Goal: Feedback & Contribution: Contribute content

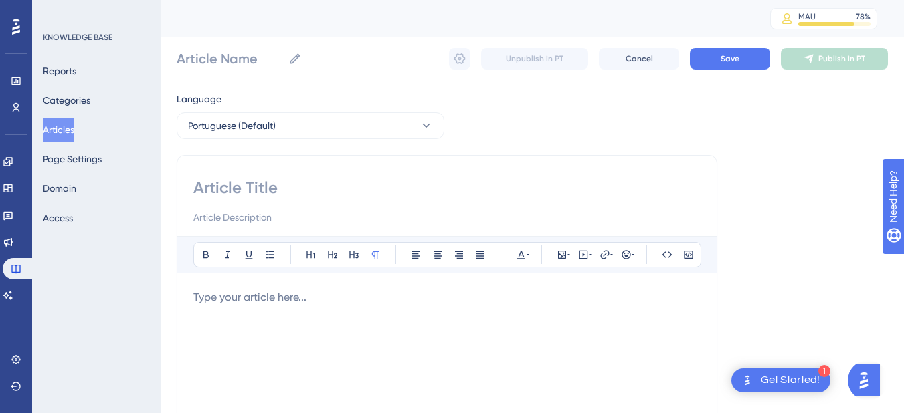
click at [54, 123] on button "Articles" at bounding box center [58, 130] width 31 height 24
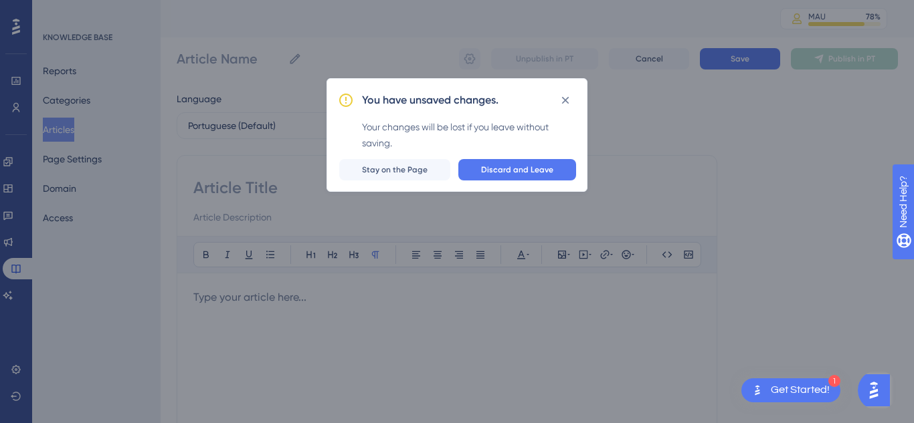
click at [463, 179] on div "Discard and Leave Stay on the Page" at bounding box center [457, 169] width 238 height 21
click at [525, 169] on span "Discard and Leave" at bounding box center [517, 170] width 72 height 11
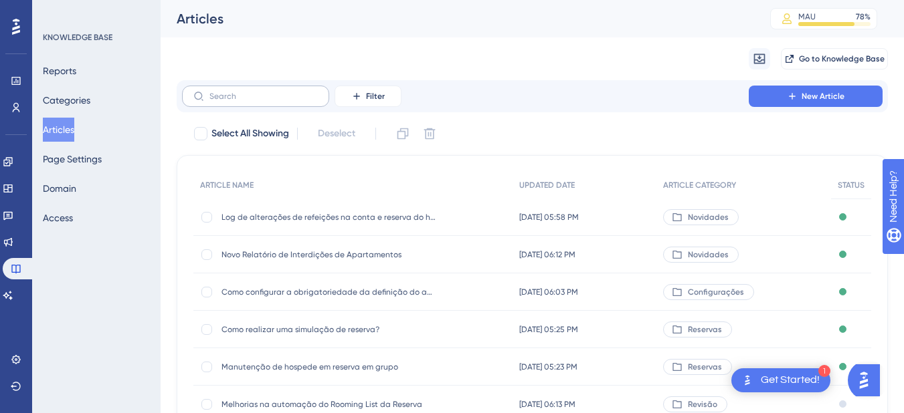
click at [224, 91] on label at bounding box center [255, 96] width 147 height 21
click at [224, 92] on input "text" at bounding box center [263, 96] width 108 height 9
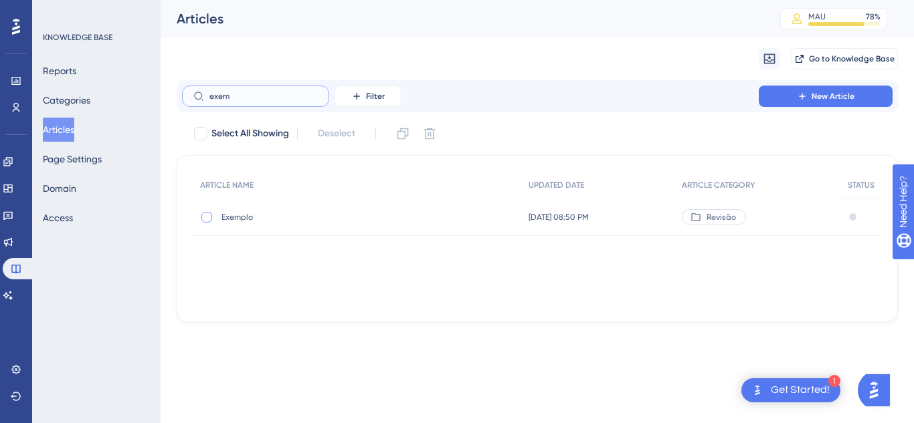
type input "exem"
click at [205, 215] on div at bounding box center [206, 217] width 11 height 11
checkbox input "true"
click at [403, 136] on icon at bounding box center [402, 133] width 13 height 13
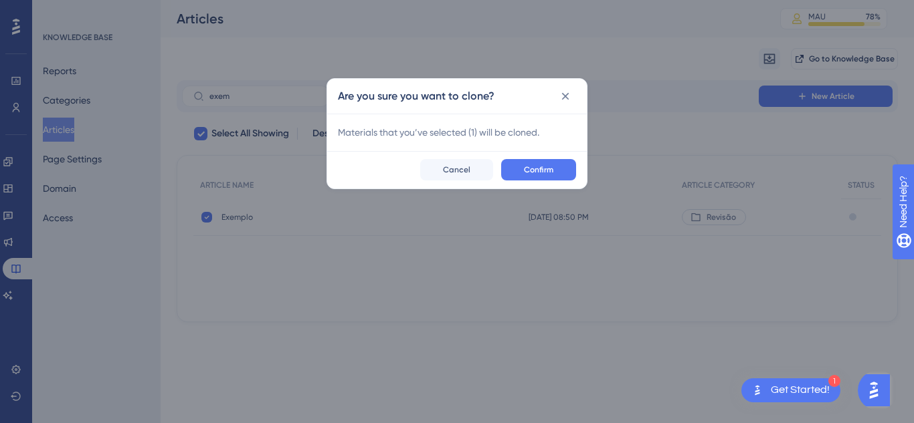
checkbox input "false"
click at [541, 180] on button "Confirm" at bounding box center [538, 169] width 75 height 21
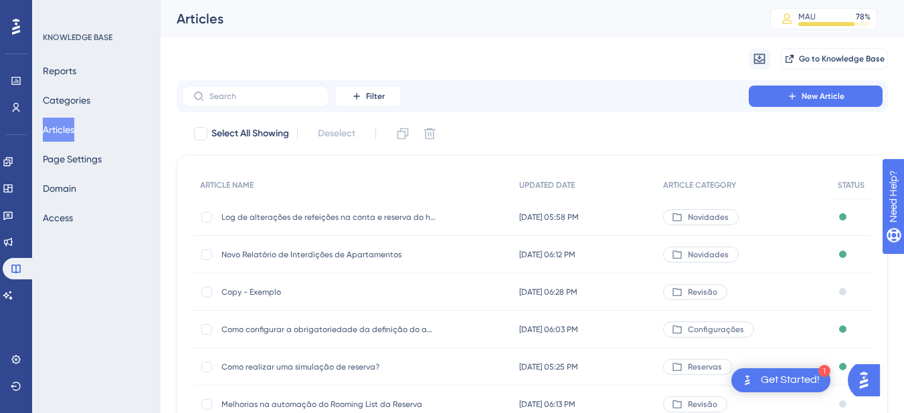
click at [249, 294] on span "Copy - Exemplo" at bounding box center [328, 292] width 214 height 11
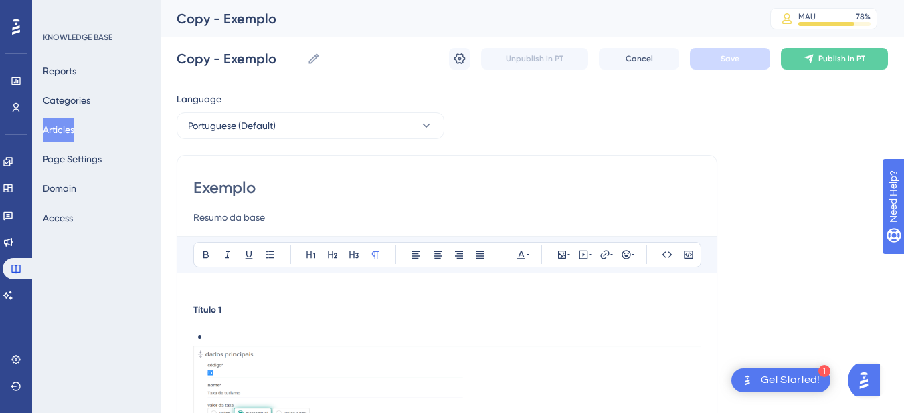
click at [226, 190] on input "Exemplo" at bounding box center [446, 187] width 507 height 21
click at [67, 126] on button "Articles" at bounding box center [58, 130] width 31 height 24
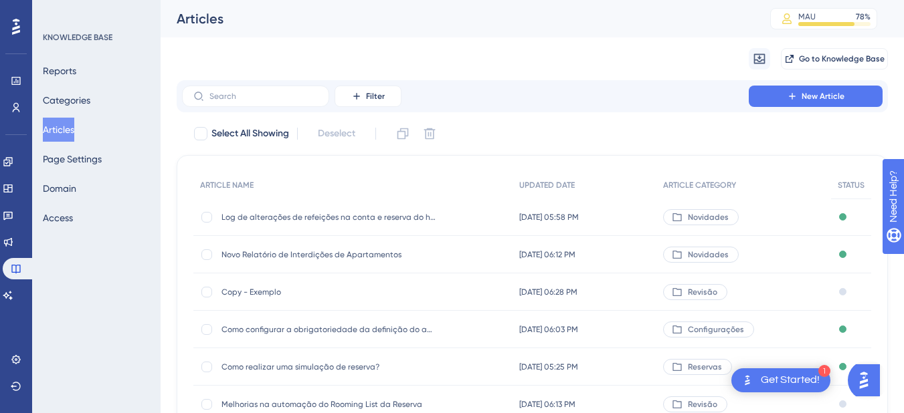
scroll to position [156, 0]
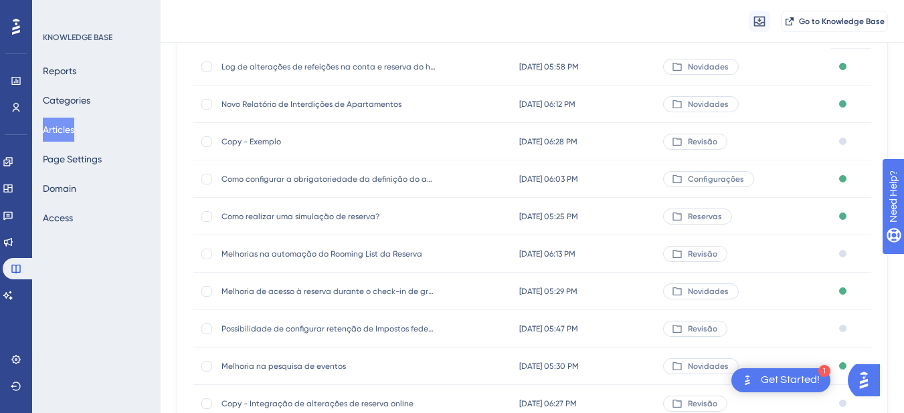
click at [260, 146] on span "Copy - Exemplo" at bounding box center [328, 141] width 214 height 11
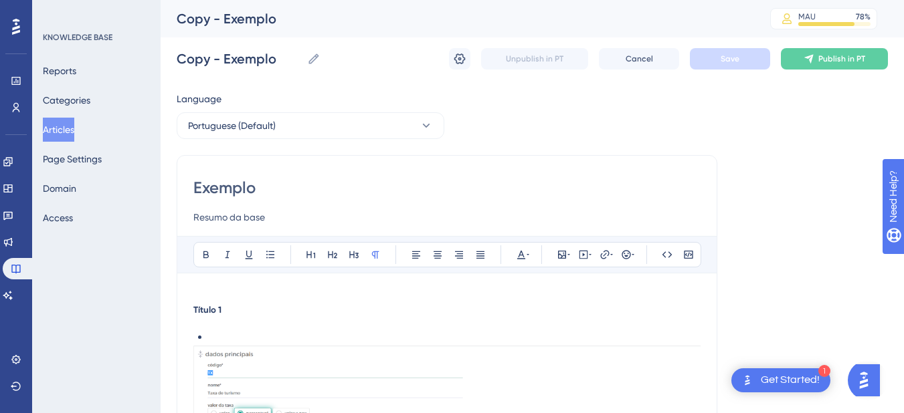
click at [223, 181] on input "Exemplo" at bounding box center [446, 187] width 507 height 21
paste input "Melhoria: Novas mensagens de alerta no plano tarifári"
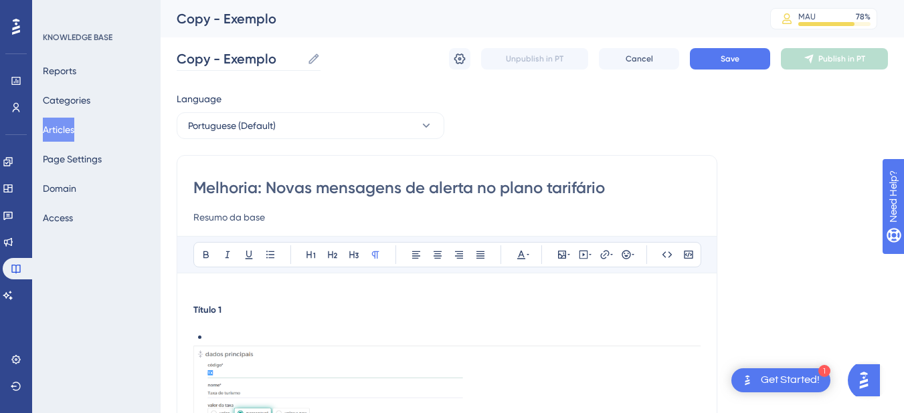
type input "Melhoria: Novas mensagens de alerta no plano tarifário"
click at [231, 47] on label "Copy - Exemplo Copy - Exemplo" at bounding box center [249, 59] width 144 height 24
click at [231, 50] on input "Copy - Exemplo" at bounding box center [239, 59] width 125 height 19
click at [231, 47] on label "Copy - Exemplo Copy - Exemplo" at bounding box center [249, 59] width 144 height 24
click at [231, 50] on input "Copy - Exemplo" at bounding box center [239, 59] width 125 height 19
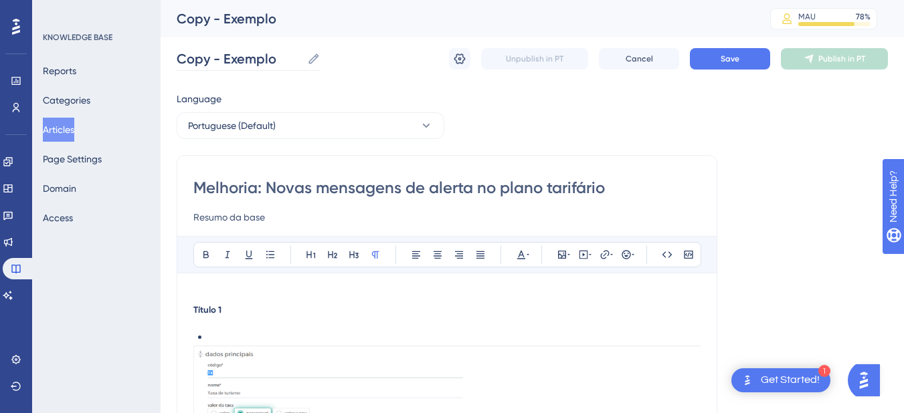
click at [231, 47] on label "Copy - Exemplo Copy - Exemplo" at bounding box center [249, 59] width 144 height 24
click at [231, 50] on input "Copy - Exemplo" at bounding box center [239, 59] width 125 height 19
click at [225, 61] on input "Copy - Exemplo" at bounding box center [239, 59] width 125 height 19
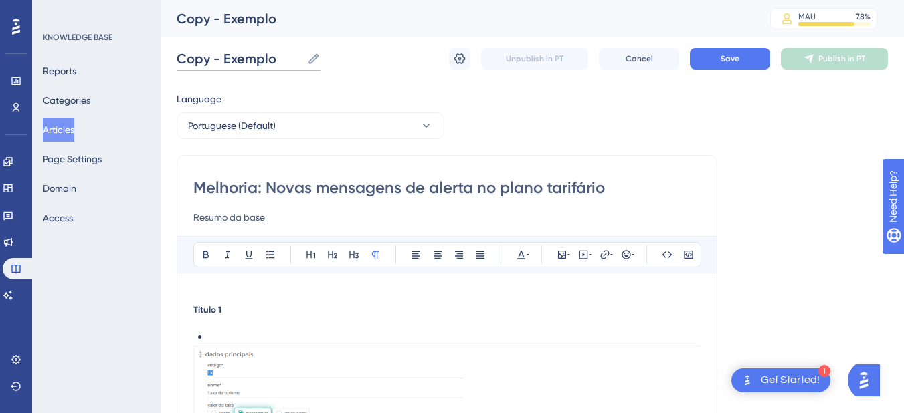
paste input "Melhoria: Novas mensagens de alerta no plano tarifári"
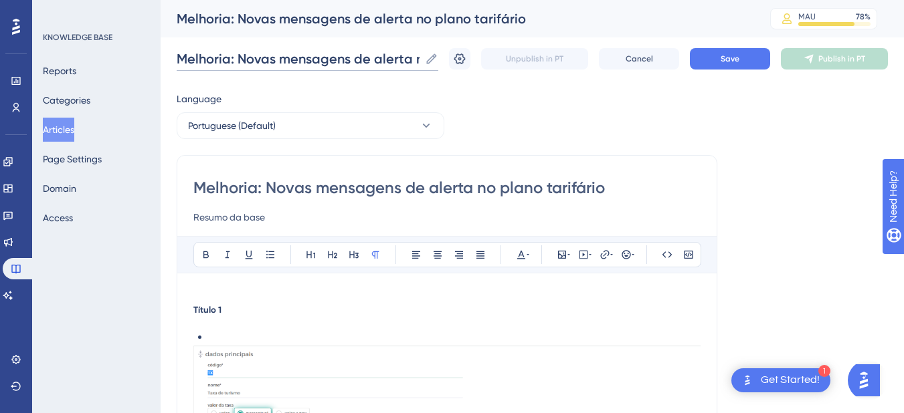
scroll to position [0, 90]
type input "Melhoria: Novas mensagens de alerta no plano tarifário"
click at [739, 60] on span "Save" at bounding box center [729, 59] width 19 height 11
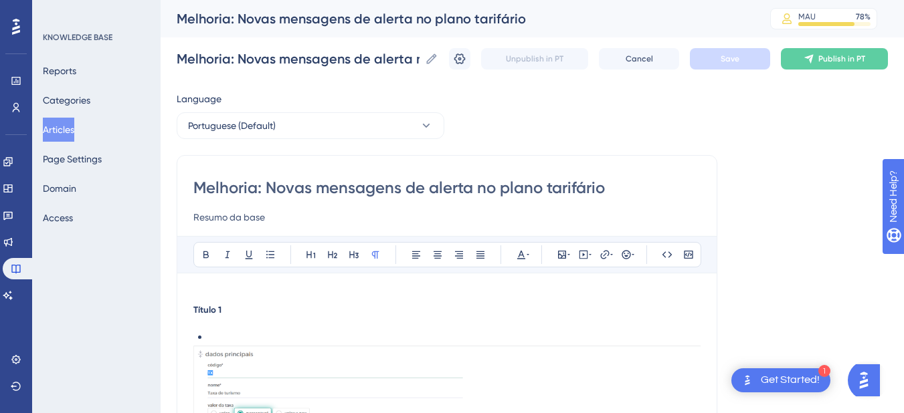
click at [222, 213] on input "Resumo da base" at bounding box center [446, 217] width 507 height 16
click at [223, 213] on input "Resumo da base" at bounding box center [446, 217] width 507 height 16
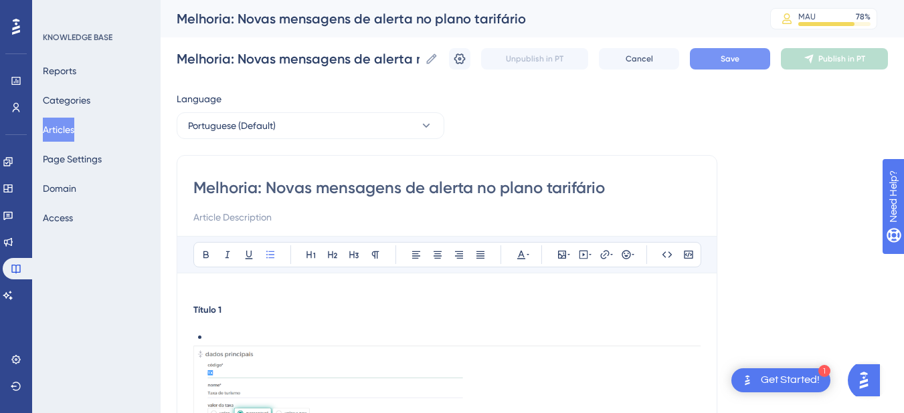
drag, startPoint x: 270, startPoint y: 316, endPoint x: 168, endPoint y: 305, distance: 102.3
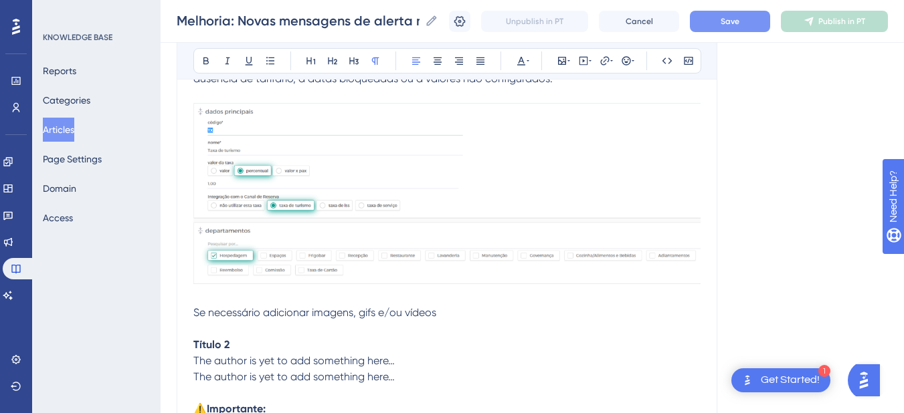
scroll to position [156, 0]
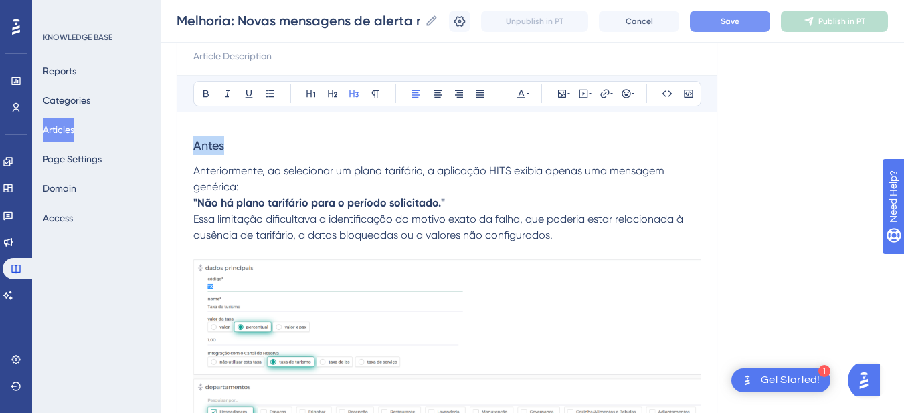
drag, startPoint x: 245, startPoint y: 145, endPoint x: 165, endPoint y: 147, distance: 80.3
click at [165, 147] on div "Performance Users Engagement Widgets Feedback Product Updates Knowledge Base AI…" at bounding box center [532, 340] width 743 height 993
click at [209, 89] on icon at bounding box center [206, 93] width 11 height 11
click at [239, 183] on span "Anteriormente, ao selecionar um plano tarifário, a aplicação HITS exibia apenas…" at bounding box center [430, 179] width 474 height 29
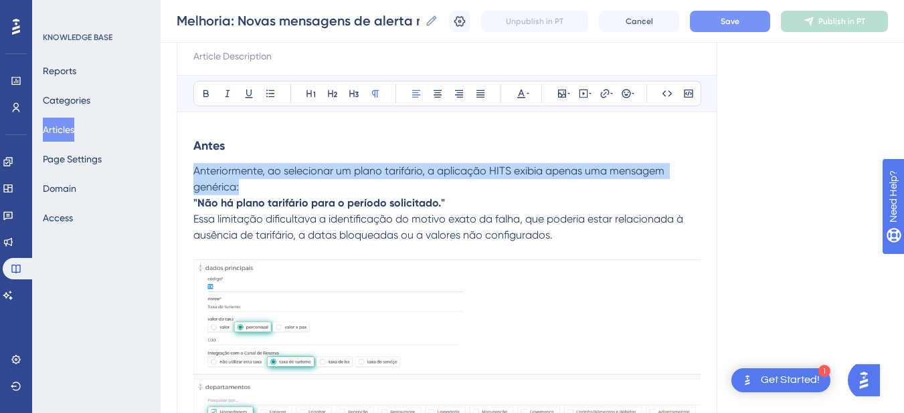
drag, startPoint x: 248, startPoint y: 185, endPoint x: 187, endPoint y: 166, distance: 63.9
click at [187, 166] on div "Melhoria: Novas mensagens de alerta no plano tarifário Bold Italic Underline Bu…" at bounding box center [447, 364] width 541 height 741
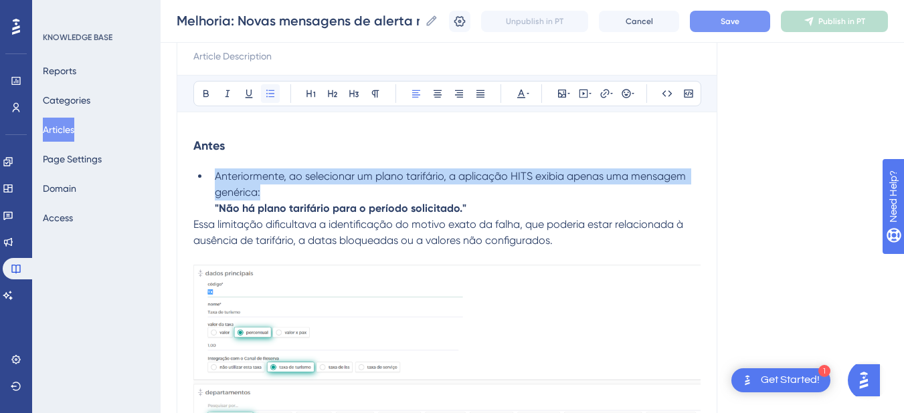
click at [270, 92] on icon at bounding box center [270, 93] width 11 height 11
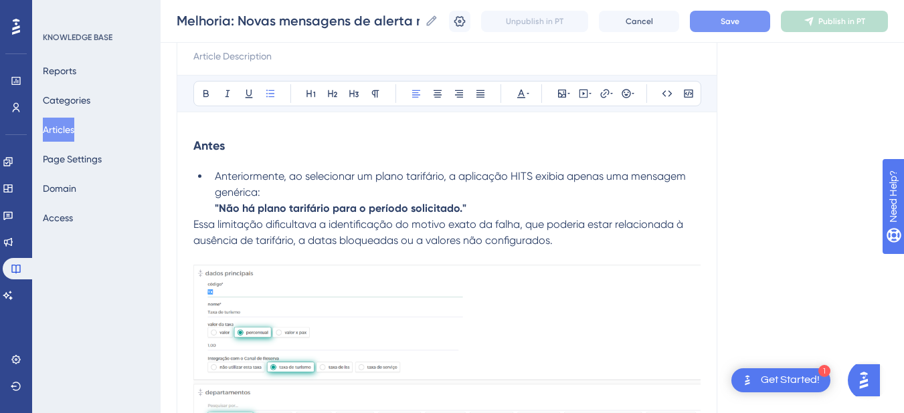
click at [240, 208] on strong ""Não há plano tarifário para o período solicitado."" at bounding box center [341, 208] width 252 height 13
click at [213, 205] on li "Anteriormente, ao selecionar um plano tarifário, a aplicação HITS exibia apenas…" at bounding box center [454, 193] width 491 height 48
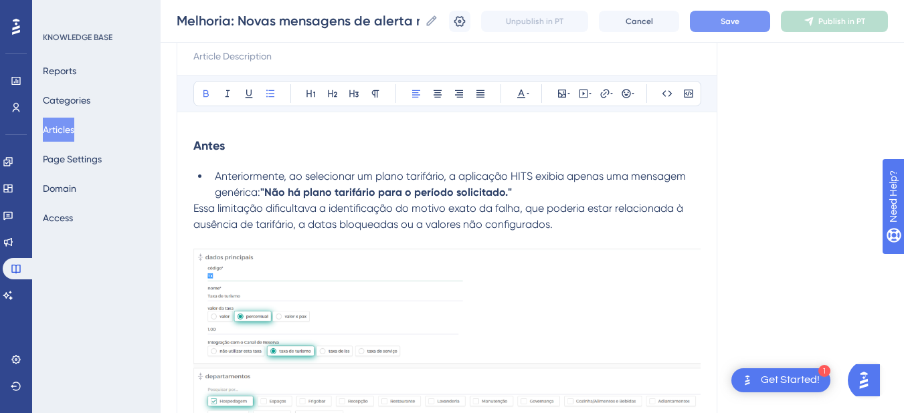
click at [193, 214] on div "Melhoria: Novas mensagens de alerta no plano tarifário Bold Italic Underline Bu…" at bounding box center [447, 359] width 541 height 731
click at [195, 210] on span "Essa limitação dificultava a identificação do motivo exato da falha, que poderi…" at bounding box center [439, 216] width 492 height 29
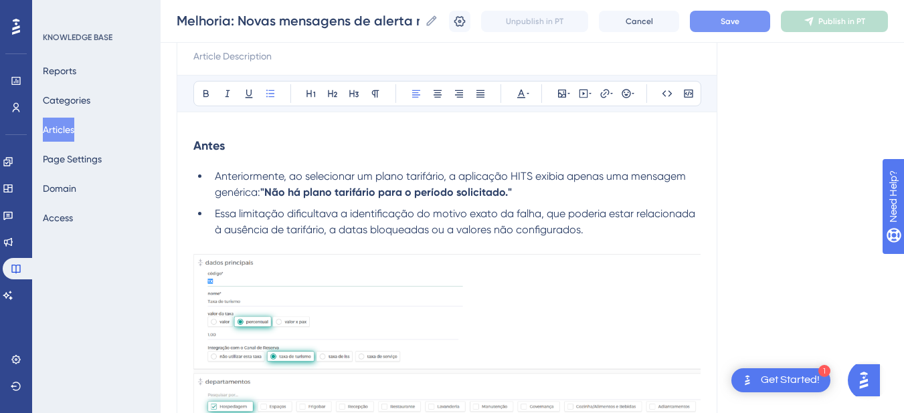
scroll to position [312, 0]
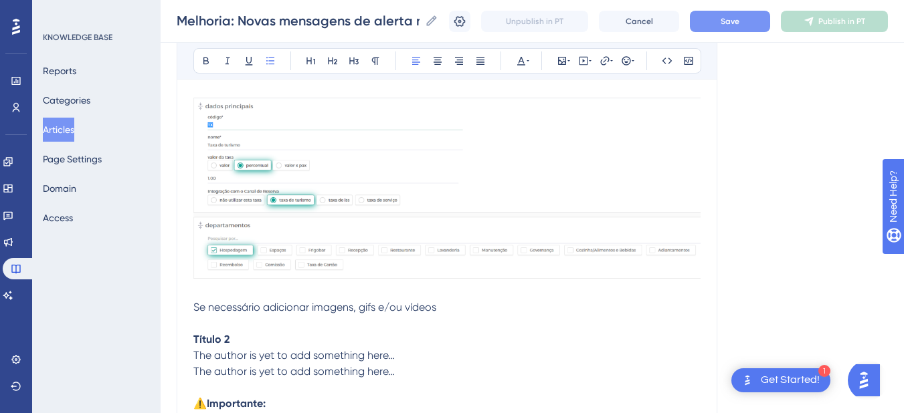
click at [290, 184] on img at bounding box center [446, 188] width 507 height 181
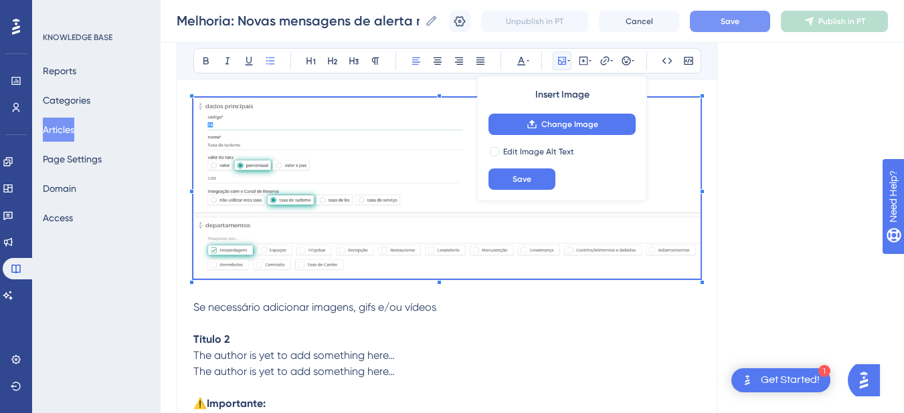
scroll to position [156, 0]
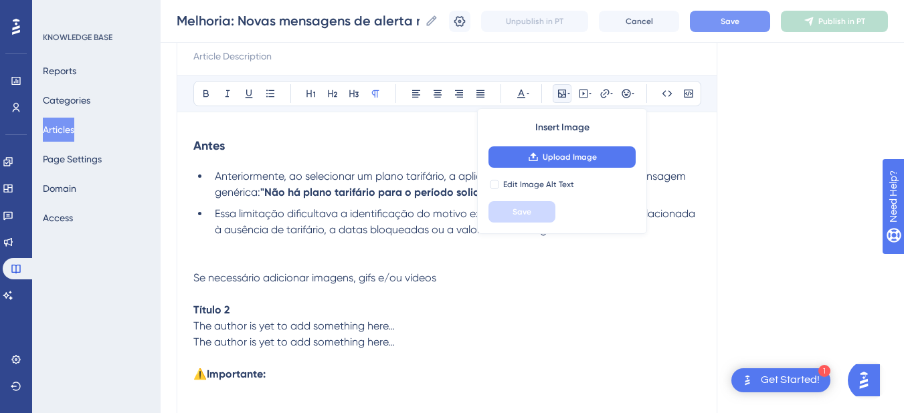
click at [231, 237] on li "Essa limitação dificultava a identificação do motivo exato da falha, que poderi…" at bounding box center [454, 222] width 491 height 32
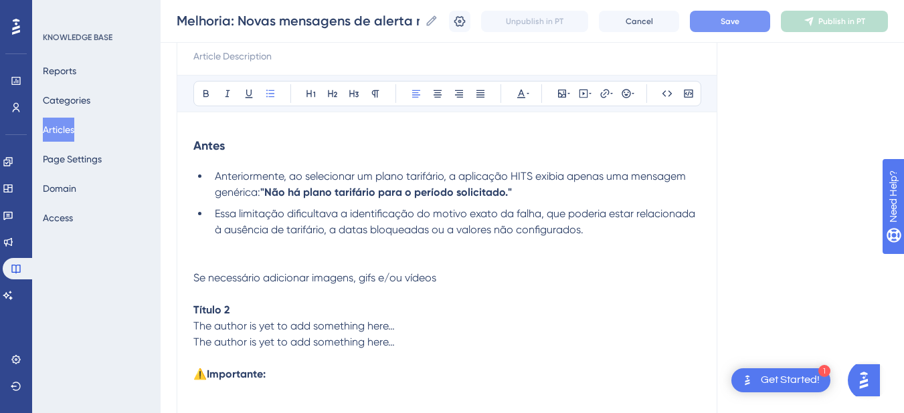
click at [221, 254] on p at bounding box center [446, 262] width 507 height 16
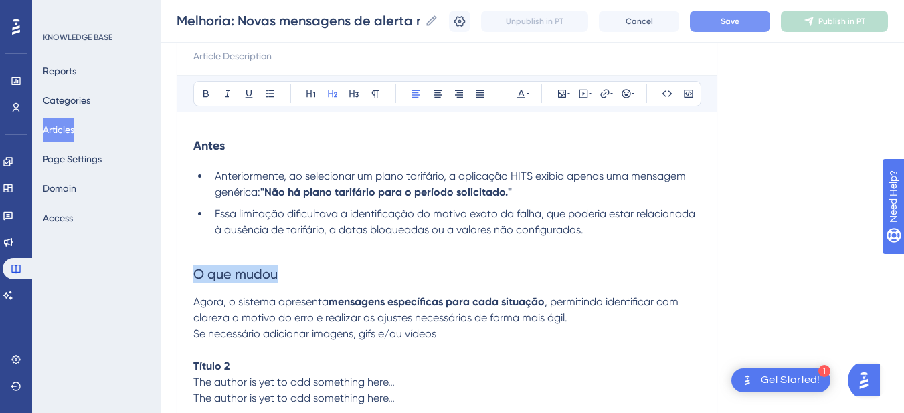
drag, startPoint x: 233, startPoint y: 276, endPoint x: 179, endPoint y: 272, distance: 55.0
click at [179, 278] on div "Melhoria: Novas mensagens de alerta no plano tarifário Bold Italic Underline Bu…" at bounding box center [447, 297] width 541 height 606
click at [206, 98] on icon at bounding box center [206, 93] width 11 height 11
click at [207, 254] on h2 "O que mudou" at bounding box center [446, 274] width 507 height 40
drag, startPoint x: 269, startPoint y: 286, endPoint x: 312, endPoint y: 145, distance: 146.9
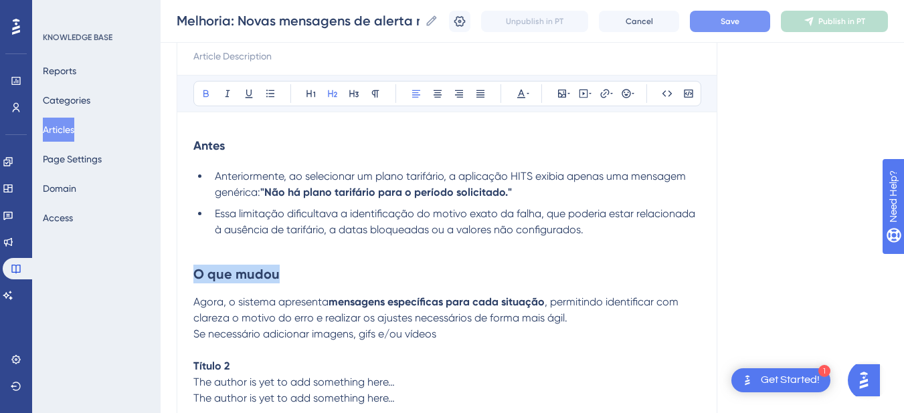
click at [161, 278] on div "Performance Users Engagement Widgets Feedback Product Updates Knowledge Base AI…" at bounding box center [532, 273] width 743 height 858
click at [357, 89] on icon at bounding box center [354, 93] width 11 height 11
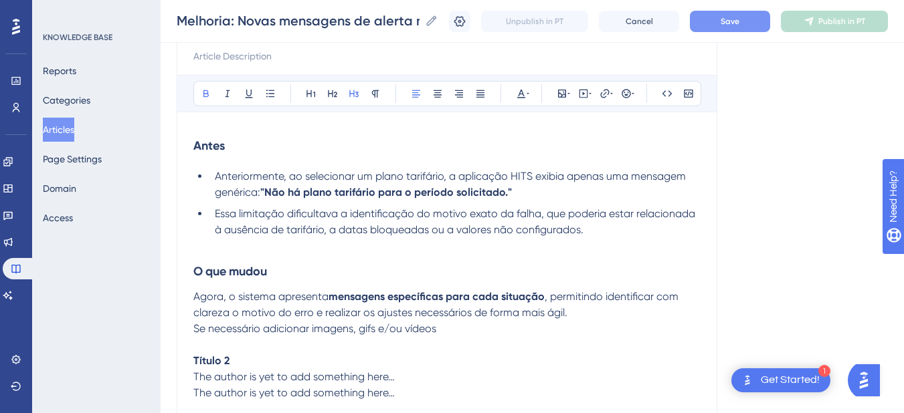
click at [233, 237] on li "Essa limitação dificultava a identificação do motivo exato da falha, que poderi…" at bounding box center [454, 222] width 491 height 32
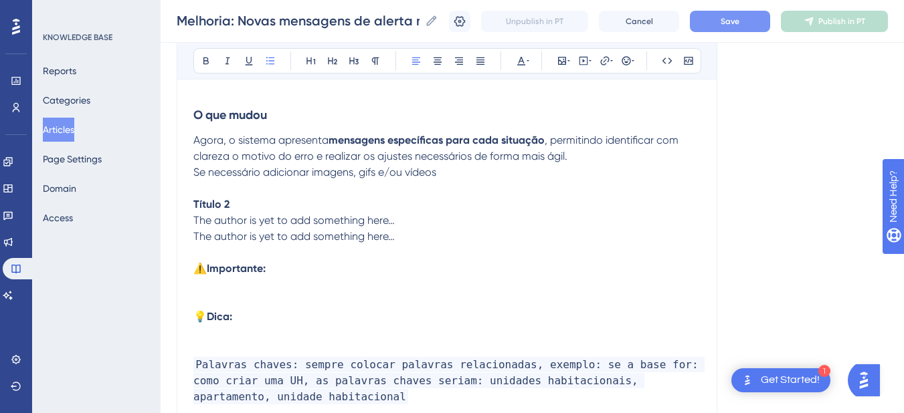
click at [265, 146] on span "Agora, o sistema apresenta" at bounding box center [260, 140] width 135 height 13
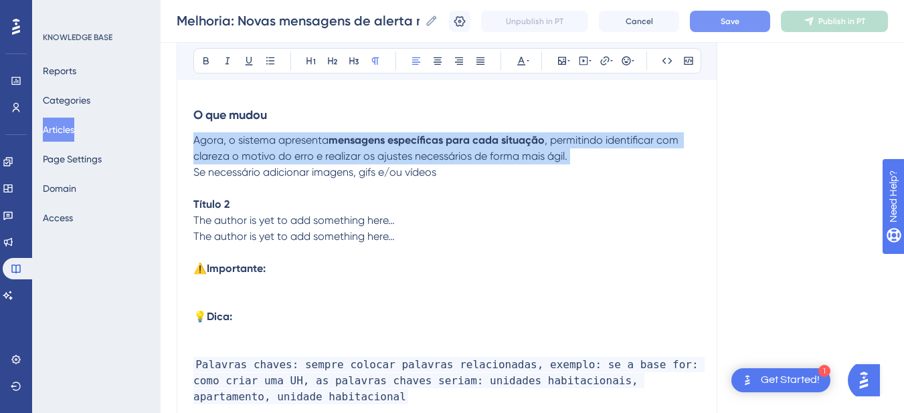
click at [265, 146] on span "Agora, o sistema apresenta" at bounding box center [260, 140] width 135 height 13
click at [268, 58] on icon at bounding box center [270, 61] width 11 height 11
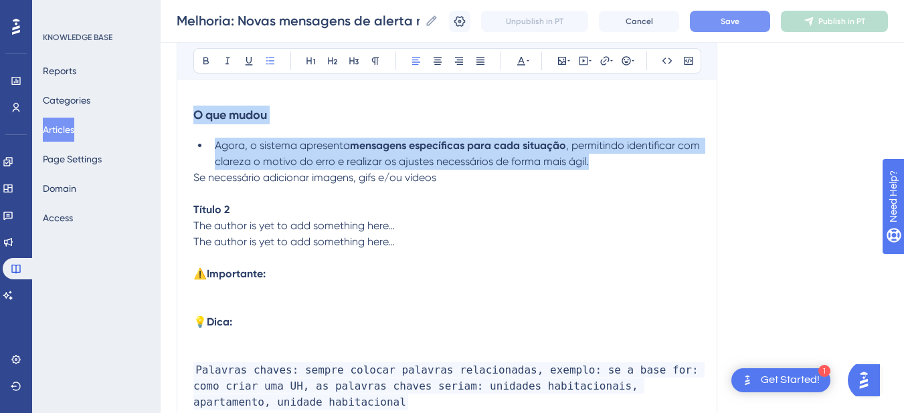
click at [404, 159] on span ", permitindo identificar com clareza o motivo do erro e realizar os ajustes nec…" at bounding box center [459, 153] width 488 height 29
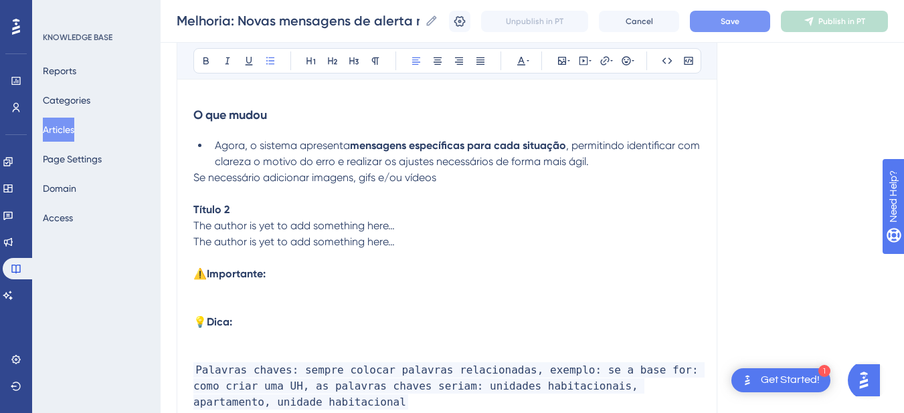
click at [209, 183] on span "Se necessário adicionar imagens, gifs e/ou vídeos" at bounding box center [314, 177] width 243 height 13
click at [224, 171] on p at bounding box center [446, 178] width 507 height 16
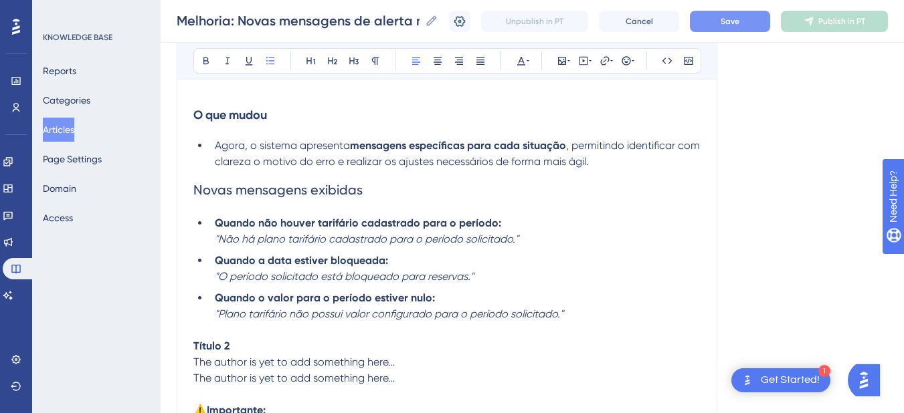
click at [326, 192] on span "Novas mensagens exibidas" at bounding box center [277, 190] width 169 height 16
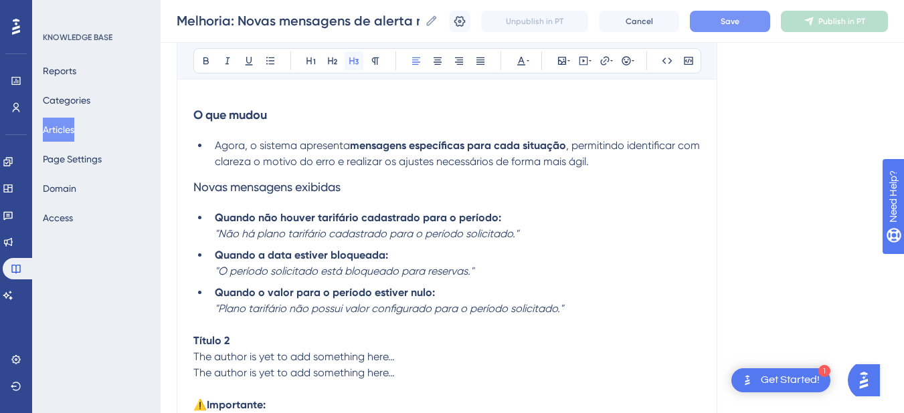
click at [349, 64] on icon at bounding box center [354, 61] width 11 height 11
click at [211, 195] on h3 "Novas mensagens exibidas" at bounding box center [446, 187] width 507 height 35
click at [216, 233] on em ""Não há plano tarifário cadastrado para o período solicitado."" at bounding box center [367, 233] width 304 height 13
click at [214, 271] on li "Quando a data estiver bloqueada: "O período solicitado está bloqueado para rese…" at bounding box center [454, 264] width 491 height 32
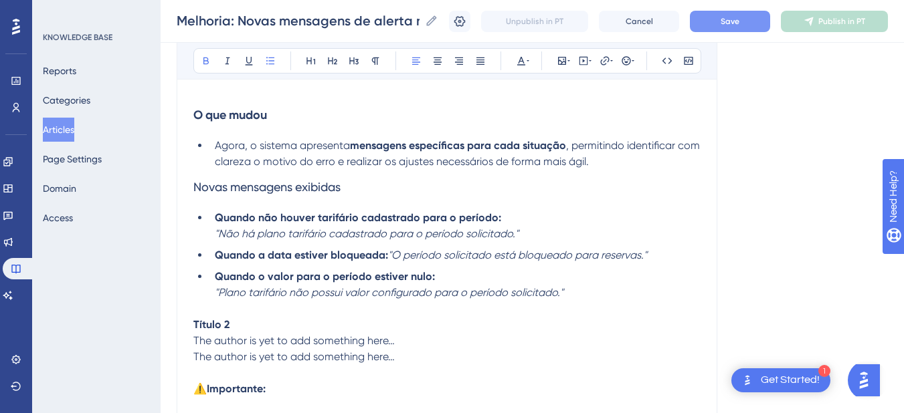
click at [213, 281] on li "Quando o valor para o período estiver nulo: "Plano tarifário não possui valor c…" at bounding box center [454, 285] width 491 height 32
click at [209, 295] on ul "Quando não houver tarifário cadastrado para o período: "Não há plano tarifário …" at bounding box center [446, 255] width 507 height 91
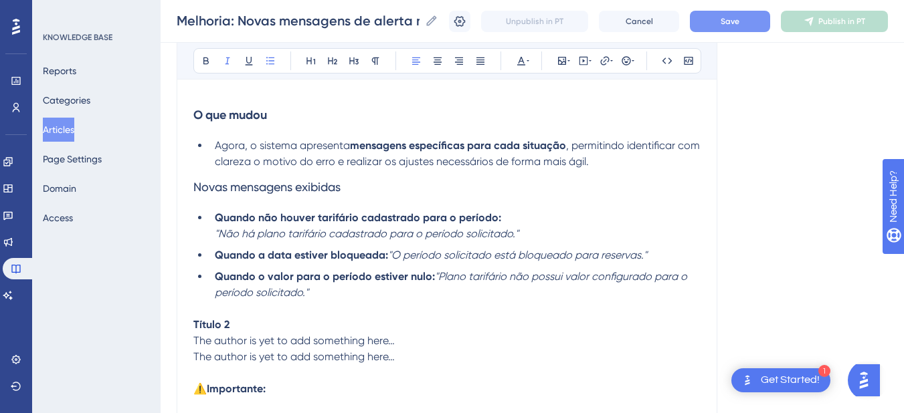
scroll to position [468, 0]
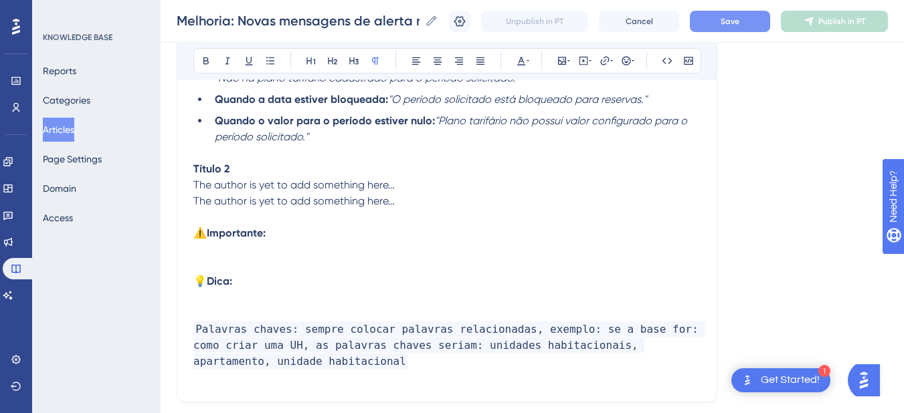
click at [248, 259] on p at bounding box center [446, 266] width 507 height 16
click at [350, 237] on p "⚠️ Importante:" at bounding box center [446, 233] width 507 height 16
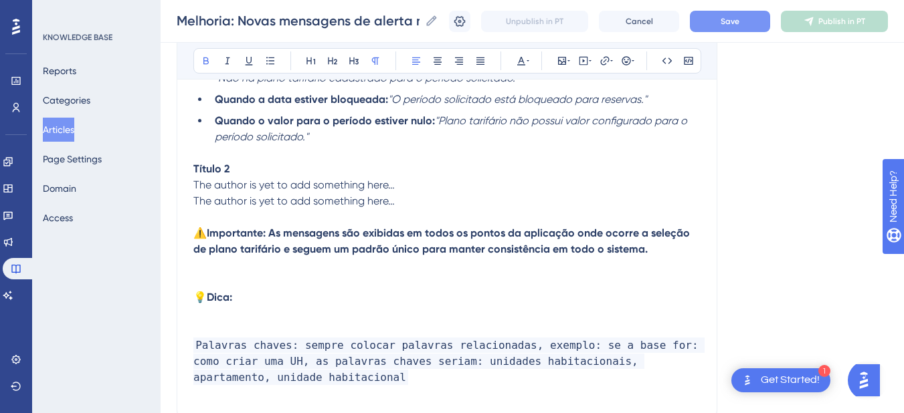
scroll to position [156, 0]
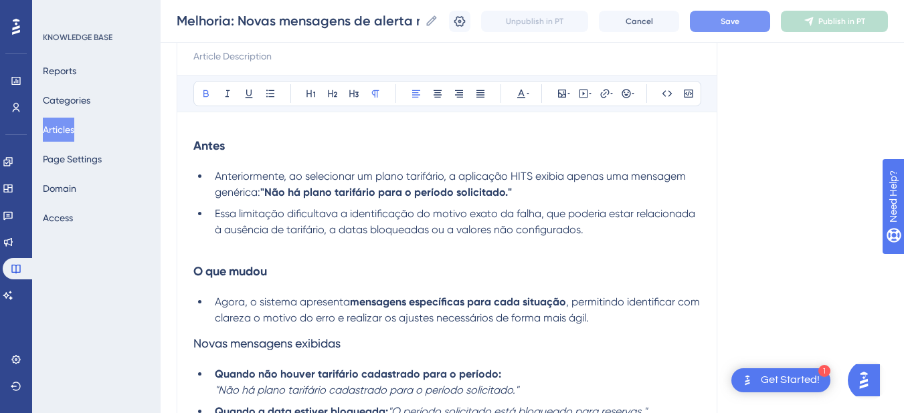
click at [361, 233] on span "Essa limitação dificultava a identificação do motivo exato da falha, que poderi…" at bounding box center [456, 221] width 483 height 29
click at [324, 254] on p at bounding box center [446, 246] width 507 height 16
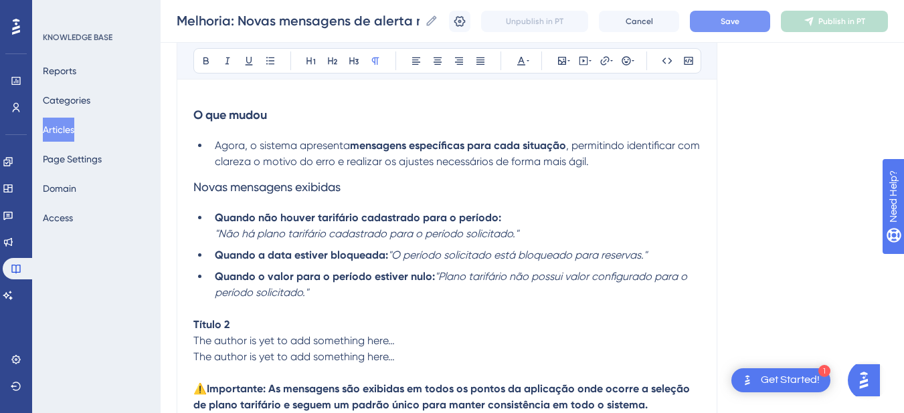
click at [581, 229] on li "Quando não houver tarifário cadastrado para o período: "Não há plano tarifário …" at bounding box center [454, 226] width 491 height 32
click at [588, 233] on li "Quando não houver tarifário cadastrado para o período: "Não há plano tarifário …" at bounding box center [454, 226] width 491 height 32
click at [269, 317] on p "Título 2" at bounding box center [446, 325] width 507 height 16
click at [297, 188] on span "Novas mensagens exibidas" at bounding box center [266, 187] width 147 height 14
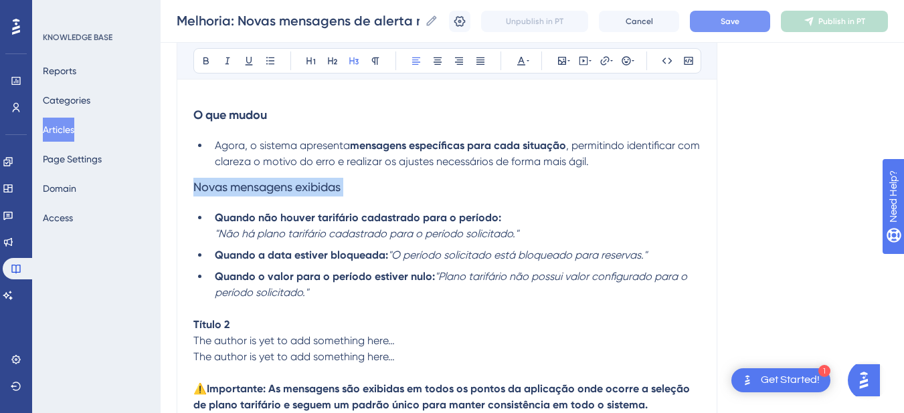
click at [297, 188] on span "Novas mensagens exibidas" at bounding box center [266, 187] width 147 height 14
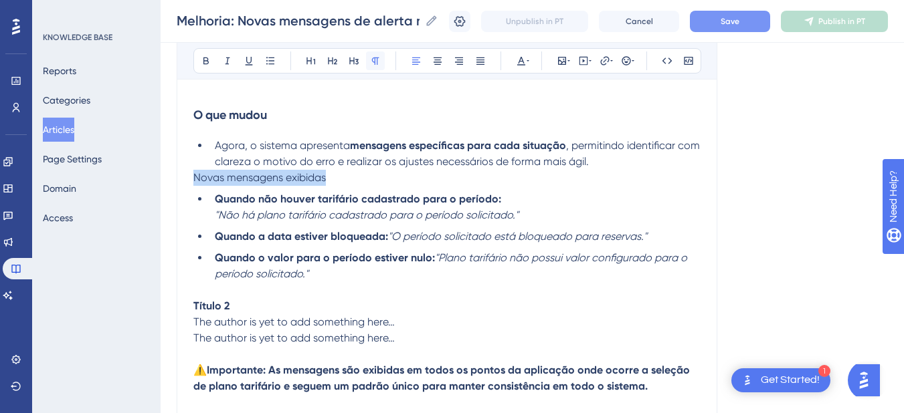
click at [379, 59] on icon at bounding box center [375, 61] width 11 height 11
click at [201, 56] on icon at bounding box center [206, 61] width 11 height 11
click at [209, 181] on strong "Novas mensagens exibidas" at bounding box center [260, 177] width 134 height 13
click at [189, 177] on div "Melhoria: Novas mensagens de alerta no plano tarifário Bold Italic Underline Bu…" at bounding box center [447, 196] width 541 height 718
click at [196, 181] on strong "Novas mensagens exibidas" at bounding box center [260, 177] width 134 height 13
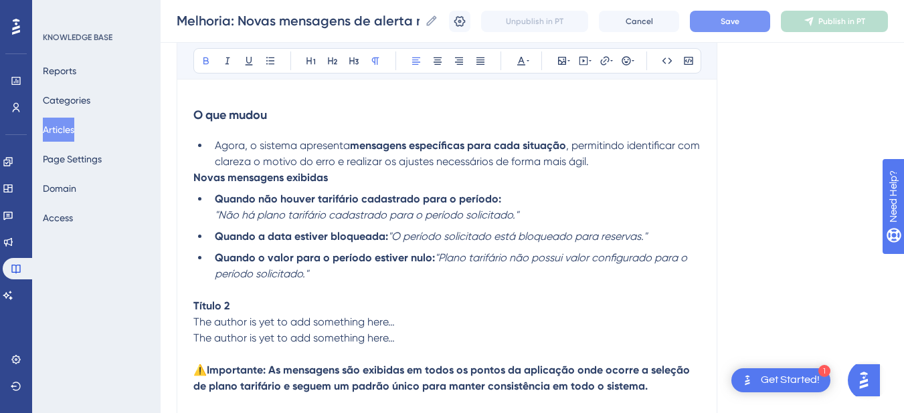
click at [194, 179] on strong "Novas mensagens exibidas" at bounding box center [260, 177] width 134 height 13
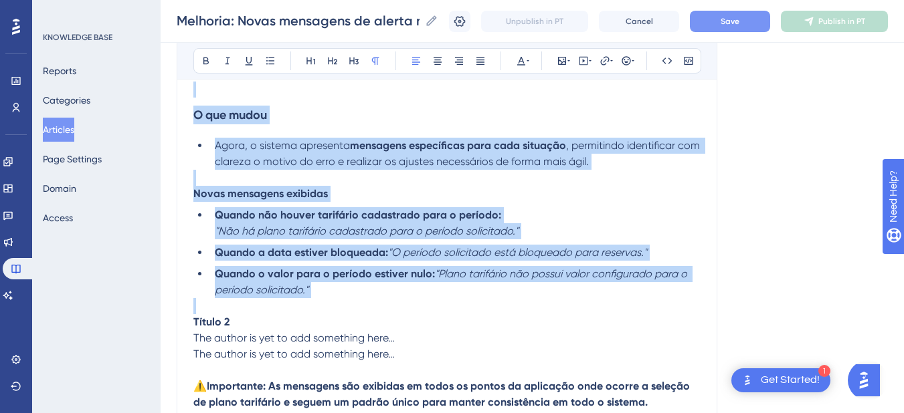
drag, startPoint x: 334, startPoint y: 301, endPoint x: 189, endPoint y: 85, distance: 260.7
click at [189, 85] on div "Melhoria: Novas mensagens de alerta no plano tarifário Bold Italic Underline Bu…" at bounding box center [447, 204] width 541 height 735
copy div "O que mudou Agora, o sistema apresenta mensagens específicas para cada situação…"
drag, startPoint x: 277, startPoint y: 239, endPoint x: 286, endPoint y: 244, distance: 10.8
click at [275, 239] on li "Quando não houver tarifário cadastrado para o período: "Não há plano tarifário …" at bounding box center [454, 223] width 491 height 32
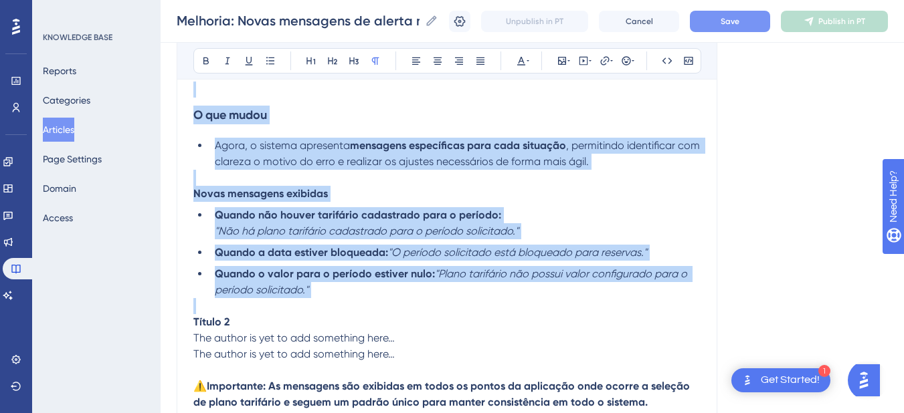
click at [367, 295] on li "Quando o valor para o período estiver nulo: "Plano tarifário não possui valor c…" at bounding box center [454, 282] width 491 height 32
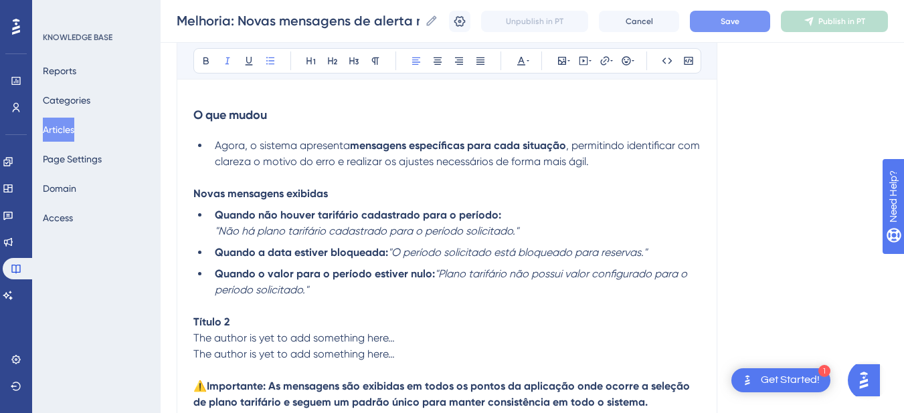
scroll to position [468, 0]
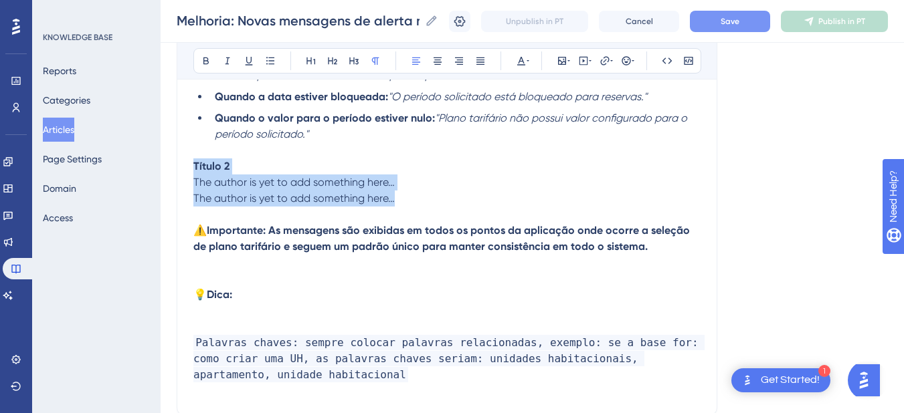
drag, startPoint x: 414, startPoint y: 196, endPoint x: 169, endPoint y: 163, distance: 247.1
click at [169, 163] on div "Performance Users Engagement Widgets Feedback Product Updates Knowledge Base AI…" at bounding box center [532, 25] width 743 height 986
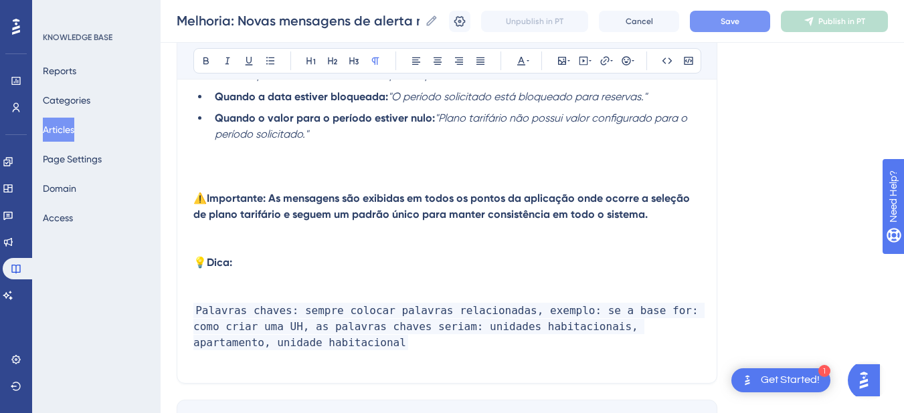
click at [258, 278] on p at bounding box center [446, 279] width 507 height 16
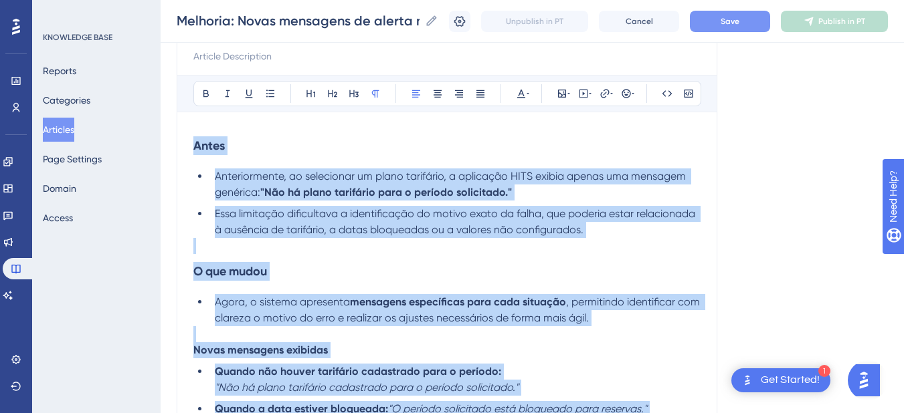
scroll to position [0, 0]
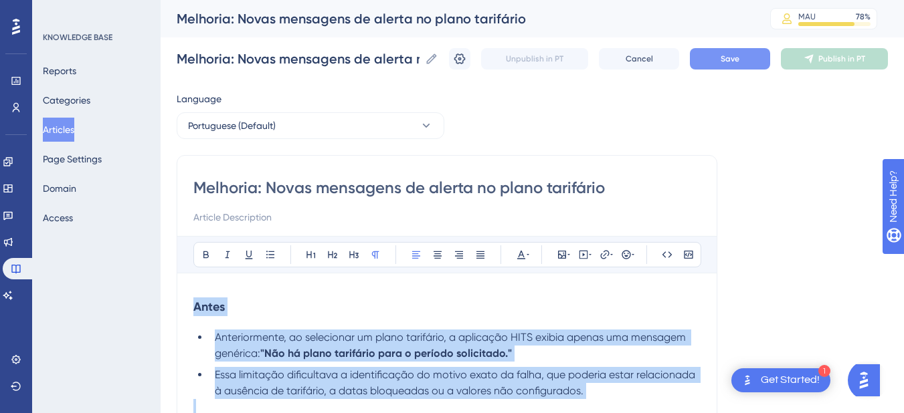
drag, startPoint x: 258, startPoint y: 278, endPoint x: 185, endPoint y: 287, distance: 73.4
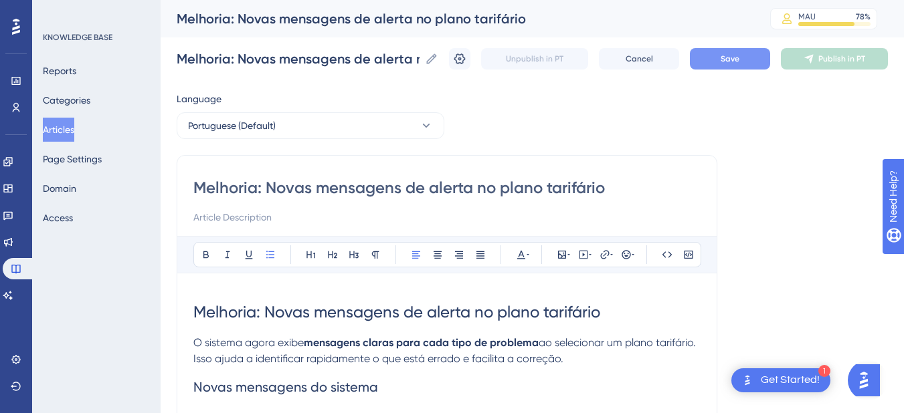
click at [301, 316] on span "Melhoria: Novas mensagens de alerta no plano tarifário" at bounding box center [396, 312] width 407 height 19
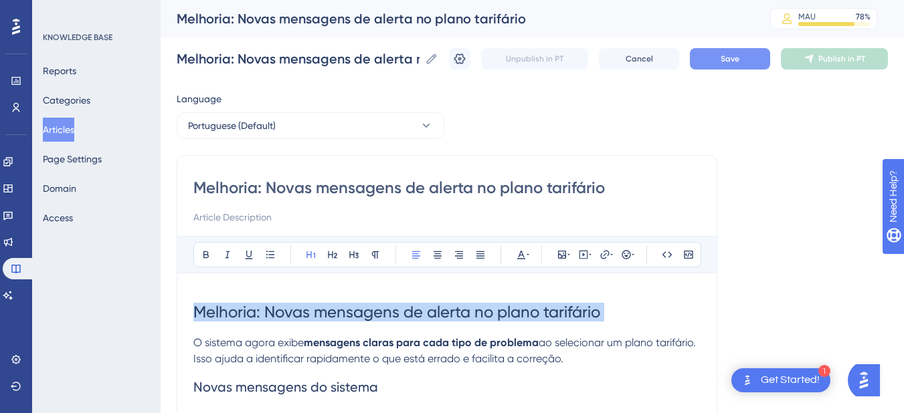
click at [301, 316] on span "Melhoria: Novas mensagens de alerta no plano tarifário" at bounding box center [396, 312] width 407 height 19
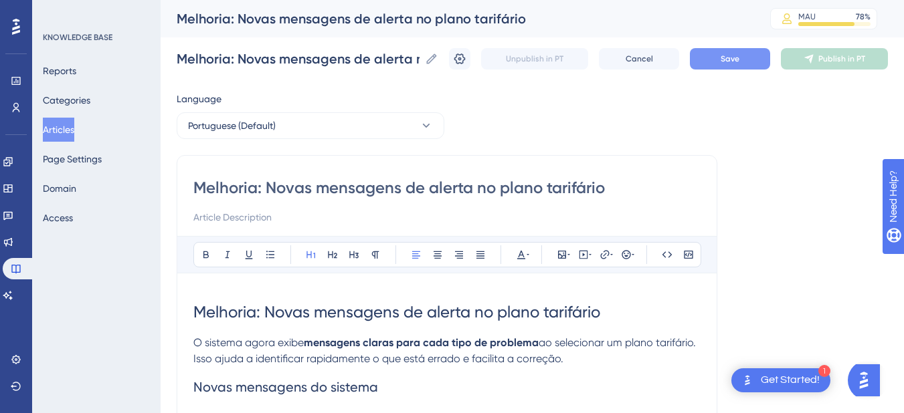
click at [235, 315] on span "Melhoria: Novas mensagens de alerta no plano tarifário" at bounding box center [396, 312] width 407 height 19
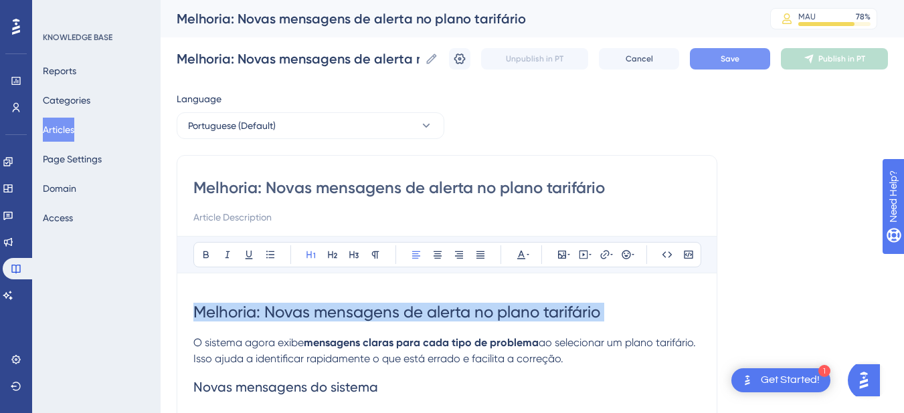
click at [235, 315] on span "Melhoria: Novas mensagens de alerta no plano tarifário" at bounding box center [396, 312] width 407 height 19
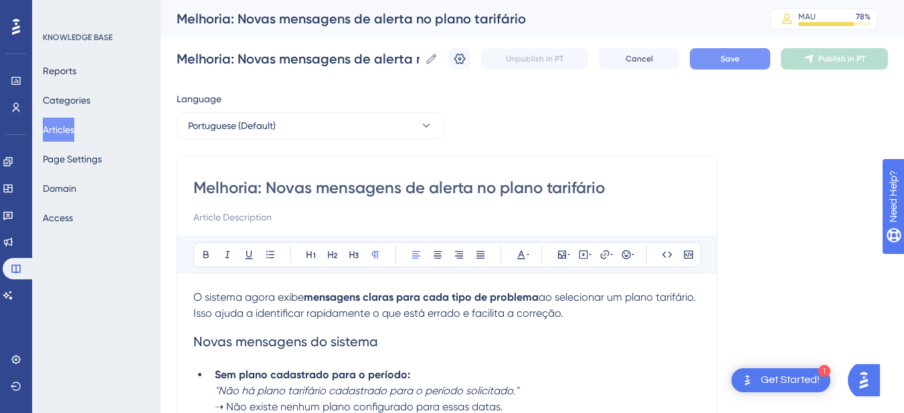
click at [252, 309] on span "ao selecionar um plano tarifário. Isso ajuda a identificar rapidamente o que es…" at bounding box center [445, 305] width 505 height 29
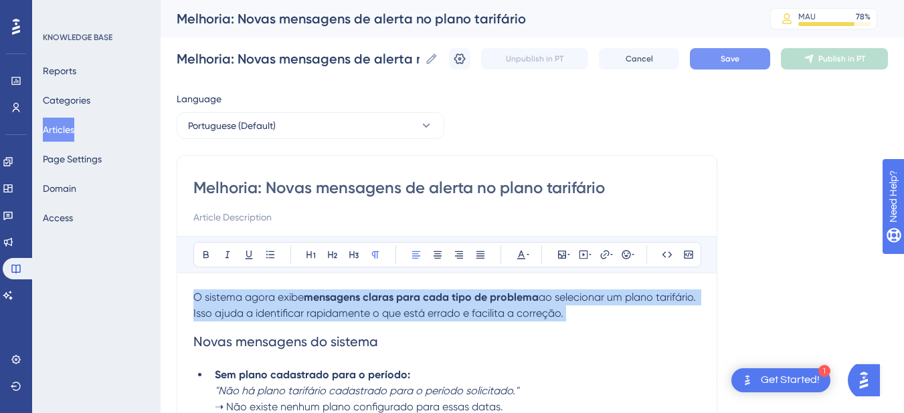
click at [252, 309] on span "ao selecionar um plano tarifário. Isso ajuda a identificar rapidamente o que es…" at bounding box center [445, 305] width 505 height 29
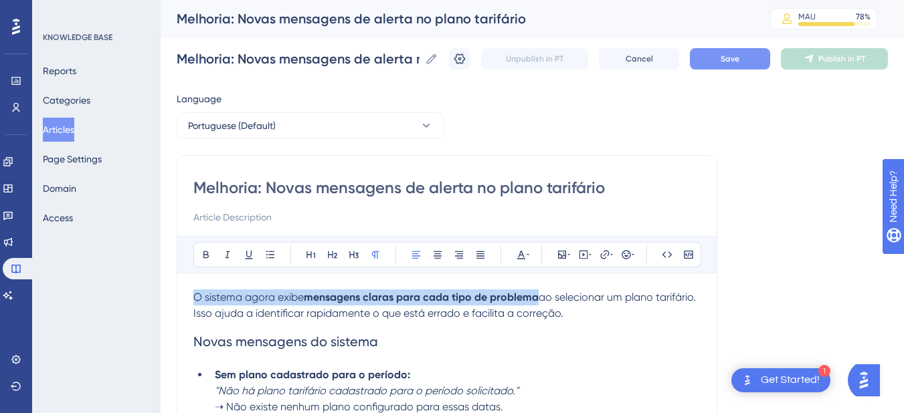
copy p "O sistema agora exibe mensagens claras para cada tipo de problema"
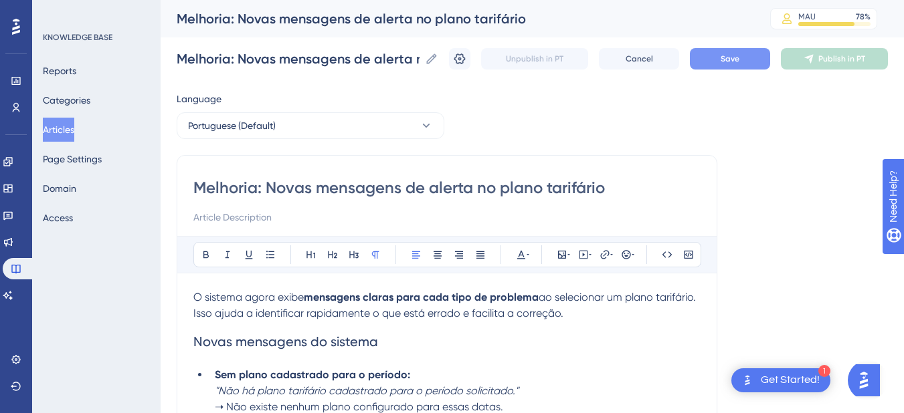
click at [223, 215] on input at bounding box center [446, 217] width 507 height 16
paste input "O sistema agora exibe mensagens claras para cada tipo de problema ao selecionar…"
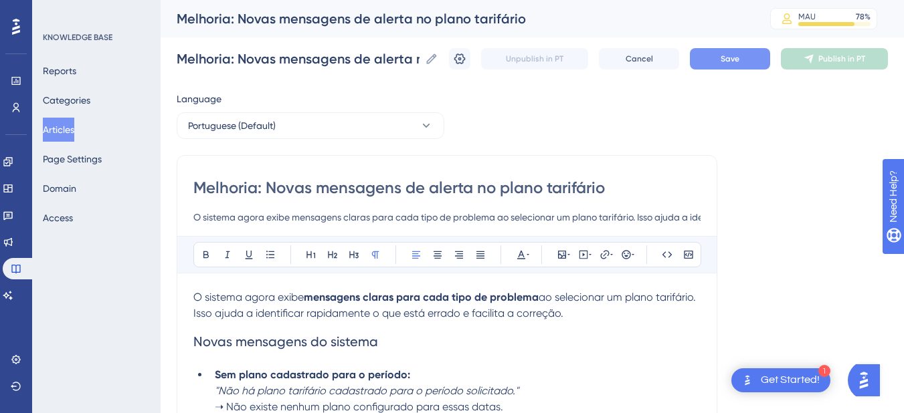
scroll to position [0, 265]
type input "O sistema agora exibe mensagens claras para cada tipo de problema ao selecionar…"
click at [257, 303] on span "O sistema agora exibe" at bounding box center [248, 297] width 110 height 13
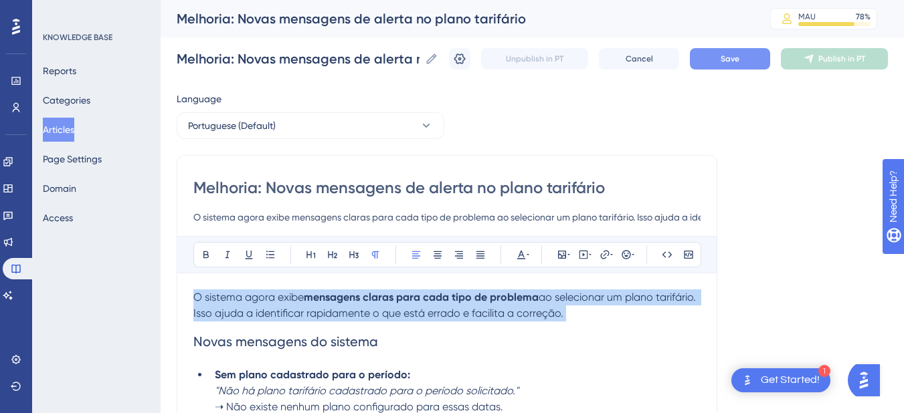
click at [257, 303] on span "O sistema agora exibe" at bounding box center [248, 297] width 110 height 13
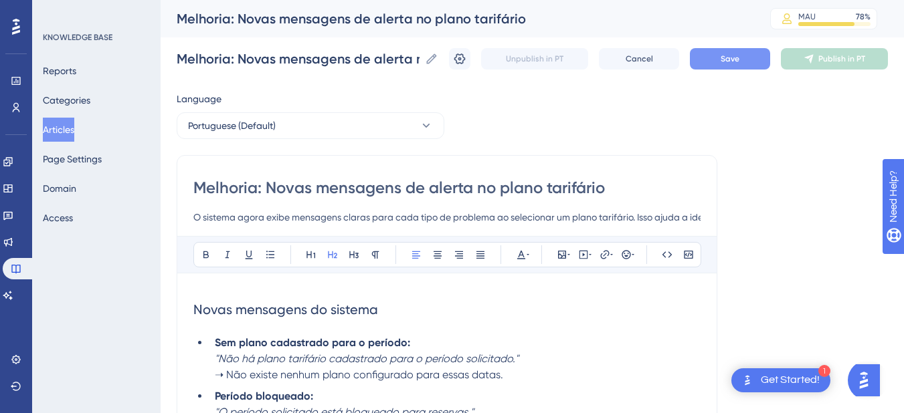
click at [239, 312] on span "Novas mensagens do sistema" at bounding box center [285, 310] width 185 height 16
click at [356, 258] on icon at bounding box center [353, 255] width 9 height 7
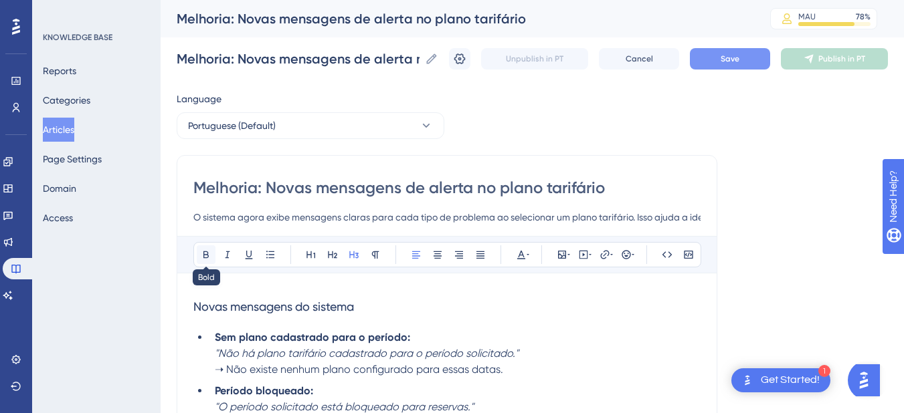
click at [203, 252] on icon at bounding box center [206, 255] width 11 height 11
click at [224, 311] on strong "Novas mensagens do sistema" at bounding box center [274, 307] width 162 height 15
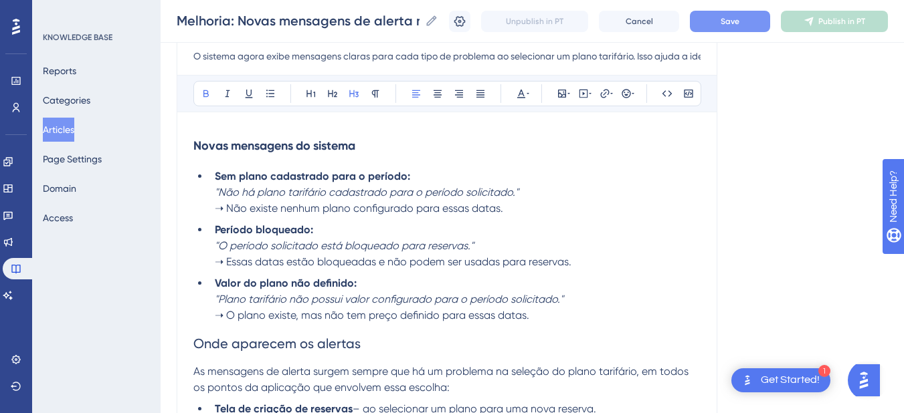
click at [215, 189] on em ""Não há plano tarifário cadastrado para o período solicitado."" at bounding box center [367, 192] width 304 height 13
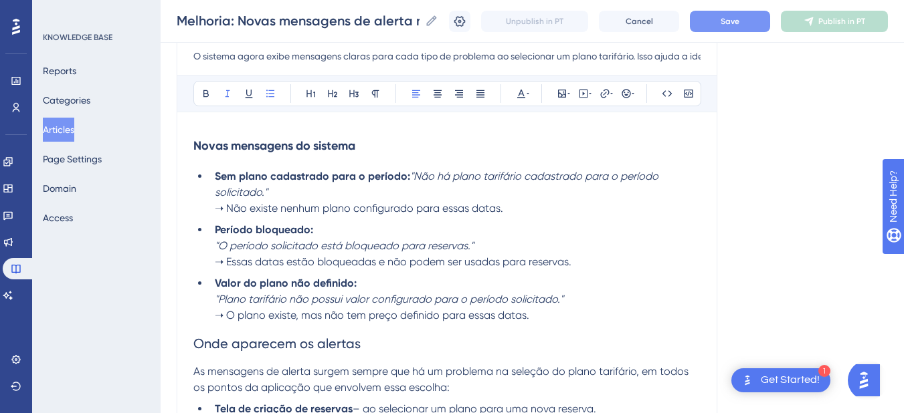
click at [213, 243] on li "Período bloqueado: "O período solicitado está bloqueado para reservas." ➝ Essas…" at bounding box center [454, 246] width 491 height 48
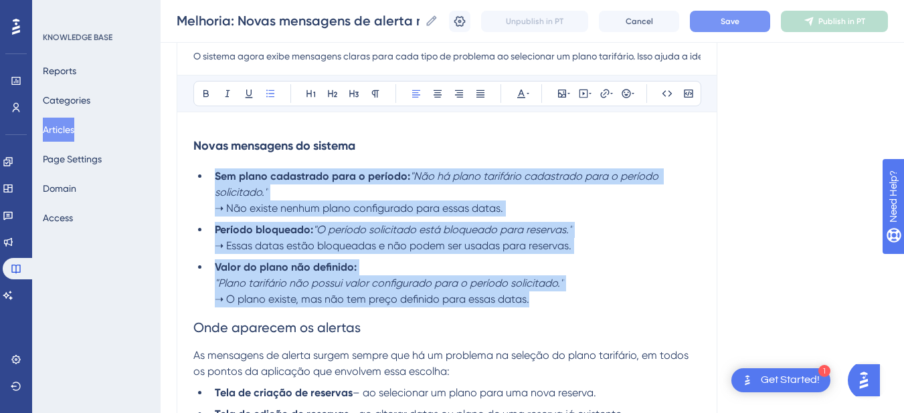
drag, startPoint x: 551, startPoint y: 302, endPoint x: 205, endPoint y: 182, distance: 365.4
click at [205, 182] on ul "Sem plano cadastrado para o período: "Não há plano tarifário cadastrado para o …" at bounding box center [446, 238] width 507 height 139
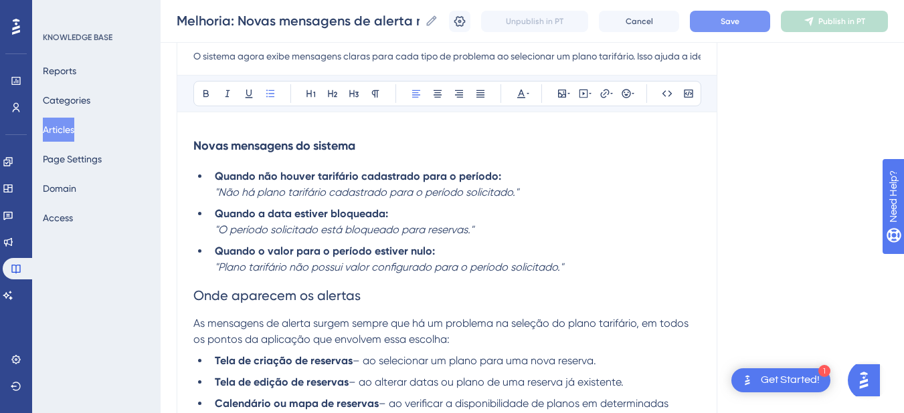
click at [213, 193] on li "Quando não houver tarifário cadastrado para o período: "Não há plano tarifário …" at bounding box center [454, 185] width 491 height 32
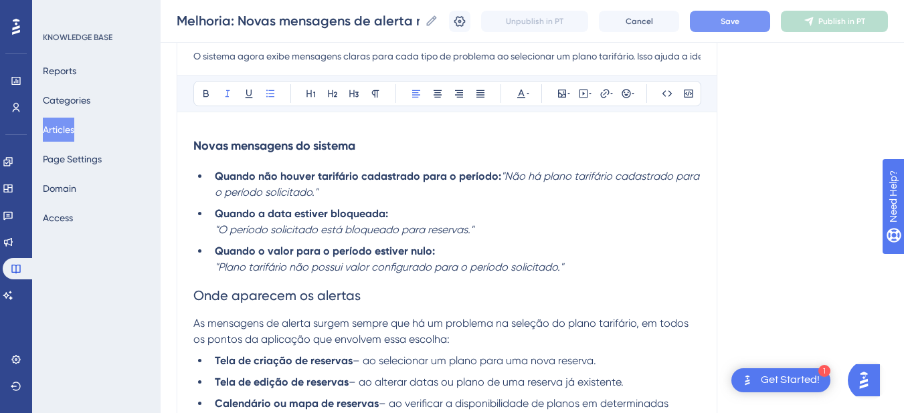
click at [215, 229] on em ""O período solicitado está bloqueado para reservas."" at bounding box center [344, 229] width 259 height 13
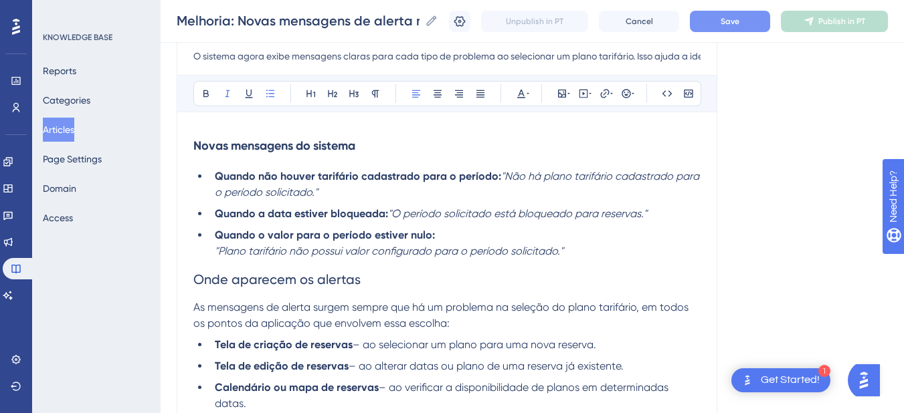
click at [209, 250] on li "Quando o valor para o período estiver nulo: "Plano tarifário não possui valor c…" at bounding box center [454, 243] width 491 height 32
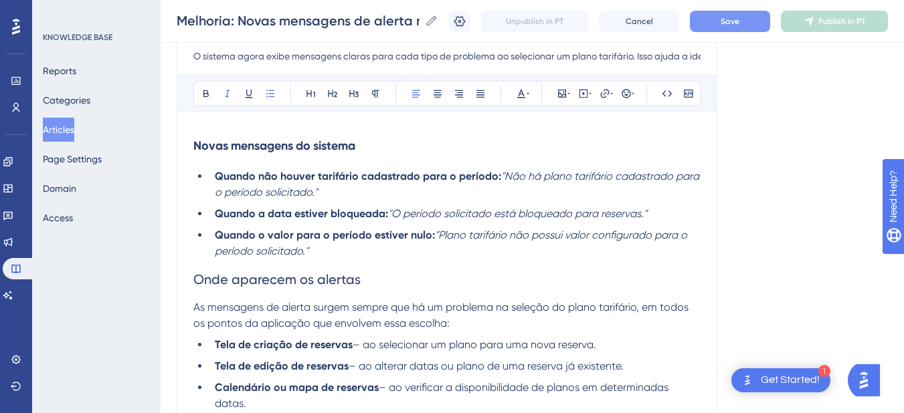
drag, startPoint x: 504, startPoint y: 175, endPoint x: 506, endPoint y: 187, distance: 12.2
click at [506, 187] on li "Quando não houver tarifário cadastrado para o período: "Não há plano tarifário …" at bounding box center [454, 185] width 491 height 32
click at [522, 177] on em ""Não há plano tarifário cadastrado para o período solicitado."" at bounding box center [458, 184] width 487 height 29
drag, startPoint x: 502, startPoint y: 175, endPoint x: 506, endPoint y: 185, distance: 10.8
click at [506, 185] on li "Quando não houver tarifário cadastrado para o período: "Não há plano tarifário …" at bounding box center [454, 185] width 491 height 32
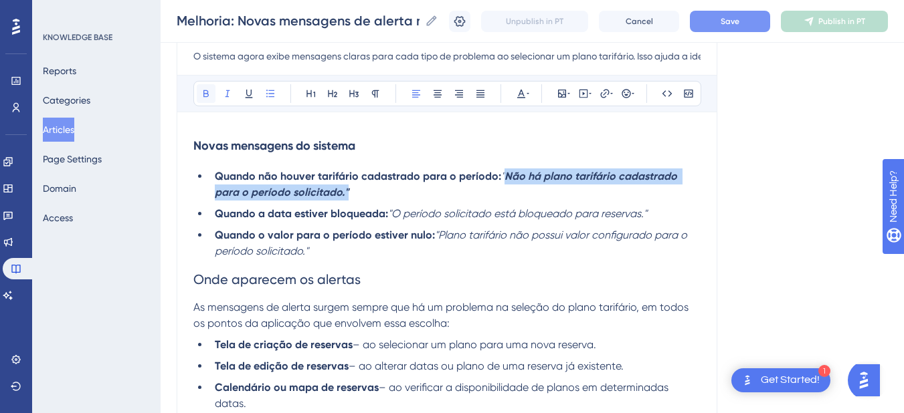
click at [202, 94] on icon at bounding box center [206, 93] width 11 height 11
click at [224, 95] on icon at bounding box center [227, 93] width 11 height 11
click at [446, 200] on li "Quando não houver tarifário cadastrado para o período: " Não há plano tarifário…" at bounding box center [454, 185] width 491 height 32
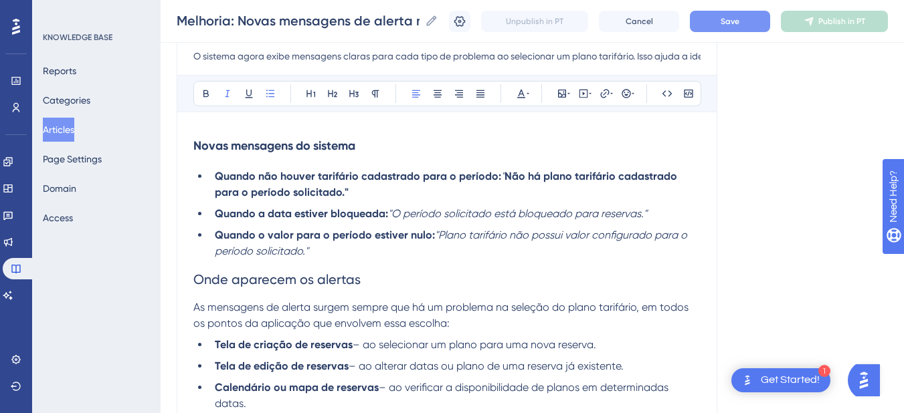
click at [504, 177] on strong "Não há plano tarifário cadastrado para o período solicitado."" at bounding box center [447, 184] width 465 height 29
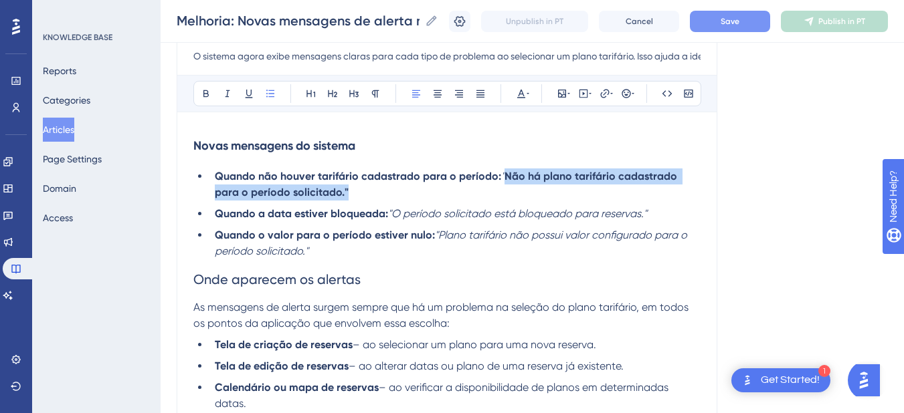
drag, startPoint x: 500, startPoint y: 174, endPoint x: 506, endPoint y: 185, distance: 12.9
click at [506, 185] on li "Quando não houver tarifário cadastrado para o período: " Não há plano tarifário…" at bounding box center [454, 185] width 491 height 32
click at [204, 94] on icon at bounding box center [205, 93] width 5 height 7
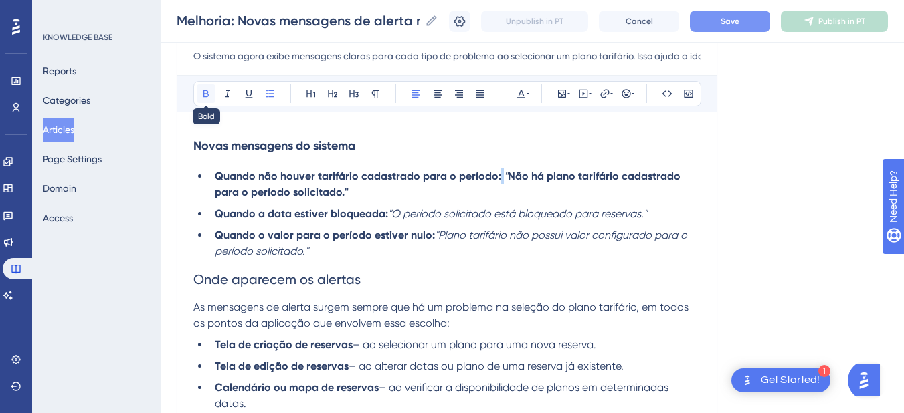
click at [204, 97] on icon at bounding box center [205, 93] width 5 height 7
click at [377, 201] on ul "Quando não houver tarifário cadastrado para o período: " Não há plano tarifário…" at bounding box center [446, 214] width 507 height 91
click at [394, 214] on em ""O período solicitado está bloqueado para reservas."" at bounding box center [517, 213] width 259 height 13
drag, startPoint x: 393, startPoint y: 214, endPoint x: 662, endPoint y: 215, distance: 268.9
click at [662, 215] on li "Quando a data estiver bloqueada: "O período solicitado está bloqueado para rese…" at bounding box center [454, 214] width 491 height 16
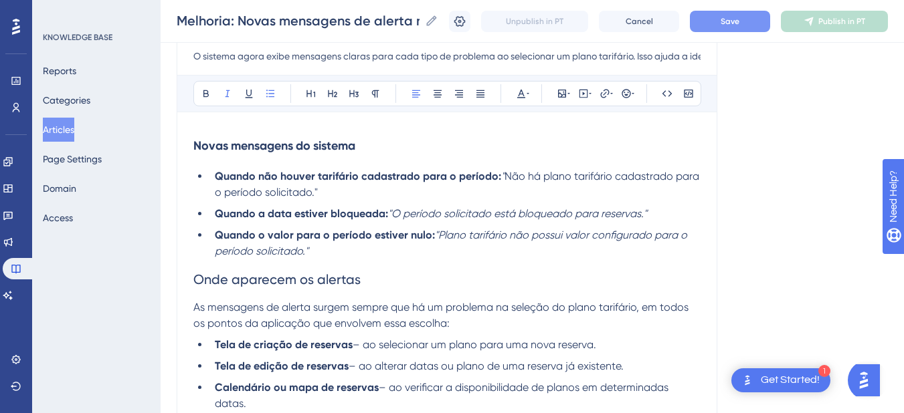
click at [442, 217] on em ""O período solicitado está bloqueado para reservas."" at bounding box center [517, 213] width 259 height 13
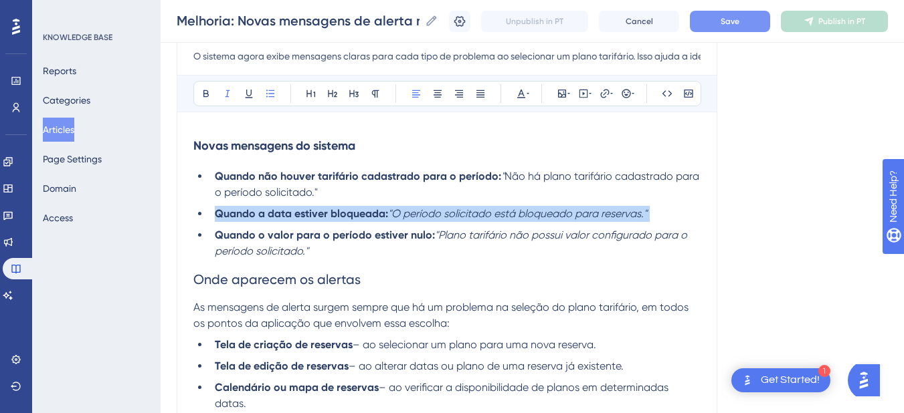
click at [442, 217] on em ""O período solicitado está bloqueado para reservas."" at bounding box center [517, 213] width 259 height 13
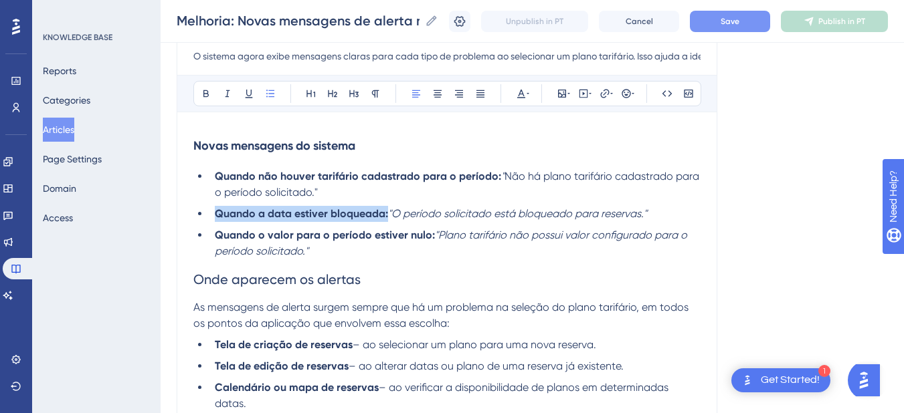
click at [595, 206] on li "Quando a data estiver bloqueada: "O período solicitado está bloqueado para rese…" at bounding box center [454, 214] width 491 height 16
drag, startPoint x: 666, startPoint y: 215, endPoint x: 393, endPoint y: 213, distance: 273.6
click at [393, 213] on li "Quando a data estiver bloqueada: "O período solicitado está bloqueado para rese…" at bounding box center [454, 214] width 491 height 16
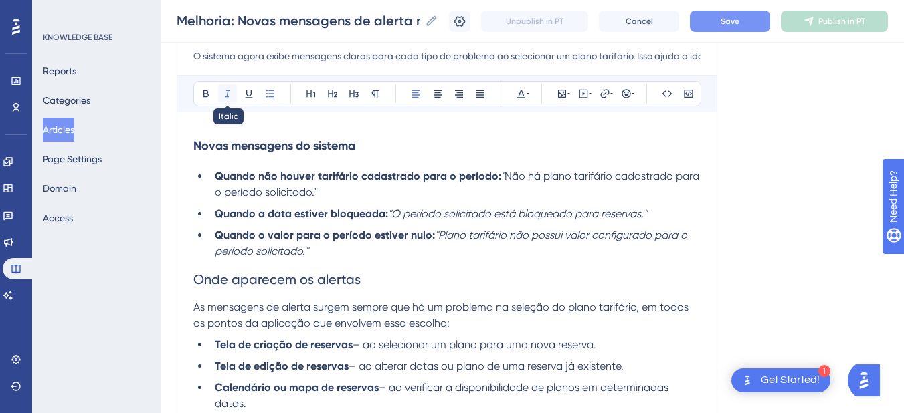
click at [219, 88] on button at bounding box center [227, 93] width 19 height 19
drag, startPoint x: 434, startPoint y: 233, endPoint x: 435, endPoint y: 248, distance: 15.4
click at [435, 248] on li "Quando o valor para o período estiver nulo: "Plano tarifário não possui valor c…" at bounding box center [454, 243] width 491 height 32
click at [225, 97] on icon at bounding box center [227, 93] width 11 height 11
click at [379, 272] on h2 "Onde aparecem os alertas" at bounding box center [446, 280] width 507 height 40
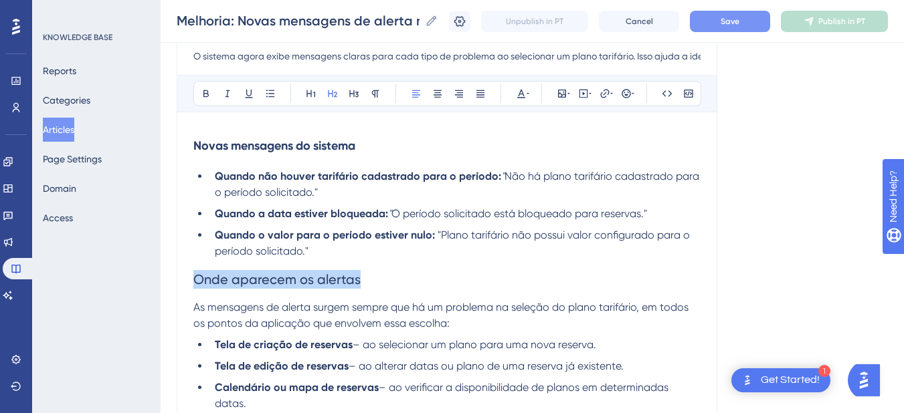
drag, startPoint x: 386, startPoint y: 286, endPoint x: 187, endPoint y: 270, distance: 199.4
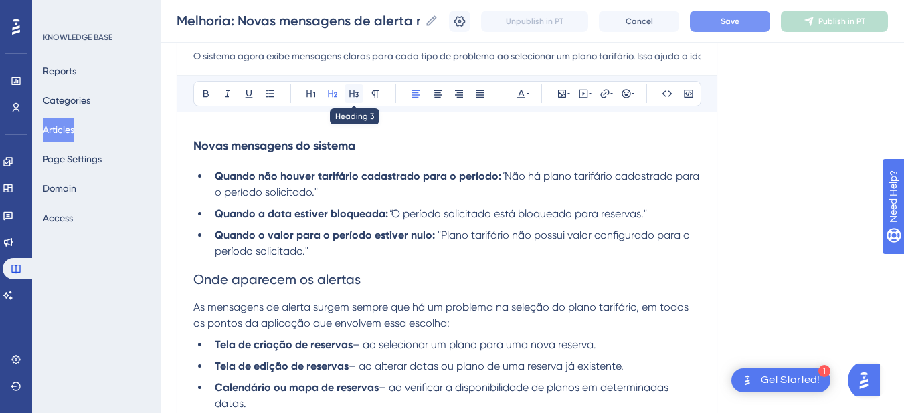
click at [353, 91] on icon at bounding box center [354, 93] width 11 height 11
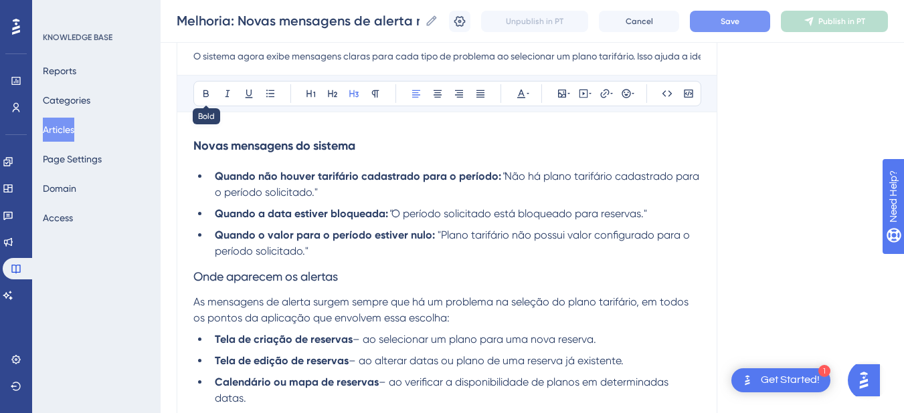
drag, startPoint x: 205, startPoint y: 92, endPoint x: 275, endPoint y: 240, distance: 164.3
click at [205, 91] on icon at bounding box center [206, 93] width 11 height 11
click at [330, 275] on strong "Onde aparecem os alertas" at bounding box center [265, 277] width 145 height 15
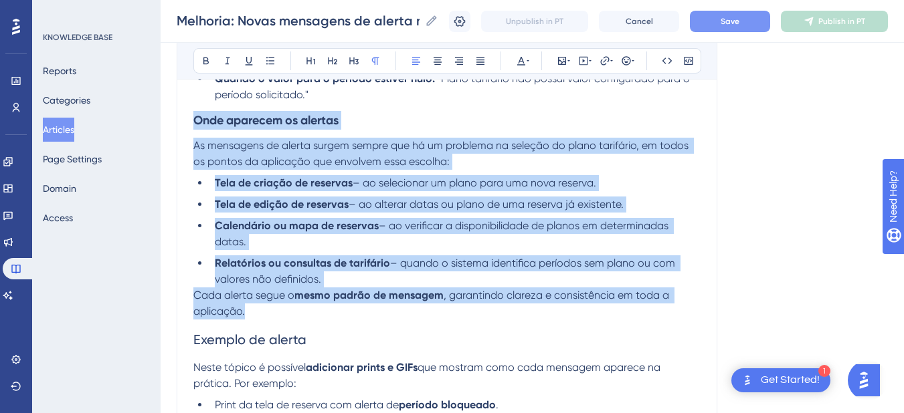
drag, startPoint x: 244, startPoint y: 273, endPoint x: 187, endPoint y: 125, distance: 158.4
click at [187, 125] on div "Melhoria: Novas mensagens de alerta no plano tarifário O sistema agora exibe me…" at bounding box center [447, 291] width 541 height 908
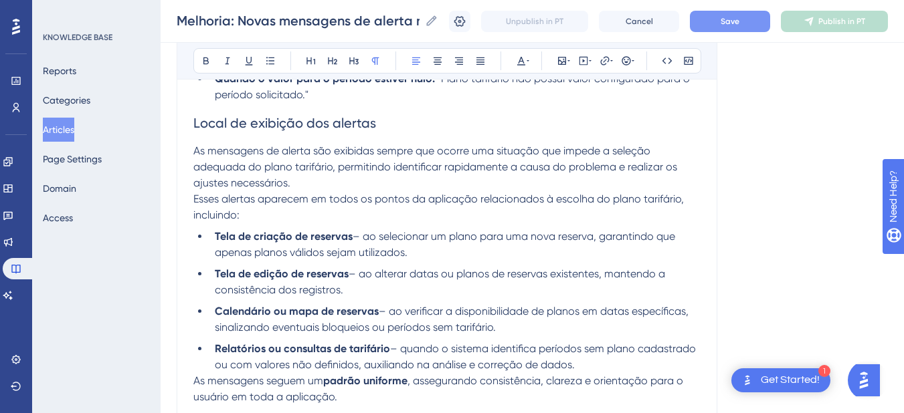
click at [287, 120] on span "Local de exibição dos alertas" at bounding box center [284, 123] width 183 height 16
click at [249, 124] on span "Local de exibição dos alertas" at bounding box center [284, 123] width 183 height 16
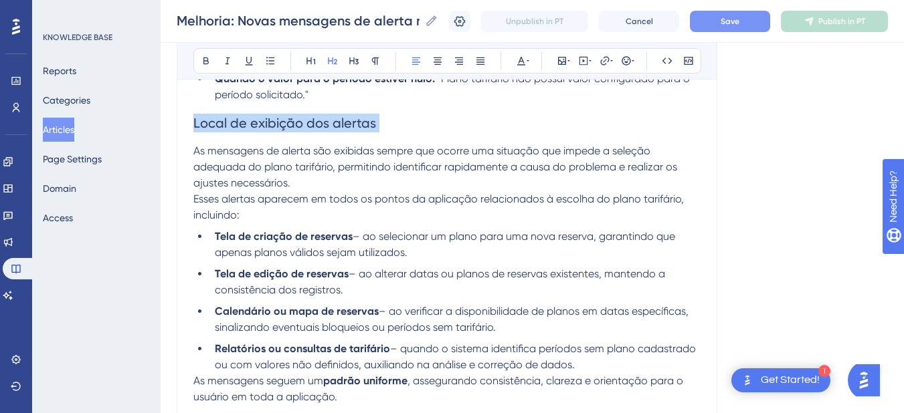
click at [249, 124] on span "Local de exibição dos alertas" at bounding box center [284, 123] width 183 height 16
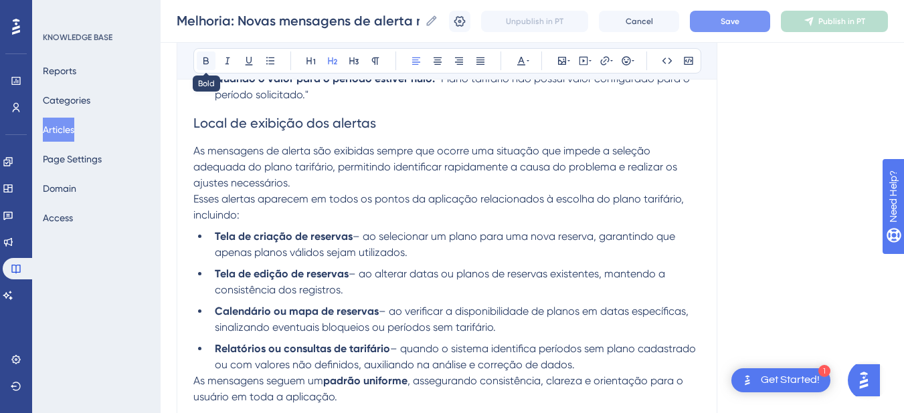
click at [209, 54] on button at bounding box center [206, 61] width 19 height 19
click at [348, 60] on button at bounding box center [354, 61] width 19 height 19
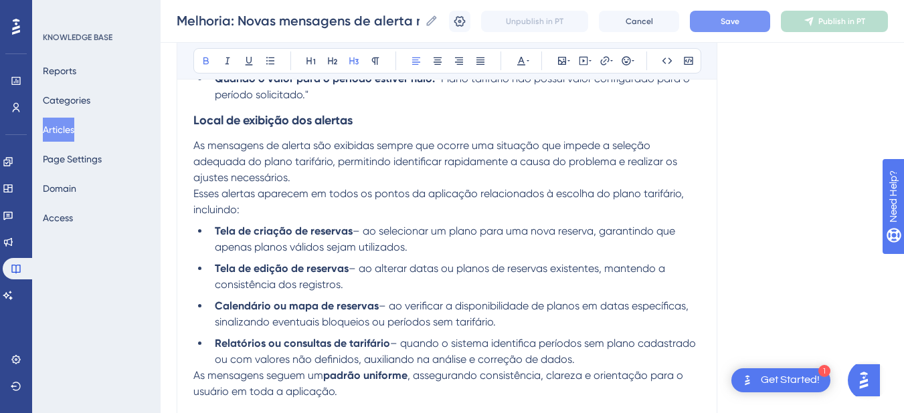
click at [298, 109] on h3 "Local de exibição dos alertas" at bounding box center [446, 120] width 507 height 35
click at [314, 175] on p "As mensagens de alerta são exibidas sempre que ocorre uma situação que impede a…" at bounding box center [446, 162] width 507 height 48
click at [462, 193] on span "Esses alertas aparecem em todos os pontos da aplicação relacionados à escolha d…" at bounding box center [439, 201] width 493 height 29
click at [460, 190] on span "Esses alertas aparecem em todos os pontos da aplicação relacionados à escolha d…" at bounding box center [439, 201] width 493 height 29
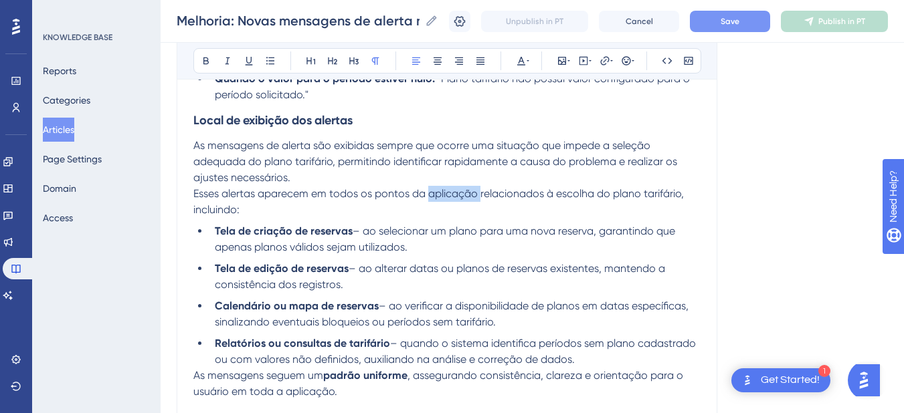
click at [470, 189] on span "Esses alertas aparecem em todos os pontos da aplicação relacionados à escolha d…" at bounding box center [439, 201] width 493 height 29
drag, startPoint x: 483, startPoint y: 193, endPoint x: 364, endPoint y: 191, distance: 119.1
click at [364, 191] on span "Esses alertas aparecem em todos os pontos da aplicação relacionados à escolha d…" at bounding box center [439, 201] width 493 height 29
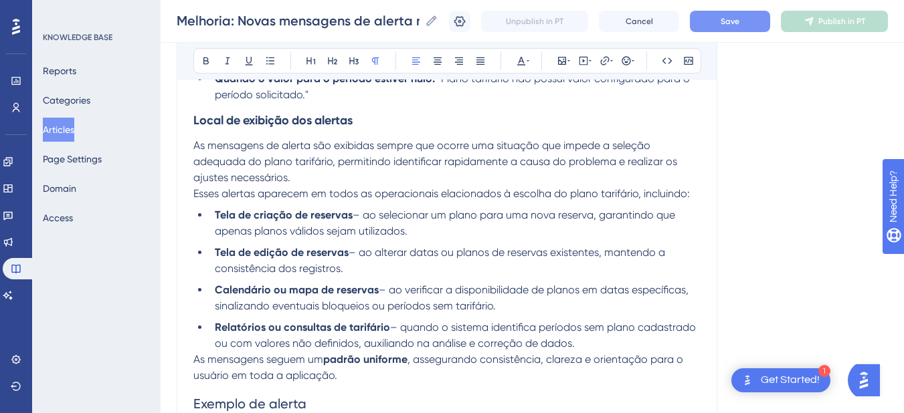
click at [391, 196] on span "Esses alertas aparecem em todos as operacionais elacionados à escolha do plano …" at bounding box center [441, 193] width 496 height 13
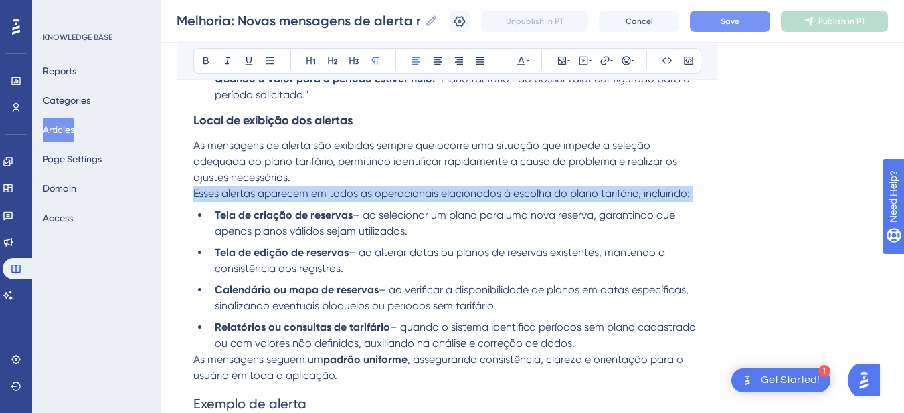
click at [391, 196] on span "Esses alertas aparecem em todos as operacionais elacionados à escolha do plano …" at bounding box center [441, 193] width 496 height 13
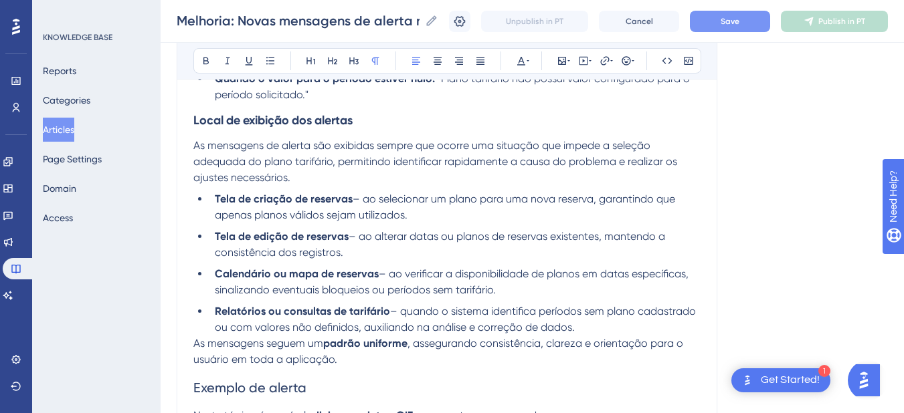
drag, startPoint x: 311, startPoint y: 178, endPoint x: 304, endPoint y: 178, distance: 7.4
click at [304, 178] on p "As mensagens de alerta são exibidas sempre que ocorre uma situação que impede a…" at bounding box center [446, 162] width 507 height 48
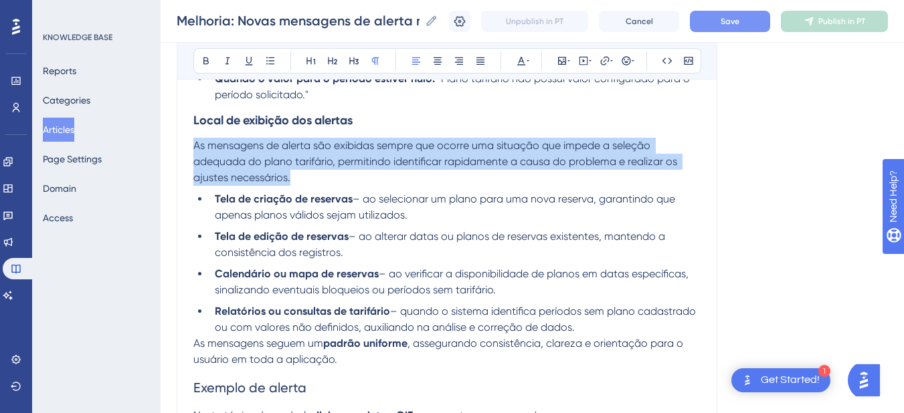
drag, startPoint x: 304, startPoint y: 178, endPoint x: 185, endPoint y: 143, distance: 124.1
click at [185, 143] on div "Melhoria: Novas mensagens de alerta no plano tarifário O sistema agora exibe me…" at bounding box center [447, 315] width 541 height 957
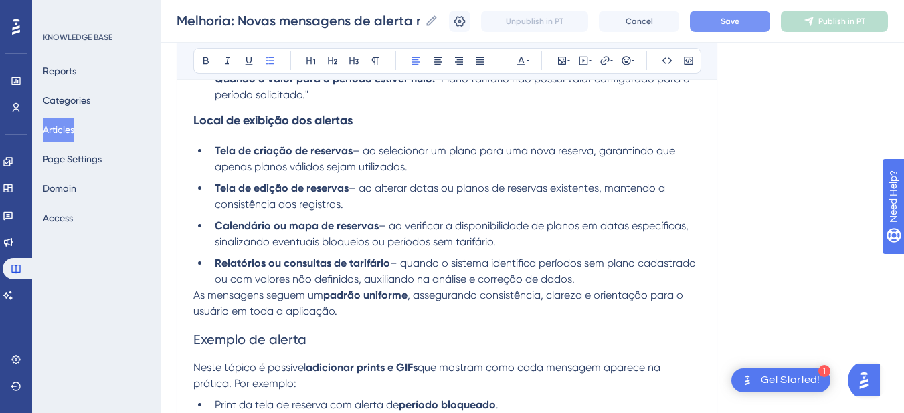
click at [436, 164] on li "Tela de criação de reservas – ao selecionar um plano para uma nova reserva, gar…" at bounding box center [454, 159] width 491 height 32
click at [639, 161] on li "Tela de criação de reservas – ao selecionar um plano para uma nova reserva, gar…" at bounding box center [454, 159] width 491 height 32
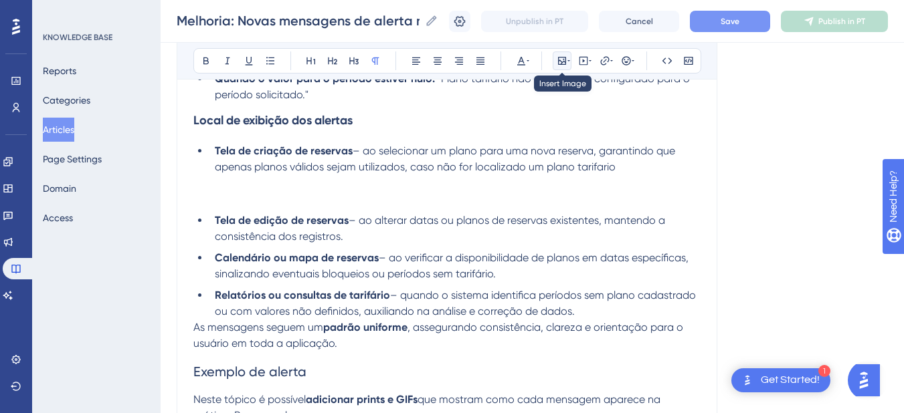
click at [560, 55] on button at bounding box center [562, 61] width 19 height 19
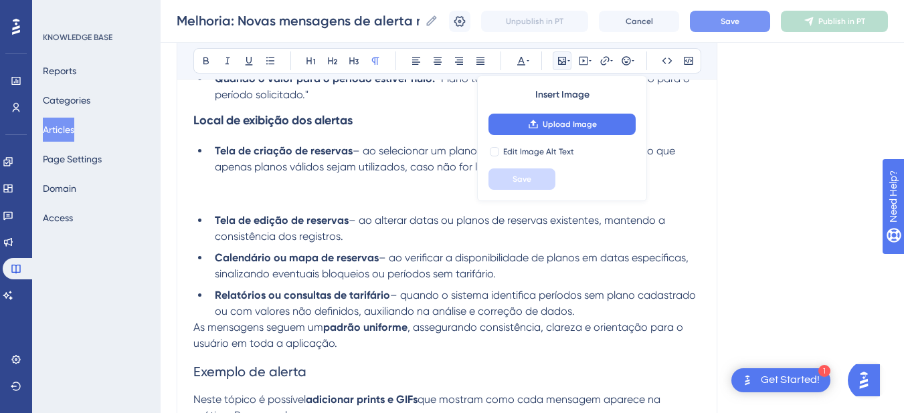
click at [539, 113] on div "Insert Image Upload Image Edit Image Alt Text Save" at bounding box center [562, 139] width 170 height 126
click at [539, 133] on button "Upload Image" at bounding box center [561, 124] width 147 height 21
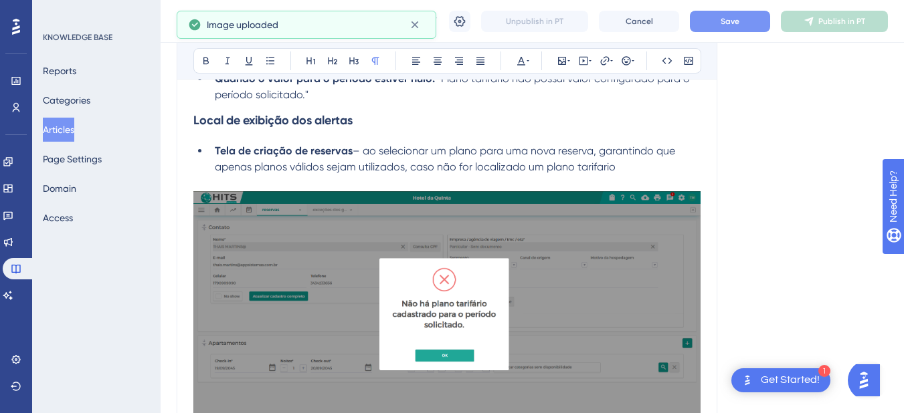
click at [266, 179] on p at bounding box center [446, 183] width 507 height 16
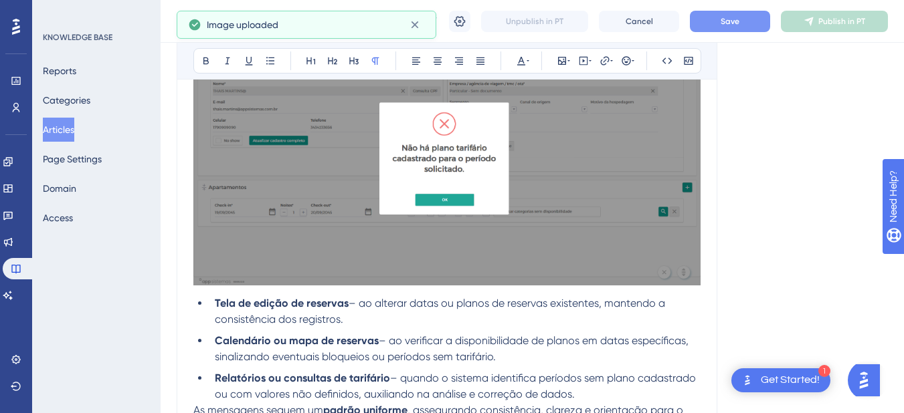
scroll to position [624, 0]
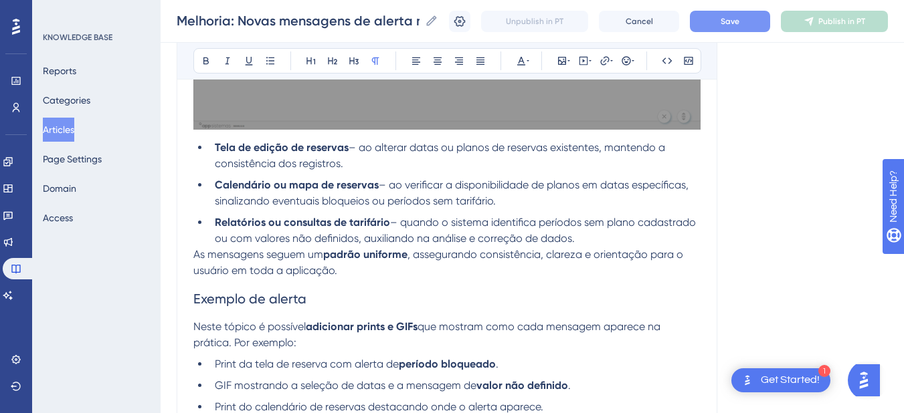
click at [367, 162] on li "Tela de edição de reservas – ao alterar datas ou planos de reservas existentes,…" at bounding box center [454, 156] width 491 height 32
drag, startPoint x: 370, startPoint y: 161, endPoint x: 606, endPoint y: 152, distance: 236.3
click at [606, 152] on li "Tela de edição de reservas – ao alterar datas ou planos de reservas existentes,…" at bounding box center [454, 156] width 491 height 32
click at [427, 150] on span "– ao alterar datas ou planos de reservas existentes." at bounding box center [475, 147] width 253 height 13
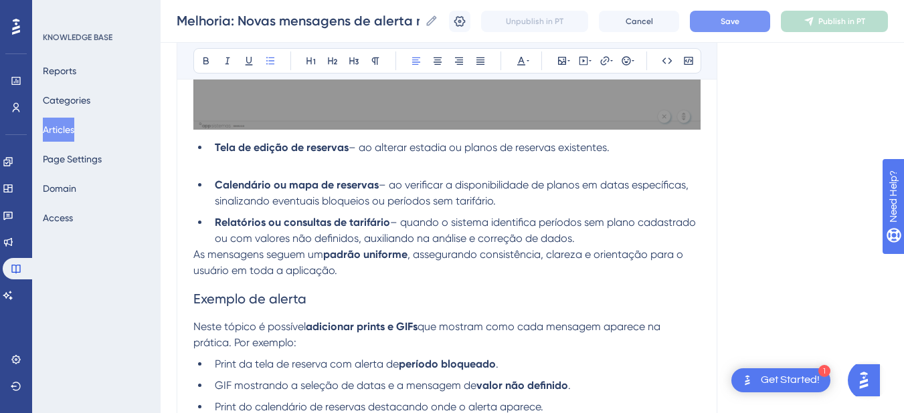
click at [440, 142] on span "– ao alterar estadia ou planos de reservas existentes." at bounding box center [479, 147] width 261 height 13
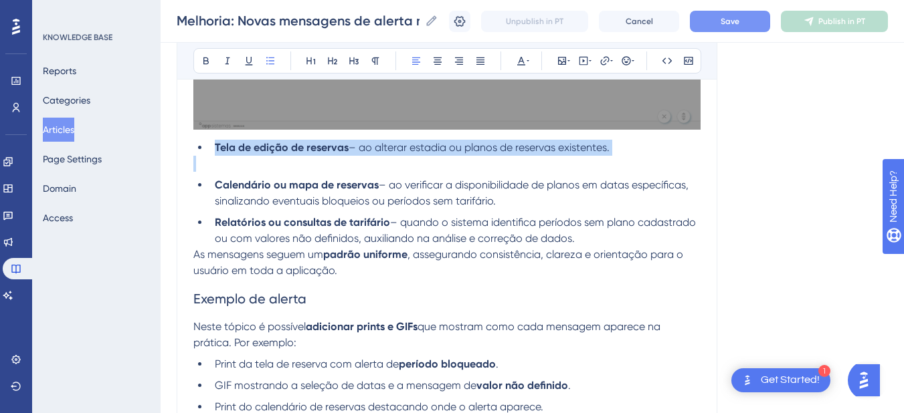
click at [440, 142] on span "– ao alterar estadia ou planos de reservas existentes." at bounding box center [479, 147] width 261 height 13
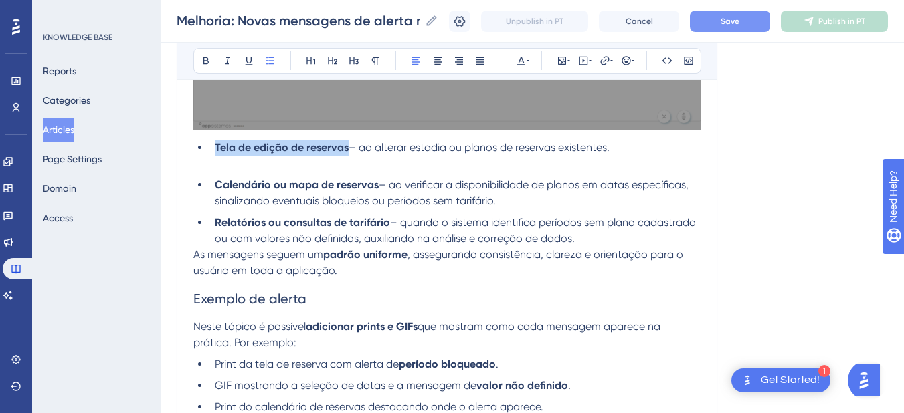
click at [486, 142] on span "– ao alterar estadia ou planos de reservas existentes." at bounding box center [479, 147] width 261 height 13
drag, startPoint x: 628, startPoint y: 151, endPoint x: 361, endPoint y: 151, distance: 266.9
click at [361, 151] on li "Tela de edição de reservas – ao alterar estadia ou planos de reservas existente…" at bounding box center [454, 148] width 491 height 16
copy span "ao alterar estadia ou planos de reservas existentes."
click at [484, 146] on span "– ao alterar estadia ou planos de reservas existentes." at bounding box center [479, 147] width 261 height 13
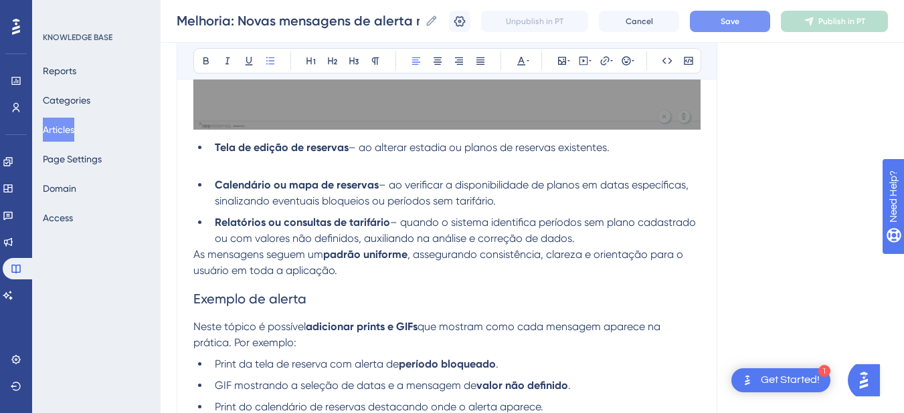
click at [461, 150] on span "– ao alterar estadia ou planos de reservas existentes." at bounding box center [479, 147] width 261 height 13
drag, startPoint x: 520, startPoint y: 148, endPoint x: 561, endPoint y: 149, distance: 40.8
click at [561, 149] on span "– ao alterar estadia ou planos de reservas existentes." at bounding box center [479, 147] width 261 height 13
drag, startPoint x: 517, startPoint y: 142, endPoint x: 559, endPoint y: 145, distance: 42.2
click at [516, 142] on span "– ao alterar estadia ou planos de reservas existentes." at bounding box center [479, 147] width 261 height 13
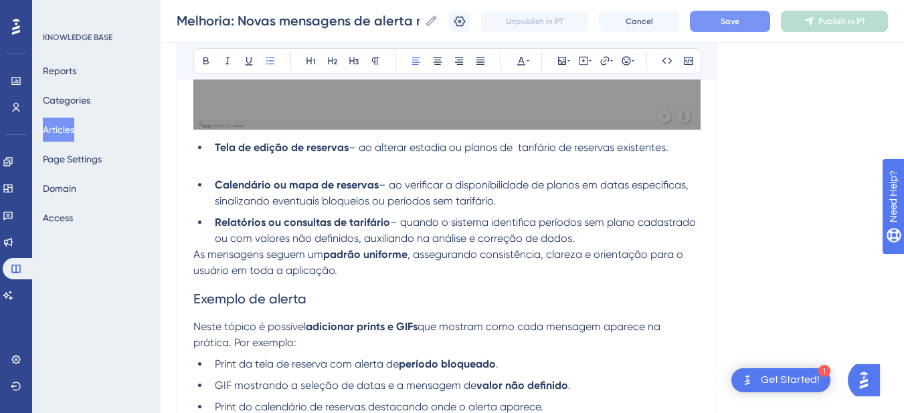
click at [280, 173] on div "Novas mensagens do sistema Quando não houver tarifário cadastrado para o períod…" at bounding box center [446, 174] width 507 height 1028
click at [224, 162] on p at bounding box center [446, 164] width 507 height 16
click at [731, 18] on span "Save" at bounding box center [729, 21] width 19 height 11
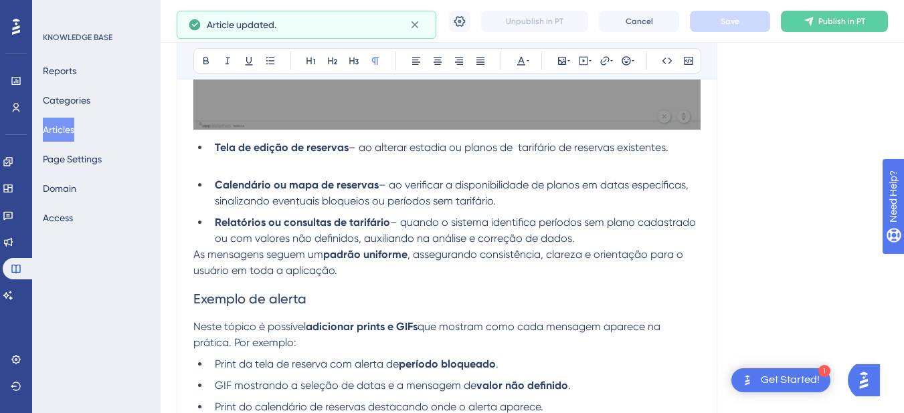
click at [217, 168] on p at bounding box center [446, 164] width 507 height 16
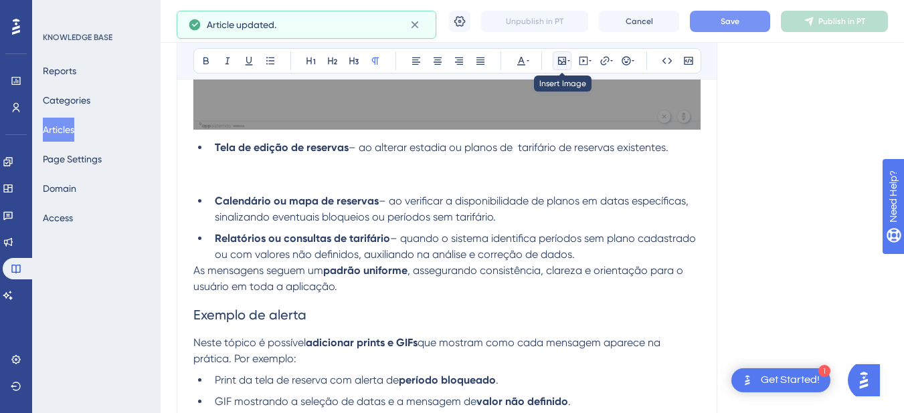
click at [554, 63] on button at bounding box center [562, 61] width 19 height 19
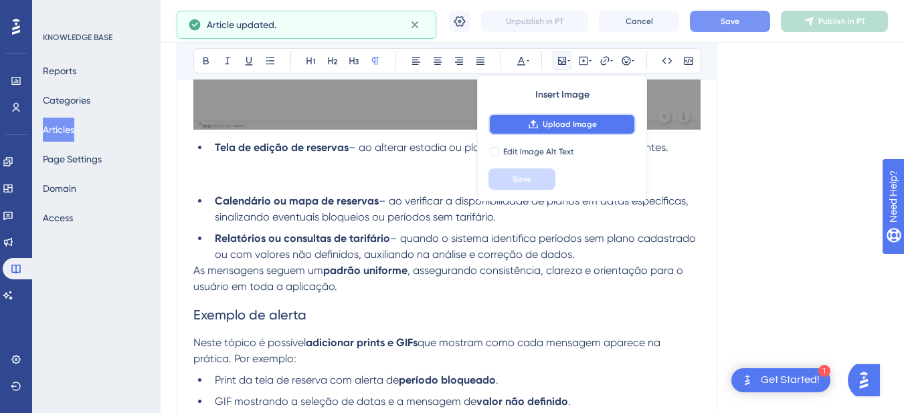
click at [515, 128] on button "Upload Image" at bounding box center [561, 124] width 147 height 21
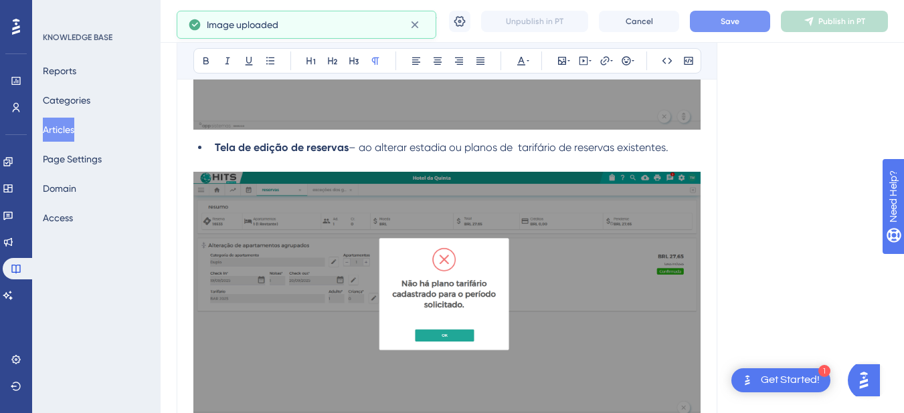
click at [271, 160] on p at bounding box center [446, 164] width 507 height 16
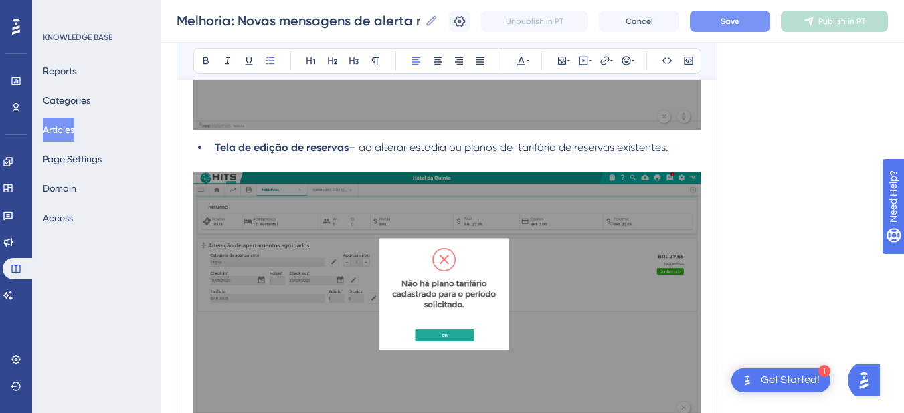
click at [361, 147] on span "– ao alterar estadia ou planos de tarifário de reservas existentes." at bounding box center [509, 147] width 320 height 13
click at [396, 151] on span "– ao alterar estadia ou planos de tarifário de reservas existentes." at bounding box center [509, 147] width 320 height 13
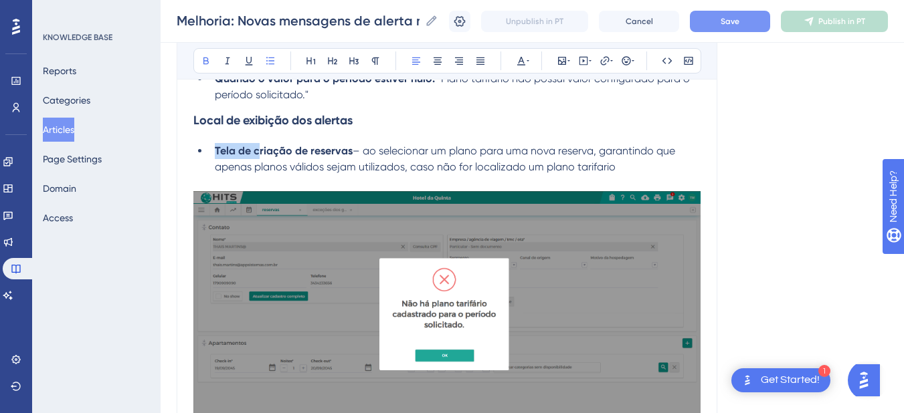
drag, startPoint x: 259, startPoint y: 152, endPoint x: 212, endPoint y: 152, distance: 46.8
click at [212, 152] on li "Tela de criação de reservas – ao selecionar um plano para uma nova reserva, gar…" at bounding box center [454, 159] width 491 height 32
click at [300, 154] on strong "Criação de reservas" at bounding box center [265, 151] width 101 height 13
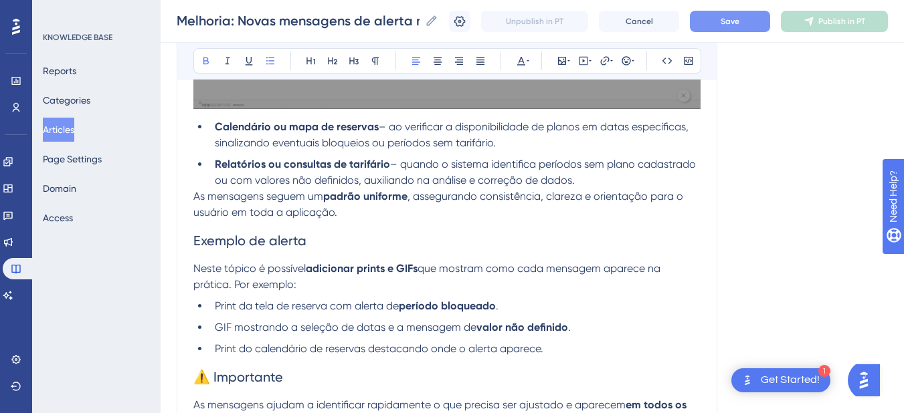
scroll to position [624, 0]
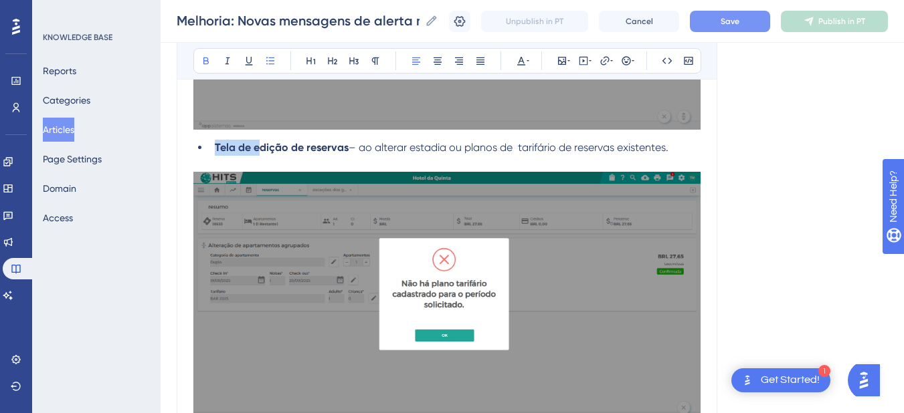
drag, startPoint x: 260, startPoint y: 144, endPoint x: 217, endPoint y: 145, distance: 43.5
click at [217, 145] on strong "Tela de edição de reservas" at bounding box center [282, 147] width 134 height 13
click at [365, 159] on p at bounding box center [446, 164] width 507 height 16
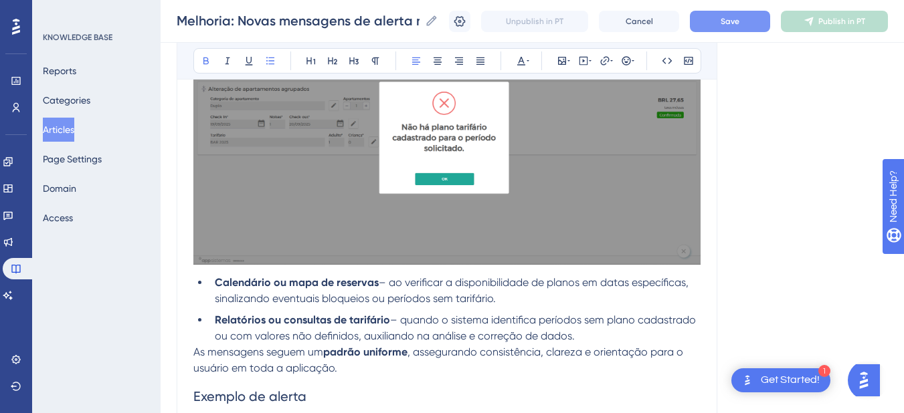
click at [213, 285] on li "Calendário ou mapa de reservas – ao verificar a disponibilidade de planos em da…" at bounding box center [454, 291] width 491 height 32
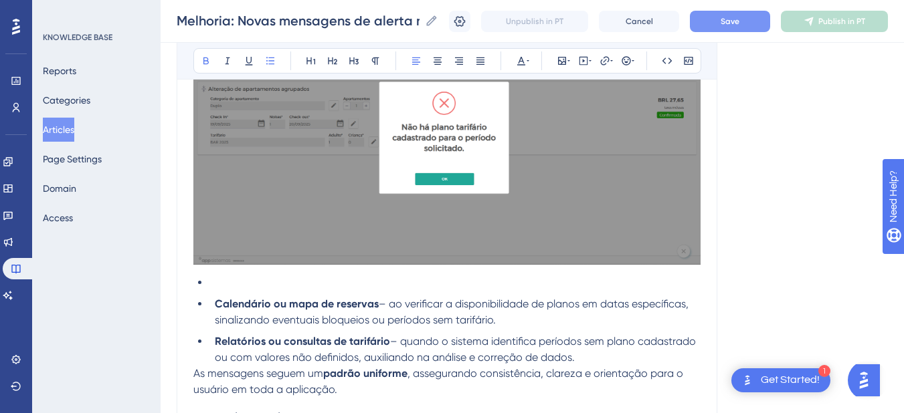
click at [228, 284] on li at bounding box center [454, 283] width 491 height 16
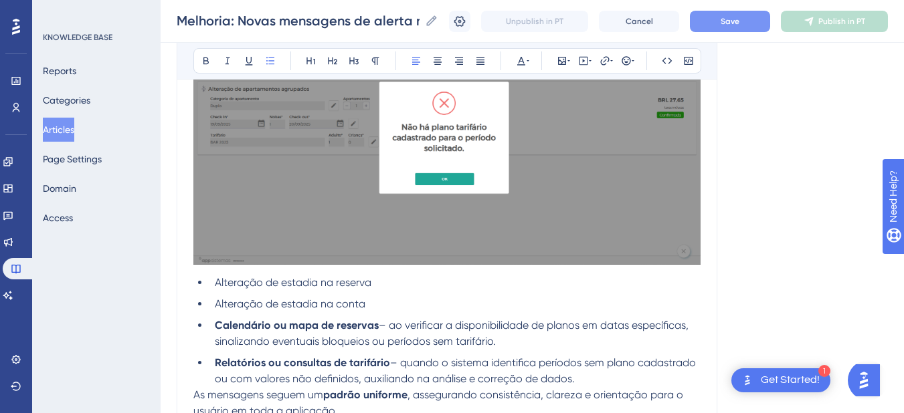
click at [248, 282] on span "Alteração de estadia na reserva" at bounding box center [293, 282] width 157 height 13
click at [393, 303] on li "Alteração de estadia na conta" at bounding box center [454, 304] width 491 height 16
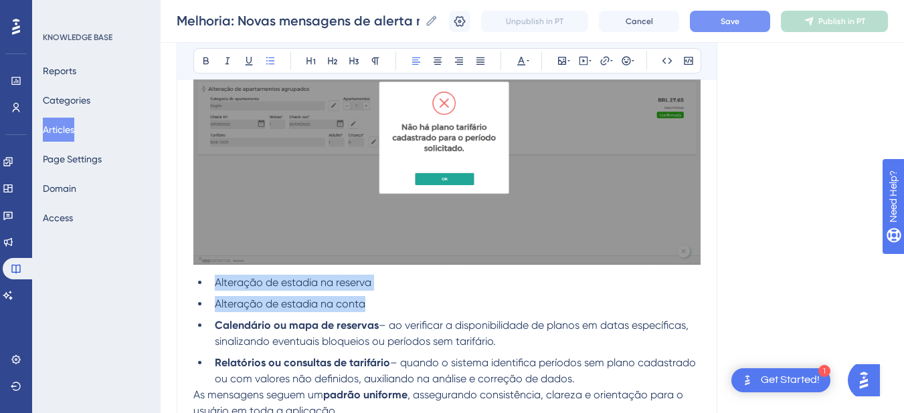
drag, startPoint x: 314, startPoint y: 302, endPoint x: 204, endPoint y: 286, distance: 111.4
click at [204, 286] on ul "Alteração de estadia na reserva Alteração de estadia na conta Calendário ou map…" at bounding box center [446, 331] width 507 height 112
click at [274, 284] on span "Alteração de estadia na reserva" at bounding box center [293, 282] width 157 height 13
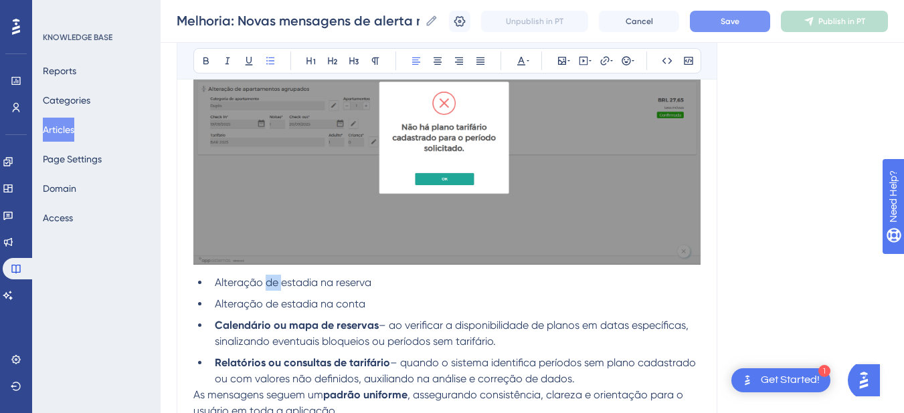
click at [274, 284] on span "Alteração de estadia na reserva" at bounding box center [293, 282] width 157 height 13
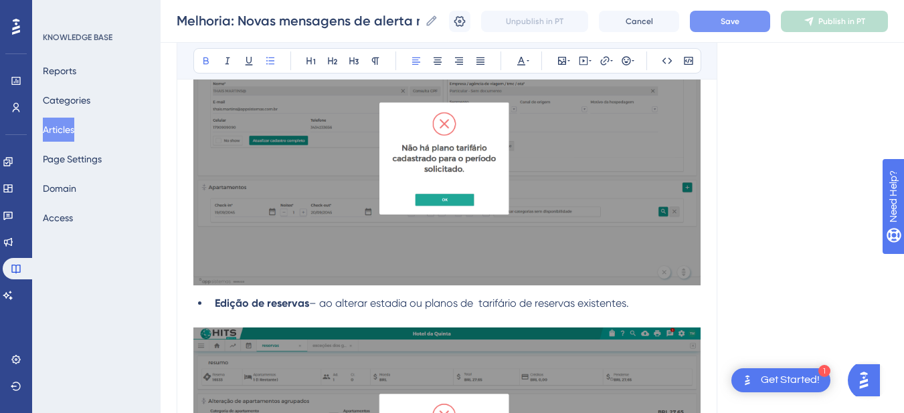
click at [280, 310] on li "Edição de reservas – ao alterar estadia ou planos de tarifário de reservas exis…" at bounding box center [454, 304] width 491 height 16
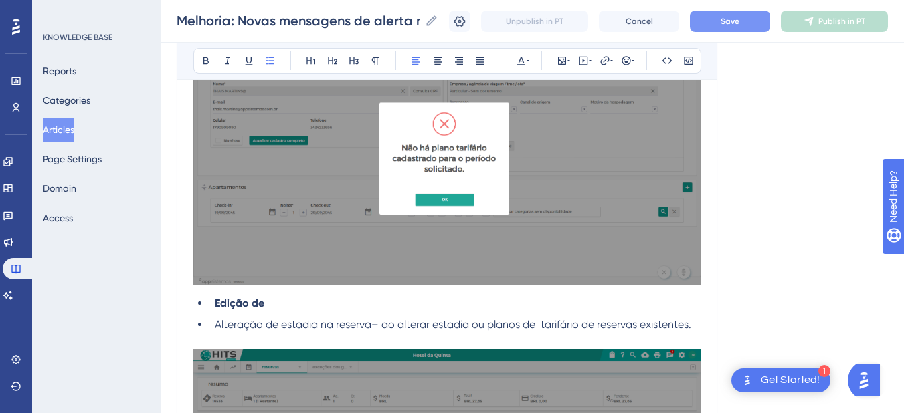
click at [213, 324] on li "Alteração de estadia na reserva– ao alterar estadia ou planos de tarifário de r…" at bounding box center [454, 325] width 491 height 16
drag, startPoint x: 274, startPoint y: 306, endPoint x: 201, endPoint y: 296, distance: 72.9
click at [209, 296] on li "Edição de" at bounding box center [454, 304] width 491 height 16
click at [215, 324] on span "Alteração de estadia na reserva– ao alterar estadia ou planos de tarifário de r…" at bounding box center [453, 324] width 476 height 13
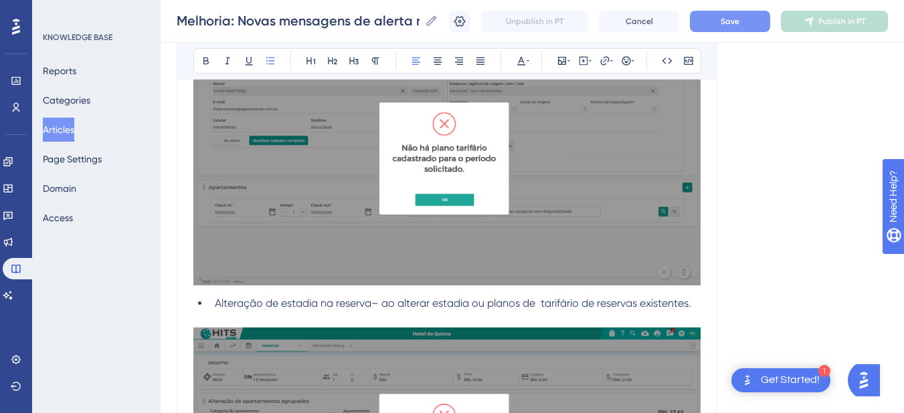
click at [276, 304] on span "Alteração de estadia na reserva– ao alterar estadia ou planos de tarifário de r…" at bounding box center [453, 303] width 476 height 13
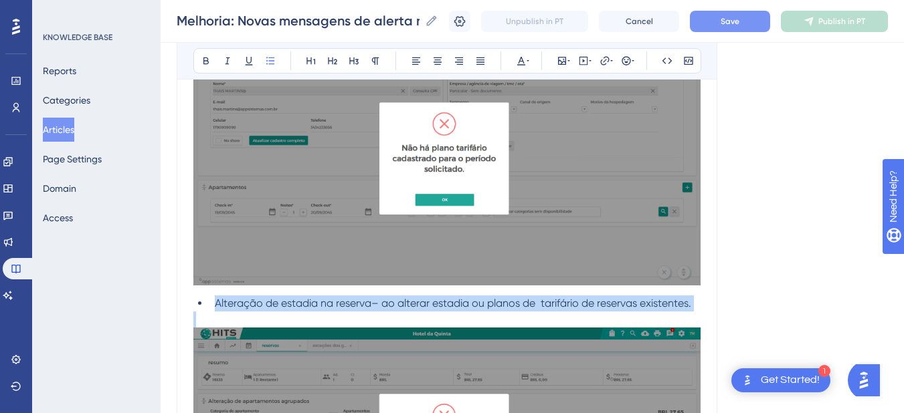
click at [276, 304] on span "Alteração de estadia na reserva– ao alterar estadia ou planos de tarifário de r…" at bounding box center [453, 303] width 476 height 13
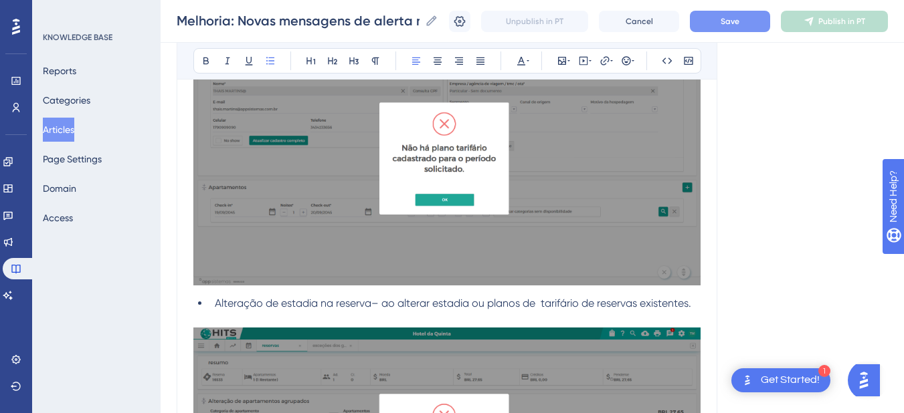
click at [298, 300] on span "Alteração de estadia na reserva– ao alterar estadia ou planos de tarifário de r…" at bounding box center [453, 303] width 476 height 13
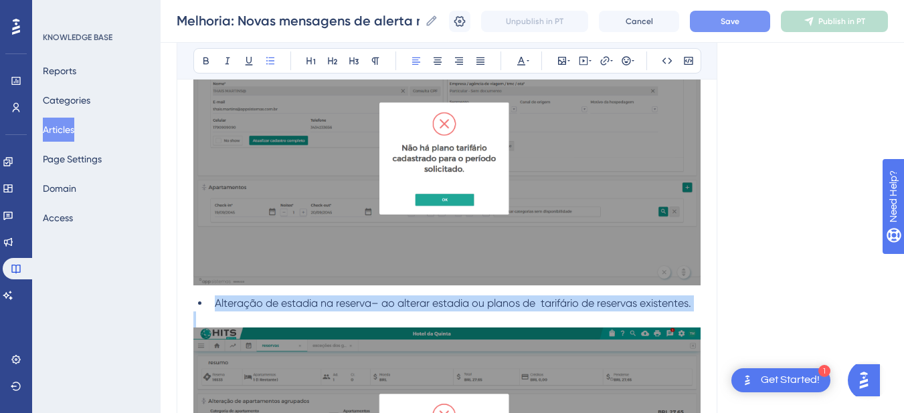
click at [298, 300] on span "Alteração de estadia na reserva– ao alterar estadia ou planos de tarifário de r…" at bounding box center [453, 303] width 476 height 13
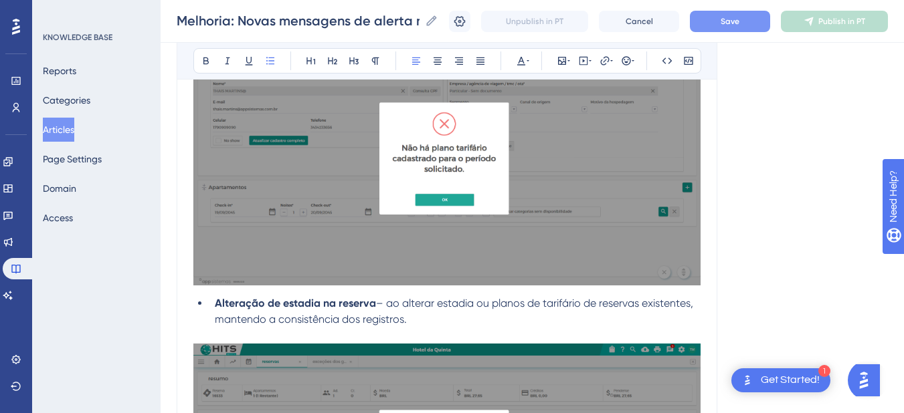
click at [389, 306] on span "– ao alterar estadia ou planos de tarifário de reservas existentes, mantendo a …" at bounding box center [455, 311] width 481 height 29
drag, startPoint x: 478, startPoint y: 301, endPoint x: 485, endPoint y: 317, distance: 17.4
click at [485, 317] on li "Alteração de estadia na reserva – ao alterar estadia ou planos de tarifário de …" at bounding box center [454, 312] width 491 height 32
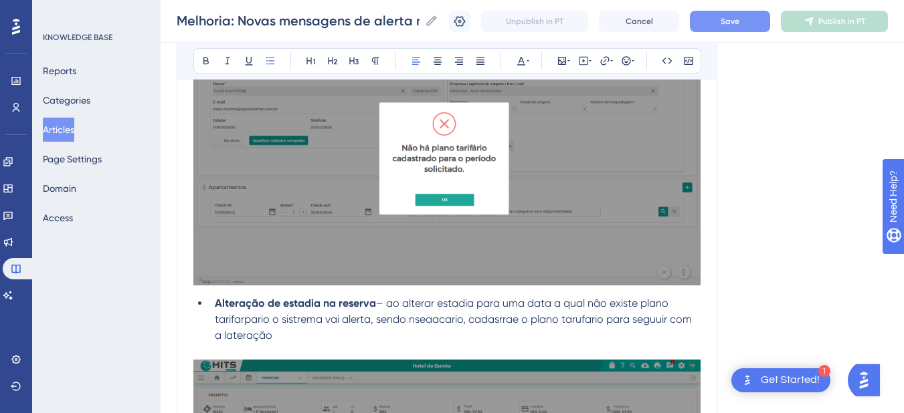
drag, startPoint x: 300, startPoint y: 335, endPoint x: 207, endPoint y: 298, distance: 99.4
click at [207, 298] on ul "Alteração de estadia na reserva – ao alterar estadia para uma data a qual não e…" at bounding box center [446, 320] width 507 height 48
copy li "Alteração de estadia na reserva – ao alterar estadia para uma data a qual não e…"
click at [316, 313] on span "– ao alterar estadia para uma data a qual não existe plano tarifarpario o sistr…" at bounding box center [455, 319] width 480 height 45
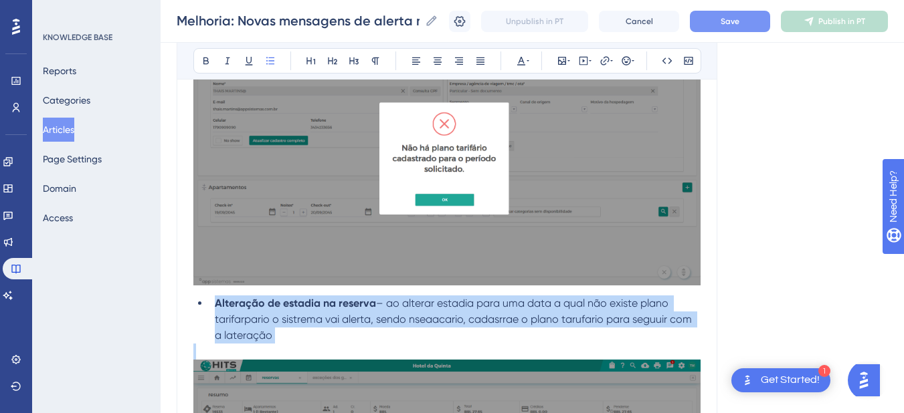
click at [316, 313] on span "– ao alterar estadia para uma data a qual não existe plano tarifarpario o sistr…" at bounding box center [455, 319] width 480 height 45
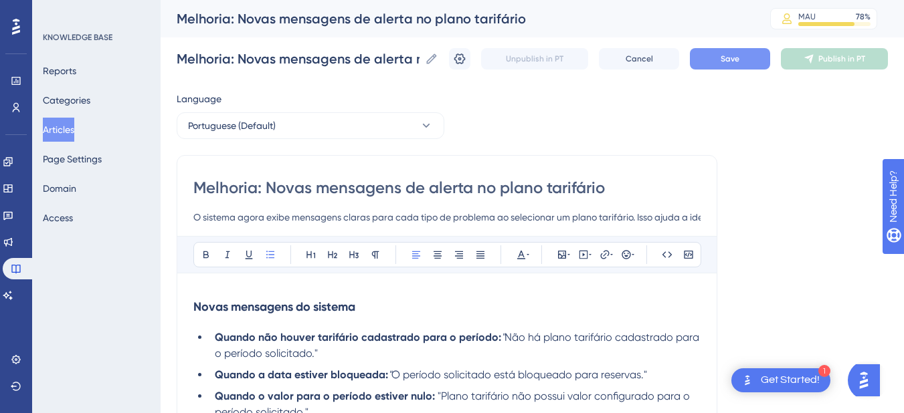
scroll to position [156, 0]
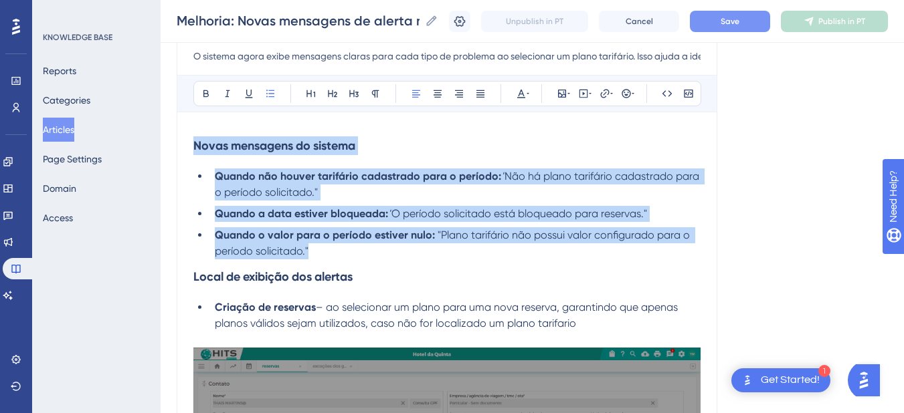
drag, startPoint x: 346, startPoint y: 257, endPoint x: 180, endPoint y: 145, distance: 200.0
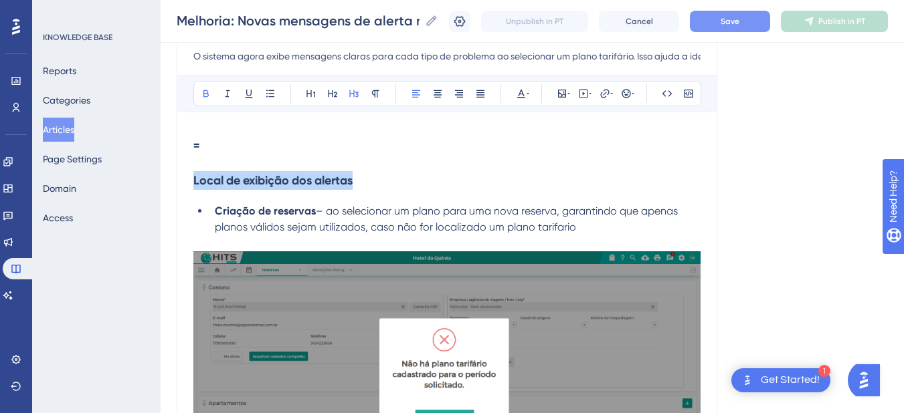
drag, startPoint x: 392, startPoint y: 183, endPoint x: 191, endPoint y: 179, distance: 201.4
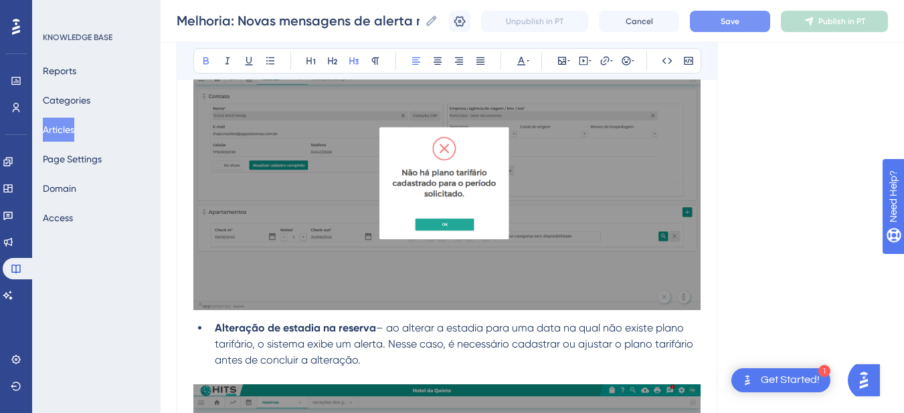
scroll to position [0, 0]
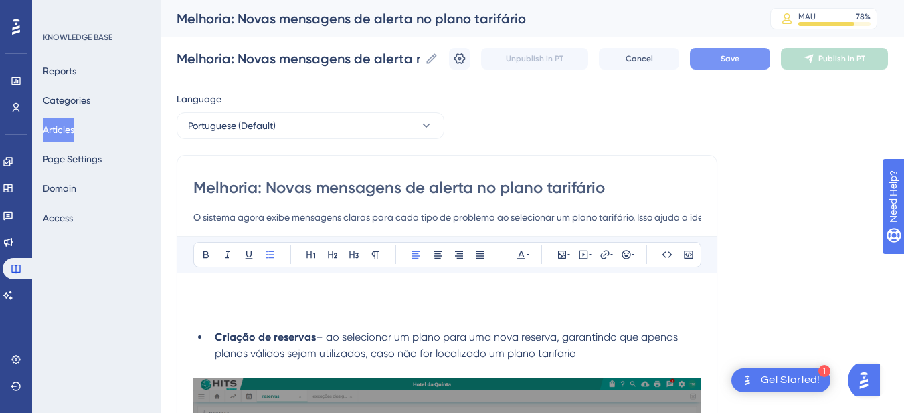
drag, startPoint x: 576, startPoint y: 347, endPoint x: 213, endPoint y: 344, distance: 363.3
click at [213, 344] on li "Criação de reservas – ao selecionar um plano para uma nova reserva, garantindo …" at bounding box center [454, 346] width 491 height 32
copy li "Criação de reservas – ao selecionar um plano para uma nova reserva, garantindo …"
click at [231, 294] on h3 at bounding box center [446, 307] width 507 height 35
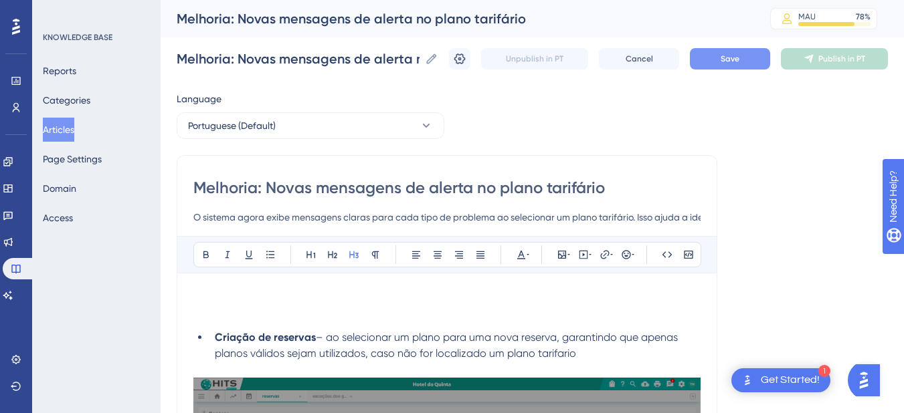
click at [374, 345] on li "Criação de reservas – ao selecionar um plano para uma nova reserva, garantindo …" at bounding box center [454, 346] width 491 height 32
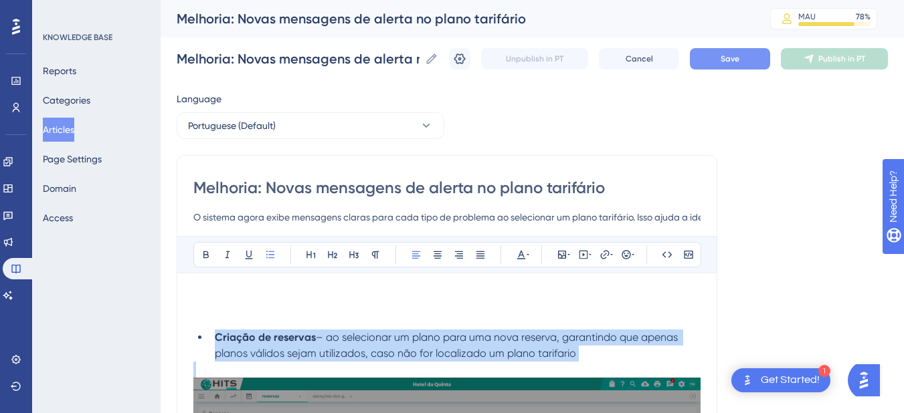
click at [374, 345] on li "Criação de reservas – ao selecionar um plano para uma nova reserva, garantindo …" at bounding box center [454, 346] width 491 height 32
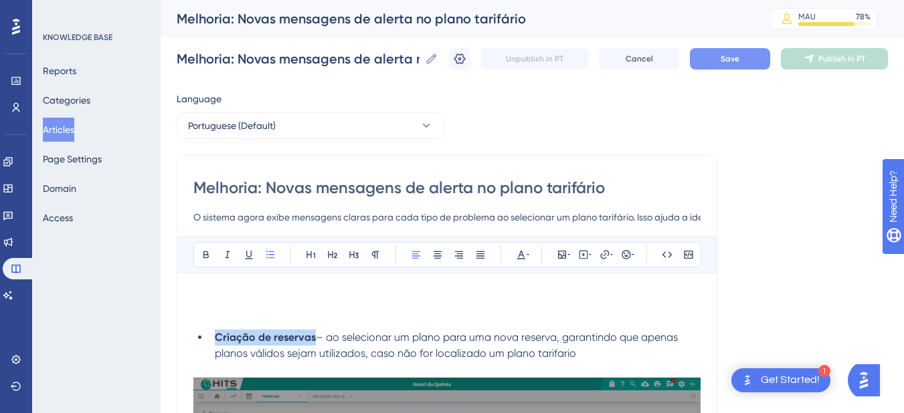
click at [549, 352] on span "– ao selecionar um plano para uma nova reserva, garantindo que apenas planos vá…" at bounding box center [448, 345] width 466 height 29
drag, startPoint x: 607, startPoint y: 357, endPoint x: 328, endPoint y: 340, distance: 278.8
click at [328, 340] on li "Criação de reservas – ao selecionar um plano para uma nova reserva, garantindo …" at bounding box center [454, 346] width 491 height 32
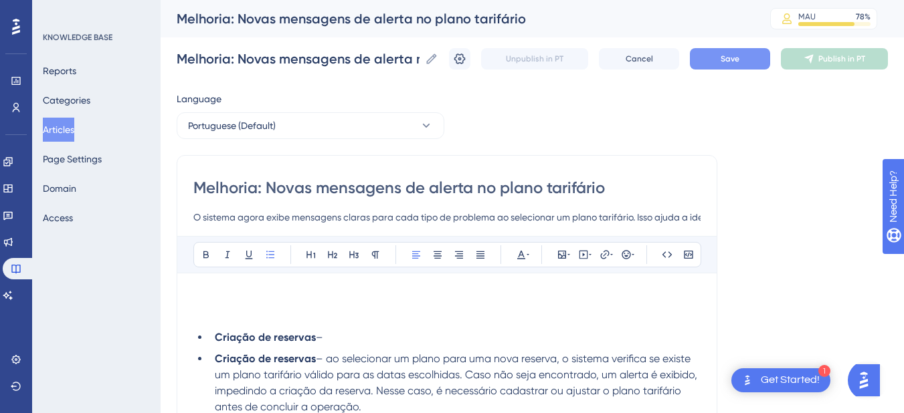
drag, startPoint x: 341, startPoint y: 339, endPoint x: 201, endPoint y: 327, distance: 140.9
click at [215, 359] on strong "Criação de reservas" at bounding box center [265, 359] width 101 height 13
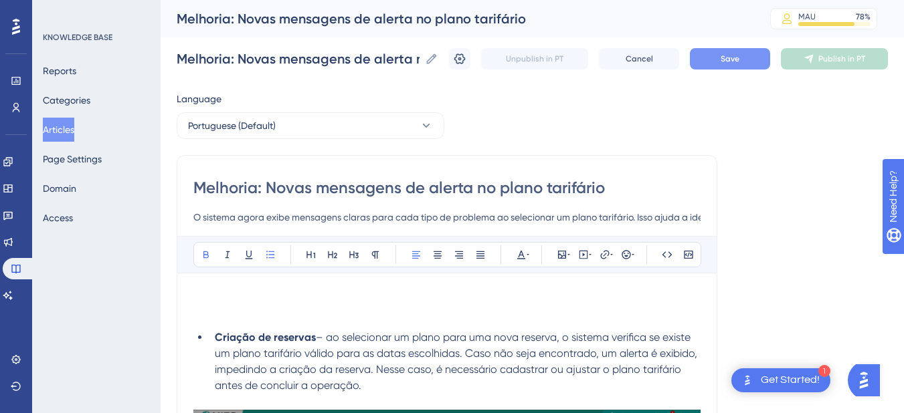
scroll to position [156, 0]
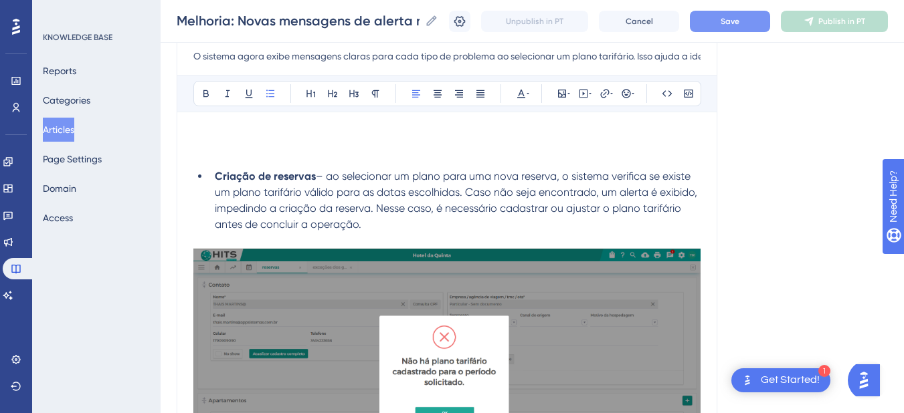
click at [613, 193] on span "– ao selecionar um plano para uma nova reserva, o sistema verifica se existe um…" at bounding box center [457, 200] width 485 height 61
click at [613, 191] on span "– ao selecionar um plano para uma nova reserva, o sistema verifica se existe um…" at bounding box center [457, 200] width 485 height 61
click at [609, 191] on span "– ao selecionar um plano para uma nova reserva, o sistema verifica se existe um…" at bounding box center [457, 200] width 485 height 61
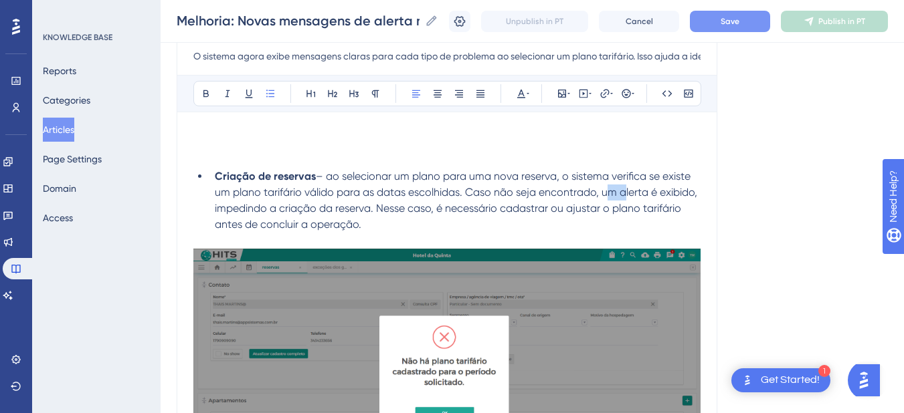
click at [609, 191] on span "– ao selecionar um plano para uma nova reserva, o sistema verifica se existe um…" at bounding box center [457, 200] width 485 height 61
drag, startPoint x: 639, startPoint y: 194, endPoint x: 905, endPoint y: 171, distance: 267.3
click at [638, 194] on span "– ao selecionar um plano para uma nova reserva, o sistema verifica se existe um…" at bounding box center [454, 200] width 478 height 61
click at [609, 193] on span "– ao selecionar um plano para uma nova reserva, o sistema verifica se existe um…" at bounding box center [454, 200] width 478 height 61
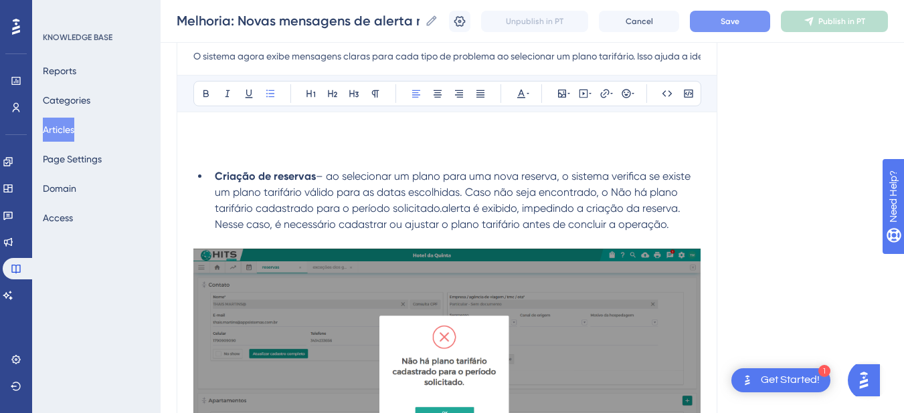
click at [609, 189] on span "– ao selecionar um plano para uma nova reserva, o sistema verifica se existe um…" at bounding box center [454, 200] width 478 height 61
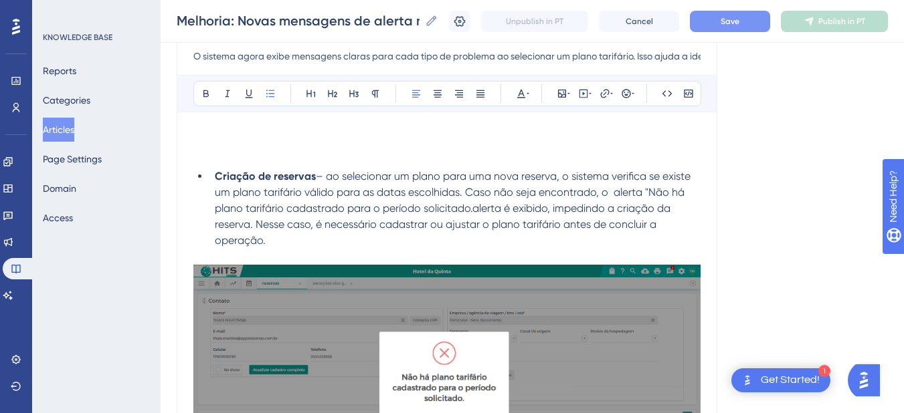
click at [474, 208] on span "– ao selecionar um plano para uma nova reserva, o sistema verifica se existe um…" at bounding box center [454, 208] width 478 height 77
drag, startPoint x: 502, startPoint y: 206, endPoint x: 480, endPoint y: 209, distance: 21.6
click at [480, 209] on span "– ao selecionar um plano para uma nova reserva, o sistema verifica se existe um…" at bounding box center [454, 208] width 478 height 77
click at [490, 208] on span "– ao selecionar um plano para uma nova reserva, o sistema verifica se existe um…" at bounding box center [454, 208] width 478 height 77
click at [487, 207] on span "– ao selecionar um plano para uma nova reserva, o sistema verifica se existe um…" at bounding box center [454, 208] width 478 height 77
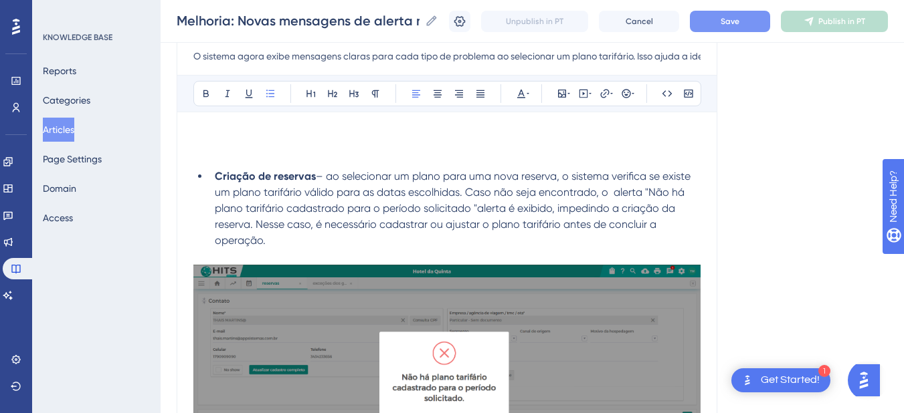
click at [494, 208] on span "– ao selecionar um plano para uma nova reserva, o sistema verifica se existe um…" at bounding box center [454, 208] width 478 height 77
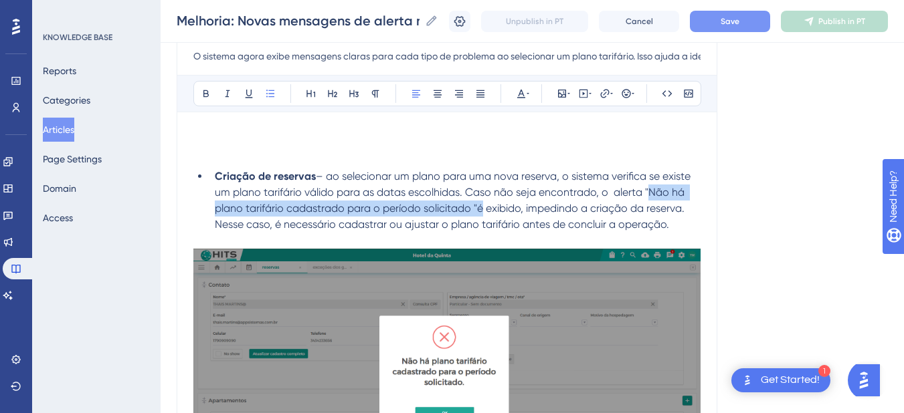
drag, startPoint x: 644, startPoint y: 191, endPoint x: 476, endPoint y: 210, distance: 169.0
click at [476, 210] on span "– ao selecionar um plano para uma nova reserva, o sistema verifica se existe um…" at bounding box center [454, 200] width 478 height 61
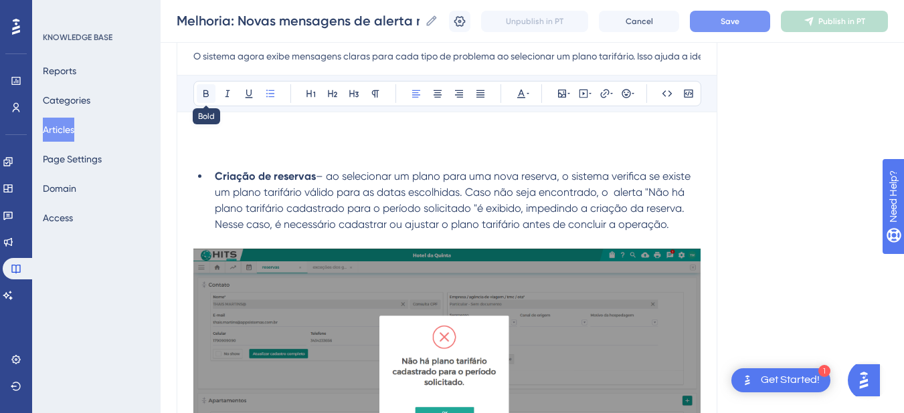
click at [204, 94] on icon at bounding box center [205, 93] width 5 height 7
click at [477, 205] on strong ""Não há plano tarifário cadastrado para o período solicitado "" at bounding box center [450, 200] width 470 height 29
click at [482, 208] on span "é exibido, impedindo a criação da reserva. Nesse caso, é necessário cadastrar o…" at bounding box center [455, 216] width 481 height 29
click at [576, 212] on span "é exibido, impedindo a criação da reserva. Nesse caso, é necessário cadastrar o…" at bounding box center [455, 216] width 481 height 29
click at [212, 224] on li "Criação de reservas – ao selecionar um plano para uma nova reserva, o sistema v…" at bounding box center [454, 201] width 491 height 64
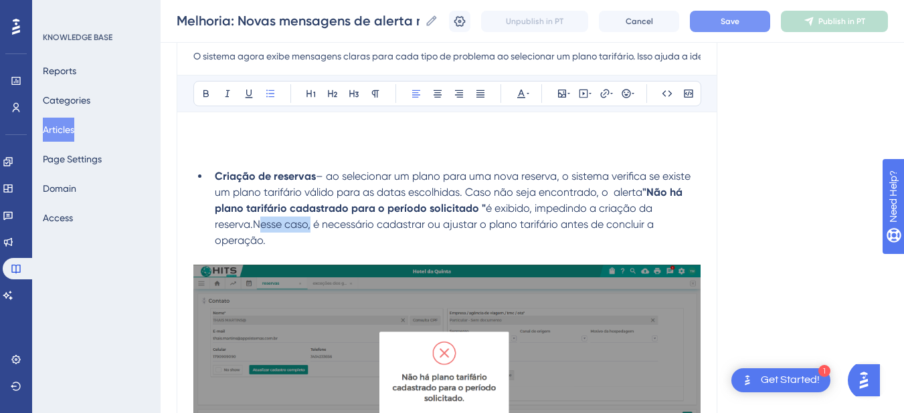
drag, startPoint x: 310, startPoint y: 225, endPoint x: 257, endPoint y: 225, distance: 52.8
click at [257, 225] on span "é exibido, impedindo a criação da reserva.Nesse caso, é necessário cadastrar ou…" at bounding box center [436, 224] width 442 height 45
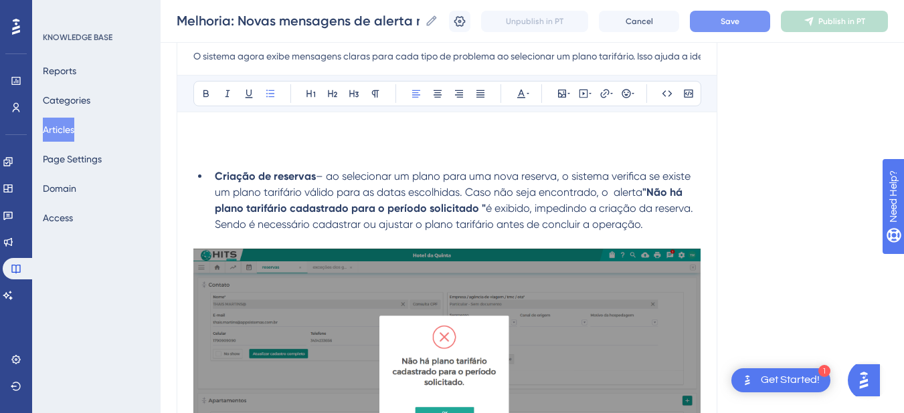
click at [678, 227] on li "Criação de reservas – ao selecionar um plano para uma nova reserva, o sistema v…" at bounding box center [454, 201] width 491 height 64
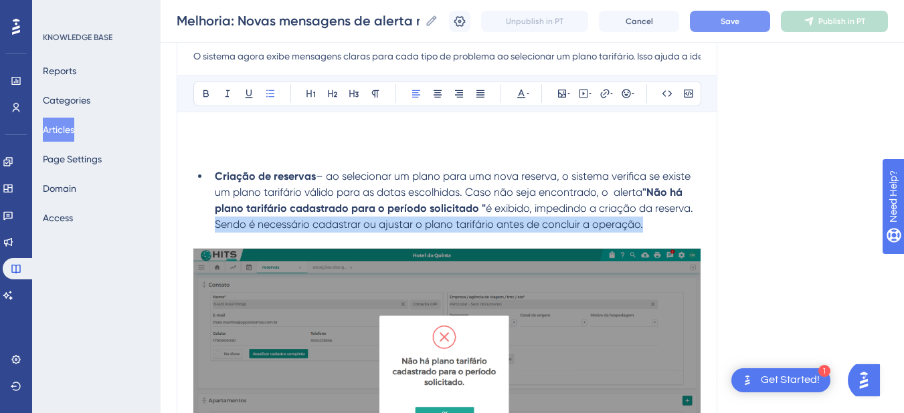
drag, startPoint x: 674, startPoint y: 226, endPoint x: 202, endPoint y: 227, distance: 471.6
click at [202, 227] on ul "Criação de reservas – ao selecionar um plano para uma nova reserva, o sistema v…" at bounding box center [446, 201] width 507 height 64
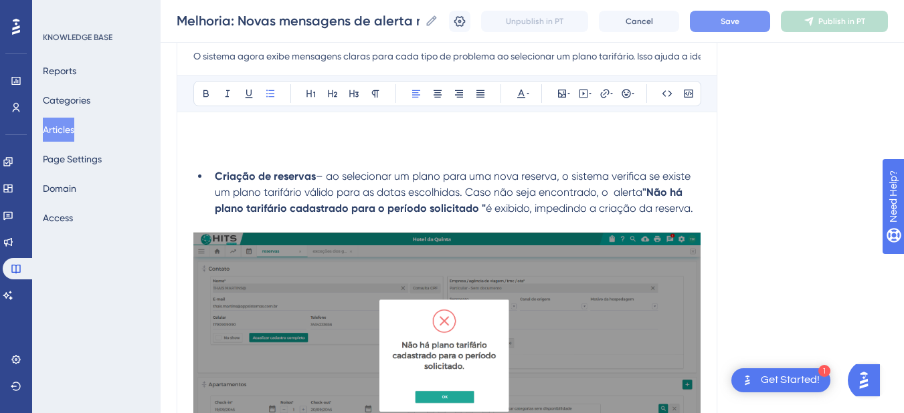
scroll to position [468, 0]
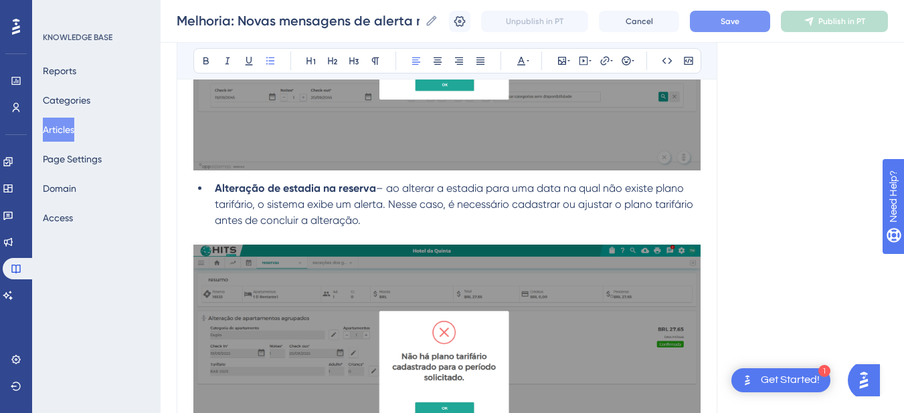
click at [345, 202] on span "– ao alterar a estadia para uma data na qual não existe plano tarifário, o sist…" at bounding box center [455, 204] width 481 height 45
click at [377, 209] on span "– ao alterar a estadia para uma data na qual não existe plano tarifário, o sist…" at bounding box center [451, 204] width 472 height 45
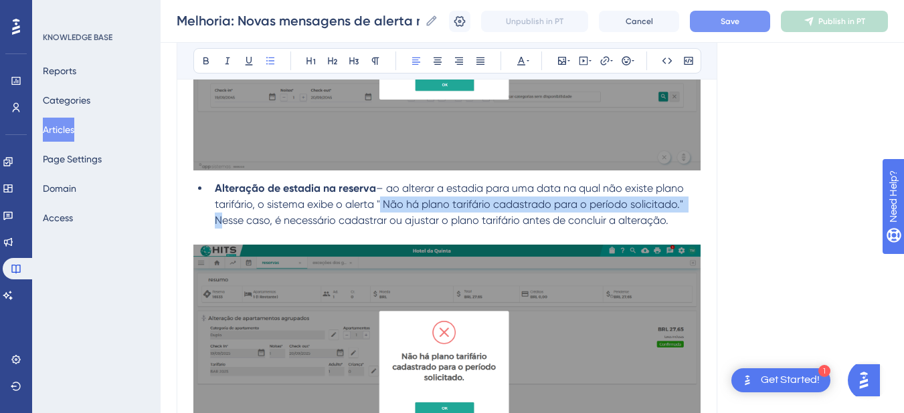
drag, startPoint x: 686, startPoint y: 205, endPoint x: 378, endPoint y: 205, distance: 308.4
click at [378, 205] on span "– ao alterar a estadia para uma data na qual não existe plano tarifário, o sist…" at bounding box center [451, 204] width 472 height 45
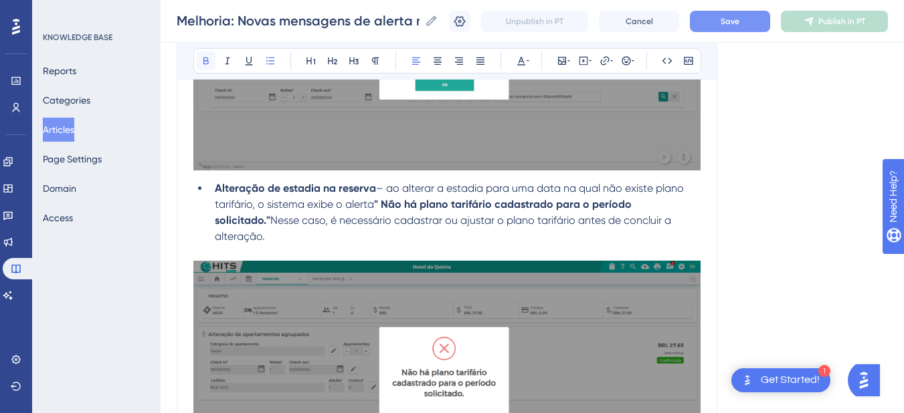
click at [200, 63] on button at bounding box center [206, 61] width 19 height 19
click at [244, 225] on span "Nesse caso, é necessário cadastrar ou ajustar o plano tarifário antes de conclu…" at bounding box center [444, 228] width 459 height 29
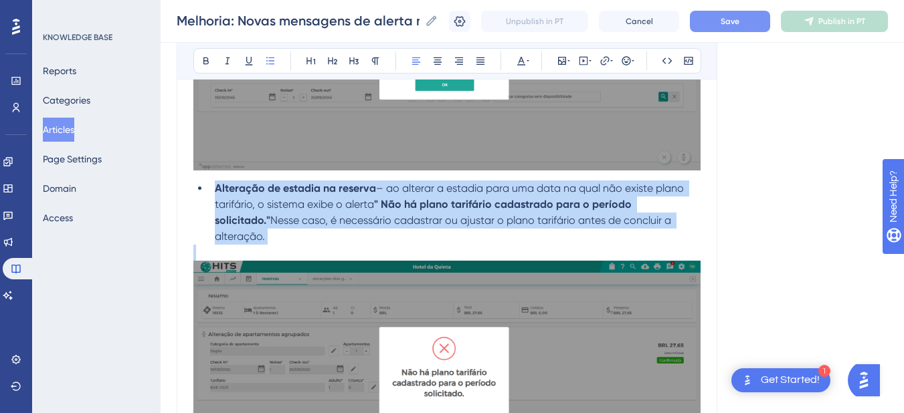
click at [244, 225] on span "Nesse caso, é necessário cadastrar ou ajustar o plano tarifário antes de conclu…" at bounding box center [444, 228] width 459 height 29
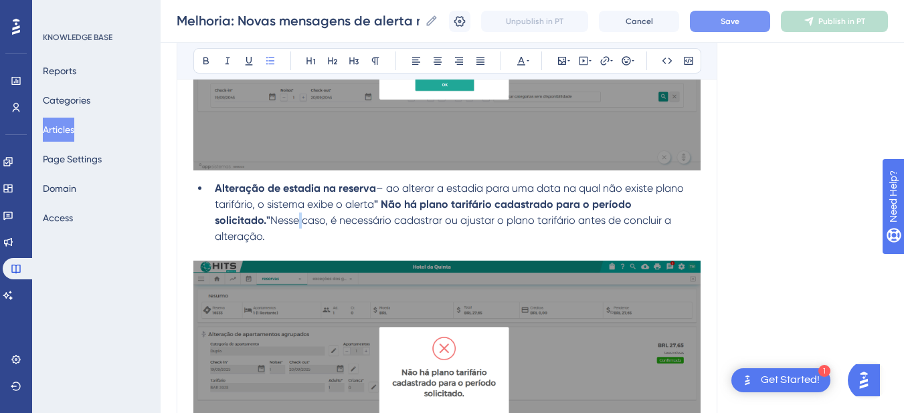
click at [244, 225] on span "Nesse caso, é necessário cadastrar ou ajustar o plano tarifário antes de conclu…" at bounding box center [444, 228] width 459 height 29
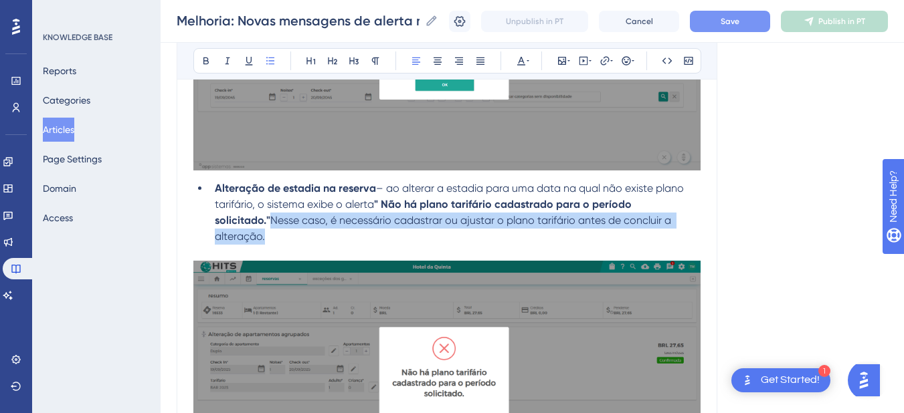
drag, startPoint x: 215, startPoint y: 220, endPoint x: 686, endPoint y: 225, distance: 471.0
click at [686, 225] on li "Alteração de estadia na reserva – ao alterar a estadia para uma data na qual nã…" at bounding box center [454, 213] width 491 height 64
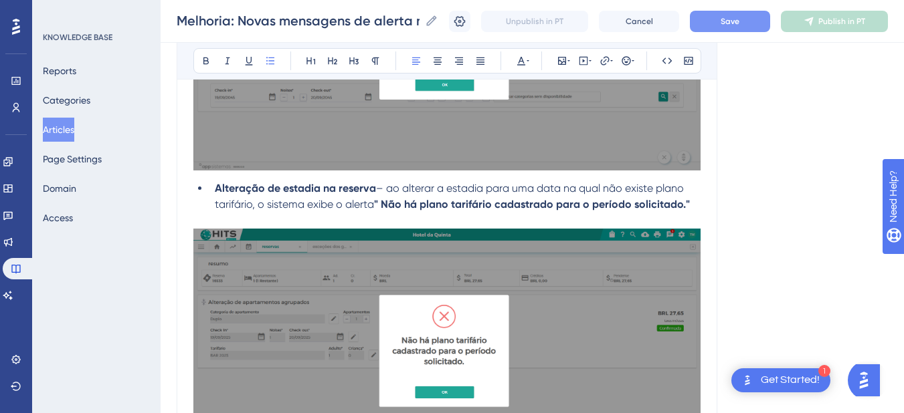
click at [484, 189] on span "– ao alterar a estadia para uma data na qual não existe plano tarifário, o sist…" at bounding box center [451, 196] width 472 height 29
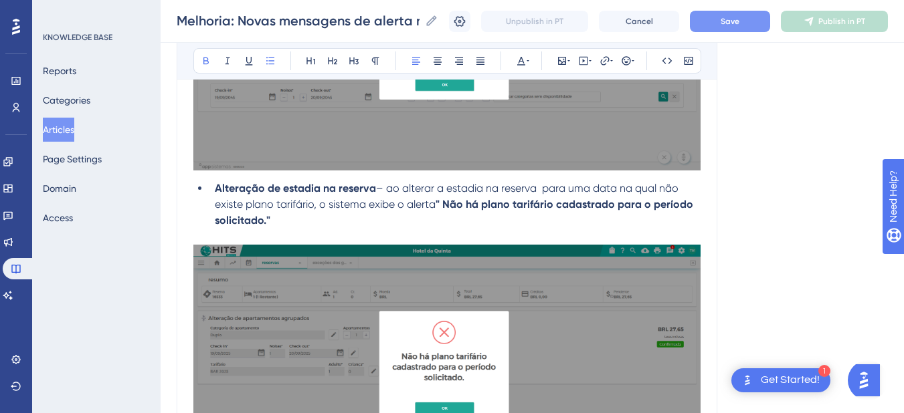
click at [302, 221] on li "Alteração de estadia na reserva – ao alterar a estadia na reserva para uma data…" at bounding box center [454, 205] width 491 height 48
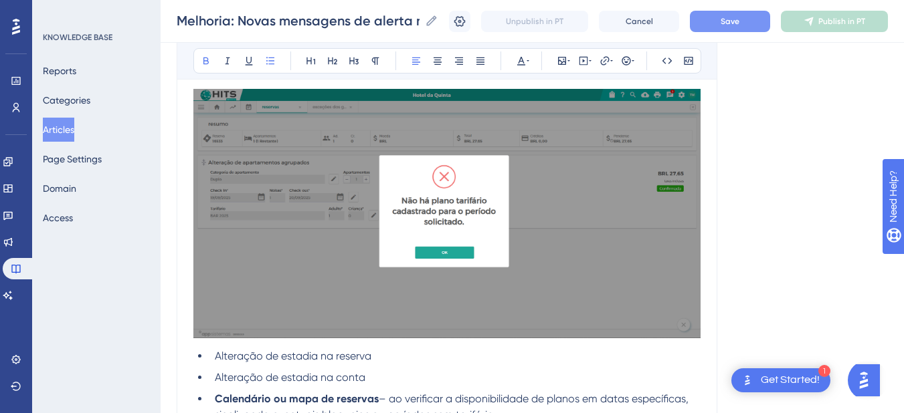
scroll to position [781, 0]
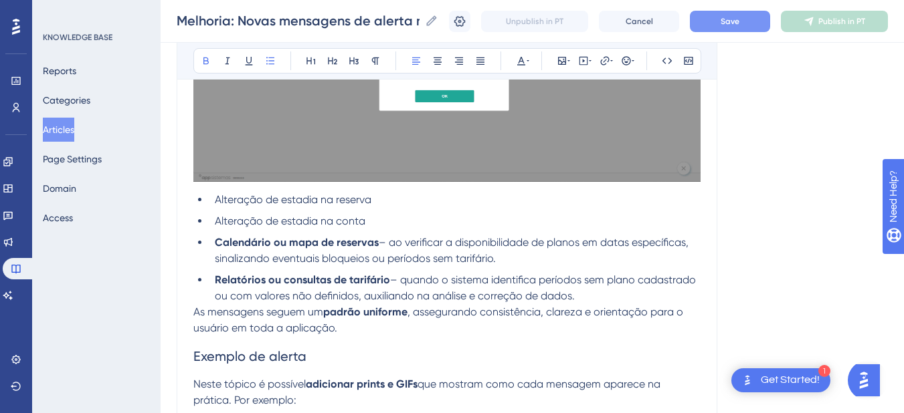
click at [211, 197] on li "Alteração de estadia na reserva" at bounding box center [454, 200] width 491 height 16
drag, startPoint x: 405, startPoint y: 193, endPoint x: 211, endPoint y: 195, distance: 193.3
click at [211, 195] on li "Alteração de estadia na reserva" at bounding box center [454, 200] width 491 height 16
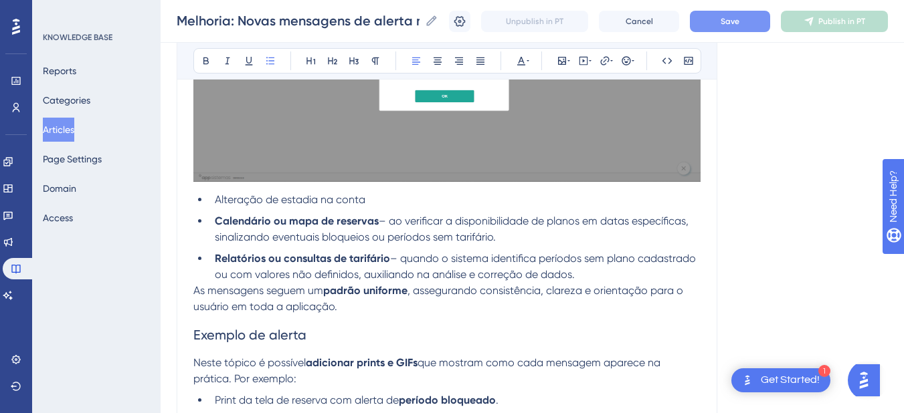
click at [254, 200] on span "Alteração de estadia na conta" at bounding box center [290, 199] width 151 height 13
click at [428, 195] on li "Alteração de estadia na conta" at bounding box center [454, 200] width 491 height 16
drag, startPoint x: 401, startPoint y: 201, endPoint x: 199, endPoint y: 198, distance: 202.7
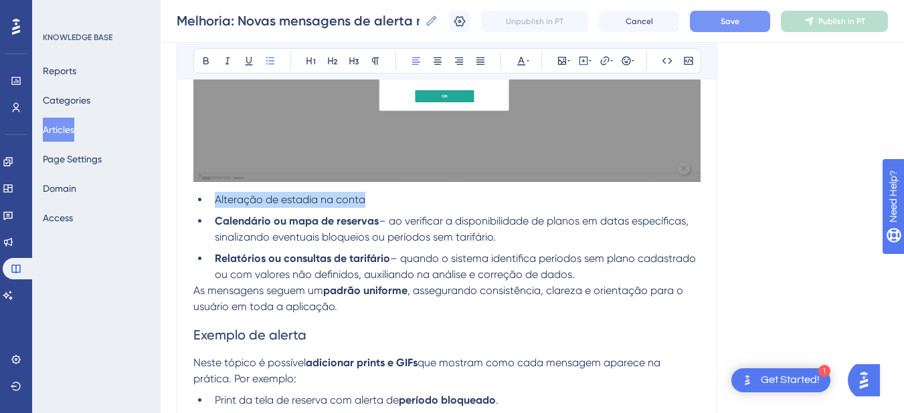
click at [209, 198] on li "Alteração de estadia na conta" at bounding box center [454, 200] width 491 height 16
click at [284, 195] on span "Alteração de estadia na conta" at bounding box center [290, 199] width 151 height 13
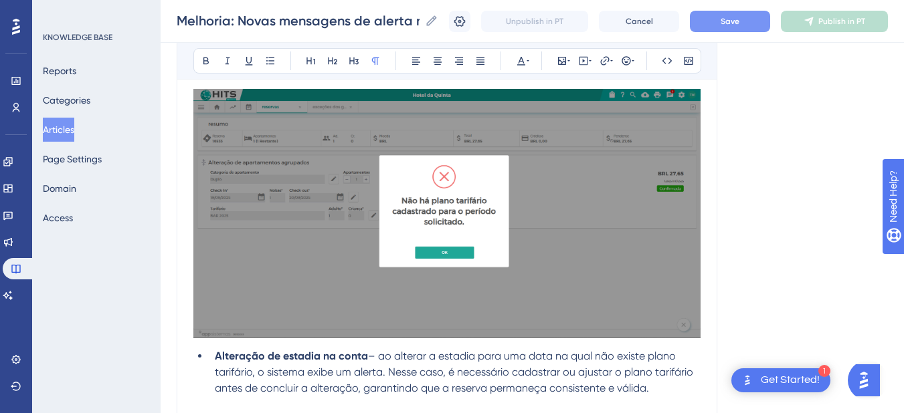
scroll to position [468, 0]
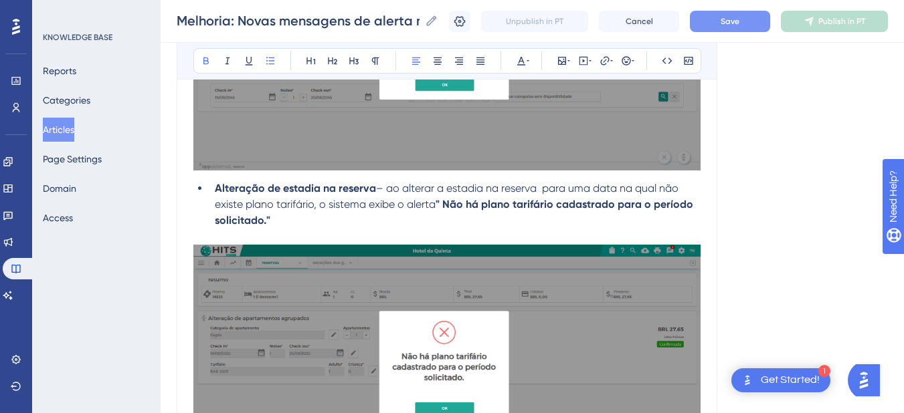
drag, startPoint x: 445, startPoint y: 202, endPoint x: 448, endPoint y: 216, distance: 14.3
click at [448, 216] on li "Alteração de estadia na reserva – ao alterar a estadia na reserva para uma data…" at bounding box center [454, 205] width 491 height 48
copy strong "Não há plano tarifário cadastrado para o período solicitado.""
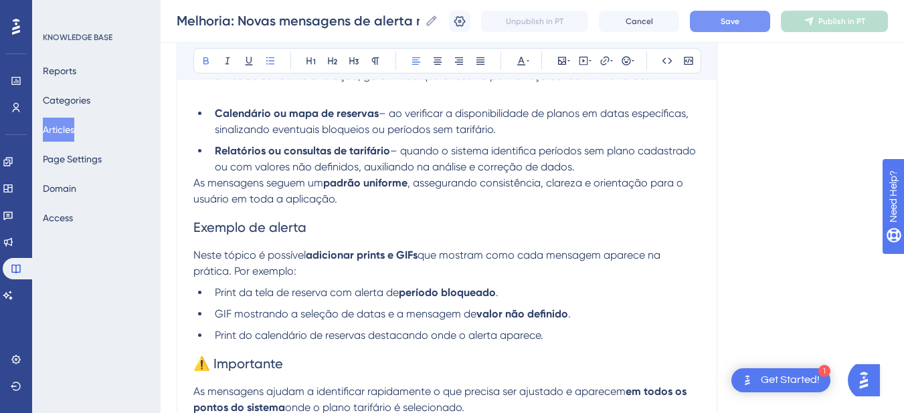
scroll to position [781, 0]
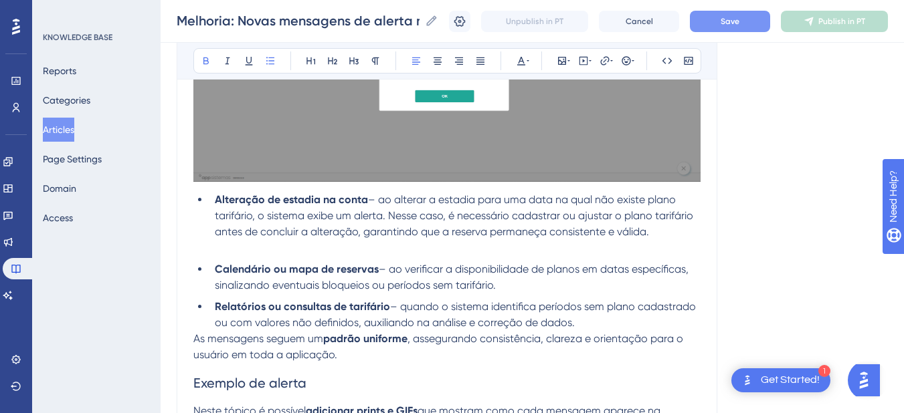
click at [343, 215] on span "– ao alterar a estadia para uma data na qual não existe plano tarifário, o sist…" at bounding box center [455, 215] width 481 height 45
click at [378, 220] on span "– ao alterar a estadia para uma data na qual não existe plano tarifário, o sist…" at bounding box center [451, 215] width 472 height 45
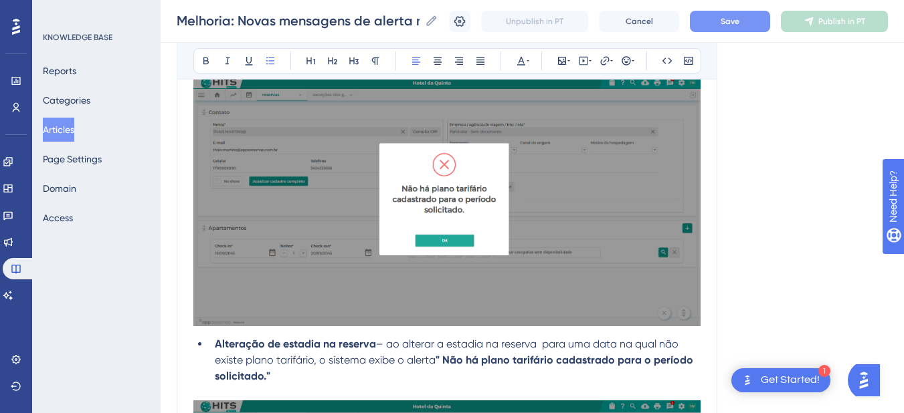
scroll to position [468, 0]
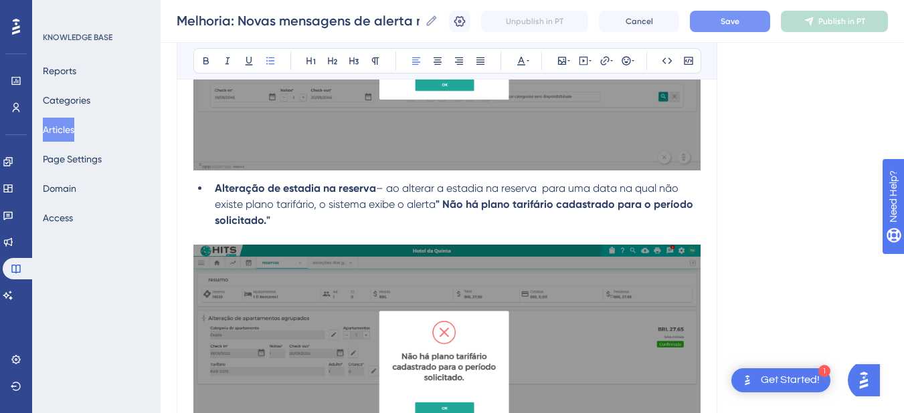
drag, startPoint x: 438, startPoint y: 205, endPoint x: 441, endPoint y: 217, distance: 12.3
click at [441, 217] on li "Alteração de estadia na reserva – ao alterar a estadia na reserva para uma data…" at bounding box center [454, 205] width 491 height 48
copy strong "" Não há plano tarifário cadastrado para o período solicitado.""
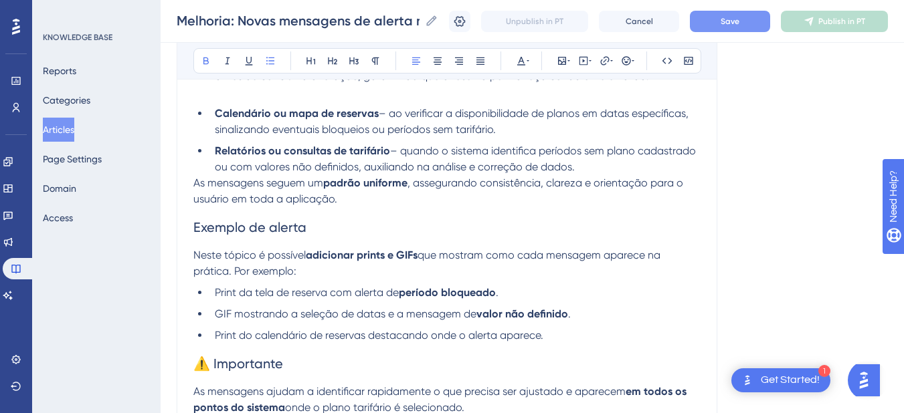
scroll to position [781, 0]
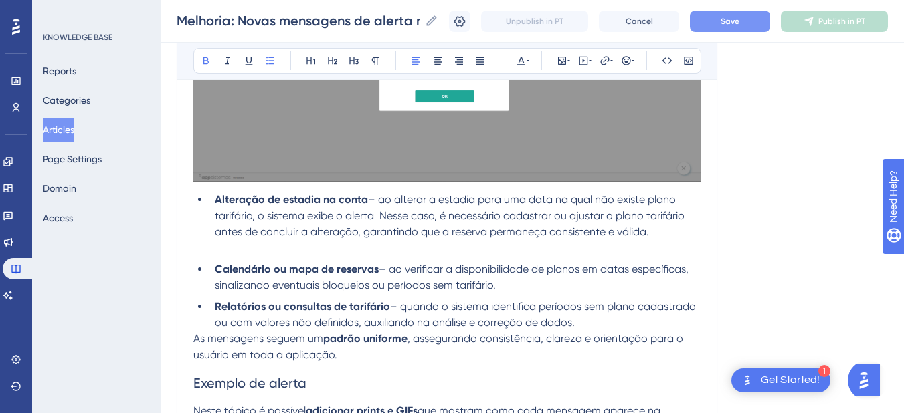
drag, startPoint x: 376, startPoint y: 218, endPoint x: 420, endPoint y: 209, distance: 45.0
click at [376, 217] on span "– ao alterar a estadia para uma data na qual não existe plano tarifário, o sist…" at bounding box center [451, 215] width 472 height 45
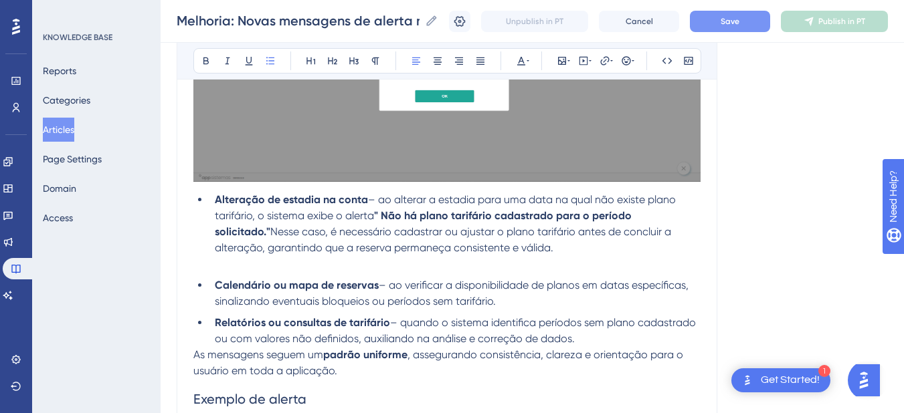
drag, startPoint x: 211, startPoint y: 235, endPoint x: 532, endPoint y: 246, distance: 320.6
click at [532, 246] on li "Alteração de estadia na conta – ao alterar a estadia para uma data na qual não …" at bounding box center [454, 224] width 491 height 64
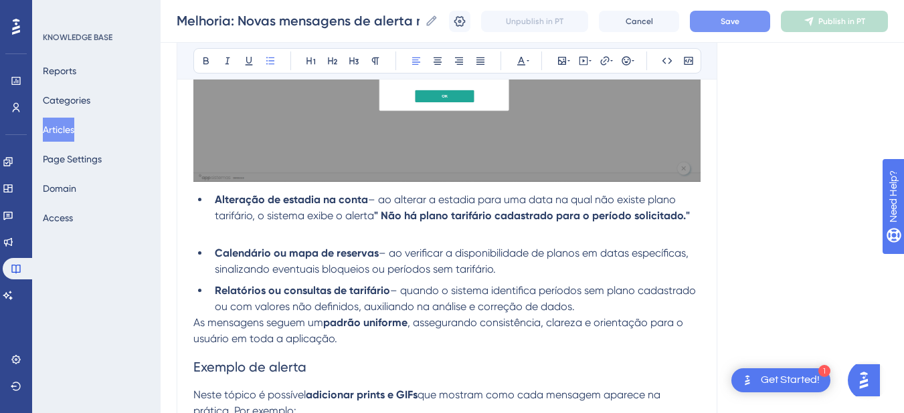
click at [353, 242] on div "Criação de reservas – ao selecionar um plano para uma nova reserva, o sistema v…" at bounding box center [446, 130] width 507 height 1253
click at [346, 212] on span "– ao alterar a estadia para uma data na qual não existe plano tarifário, o sist…" at bounding box center [447, 207] width 464 height 29
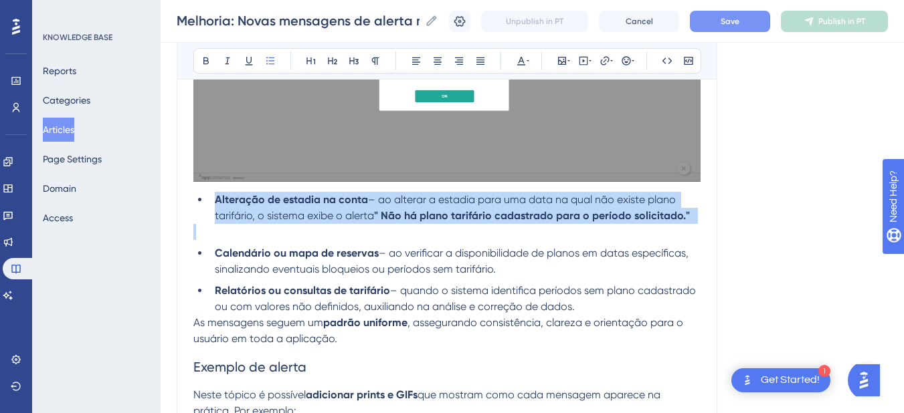
click at [346, 212] on span "– ao alterar a estadia para uma data na qual não existe plano tarifário, o sist…" at bounding box center [447, 207] width 464 height 29
copy li "Alteração de estadia na conta – ao alterar a estadia para uma data na qual não …"
click at [211, 197] on li "Alteração de estadia na conta – ao alterar a estadia para uma data na qual não …" at bounding box center [454, 208] width 491 height 32
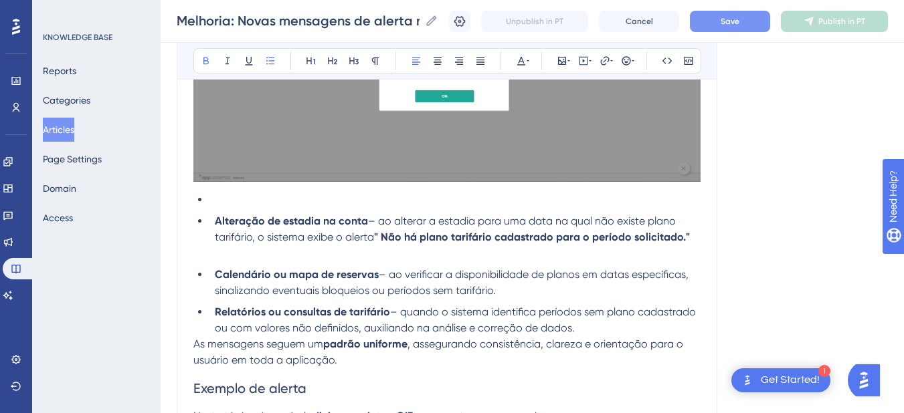
click at [221, 202] on li at bounding box center [454, 200] width 491 height 16
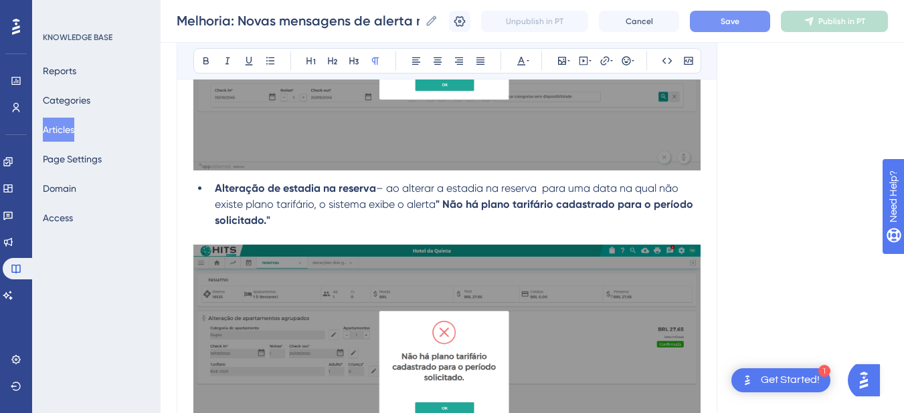
scroll to position [312, 0]
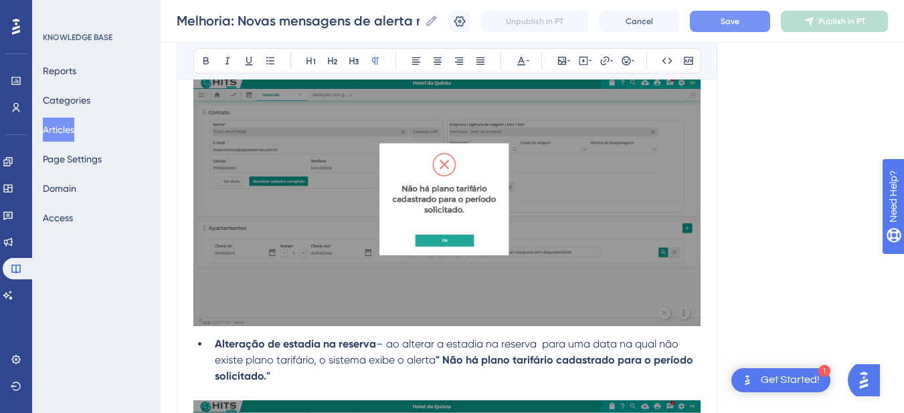
click at [215, 340] on strong "Alteração de estadia na reserva" at bounding box center [295, 344] width 161 height 13
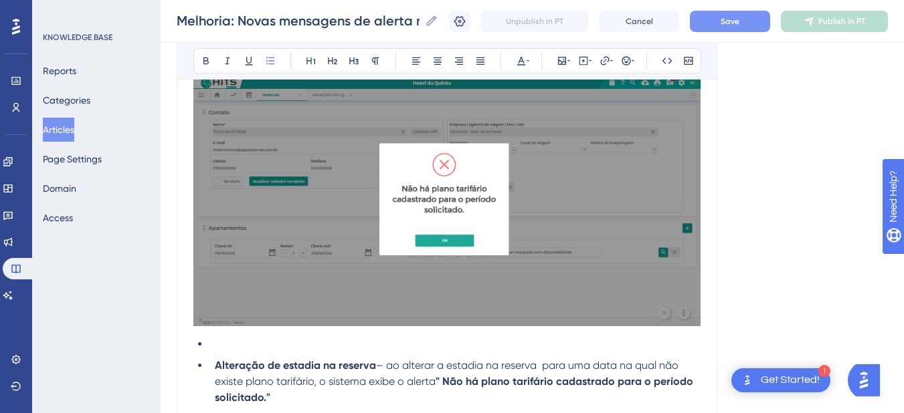
click at [220, 346] on li at bounding box center [454, 344] width 491 height 16
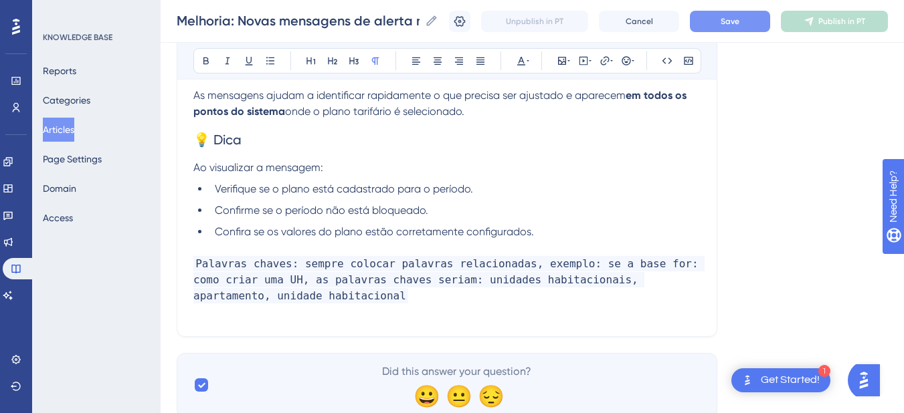
scroll to position [781, 0]
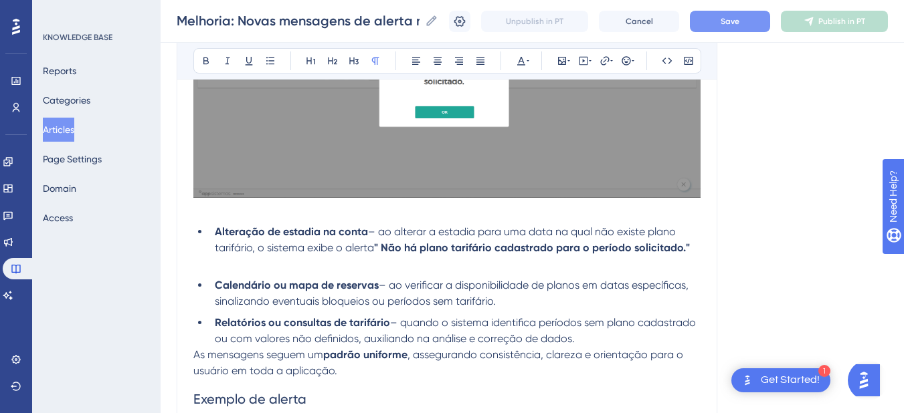
click at [272, 246] on span "– ao alterar a estadia para uma data na qual não existe plano tarifário, o sist…" at bounding box center [447, 239] width 464 height 29
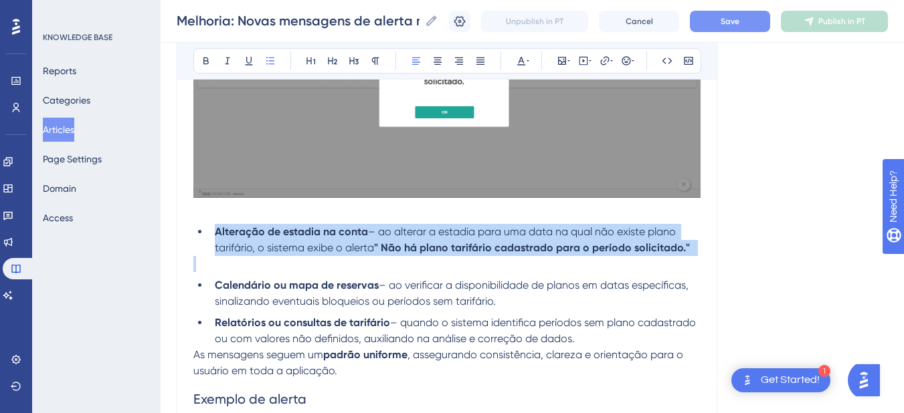
click at [272, 246] on span "– ao alterar a estadia para uma data na qual não existe plano tarifário, o sist…" at bounding box center [447, 239] width 464 height 29
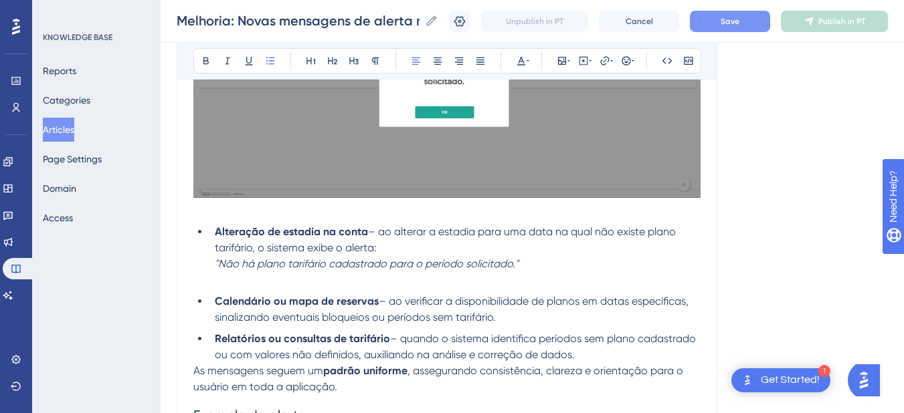
click at [209, 265] on ul "Alteração de estadia na conta – ao alterar a estadia para uma data na qual não …" at bounding box center [446, 248] width 507 height 48
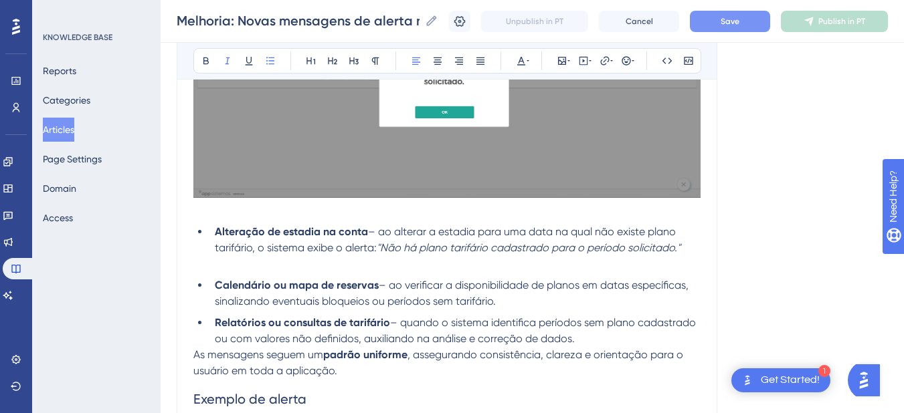
drag, startPoint x: 381, startPoint y: 251, endPoint x: 712, endPoint y: 248, distance: 331.8
click at [713, 248] on div "Melhoria: Novas mensagens de alerta no plano tarifário O sistema agora exibe me…" at bounding box center [447, 87] width 541 height 1436
click at [201, 57] on icon at bounding box center [206, 61] width 11 height 11
click at [340, 247] on span "– ao alterar a estadia para uma data na qual não existe plano tarifário, o sist…" at bounding box center [447, 239] width 464 height 29
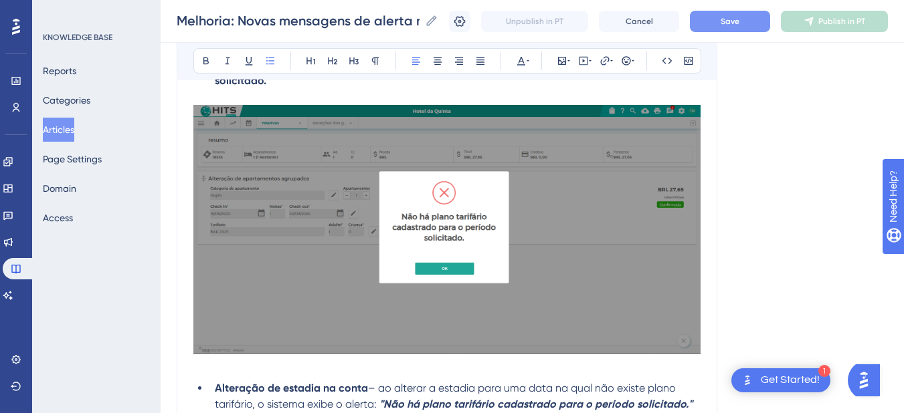
scroll to position [468, 0]
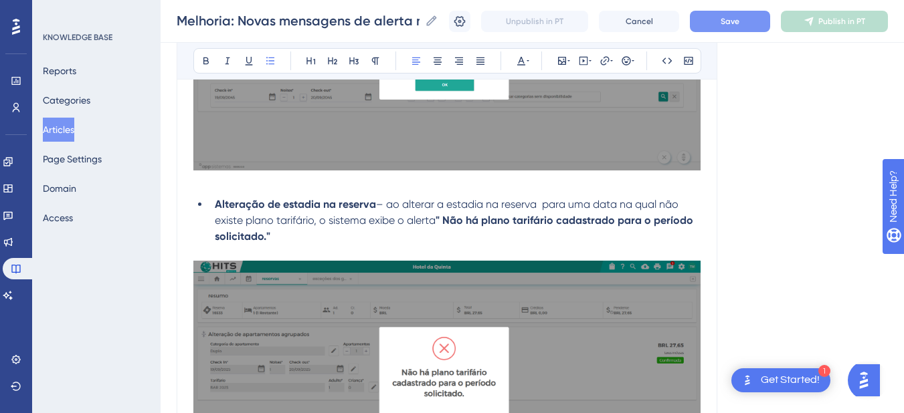
drag, startPoint x: 296, startPoint y: 236, endPoint x: 203, endPoint y: 202, distance: 99.1
click at [202, 202] on ul "Alteração de estadia na reserva – ao alterar a estadia na reserva para uma data…" at bounding box center [446, 221] width 507 height 48
copy li "Alteração de estadia na reserva – ao alterar a estadia na reserva para uma data…"
click at [266, 230] on strong "" Não há plano tarifário cadastrado para o período solicitado."" at bounding box center [455, 228] width 481 height 29
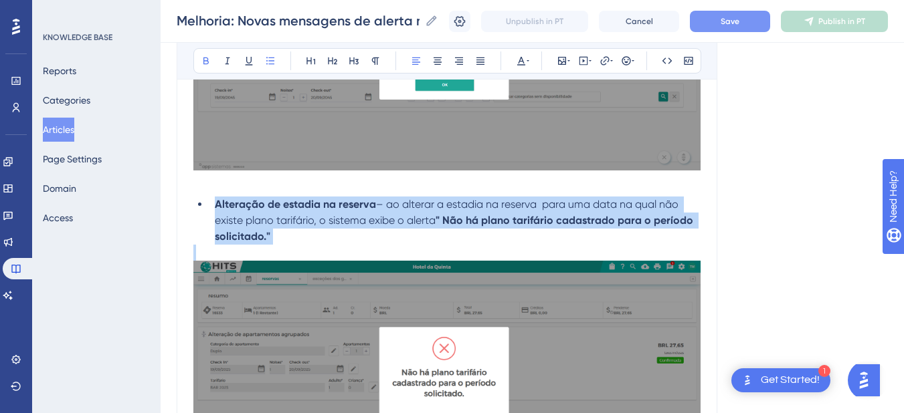
click at [266, 230] on strong "" Não há plano tarifário cadastrado para o período solicitado."" at bounding box center [455, 228] width 481 height 29
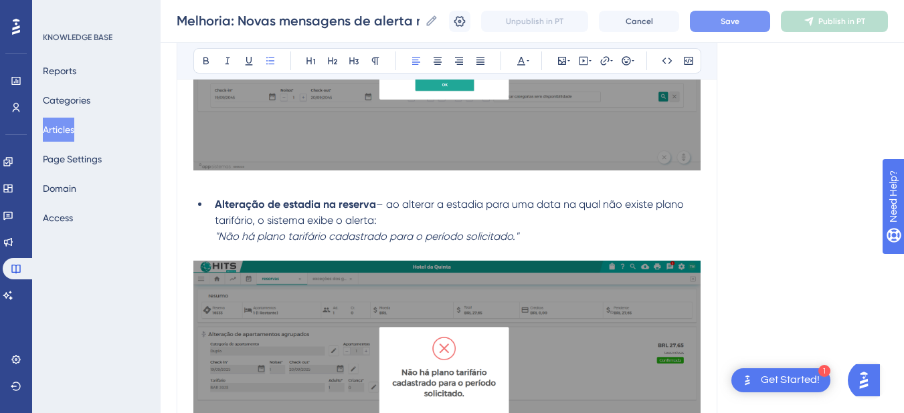
click at [215, 235] on em ""Não há plano tarifário cadastrado para o período solicitado."" at bounding box center [367, 236] width 304 height 13
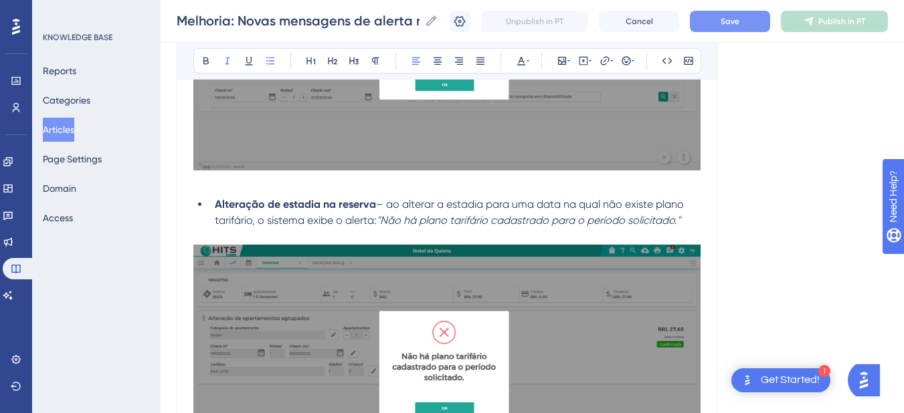
drag, startPoint x: 702, startPoint y: 219, endPoint x: 690, endPoint y: 221, distance: 11.5
click at [691, 221] on div "Melhoria: Novas mensagens de alerta no plano tarifário O sistema agora exibe me…" at bounding box center [447, 392] width 541 height 1420
drag, startPoint x: 690, startPoint y: 221, endPoint x: 380, endPoint y: 222, distance: 310.4
click at [380, 222] on li "Alteração de estadia na reserva – ao alterar a estadia para uma data na qual nã…" at bounding box center [454, 213] width 491 height 32
click at [207, 55] on button at bounding box center [206, 61] width 19 height 19
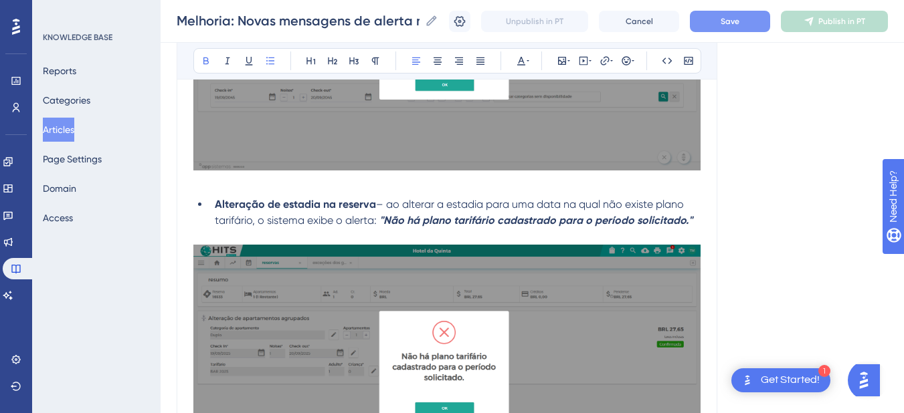
click at [326, 207] on strong "Alteração de estadia na reserva" at bounding box center [295, 204] width 161 height 13
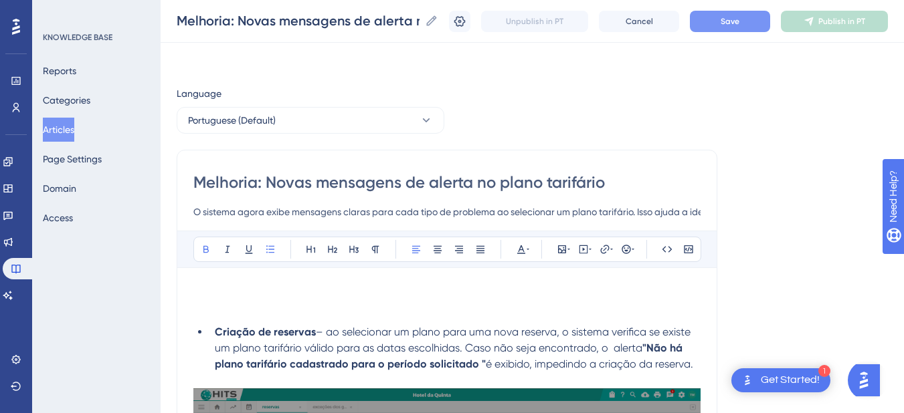
scroll to position [156, 0]
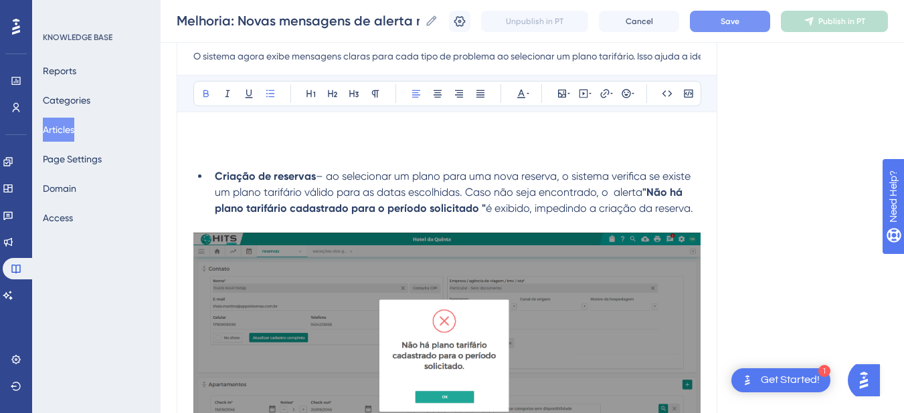
click at [492, 191] on span "– ao selecionar um plano para uma nova reserva, o sistema verifica se existe um…" at bounding box center [454, 184] width 478 height 29
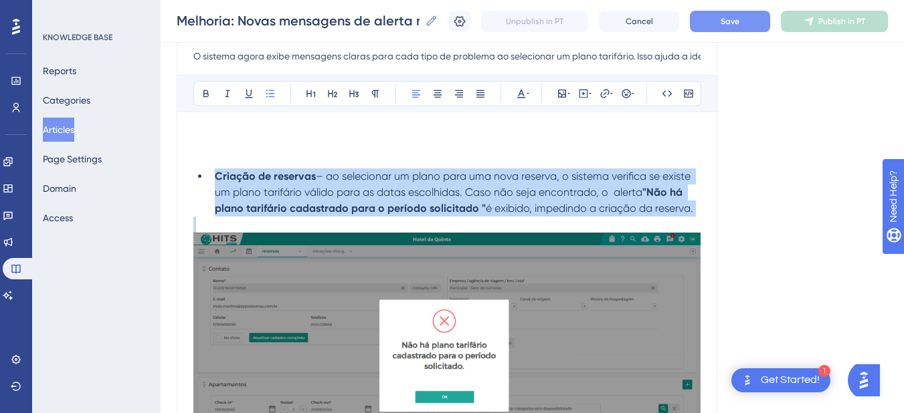
click at [492, 191] on span "– ao selecionar um plano para uma nova reserva, o sistema verifica se existe um…" at bounding box center [454, 184] width 478 height 29
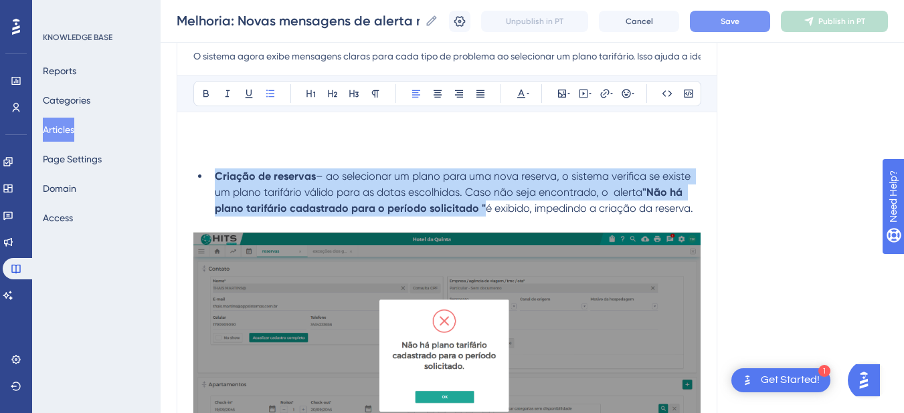
copy li "Criação de reservas – ao selecionar um plano para uma nova reserva, o sistema v…"
click at [266, 179] on strong "Criação de reservas" at bounding box center [265, 176] width 101 height 13
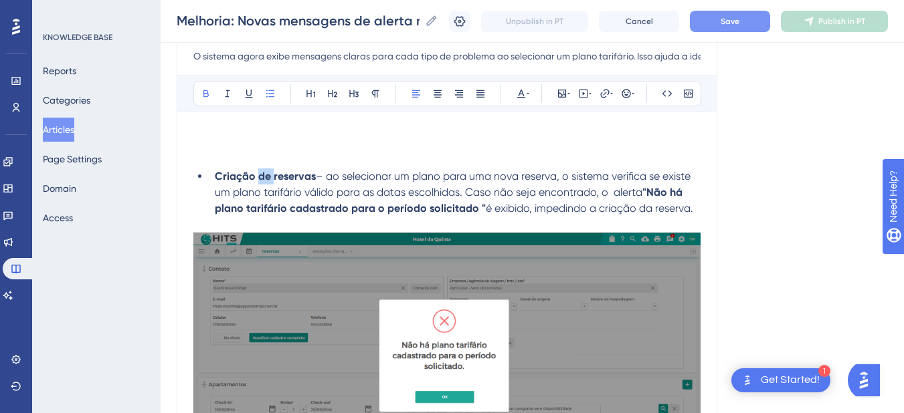
click at [266, 179] on strong "Criação de reservas" at bounding box center [265, 176] width 101 height 13
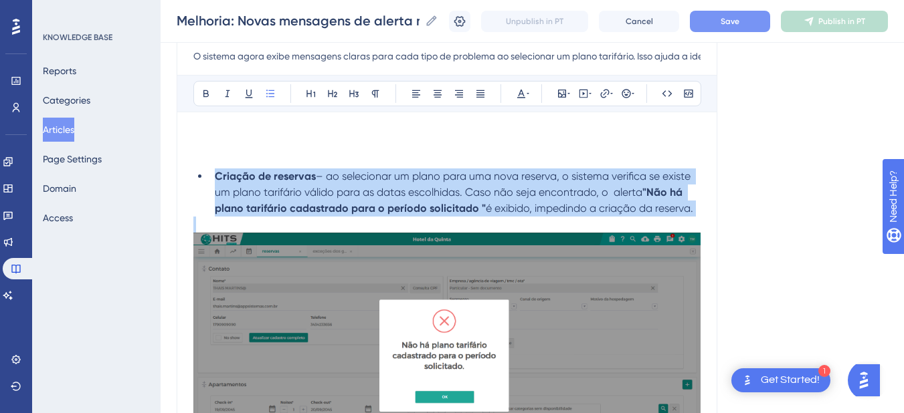
click at [266, 179] on strong "Criação de reservas" at bounding box center [265, 176] width 101 height 13
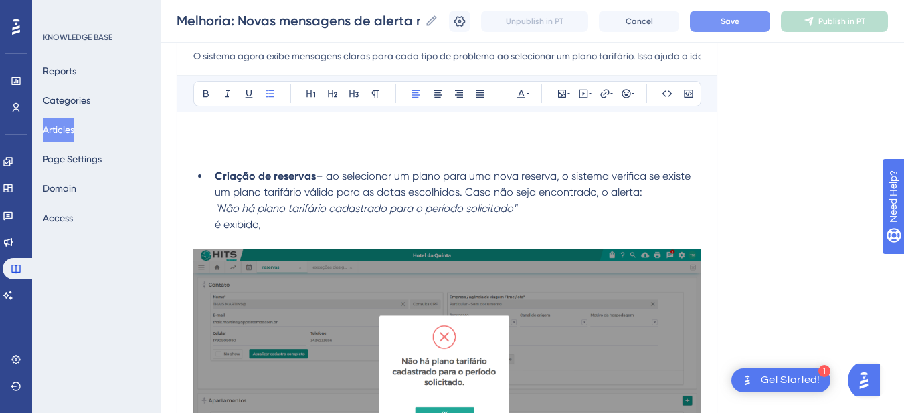
click at [214, 207] on li "Criação de reservas – ao selecionar um plano para uma nova reserva, o sistema v…" at bounding box center [454, 201] width 491 height 64
click at [209, 227] on li "Criação de reservas – ao selecionar um plano para uma nova reserva, o sistema v…" at bounding box center [454, 201] width 491 height 64
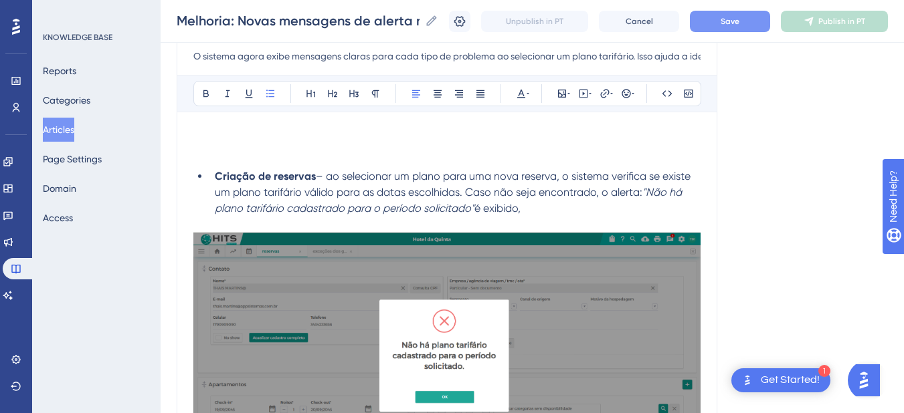
click at [534, 209] on li "Criação de reservas – ao selecionar um plano para uma nova reserva, o sistema v…" at bounding box center [454, 193] width 491 height 48
drag, startPoint x: 646, startPoint y: 190, endPoint x: 475, endPoint y: 206, distance: 172.0
click at [475, 206] on li "Criação de reservas – ao selecionar um plano para uma nova reserva, o sistema v…" at bounding box center [454, 193] width 491 height 48
click at [203, 90] on icon at bounding box center [206, 93] width 11 height 11
click at [231, 89] on icon at bounding box center [227, 93] width 11 height 11
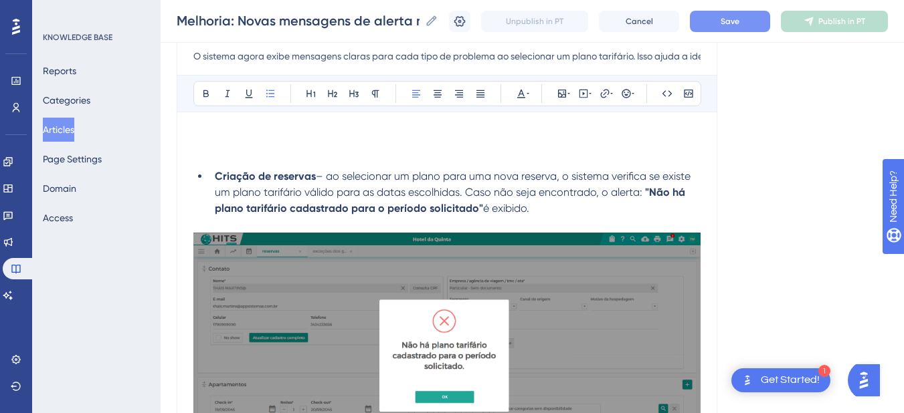
click at [553, 212] on li "Criação de reservas – ao selecionar um plano para uma nova reserva, o sistema v…" at bounding box center [454, 193] width 491 height 48
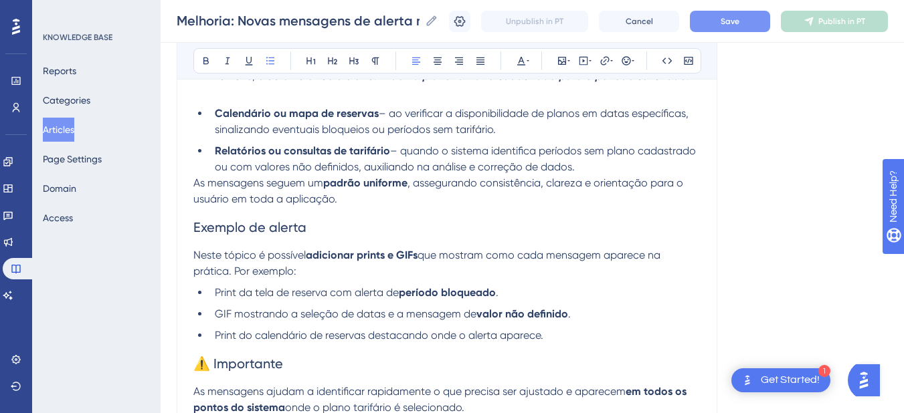
scroll to position [781, 0]
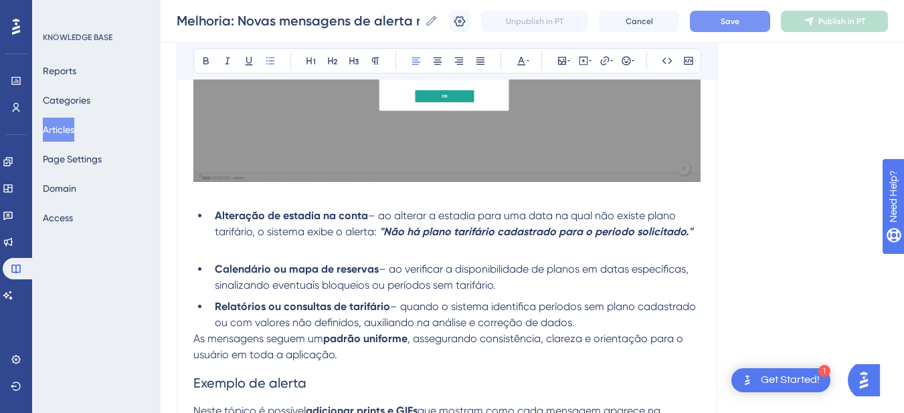
click at [289, 250] on p at bounding box center [446, 248] width 507 height 16
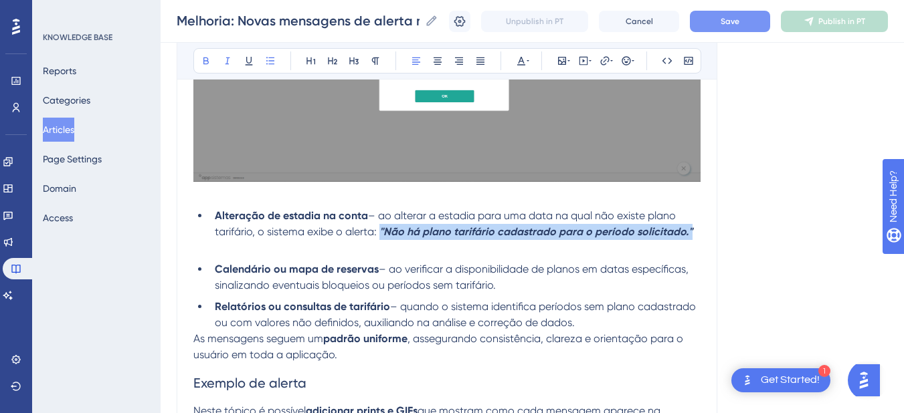
drag, startPoint x: 390, startPoint y: 232, endPoint x: 697, endPoint y: 235, distance: 307.1
click at [697, 235] on li "Alteração de estadia na conta – ao alterar a estadia para uma data na qual não …" at bounding box center [454, 224] width 491 height 32
click at [226, 61] on icon at bounding box center [227, 61] width 11 height 11
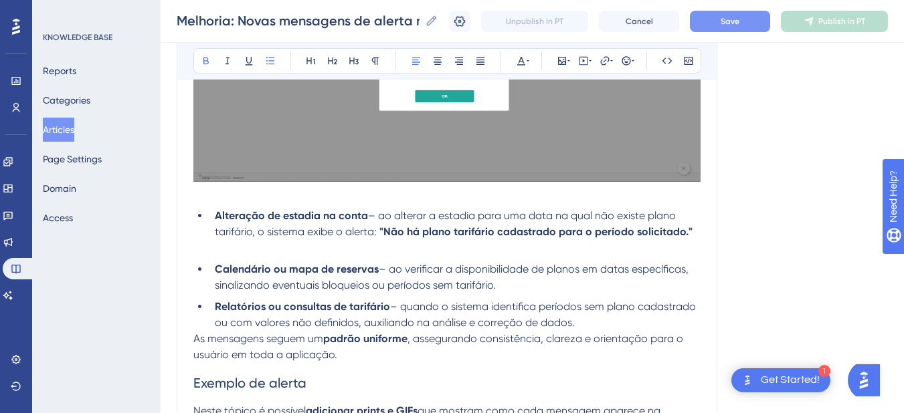
click at [239, 202] on p at bounding box center [446, 195] width 507 height 16
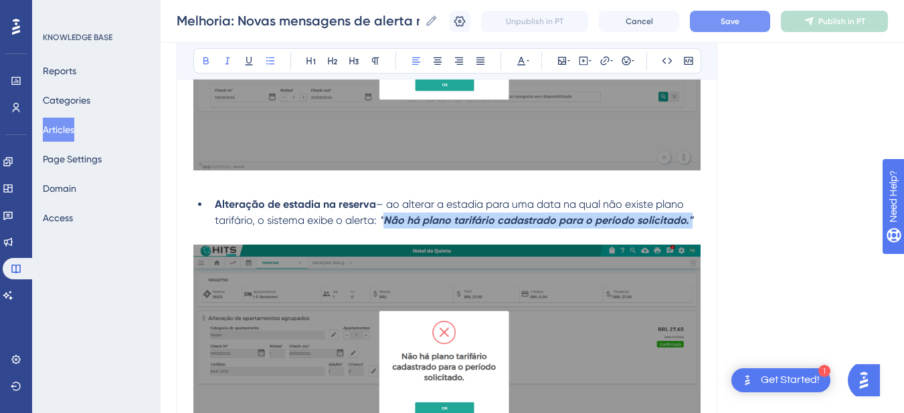
drag, startPoint x: 382, startPoint y: 221, endPoint x: 707, endPoint y: 221, distance: 325.1
click at [707, 221] on div "Melhoria: Novas mensagens de alerta no plano tarifário O sistema agora exibe me…" at bounding box center [447, 392] width 541 height 1420
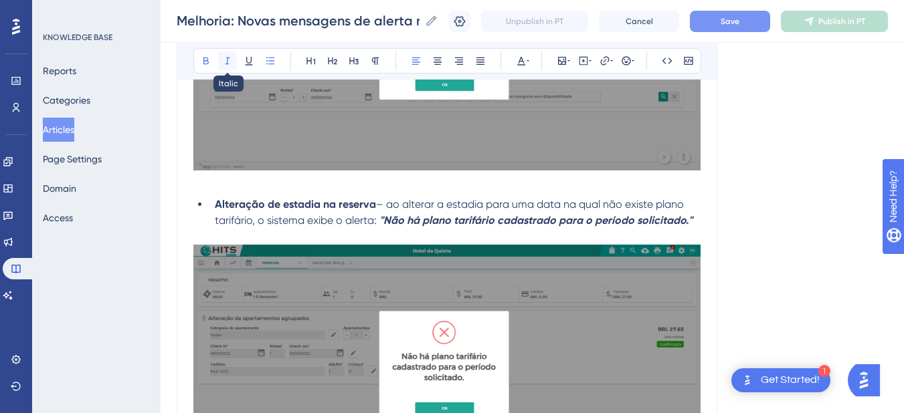
click at [222, 59] on icon at bounding box center [227, 61] width 11 height 11
click at [257, 206] on strong "Alteração de estadia na reserva" at bounding box center [295, 204] width 161 height 13
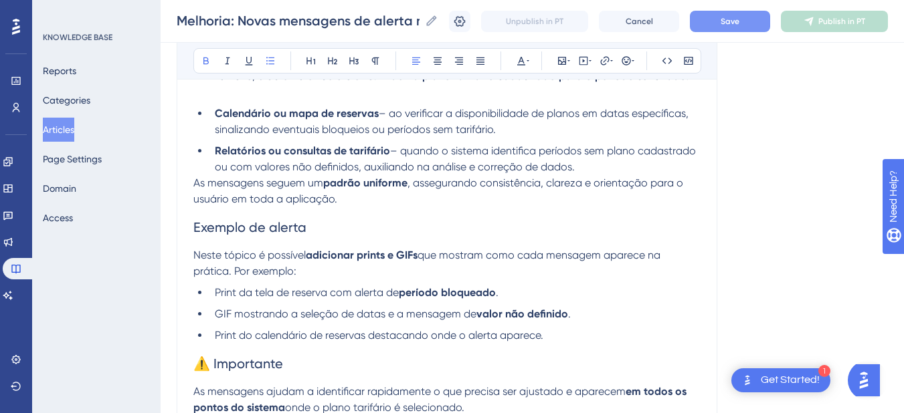
scroll to position [781, 0]
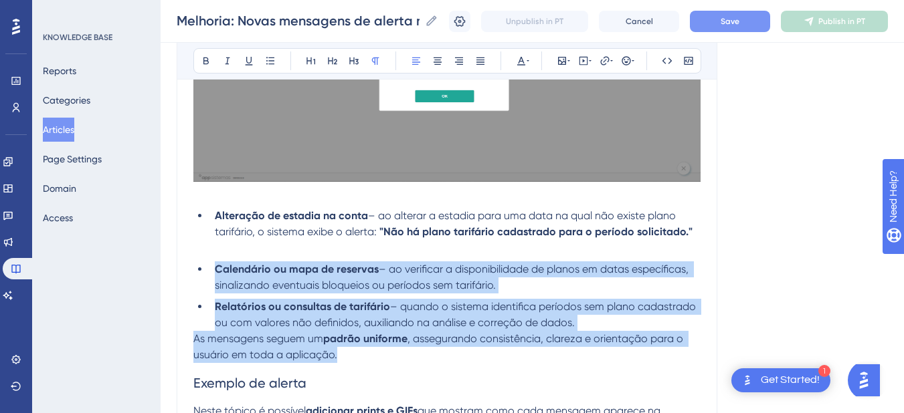
drag, startPoint x: 349, startPoint y: 351, endPoint x: 186, endPoint y: 262, distance: 186.2
click at [186, 262] on div "Melhoria: Novas mensagens de alerta no plano tarifário O sistema agora exibe me…" at bounding box center [447, 79] width 541 height 1420
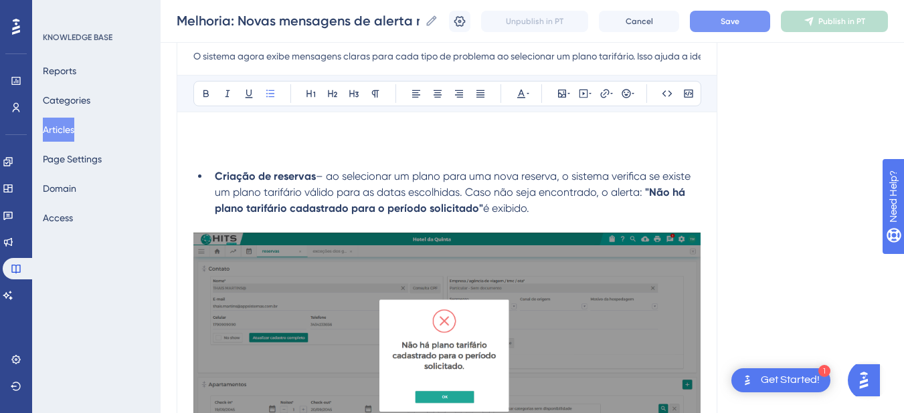
scroll to position [0, 0]
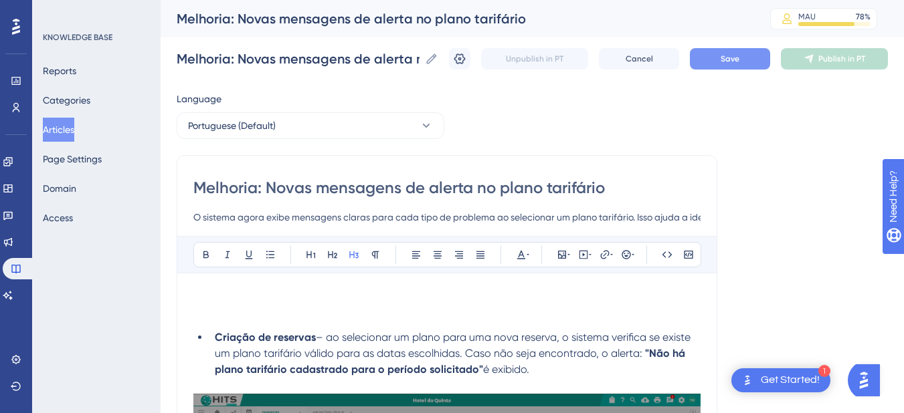
click at [235, 302] on h3 at bounding box center [446, 307] width 507 height 35
click at [214, 300] on h3 at bounding box center [446, 307] width 507 height 35
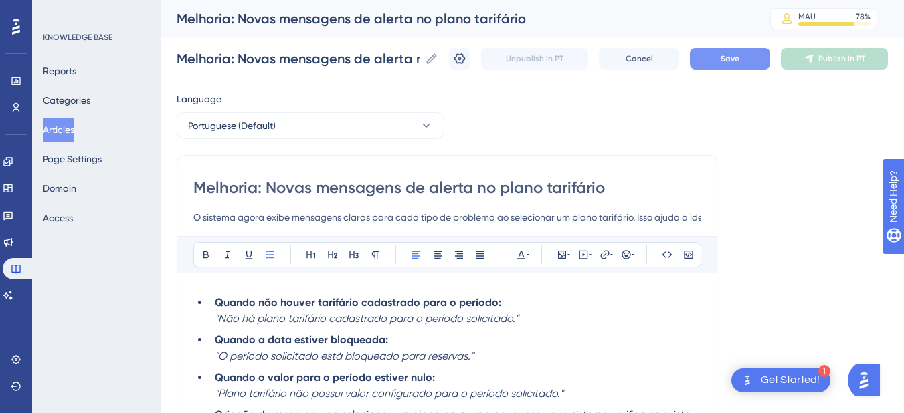
scroll to position [156, 0]
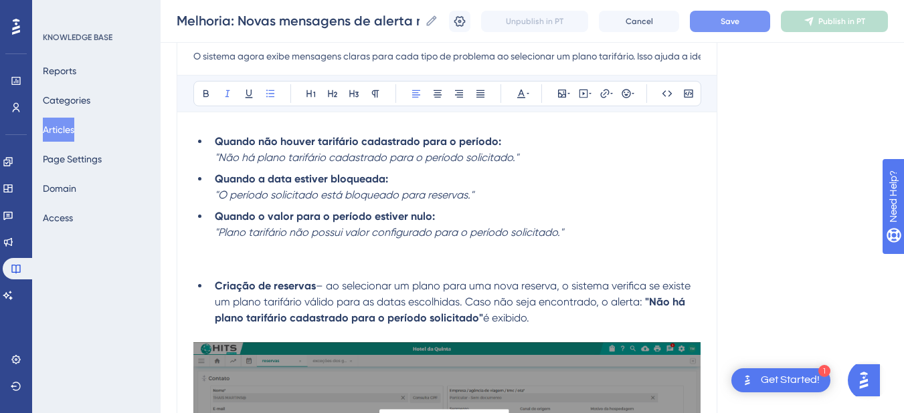
click at [593, 233] on li "Quando o valor para o período estiver nulo: "Plano tarifário não possui valor c…" at bounding box center [454, 225] width 491 height 32
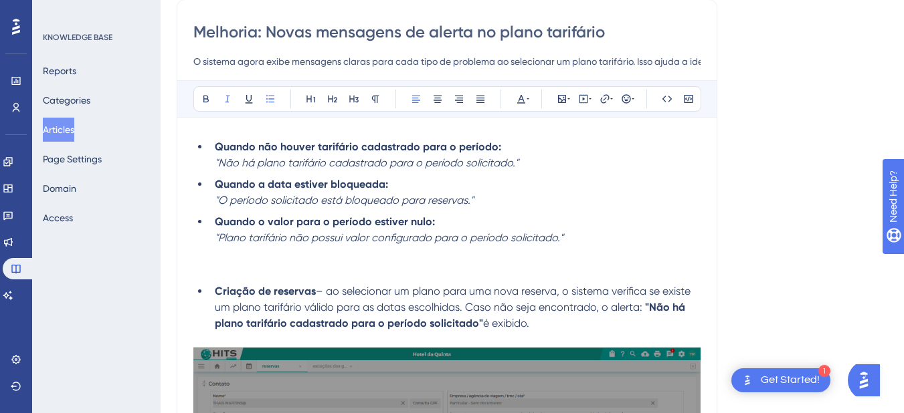
scroll to position [0, 0]
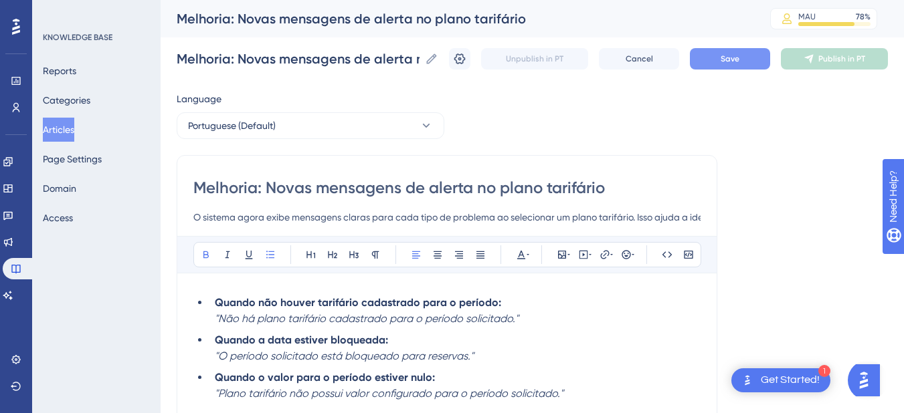
click at [206, 301] on ul "Quando não houver tarifário cadastrado para o período: "Não há plano tarifário …" at bounding box center [446, 348] width 507 height 107
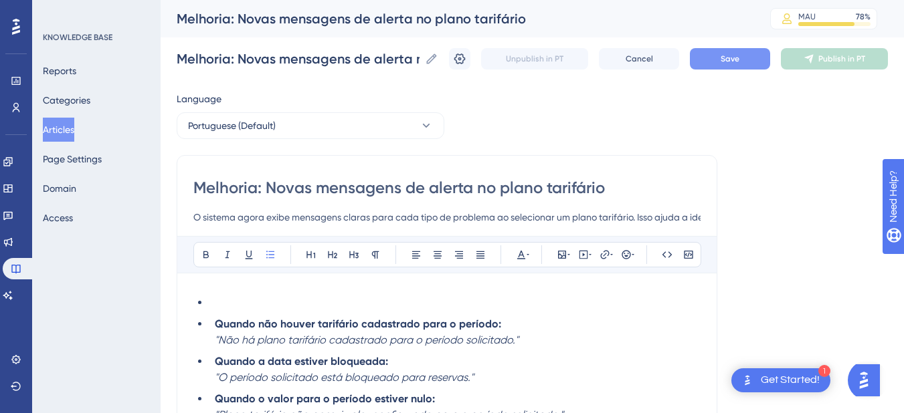
click at [256, 300] on li at bounding box center [454, 303] width 491 height 16
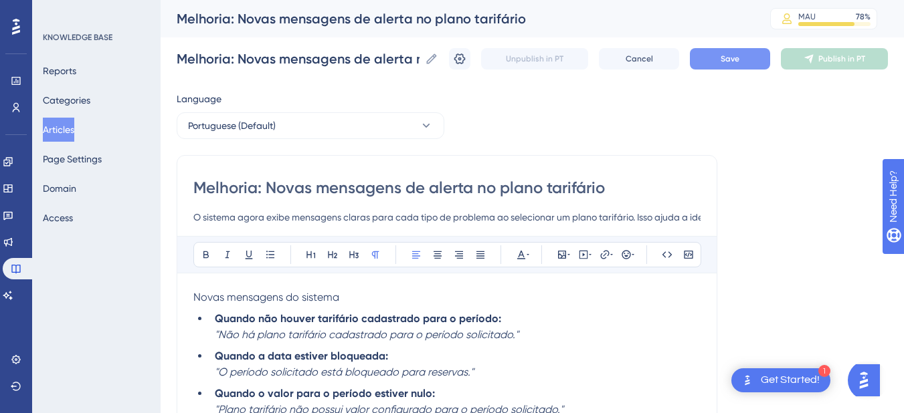
click at [256, 300] on span "Novas mensagens do sistema" at bounding box center [266, 297] width 146 height 13
click at [205, 253] on icon at bounding box center [206, 255] width 11 height 11
click at [398, 303] on p "Novas mensagens do sistema" at bounding box center [446, 298] width 507 height 16
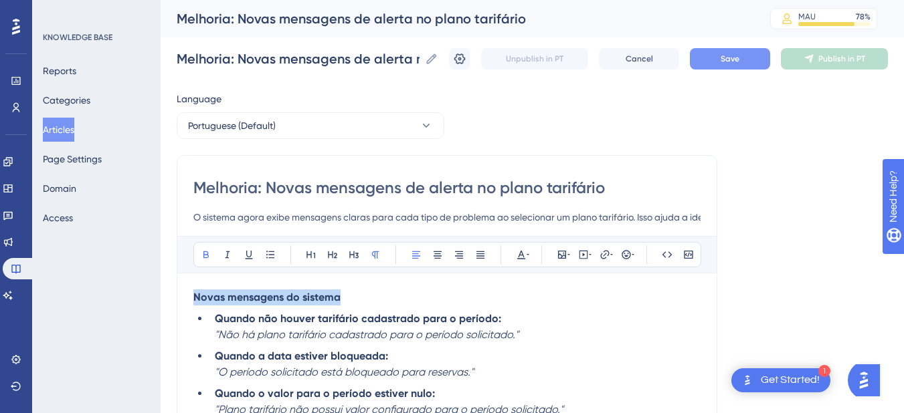
drag, startPoint x: 332, startPoint y: 294, endPoint x: 318, endPoint y: 262, distance: 34.8
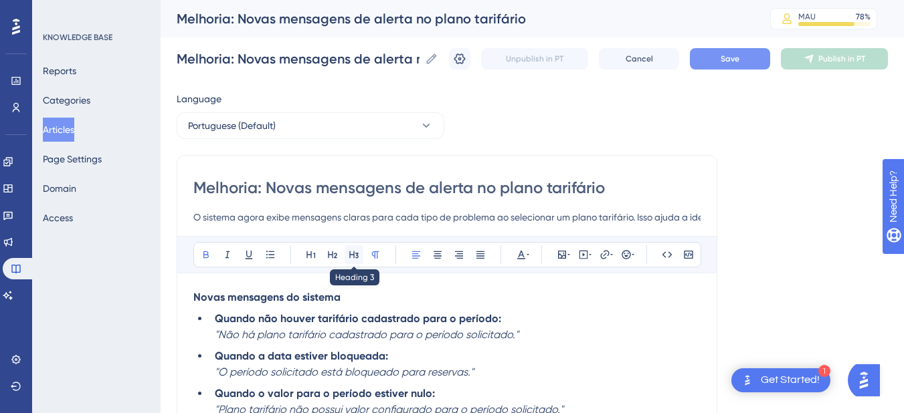
click at [359, 253] on button at bounding box center [354, 255] width 19 height 19
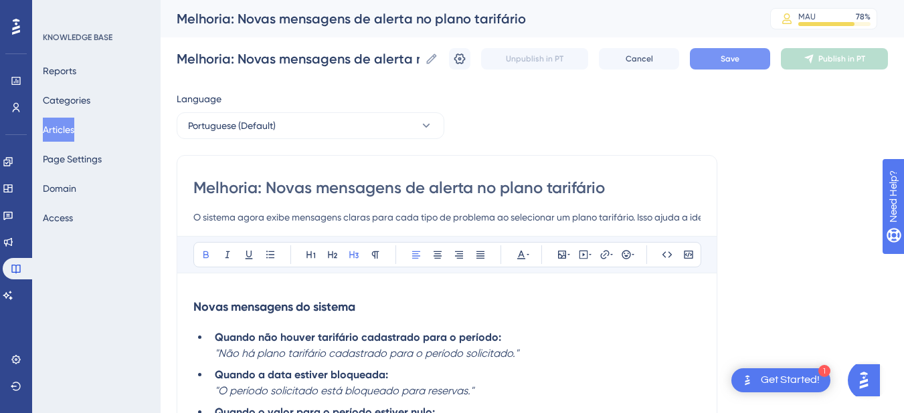
click at [387, 295] on h3 "Novas mensagens do sistema" at bounding box center [446, 307] width 507 height 35
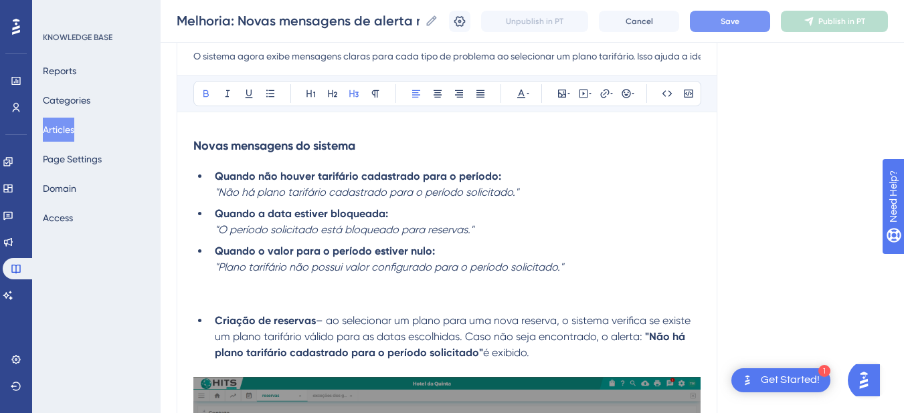
click at [227, 300] on p at bounding box center [446, 300] width 507 height 16
click at [244, 298] on p at bounding box center [446, 300] width 507 height 16
click at [244, 298] on span "Local de exibição dos alertas" at bounding box center [264, 299] width 143 height 13
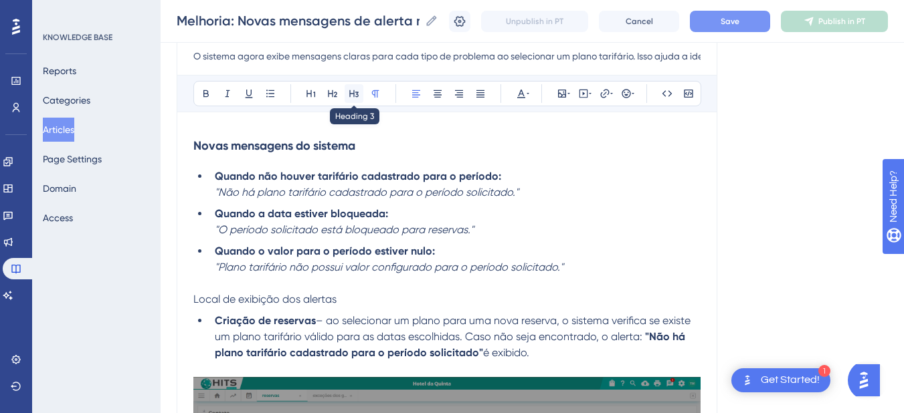
click at [352, 94] on icon at bounding box center [354, 93] width 11 height 11
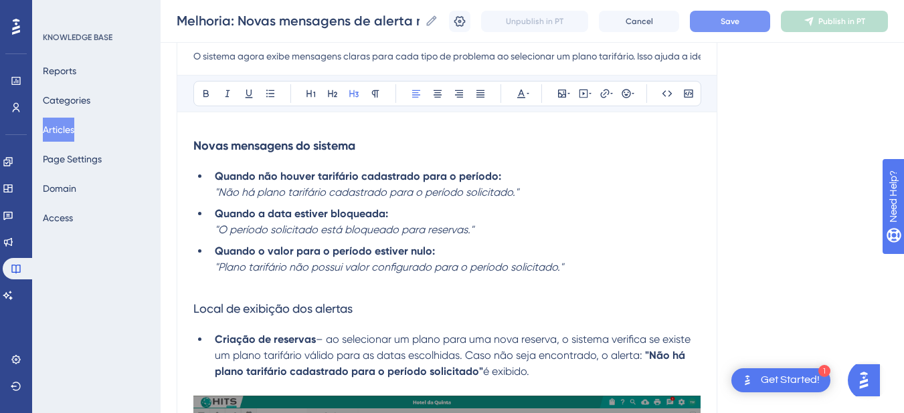
click at [384, 318] on h3 "Local de exibição dos alertas" at bounding box center [446, 309] width 507 height 35
drag, startPoint x: 395, startPoint y: 312, endPoint x: 169, endPoint y: 157, distance: 273.9
click at [207, 98] on icon at bounding box center [206, 93] width 11 height 11
click at [341, 280] on p at bounding box center [446, 284] width 507 height 16
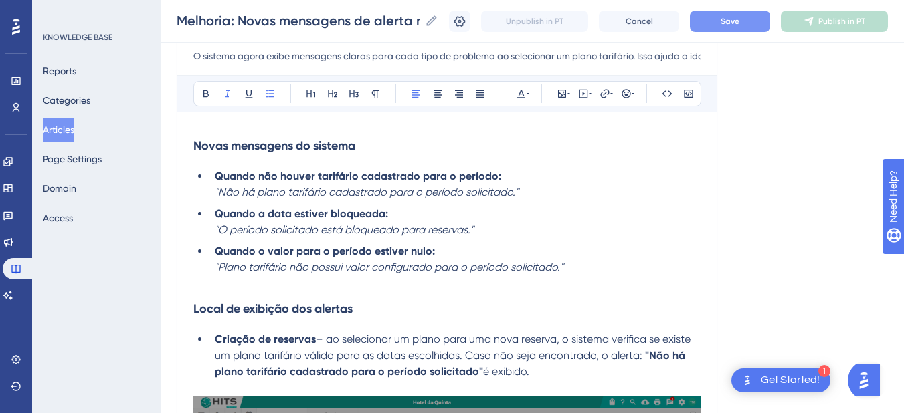
click at [211, 268] on li "Quando o valor para o período estiver nulo: "Plano tarifário não possui valor c…" at bounding box center [454, 260] width 491 height 32
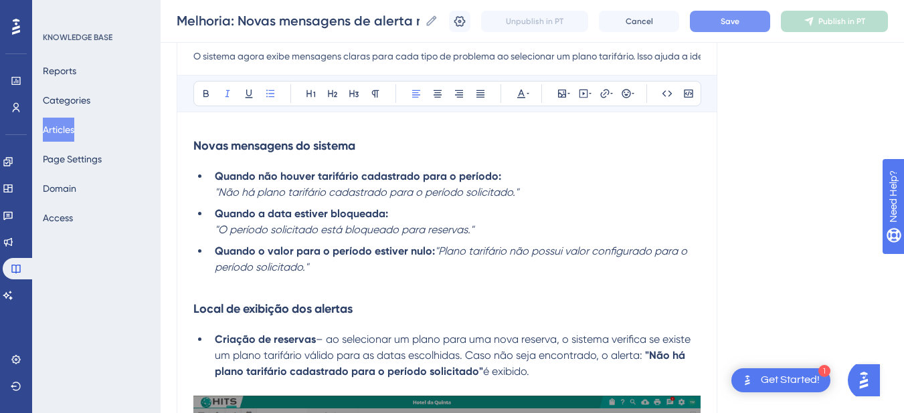
click at [215, 233] on em ""O período solicitado está bloqueado para reservas."" at bounding box center [344, 229] width 259 height 13
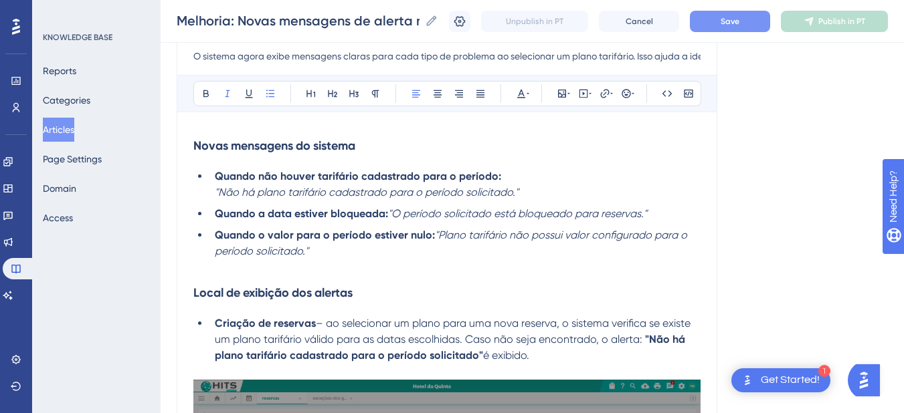
click at [214, 189] on li "Quando não houver tarifário cadastrado para o período: "Não há plano tarifário …" at bounding box center [454, 185] width 491 height 32
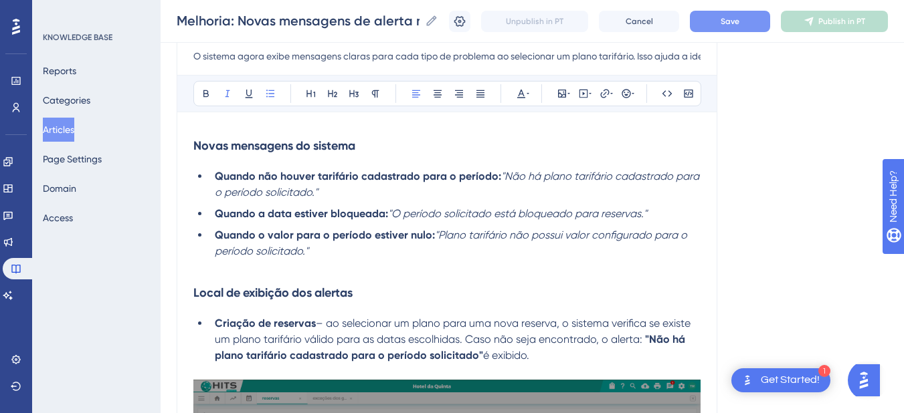
drag, startPoint x: 500, startPoint y: 179, endPoint x: 516, endPoint y: 187, distance: 17.7
click at [516, 187] on li "Quando não houver tarifário cadastrado para o período: "Não há plano tarifário …" at bounding box center [454, 185] width 491 height 32
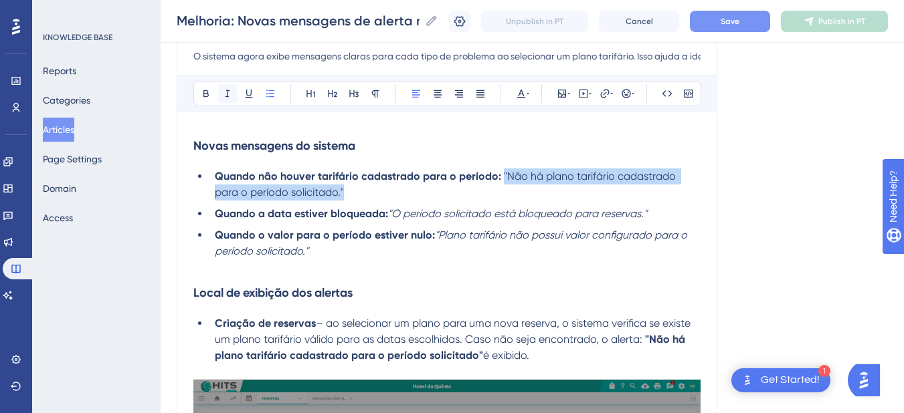
click at [226, 94] on icon at bounding box center [227, 93] width 11 height 11
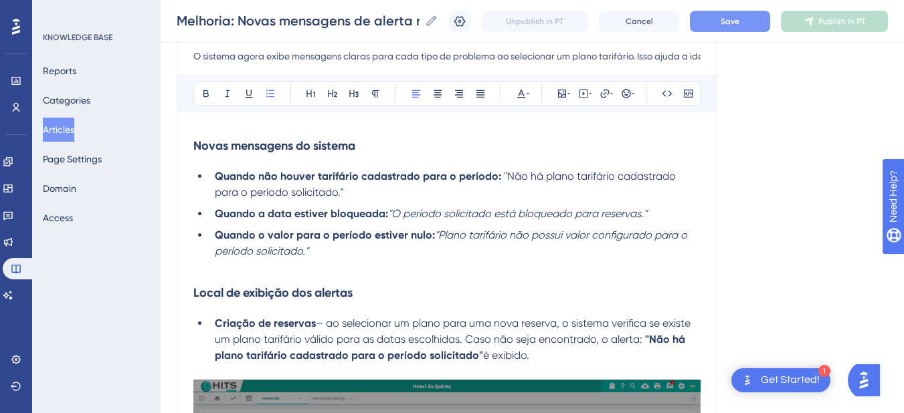
click at [454, 230] on em ""Plano tarifário não possui valor configurado para o período solicitado."" at bounding box center [452, 243] width 475 height 29
drag, startPoint x: 391, startPoint y: 216, endPoint x: 661, endPoint y: 216, distance: 270.3
click at [661, 216] on li "Quando a data estiver bloqueada: "O período solicitado está bloqueado para rese…" at bounding box center [454, 214] width 491 height 16
click at [666, 222] on ul "Quando não houver tarifário cadastrado para o período: "Não há plano tarifário …" at bounding box center [446, 214] width 507 height 91
drag, startPoint x: 658, startPoint y: 211, endPoint x: 391, endPoint y: 216, distance: 267.6
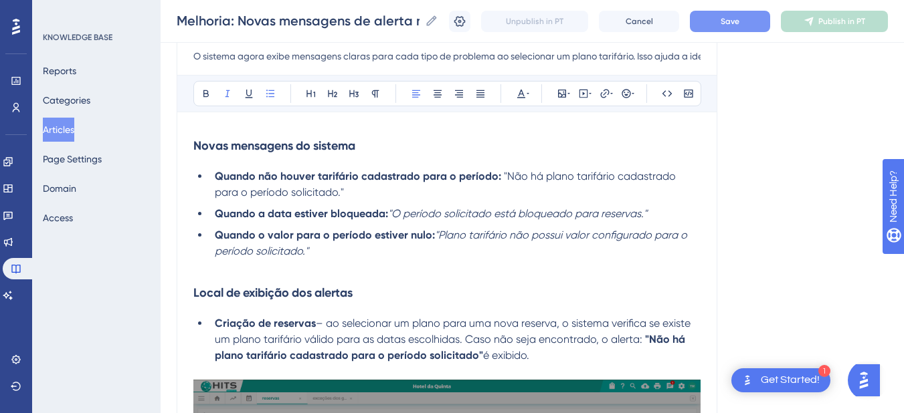
click at [391, 216] on li "Quando a data estiver bloqueada: "O período solicitado está bloqueado para rese…" at bounding box center [454, 214] width 491 height 16
click at [224, 96] on icon at bounding box center [227, 93] width 11 height 11
click at [371, 277] on h3 "Local de exibição dos alertas" at bounding box center [446, 293] width 507 height 35
drag, startPoint x: 434, startPoint y: 236, endPoint x: 436, endPoint y: 244, distance: 8.3
click at [436, 244] on li "Quando o valor para o período estiver nulo: "Plano tarifário não possui valor c…" at bounding box center [454, 243] width 491 height 32
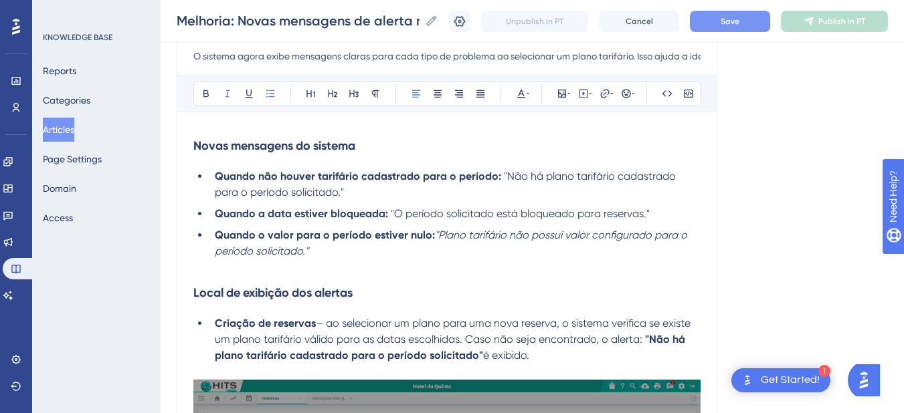
click at [217, 92] on div "Bold Italic Underline Bullet Point Heading 1 Heading 2 Heading 3 Normal Align L…" at bounding box center [447, 93] width 508 height 25
drag, startPoint x: 434, startPoint y: 232, endPoint x: 436, endPoint y: 248, distance: 16.2
click at [436, 248] on li "Quando o valor para o período estiver nulo: "Plano tarifário não possui valor c…" at bounding box center [454, 243] width 491 height 32
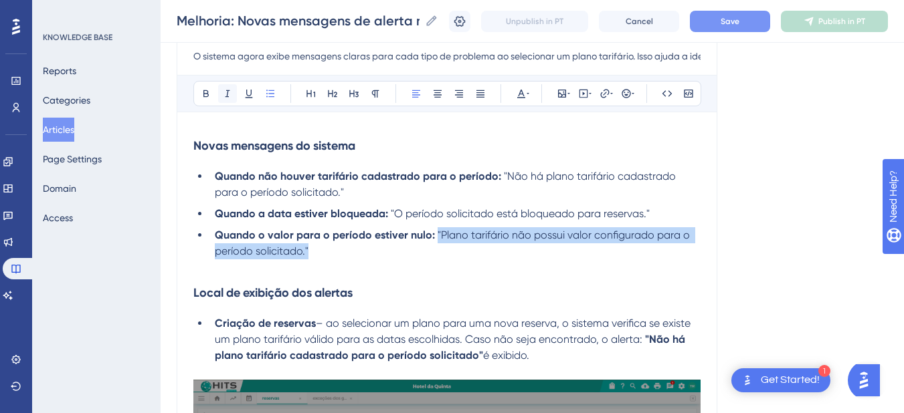
click at [219, 93] on button at bounding box center [227, 93] width 19 height 19
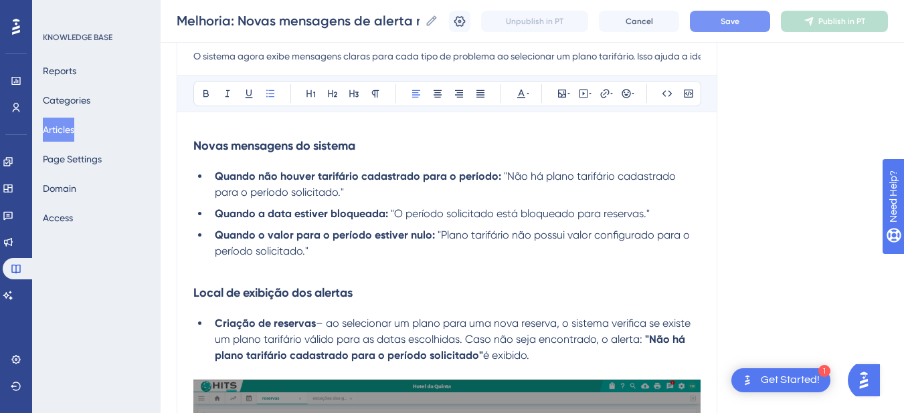
click at [383, 262] on p at bounding box center [446, 268] width 507 height 16
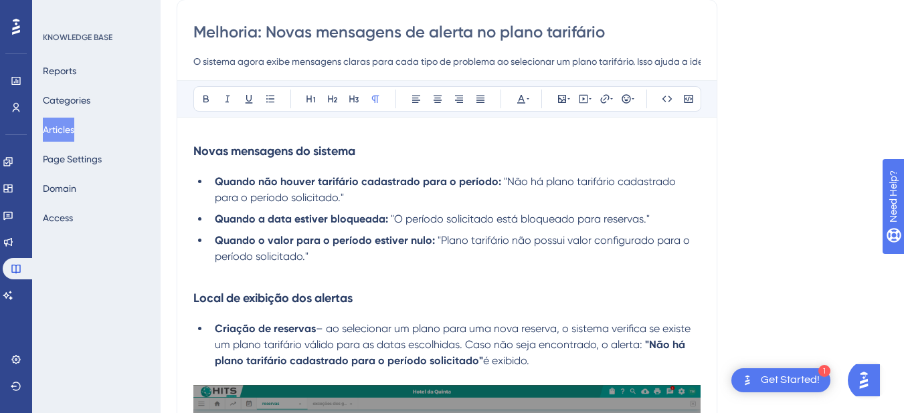
scroll to position [0, 0]
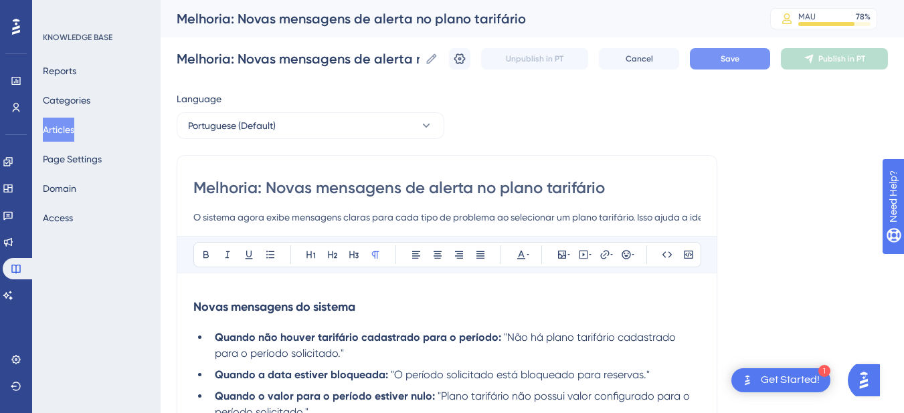
click at [197, 309] on strong "Novas mensagens do sistema" at bounding box center [274, 307] width 162 height 15
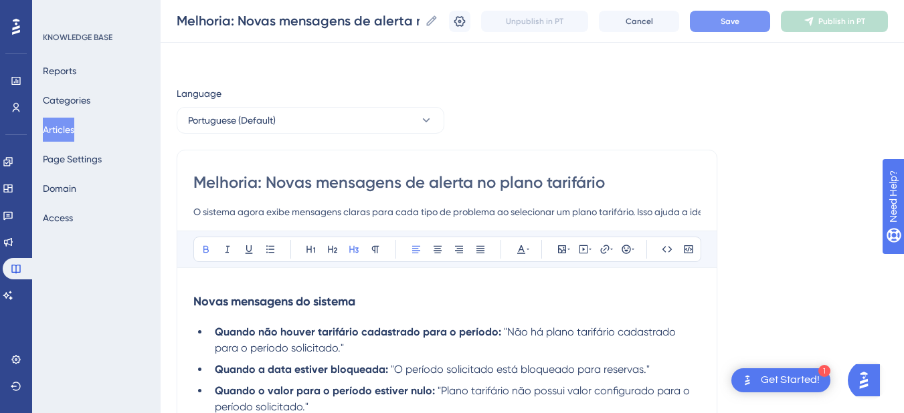
scroll to position [156, 0]
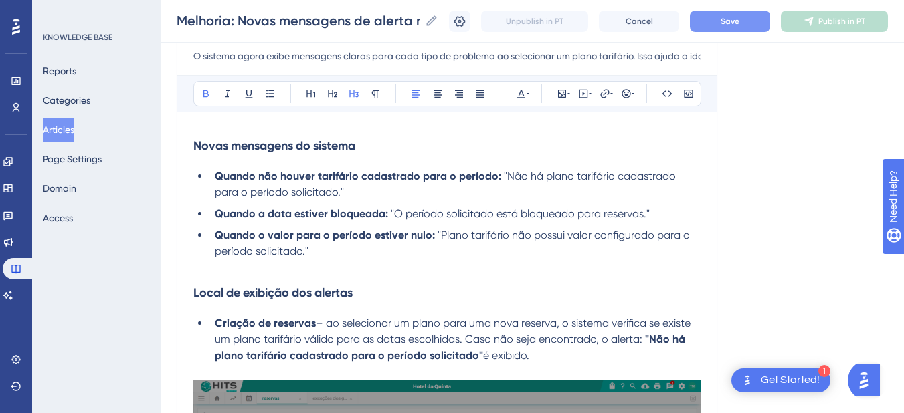
click at [407, 295] on h3 "Local de exibição dos alertas" at bounding box center [446, 293] width 507 height 35
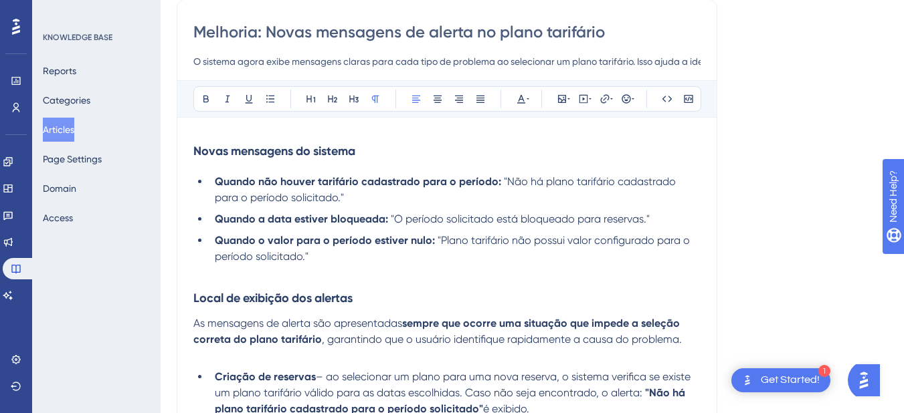
scroll to position [0, 0]
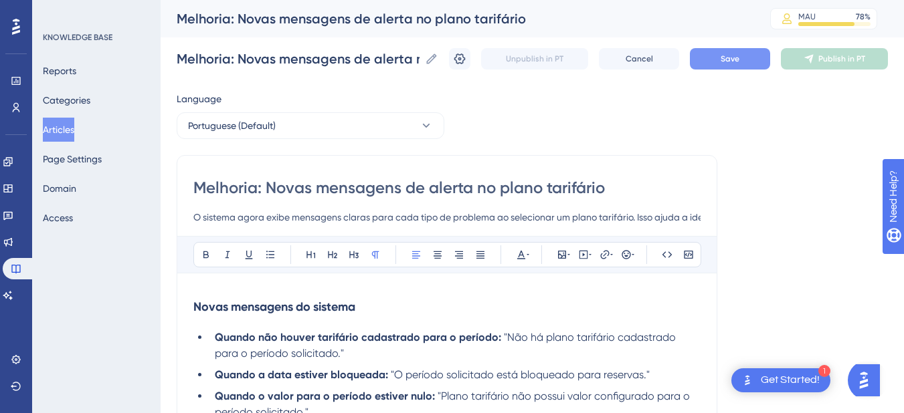
click at [197, 308] on strong "Novas mensagens do sistema" at bounding box center [274, 307] width 162 height 15
click at [195, 308] on strong "Novas mensagens do sistema" at bounding box center [274, 307] width 162 height 15
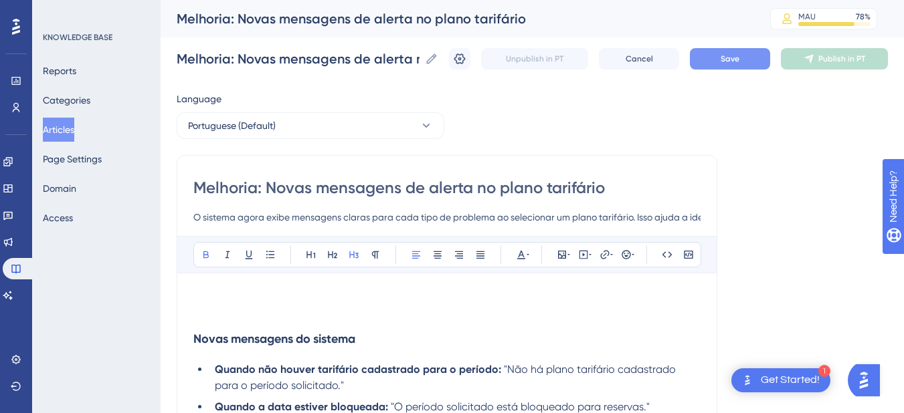
click at [219, 300] on p at bounding box center [446, 298] width 507 height 16
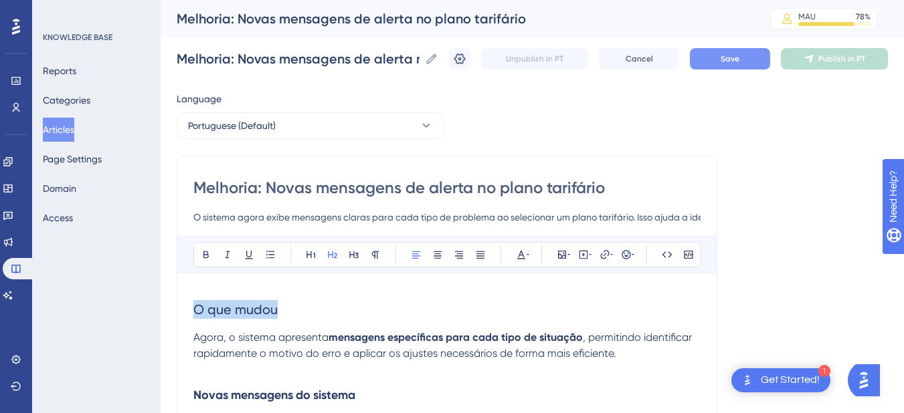
drag, startPoint x: 240, startPoint y: 312, endPoint x: 144, endPoint y: 312, distance: 96.3
click at [343, 257] on div "Bold Italic Underline Bullet Point Heading 1 Heading 2 Heading 3 Normal Align L…" at bounding box center [447, 254] width 508 height 25
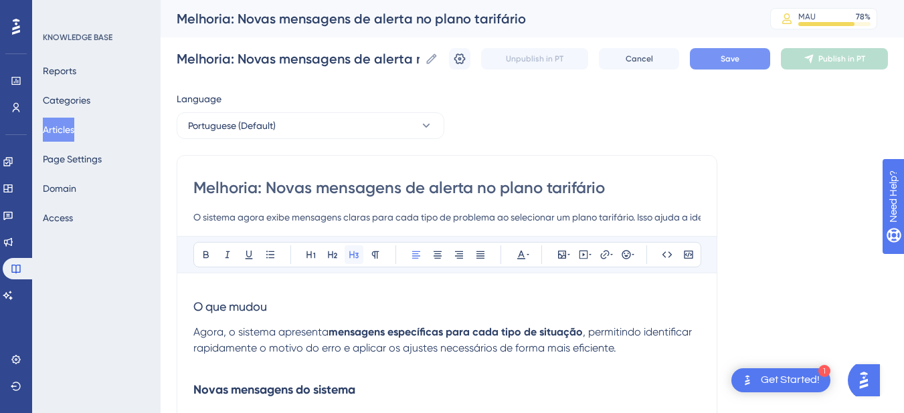
click at [357, 252] on icon at bounding box center [354, 255] width 11 height 11
click at [201, 248] on button at bounding box center [206, 255] width 19 height 19
click at [242, 343] on span ", permitindo identificar rapidamente o motivo do erro e aplicar os ajustes nece…" at bounding box center [443, 340] width 501 height 29
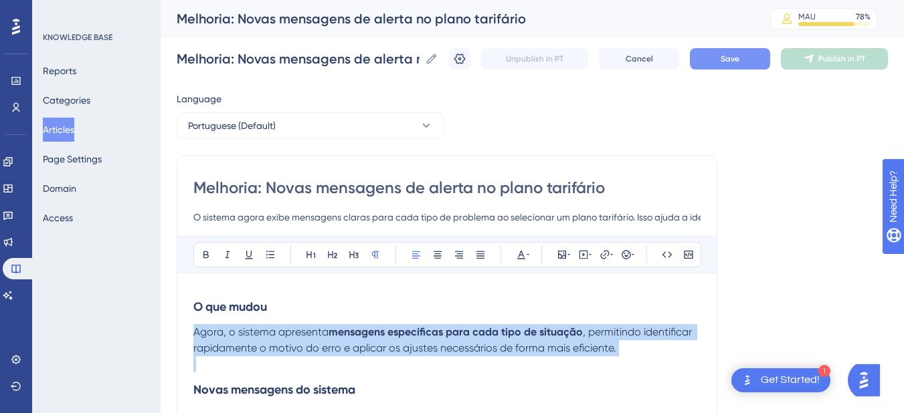
click at [242, 343] on span ", permitindo identificar rapidamente o motivo do erro e aplicar os ajustes nece…" at bounding box center [443, 340] width 501 height 29
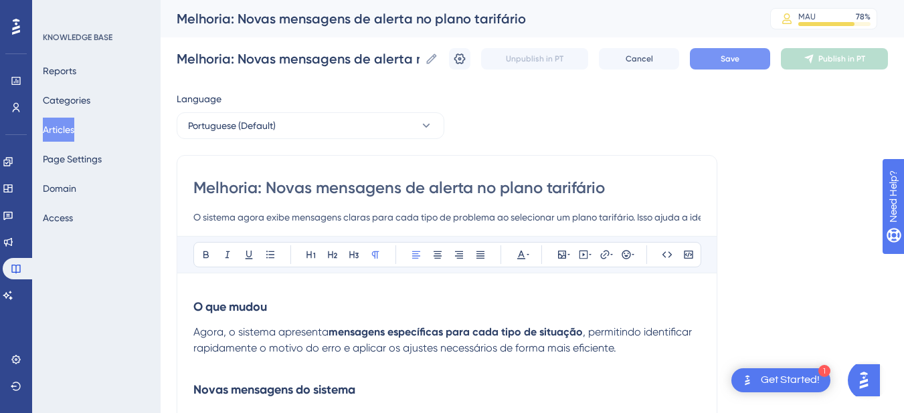
click at [189, 244] on div "Bold Italic Underline Bullet Point Heading 1 Heading 2 Heading 3 Normal Align L…" at bounding box center [446, 254] width 539 height 37
click at [197, 256] on button at bounding box center [206, 255] width 19 height 19
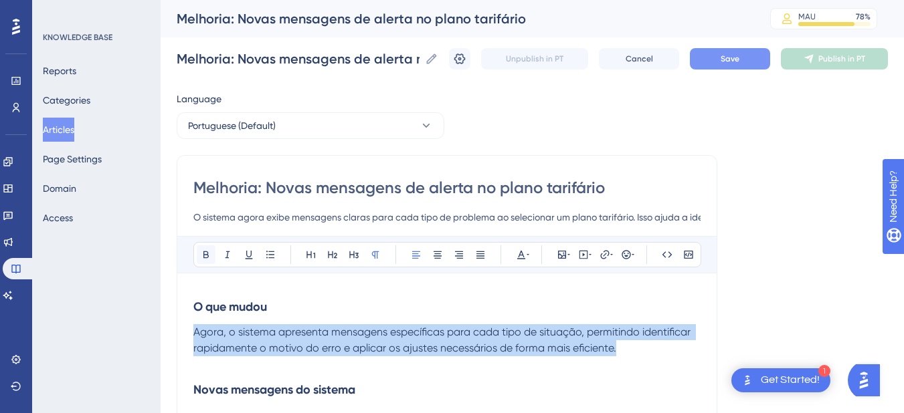
click at [204, 258] on icon at bounding box center [205, 255] width 5 height 7
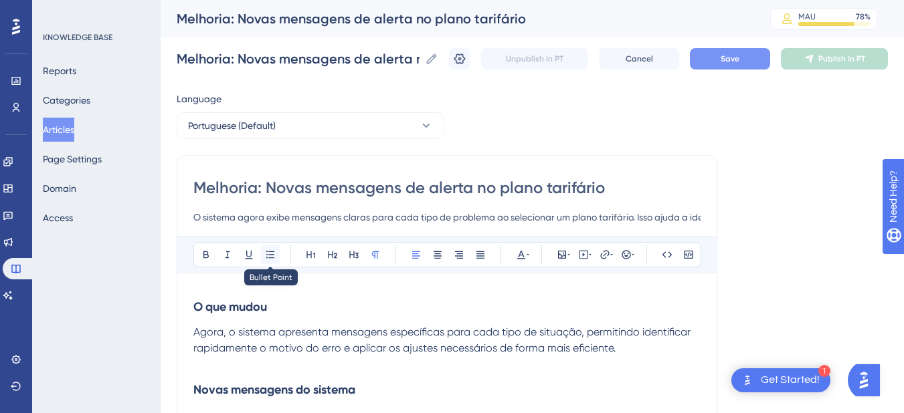
click at [271, 257] on icon at bounding box center [270, 255] width 11 height 11
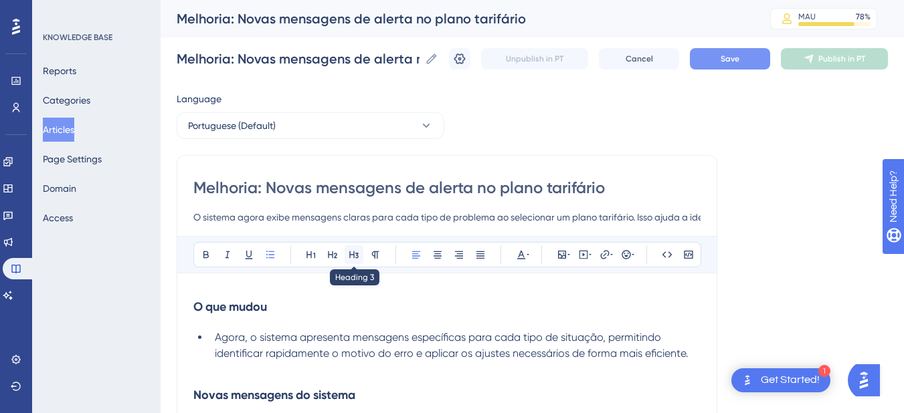
click at [349, 254] on icon at bounding box center [354, 255] width 11 height 11
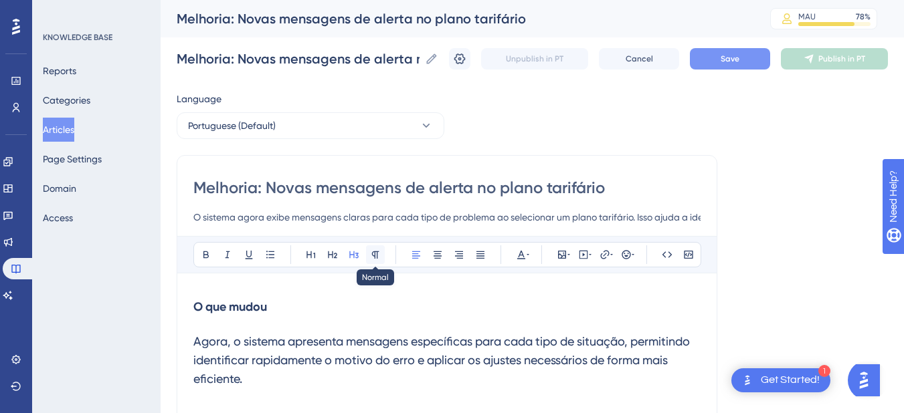
click at [381, 255] on button at bounding box center [375, 255] width 19 height 19
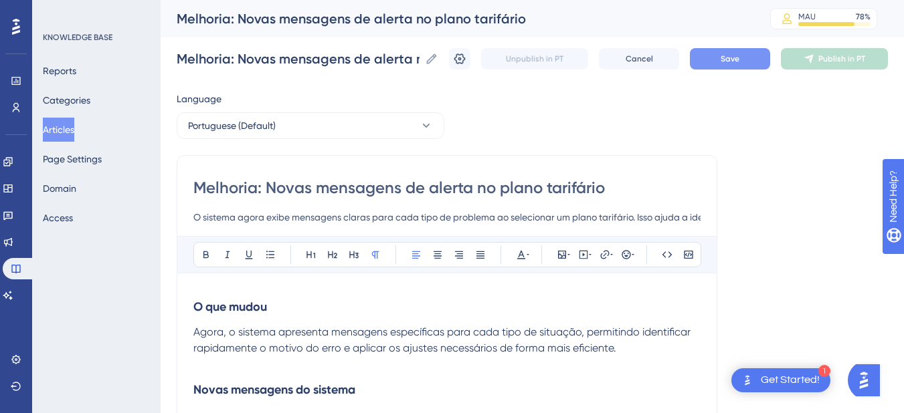
click at [219, 307] on strong "O que mudou" at bounding box center [230, 307] width 74 height 15
click at [282, 335] on span "Agora, o sistema apresenta mensagens específicas para cada tipo de situação, pe…" at bounding box center [443, 340] width 500 height 29
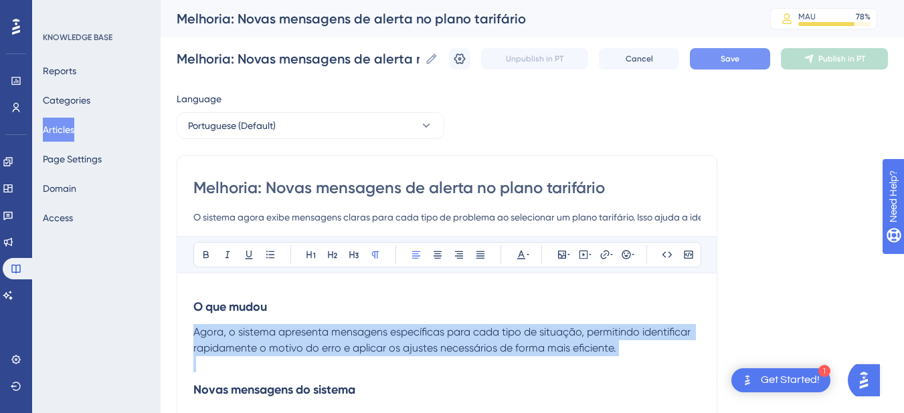
click at [282, 335] on span "Agora, o sistema apresenta mensagens específicas para cada tipo de situação, pe…" at bounding box center [443, 340] width 500 height 29
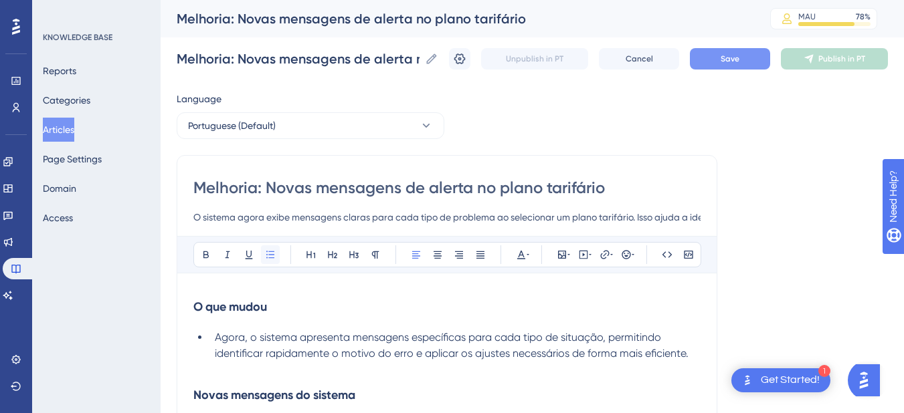
click at [276, 260] on button at bounding box center [270, 255] width 19 height 19
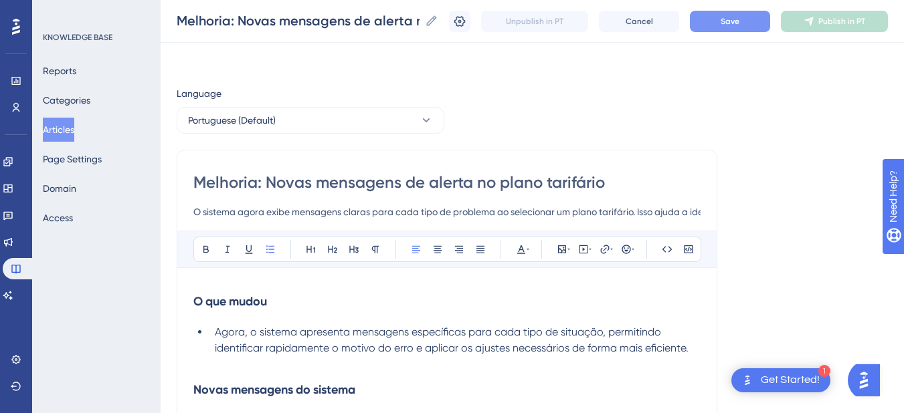
scroll to position [156, 0]
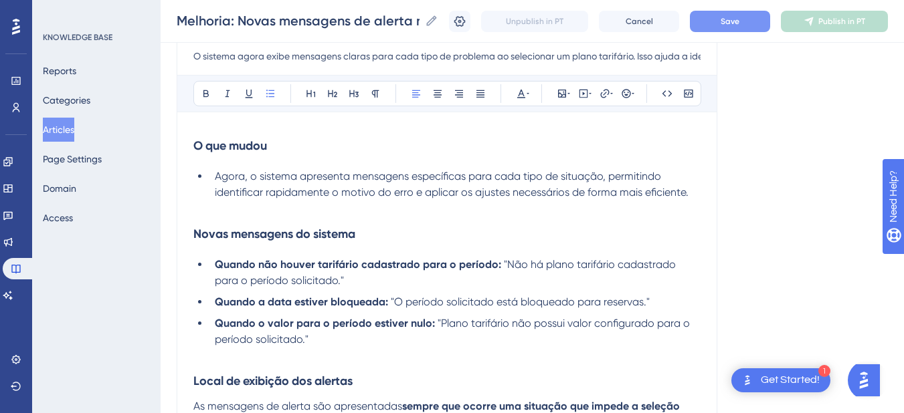
click at [217, 213] on p at bounding box center [446, 209] width 507 height 16
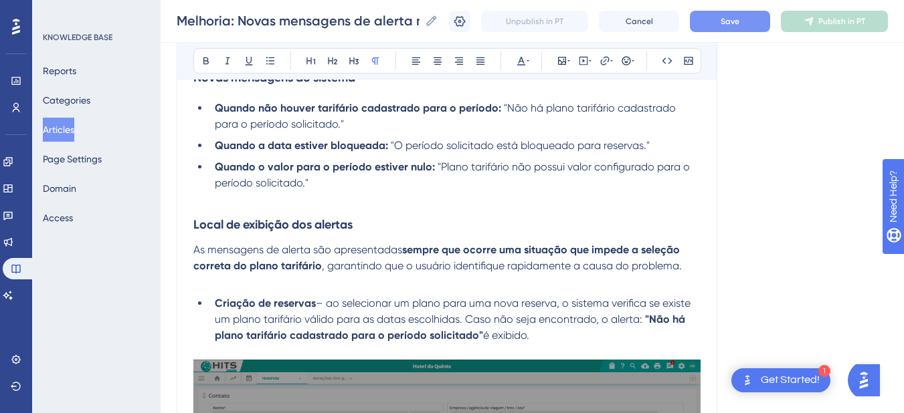
click at [231, 209] on h3 "Local de exibição dos alertas" at bounding box center [446, 224] width 507 height 35
click at [215, 199] on p at bounding box center [446, 199] width 507 height 16
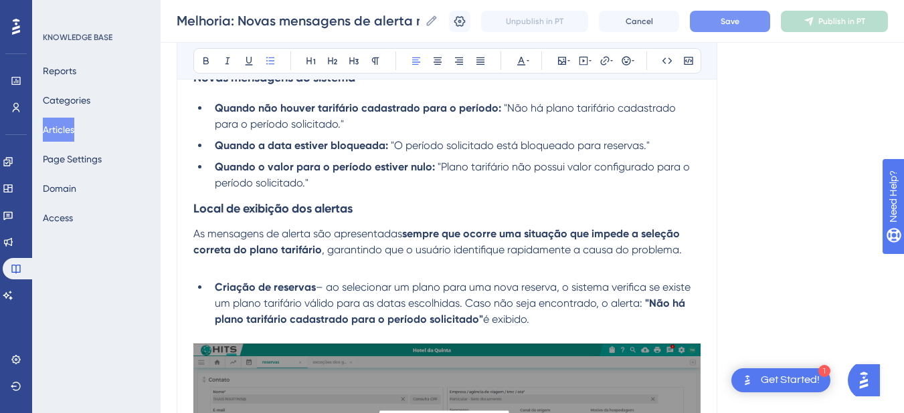
scroll to position [156, 0]
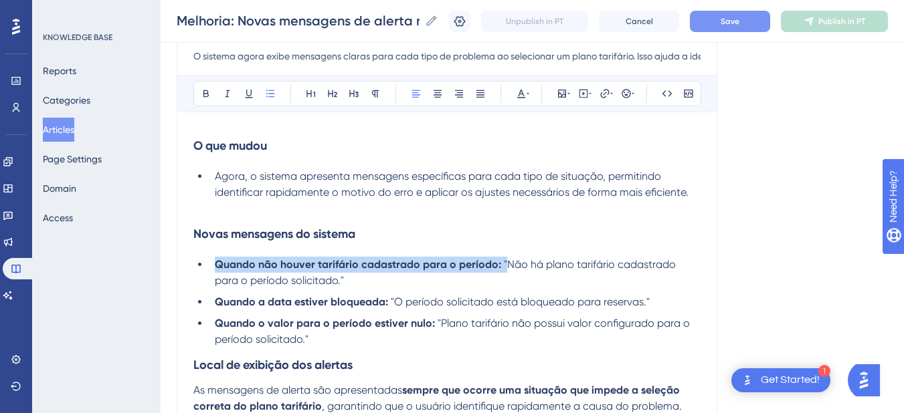
drag, startPoint x: 504, startPoint y: 264, endPoint x: 214, endPoint y: 268, distance: 289.7
click at [214, 268] on li "Quando não houver tarifário cadastrado para o período: "Não há plano tarifário …" at bounding box center [454, 273] width 491 height 32
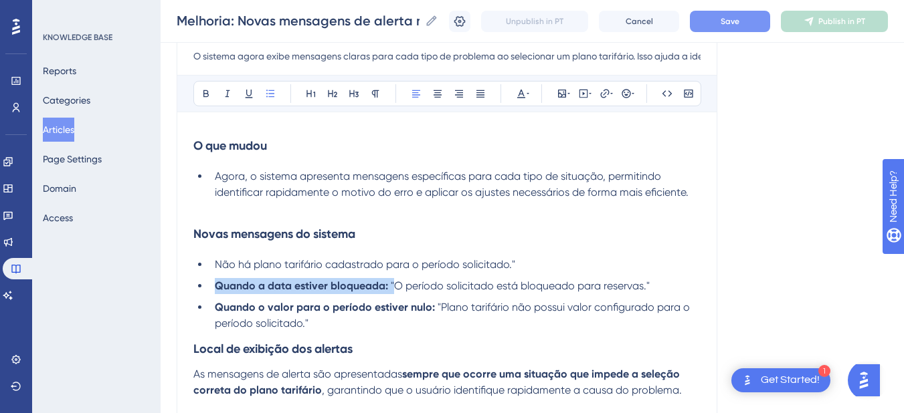
drag, startPoint x: 393, startPoint y: 286, endPoint x: 211, endPoint y: 286, distance: 182.6
click at [211, 286] on li "Quando a data estiver bloqueada: "O período solicitado está bloqueado para rese…" at bounding box center [454, 286] width 491 height 16
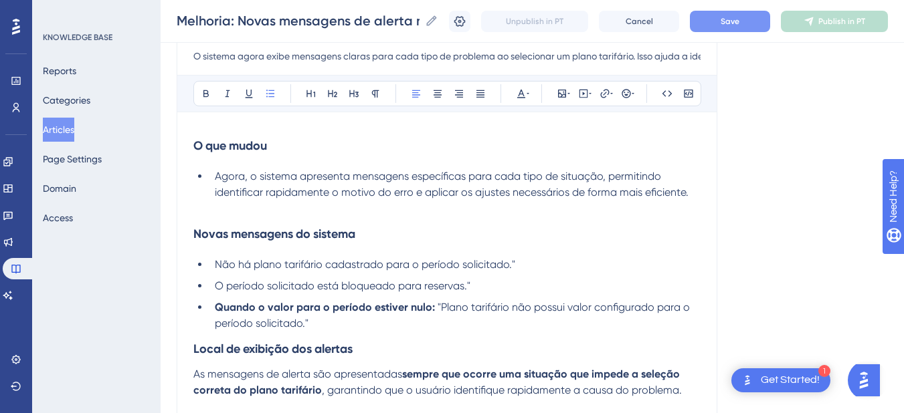
click at [490, 288] on li "O período solicitado está bloqueado para reservas."" at bounding box center [454, 286] width 491 height 16
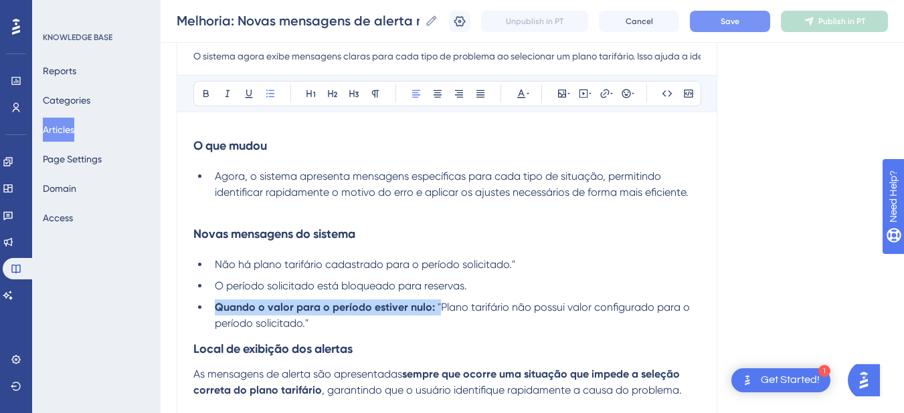
drag, startPoint x: 438, startPoint y: 308, endPoint x: 211, endPoint y: 310, distance: 226.1
click at [211, 310] on li "Quando o valor para o período estiver nulo: "Plano tarifário não possui valor c…" at bounding box center [454, 316] width 491 height 32
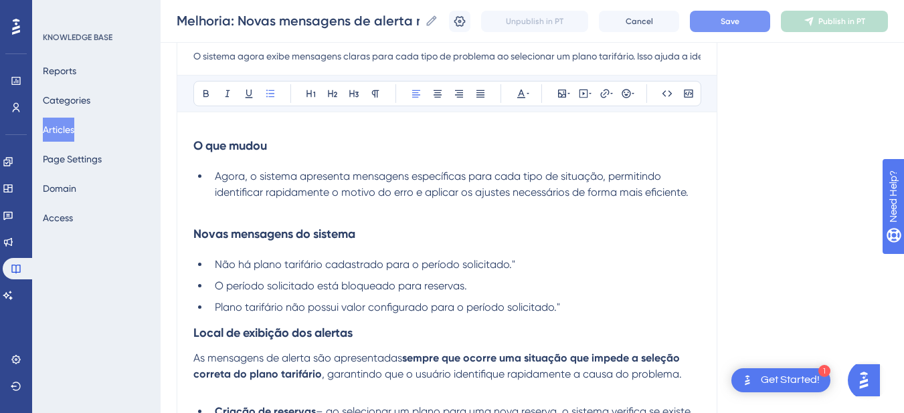
scroll to position [312, 0]
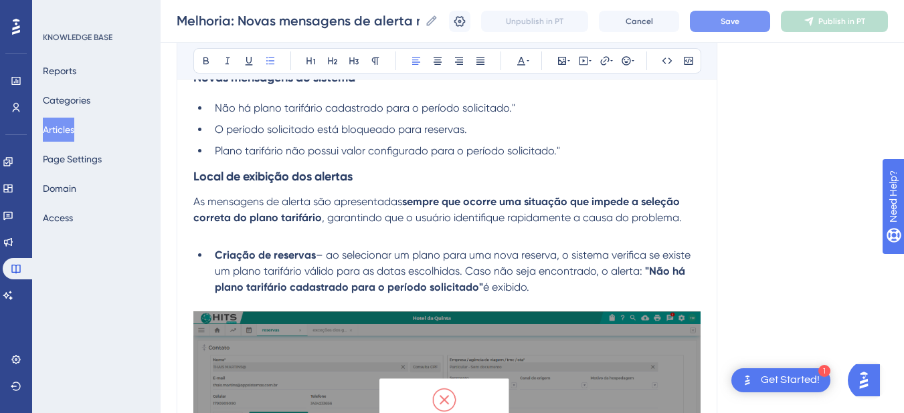
click at [268, 173] on strong "Local de exibição dos alertas" at bounding box center [272, 176] width 159 height 15
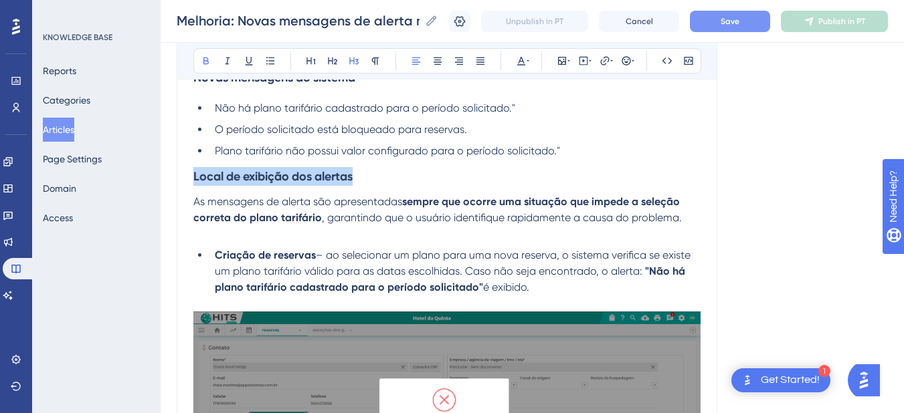
drag, startPoint x: 431, startPoint y: 183, endPoint x: 187, endPoint y: 178, distance: 244.2
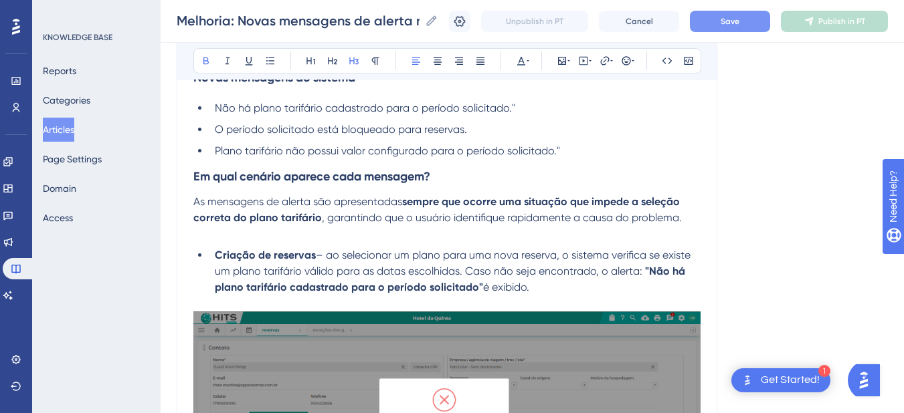
click at [254, 175] on strong "Em qual cenário aparece cada mensagem?" at bounding box center [311, 176] width 237 height 15
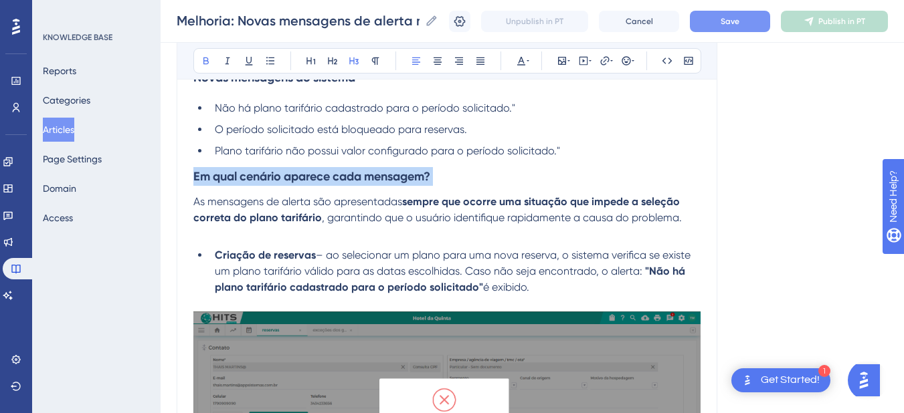
click at [254, 175] on strong "Em qual cenário aparece cada mensagem?" at bounding box center [311, 176] width 237 height 15
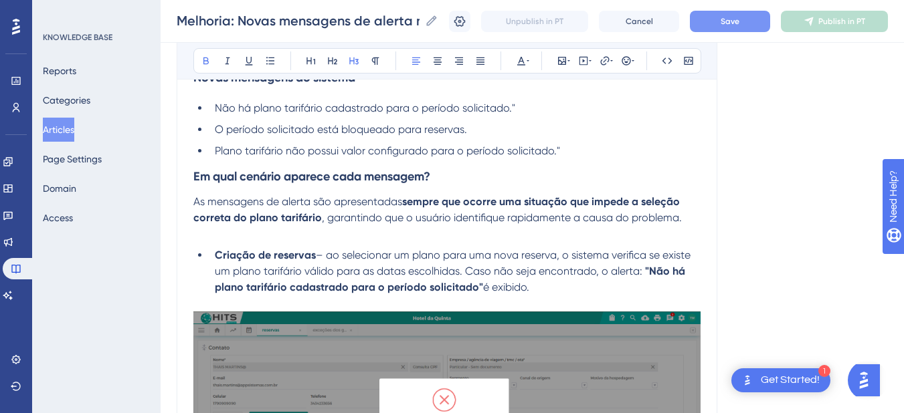
scroll to position [156, 0]
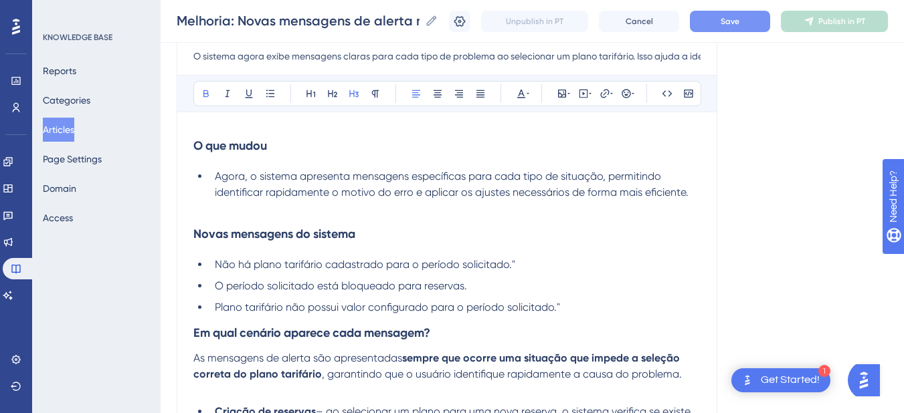
click at [229, 207] on p at bounding box center [446, 209] width 507 height 16
click at [233, 340] on strong "Em qual cenário aparece cada mensagem?" at bounding box center [311, 333] width 237 height 15
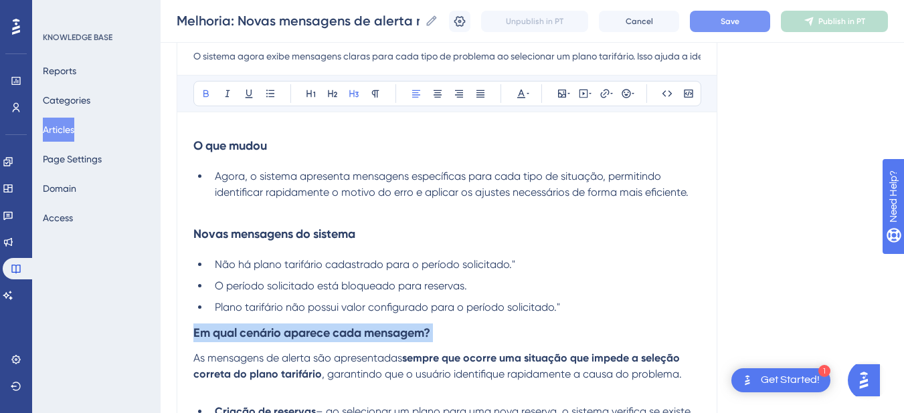
click at [233, 340] on strong "Em qual cenário aparece cada mensagem?" at bounding box center [311, 333] width 237 height 15
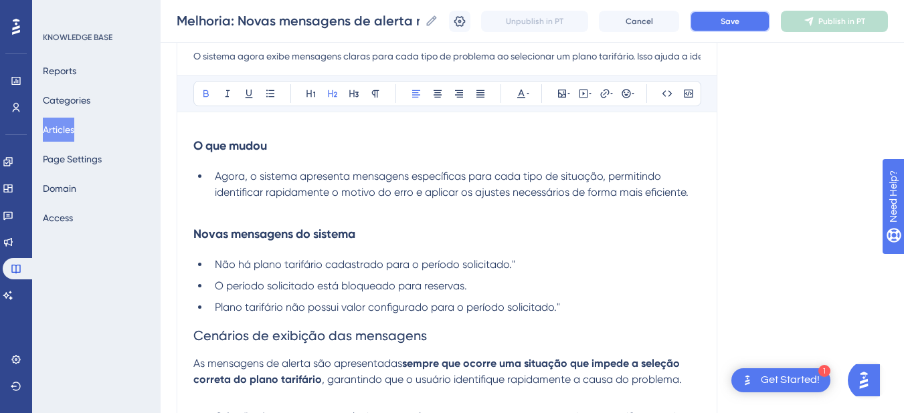
click at [738, 26] on span "Save" at bounding box center [729, 21] width 19 height 11
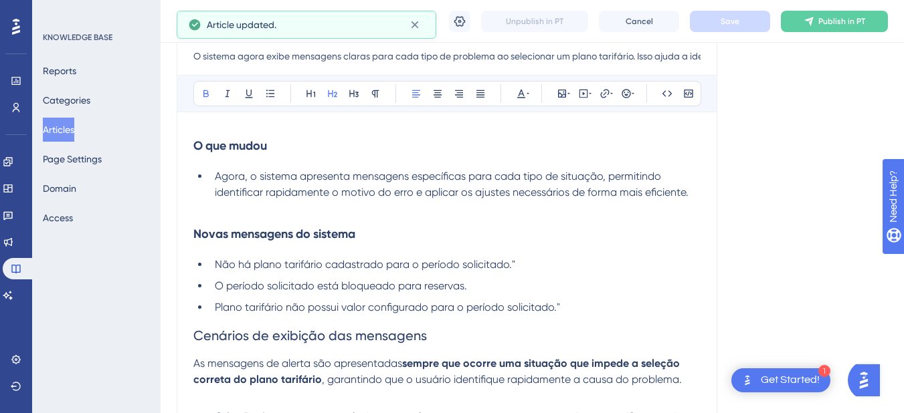
click at [236, 339] on span "Cenários de exibição das mensagens" at bounding box center [309, 336] width 233 height 16
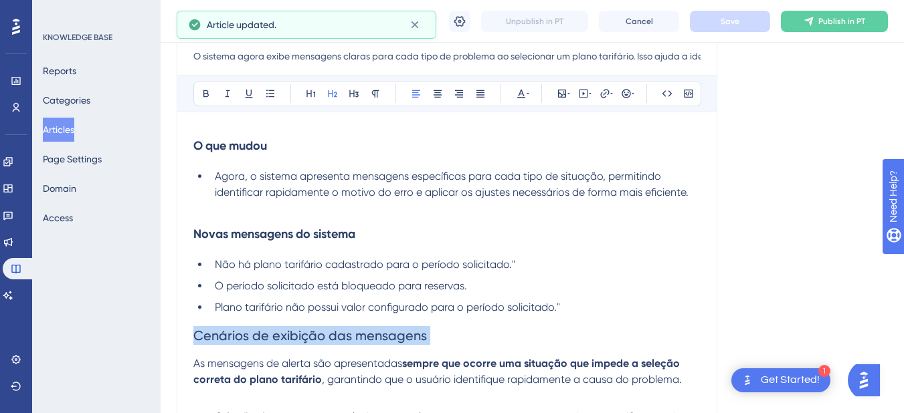
click at [236, 339] on span "Cenários de exibição das mensagens" at bounding box center [309, 336] width 233 height 16
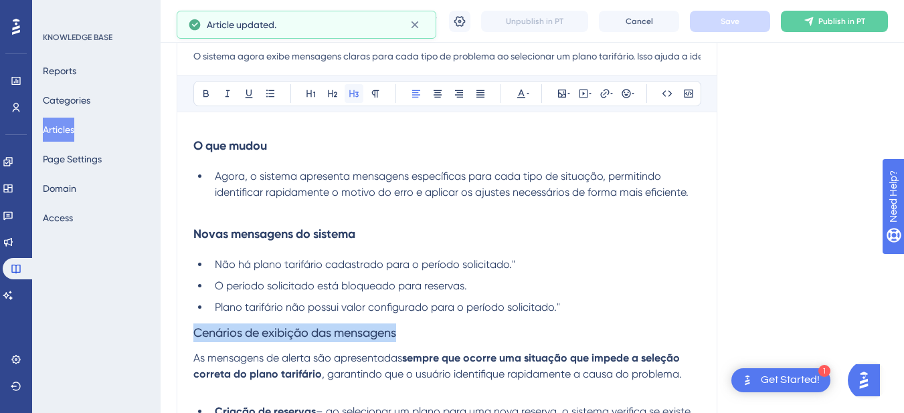
click at [357, 93] on icon at bounding box center [354, 93] width 11 height 11
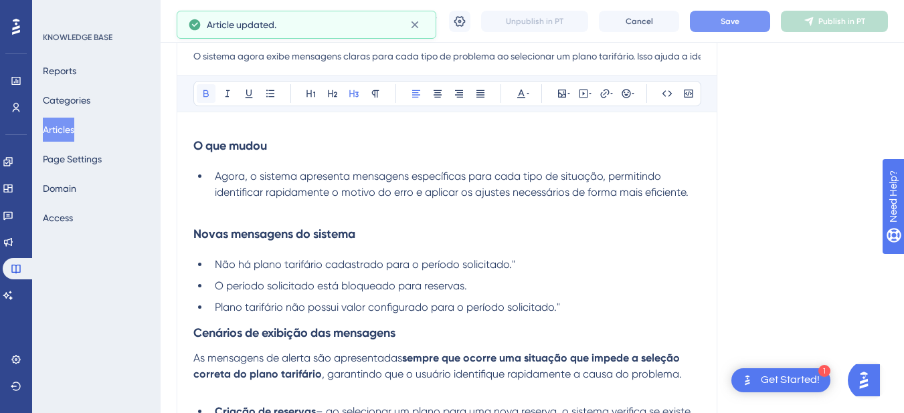
click at [215, 96] on button at bounding box center [206, 93] width 19 height 19
click at [460, 322] on h3 "Cenários de exibição das mensagens" at bounding box center [446, 333] width 507 height 35
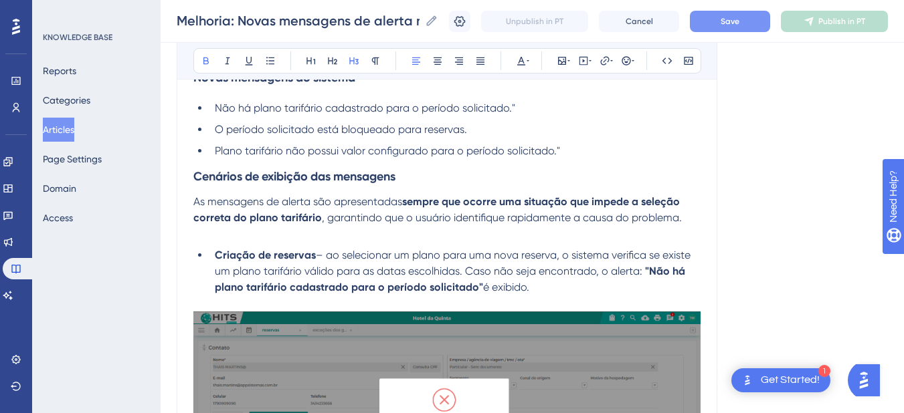
click at [424, 220] on span ", garantindo que o usuário identifique rapidamente a causa do problema." at bounding box center [502, 217] width 360 height 13
click at [490, 219] on span ", garantindo que seja possível identifique rapidamente a causa do problema." at bounding box center [510, 217] width 376 height 13
click at [444, 238] on p at bounding box center [446, 234] width 507 height 16
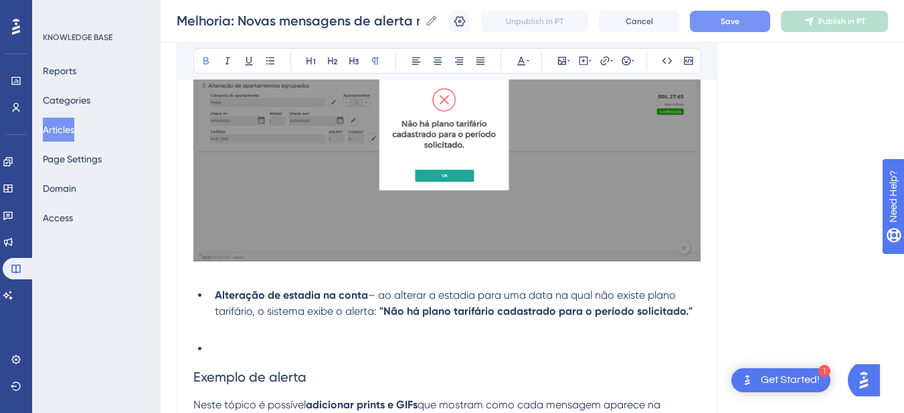
scroll to position [1092, 0]
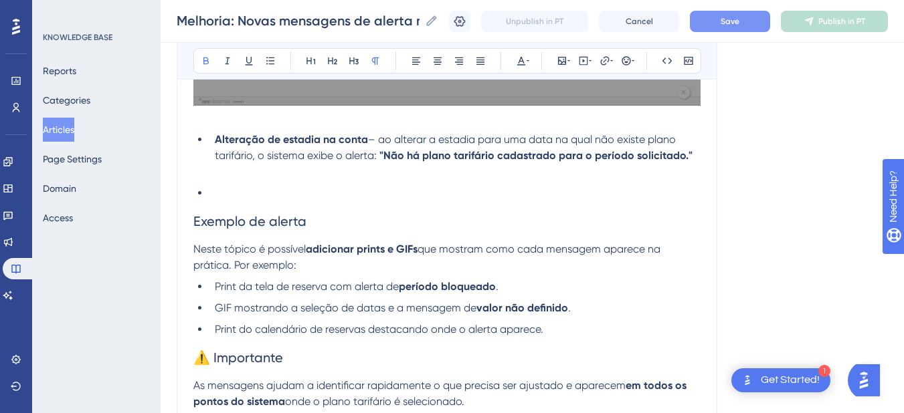
click at [322, 188] on li at bounding box center [454, 193] width 491 height 16
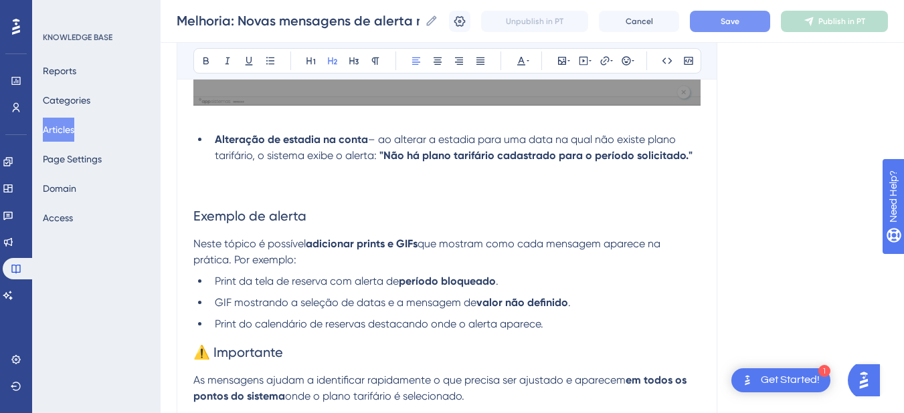
click at [347, 200] on h2 "Exemplo de alerta" at bounding box center [446, 216] width 507 height 40
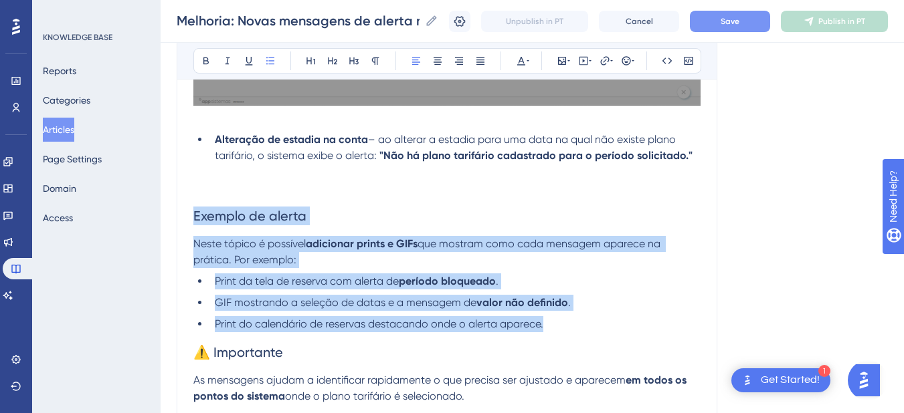
drag, startPoint x: 575, startPoint y: 330, endPoint x: 176, endPoint y: 200, distance: 419.3
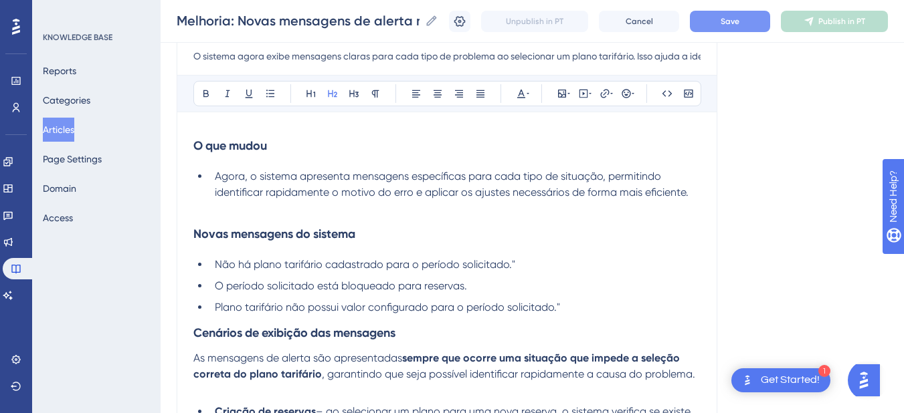
scroll to position [312, 0]
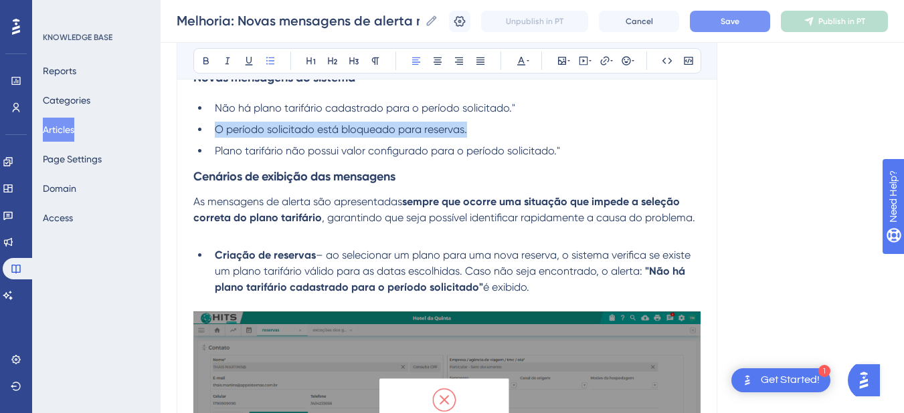
drag, startPoint x: 490, startPoint y: 128, endPoint x: 215, endPoint y: 129, distance: 275.6
click at [215, 129] on li "O período solicitado está bloqueado para reservas." at bounding box center [454, 130] width 491 height 16
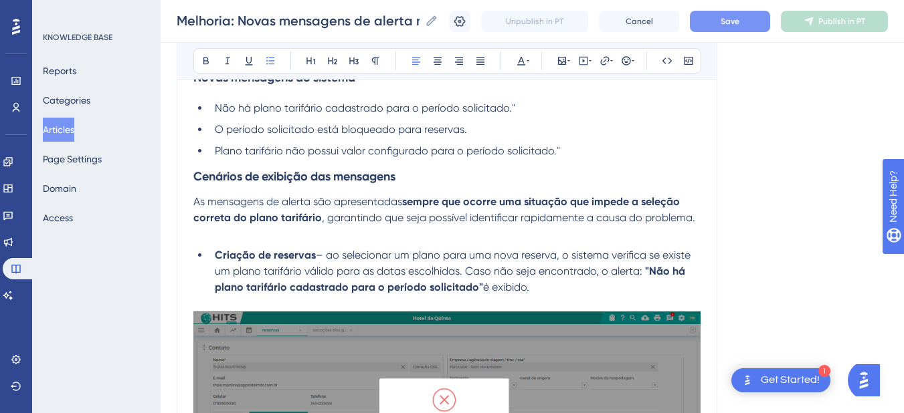
click at [555, 285] on li "Criação de reservas – ao selecionar um plano para uma nova reserva, o sistema v…" at bounding box center [454, 272] width 491 height 48
click at [316, 258] on span "– ao selecionar um plano para uma nova reserva, o sistema verifica se existe um…" at bounding box center [454, 263] width 478 height 29
drag, startPoint x: 488, startPoint y: 287, endPoint x: 196, endPoint y: 250, distance: 294.0
click at [196, 250] on ul "Criação de reservas – ao selecionar um plano para uma nova reserva, o sistema v…" at bounding box center [446, 272] width 507 height 48
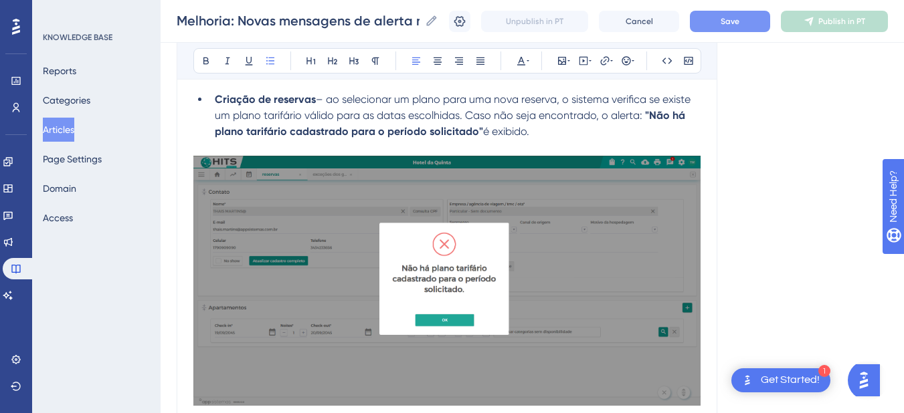
scroll to position [781, 0]
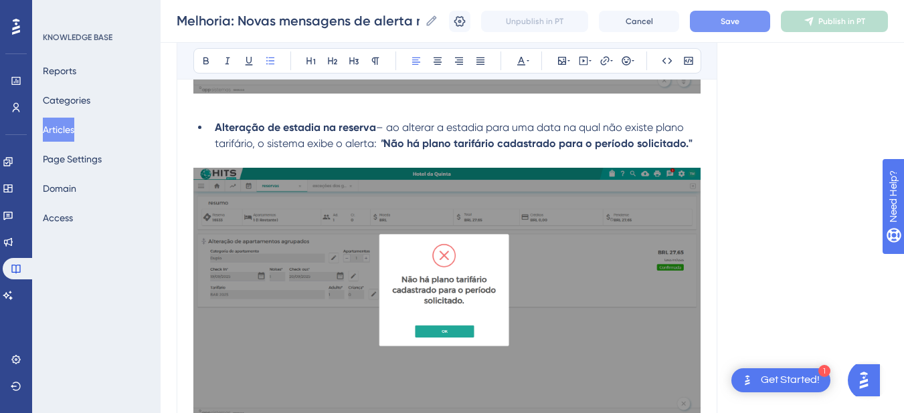
click at [419, 137] on strong "Não há plano tarifário cadastrado para o período solicitado."" at bounding box center [537, 143] width 309 height 13
click at [373, 132] on strong "Alteração de estadia na reserva" at bounding box center [295, 127] width 161 height 13
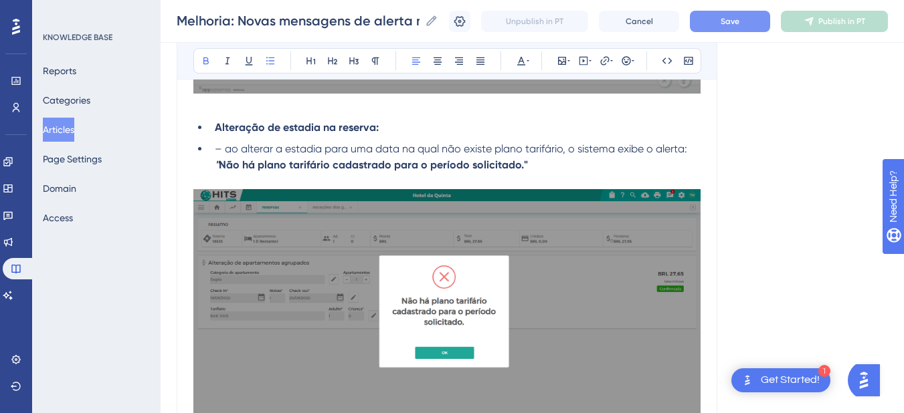
click at [429, 121] on li "Alteração de estadia na reserva:" at bounding box center [454, 128] width 491 height 16
click at [631, 146] on span "– ao alterar a estadia para uma data na qual não existe plano tarifário, o sist…" at bounding box center [451, 148] width 472 height 13
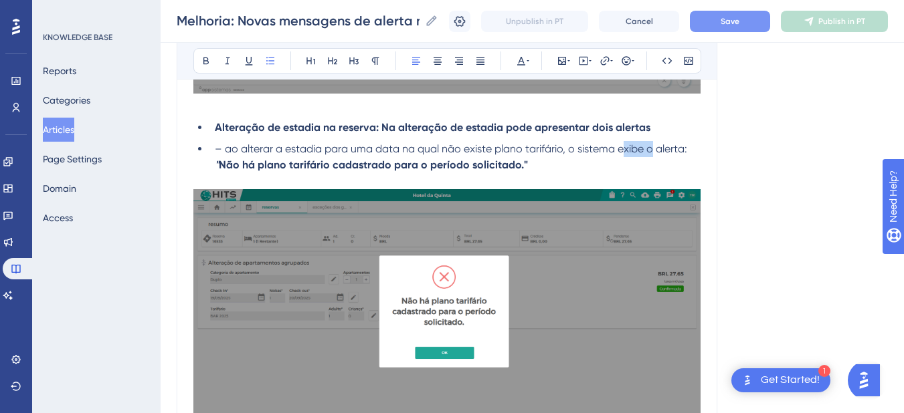
click at [631, 146] on span "– ao alterar a estadia para uma data na qual não existe plano tarifário, o sist…" at bounding box center [451, 148] width 472 height 13
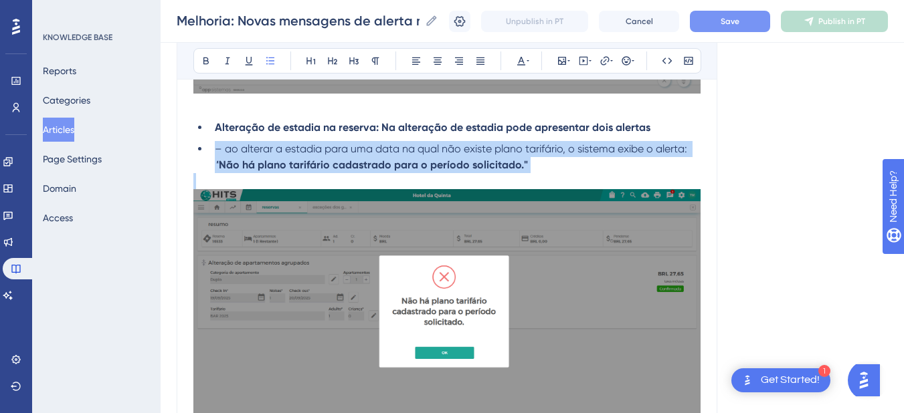
click at [631, 146] on span "– ao alterar a estadia para uma data na qual não existe plano tarifário, o sist…" at bounding box center [451, 148] width 472 height 13
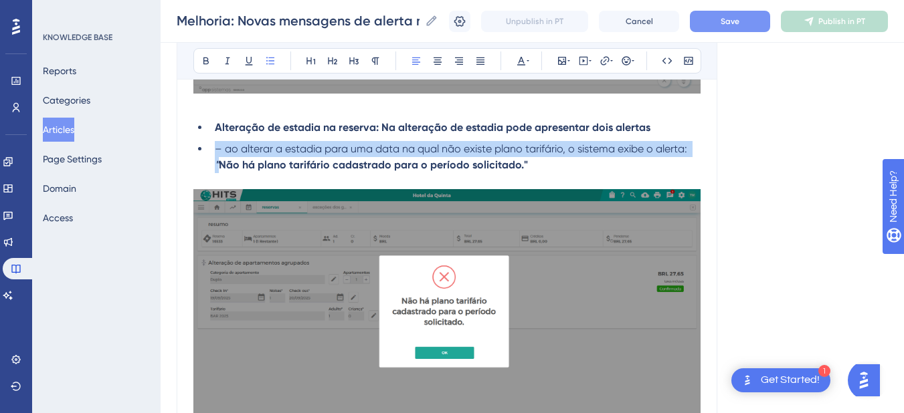
click at [306, 151] on span "– ao alterar a estadia para uma data na qual não existe plano tarifário, o sist…" at bounding box center [451, 148] width 472 height 13
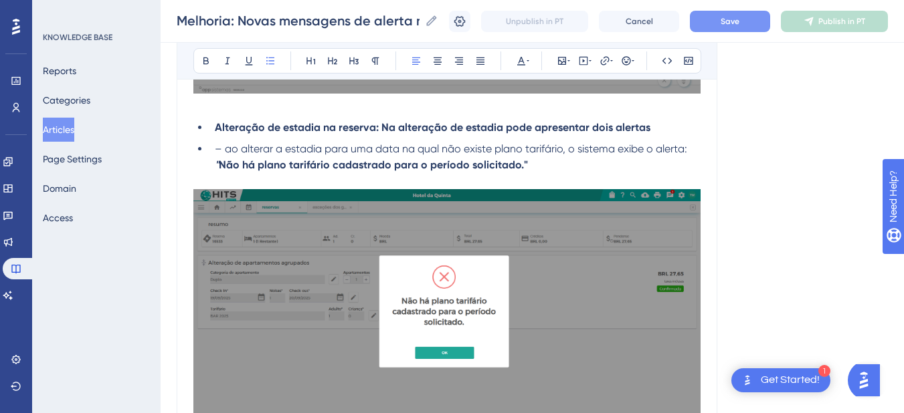
click at [379, 129] on strong "Alteração de estadia na reserva: Na alteração de estadia pode apresentar dois a…" at bounding box center [433, 127] width 436 height 13
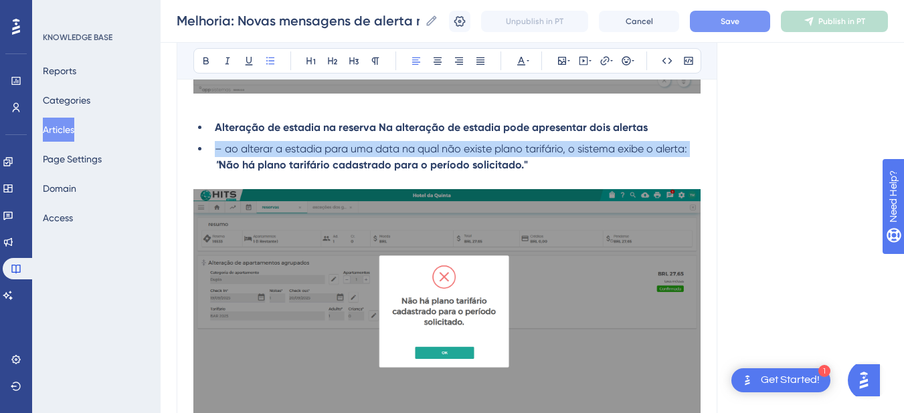
drag, startPoint x: 694, startPoint y: 149, endPoint x: 211, endPoint y: 148, distance: 483.7
click at [211, 148] on li "– ao alterar a estadia para uma data na qual não existe plano tarifário, o sist…" at bounding box center [454, 157] width 491 height 32
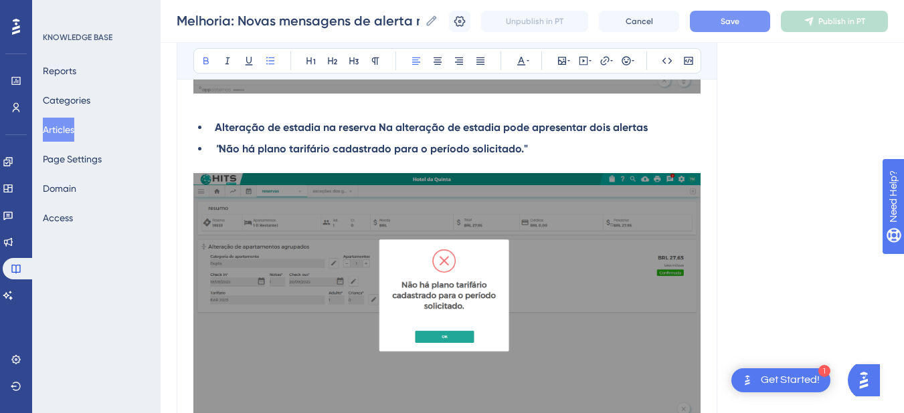
click at [591, 150] on li "" Não há plano tarifário cadastrado para o período solicitado."" at bounding box center [454, 149] width 491 height 16
click at [211, 147] on li "" Não há plano tarifário cadastrado para o período solicitado."" at bounding box center [454, 149] width 491 height 16
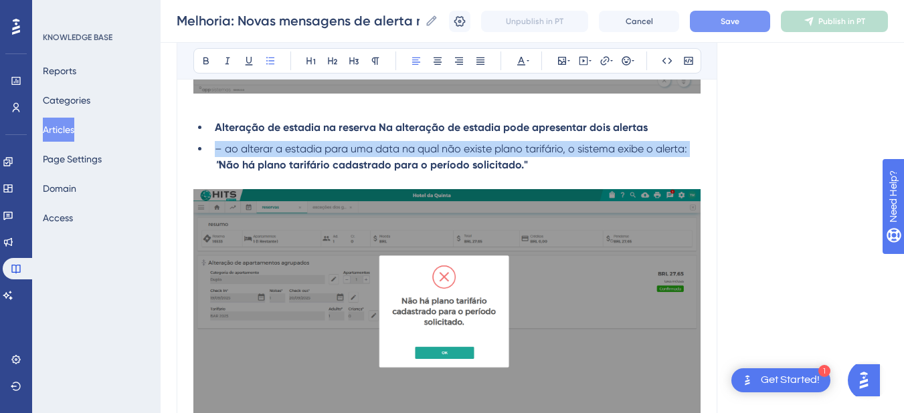
drag, startPoint x: 696, startPoint y: 145, endPoint x: 205, endPoint y: 145, distance: 491.7
click at [205, 145] on ul "Alteração de estadia na reserva Na alteração de estadia pode apresentar dois al…" at bounding box center [446, 147] width 507 height 54
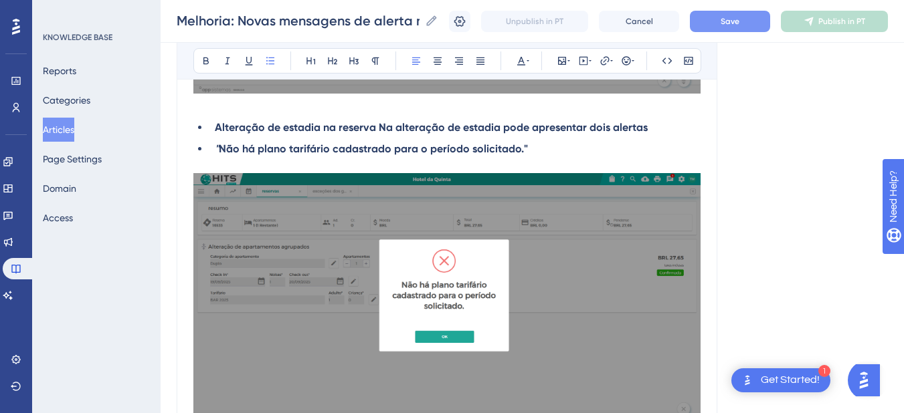
scroll to position [937, 0]
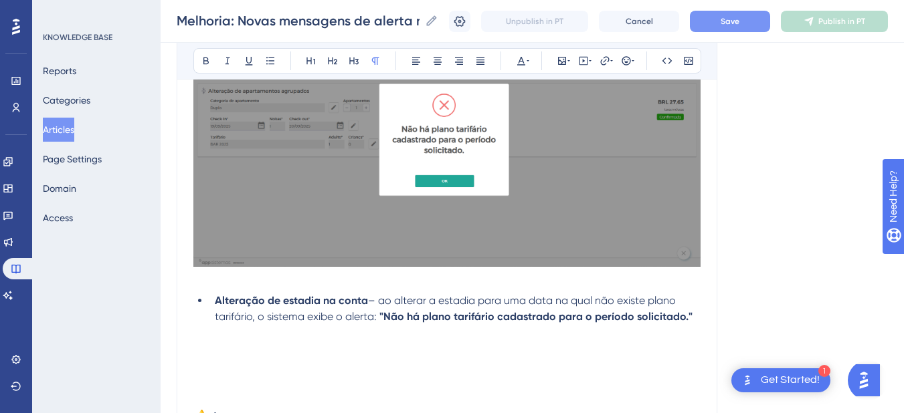
click at [253, 282] on p at bounding box center [446, 280] width 507 height 16
drag, startPoint x: 882, startPoint y: 256, endPoint x: 218, endPoint y: 280, distance: 664.0
click at [218, 279] on p at bounding box center [446, 280] width 507 height 16
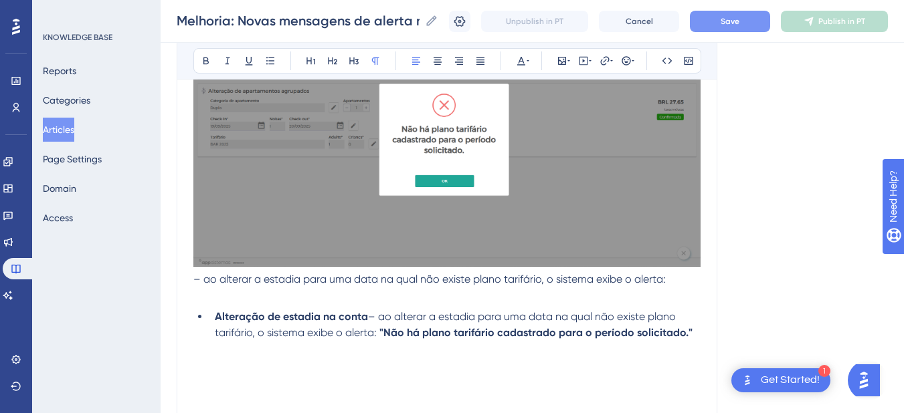
click at [423, 283] on span "– ao alterar a estadia para uma data na qual não existe plano tarifário, o sist…" at bounding box center [429, 279] width 472 height 13
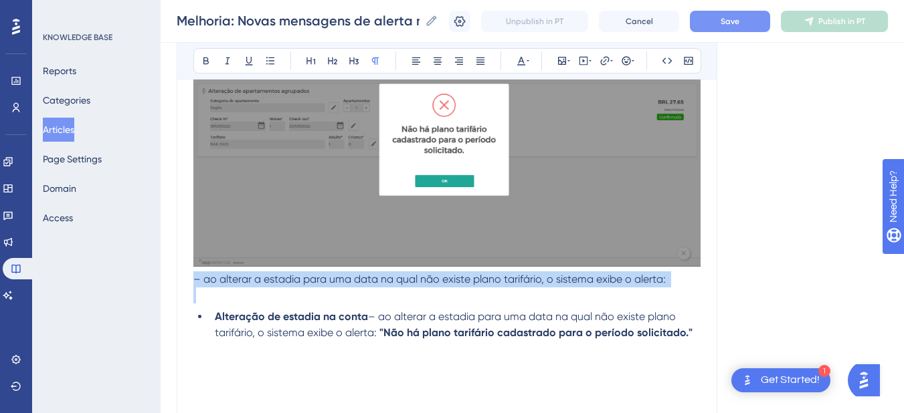
click at [423, 283] on span "– ao alterar a estadia para uma data na qual não existe plano tarifário, o sist…" at bounding box center [429, 279] width 472 height 13
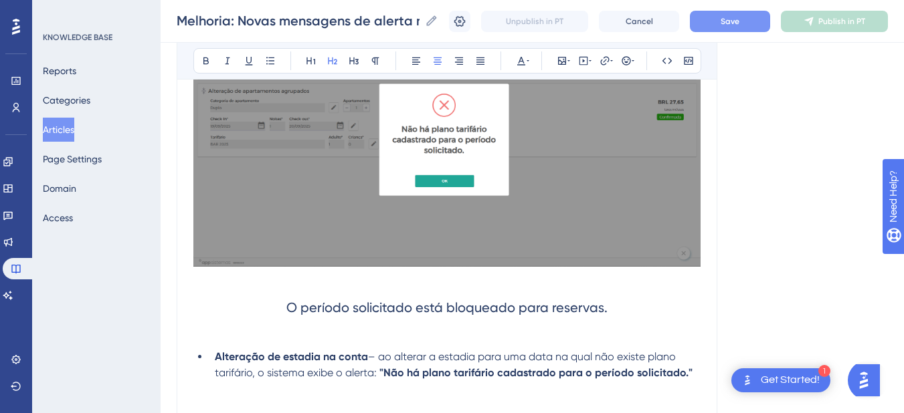
click at [371, 307] on span "O período solicitado está bloqueado para reservas." at bounding box center [446, 308] width 321 height 16
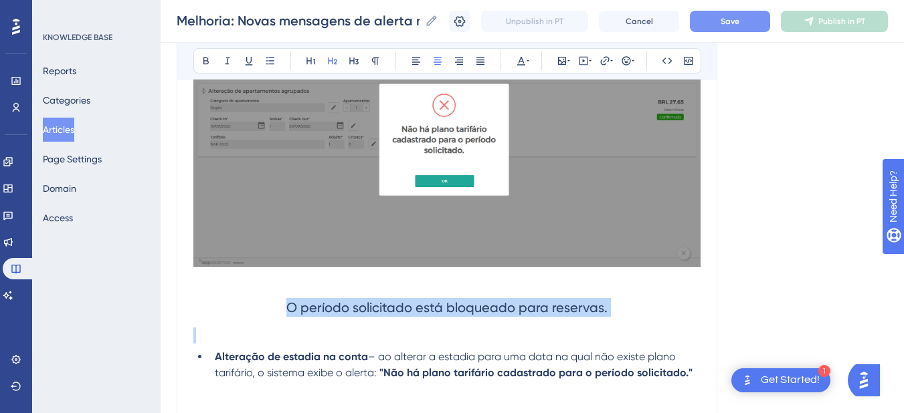
click at [371, 307] on span "O período solicitado está bloqueado para reservas." at bounding box center [446, 308] width 321 height 16
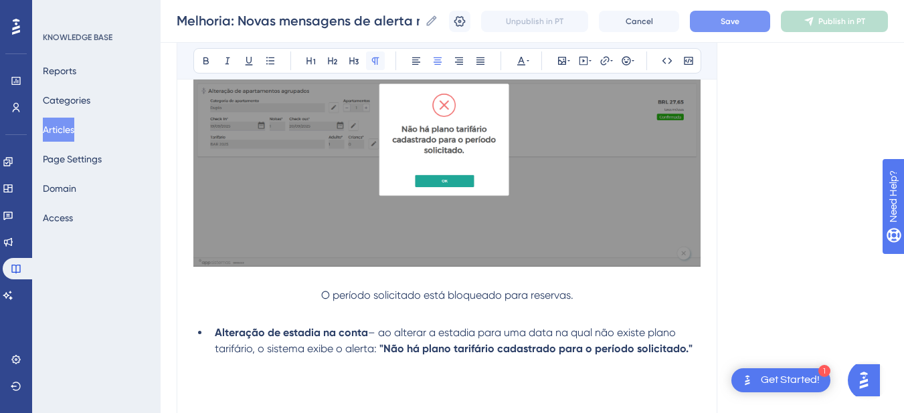
click at [376, 60] on icon at bounding box center [375, 61] width 11 height 11
click at [474, 64] on button at bounding box center [480, 61] width 19 height 19
click at [203, 282] on p at bounding box center [446, 280] width 507 height 16
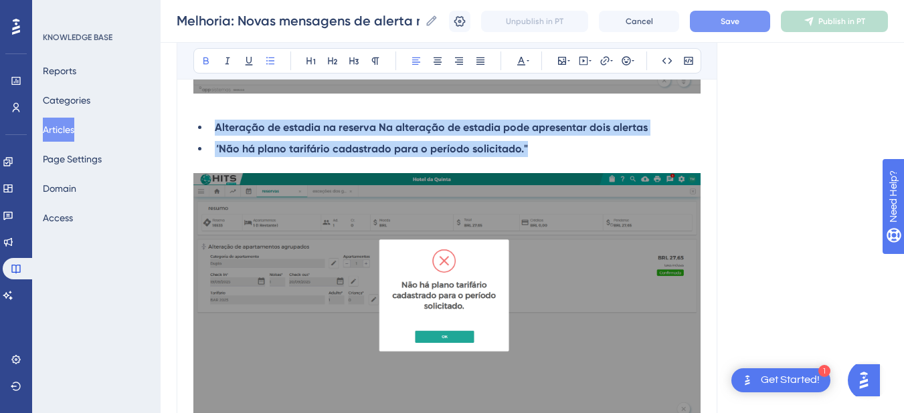
drag, startPoint x: 513, startPoint y: 153, endPoint x: 205, endPoint y: 135, distance: 308.9
click at [205, 135] on ul "Alteração de estadia na reserva Na alteração de estadia pode apresentar dois al…" at bounding box center [446, 138] width 507 height 37
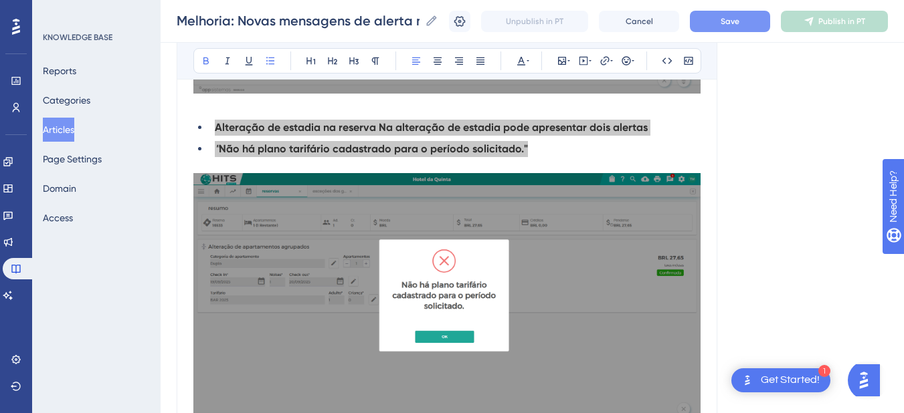
scroll to position [937, 0]
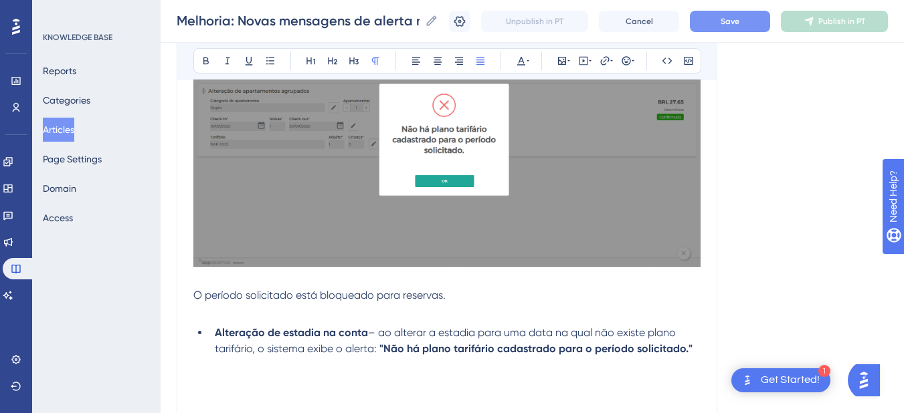
click at [326, 296] on span "O período solicitado está bloqueado para reservas." at bounding box center [319, 295] width 252 height 13
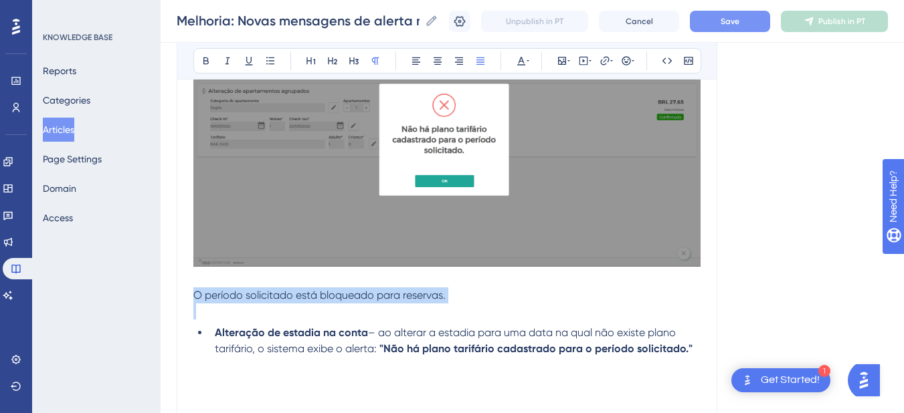
click at [326, 296] on span "O período solicitado está bloqueado para reservas." at bounding box center [319, 295] width 252 height 13
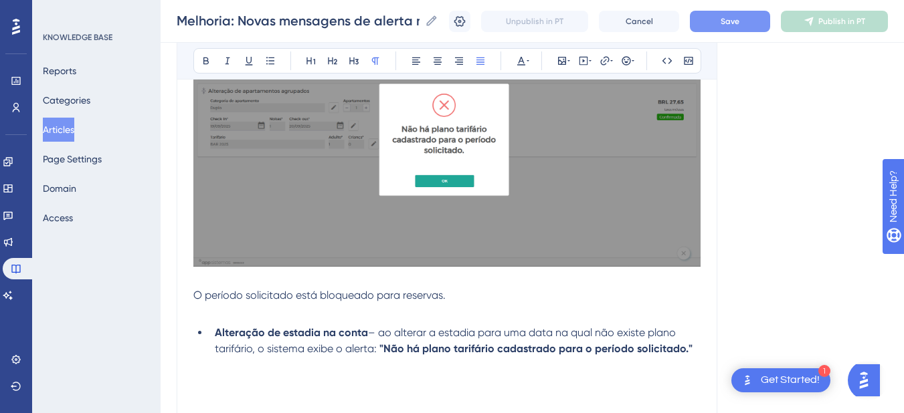
scroll to position [781, 0]
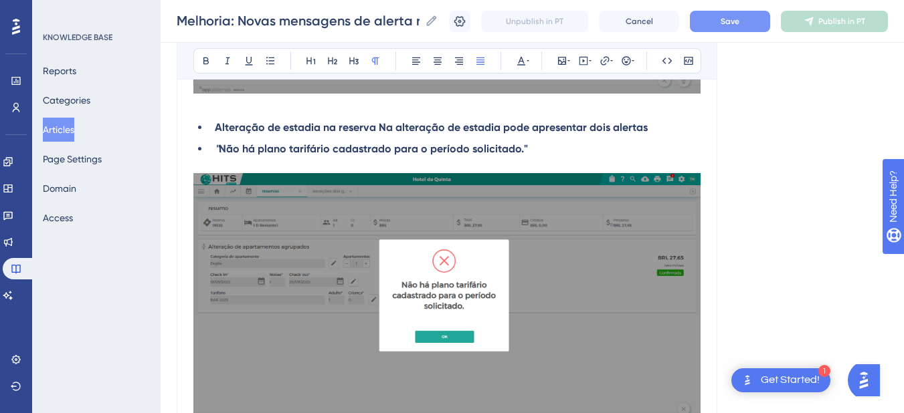
click at [554, 150] on li "" Não há plano tarifário cadastrado para o período solicitado."" at bounding box center [454, 149] width 491 height 16
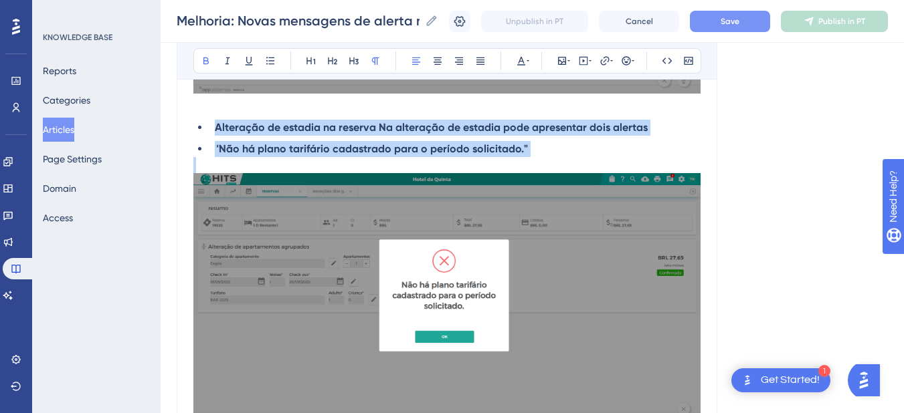
drag, startPoint x: 554, startPoint y: 150, endPoint x: 204, endPoint y: 117, distance: 351.4
click at [204, 117] on div "O que mudou Agora, o sistema apresenta mensagens específicas para cada tipo de …" at bounding box center [446, 181] width 507 height 1355
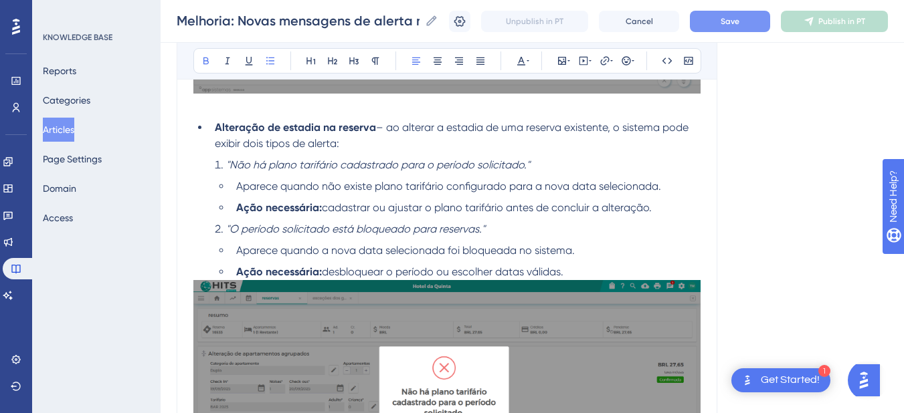
click at [226, 165] on em ""Não há plano tarifário cadastrado para o período solicitado."" at bounding box center [378, 165] width 304 height 13
click at [258, 227] on em ""O período solicitado está bloqueado para reservas."" at bounding box center [355, 229] width 259 height 13
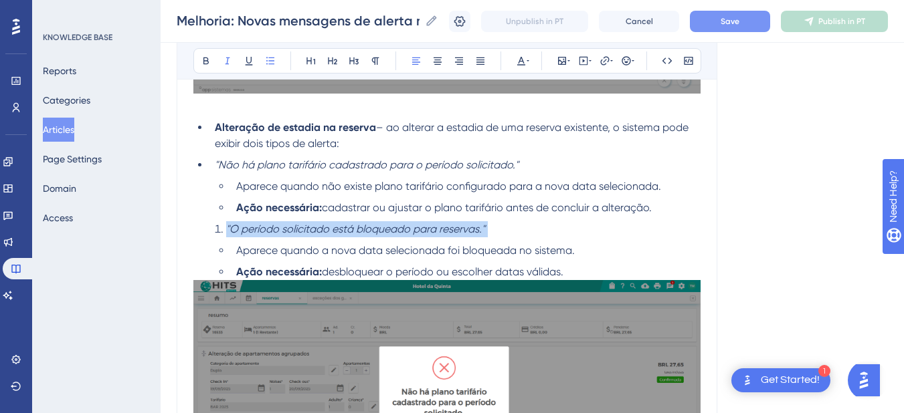
click at [258, 227] on em ""O período solicitado está bloqueado para reservas."" at bounding box center [355, 229] width 259 height 13
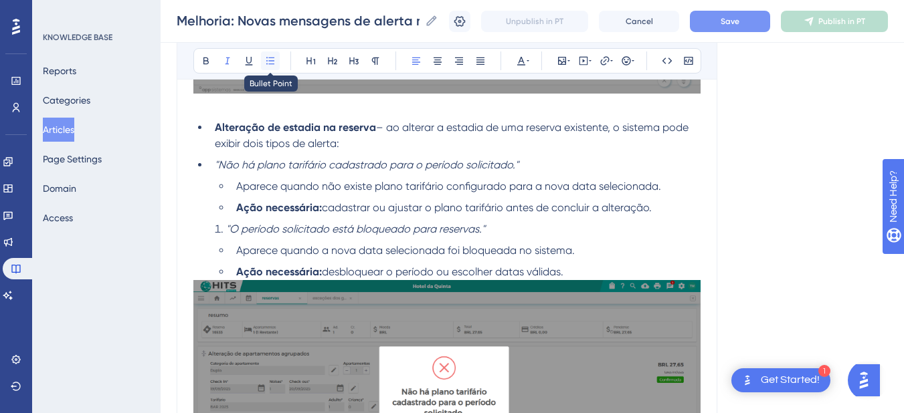
click at [268, 59] on icon at bounding box center [270, 61] width 11 height 11
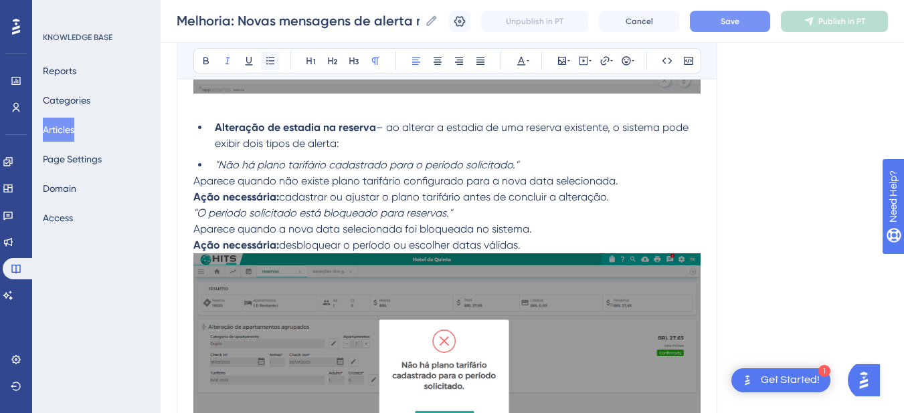
click at [268, 59] on icon at bounding box center [270, 61] width 11 height 11
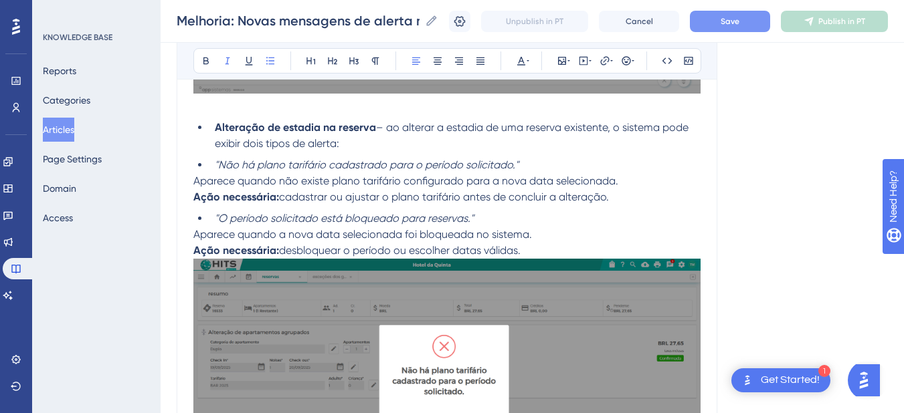
click at [217, 128] on strong "Alteração de estadia na reserva" at bounding box center [295, 127] width 161 height 13
drag, startPoint x: 563, startPoint y: 246, endPoint x: 172, endPoint y: 129, distance: 408.5
click at [172, 129] on div "Performance Users Engagement Widgets Feedback Product Updates Knowledge Base AI…" at bounding box center [532, 140] width 743 height 1843
click at [561, 248] on p "Ação necessária: desbloquear o período ou escolher datas válidas." at bounding box center [446, 251] width 507 height 16
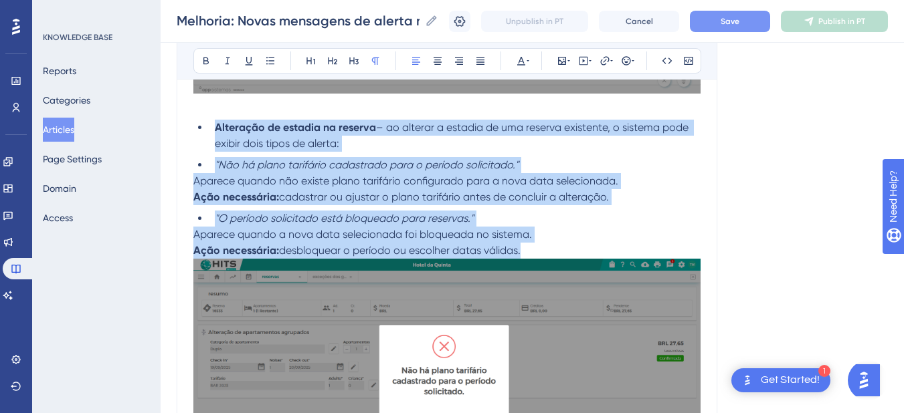
drag, startPoint x: 561, startPoint y: 248, endPoint x: 201, endPoint y: 126, distance: 379.5
click at [201, 126] on div "O que mudou Agora, o sistema apresenta mensagens específicas para cada tipo de …" at bounding box center [446, 224] width 507 height 1440
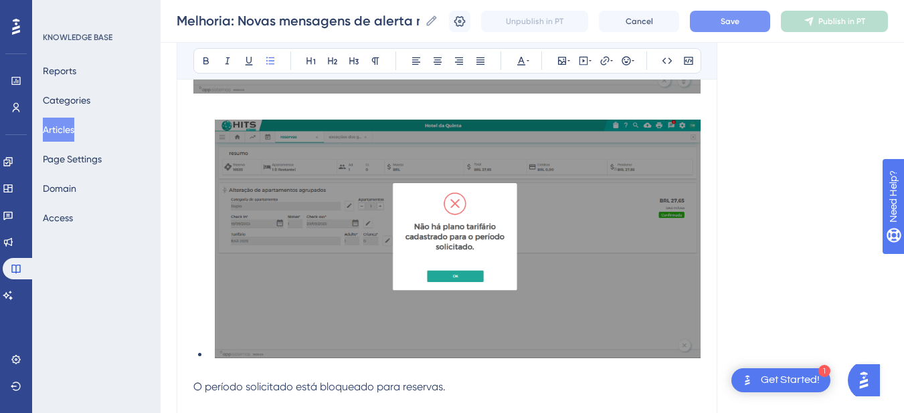
scroll to position [624, 0]
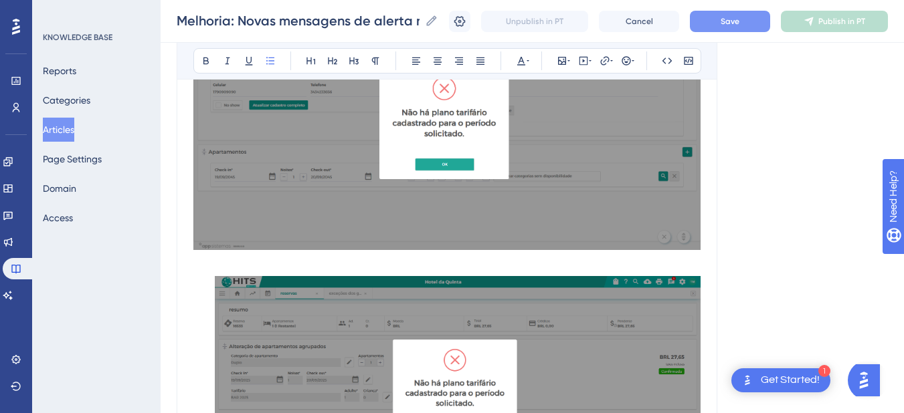
click at [246, 260] on p at bounding box center [446, 263] width 507 height 16
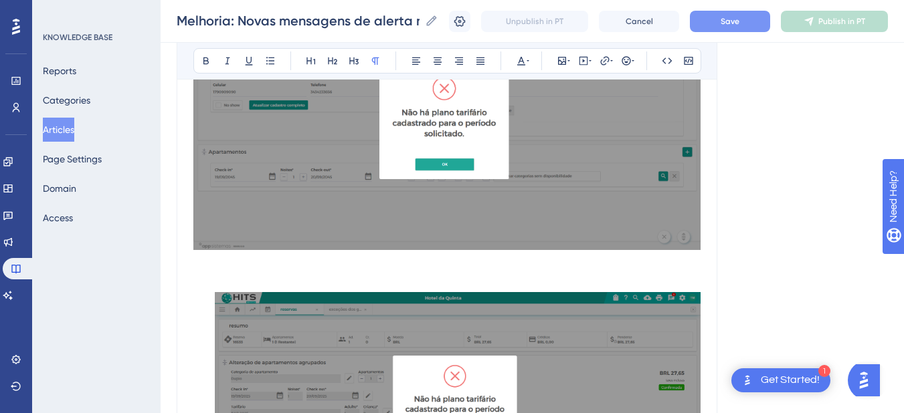
scroll to position [781, 0]
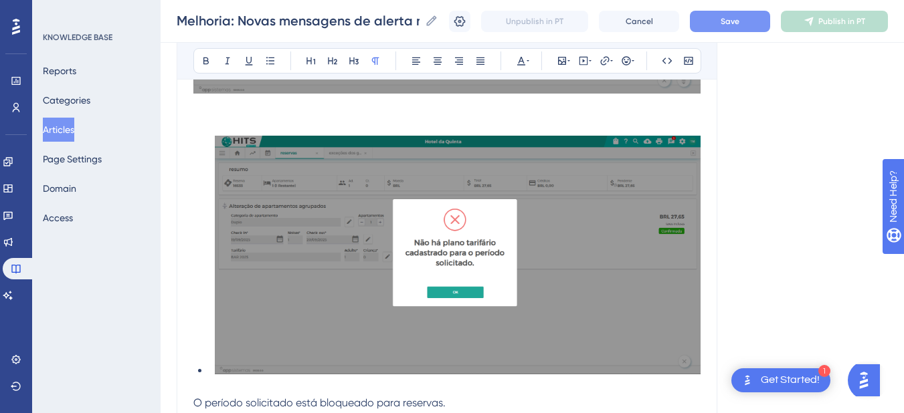
click at [205, 361] on ul at bounding box center [446, 258] width 507 height 244
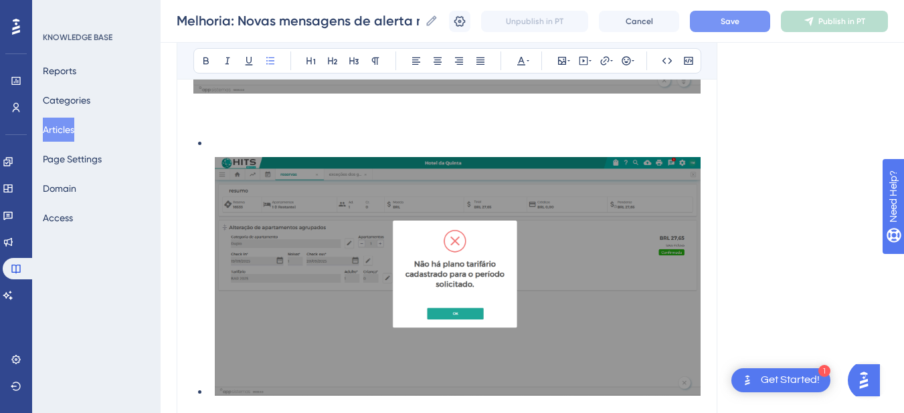
click at [260, 199] on img at bounding box center [458, 276] width 486 height 239
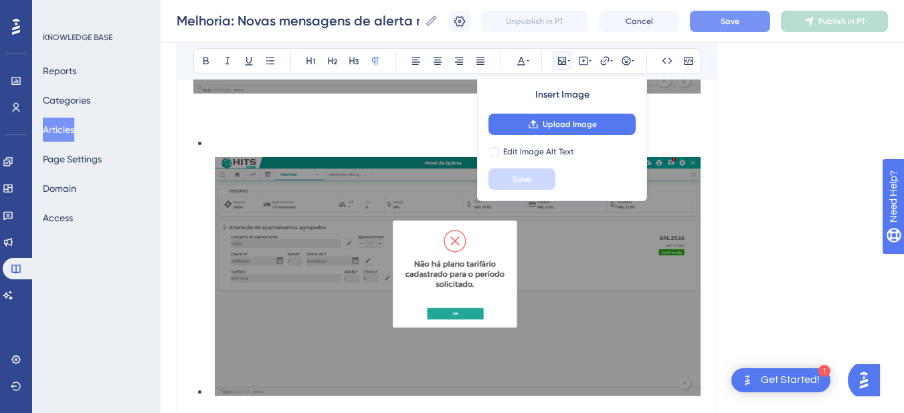
click at [233, 128] on p at bounding box center [446, 122] width 507 height 16
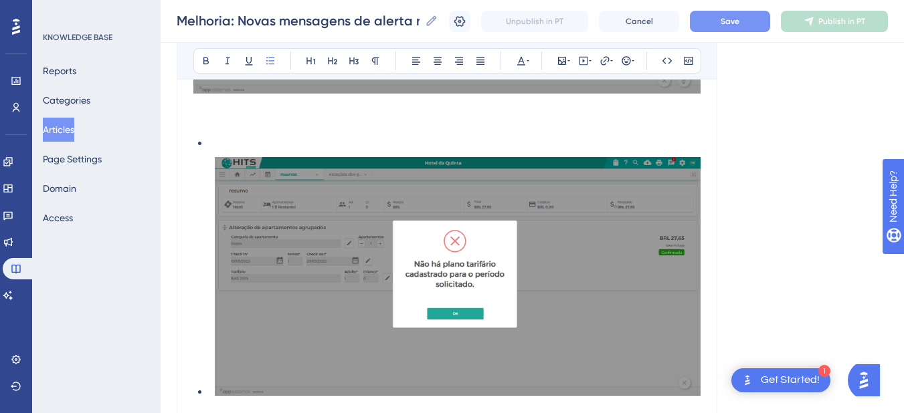
click at [210, 142] on li at bounding box center [454, 144] width 491 height 16
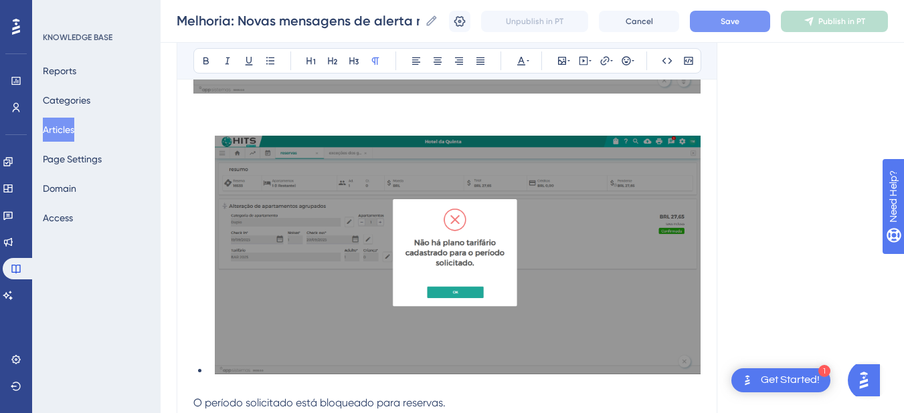
click at [207, 370] on ul at bounding box center [446, 258] width 507 height 244
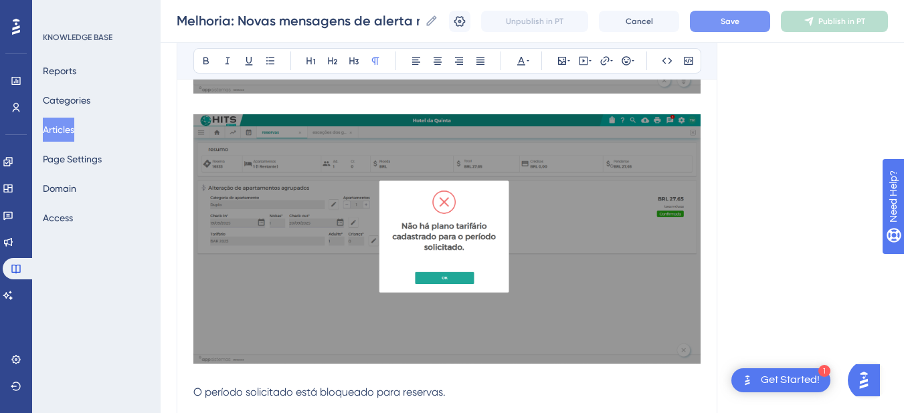
scroll to position [624, 0]
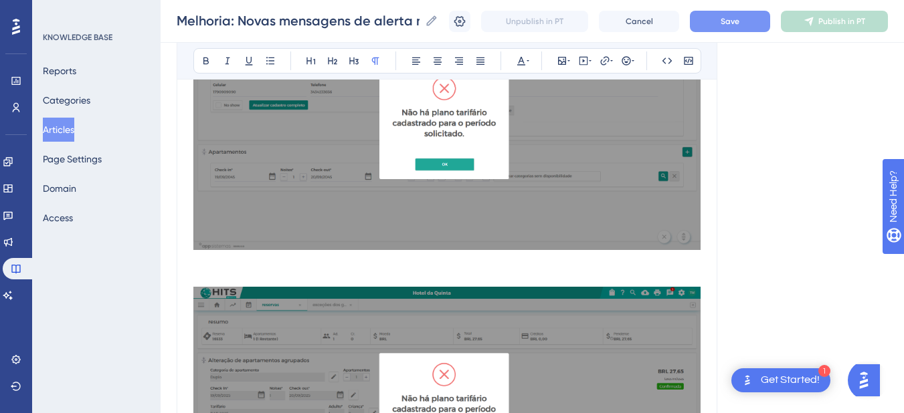
click at [216, 271] on p at bounding box center [446, 279] width 507 height 16
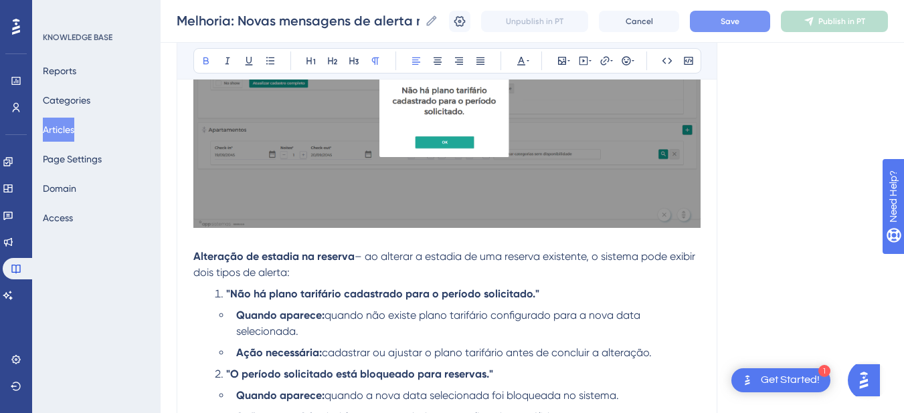
click at [353, 254] on span "– ao alterar a estadia de uma reserva existente, o sistema pode exibir dois tip…" at bounding box center [445, 264] width 504 height 29
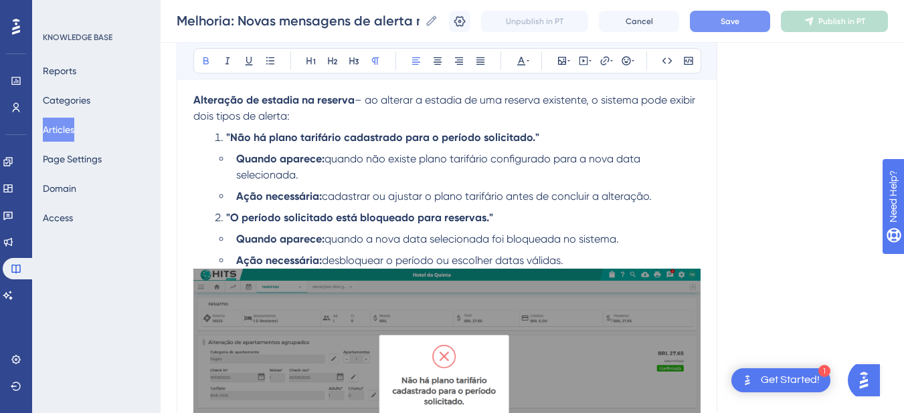
click at [615, 258] on li "Ação necessária: desbloquear o período ou escolher datas válidas." at bounding box center [466, 261] width 470 height 16
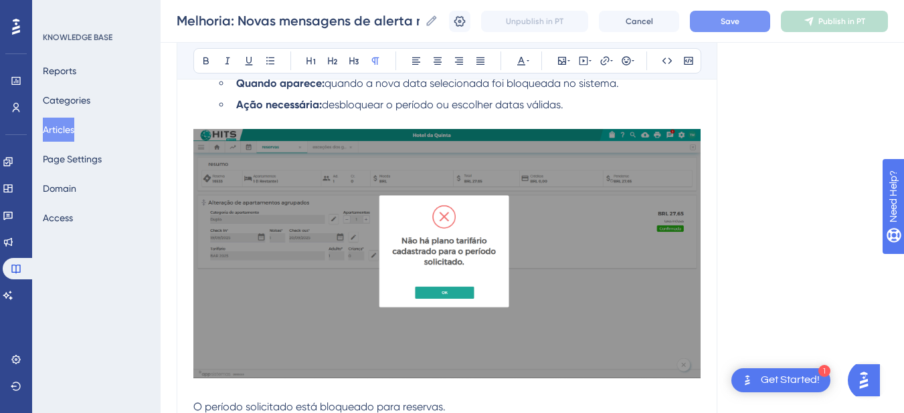
scroll to position [1115, 0]
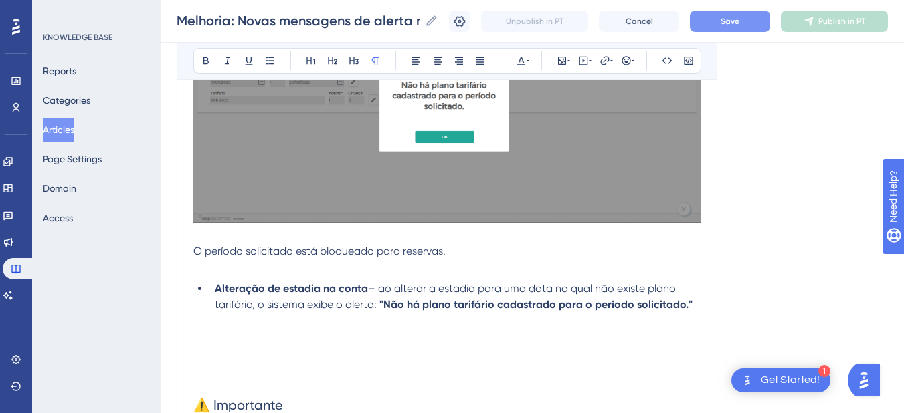
click at [247, 260] on p at bounding box center [446, 268] width 507 height 16
click at [245, 247] on span "O período solicitado está bloqueado para reservas." at bounding box center [319, 251] width 252 height 13
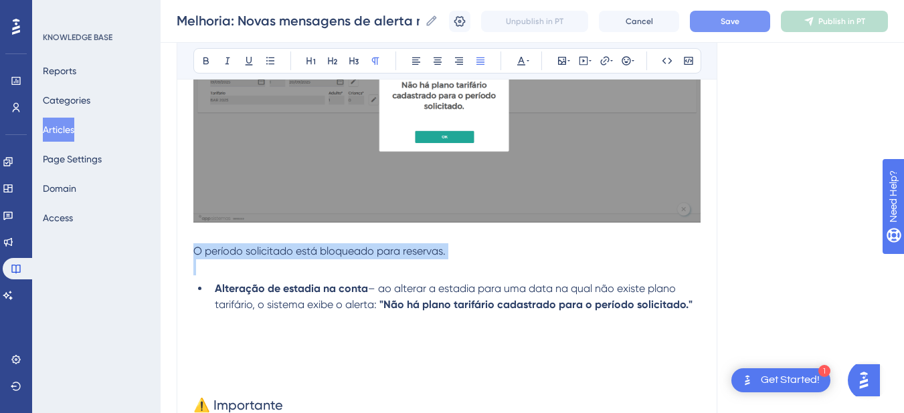
click at [245, 247] on span "O período solicitado está bloqueado para reservas." at bounding box center [319, 251] width 252 height 13
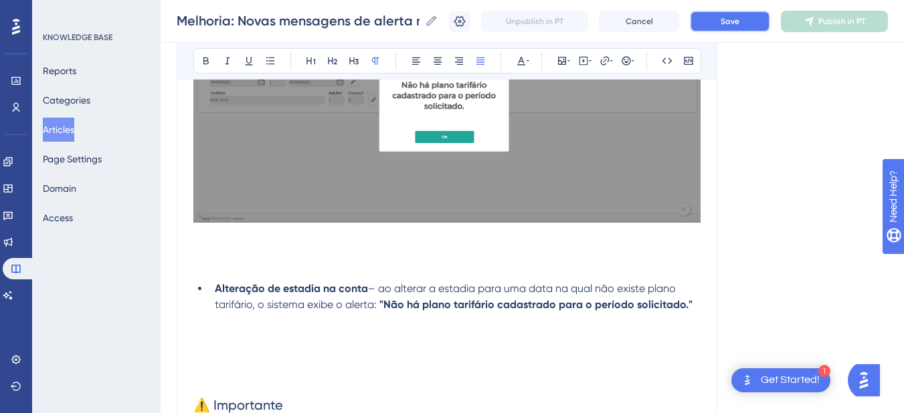
click at [734, 22] on span "Save" at bounding box center [729, 21] width 19 height 11
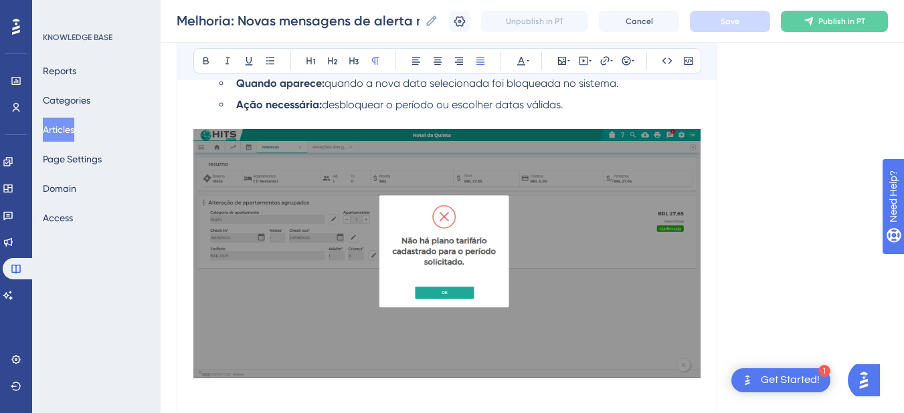
scroll to position [803, 0]
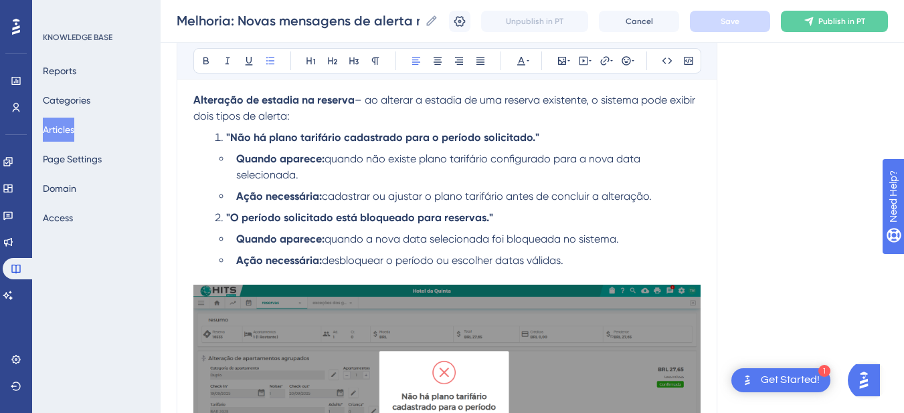
click at [677, 199] on li "Ação necessária: cadastrar ou ajustar o plano tarifário antes de concluir a alt…" at bounding box center [466, 197] width 470 height 16
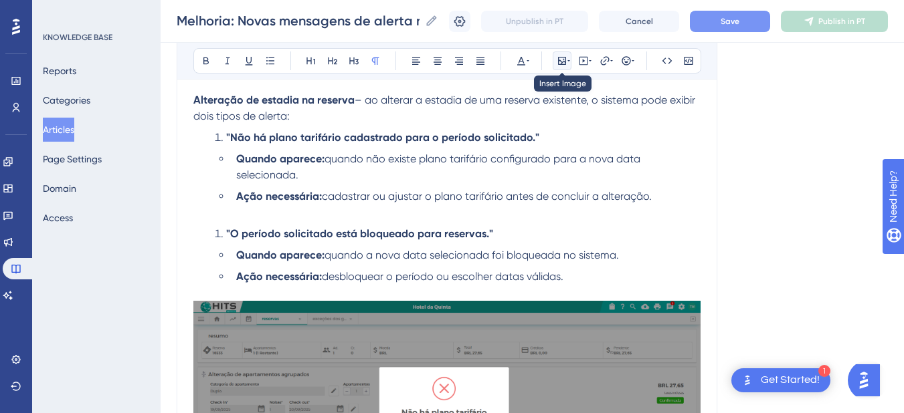
click at [565, 64] on icon at bounding box center [562, 61] width 8 height 8
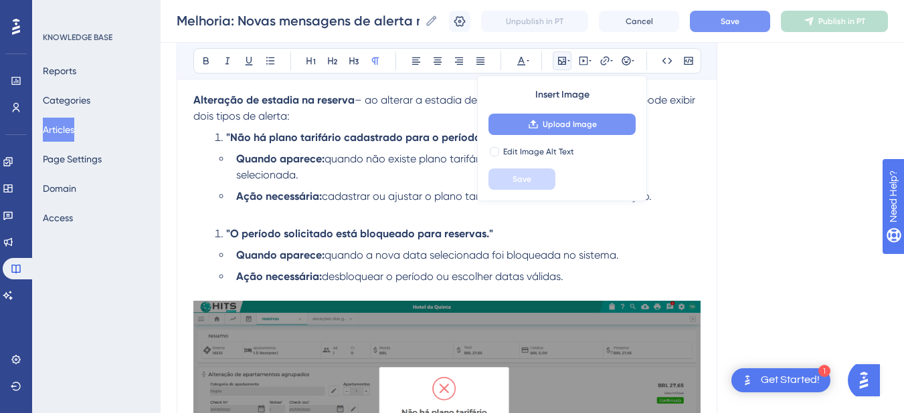
click at [558, 126] on span "Upload Image" at bounding box center [570, 124] width 54 height 11
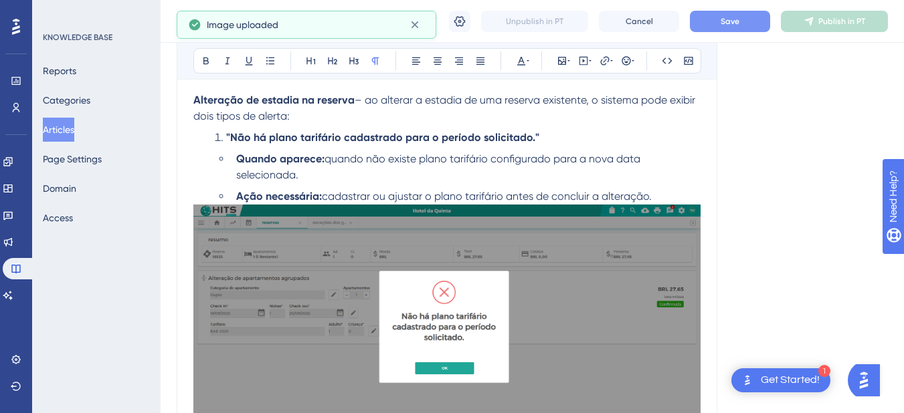
click at [689, 198] on li "Ação necessária: cadastrar ou ajustar o plano tarifário antes de concluir a alt…" at bounding box center [466, 197] width 470 height 16
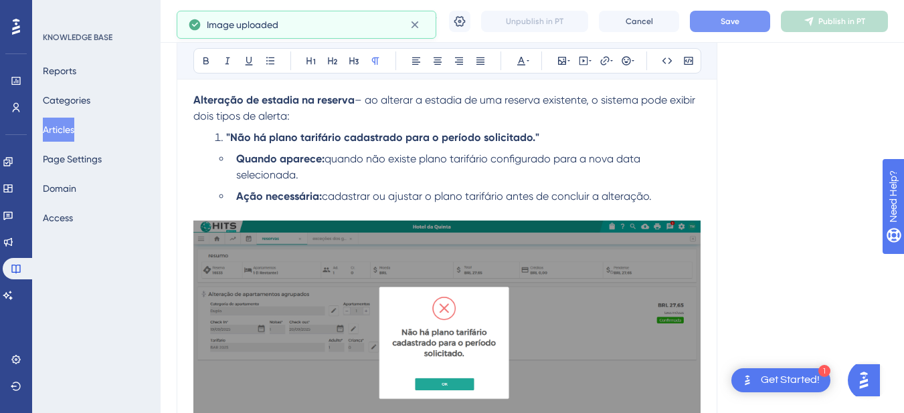
scroll to position [1115, 0]
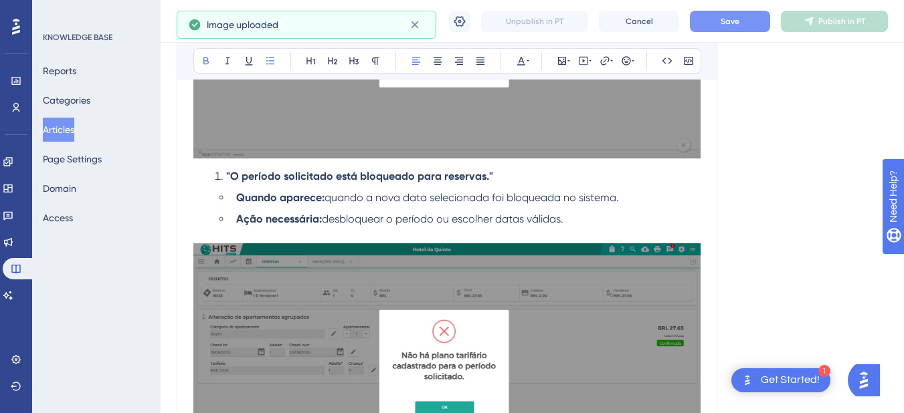
click at [225, 178] on li ""O período solicitado está bloqueado para reservas."" at bounding box center [454, 177] width 491 height 16
click at [231, 178] on strong ""O período solicitado está bloqueado para reservas."" at bounding box center [359, 176] width 267 height 13
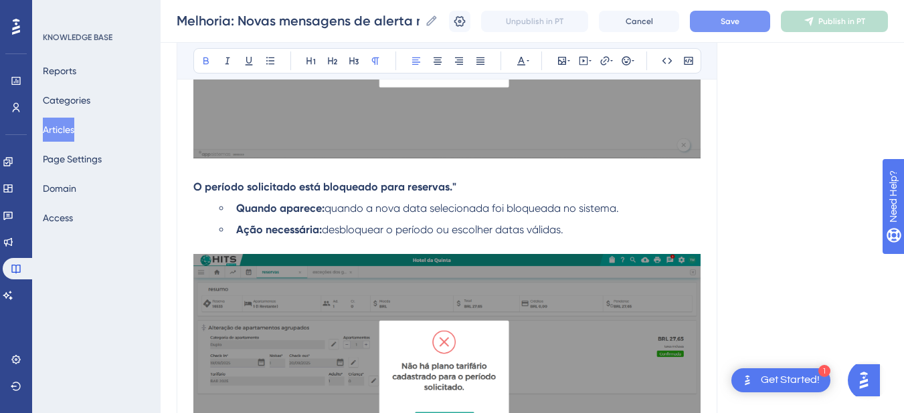
click at [470, 191] on p "O período solicitado está bloqueado para reservas."" at bounding box center [446, 187] width 507 height 16
click at [305, 191] on strong "O período solicitado está bloqueado para reservas." at bounding box center [322, 187] width 259 height 13
click at [275, 61] on icon at bounding box center [270, 61] width 11 height 11
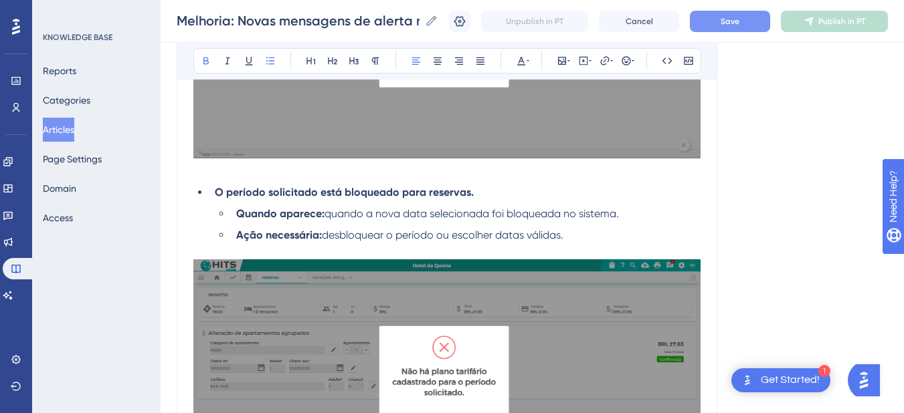
click at [634, 245] on p at bounding box center [446, 252] width 507 height 16
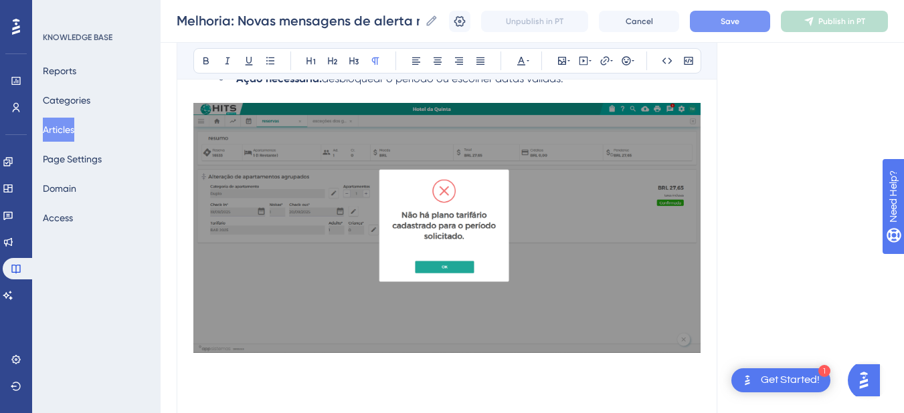
click at [334, 244] on img at bounding box center [446, 228] width 507 height 250
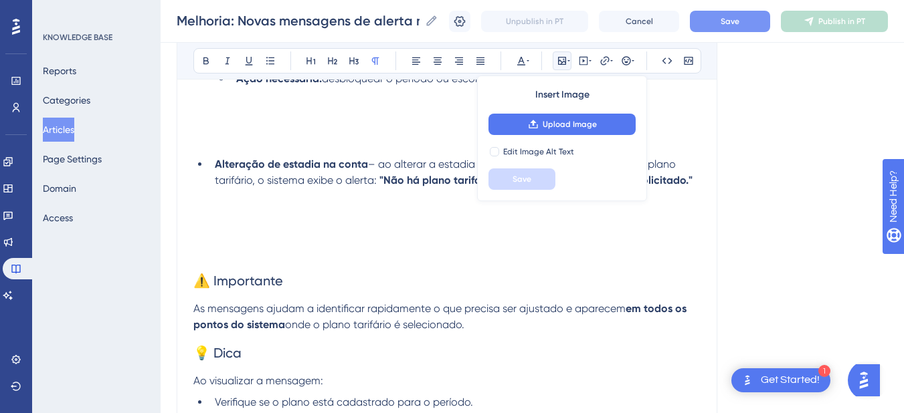
click at [281, 130] on p at bounding box center [446, 127] width 507 height 16
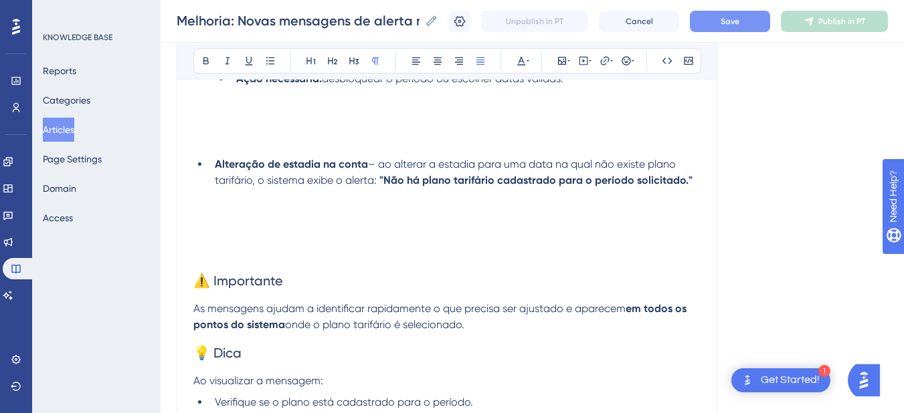
scroll to position [1115, 0]
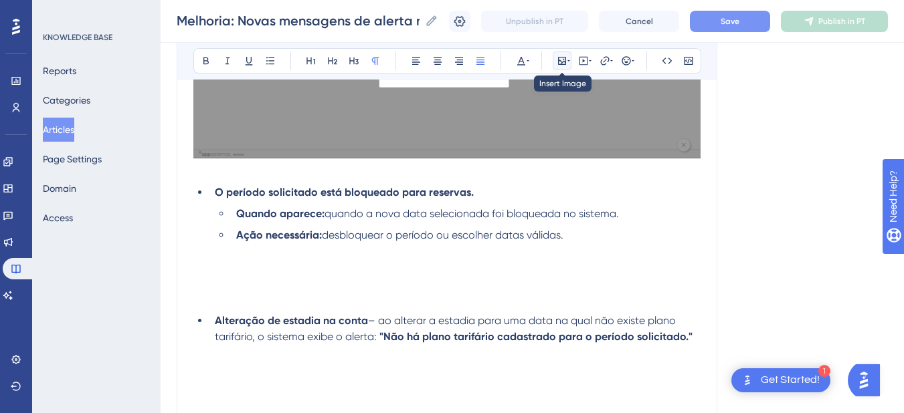
click at [563, 63] on icon at bounding box center [562, 61] width 11 height 11
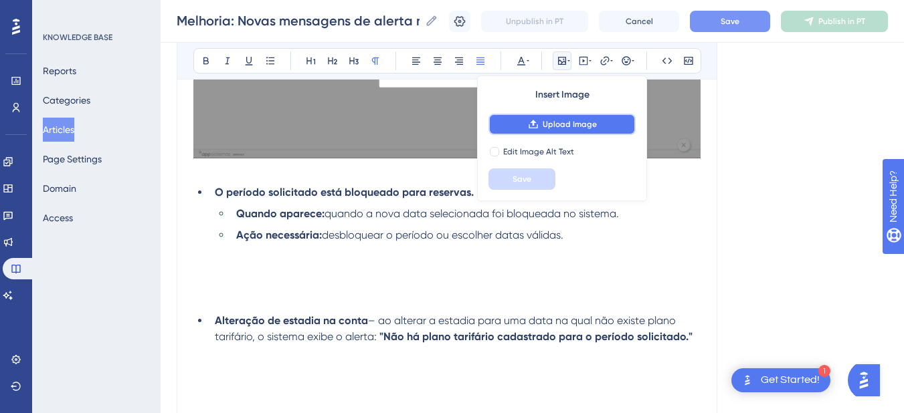
click at [535, 126] on icon at bounding box center [533, 124] width 11 height 11
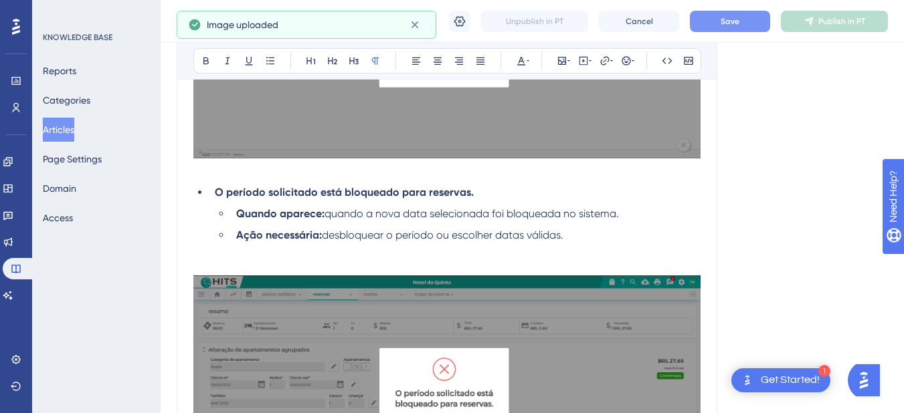
click at [277, 262] on p at bounding box center [446, 268] width 507 height 16
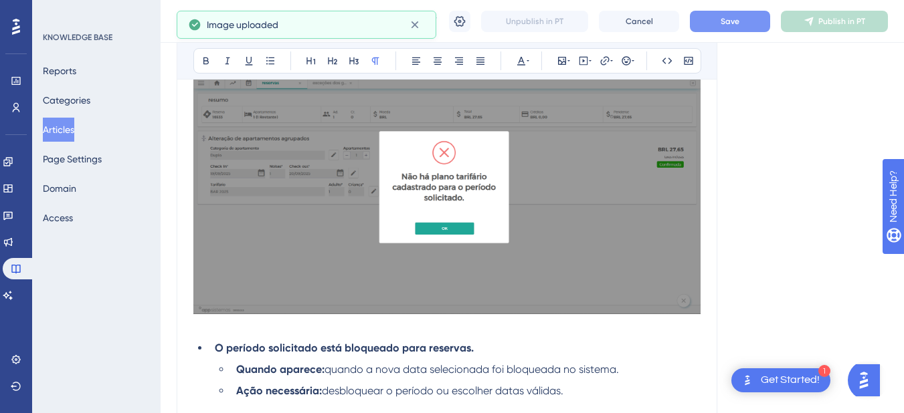
scroll to position [803, 0]
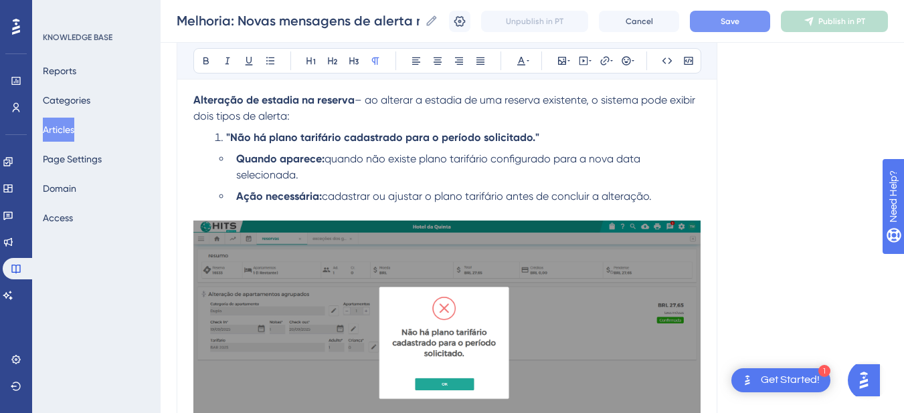
click at [235, 134] on strong ""Não há plano tarifário cadastrado para o período solicitado."" at bounding box center [382, 137] width 313 height 13
click at [231, 134] on strong ""Não há plano tarifário cadastrado para o período solicitado."" at bounding box center [382, 137] width 313 height 13
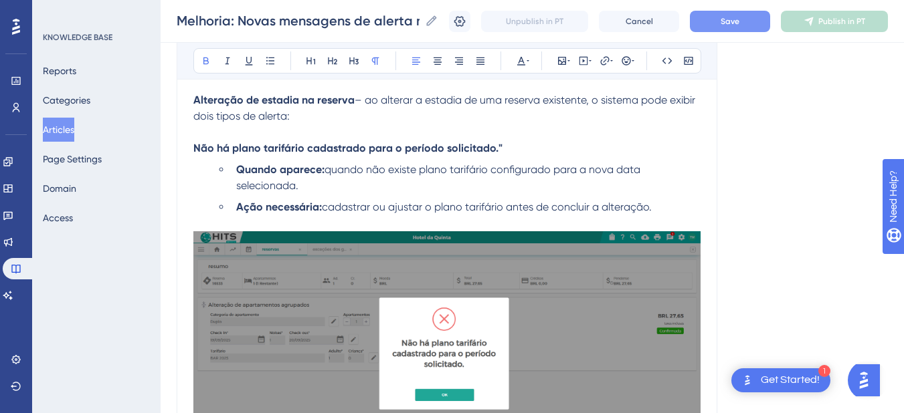
click at [246, 150] on strong "Não há plano tarifário cadastrado para o período solicitado."" at bounding box center [347, 148] width 309 height 13
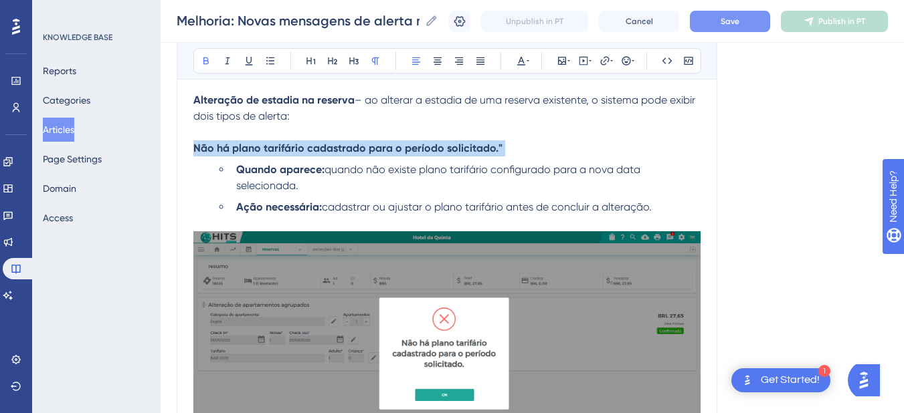
click at [246, 150] on strong "Não há plano tarifário cadastrado para o período solicitado."" at bounding box center [347, 148] width 309 height 13
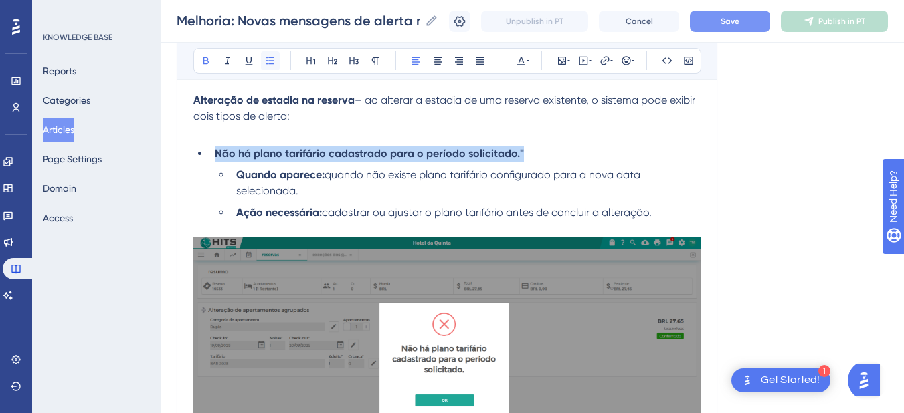
click at [271, 63] on icon at bounding box center [270, 61] width 11 height 11
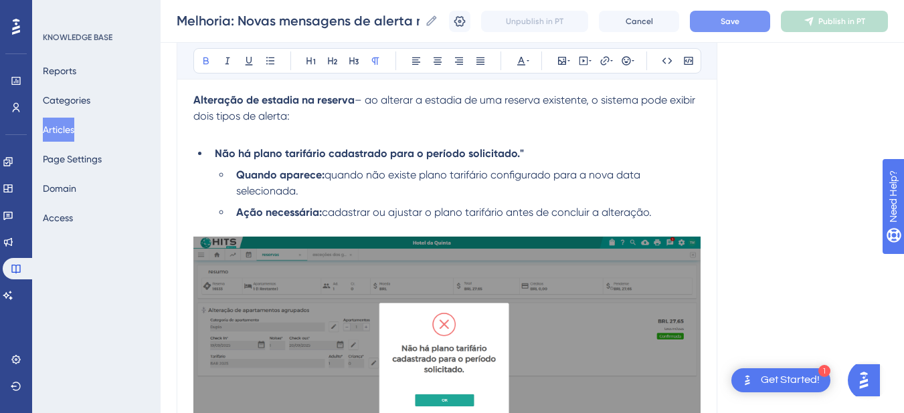
click at [235, 137] on p at bounding box center [446, 132] width 507 height 16
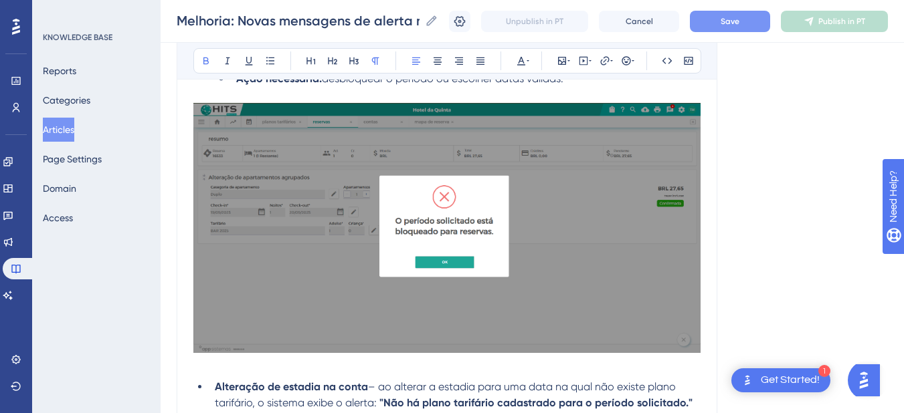
scroll to position [1427, 0]
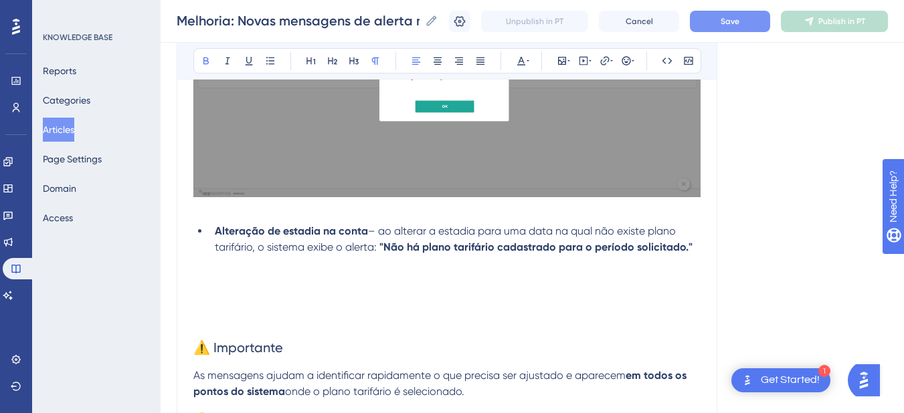
click at [268, 217] on p at bounding box center [446, 210] width 507 height 16
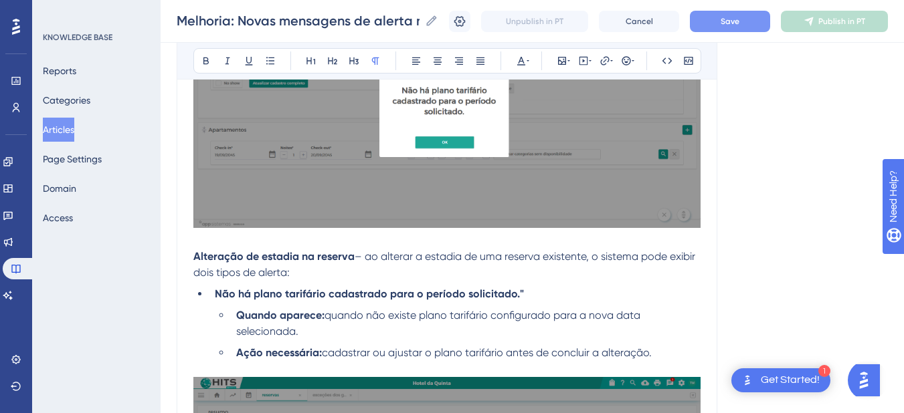
scroll to position [334, 0]
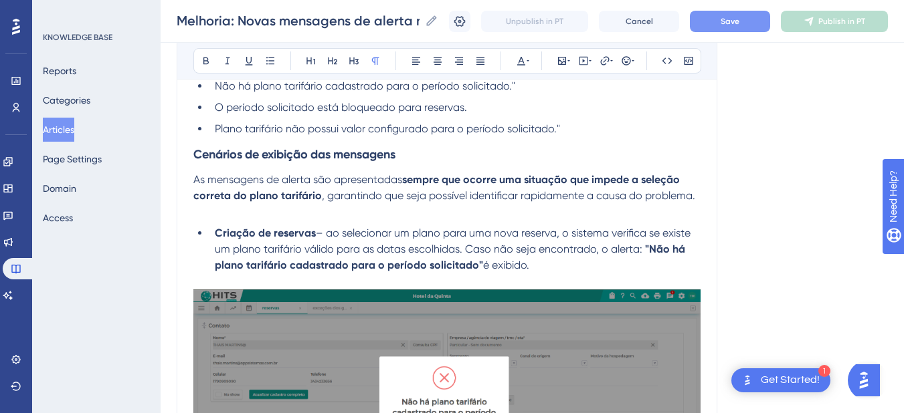
click at [325, 216] on p at bounding box center [446, 212] width 507 height 16
click at [383, 184] on span "As mensagens de alerta são apresentadas" at bounding box center [297, 179] width 209 height 13
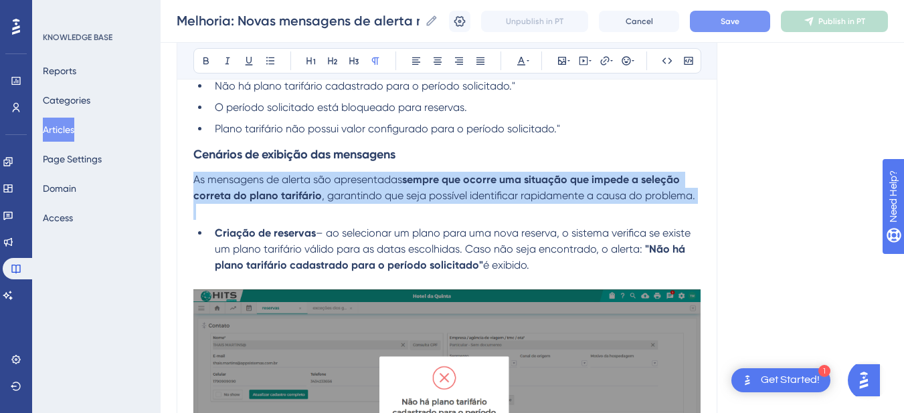
click at [383, 184] on span "As mensagens de alerta são apresentadas" at bounding box center [297, 179] width 209 height 13
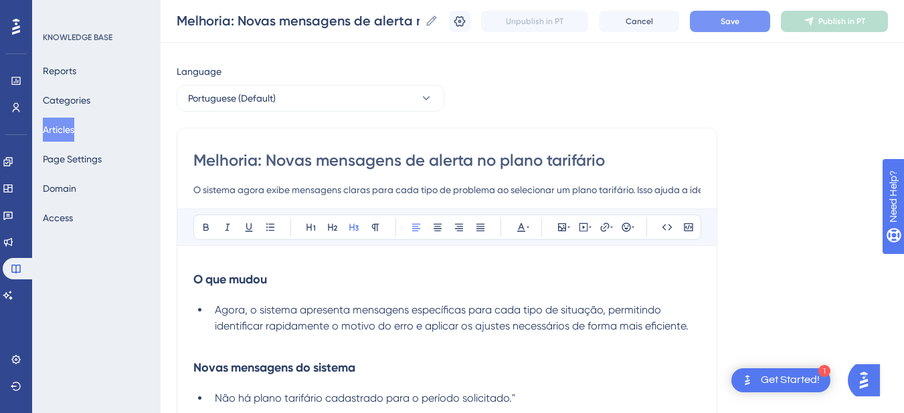
scroll to position [178, 0]
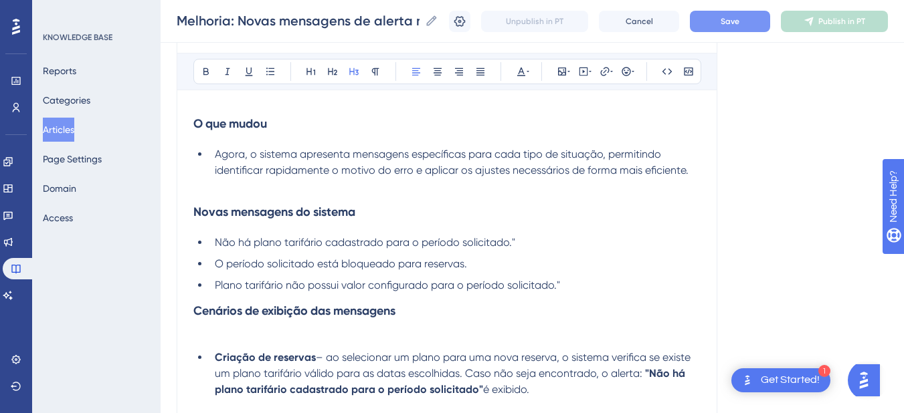
click at [403, 213] on h3 "Novas mensagens do sistema" at bounding box center [446, 212] width 507 height 35
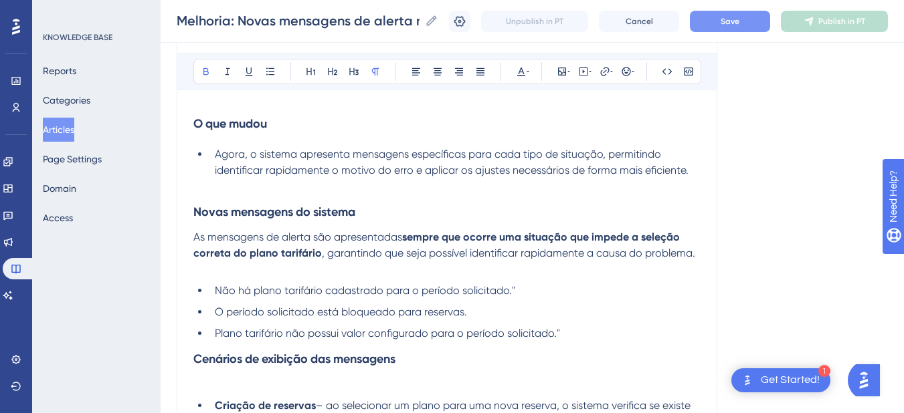
click at [221, 274] on p at bounding box center [446, 270] width 507 height 16
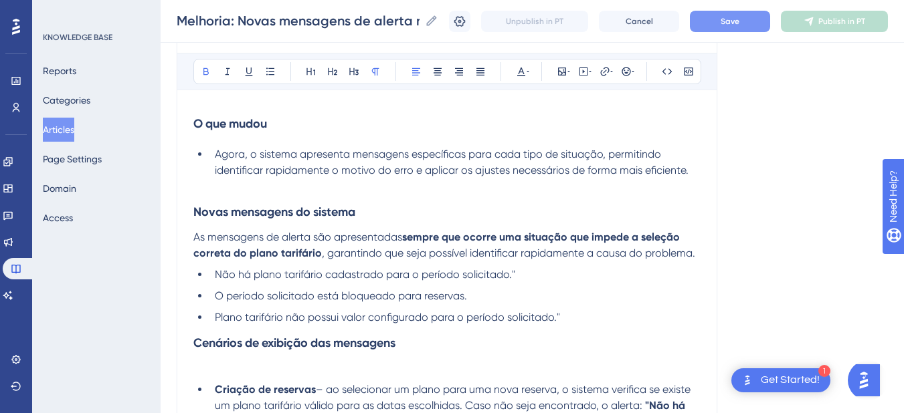
click at [197, 345] on strong "Cenários de exibição das mensagens" at bounding box center [294, 343] width 202 height 15
click at [222, 366] on p at bounding box center [446, 369] width 507 height 16
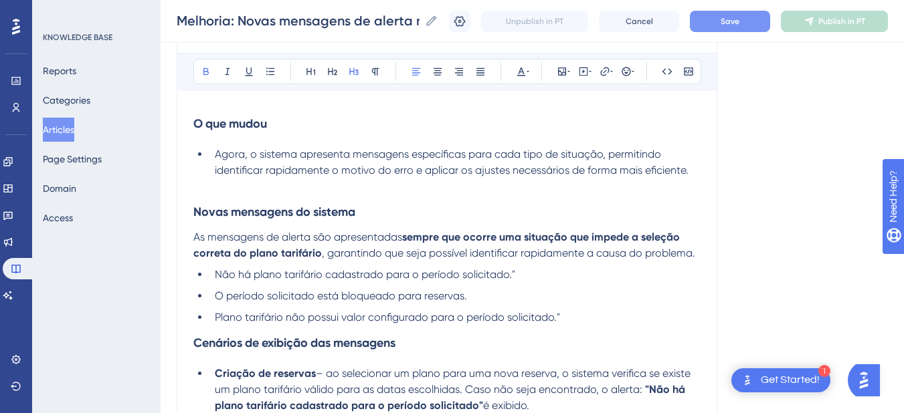
scroll to position [22, 0]
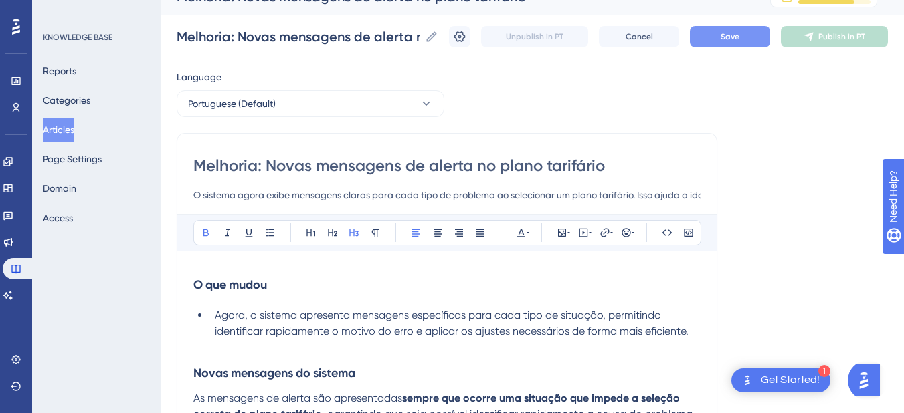
click at [197, 283] on strong "O que mudou" at bounding box center [230, 285] width 74 height 15
click at [197, 355] on p at bounding box center [446, 348] width 507 height 16
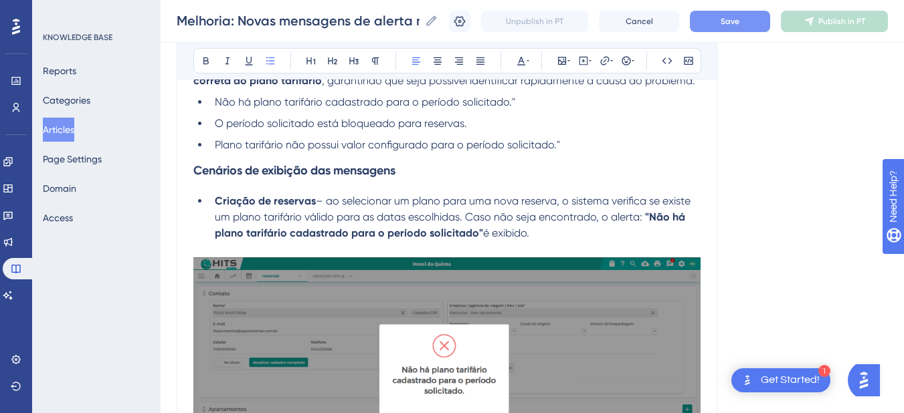
scroll to position [178, 0]
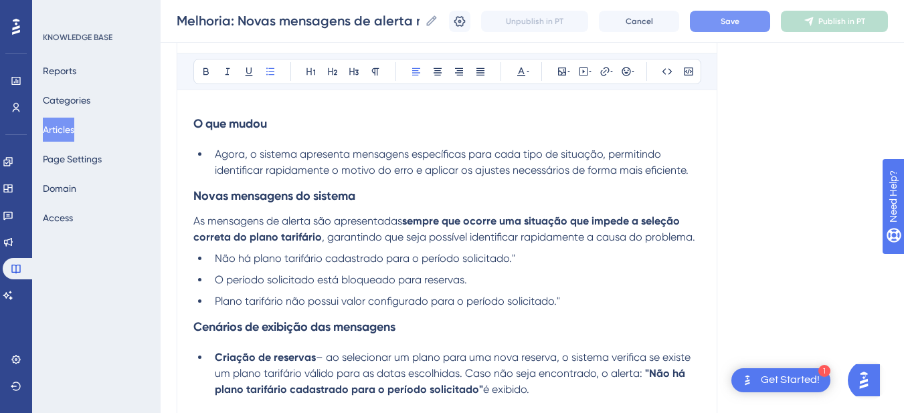
click at [520, 260] on li "Não há plano tarifário cadastrado para o período solicitado."" at bounding box center [454, 259] width 491 height 16
click at [574, 300] on li "Plano tarifário não possui valor configurado para o período solicitado."" at bounding box center [454, 302] width 491 height 16
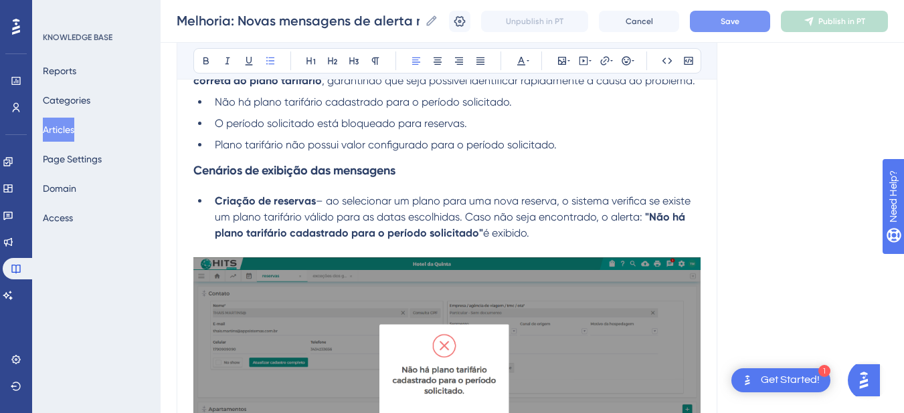
click at [483, 232] on span "é exibido." at bounding box center [506, 233] width 46 height 13
click at [650, 215] on strong ""Não há plano tarifário cadastrado para o período solicitado" at bounding box center [451, 225] width 473 height 29
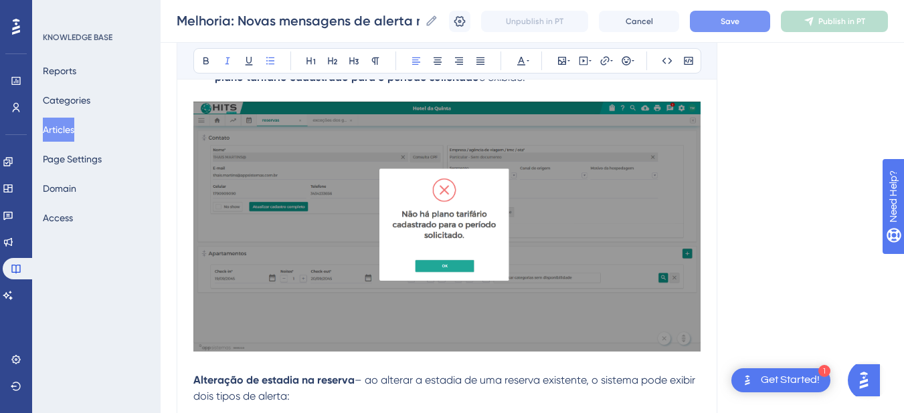
scroll to position [646, 0]
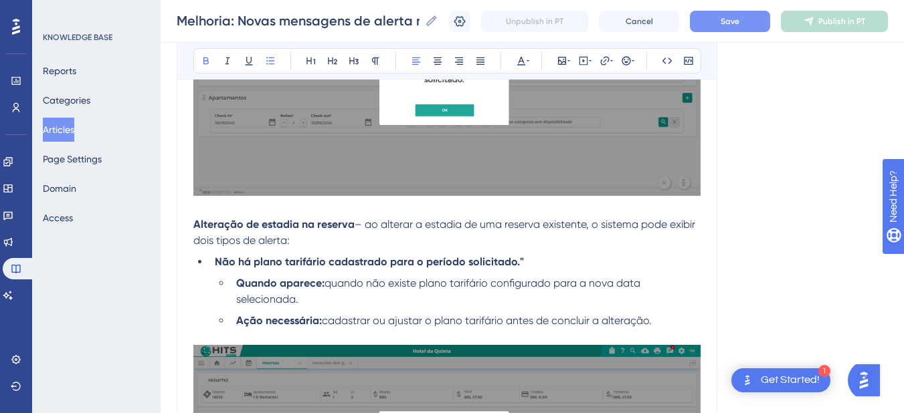
click at [529, 260] on li "Não há plano tarifário cadastrado para o período solicitado."" at bounding box center [454, 262] width 491 height 16
drag, startPoint x: 367, startPoint y: 223, endPoint x: 365, endPoint y: 238, distance: 15.4
click at [365, 238] on p "Alteração de estadia na reserva – ao alterar a estadia de uma reserva existente…" at bounding box center [446, 233] width 507 height 32
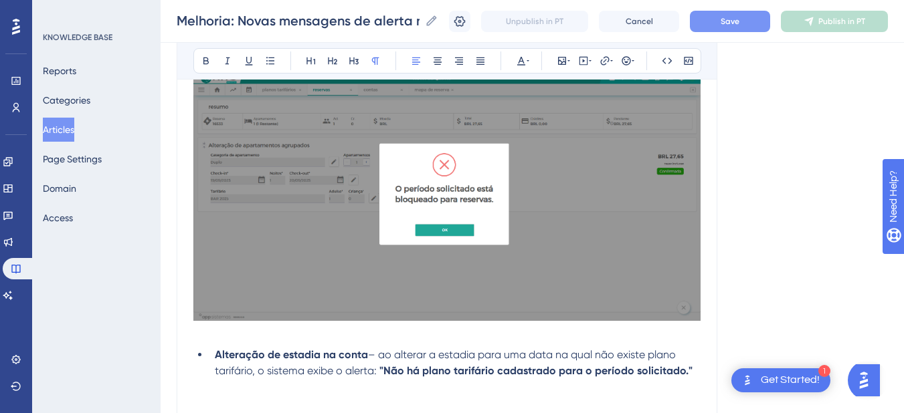
scroll to position [1427, 0]
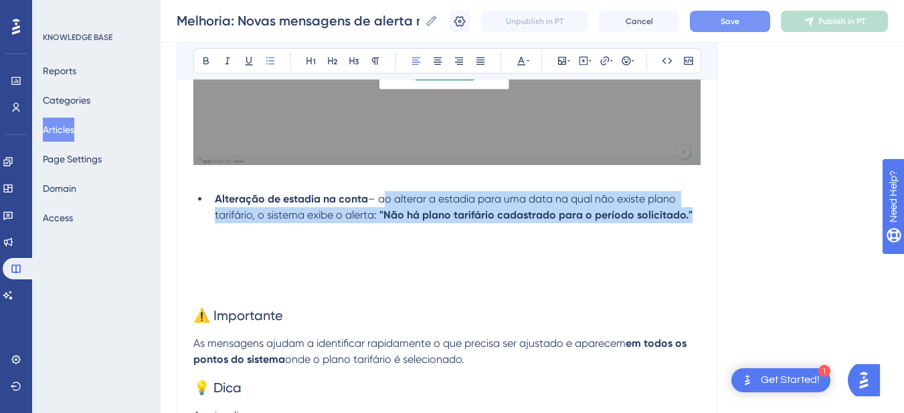
drag, startPoint x: 699, startPoint y: 221, endPoint x: 377, endPoint y: 203, distance: 322.3
click at [377, 203] on li "Alteração de estadia na conta – ao alterar a estadia para uma data na qual não …" at bounding box center [454, 207] width 491 height 32
click at [407, 201] on span "– ao alterar a estadia para uma data na qual não existe plano tarifário, o sist…" at bounding box center [447, 207] width 464 height 29
drag, startPoint x: 688, startPoint y: 214, endPoint x: 379, endPoint y: 204, distance: 309.2
click at [379, 204] on li "Alteração de estadia na conta – ao alterar a estadia para uma data na qual não …" at bounding box center [454, 207] width 491 height 32
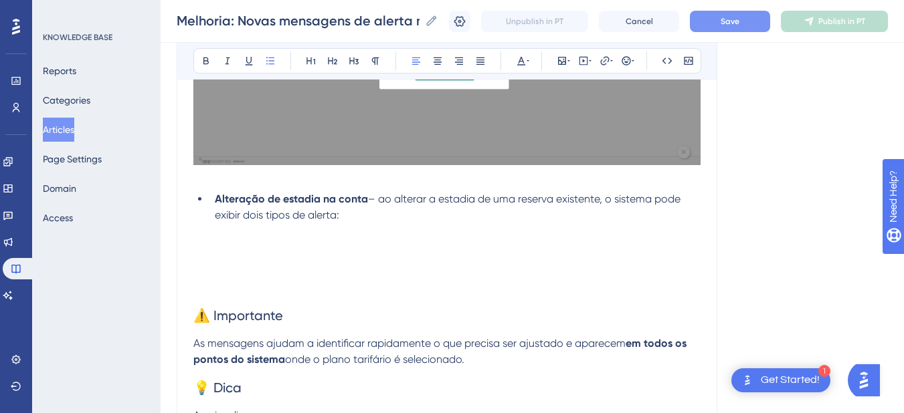
click at [534, 197] on span "– ao alterar a estadia de uma reserva existente, o sistema pode exibir dois tip…" at bounding box center [449, 207] width 468 height 29
click at [576, 198] on span "– ao alterar a estadia de uma conta existente, o sistema pode exibir dois tipos…" at bounding box center [446, 207] width 462 height 29
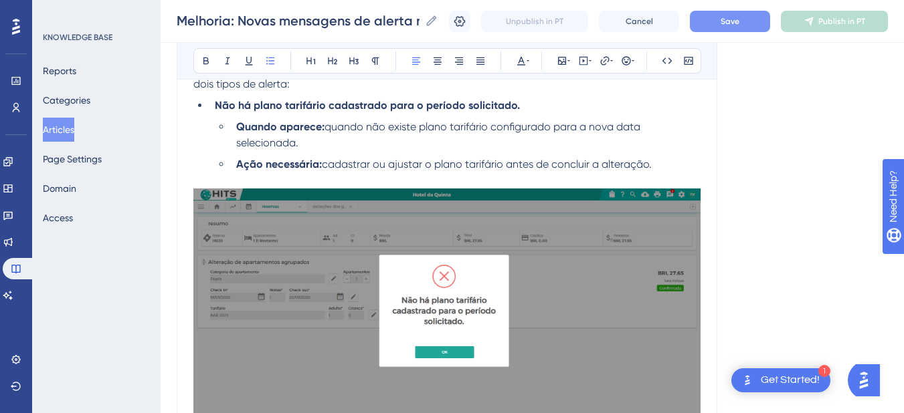
scroll to position [646, 0]
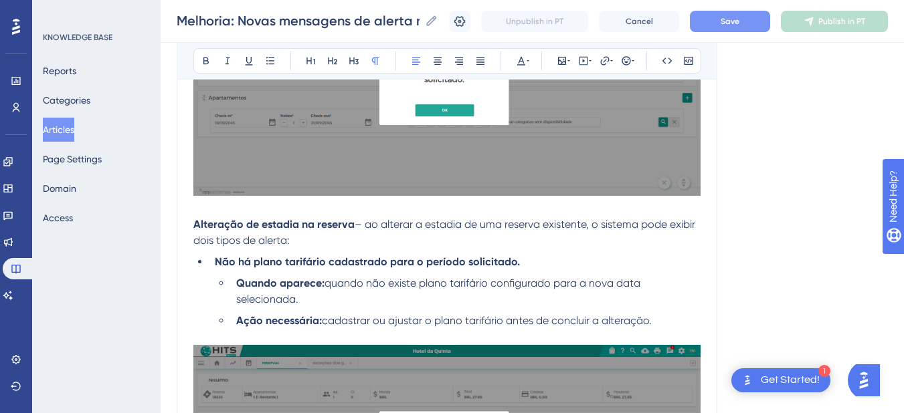
click at [563, 221] on span "– ao alterar a estadia de uma reserva existente, o sistema pode exibir dois tip…" at bounding box center [445, 232] width 504 height 29
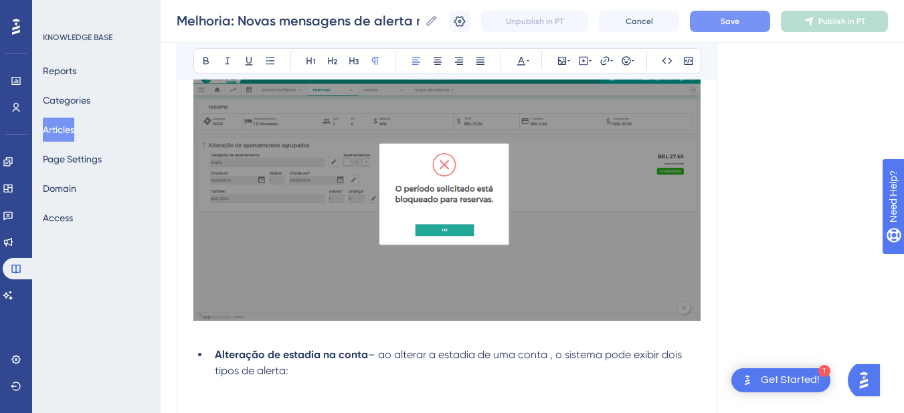
scroll to position [1427, 0]
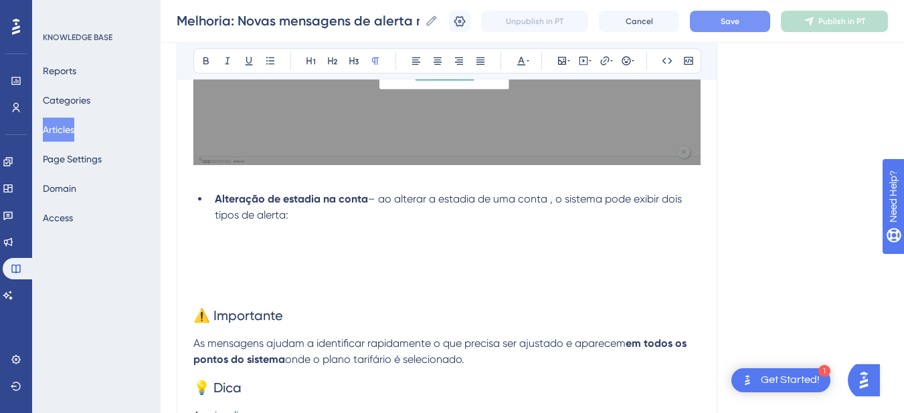
click at [248, 254] on p at bounding box center [446, 247] width 507 height 16
click at [299, 219] on li "Alteração de estadia na conta – ao alterar a estadia de uma conta , o sistema p…" at bounding box center [454, 207] width 491 height 32
click at [678, 196] on span "– ao alterar a estadia de uma conta , o sistema pode exibir dois tipos de alert…" at bounding box center [450, 207] width 470 height 29
click at [334, 223] on li "Alteração de estadia na conta – ao alterar a estadia de uma conta , o sistema p…" at bounding box center [454, 207] width 491 height 32
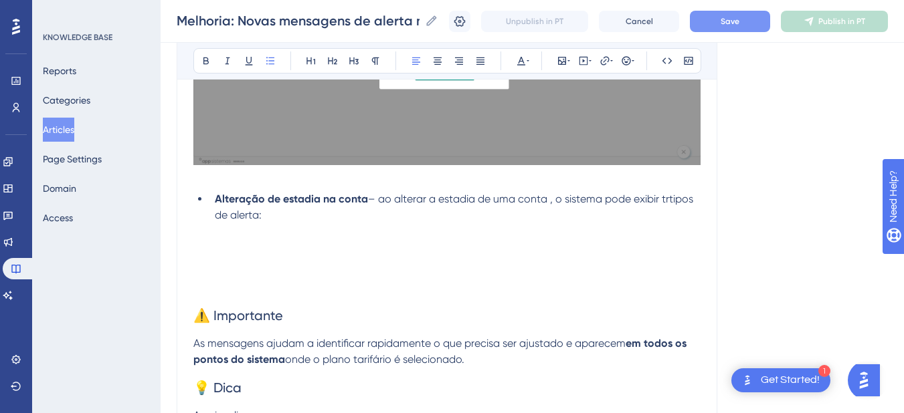
drag, startPoint x: 355, startPoint y: 223, endPoint x: 382, endPoint y: 201, distance: 34.3
click at [382, 201] on li "Alteração de estadia na conta – ao alterar a estadia de uma conta , o sistema p…" at bounding box center [454, 207] width 491 height 32
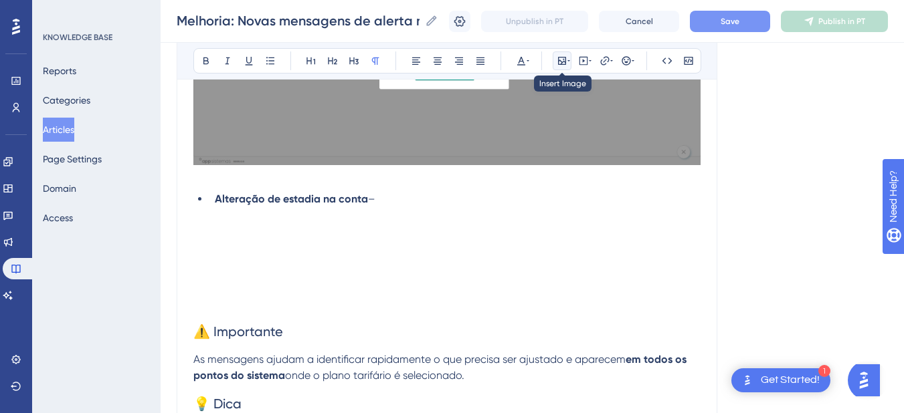
click at [567, 55] on button at bounding box center [562, 61] width 19 height 19
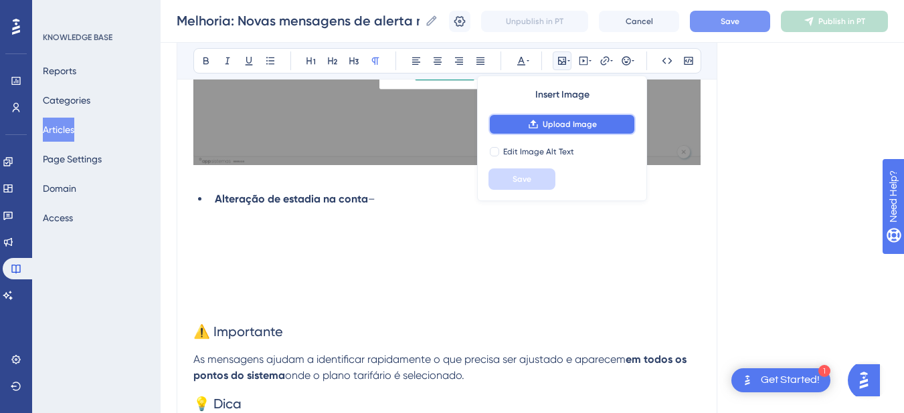
click at [524, 128] on button "Upload Image" at bounding box center [561, 124] width 147 height 21
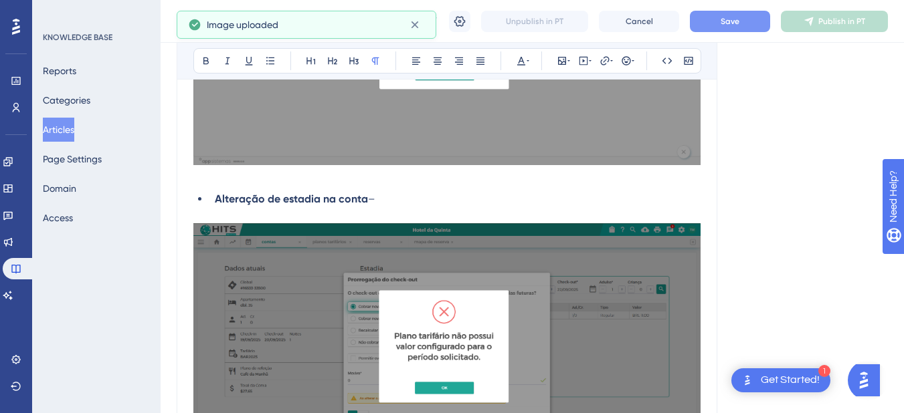
click at [280, 213] on p at bounding box center [446, 215] width 507 height 16
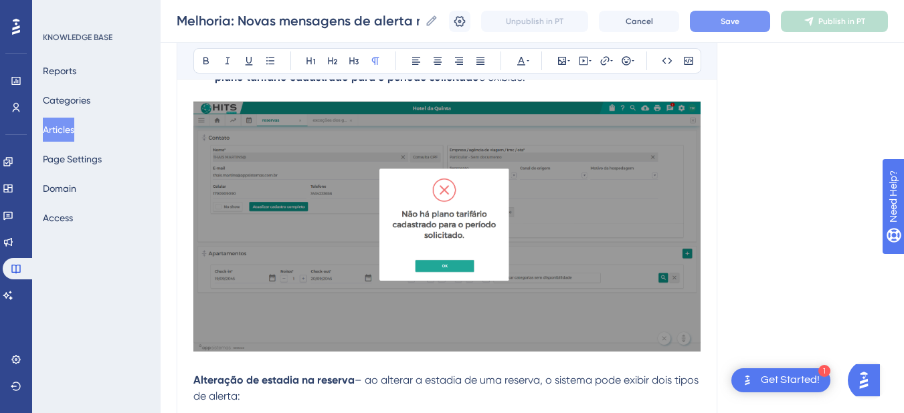
scroll to position [334, 0]
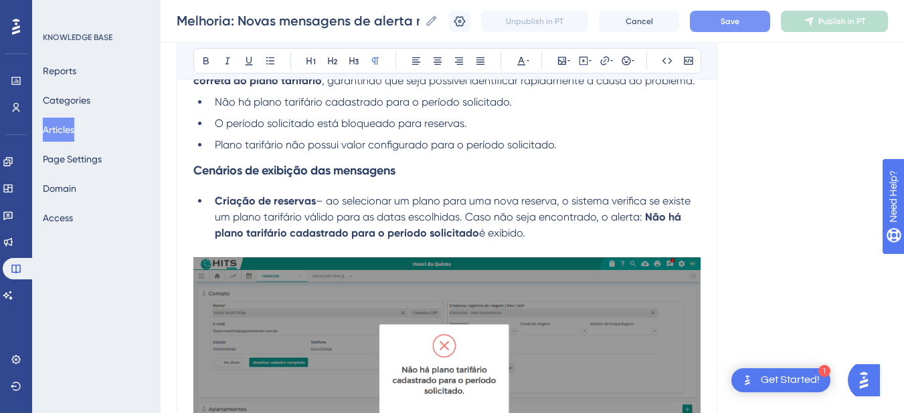
click at [324, 200] on span "– ao selecionar um plano para uma nova reserva, o sistema verifica se existe um…" at bounding box center [454, 209] width 478 height 29
click at [319, 200] on span "– ao selecionar um plano para uma nova reserva, o sistema verifica se existe um…" at bounding box center [454, 209] width 478 height 29
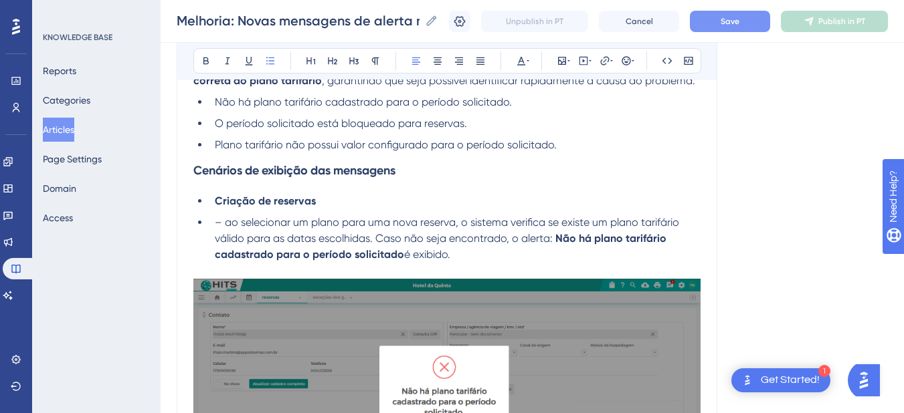
click at [355, 203] on li "Criação de reservas" at bounding box center [454, 201] width 491 height 16
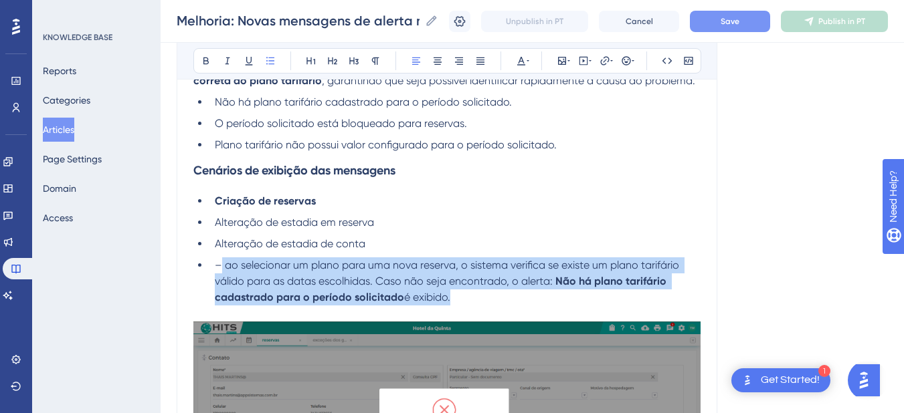
drag, startPoint x: 463, startPoint y: 298, endPoint x: 219, endPoint y: 263, distance: 246.7
click at [219, 263] on li "– ao selecionar um plano para uma nova reserva, o sistema verifica se existe um…" at bounding box center [454, 282] width 491 height 48
click at [460, 296] on li "– ao selecionar um plano para uma nova reserva, o sistema verifica se existe um…" at bounding box center [454, 282] width 491 height 48
drag, startPoint x: 460, startPoint y: 296, endPoint x: 226, endPoint y: 267, distance: 235.2
click at [226, 267] on li "– ao selecionar um plano para uma nova reserva, o sistema verifica se existe um…" at bounding box center [454, 282] width 491 height 48
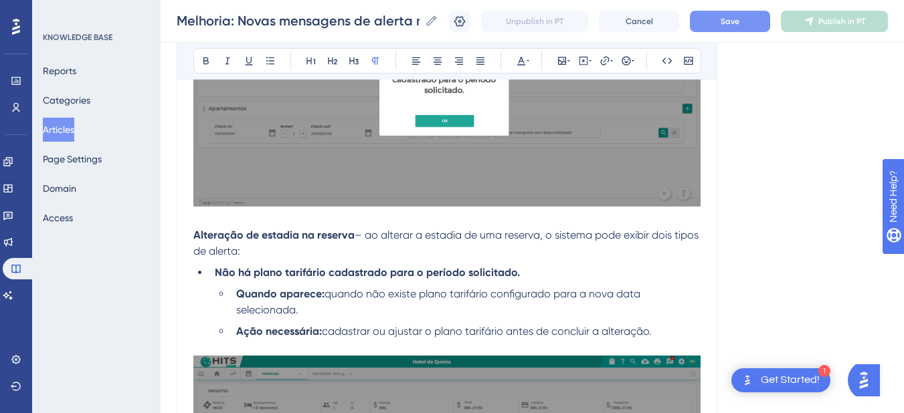
scroll to position [490, 0]
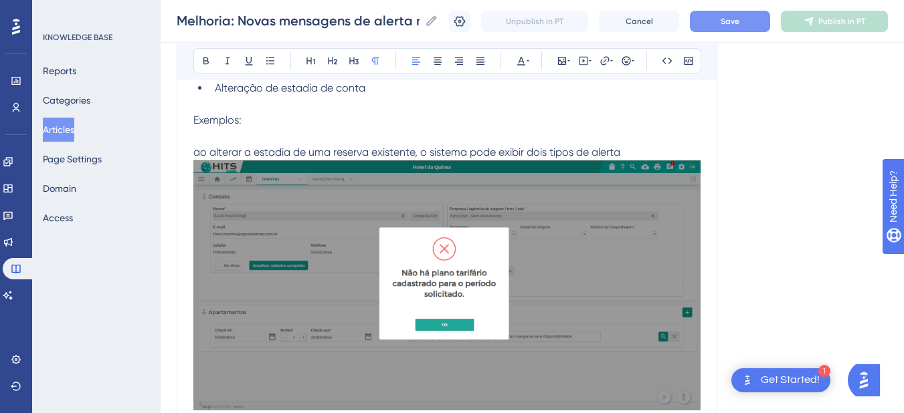
click at [330, 149] on span "ao alterar a estadia de uma reserva existente, o sistema pode exibir dois tipos…" at bounding box center [406, 152] width 427 height 13
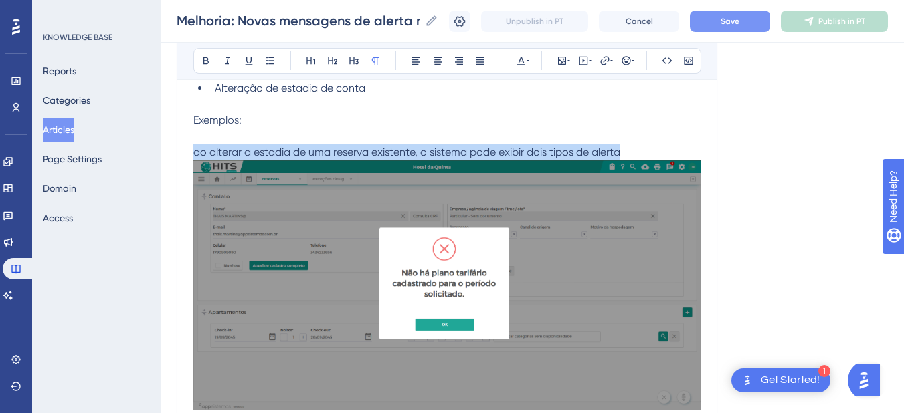
click at [330, 149] on span "ao alterar a estadia de uma reserva existente, o sistema pode exibir dois tipos…" at bounding box center [406, 152] width 427 height 13
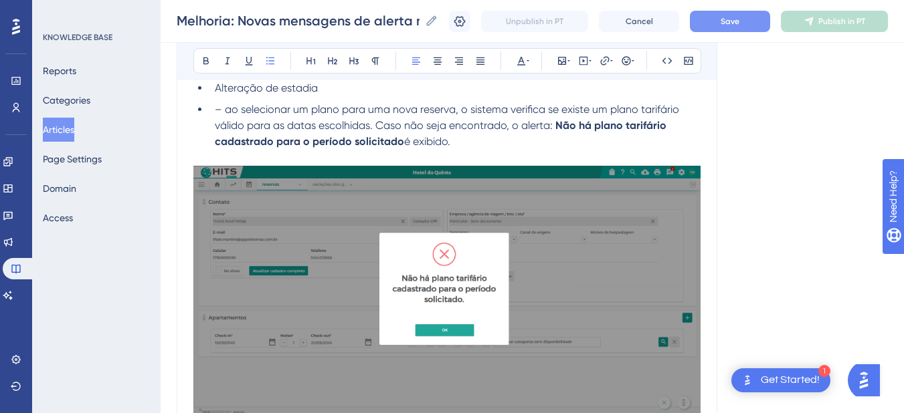
click at [464, 144] on li "– ao selecionar um plano para uma nova reserva, o sistema verifica se existe um…" at bounding box center [454, 126] width 491 height 48
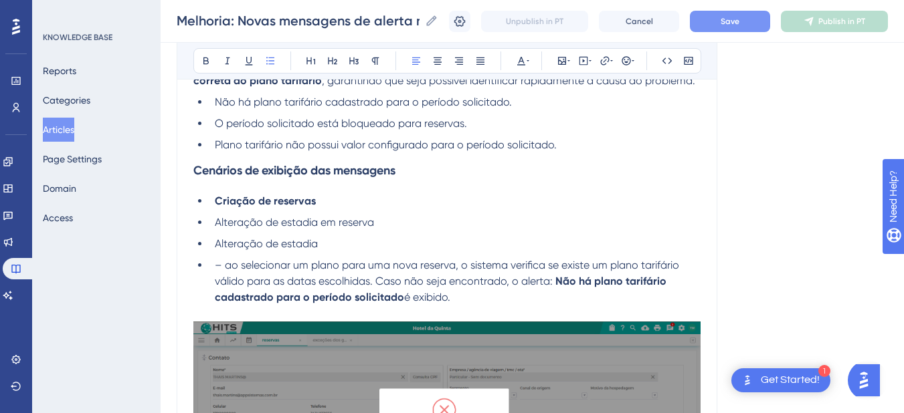
click at [351, 242] on li "Alteração de estadia" at bounding box center [454, 244] width 491 height 16
drag, startPoint x: 225, startPoint y: 268, endPoint x: 195, endPoint y: 266, distance: 29.5
click at [195, 266] on ul "Criação de reservas Alteração de estadia em reserva Alteração de estadia – ao s…" at bounding box center [446, 249] width 507 height 112
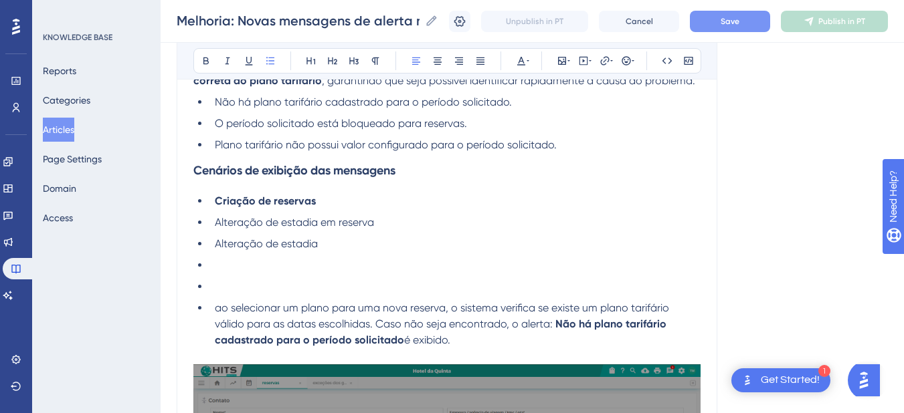
click at [253, 292] on li at bounding box center [454, 287] width 491 height 16
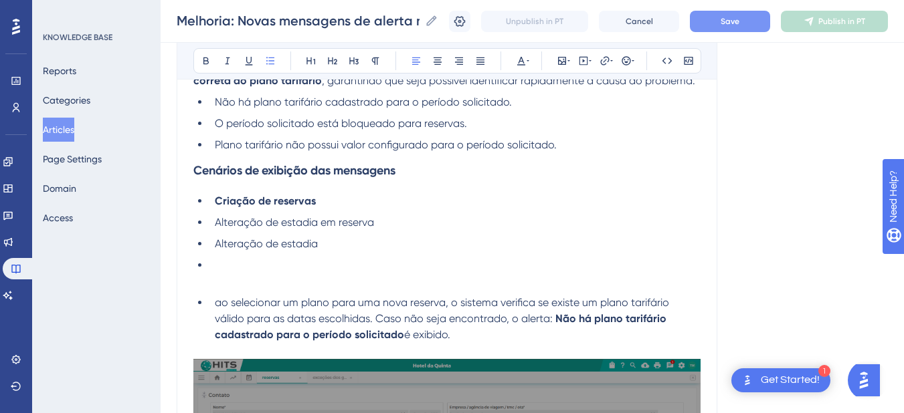
click at [209, 300] on ul "ao selecionar um plano para uma nova reserva, o sistema verifica se existe um p…" at bounding box center [446, 319] width 507 height 48
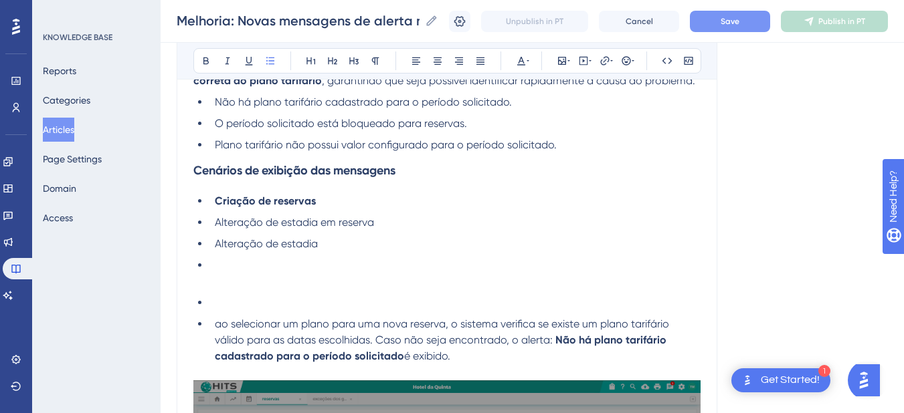
click at [217, 304] on li at bounding box center [454, 303] width 491 height 16
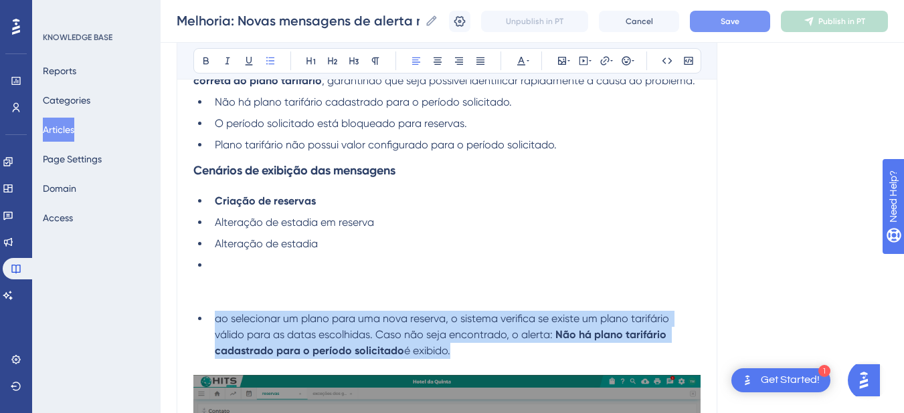
drag, startPoint x: 212, startPoint y: 319, endPoint x: 461, endPoint y: 347, distance: 250.4
click at [468, 356] on li "ao selecionar um plano para uma nova reserva, o sistema verifica se existe um p…" at bounding box center [454, 335] width 491 height 48
click at [264, 64] on button at bounding box center [270, 61] width 19 height 19
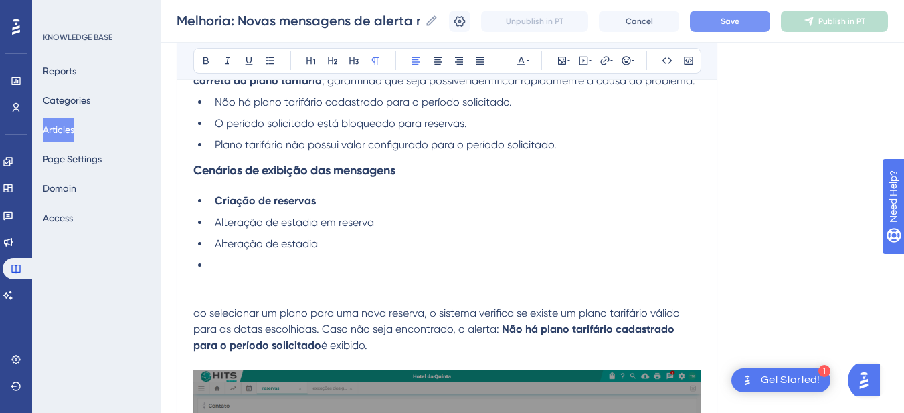
click at [202, 304] on p at bounding box center [446, 298] width 507 height 16
click at [200, 295] on span "Exemplos" at bounding box center [215, 297] width 45 height 13
click at [348, 64] on button at bounding box center [354, 61] width 19 height 19
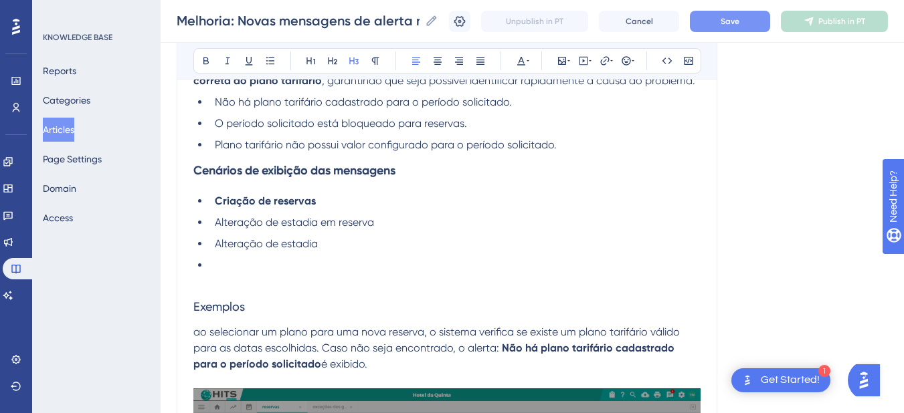
click at [277, 298] on h3 "Exemplos" at bounding box center [446, 307] width 507 height 35
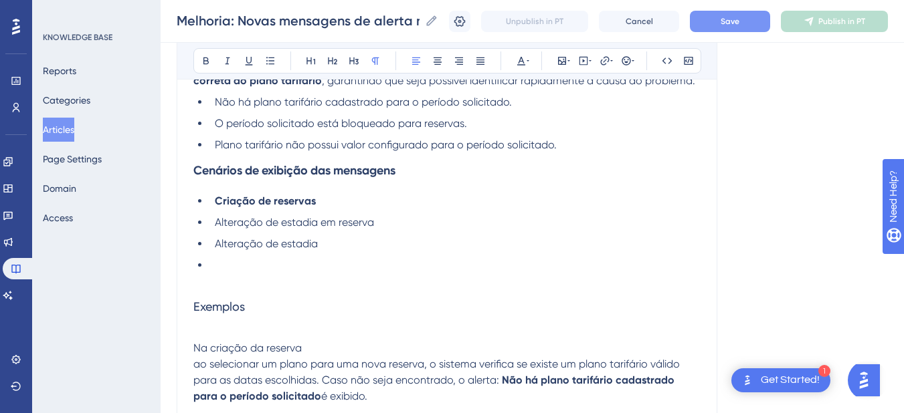
scroll to position [490, 0]
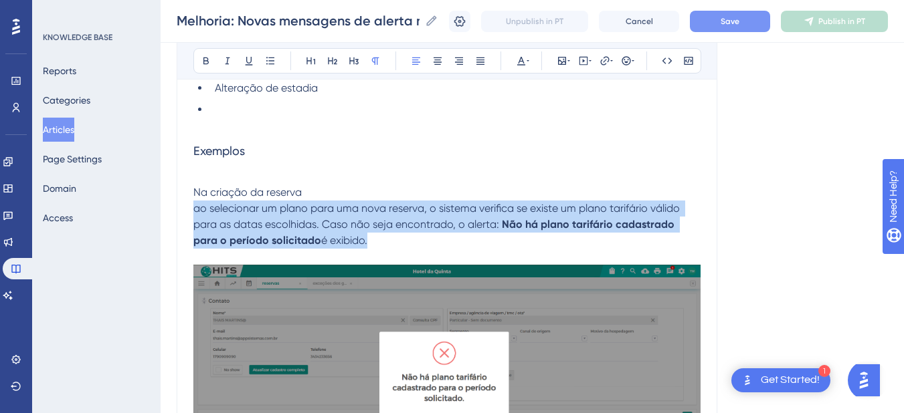
drag, startPoint x: 353, startPoint y: 246, endPoint x: 174, endPoint y: 208, distance: 183.2
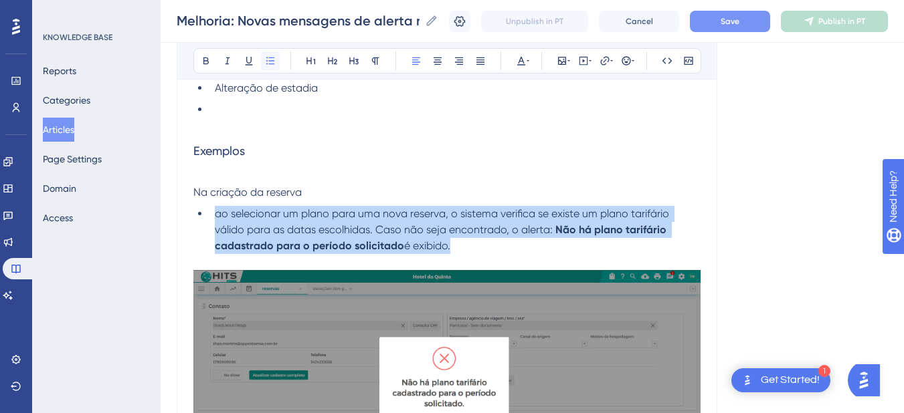
click at [276, 57] on button at bounding box center [270, 61] width 19 height 19
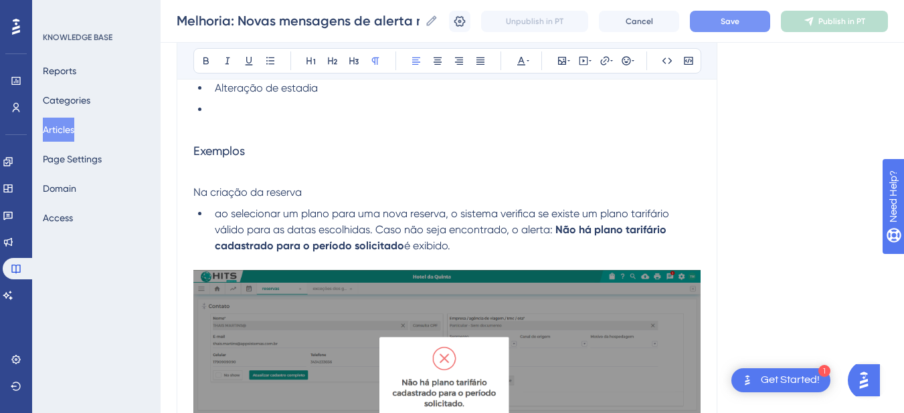
click at [282, 190] on span "Na criação da reserva" at bounding box center [247, 192] width 108 height 13
drag, startPoint x: 260, startPoint y: 157, endPoint x: 173, endPoint y: 149, distance: 86.7
click at [209, 59] on icon at bounding box center [206, 61] width 11 height 11
click at [211, 174] on p at bounding box center [446, 177] width 507 height 16
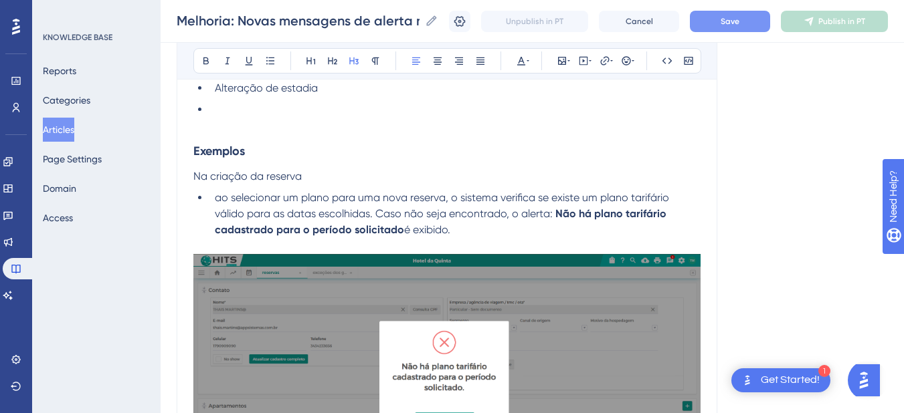
scroll to position [334, 0]
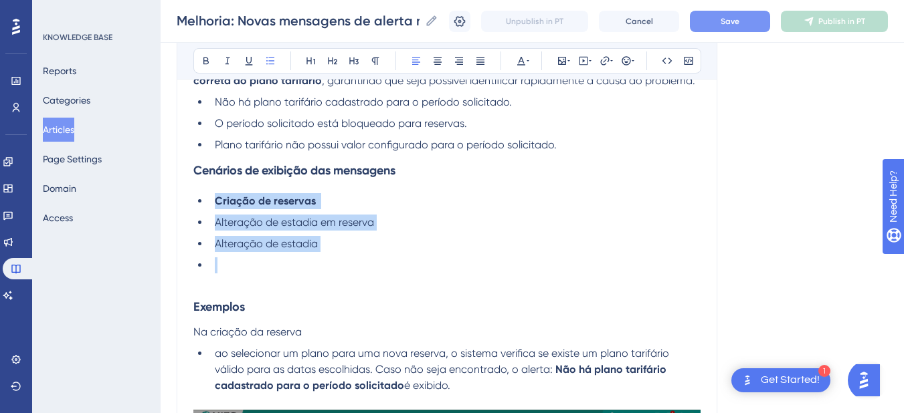
drag, startPoint x: 340, startPoint y: 253, endPoint x: 211, endPoint y: 199, distance: 140.0
click at [211, 199] on ul "Criação de reservas Alteração de estadia em reserva Alteração de estadia" at bounding box center [446, 233] width 507 height 80
click at [209, 62] on icon at bounding box center [206, 61] width 11 height 11
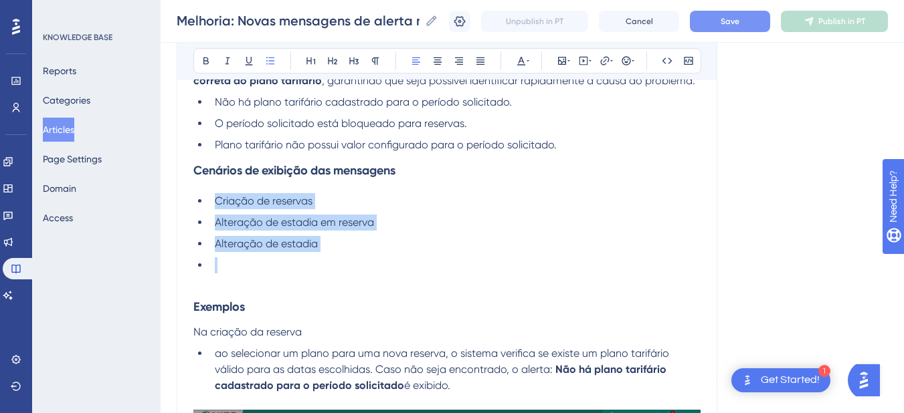
click at [256, 250] on span "Alteração de estadia" at bounding box center [266, 243] width 103 height 13
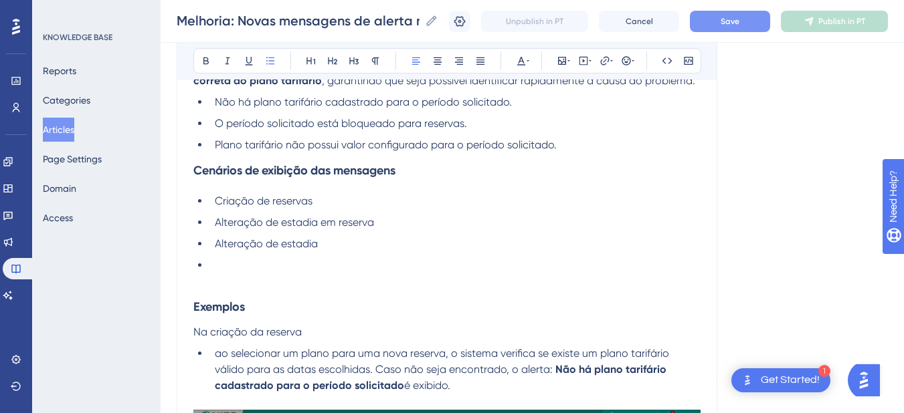
click at [242, 267] on li at bounding box center [454, 266] width 491 height 16
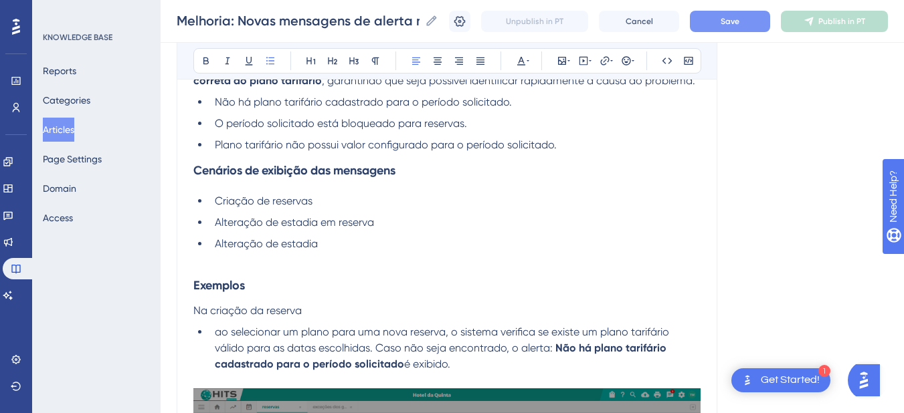
click at [206, 260] on p at bounding box center [446, 260] width 507 height 16
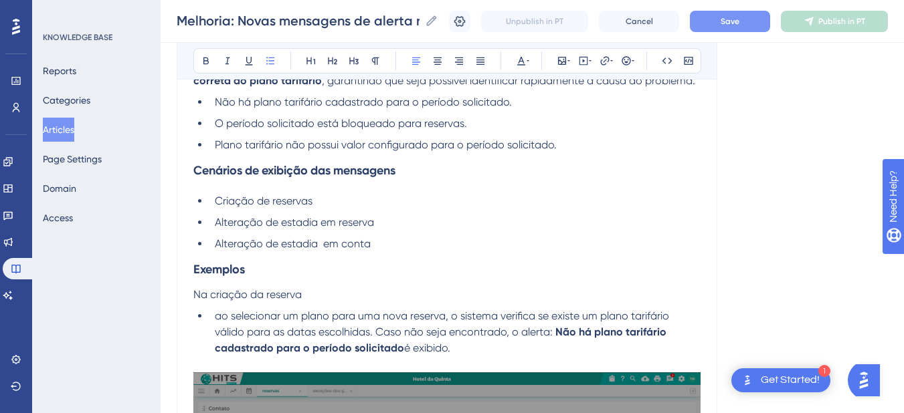
scroll to position [178, 0]
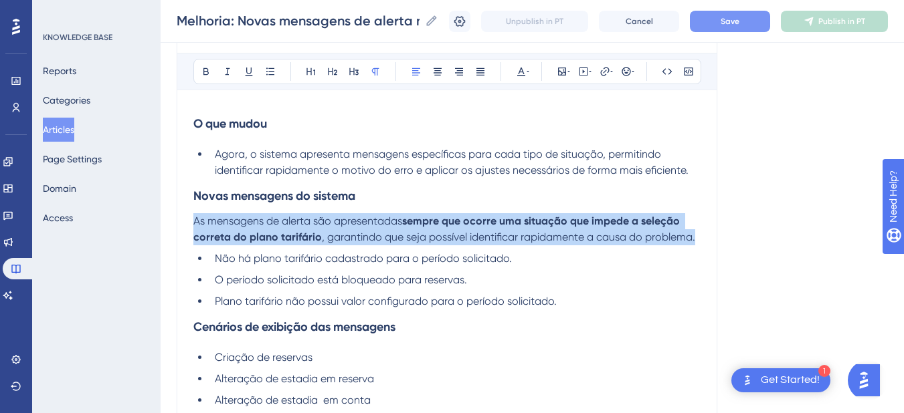
drag, startPoint x: 698, startPoint y: 237, endPoint x: 190, endPoint y: 223, distance: 508.0
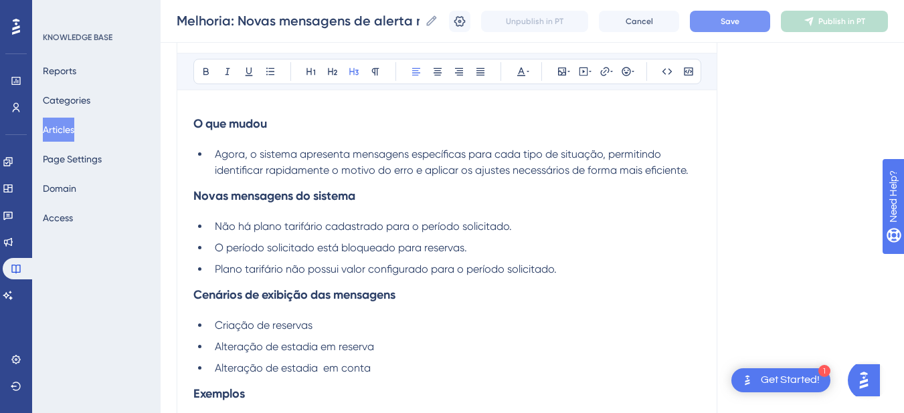
click at [692, 171] on li "Agora, o sistema apresenta mensagens específicas para cada tipo de situação, pe…" at bounding box center [454, 163] width 491 height 32
click at [216, 250] on span "O período solicitado está bloqueado para reservas." at bounding box center [341, 248] width 252 height 13
click at [217, 268] on span "Plano tarifário não possui valor configurado para o período solicitado." at bounding box center [386, 269] width 342 height 13
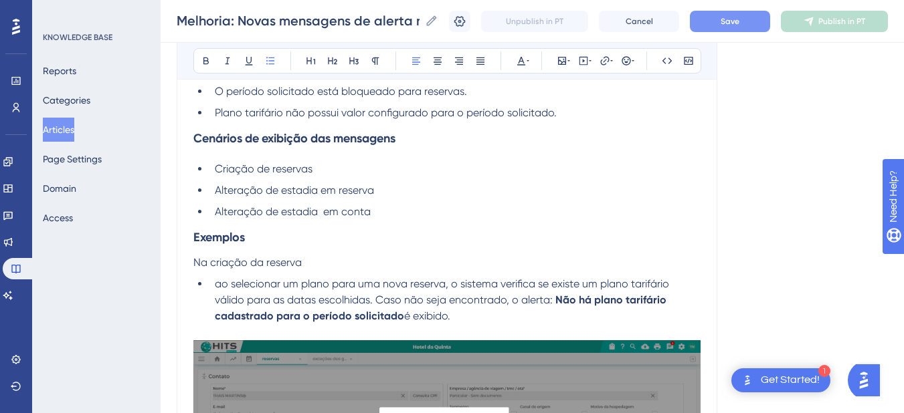
scroll to position [490, 0]
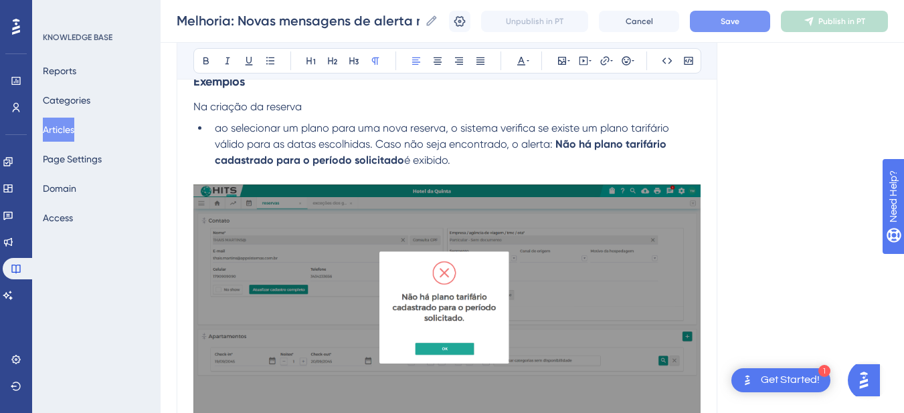
drag, startPoint x: 323, startPoint y: 108, endPoint x: 179, endPoint y: 108, distance: 144.5
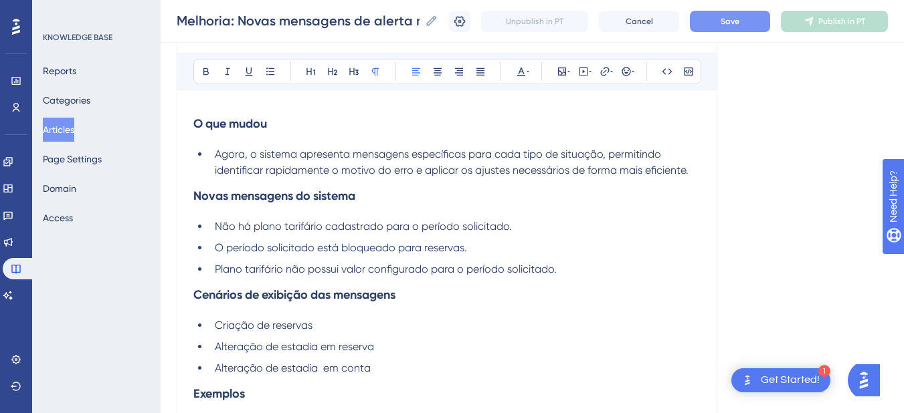
scroll to position [334, 0]
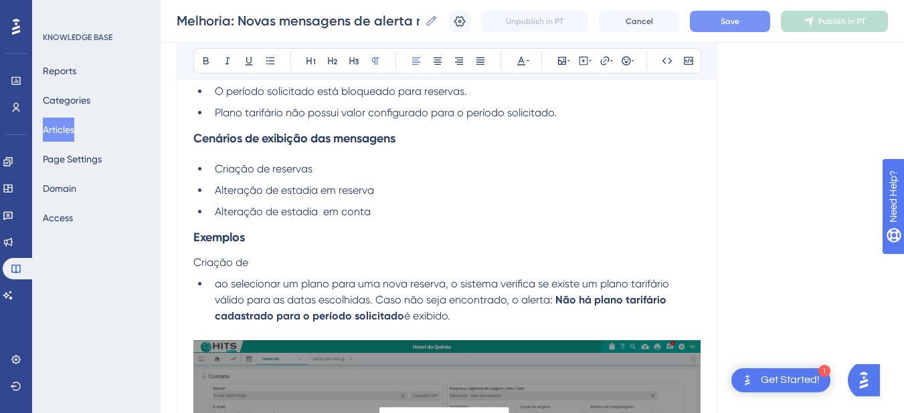
drag, startPoint x: 260, startPoint y: 266, endPoint x: 191, endPoint y: 267, distance: 68.9
click at [220, 286] on span "ao selecionar um plano para uma nova reserva, o sistema verifica se existe um p…" at bounding box center [443, 292] width 457 height 29
click at [215, 286] on span "ao selecionar um plano para uma nova reserva, o sistema verifica se existe um p…" at bounding box center [443, 292] width 457 height 29
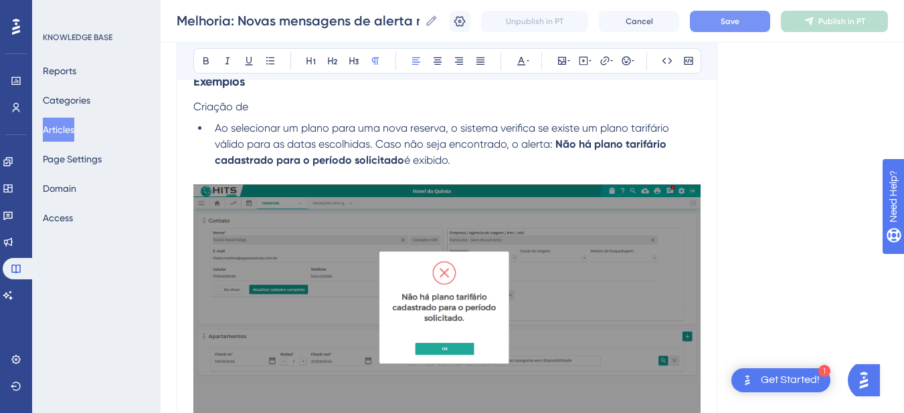
drag, startPoint x: 255, startPoint y: 107, endPoint x: 181, endPoint y: 107, distance: 73.6
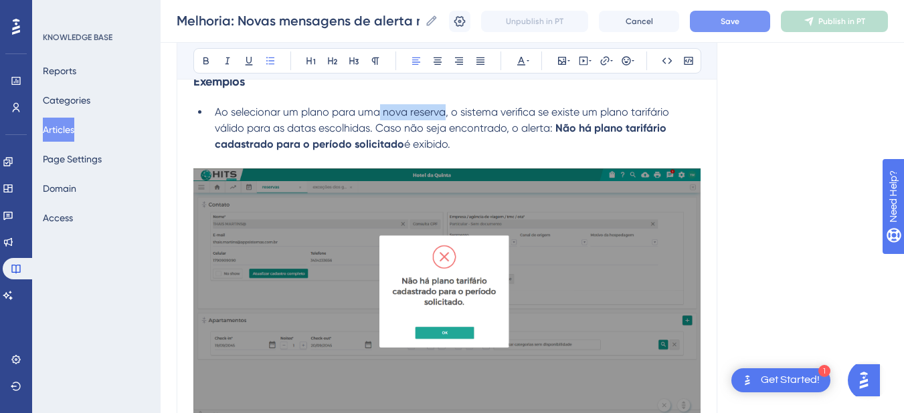
drag, startPoint x: 381, startPoint y: 113, endPoint x: 444, endPoint y: 107, distance: 63.2
click at [444, 107] on span "Ao selecionar um plano para uma nova reserva, o sistema verifica se existe um p…" at bounding box center [443, 120] width 457 height 29
click at [398, 106] on span "Ao selecionar um plano para uma nova reserva, o sistema verifica se existe um p…" at bounding box center [443, 120] width 457 height 29
drag, startPoint x: 446, startPoint y: 112, endPoint x: 382, endPoint y: 117, distance: 63.8
click at [382, 117] on span "Ao selecionar um plano para uma nova reserva, o sistema verifica se existe um p…" at bounding box center [443, 120] width 457 height 29
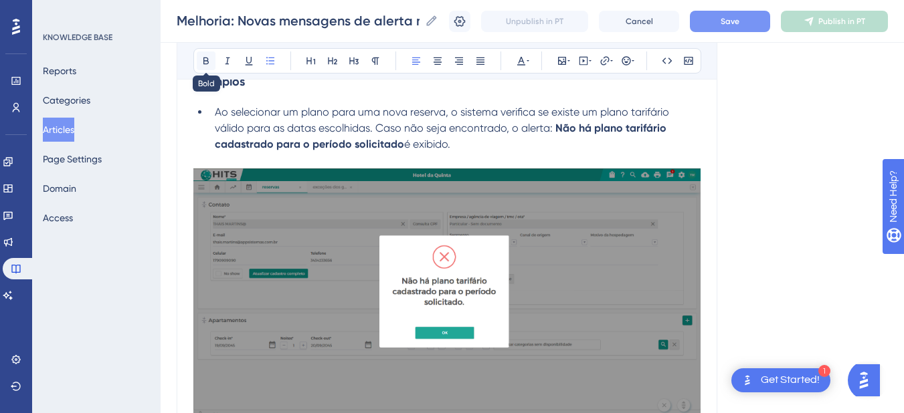
click at [205, 64] on icon at bounding box center [205, 61] width 5 height 7
click at [281, 123] on span ", o sistema verifica se existe um plano tarifário válido para as datas escolhid…" at bounding box center [443, 120] width 457 height 29
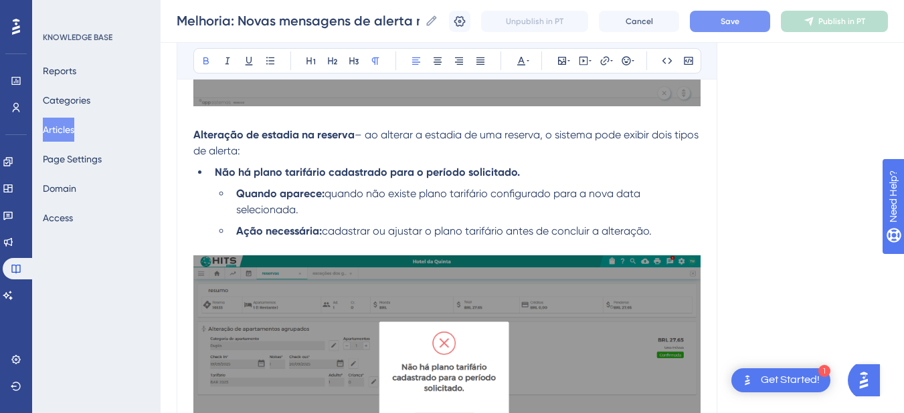
click at [195, 134] on strong "Alteração de estadia na reserva" at bounding box center [273, 134] width 161 height 13
click at [363, 134] on span "– ao alterar a estadia de uma reserva, o sistema pode exibir dois tipos de aler…" at bounding box center [447, 142] width 508 height 29
drag, startPoint x: 363, startPoint y: 134, endPoint x: 187, endPoint y: 132, distance: 175.9
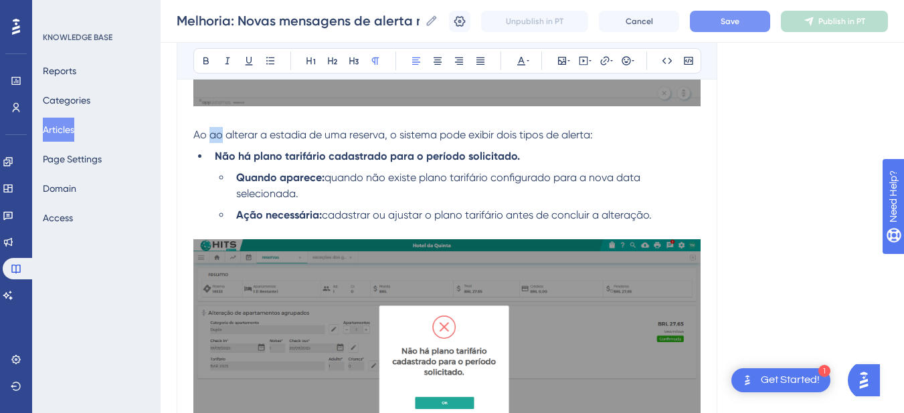
drag, startPoint x: 222, startPoint y: 132, endPoint x: 209, endPoint y: 132, distance: 13.4
click at [209, 132] on span "Ao ao alterar a estadia de uma reserva, o sistema pode exibir dois tipos de ale…" at bounding box center [392, 134] width 399 height 13
drag, startPoint x: 662, startPoint y: 219, endPoint x: 213, endPoint y: 161, distance: 452.6
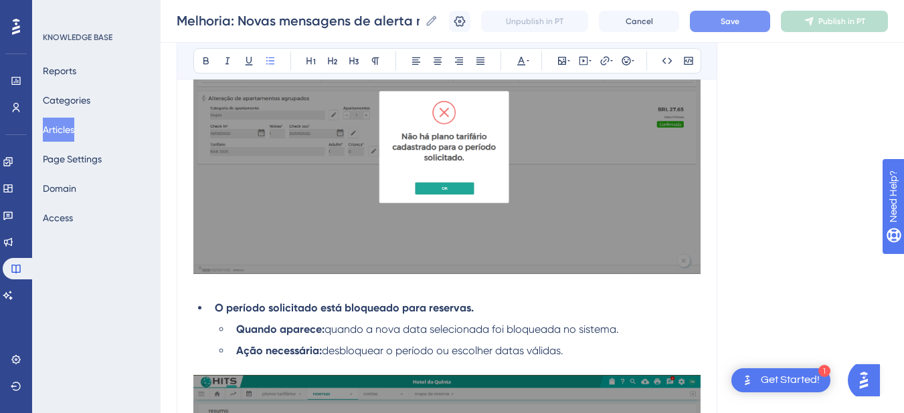
scroll to position [1115, 0]
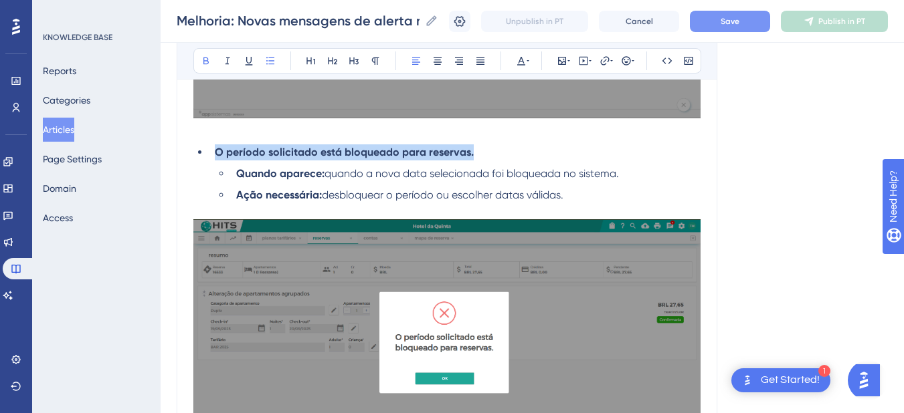
drag, startPoint x: 478, startPoint y: 155, endPoint x: 216, endPoint y: 155, distance: 262.2
click at [216, 155] on li "O período solicitado está bloqueado para reservas." at bounding box center [454, 153] width 491 height 16
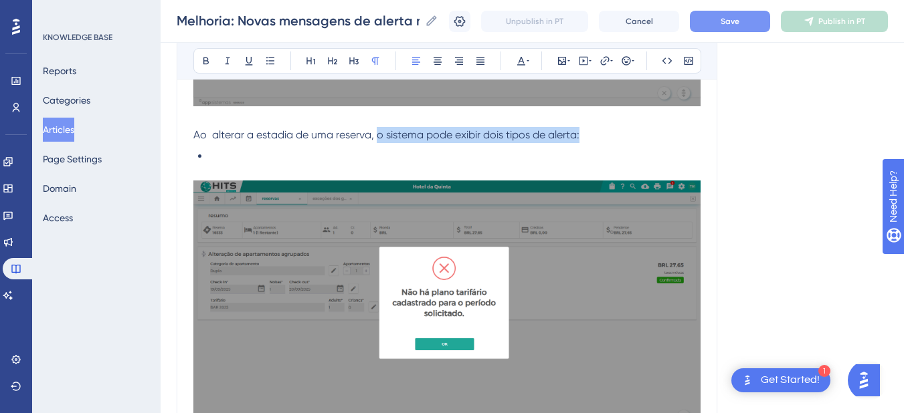
drag, startPoint x: 609, startPoint y: 130, endPoint x: 377, endPoint y: 137, distance: 232.2
click at [377, 137] on p "Ao alterar a estadia de uma reserva, o sistema pode exibir dois tipos de alerta:" at bounding box center [446, 135] width 507 height 16
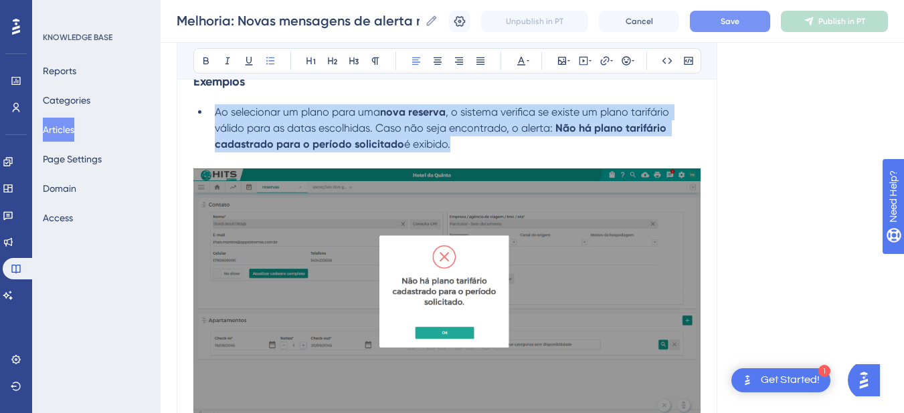
drag, startPoint x: 464, startPoint y: 144, endPoint x: 215, endPoint y: 117, distance: 250.3
click at [215, 117] on li "Ao selecionar um plano para uma nova reserva , o sistema verifica se existe um …" at bounding box center [454, 128] width 491 height 48
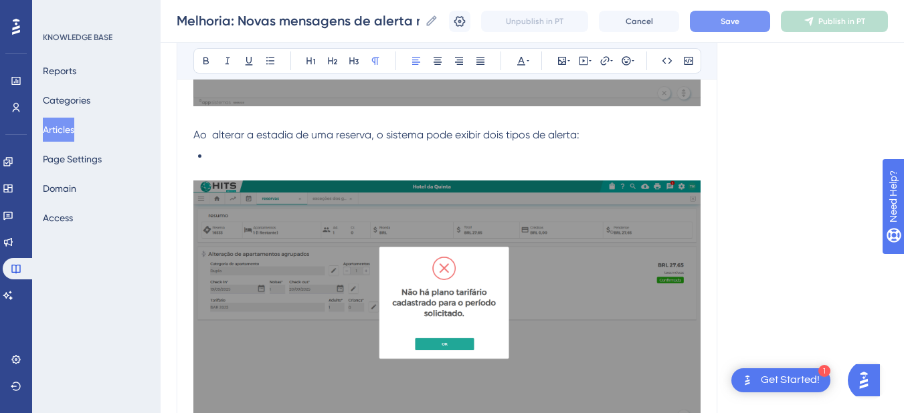
click at [373, 135] on span "Ao alterar a estadia de uma reserva, o sistema pode exibir dois tipos de alerta:" at bounding box center [386, 134] width 386 height 13
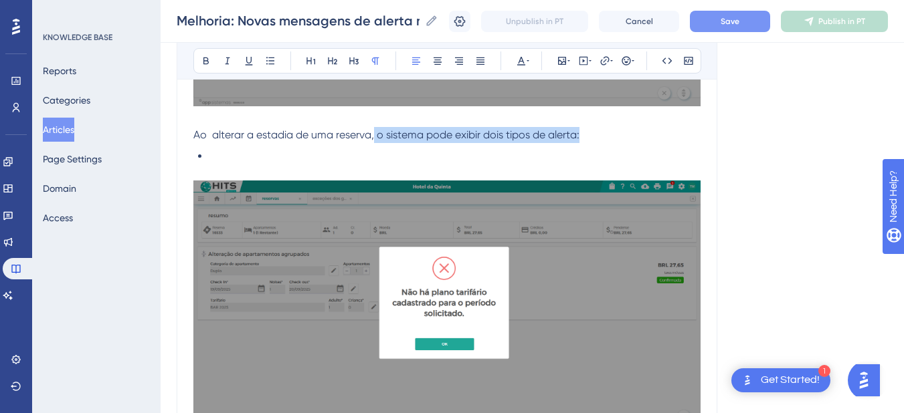
drag, startPoint x: 373, startPoint y: 134, endPoint x: 639, endPoint y: 140, distance: 265.6
click at [639, 140] on p "Ao alterar a estadia de uma reserva, o sistema pode exibir dois tipos de alerta:" at bounding box center [446, 135] width 507 height 16
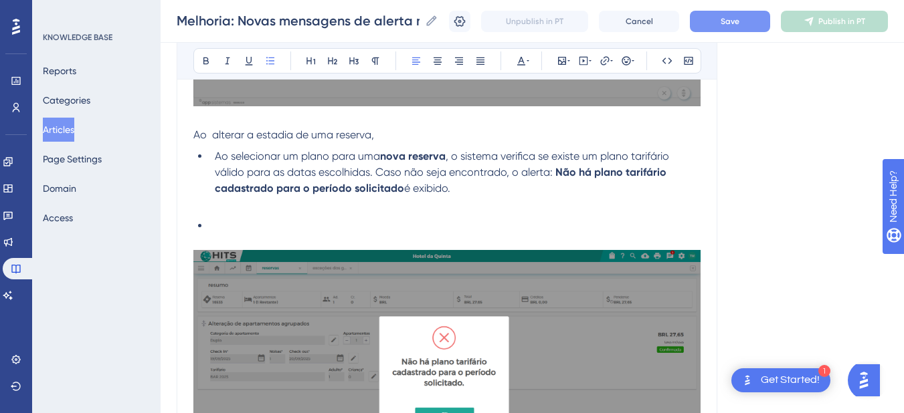
scroll to position [1115, 0]
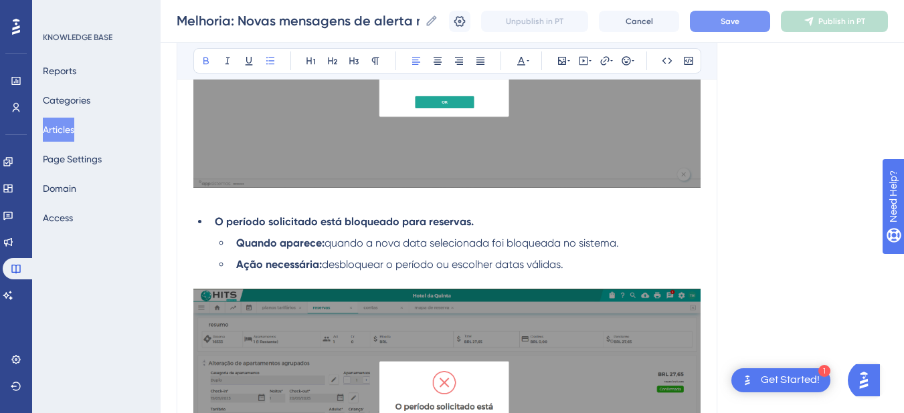
click at [361, 217] on strong "O período solicitado está bloqueado para reservas." at bounding box center [344, 221] width 259 height 13
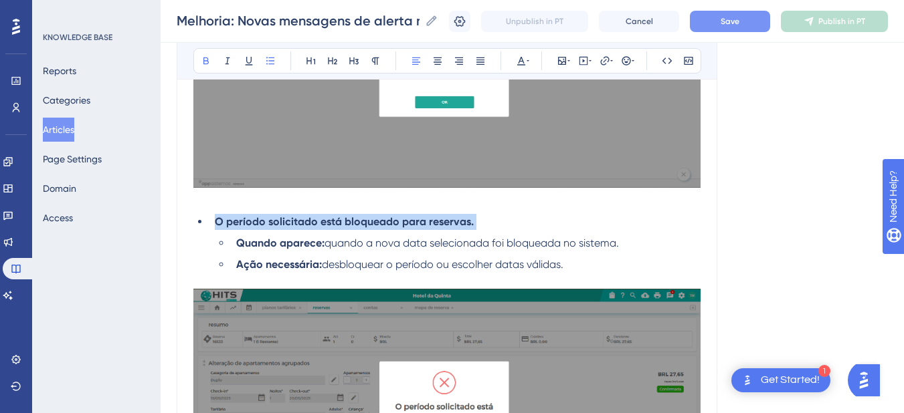
click at [361, 217] on strong "O período solicitado está bloqueado para reservas." at bounding box center [344, 221] width 259 height 13
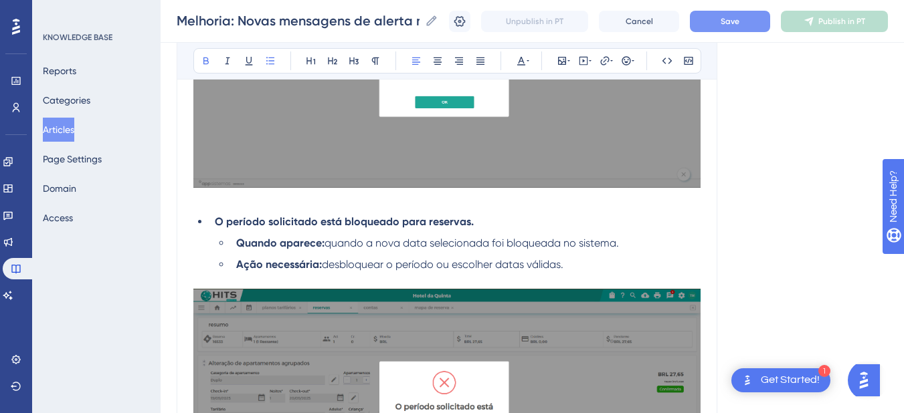
scroll to position [803, 0]
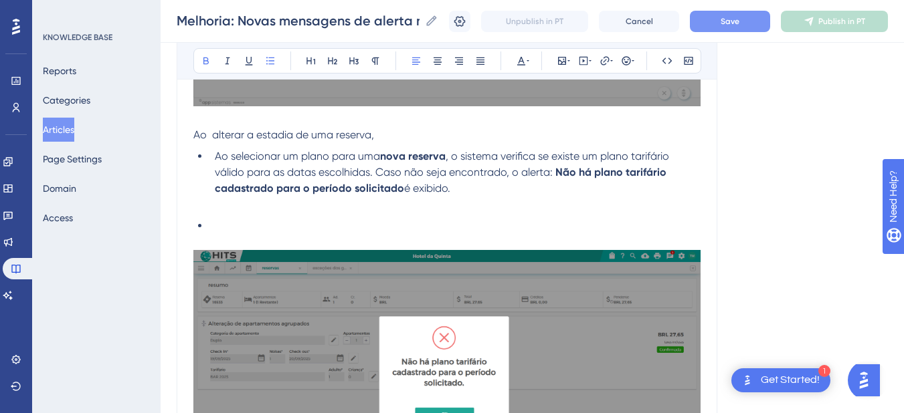
click at [424, 141] on p "Ao alterar a estadia de uma reserva," at bounding box center [446, 135] width 507 height 16
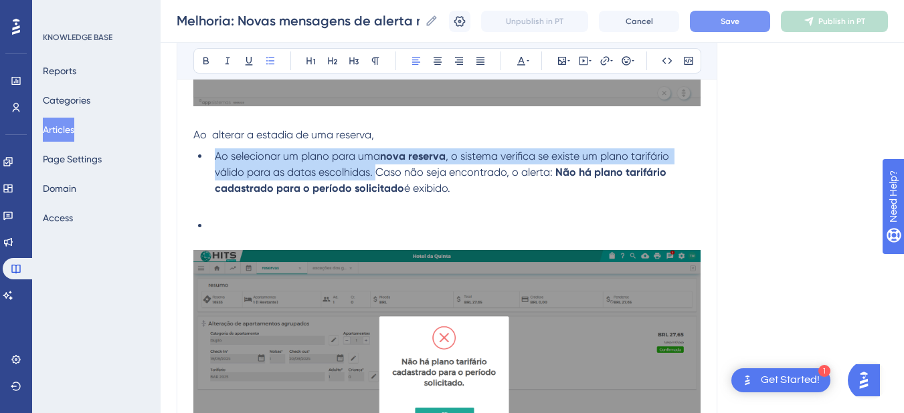
drag, startPoint x: 377, startPoint y: 175, endPoint x: 211, endPoint y: 157, distance: 166.8
click at [211, 157] on li "Ao selecionar um plano para uma nova reserva , o sistema verifica se existe um …" at bounding box center [454, 173] width 491 height 48
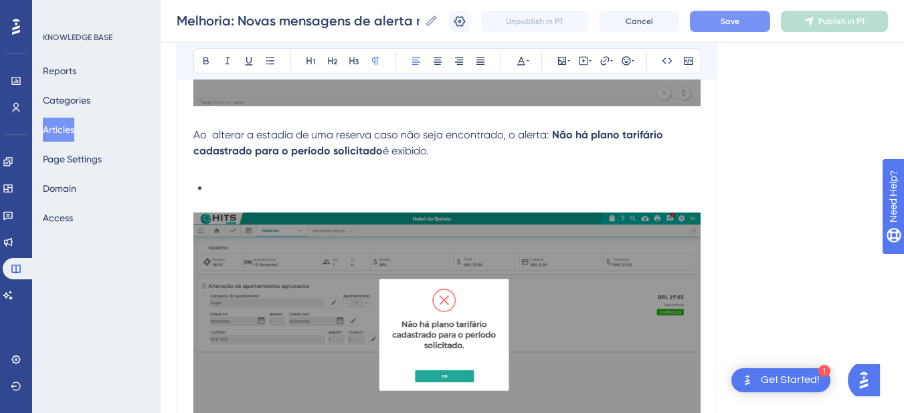
click at [508, 132] on span "Ao alterar a estadia de uma reserva caso não seja encontrado, o alerta:" at bounding box center [371, 134] width 356 height 13
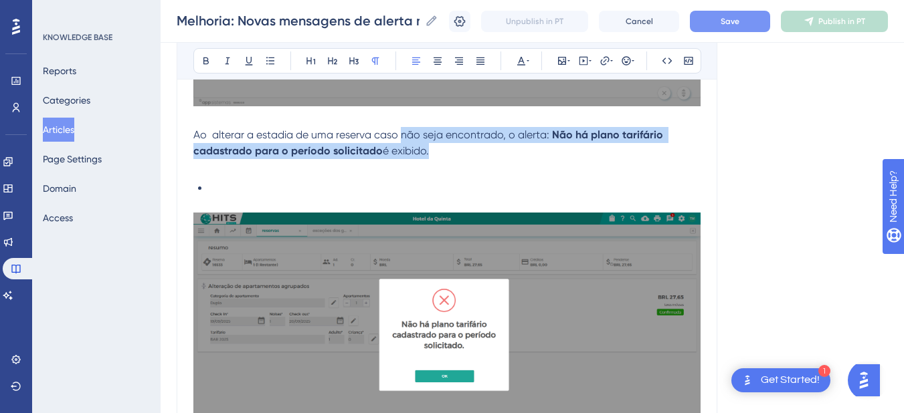
drag, startPoint x: 452, startPoint y: 155, endPoint x: 401, endPoint y: 136, distance: 53.6
click at [401, 136] on p "Ao alterar a estadia de uma reserva caso não seja encontrado, o alerta: Não há …" at bounding box center [446, 143] width 507 height 32
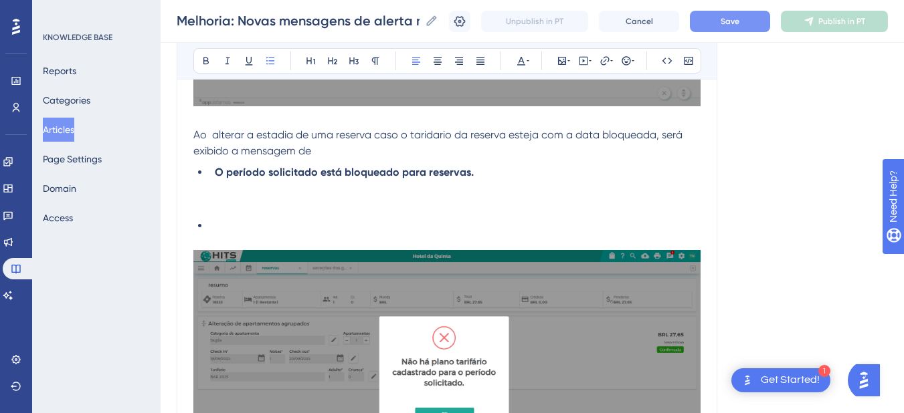
click at [211, 177] on li "O período solicitado está bloqueado para reservas." at bounding box center [454, 173] width 491 height 16
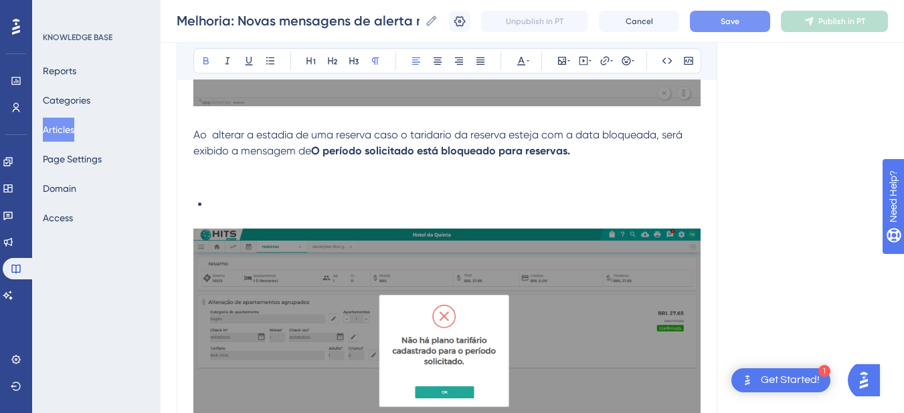
click at [355, 146] on strong "O período solicitado está bloqueado para reservas." at bounding box center [440, 151] width 259 height 13
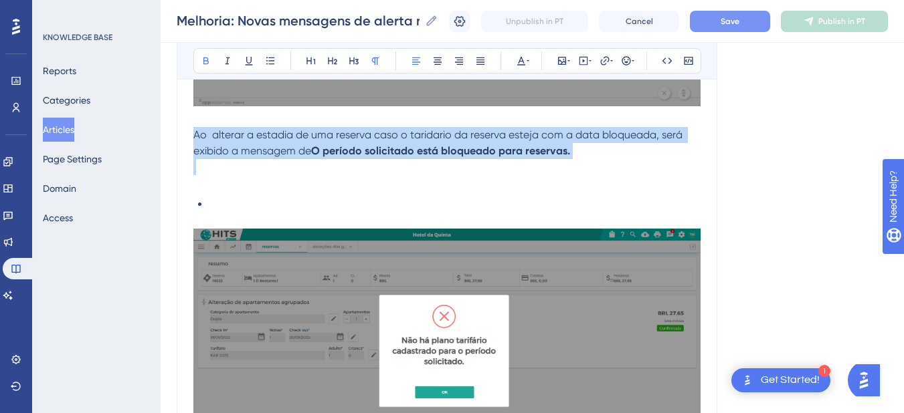
click at [355, 146] on strong "O período solicitado está bloqueado para reservas." at bounding box center [440, 151] width 259 height 13
click at [264, 142] on p "Ao alterar a estadia de uma reserva caso o taridario da reserva esteja com a da…" at bounding box center [446, 143] width 507 height 32
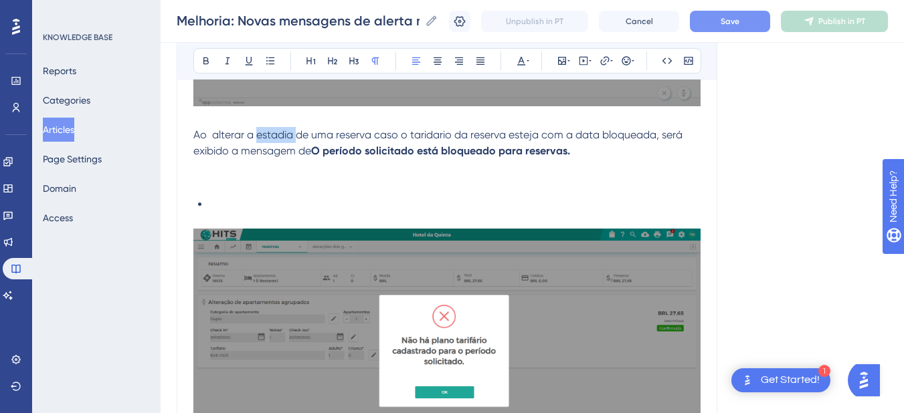
click at [264, 142] on p "Ao alterar a estadia de uma reserva caso o taridario da reserva esteja com a da…" at bounding box center [446, 143] width 507 height 32
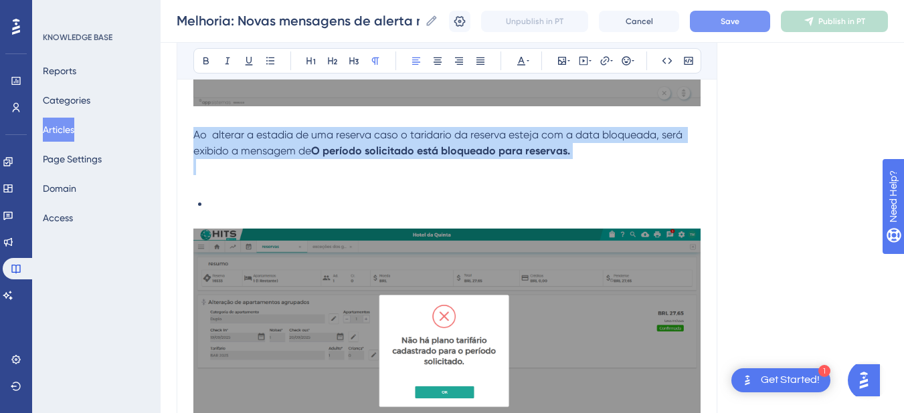
click at [264, 142] on p "Ao alterar a estadia de uma reserva caso o taridario da reserva esteja com a da…" at bounding box center [446, 143] width 507 height 32
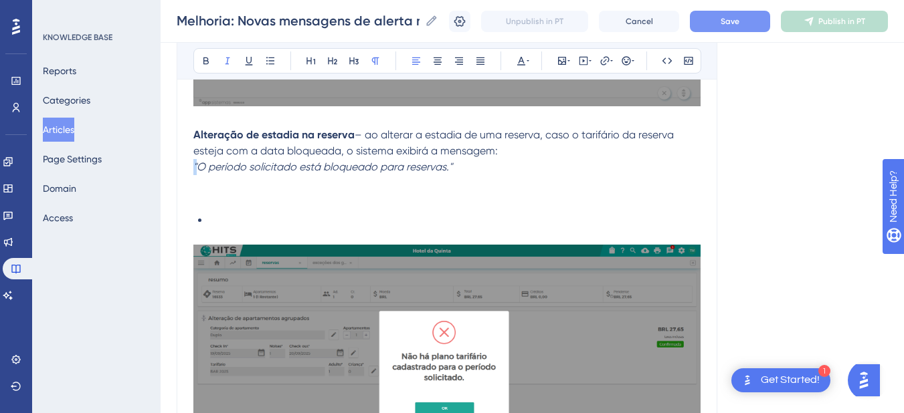
drag, startPoint x: 197, startPoint y: 167, endPoint x: 189, endPoint y: 167, distance: 7.4
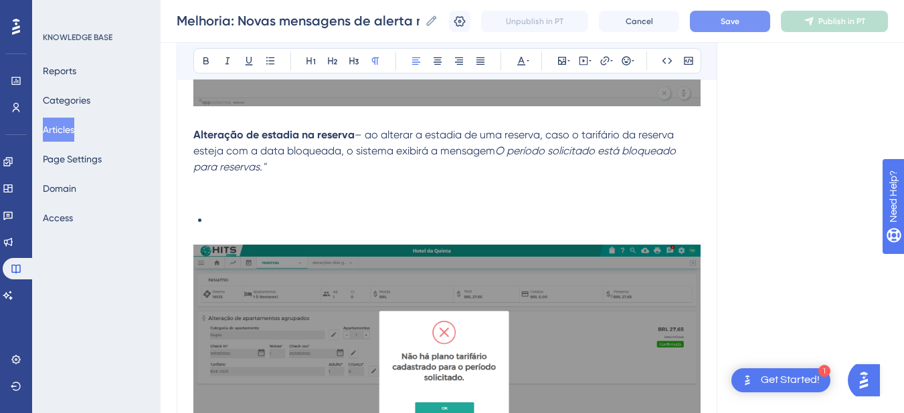
click at [486, 151] on span "– ao alterar a estadia de uma reserva, caso o tarifário da reserva esteja com a…" at bounding box center [434, 142] width 483 height 29
click at [487, 151] on span "– ao alterar a estadia de uma reserva, caso o tarifário da reserva esteja com a…" at bounding box center [434, 142] width 483 height 29
click at [480, 151] on em "período solicitado está bloqueado para reservas."" at bounding box center [430, 159] width 474 height 29
drag, startPoint x: 472, startPoint y: 151, endPoint x: 473, endPoint y: 163, distance: 12.1
click at [473, 163] on p "Alteração de estadia na reserva – ao alterar a estadia de uma reserva, caso o t…" at bounding box center [446, 151] width 507 height 48
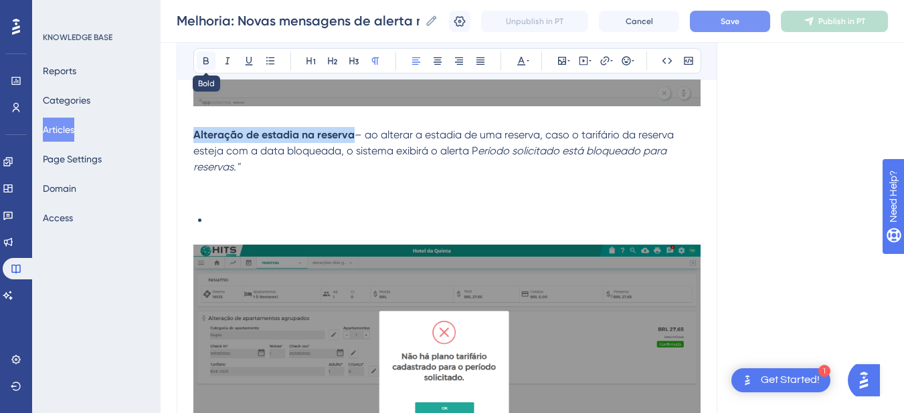
click at [203, 57] on icon at bounding box center [206, 61] width 11 height 11
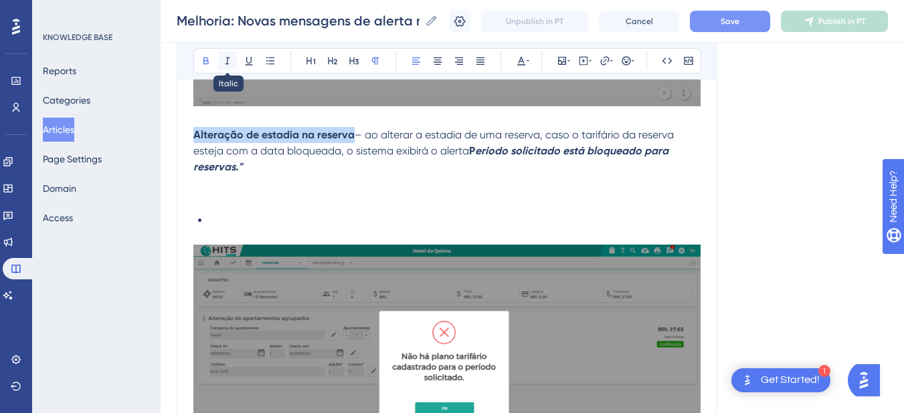
click at [227, 60] on icon at bounding box center [227, 61] width 11 height 11
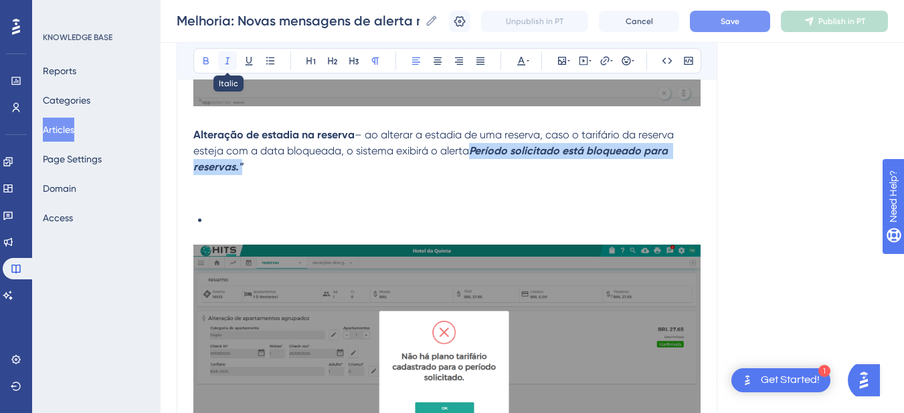
click at [226, 64] on icon at bounding box center [227, 61] width 5 height 7
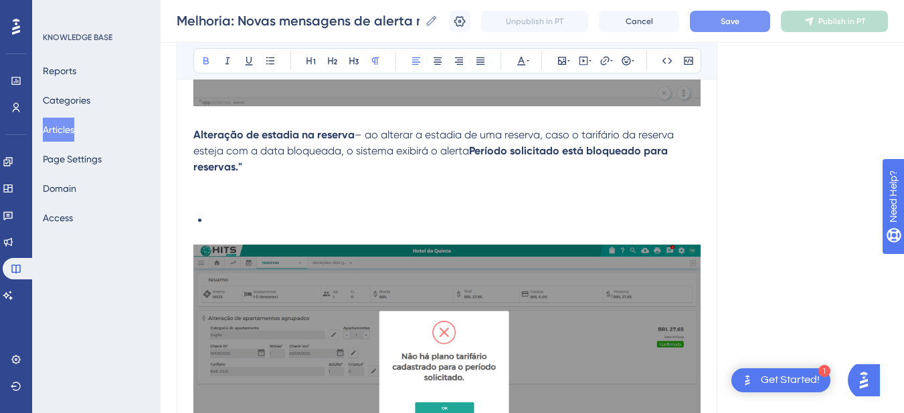
click at [345, 199] on p at bounding box center [446, 199] width 507 height 16
drag, startPoint x: 367, startPoint y: 136, endPoint x: 183, endPoint y: 133, distance: 184.0
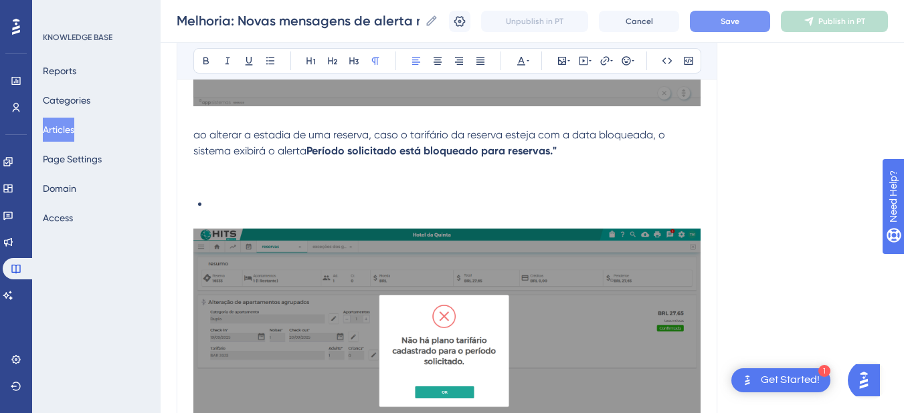
click at [199, 132] on span "ao alterar a estadia de uma reserva, caso o tarifário da reserva esteja com a d…" at bounding box center [430, 142] width 474 height 29
click at [264, 143] on p "Ao alterar a estadia de uma reserva, caso o tarifário da reserva esteja com a d…" at bounding box center [446, 143] width 507 height 32
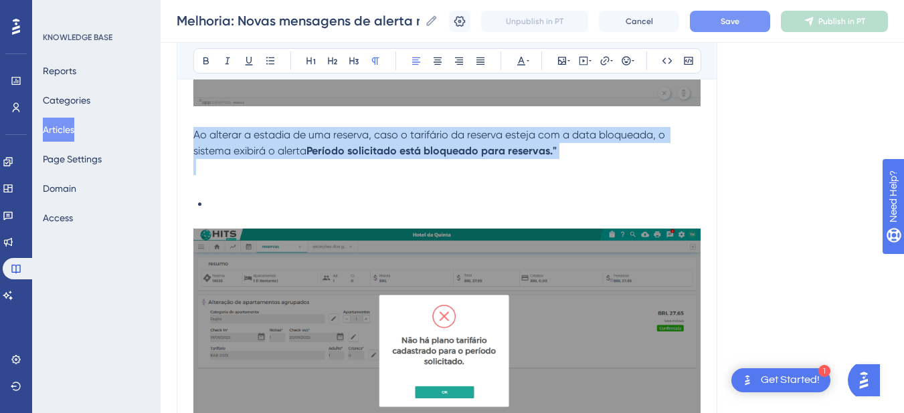
click at [264, 143] on p "Ao alterar a estadia de uma reserva, caso o tarifário da reserva esteja com a d…" at bounding box center [446, 143] width 507 height 32
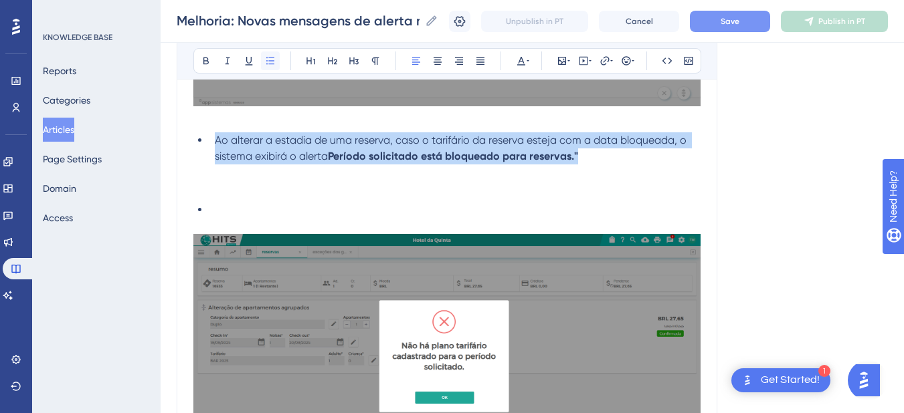
click at [266, 52] on button at bounding box center [270, 61] width 19 height 19
click at [283, 147] on li "Ao alterar a estadia de uma reserva, caso o tarifário da reserva esteja com a d…" at bounding box center [454, 148] width 491 height 32
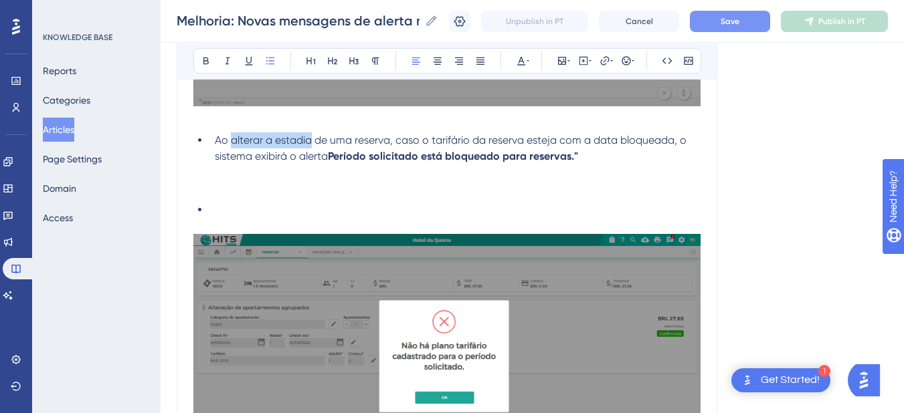
drag, startPoint x: 231, startPoint y: 141, endPoint x: 312, endPoint y: 141, distance: 80.3
click at [312, 141] on span "Ao alterar a estadia de uma reserva, caso o tarifário da reserva esteja com a d…" at bounding box center [452, 148] width 474 height 29
click at [203, 60] on icon at bounding box center [206, 61] width 11 height 11
click at [276, 160] on span "de uma reserva, caso o tarifário da reserva esteja com a data bloqueada, o sist…" at bounding box center [451, 148] width 472 height 29
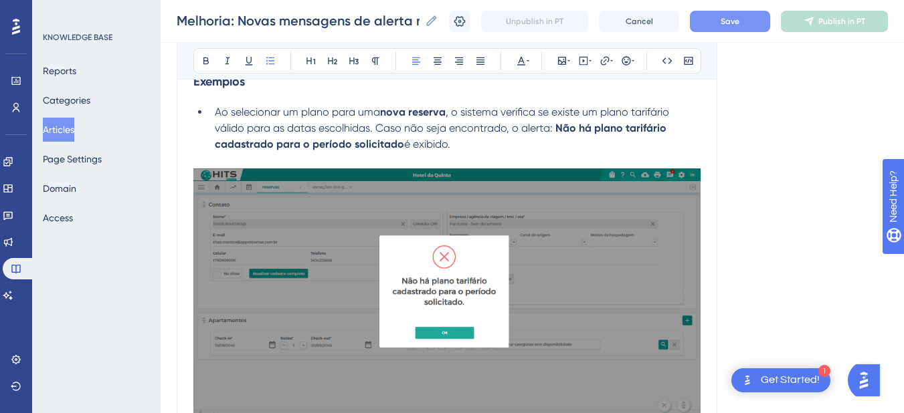
click at [213, 110] on li "Ao selecionar um plano para uma nova reserva , o sistema verifica se existe um …" at bounding box center [454, 128] width 491 height 48
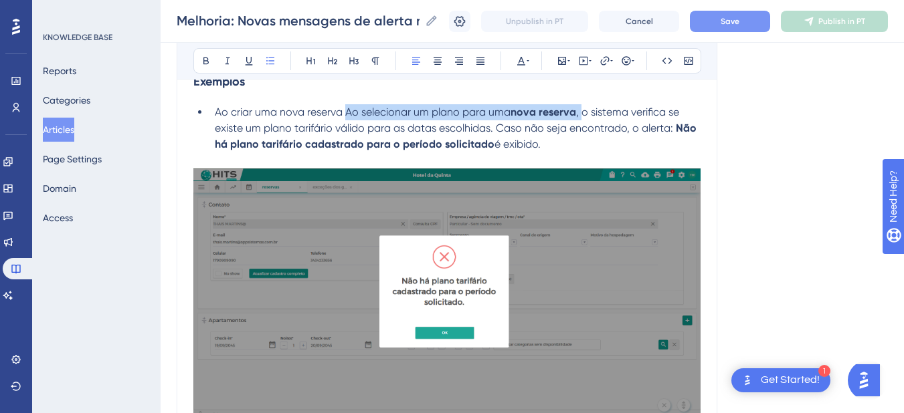
drag, startPoint x: 583, startPoint y: 112, endPoint x: 366, endPoint y: 108, distance: 216.8
click at [347, 110] on li "Ao criar uma nova reserva Ao selecionar um plano para uma nova reserva , o sist…" at bounding box center [454, 128] width 491 height 48
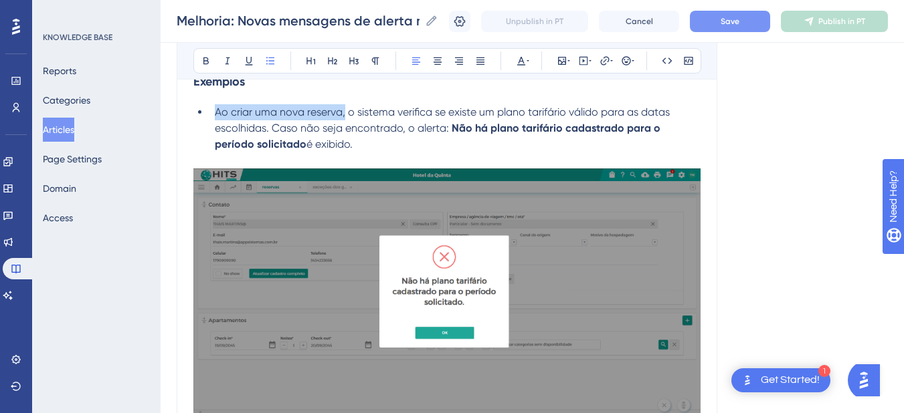
drag, startPoint x: 343, startPoint y: 112, endPoint x: 217, endPoint y: 115, distance: 126.5
click at [217, 115] on span "Ao criar uma nova reserva, o sistema verifica se existe um plano tarifário váli…" at bounding box center [444, 120] width 458 height 29
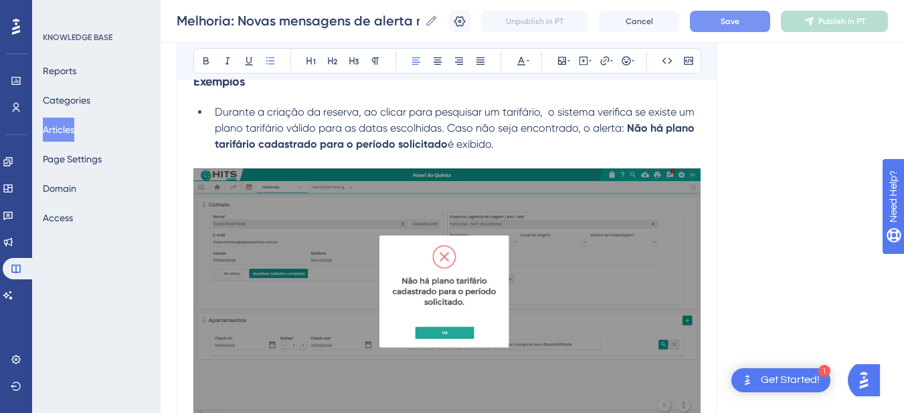
click at [441, 128] on span "Durante a criação da reserva, ao clicar para pesquisar um tarifário, o sistema …" at bounding box center [456, 120] width 482 height 29
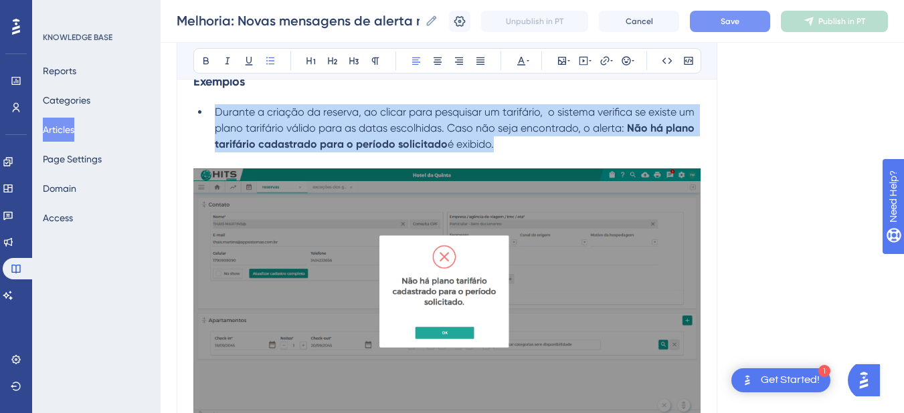
drag, startPoint x: 414, startPoint y: 131, endPoint x: 214, endPoint y: 112, distance: 200.9
click at [214, 112] on li "Durante a criação da reserva, ao clicar para pesquisar um tarifário, o sistema …" at bounding box center [454, 128] width 491 height 48
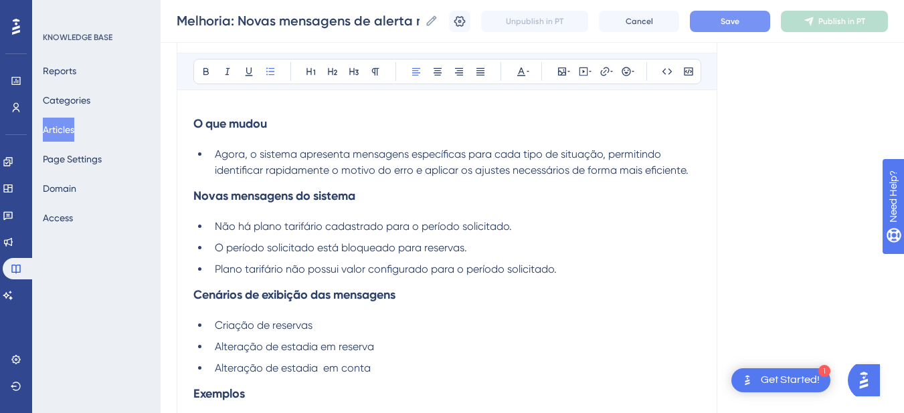
scroll to position [334, 0]
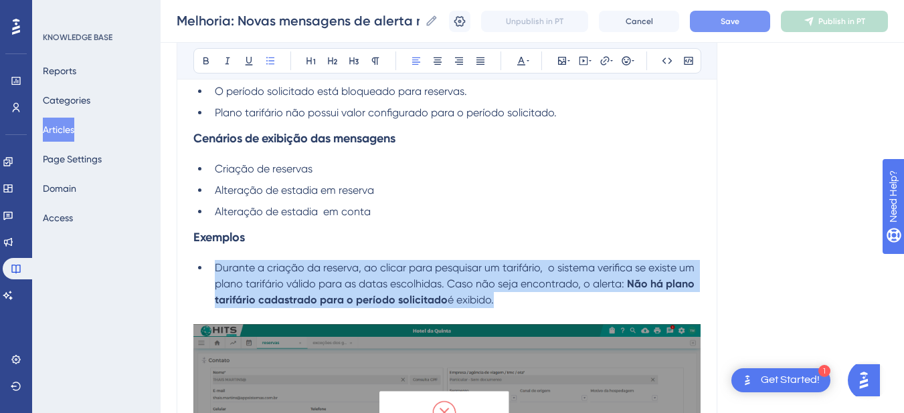
click at [268, 286] on span "Durante a criação da reserva, ao clicar para pesquisar um tarifário, o sistema …" at bounding box center [456, 276] width 482 height 29
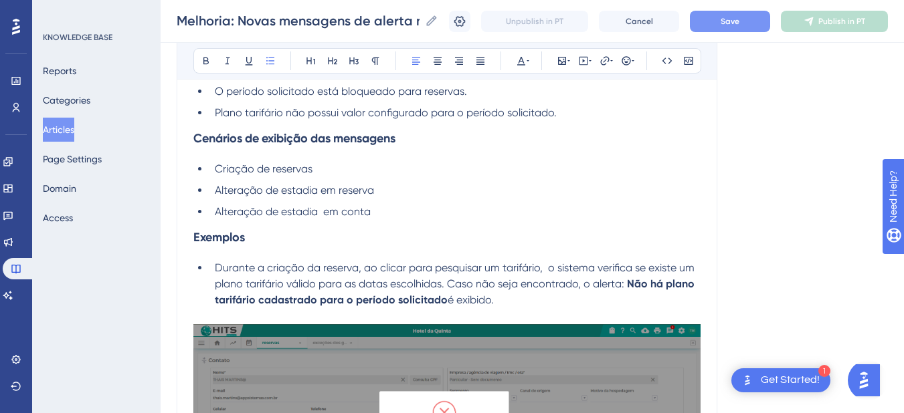
click at [268, 286] on span "Durante a criação da reserva, ao clicar para pesquisar um tarifário, o sistema …" at bounding box center [456, 276] width 482 height 29
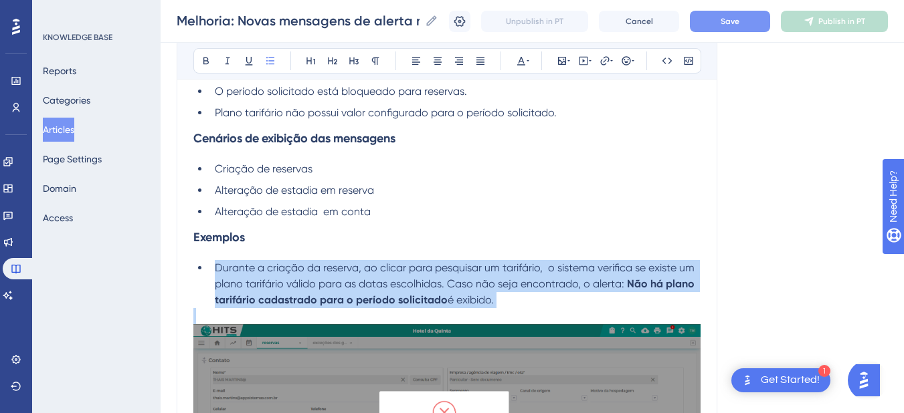
click at [268, 286] on span "Durante a criação da reserva, ao clicar para pesquisar um tarifário, o sistema …" at bounding box center [456, 276] width 482 height 29
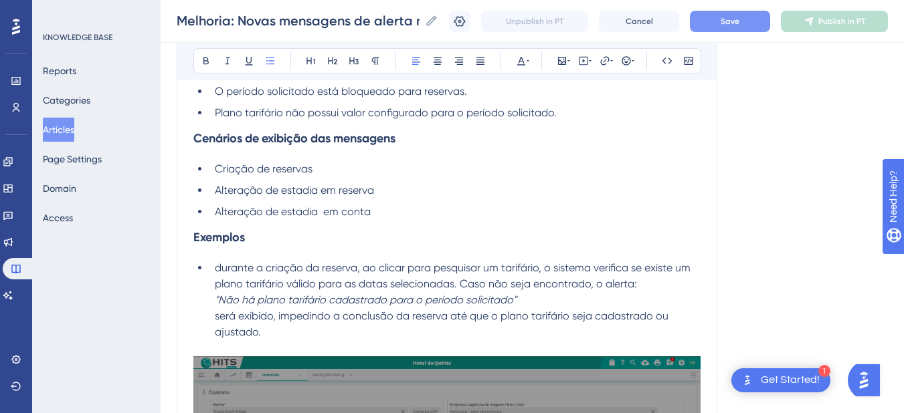
click at [219, 269] on span "durante a criação da reserva, ao clicar para pesquisar um tarifário, o sistema …" at bounding box center [454, 276] width 478 height 29
drag, startPoint x: 221, startPoint y: 298, endPoint x: 206, endPoint y: 298, distance: 14.7
click at [206, 298] on ul "Durante a criação da reserva, ao clicar para pesquisar um tarifário, o sistema …" at bounding box center [446, 300] width 507 height 80
click at [514, 300] on li "Durante a criação da reserva, ao clicar para pesquisar um tarifário, o sistema …" at bounding box center [454, 300] width 491 height 80
click at [540, 303] on li "Durante a criação da reserva, ao clicar para pesquisar um tarifário, o sistema …" at bounding box center [454, 300] width 491 height 80
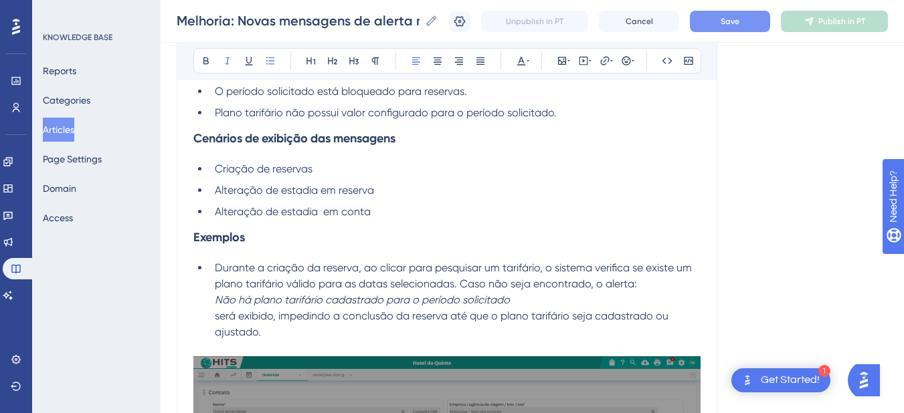
click at [214, 302] on li "Durante a criação da reserva, ao clicar para pesquisar um tarifário, o sistema …" at bounding box center [454, 300] width 491 height 80
drag, startPoint x: 646, startPoint y: 286, endPoint x: 649, endPoint y: 294, distance: 8.5
click at [649, 294] on li "Durante a criação da reserva, ao clicar para pesquisar um tarifário, o sistema …" at bounding box center [454, 300] width 491 height 80
click at [227, 62] on icon at bounding box center [227, 61] width 5 height 7
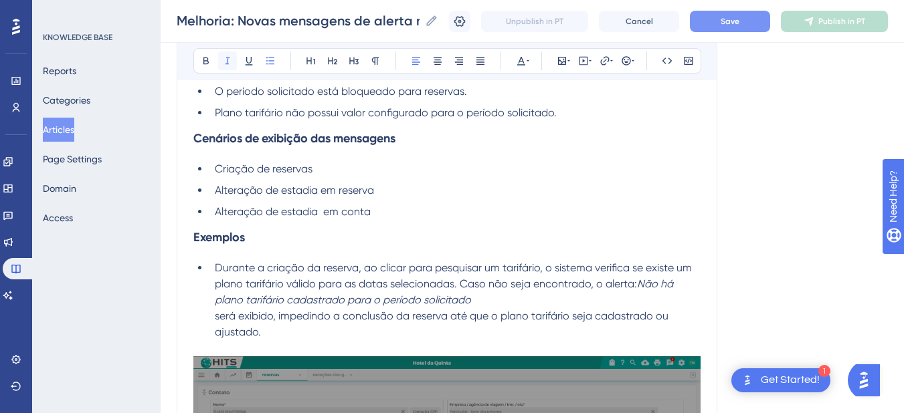
click at [227, 62] on icon at bounding box center [227, 61] width 5 height 7
click at [644, 289] on em "N" at bounding box center [640, 284] width 7 height 13
drag, startPoint x: 642, startPoint y: 282, endPoint x: 648, endPoint y: 291, distance: 11.1
click at [648, 291] on li "Durante a criação da reserva, ao clicar para pesquisar um tarifário, o sistema …" at bounding box center [454, 300] width 491 height 80
click at [642, 285] on em "N" at bounding box center [640, 284] width 7 height 13
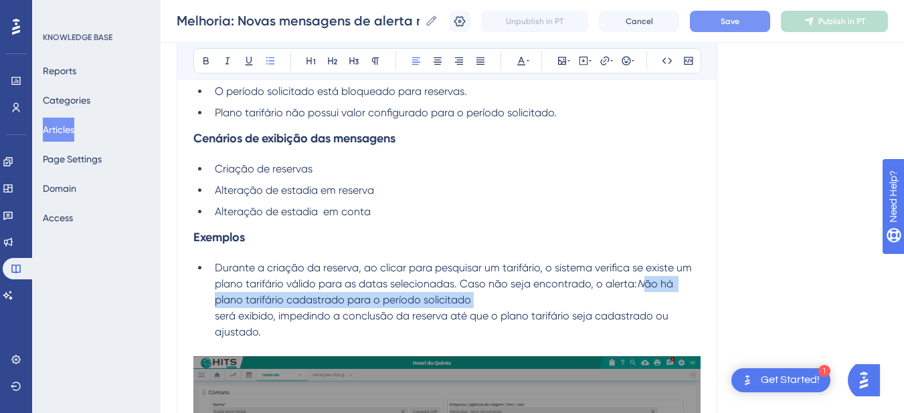
drag, startPoint x: 642, startPoint y: 285, endPoint x: 647, endPoint y: 298, distance: 13.5
click at [647, 298] on li "Durante a criação da reserva, ao clicar para pesquisar um tarifário, o sistema …" at bounding box center [454, 300] width 491 height 80
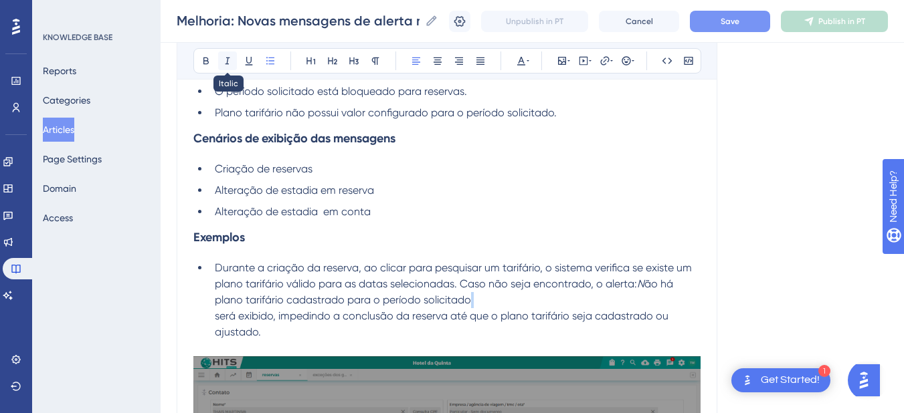
click at [230, 56] on icon at bounding box center [227, 61] width 11 height 11
click at [310, 302] on span "Não há plano tarifário cadastrado para o período solicitado" at bounding box center [447, 292] width 464 height 29
click at [211, 318] on li "Durante a criação da reserva, ao clicar para pesquisar um tarifário, o sistema …" at bounding box center [454, 300] width 491 height 80
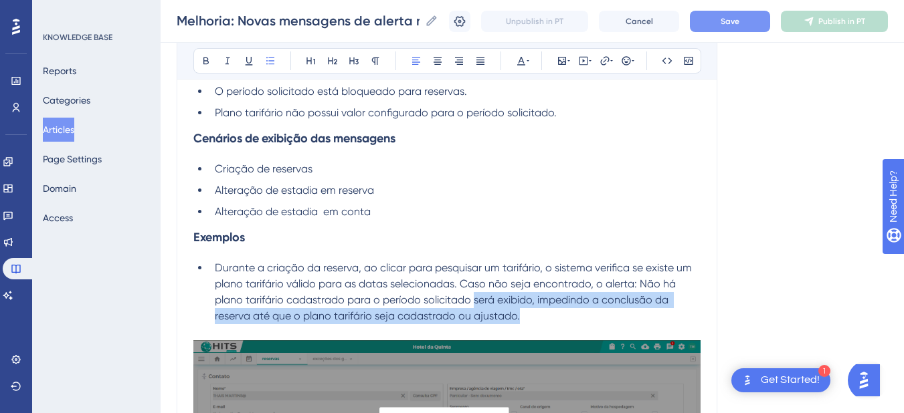
drag, startPoint x: 541, startPoint y: 316, endPoint x: 475, endPoint y: 308, distance: 66.8
click at [475, 308] on li "Durante a criação da reserva, ao clicar para pesquisar um tarifário, o sistema …" at bounding box center [454, 292] width 491 height 64
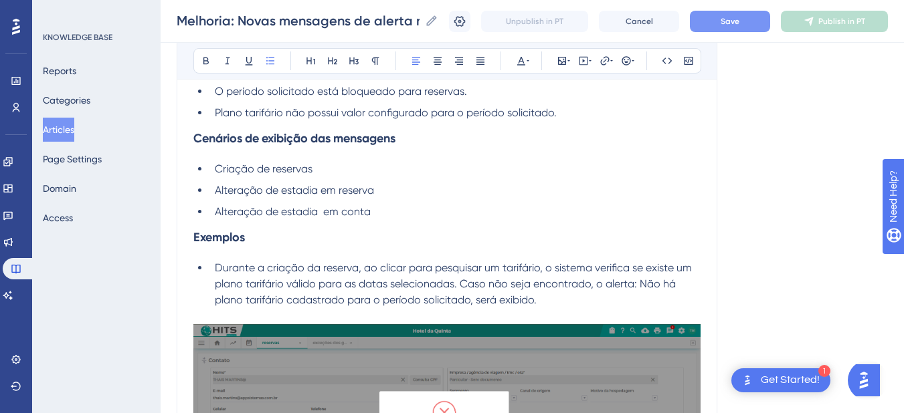
scroll to position [646, 0]
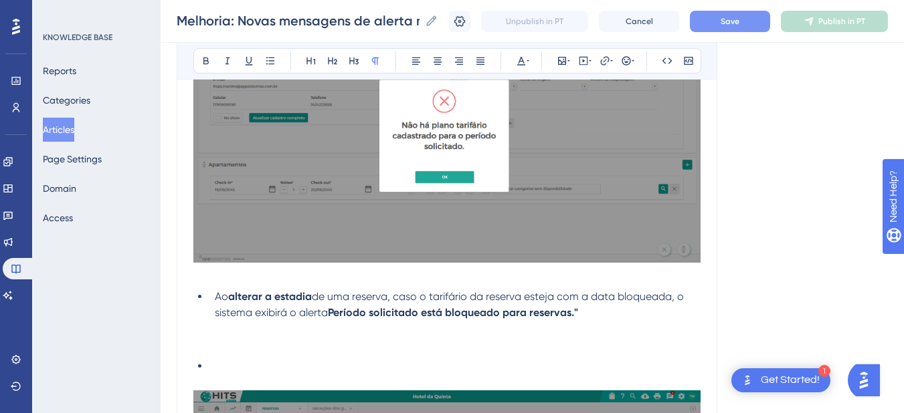
click at [227, 349] on p at bounding box center [446, 345] width 507 height 16
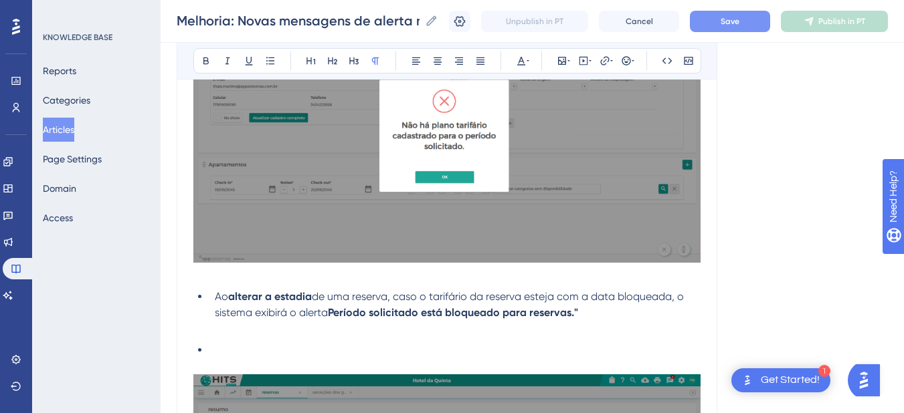
scroll to position [803, 0]
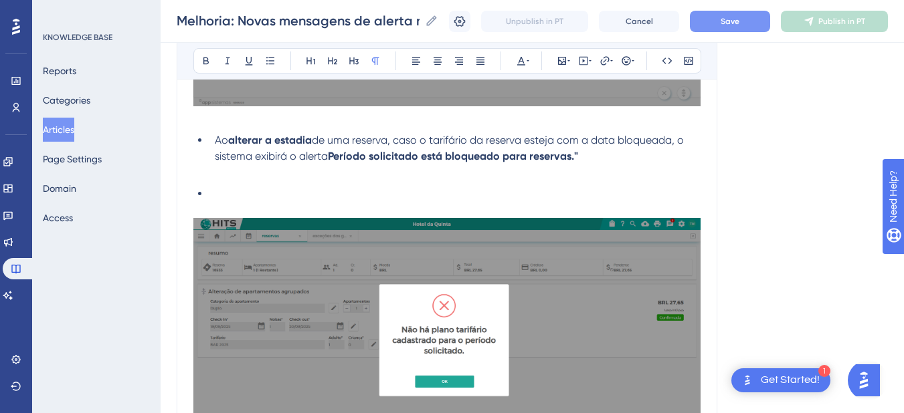
click at [589, 157] on li "Ao alterar a estadia de uma reserva, caso o tarifário da reserva esteja com a d…" at bounding box center [454, 148] width 491 height 32
click at [266, 195] on li at bounding box center [454, 194] width 491 height 16
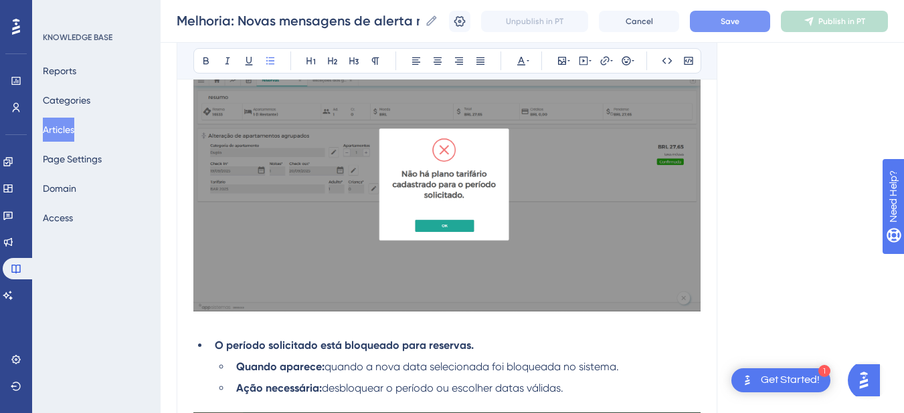
click at [357, 221] on img at bounding box center [446, 187] width 507 height 250
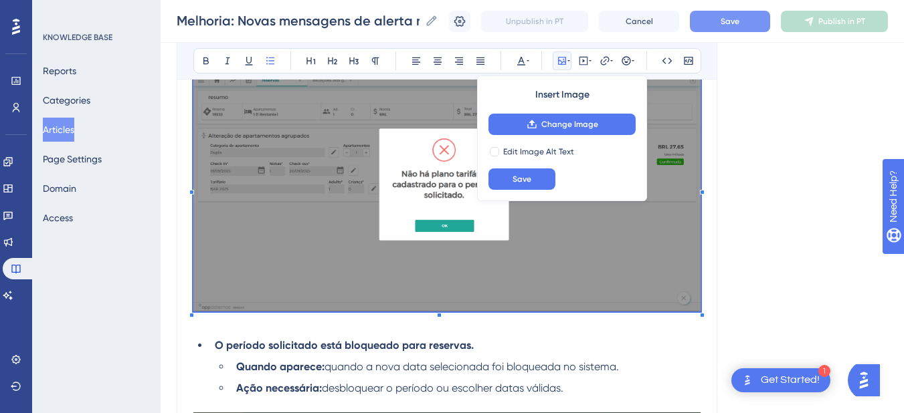
scroll to position [803, 0]
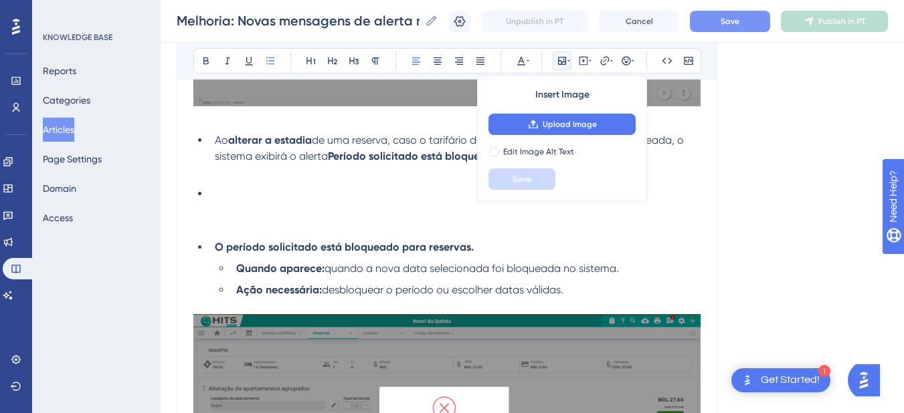
drag, startPoint x: 592, startPoint y: 287, endPoint x: 201, endPoint y: 205, distance: 399.1
click at [201, 205] on div "O que mudou Agora, o sistema apresenta mensagens específicas para cada tipo de …" at bounding box center [446, 352] width 507 height 1741
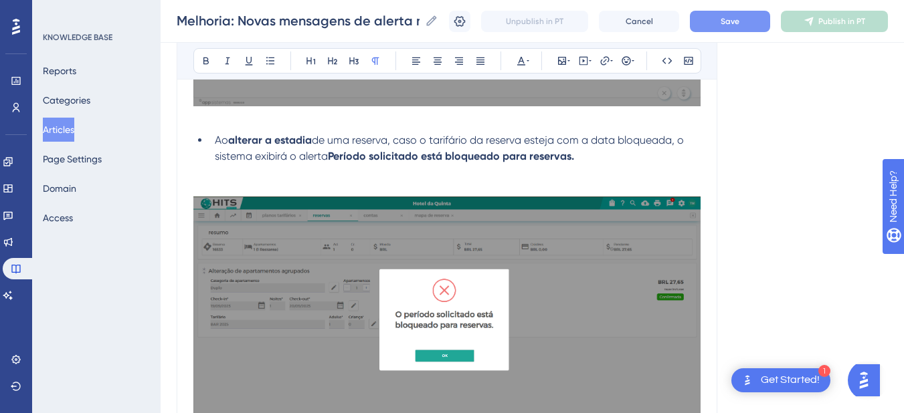
click at [227, 174] on p at bounding box center [446, 173] width 507 height 16
click at [214, 181] on p at bounding box center [446, 189] width 507 height 16
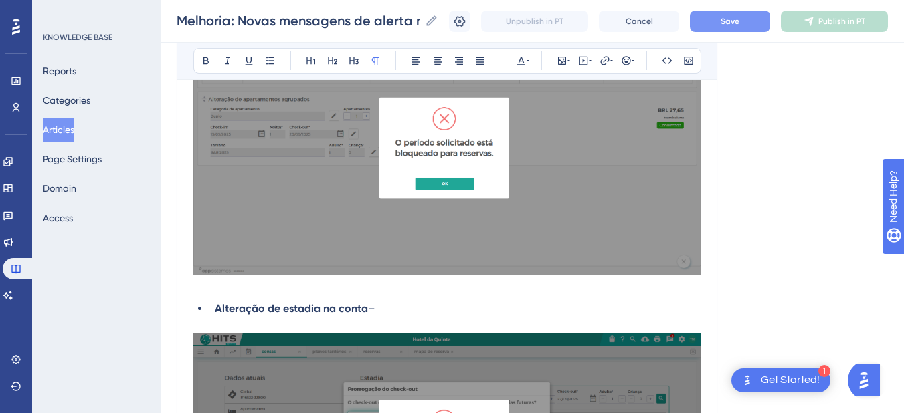
scroll to position [1115, 0]
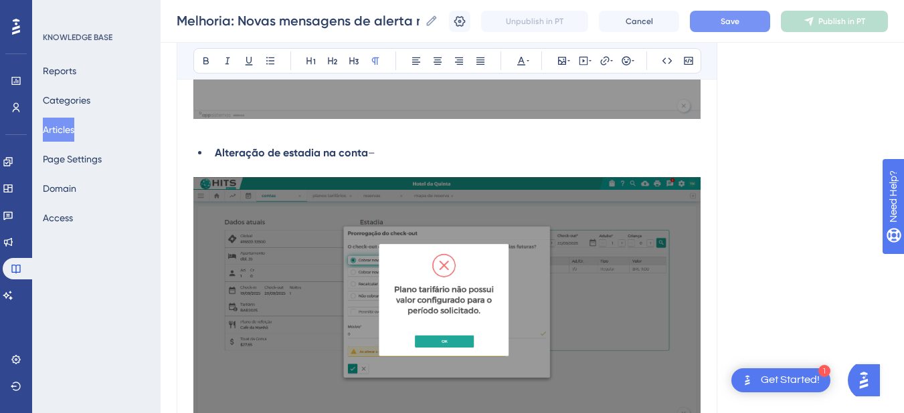
click at [391, 152] on li "Alteração de estadia na conta –" at bounding box center [454, 153] width 491 height 16
click at [397, 153] on li "Alteração de estadia na conta –" at bounding box center [454, 153] width 491 height 16
drag, startPoint x: 397, startPoint y: 153, endPoint x: 213, endPoint y: 152, distance: 184.0
click at [213, 152] on li "Alteração de estadia na conta" at bounding box center [454, 153] width 491 height 16
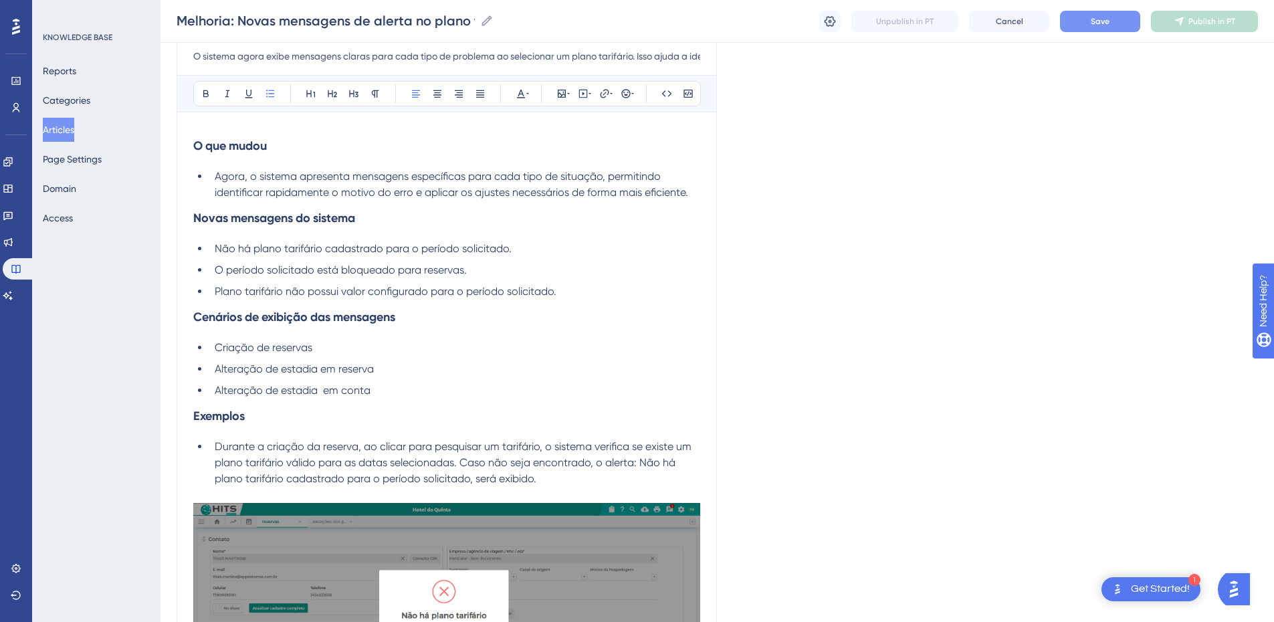
scroll to position [312, 0]
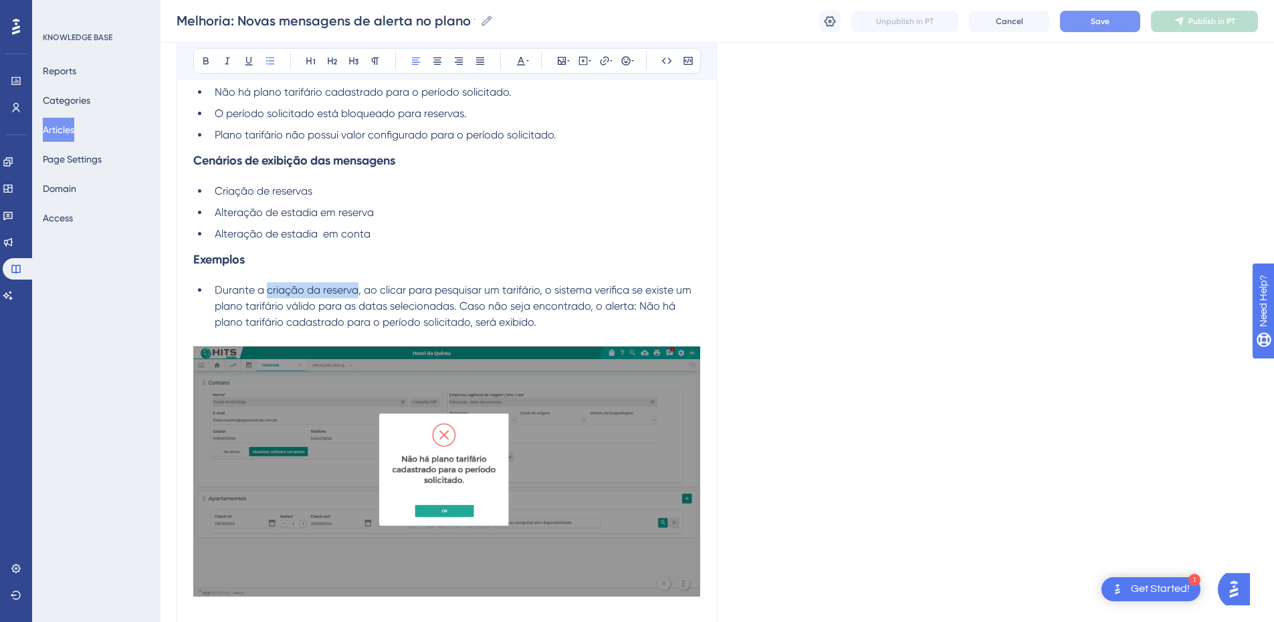
drag, startPoint x: 358, startPoint y: 290, endPoint x: 268, endPoint y: 290, distance: 89.6
click at [268, 290] on span "Durante a criação da reserva, ao clicar para pesquisar um tarifário, o sistema …" at bounding box center [455, 298] width 480 height 29
click at [260, 290] on span "Durante a criação da reserva, ao clicar para pesquisar um tarifário, o sistema …" at bounding box center [455, 298] width 480 height 29
drag, startPoint x: 264, startPoint y: 290, endPoint x: 201, endPoint y: 290, distance: 62.9
click at [209, 290] on li "Durante a criação da reserva, ao clicar para pesquisar um tarifário, o sistema …" at bounding box center [454, 306] width 491 height 48
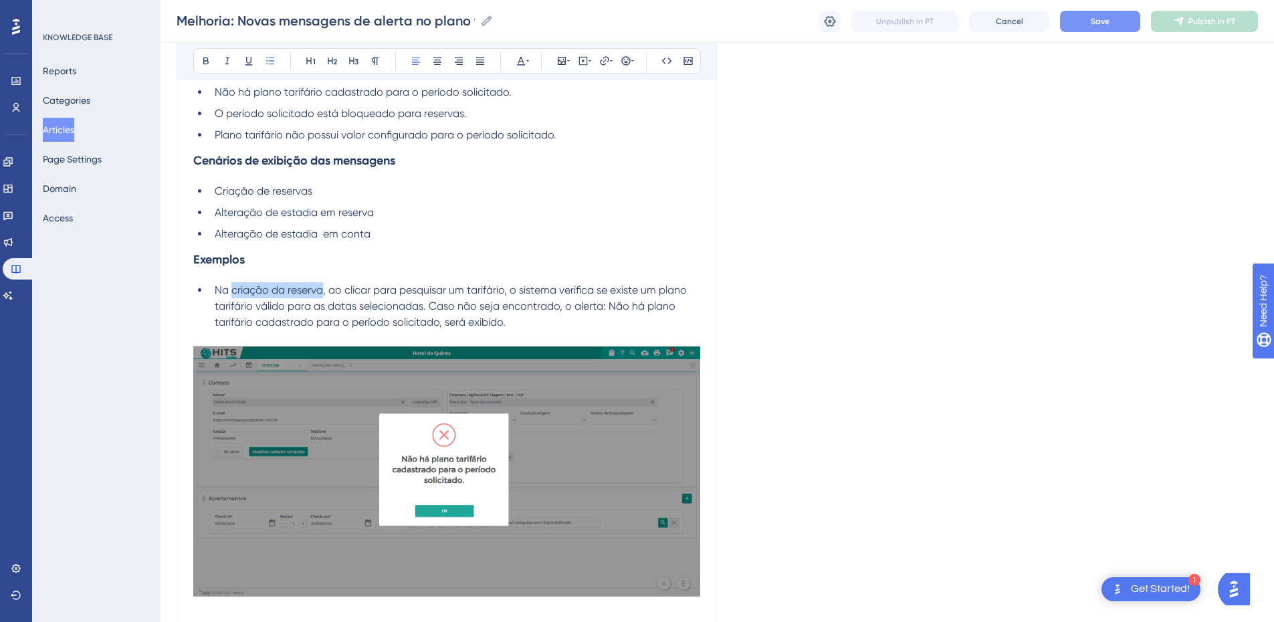
drag, startPoint x: 323, startPoint y: 290, endPoint x: 233, endPoint y: 290, distance: 90.3
click at [233, 290] on span "Na criação da reserva, ao clicar para pesquisar um tarifário, o sistema verific…" at bounding box center [452, 298] width 475 height 29
click at [205, 54] on button at bounding box center [206, 61] width 19 height 19
click at [317, 283] on li "Na criação da reserva , ao clicar para pesquisar um tarifário, o sistema verifi…" at bounding box center [454, 306] width 491 height 48
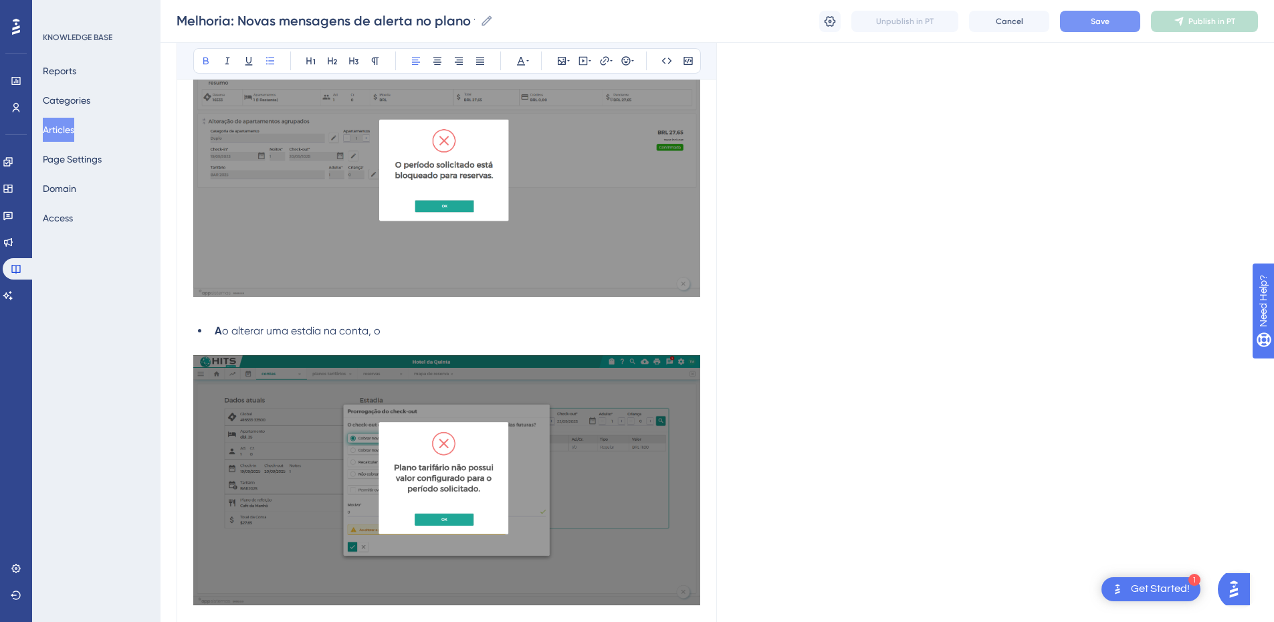
scroll to position [781, 0]
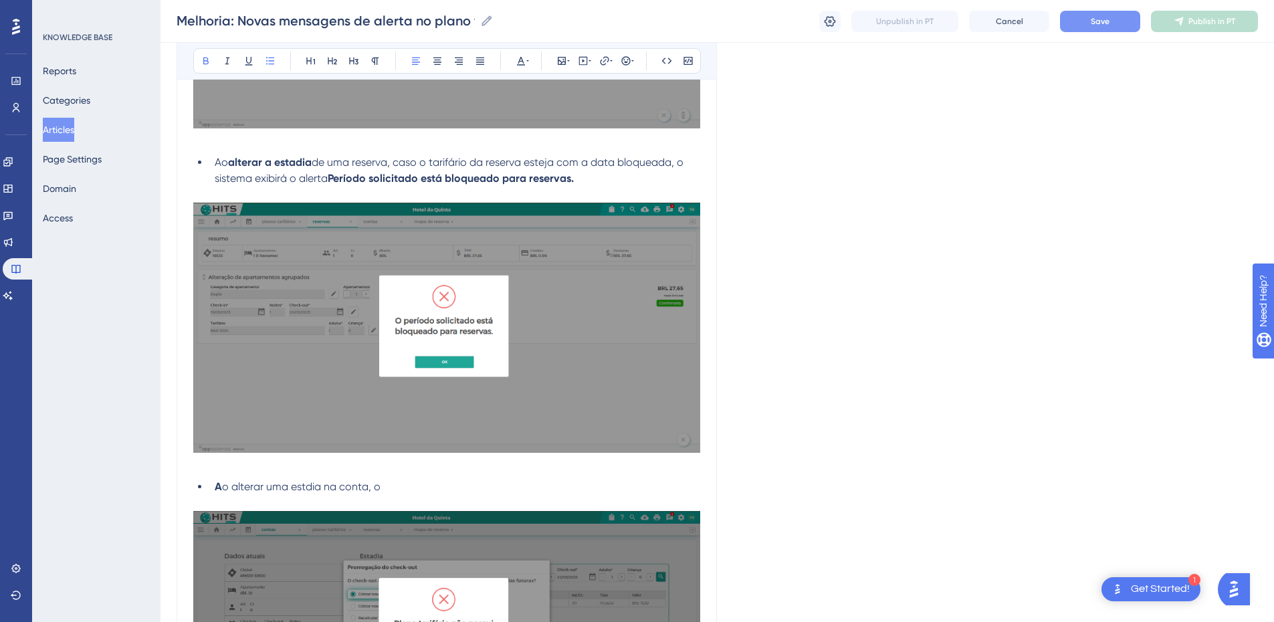
click at [391, 161] on span "de uma reserva, caso o tarifário da reserva esteja com a data bloqueada, o sist…" at bounding box center [451, 170] width 472 height 29
click at [575, 160] on span "de uma reserva ou conta, caso o tarifário da reserva esteja com a data bloquead…" at bounding box center [440, 170] width 450 height 29
click at [572, 160] on span "de uma reserva ou conta, caso o tarifário da reserva esteja com a data bloquead…" at bounding box center [440, 170] width 450 height 29
click at [363, 189] on p at bounding box center [446, 195] width 507 height 16
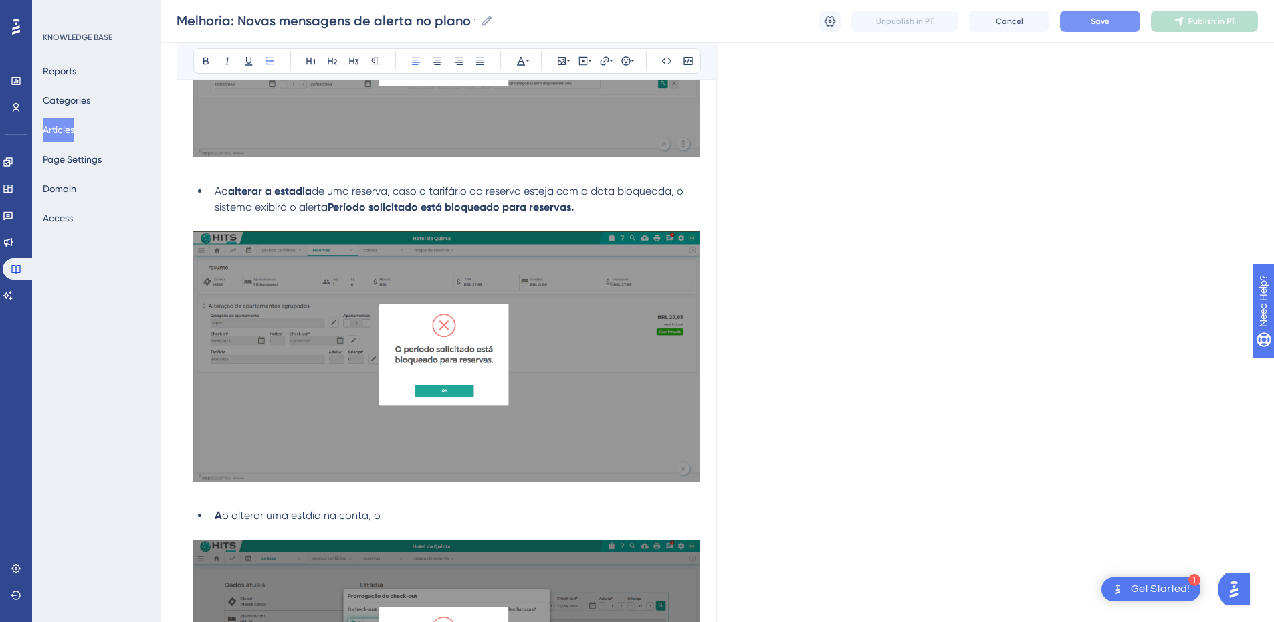
scroll to position [1064, 0]
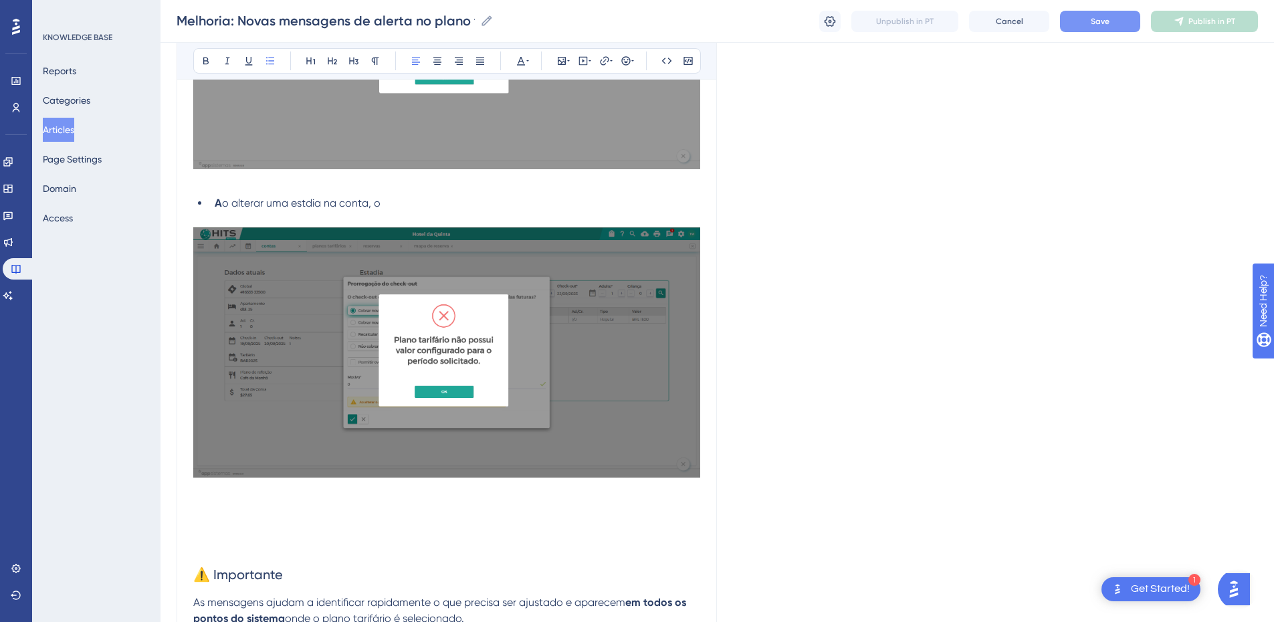
click at [465, 209] on li "A o alterar uma estdia na conta, o" at bounding box center [454, 203] width 491 height 16
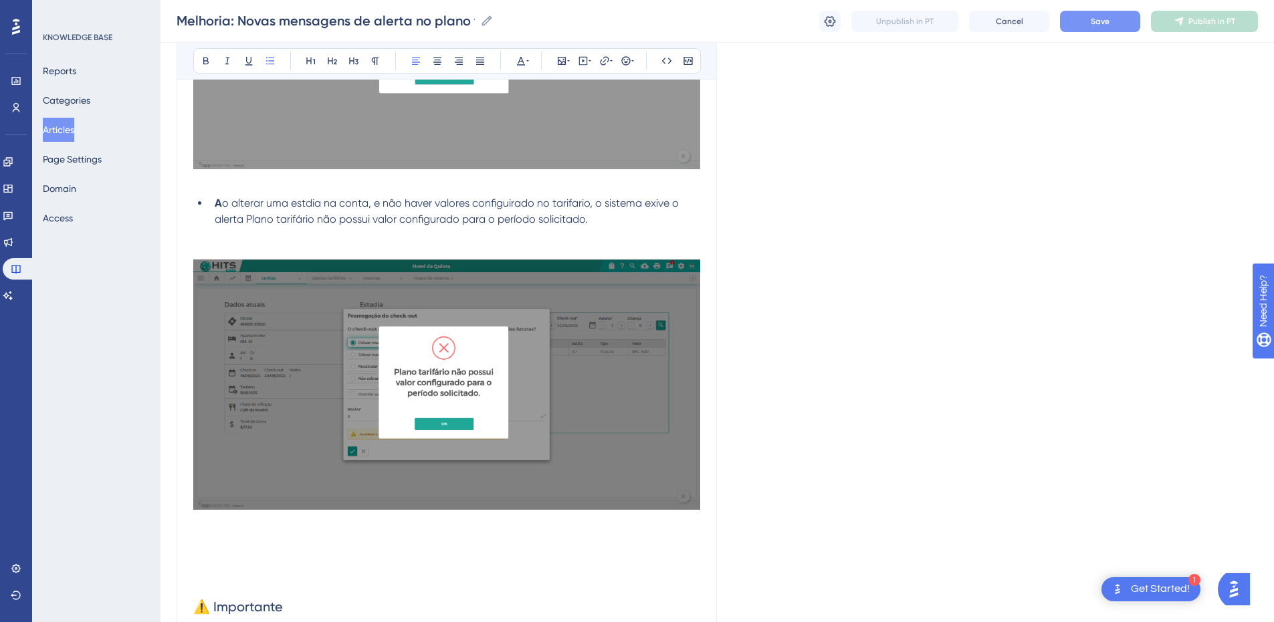
click at [333, 206] on span "o alterar uma estdia na conta, e não haver valores configuirado no tarifario, o…" at bounding box center [448, 211] width 467 height 29
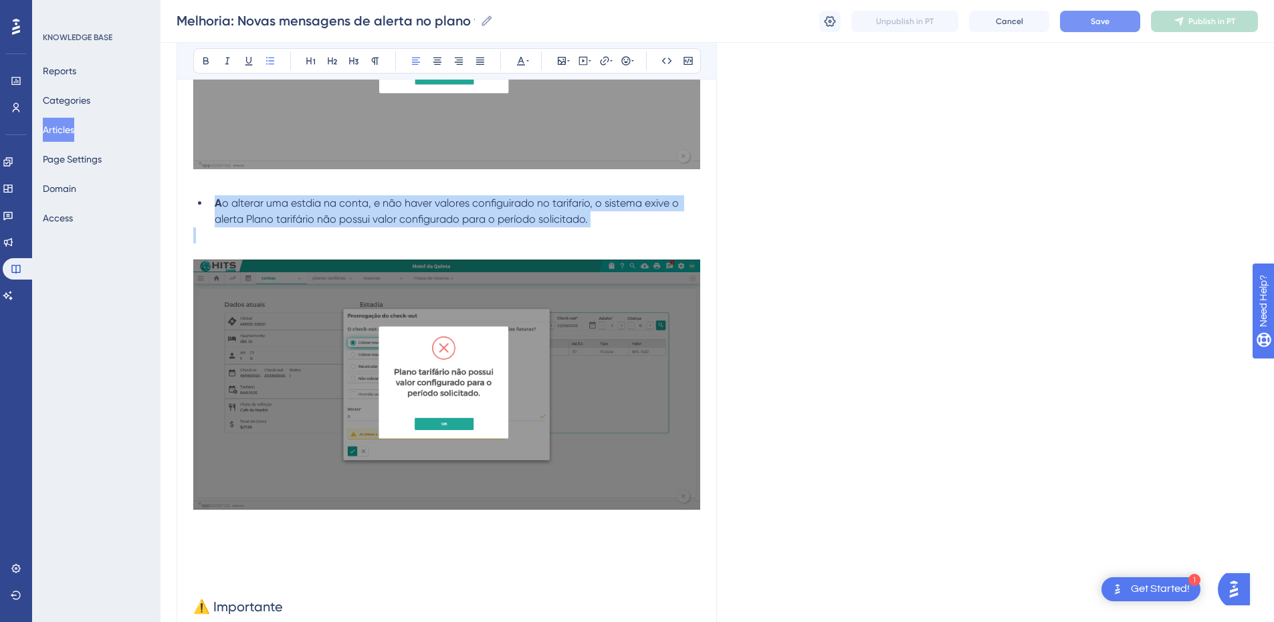
click at [333, 206] on span "o alterar uma estdia na conta, e não haver valores configuirado no tarifario, o…" at bounding box center [448, 211] width 467 height 29
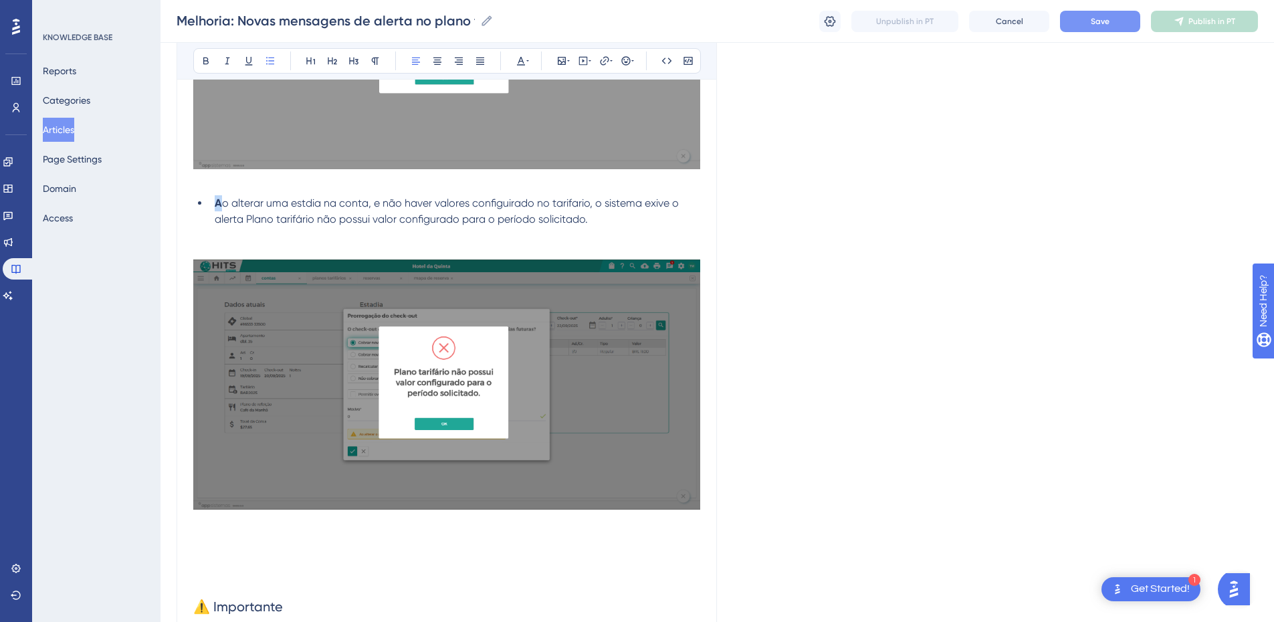
click at [343, 209] on li "A o alterar uma estdia na conta, e não haver valores configuirado no tarifario,…" at bounding box center [454, 211] width 491 height 32
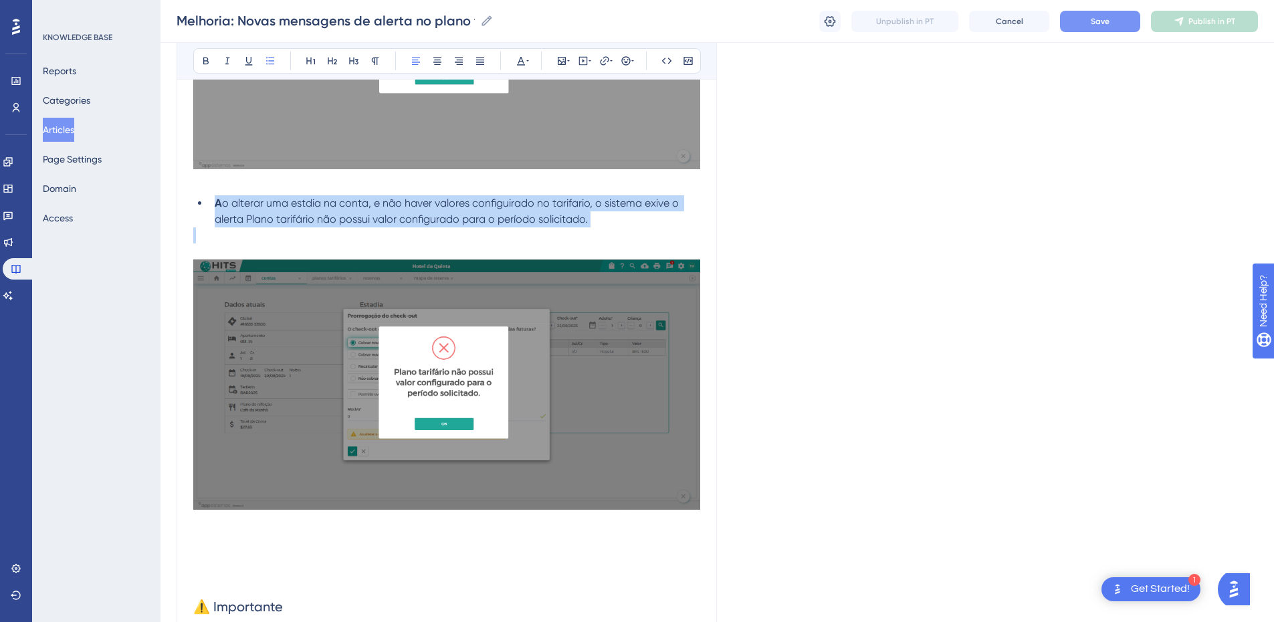
click at [343, 209] on li "A o alterar uma estdia na conta, e não haver valores configuirado no tarifario,…" at bounding box center [454, 211] width 491 height 32
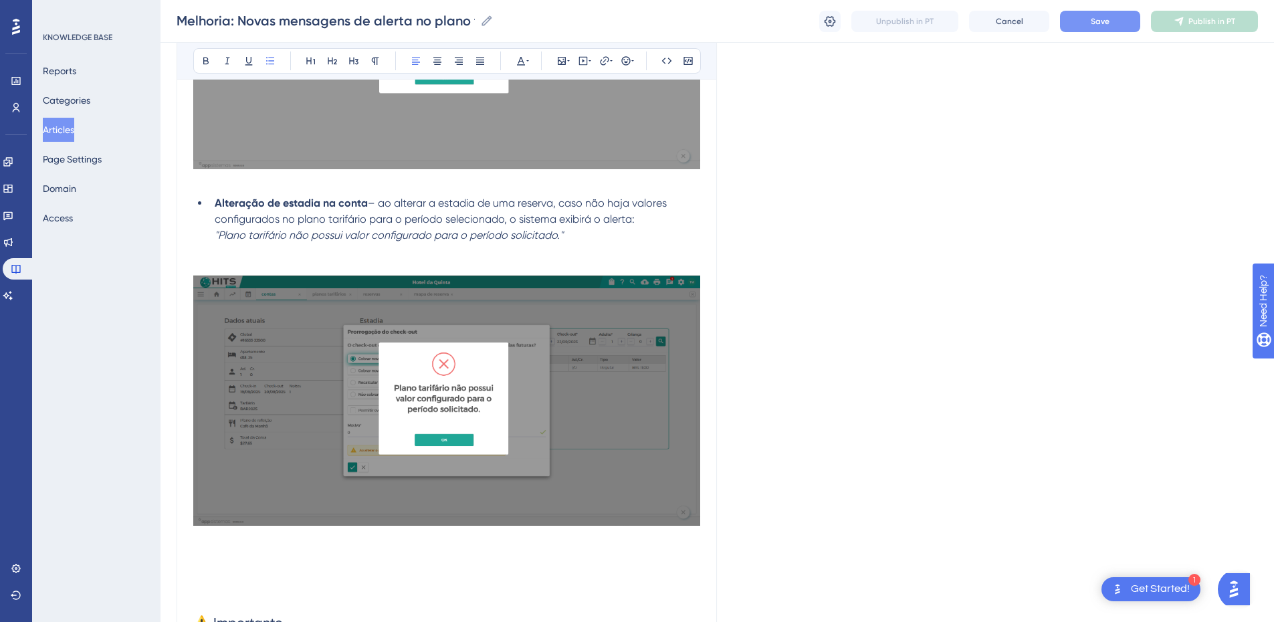
click at [382, 203] on span "– ao alterar a estadia de uma reserva, caso não haja valores configurados no pl…" at bounding box center [442, 211] width 455 height 29
drag, startPoint x: 384, startPoint y: 203, endPoint x: 213, endPoint y: 199, distance: 171.3
click at [213, 199] on li "Alteração de estadia na conta – ao alterar a estadia de uma reserva, caso não h…" at bounding box center [454, 219] width 491 height 48
click at [404, 219] on span "Ao alterar a estadia de uma reserva, caso não haja valores configurados no plan…" at bounding box center [456, 211] width 482 height 29
drag, startPoint x: 391, startPoint y: 201, endPoint x: 355, endPoint y: 203, distance: 36.1
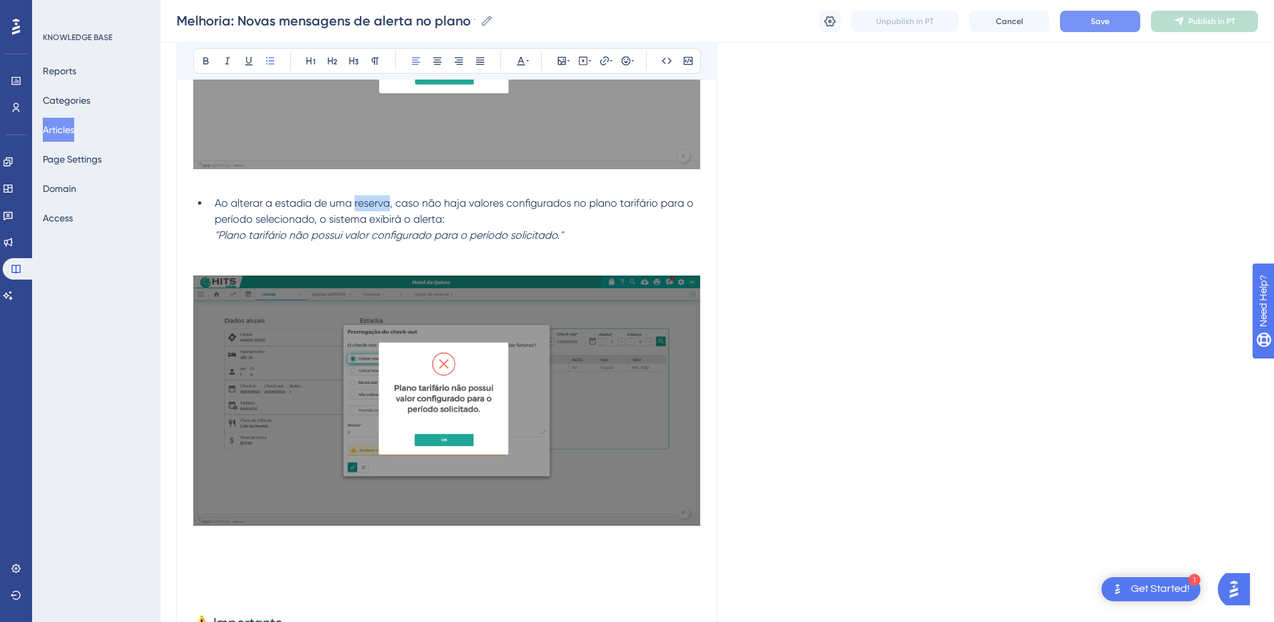
click at [355, 203] on span "Ao alterar a estadia de uma reserva, caso não haja valores configurados no plan…" at bounding box center [456, 211] width 482 height 29
drag, startPoint x: 217, startPoint y: 237, endPoint x: 631, endPoint y: 231, distance: 413.5
click at [631, 231] on li "Ao alterar a estadia de uma conta, caso não haja valores configurados no plano …" at bounding box center [454, 219] width 491 height 48
click at [229, 58] on icon at bounding box center [227, 61] width 5 height 7
click at [215, 236] on em """ at bounding box center [216, 235] width 3 height 13
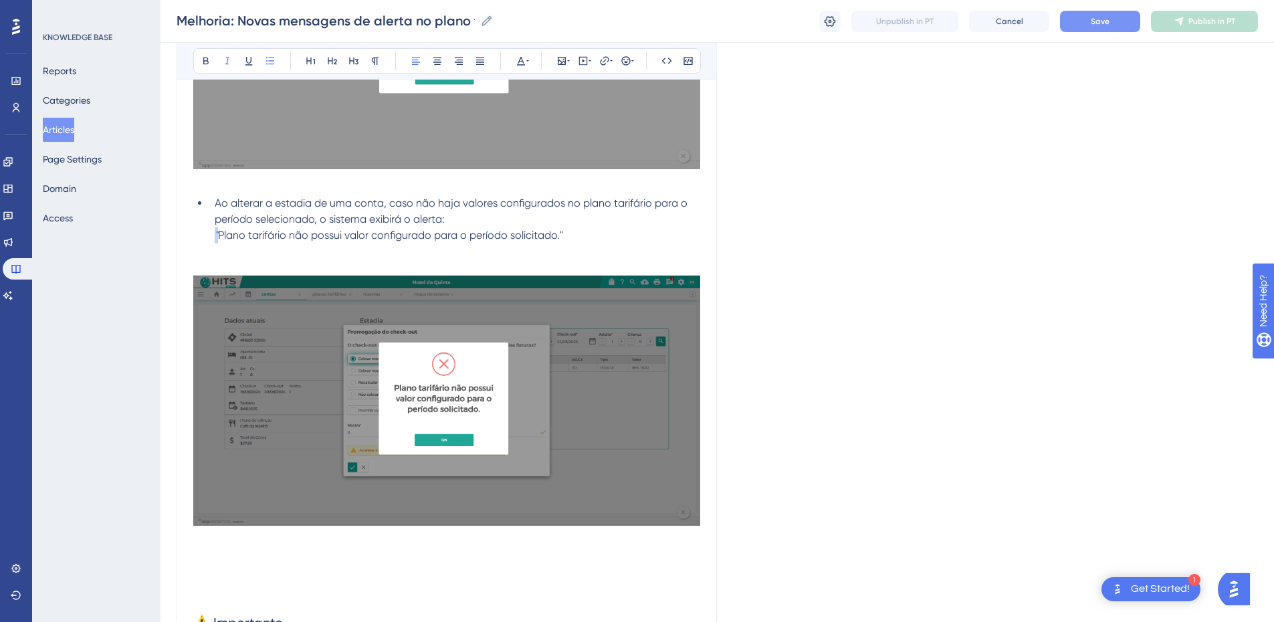
drag, startPoint x: 219, startPoint y: 235, endPoint x: 207, endPoint y: 234, distance: 12.1
click at [208, 235] on ul "Ao alterar a estadia de uma conta, caso não haja valores configurados no plano …" at bounding box center [446, 219] width 507 height 48
click at [332, 235] on li "Ao alterar a estadia de uma conta, caso não haja valores configurados no plano …" at bounding box center [454, 219] width 491 height 48
click at [448, 219] on span "Ao alterar a estadia de uma conta, caso não haja valores configurados no plano …" at bounding box center [456, 219] width 482 height 45
drag, startPoint x: 452, startPoint y: 221, endPoint x: 453, endPoint y: 229, distance: 8.8
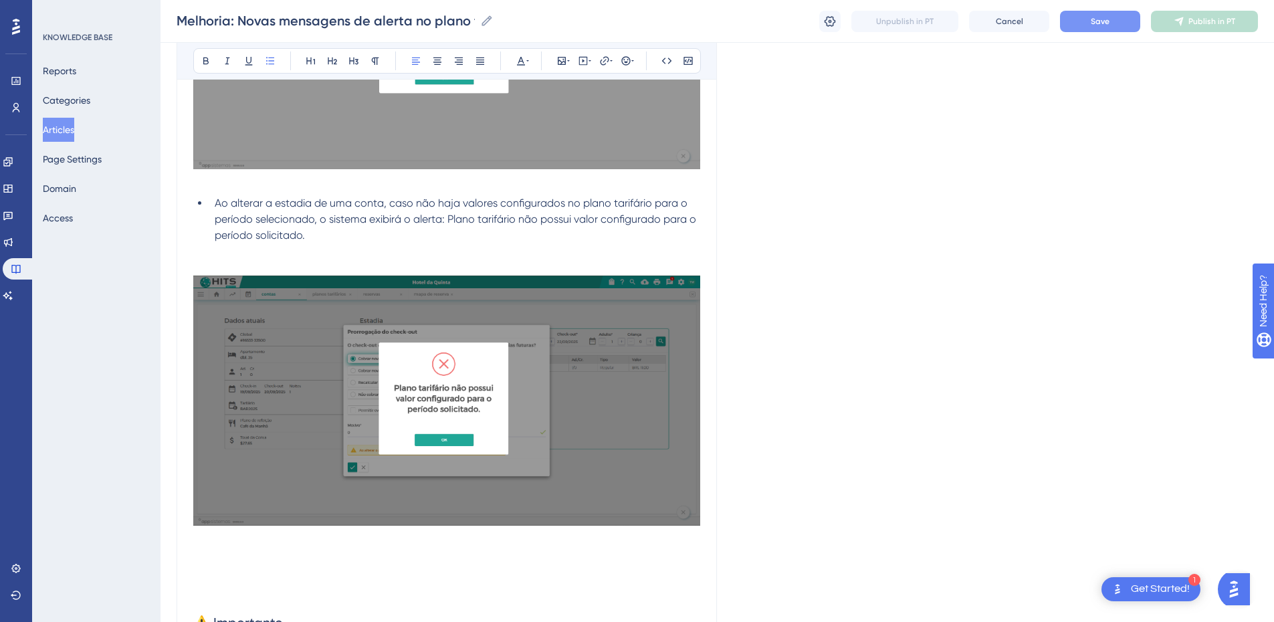
click at [453, 229] on li "Ao alterar a estadia de uma conta, caso não haja valores configurados no plano …" at bounding box center [454, 219] width 491 height 48
click at [201, 57] on icon at bounding box center [206, 61] width 11 height 11
click at [351, 238] on li "Ao alterar a estadia de uma conta, caso não haja valores configurados no plano …" at bounding box center [454, 219] width 491 height 48
click at [254, 256] on p at bounding box center [446, 252] width 507 height 16
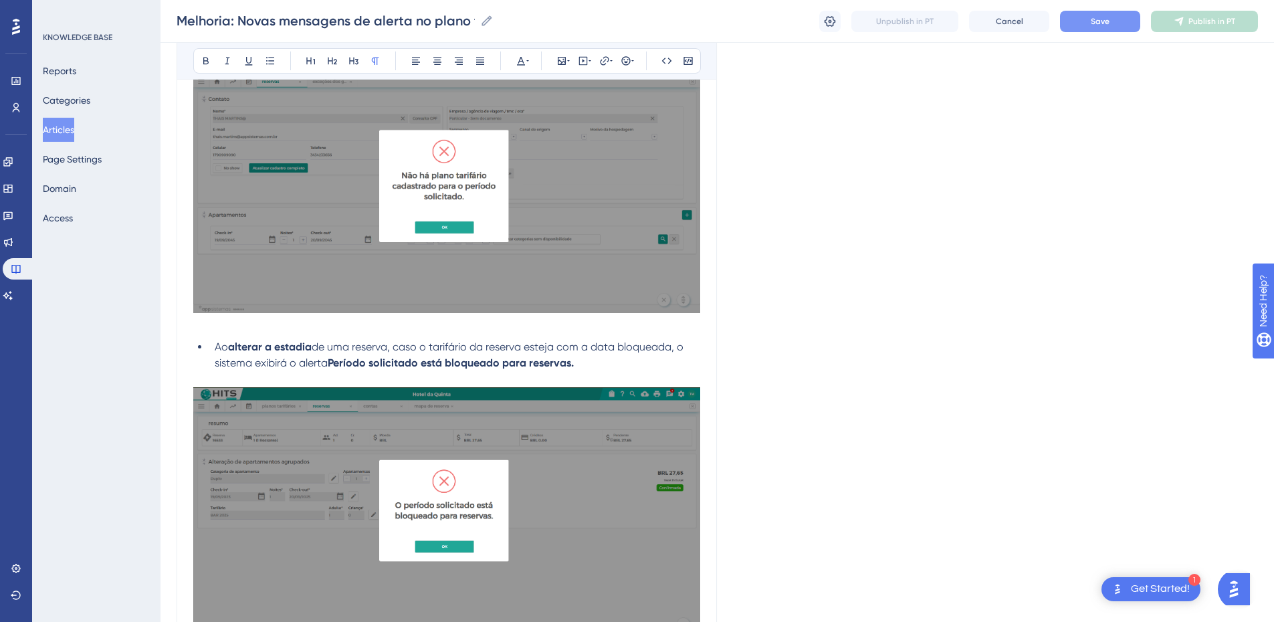
scroll to position [284, 0]
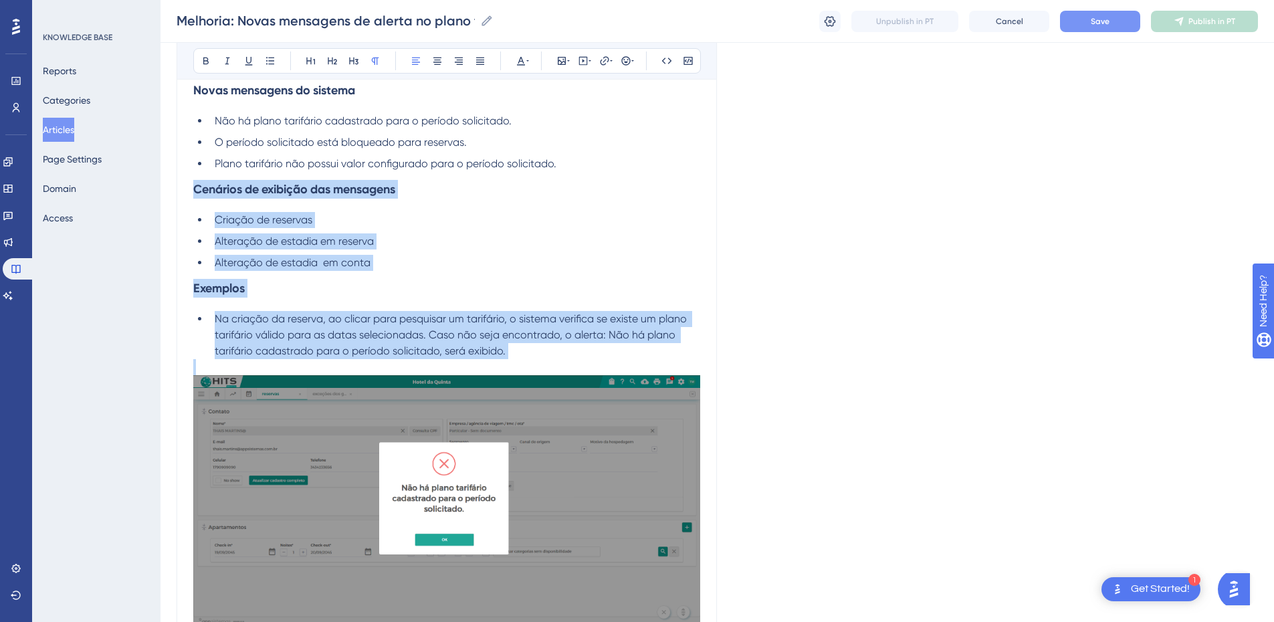
drag, startPoint x: 520, startPoint y: 361, endPoint x: 196, endPoint y: 193, distance: 365.0
click at [298, 318] on span "Na criação da reserva, ao clicar para pesquisar um tarifário, o sistema verific…" at bounding box center [452, 326] width 475 height 29
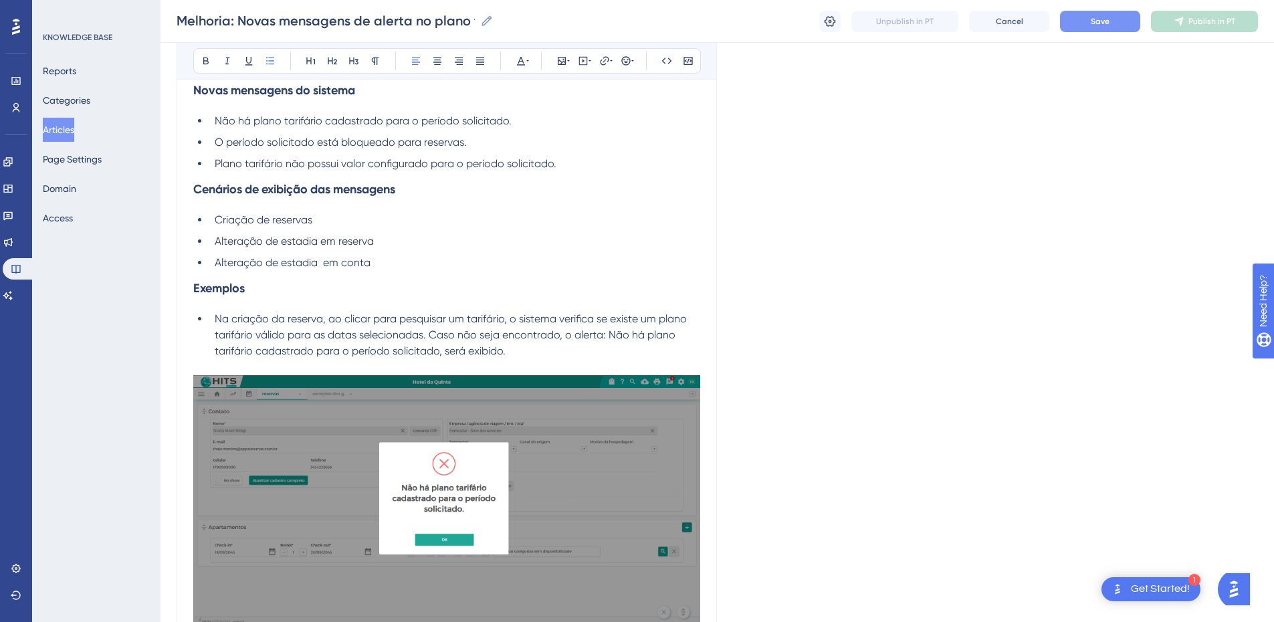
click at [207, 320] on ul "Na criação da reserva, ao clicar para pesquisar um tarifário, o sistema verific…" at bounding box center [446, 335] width 507 height 48
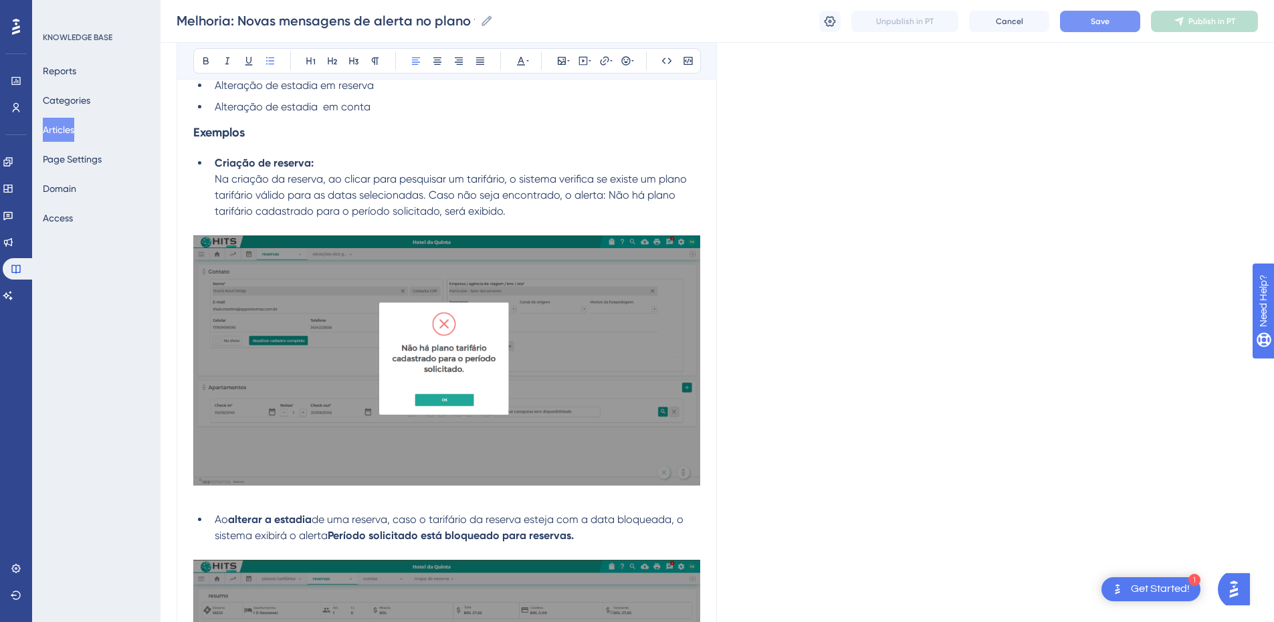
scroll to position [596, 0]
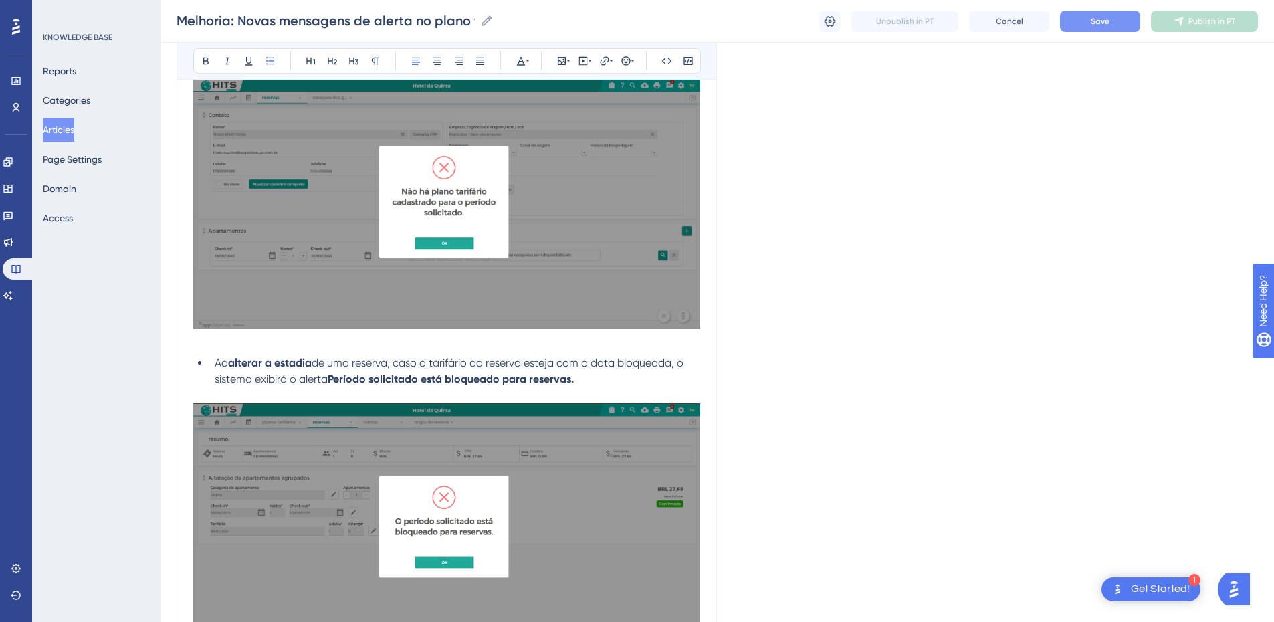
click at [211, 367] on li "Ao alterar a estadia de uma reserva, caso o tarifário da reserva esteja com a d…" at bounding box center [454, 371] width 491 height 32
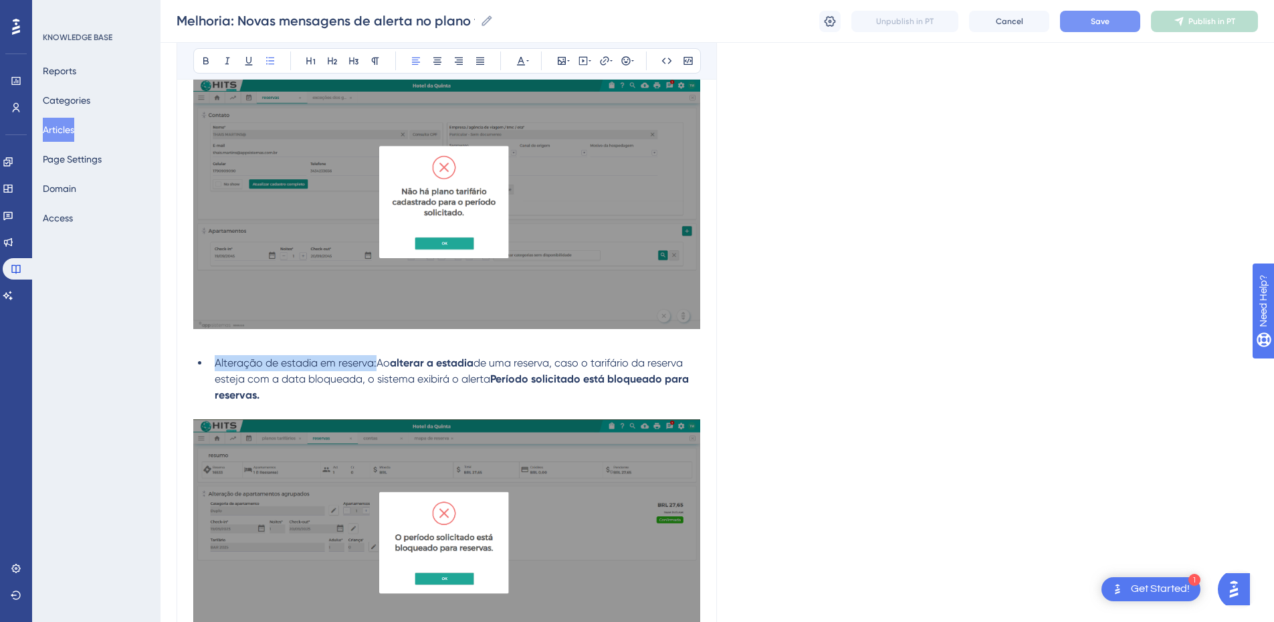
drag, startPoint x: 213, startPoint y: 368, endPoint x: 377, endPoint y: 367, distance: 163.2
click at [377, 367] on li "Alteração de estadia em reserva:Ao alterar a estadia de uma reserva, caso o tar…" at bounding box center [454, 379] width 491 height 48
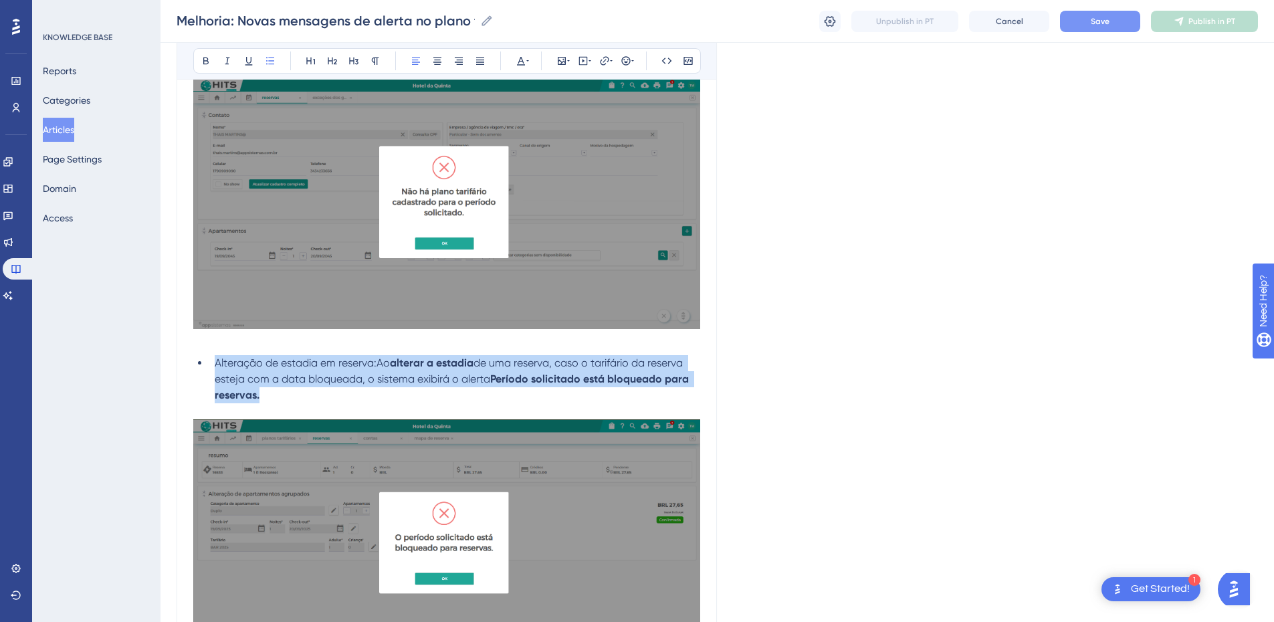
drag, startPoint x: 286, startPoint y: 394, endPoint x: 213, endPoint y: 364, distance: 79.5
click at [213, 364] on li "Alteração de estadia em reserva:Ao alterar a estadia de uma reserva, caso o tar…" at bounding box center [454, 379] width 491 height 48
click at [257, 382] on span "de uma reserva, caso o tarifário da reserva esteja com a data bloqueada, o sist…" at bounding box center [450, 371] width 471 height 29
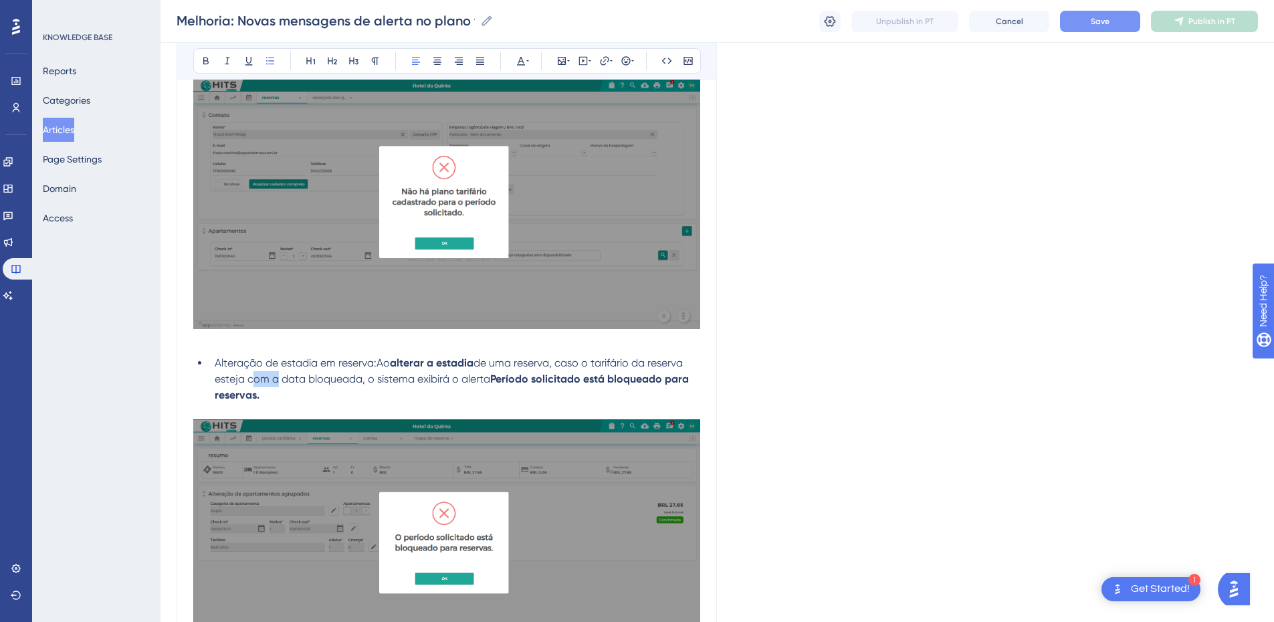
click at [257, 382] on span "de uma reserva, caso o tarifário da reserva esteja com a data bloqueada, o sist…" at bounding box center [450, 371] width 471 height 29
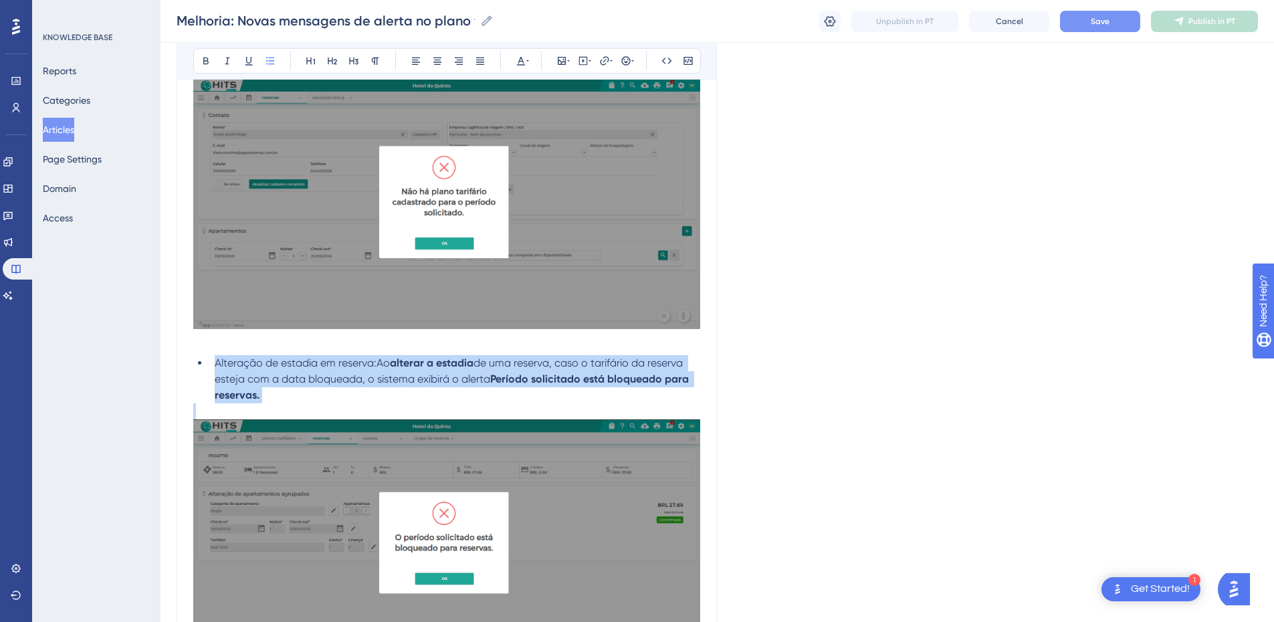
click at [257, 382] on span "de uma reserva, caso o tarifário da reserva esteja com a data bloqueada, o sist…" at bounding box center [450, 371] width 471 height 29
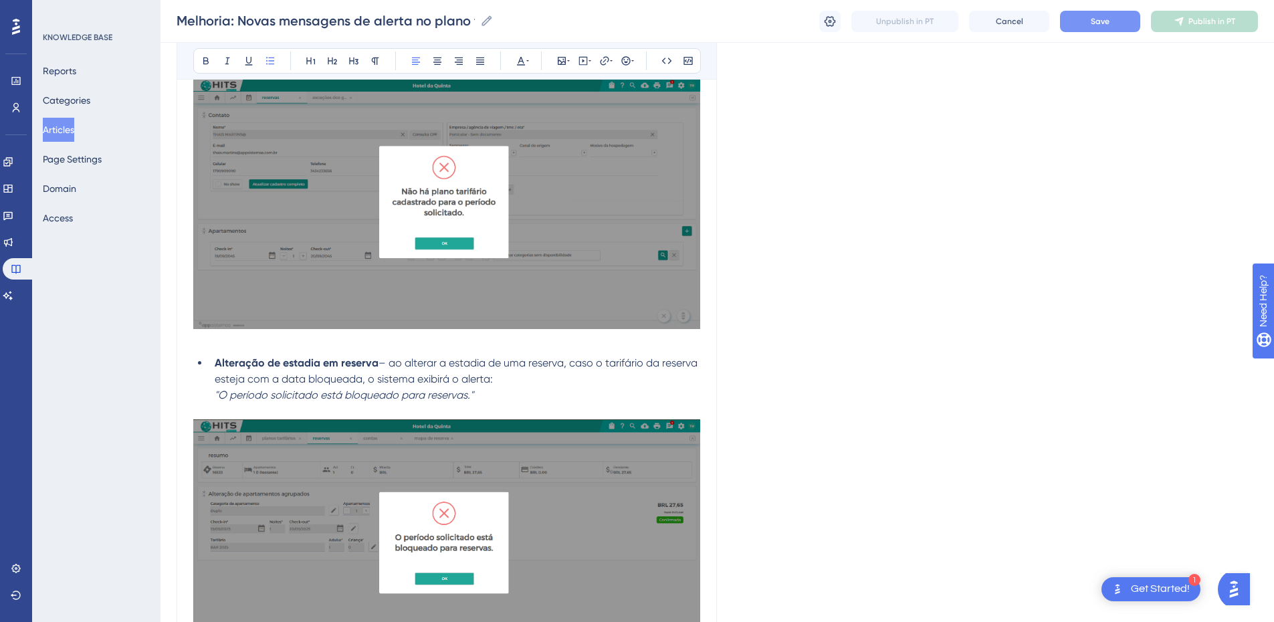
scroll to position [440, 0]
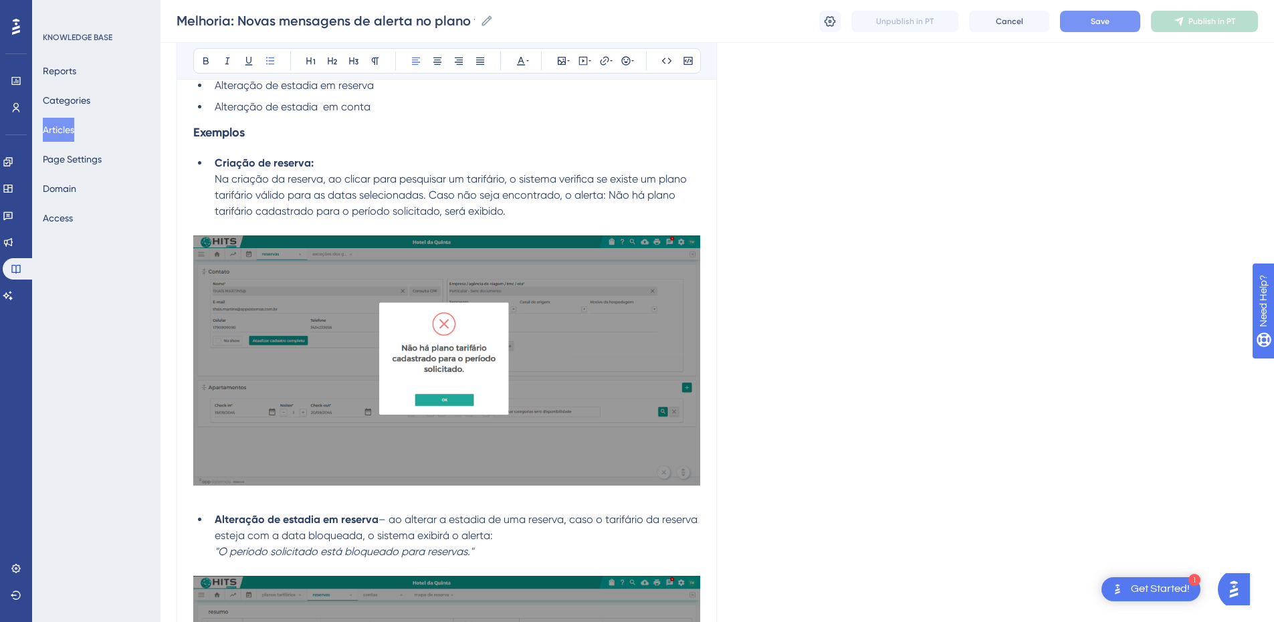
click at [211, 183] on li "Criação de reserva: Na criação da reserva, ao clicar para pesquisar um tarifári…" at bounding box center [454, 187] width 491 height 64
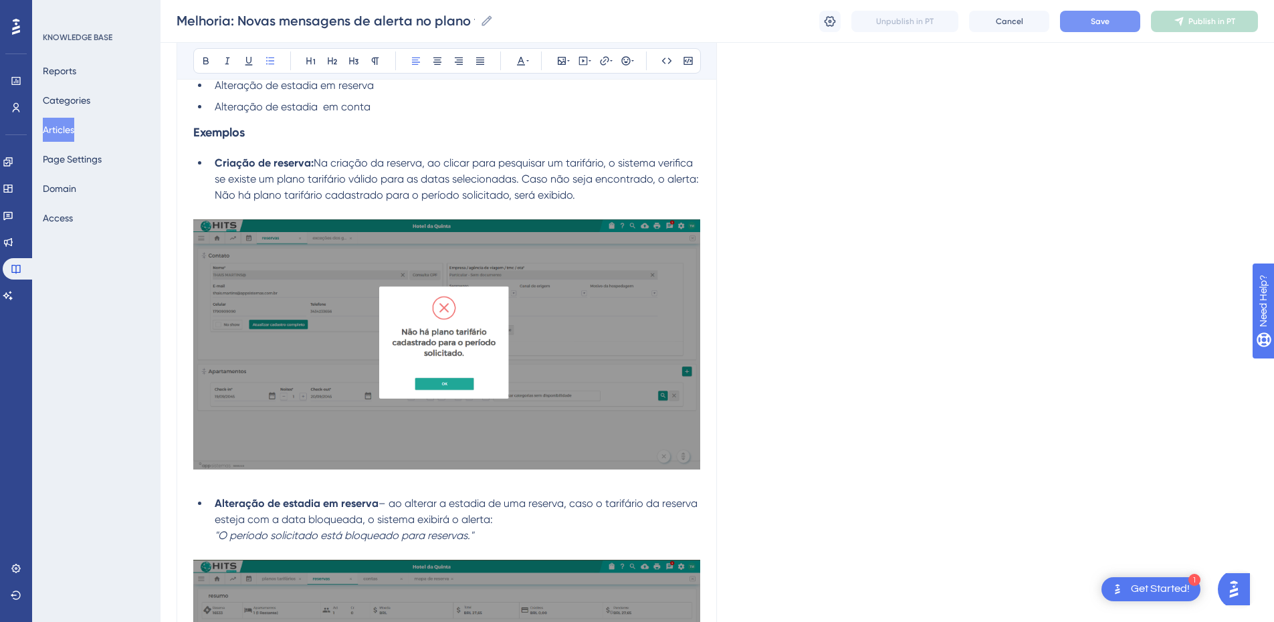
scroll to position [596, 0]
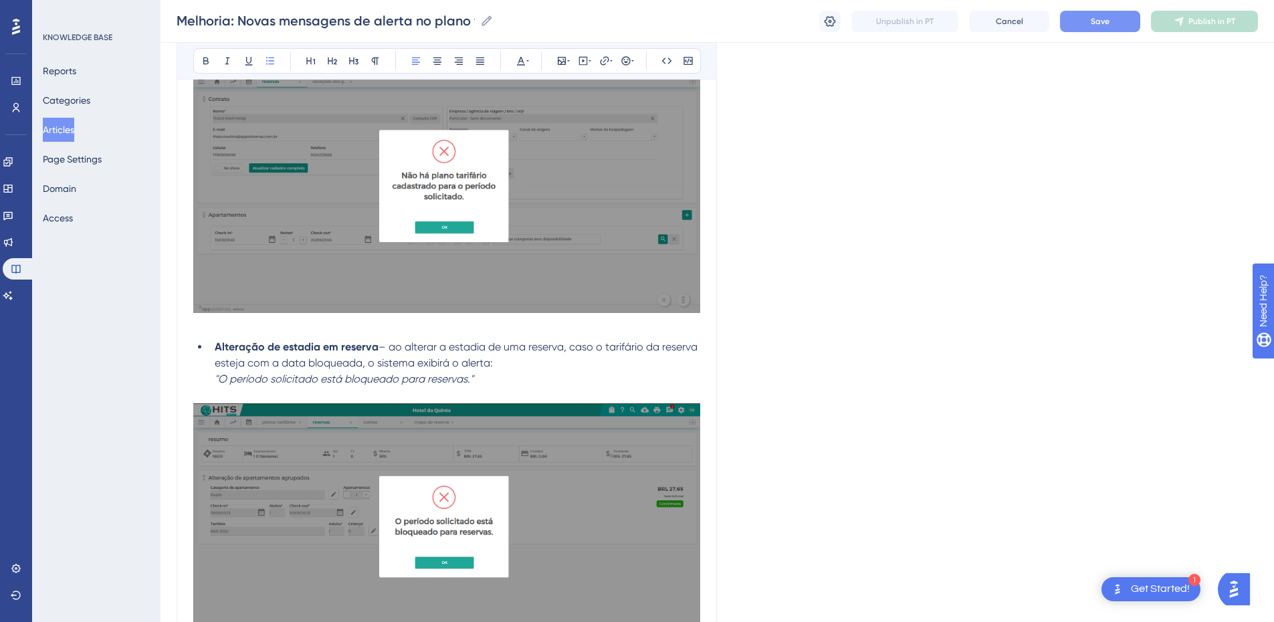
click at [387, 350] on span "– ao alterar a estadia de uma reserva, caso o tarifário da reserva esteja com a…" at bounding box center [458, 355] width 486 height 29
drag, startPoint x: 219, startPoint y: 385, endPoint x: 209, endPoint y: 385, distance: 9.4
click at [209, 385] on li "Alteração de estadia em reserva: Ao alterar a estadia de uma reserva, caso o ta…" at bounding box center [454, 363] width 491 height 48
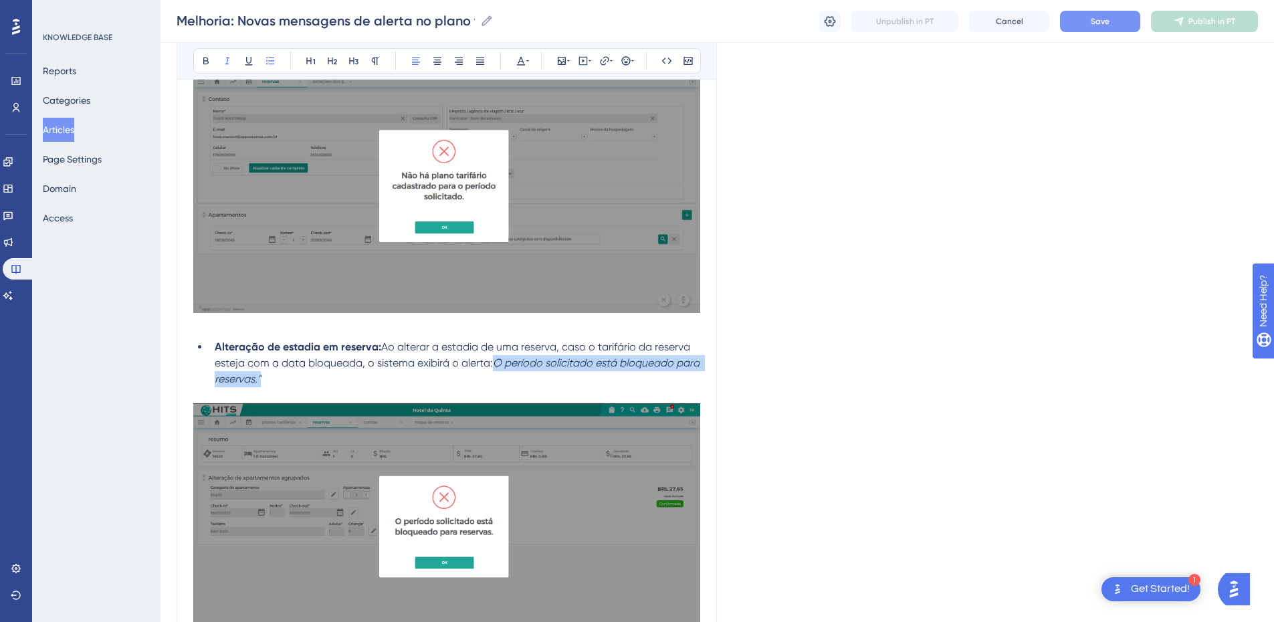
drag, startPoint x: 496, startPoint y: 365, endPoint x: 498, endPoint y: 381, distance: 15.5
click at [498, 381] on li "Alteração de estadia em reserva: Ao alterar a estadia de uma reserva, caso o ta…" at bounding box center [454, 363] width 491 height 48
click at [223, 62] on icon at bounding box center [227, 61] width 11 height 11
click at [270, 382] on li "Alteração de estadia em reserva: Ao alterar a estadia de uma reserva, caso o ta…" at bounding box center [454, 363] width 491 height 48
click at [494, 361] on span "Ao alterar a estadia de uma reserva, caso o tarifário da reserva esteja com a d…" at bounding box center [459, 363] width 488 height 45
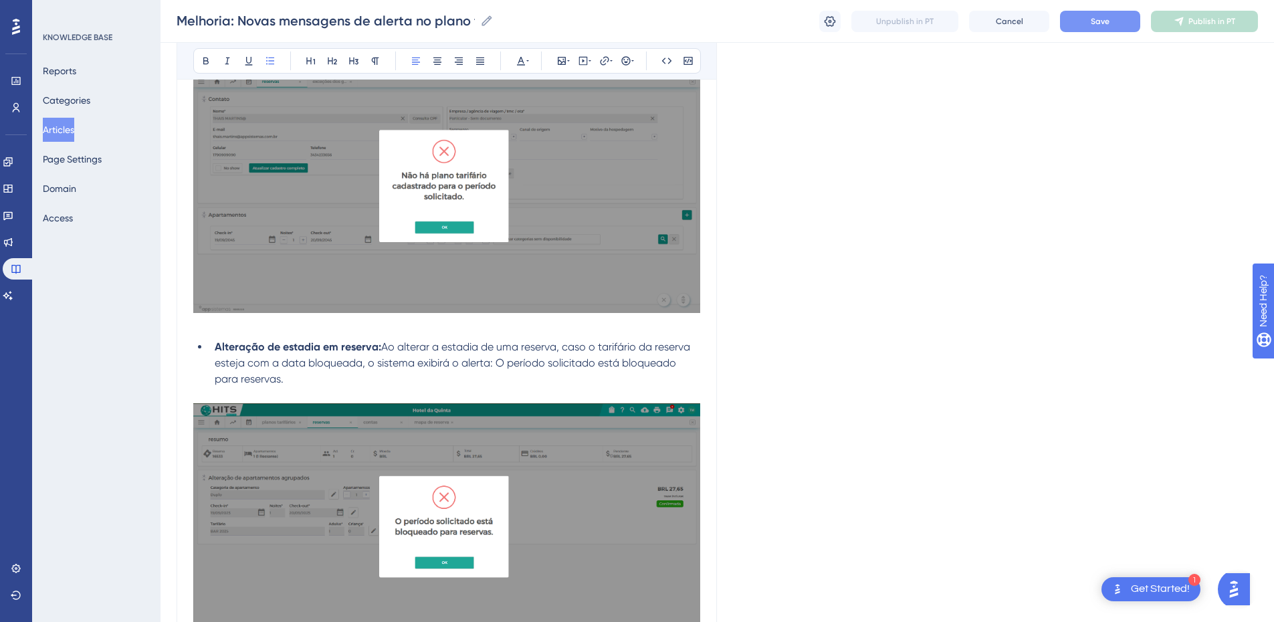
click at [357, 373] on li "Alteração de estadia em reserva: Ao alterar a estadia de uma reserva, caso o ta…" at bounding box center [454, 363] width 491 height 48
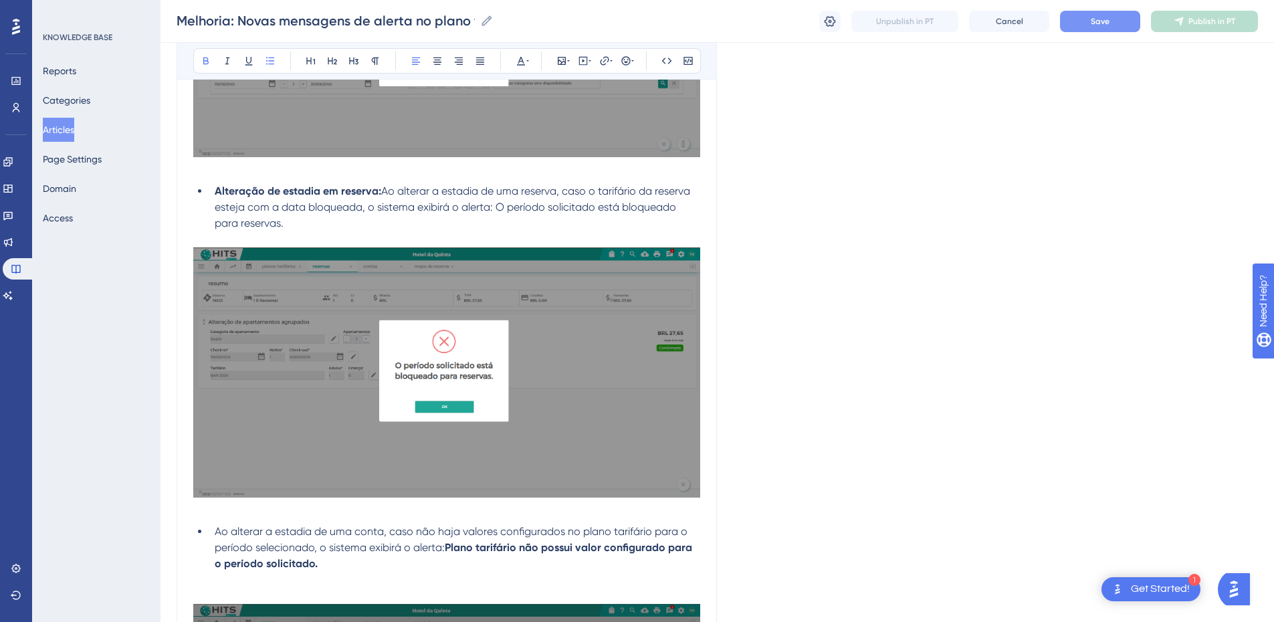
drag, startPoint x: 382, startPoint y: 190, endPoint x: 213, endPoint y: 193, distance: 169.3
click at [213, 193] on li "Alteração de estadia em reserva: Ao alterar a estadia de uma reserva, caso o ta…" at bounding box center [454, 207] width 491 height 48
click at [205, 423] on ul "Ao alterar a estadia de uma conta, caso não haja valores configurados no plano …" at bounding box center [446, 548] width 507 height 48
click at [353, 423] on strong "Alteração de estadia em reserva:" at bounding box center [298, 531] width 167 height 13
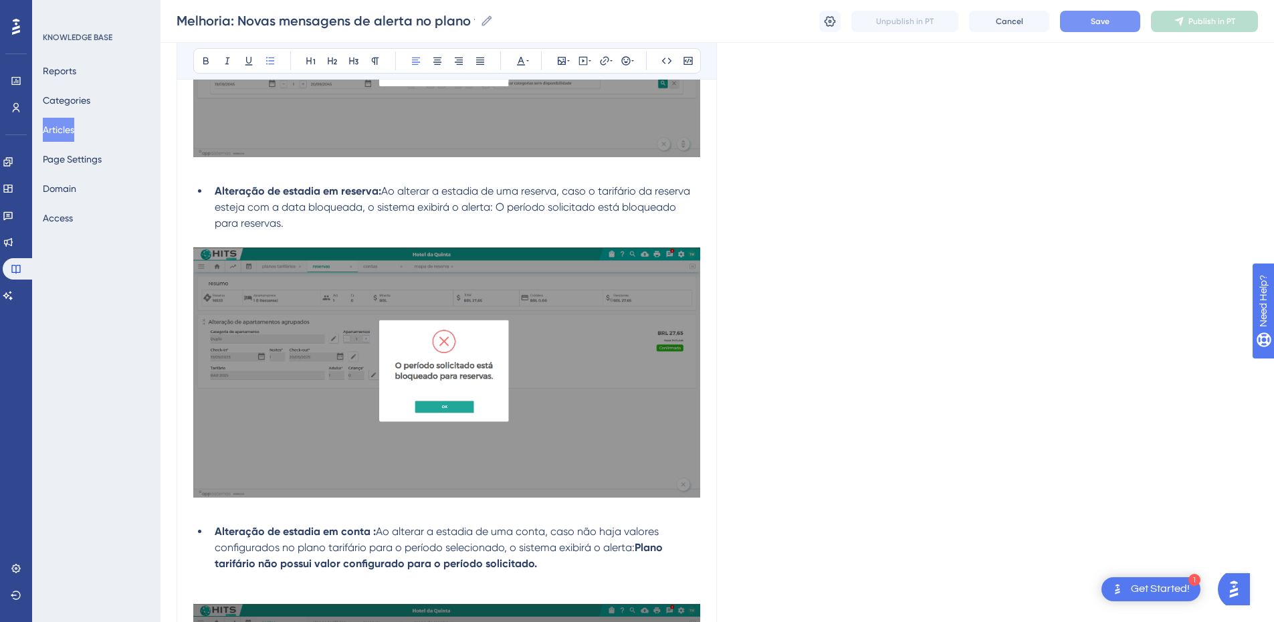
drag, startPoint x: 555, startPoint y: 565, endPoint x: 199, endPoint y: 533, distance: 356.7
click at [209, 423] on li "Alteração de estadia em conta : Ao alterar a estadia de uma conta, caso não haj…" at bounding box center [454, 548] width 491 height 48
click at [543, 423] on li "Alteração de estadia em conta : Ao alterar a estadia de uma conta, caso não haj…" at bounding box center [454, 548] width 491 height 48
drag, startPoint x: 545, startPoint y: 569, endPoint x: 211, endPoint y: 532, distance: 335.9
click at [211, 423] on li "Alteração de estadia em conta : Ao alterar a estadia de uma conta, caso não haj…" at bounding box center [454, 548] width 491 height 48
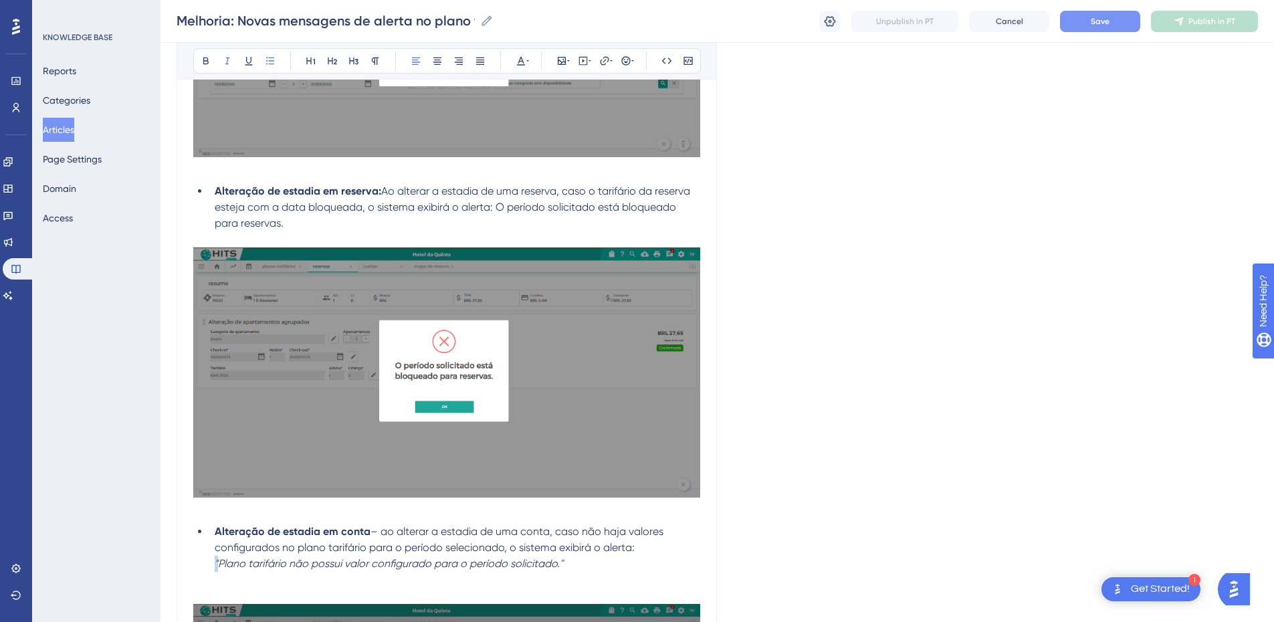
drag, startPoint x: 219, startPoint y: 562, endPoint x: 190, endPoint y: 557, distance: 29.3
click at [193, 423] on ul "Alteração de estadia em conta – ao alterar a estadia de uma conta, caso não haj…" at bounding box center [446, 548] width 507 height 48
click at [220, 423] on em ""Plano tarifário não possui valor configurado para o período solicitado."" at bounding box center [389, 563] width 349 height 13
drag, startPoint x: 220, startPoint y: 561, endPoint x: 205, endPoint y: 561, distance: 14.7
click at [205, 423] on ul "Alteração de estadia em conta – ao alterar a estadia de uma conta, caso não haj…" at bounding box center [446, 548] width 507 height 48
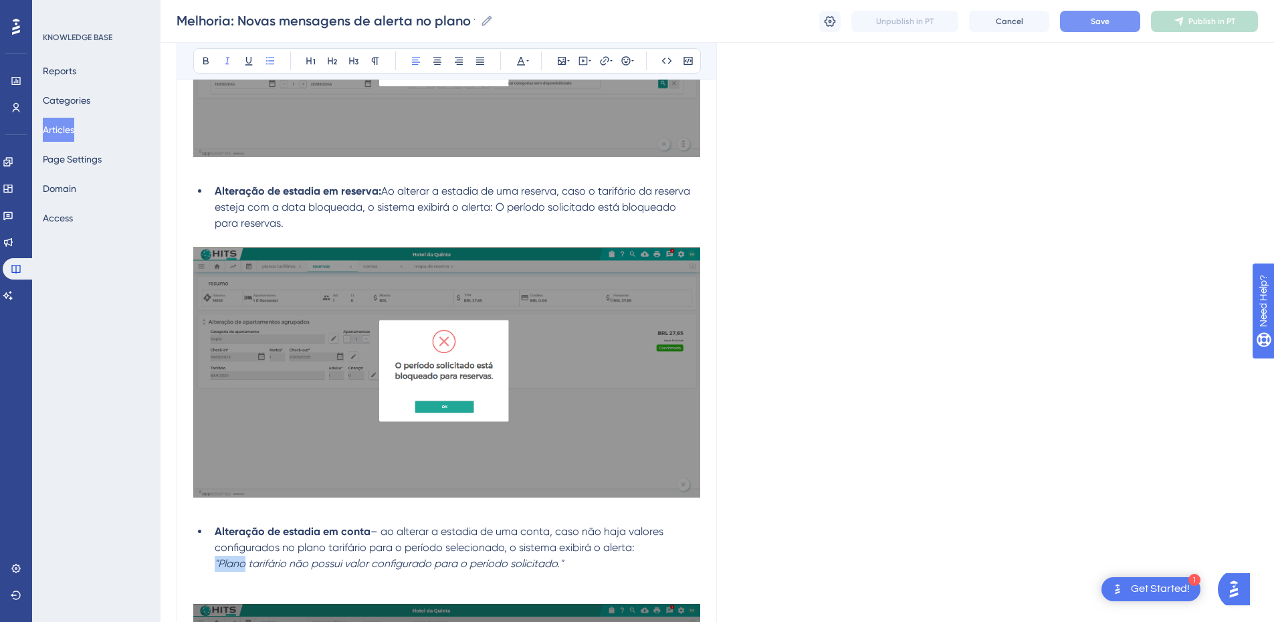
click at [217, 423] on em ""Plano tarifário não possui valor configurado para o período solicitado."" at bounding box center [389, 563] width 349 height 13
click at [221, 423] on em ""Plano tarifário não possui valor configurado para o período solicitado."" at bounding box center [389, 563] width 349 height 13
drag, startPoint x: 641, startPoint y: 548, endPoint x: 644, endPoint y: 567, distance: 18.9
click at [644, 423] on li "Alteração de estadia em conta – ao alterar a estadia de uma conta, caso não haj…" at bounding box center [454, 548] width 491 height 48
click at [223, 58] on icon at bounding box center [227, 61] width 11 height 11
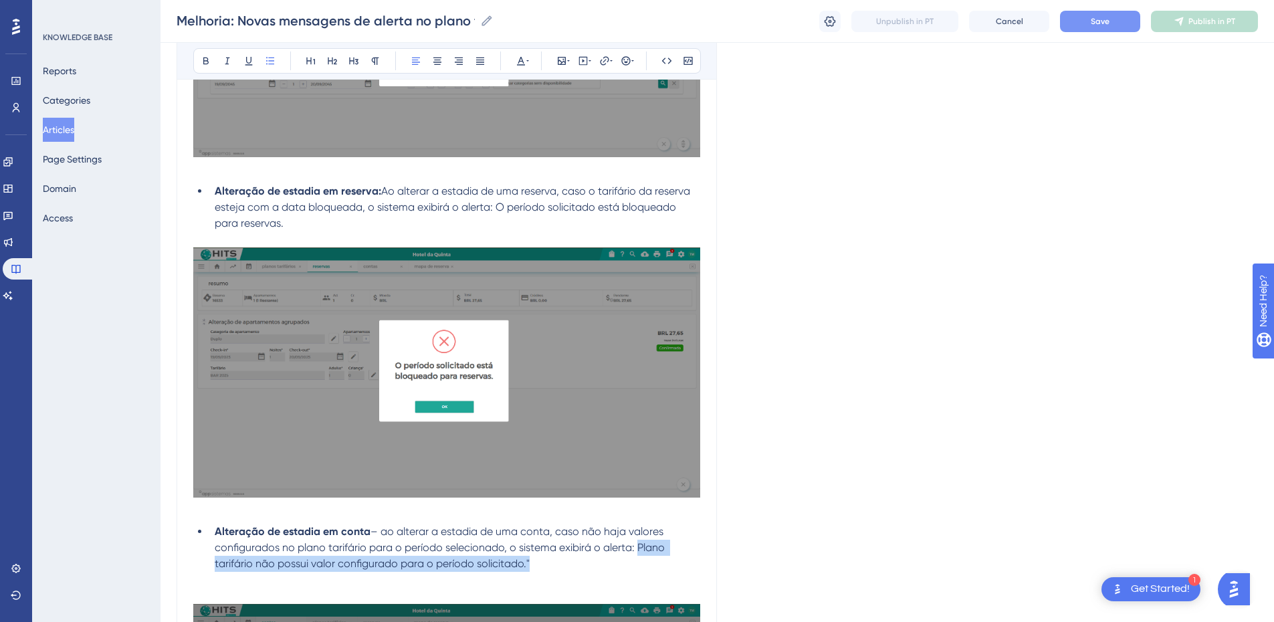
click at [533, 423] on li "Alteração de estadia em conta – ao alterar a estadia de uma conta, caso não haj…" at bounding box center [454, 548] width 491 height 48
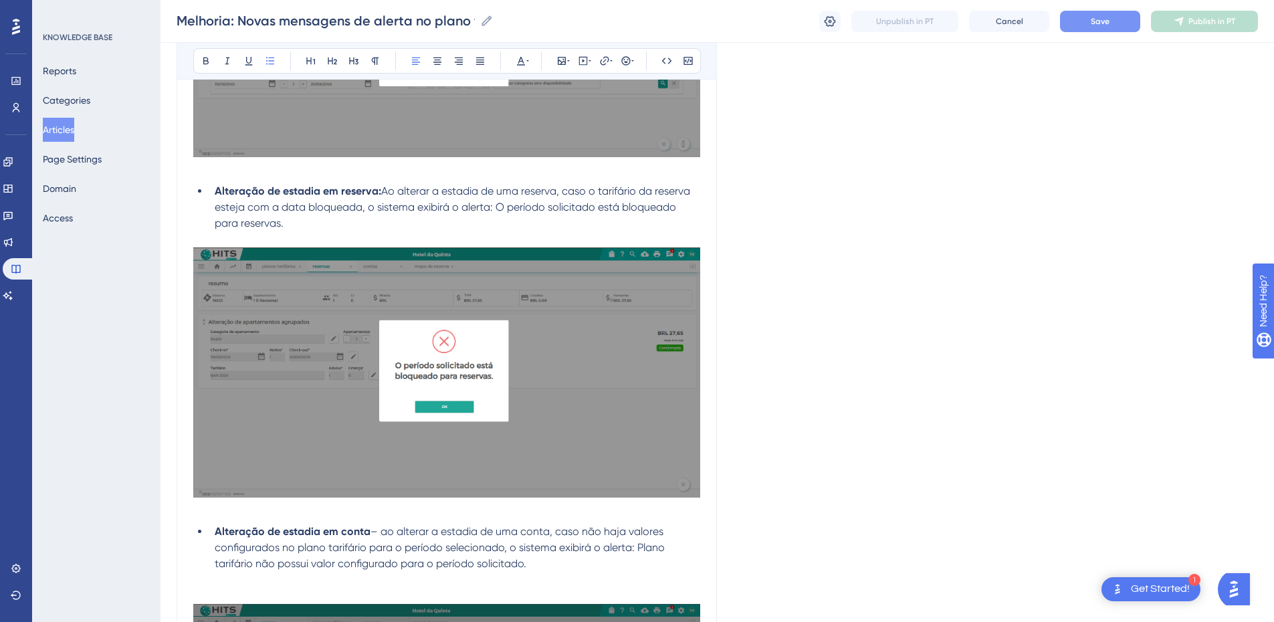
drag, startPoint x: 388, startPoint y: 534, endPoint x: 414, endPoint y: 517, distance: 31.0
click at [387, 423] on span "– ao alterar a estadia de uma conta, caso não haja valores configurados no plan…" at bounding box center [441, 539] width 452 height 29
click at [375, 423] on li "Alteração de estadia em conta: A o alterar a estadia de uma conta, caso não haj…" at bounding box center [454, 548] width 491 height 48
click at [208, 60] on icon at bounding box center [205, 61] width 5 height 7
click at [565, 423] on li "Alteração de estadia em conta: Ao alterar a estadia de uma conta, caso não haja…" at bounding box center [454, 548] width 491 height 48
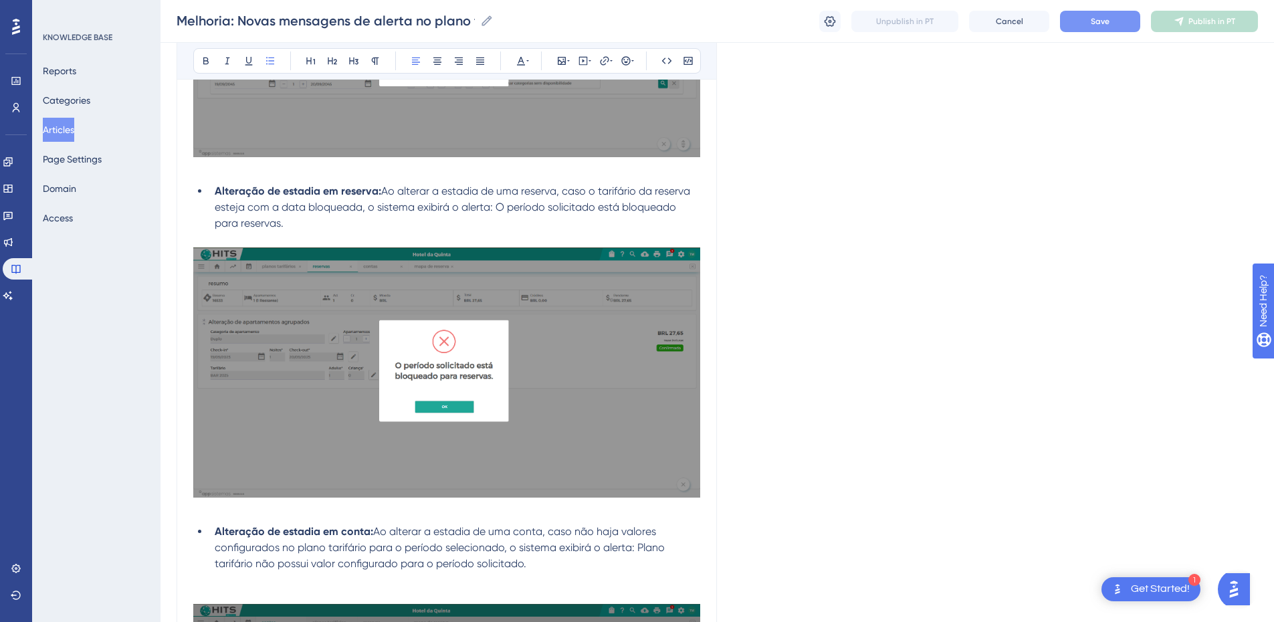
drag, startPoint x: 497, startPoint y: 207, endPoint x: 502, endPoint y: 225, distance: 19.3
click at [502, 225] on li "Alteração de estadia em reserva: Ao alterar a estadia de uma reserva, caso o ta…" at bounding box center [454, 207] width 491 height 48
click at [207, 64] on icon at bounding box center [205, 61] width 5 height 7
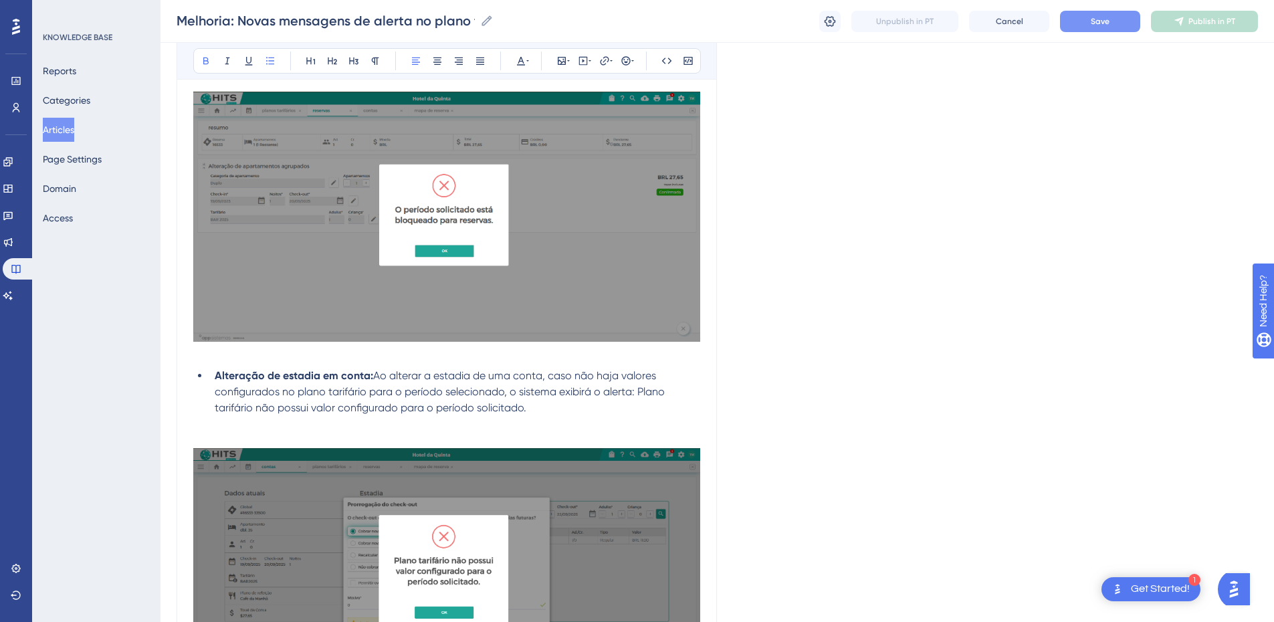
click at [638, 407] on li "Alteração de estadia em conta: Ao alterar a estadia de uma conta, caso não haja…" at bounding box center [454, 392] width 491 height 48
drag, startPoint x: 642, startPoint y: 391, endPoint x: 642, endPoint y: 409, distance: 18.1
click at [642, 409] on li "Alteração de estadia em conta: Ao alterar a estadia de uma conta, caso não haja…" at bounding box center [454, 392] width 491 height 48
click at [203, 62] on icon at bounding box center [205, 61] width 5 height 7
click at [531, 423] on p at bounding box center [446, 424] width 507 height 16
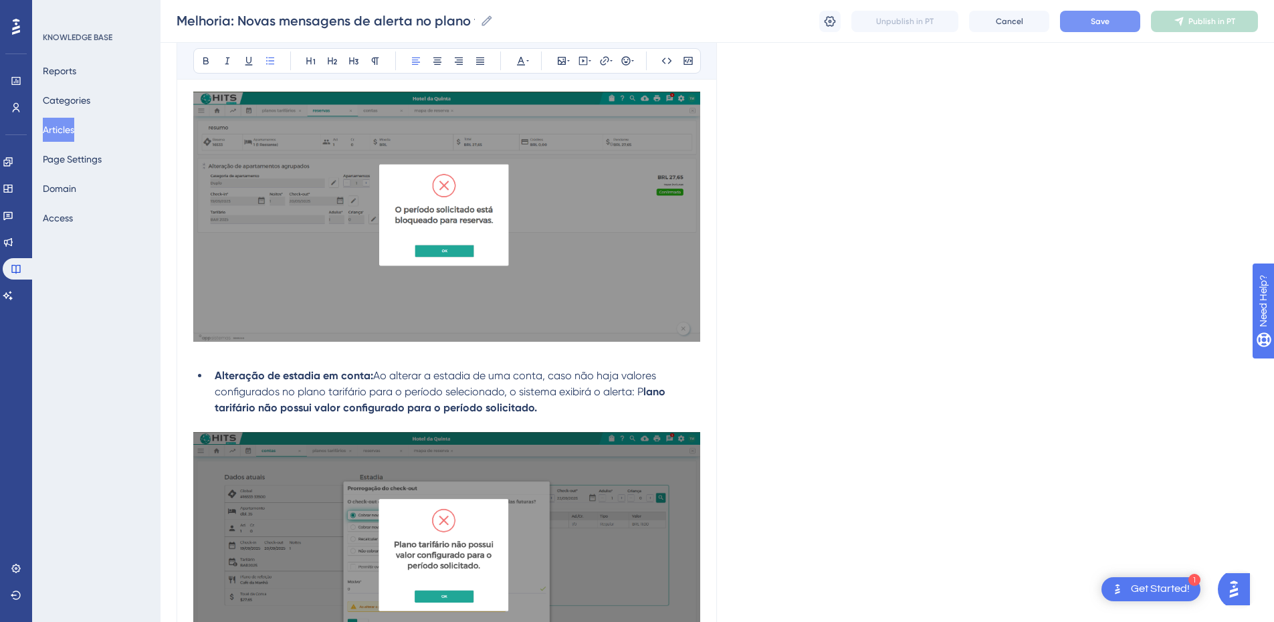
scroll to position [1220, 0]
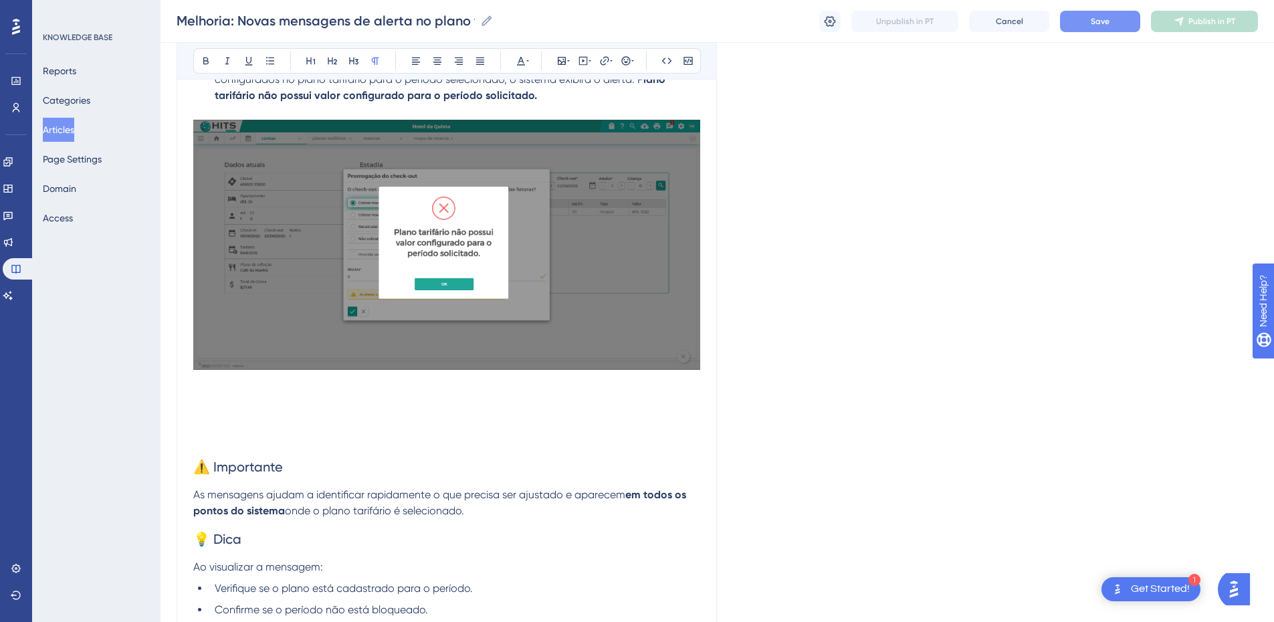
click at [304, 397] on p at bounding box center [446, 399] width 507 height 16
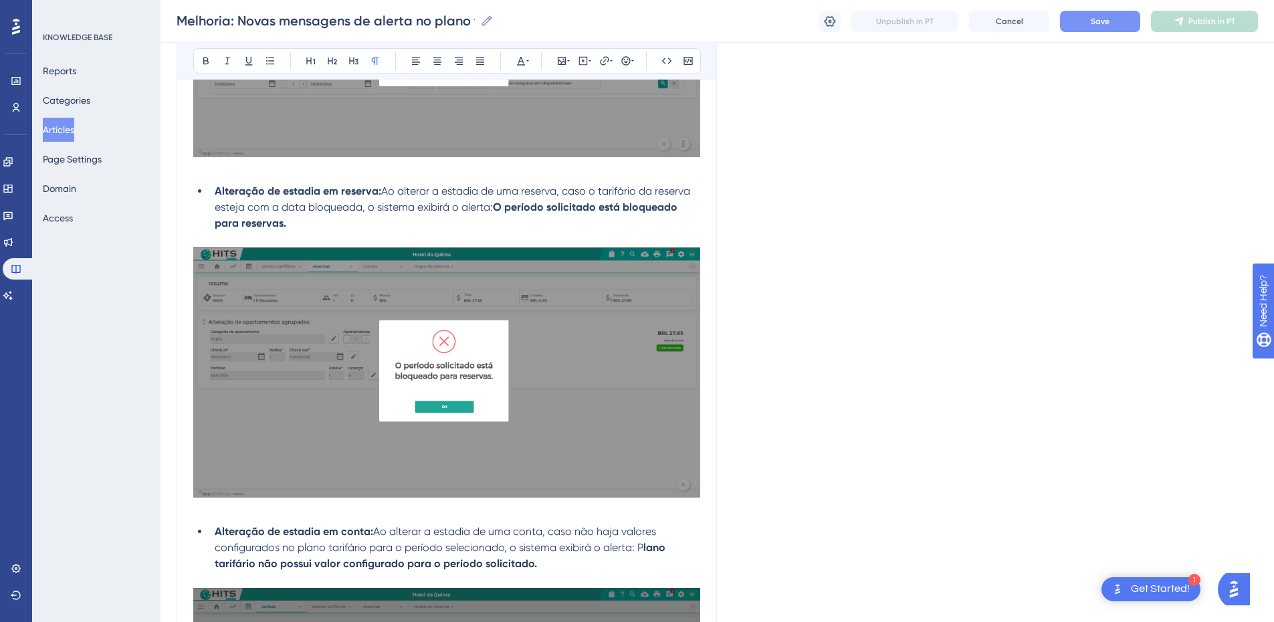
scroll to position [284, 0]
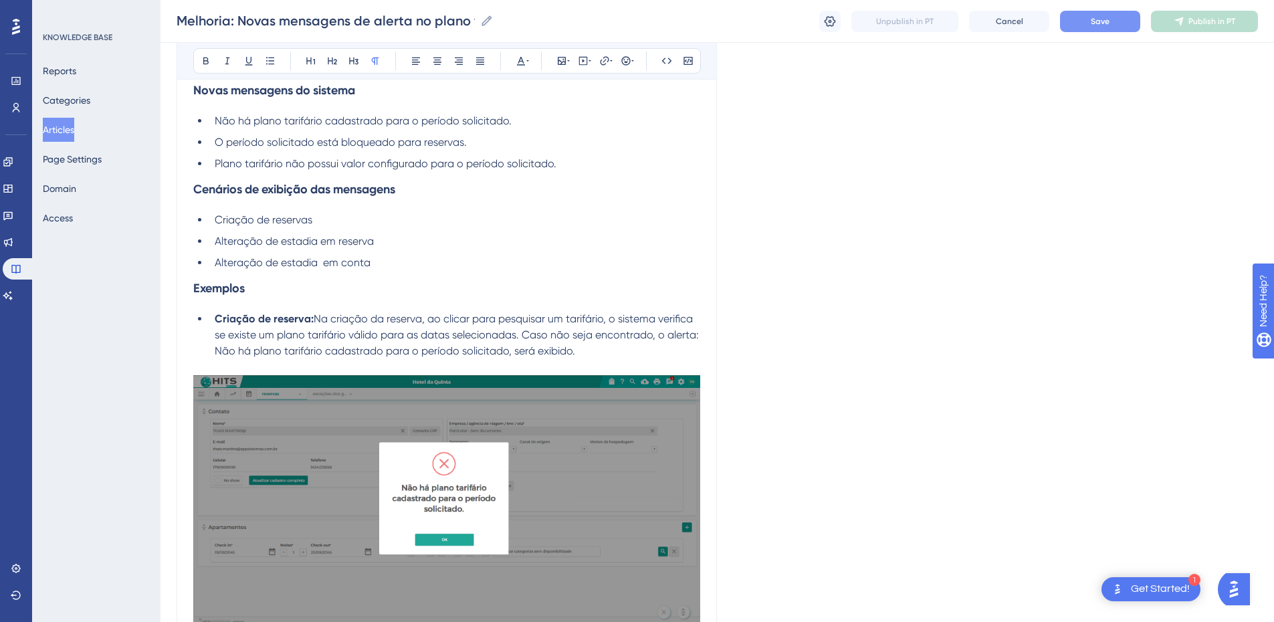
click at [426, 189] on h3 "Cenários de exibição das mensagens" at bounding box center [446, 189] width 507 height 35
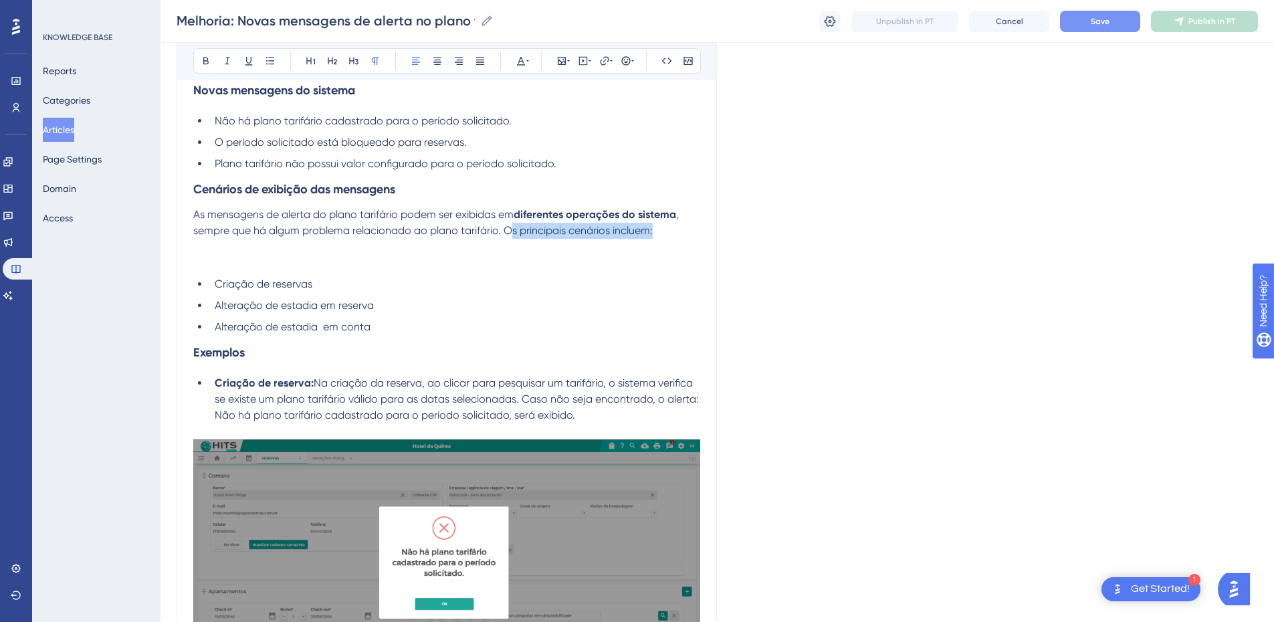
drag, startPoint x: 669, startPoint y: 229, endPoint x: 586, endPoint y: 237, distance: 83.3
click at [514, 230] on p "As mensagens de alerta do plano tarifário podem ser exibidas em diferentes oper…" at bounding box center [446, 223] width 507 height 32
click at [603, 235] on span ", sempre que há algum problema relacionado ao plano tarifário. Os principais ce…" at bounding box center [437, 222] width 488 height 29
drag, startPoint x: 504, startPoint y: 229, endPoint x: 676, endPoint y: 231, distance: 172.6
click at [676, 231] on p "As mensagens de alerta do plano tarifário podem ser exibidas em diferentes oper…" at bounding box center [446, 223] width 507 height 32
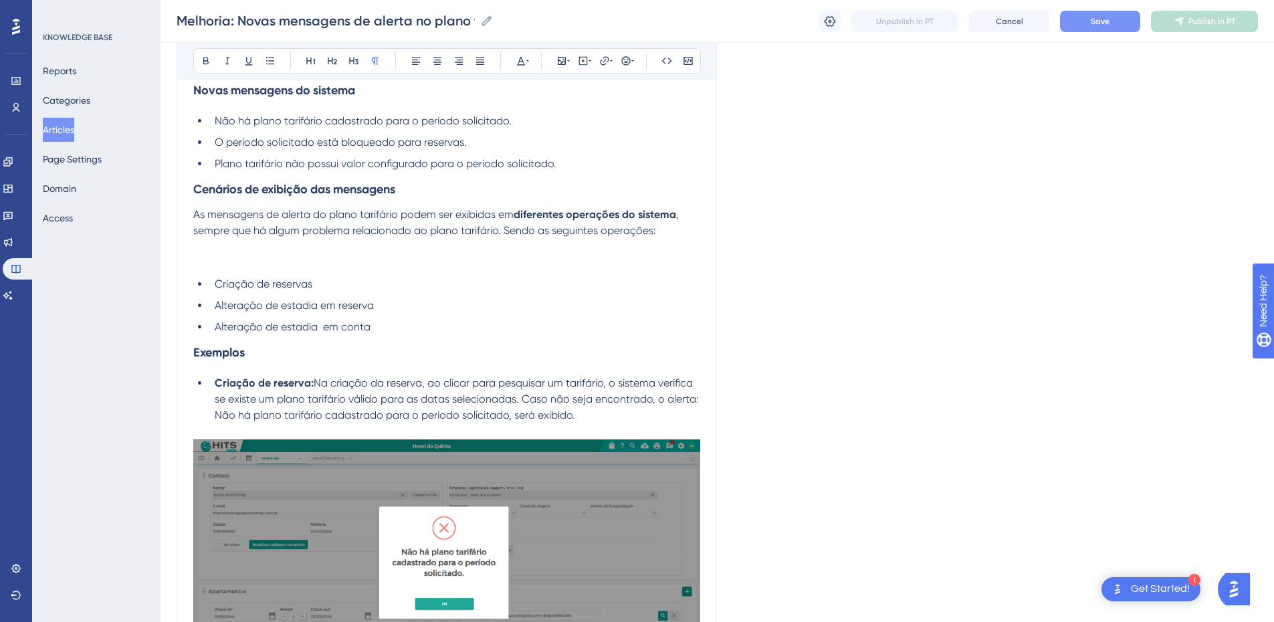
click at [232, 253] on p at bounding box center [446, 247] width 507 height 16
click at [229, 262] on p at bounding box center [446, 263] width 507 height 16
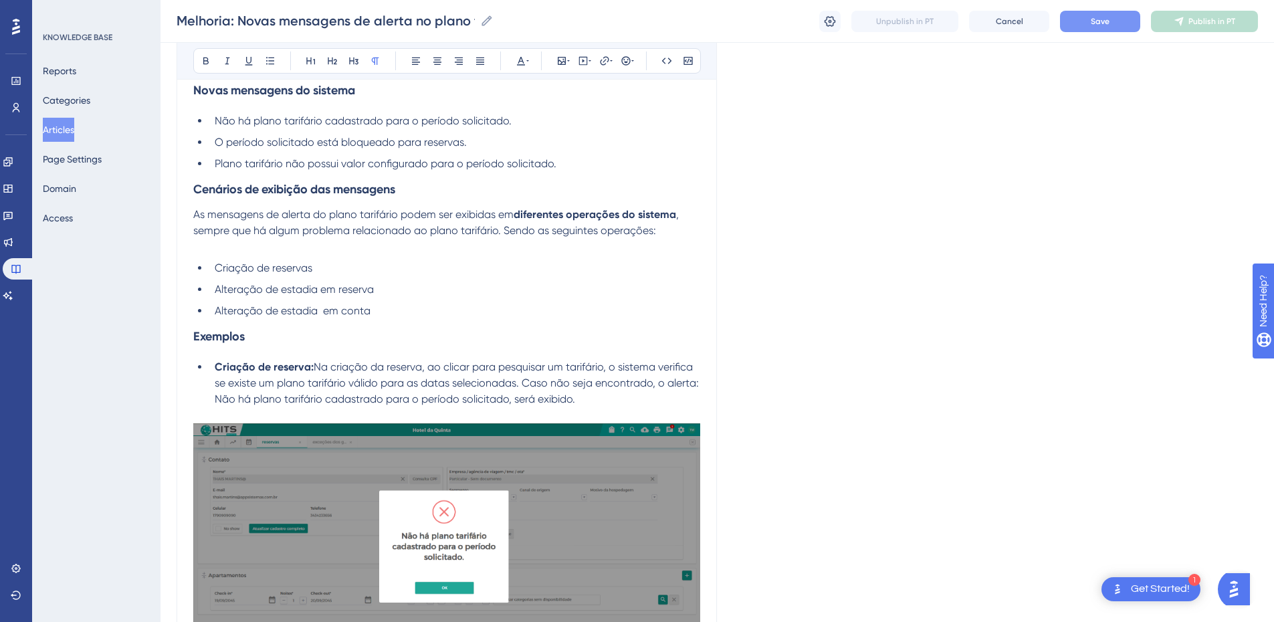
click at [415, 302] on ul "Criação de reservas Alteração de estadia em reserva Alteração de estadia em con…" at bounding box center [446, 289] width 507 height 59
click at [207, 252] on p at bounding box center [446, 247] width 507 height 16
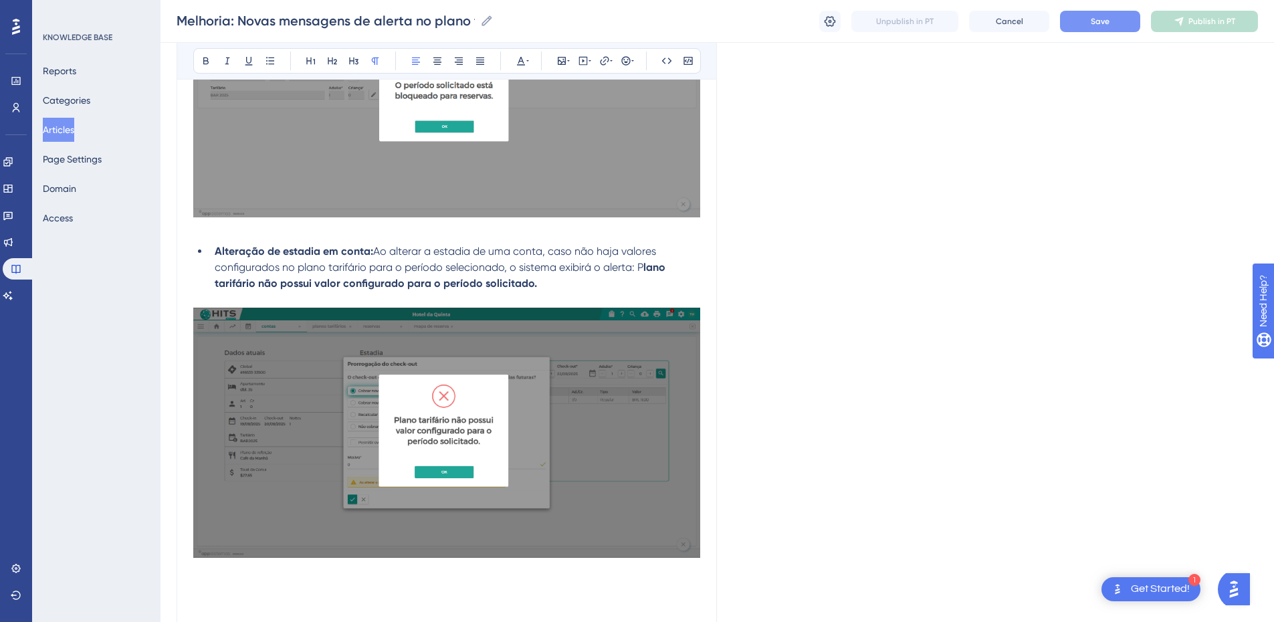
scroll to position [1376, 0]
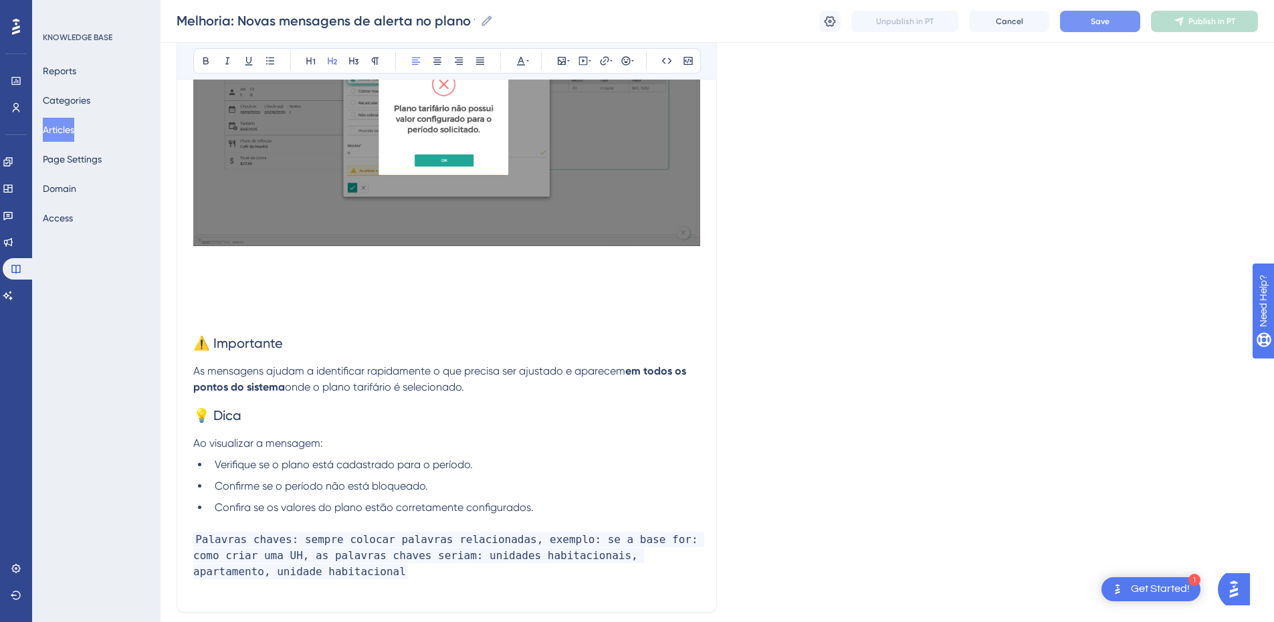
click at [244, 325] on h2 "⚠️ Importante" at bounding box center [446, 343] width 507 height 40
drag, startPoint x: 396, startPoint y: 388, endPoint x: 167, endPoint y: 352, distance: 231.6
click at [356, 423] on h2 "💡 Dica" at bounding box center [446, 415] width 507 height 40
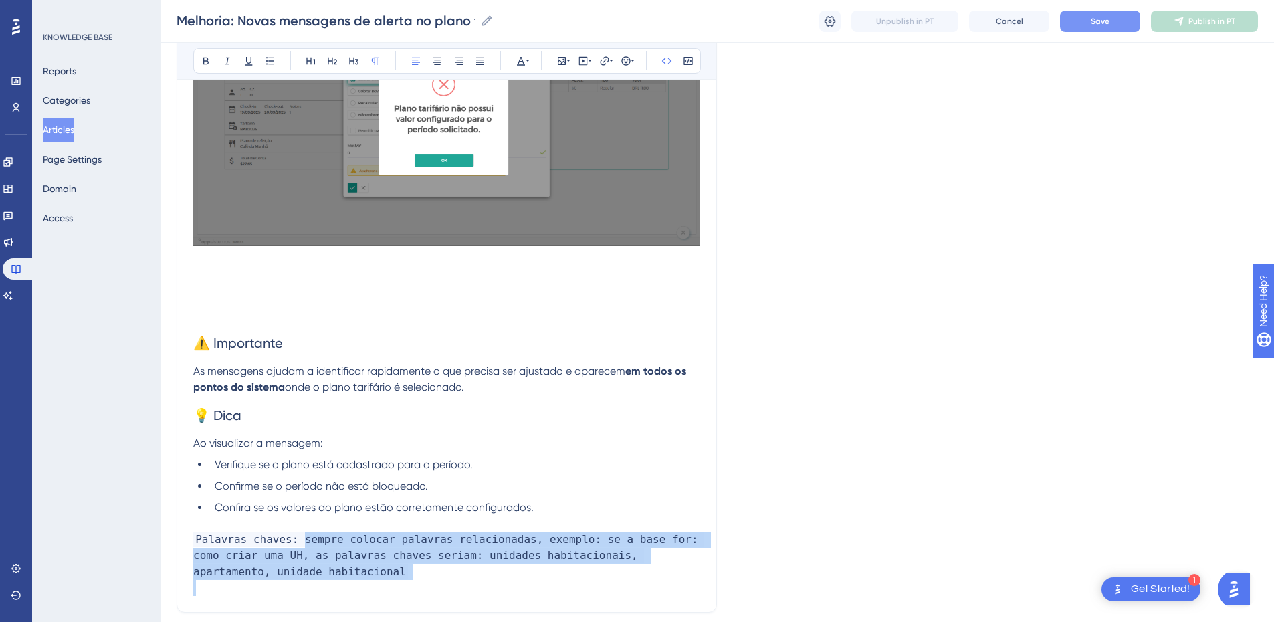
drag, startPoint x: 293, startPoint y: 583, endPoint x: 296, endPoint y: 543, distance: 40.9
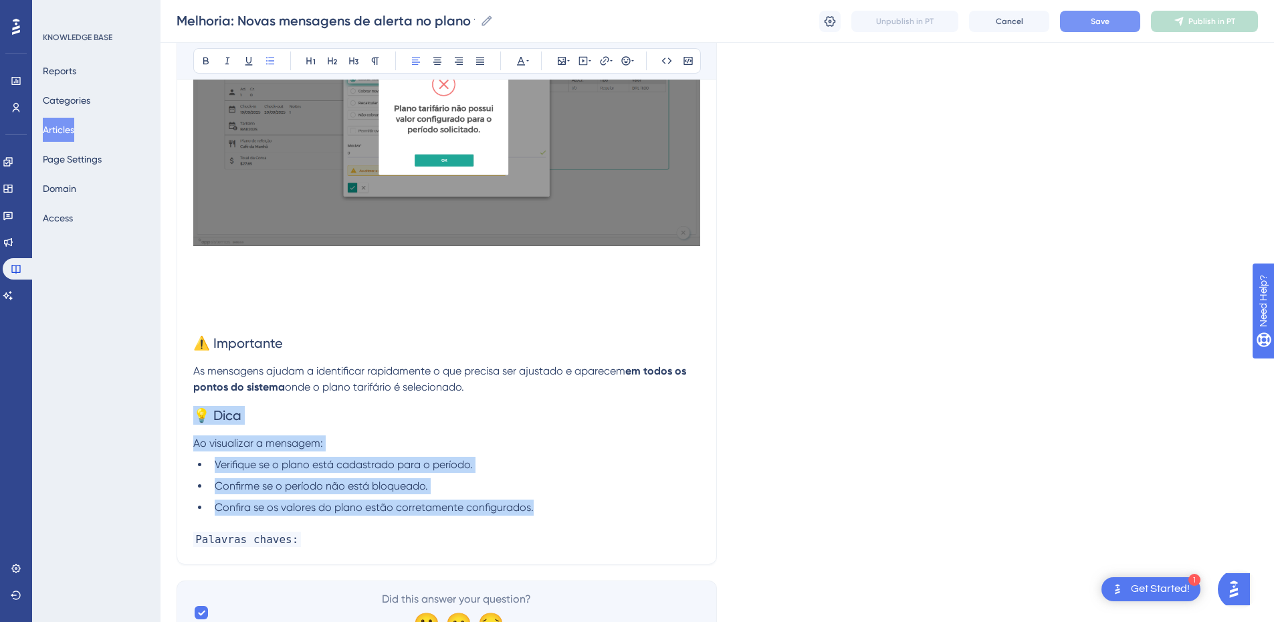
drag, startPoint x: 442, startPoint y: 501, endPoint x: 183, endPoint y: 416, distance: 272.5
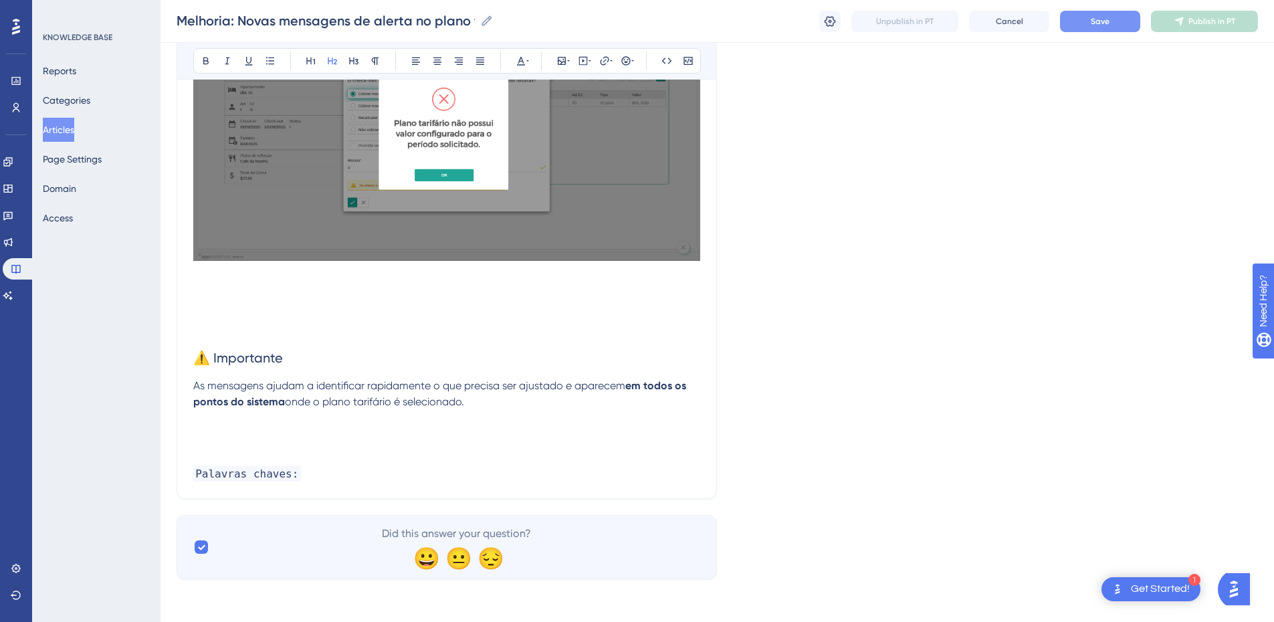
scroll to position [1361, 0]
drag, startPoint x: 500, startPoint y: 409, endPoint x: 116, endPoint y: 358, distance: 387.4
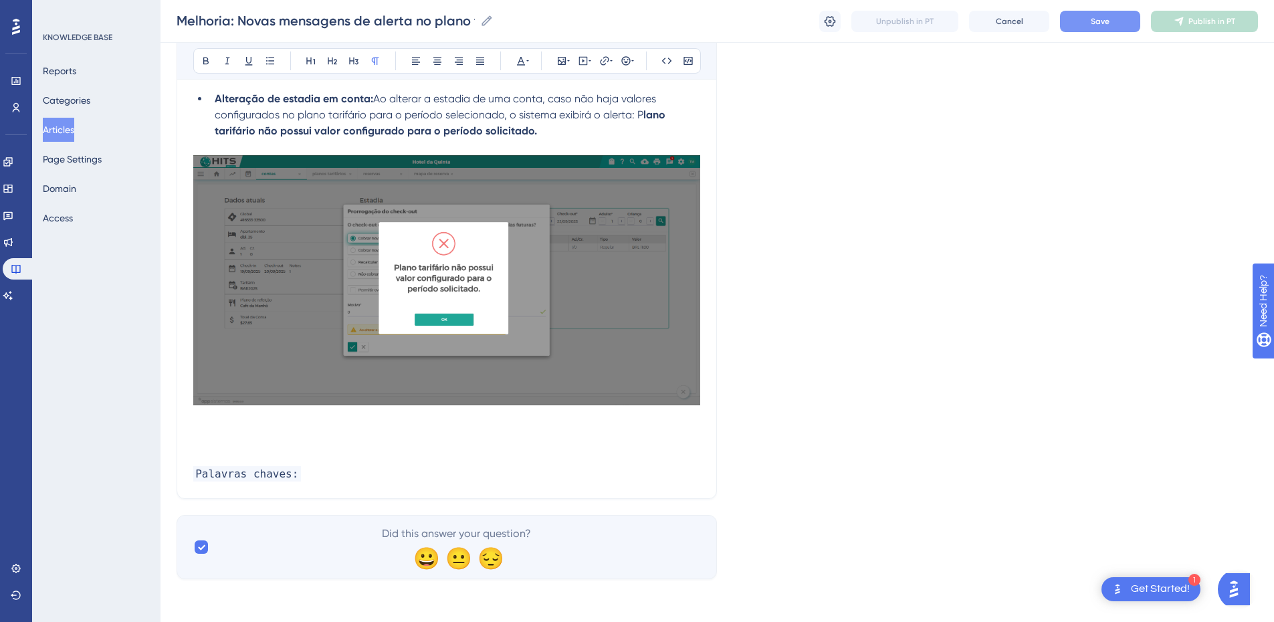
click at [218, 423] on h2 at bounding box center [446, 430] width 507 height 40
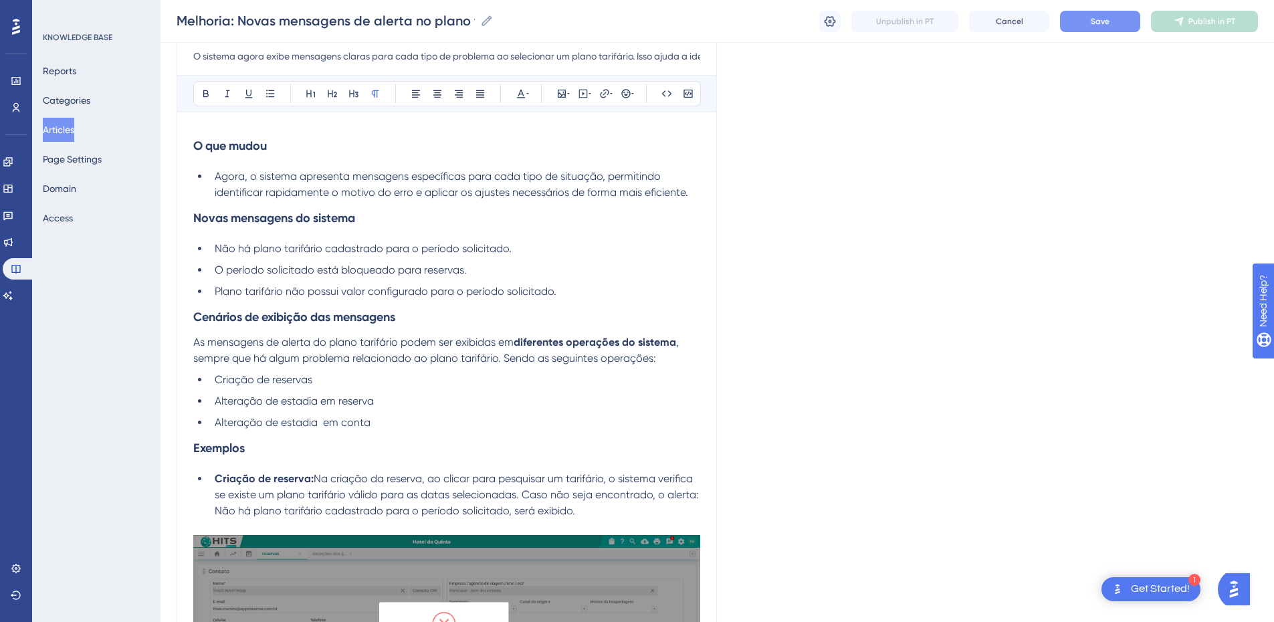
scroll to position [781, 0]
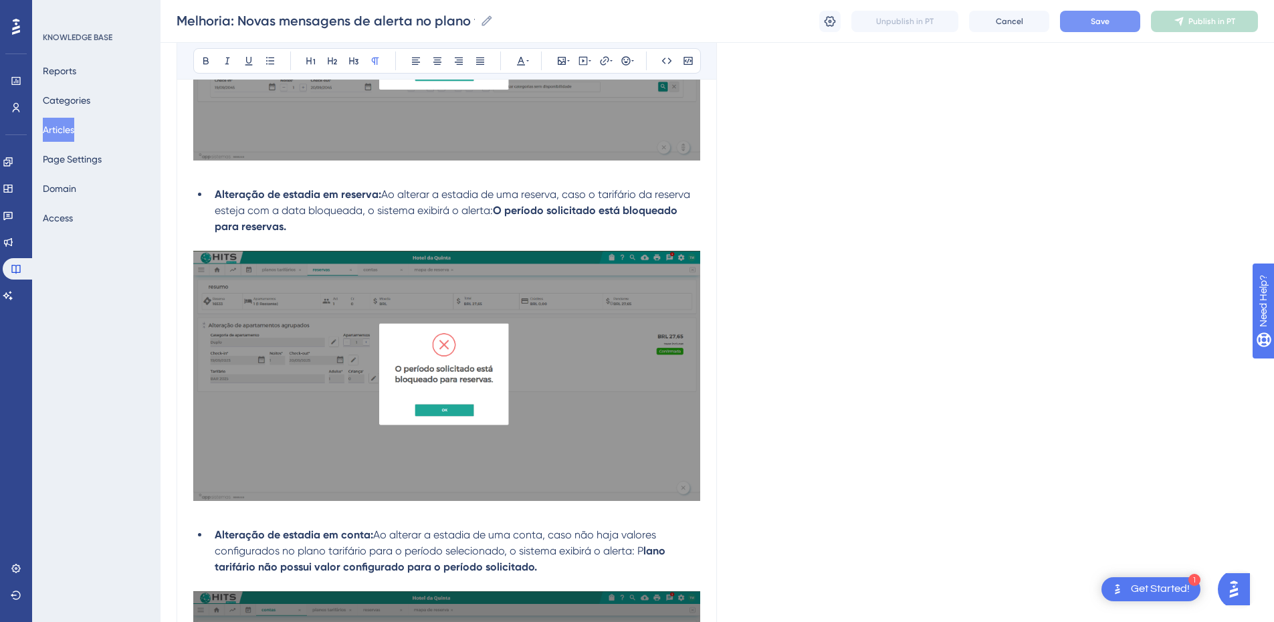
click at [913, 21] on span "Save" at bounding box center [1100, 21] width 19 height 11
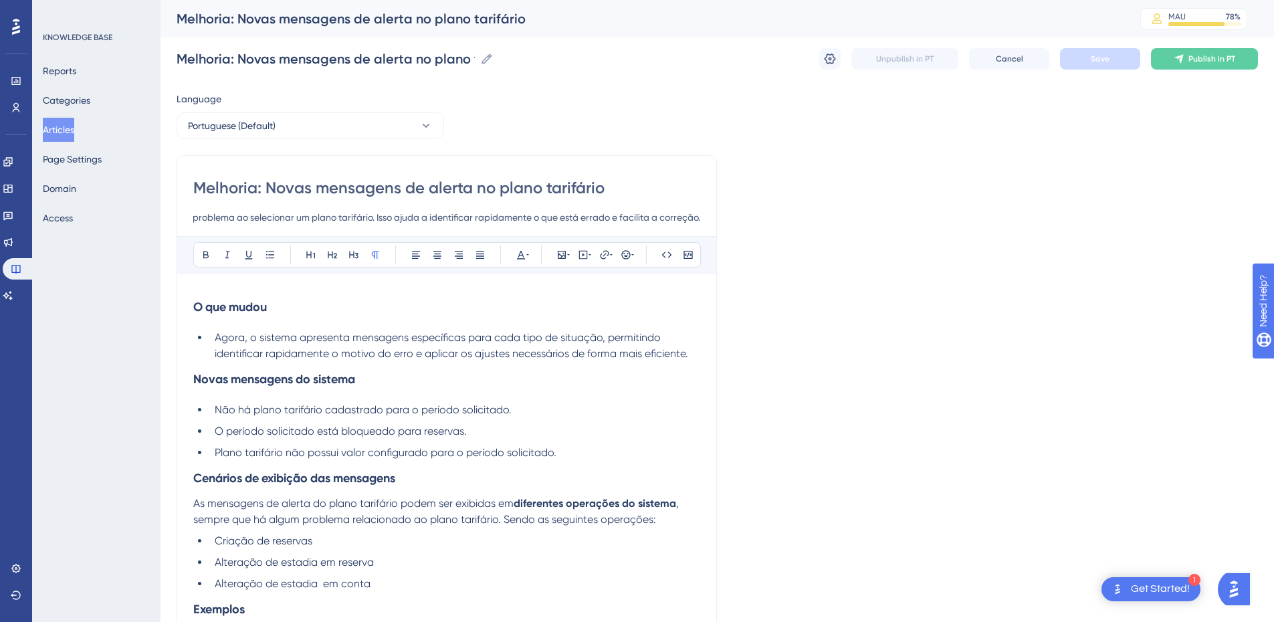
scroll to position [0, 0]
drag, startPoint x: 270, startPoint y: 223, endPoint x: 180, endPoint y: 216, distance: 90.6
click at [266, 220] on input "O sistema agora exibe mensagens claras para cada tipo de problema ao selecionar…" at bounding box center [446, 217] width 507 height 16
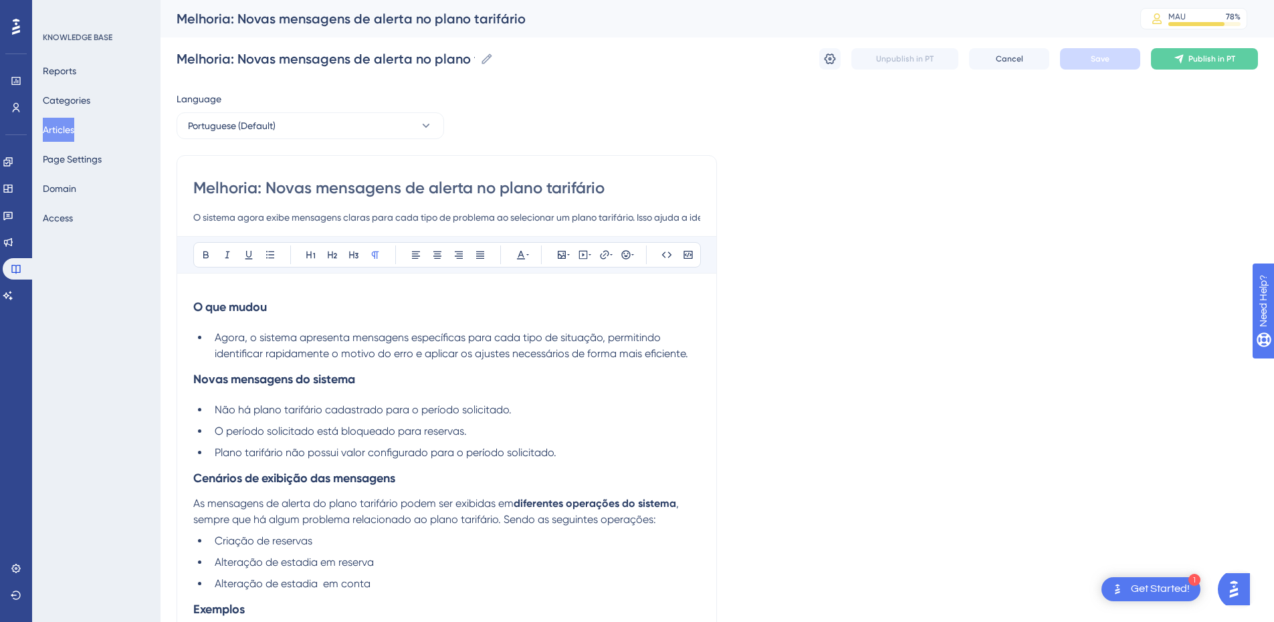
click at [266, 220] on input "O sistema agora exibe mensagens claras para cada tipo de problema ao selecionar…" at bounding box center [446, 217] width 507 height 16
click at [310, 343] on span "Agora, o sistema apresenta mensagens específicas para cada tipo de situação, pe…" at bounding box center [452, 345] width 474 height 29
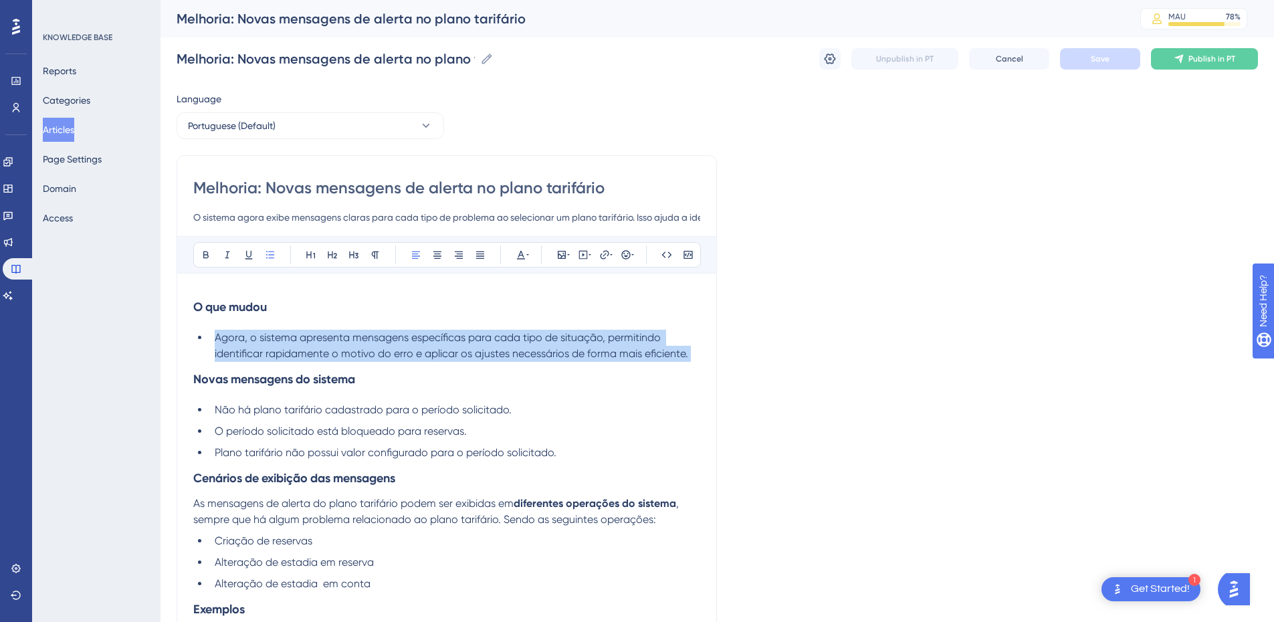
click at [310, 343] on span "Agora, o sistema apresenta mensagens específicas para cada tipo de situação, pe…" at bounding box center [452, 345] width 474 height 29
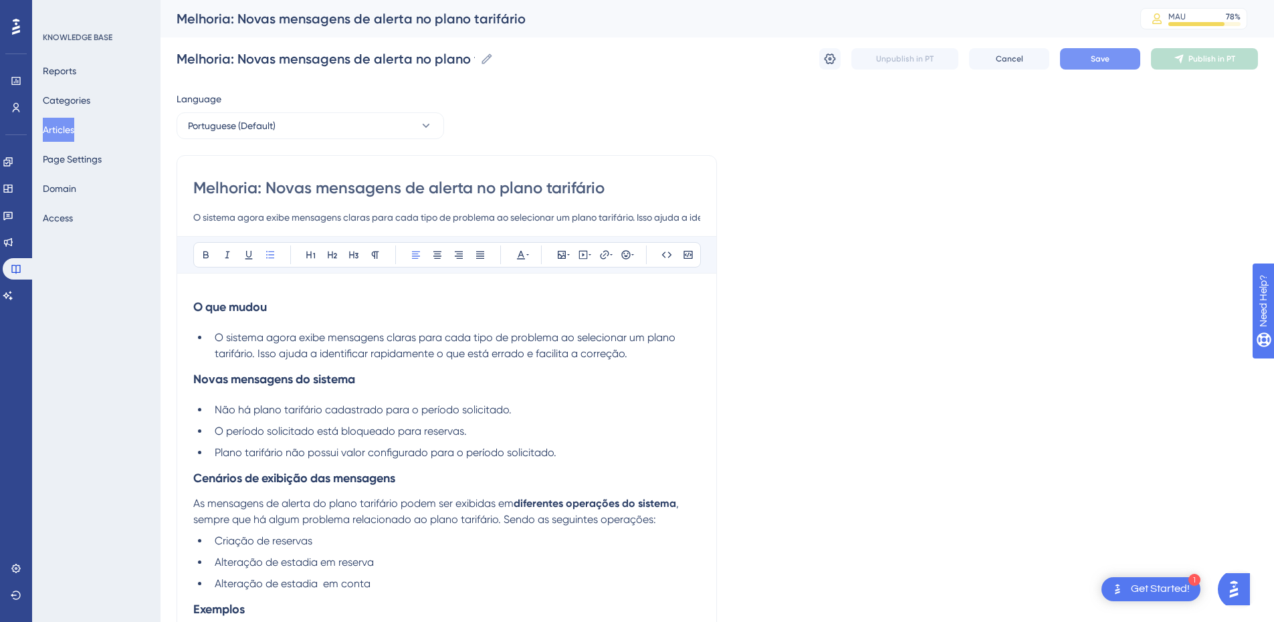
click at [282, 220] on input "O sistema agora exibe mensagens claras para cada tipo de problema ao selecionar…" at bounding box center [446, 217] width 507 height 16
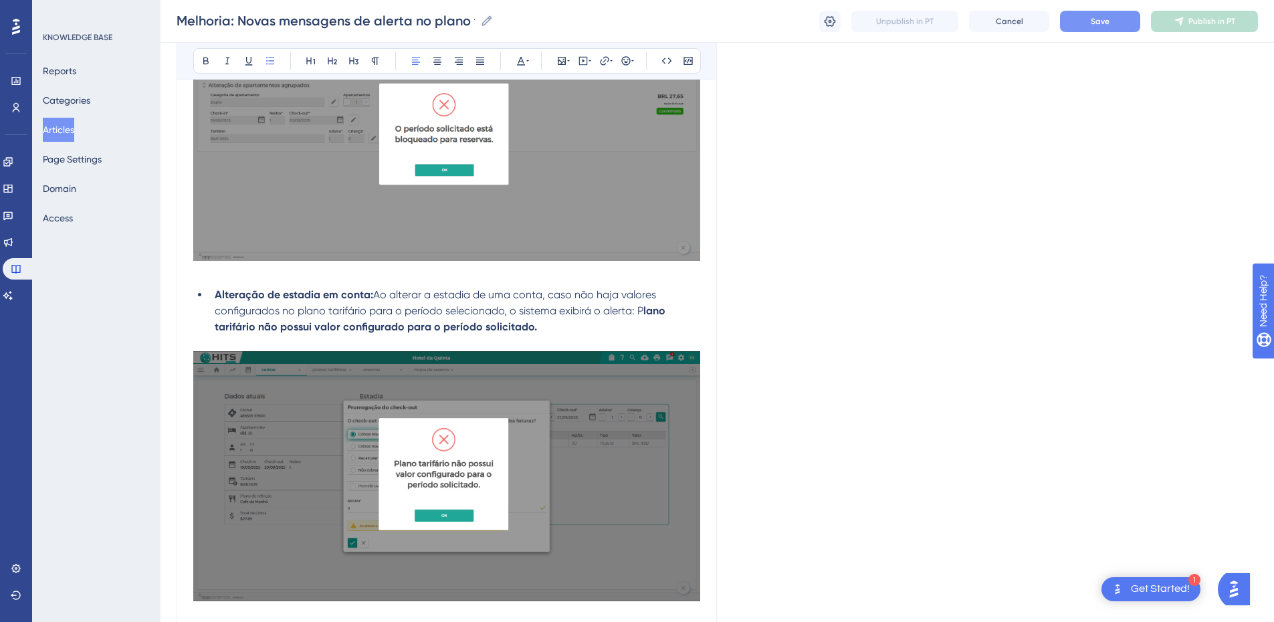
scroll to position [1177, 0]
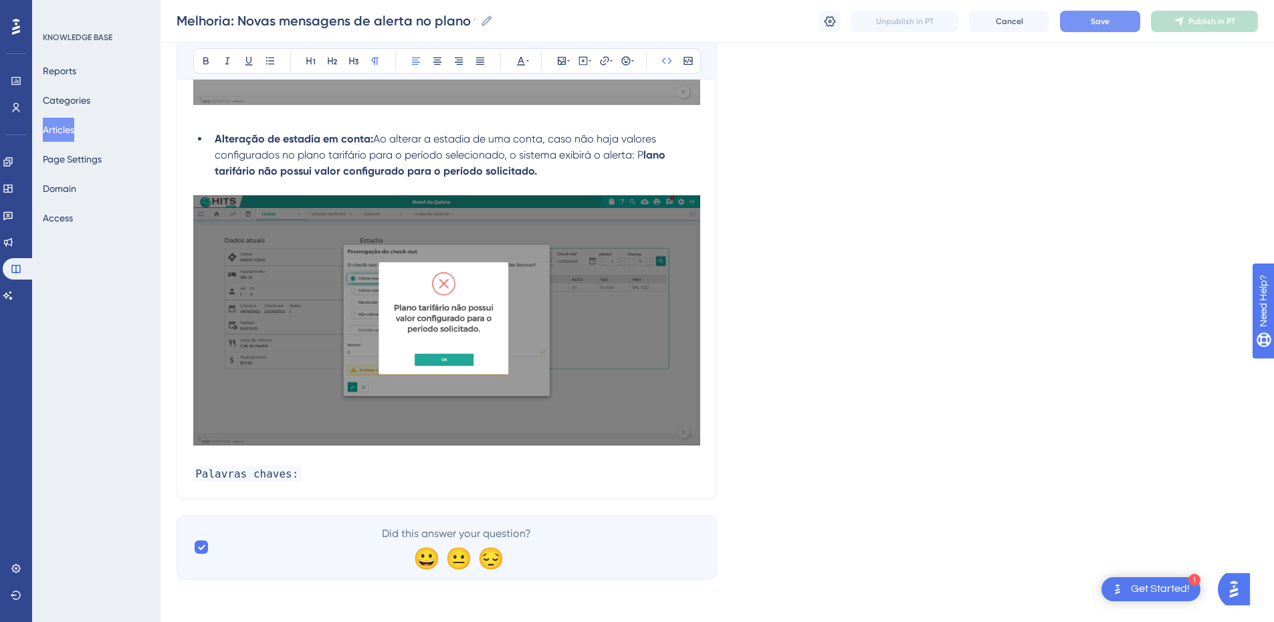
click at [379, 423] on p "Palavras chaves:" at bounding box center [446, 474] width 507 height 16
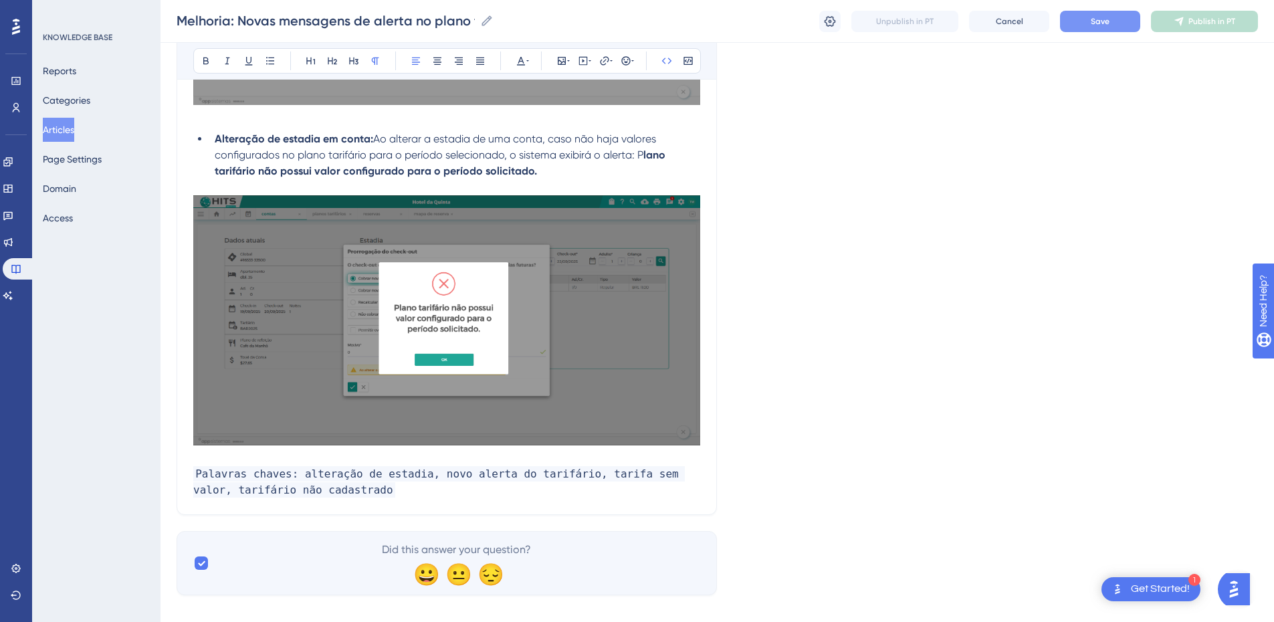
click at [913, 19] on button "Save" at bounding box center [1100, 21] width 80 height 21
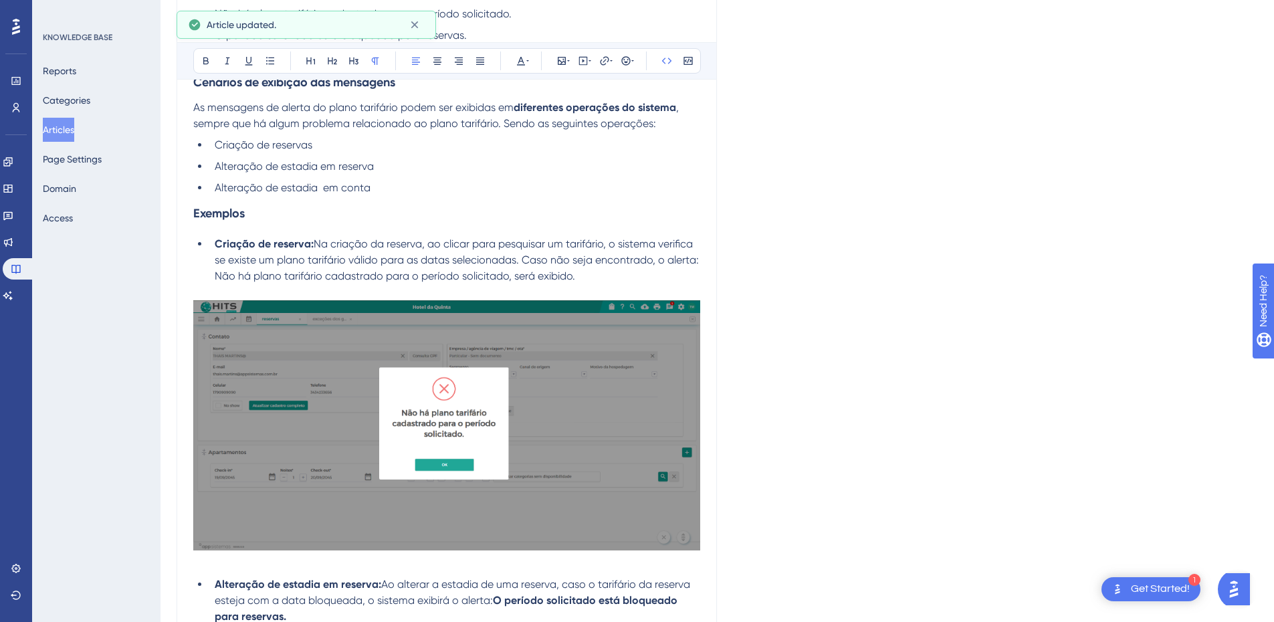
scroll to position [0, 0]
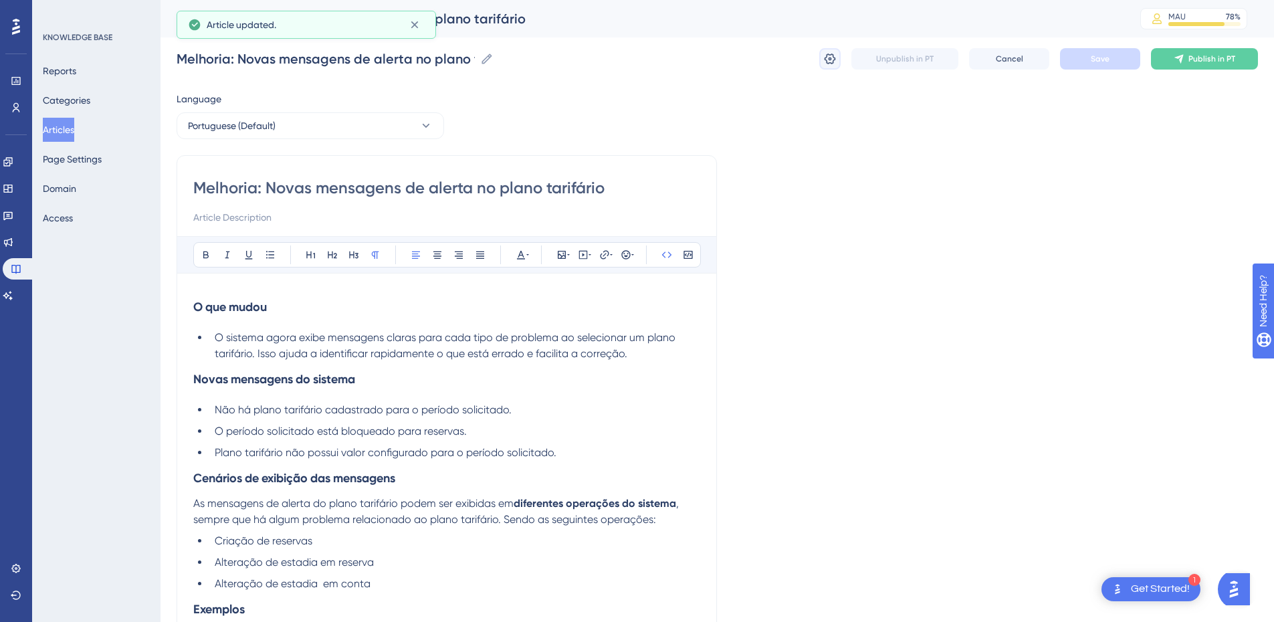
click at [828, 60] on icon at bounding box center [830, 58] width 13 height 13
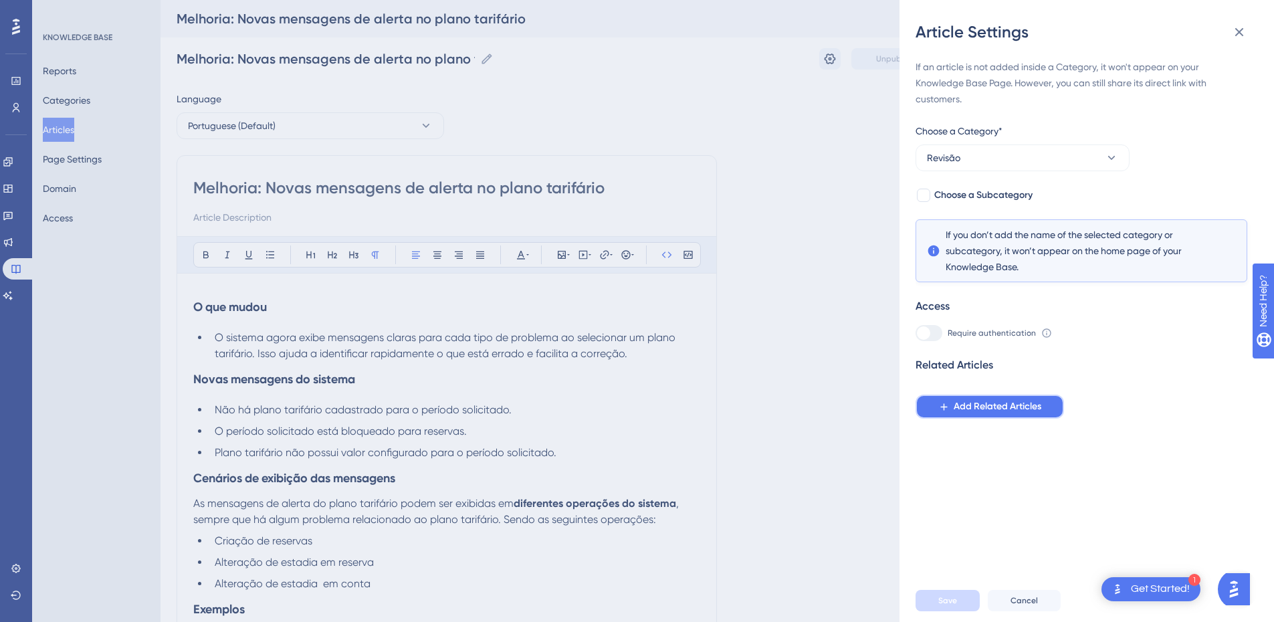
click at [913, 403] on span "Add Related Articles" at bounding box center [998, 407] width 88 height 16
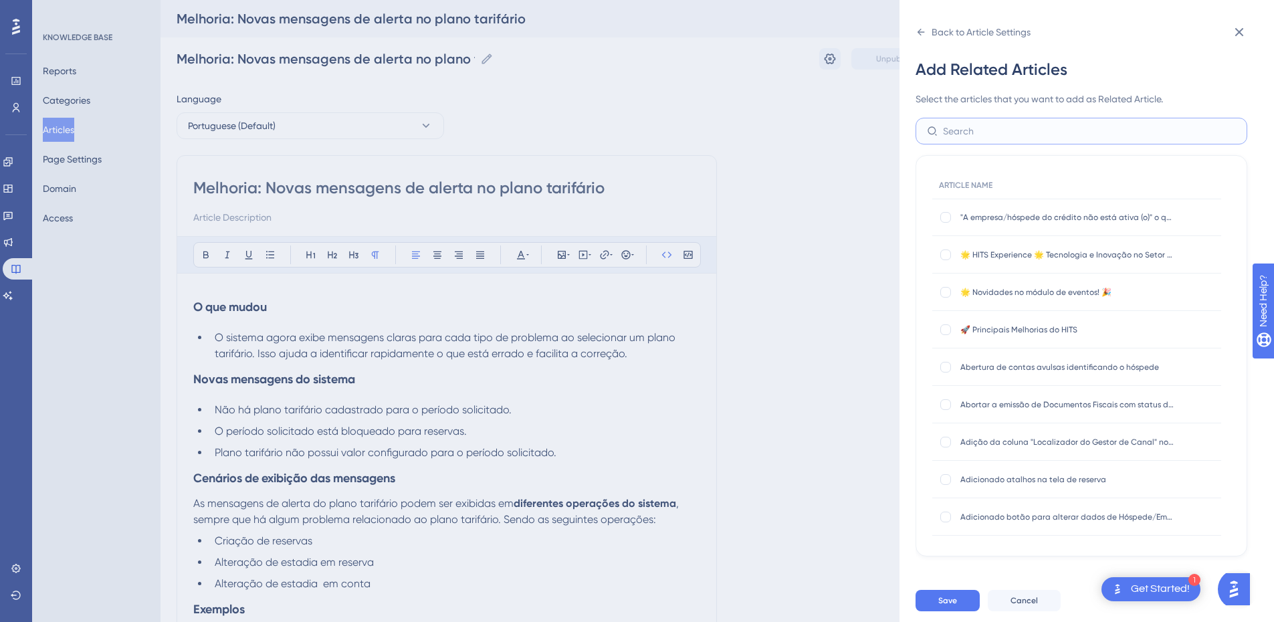
click at [913, 127] on input "text" at bounding box center [1089, 131] width 293 height 15
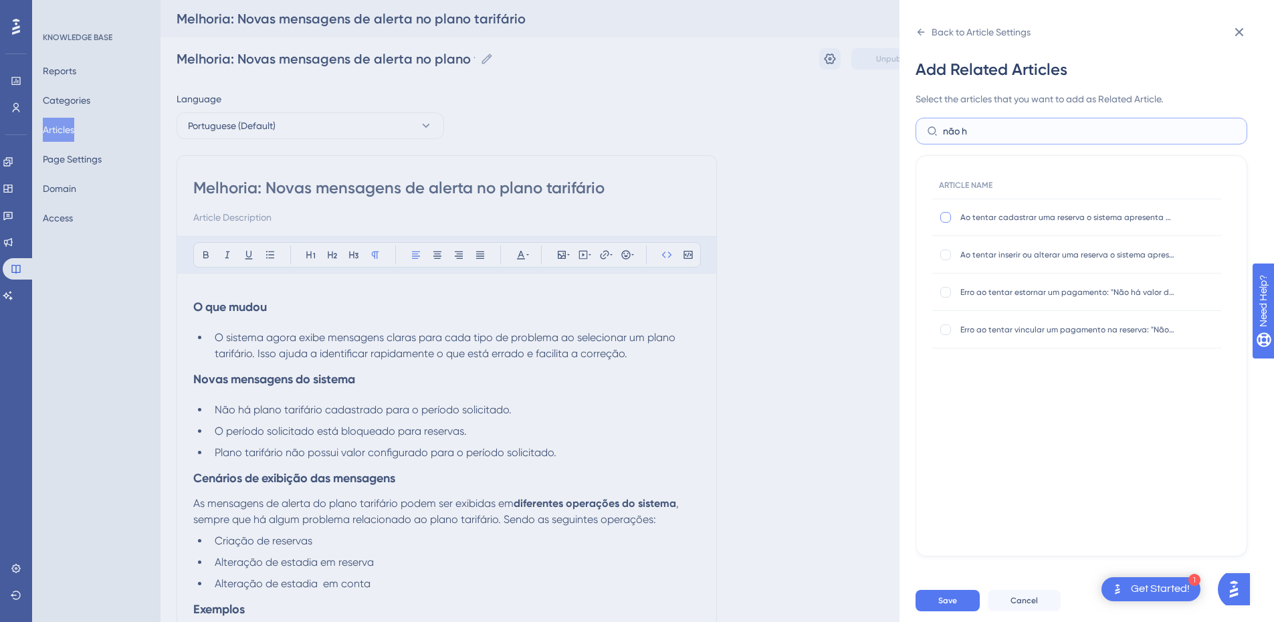
type input "não h"
click at [913, 217] on div at bounding box center [945, 217] width 13 height 13
checkbox input "true"
click at [913, 423] on span "Save" at bounding box center [948, 600] width 19 height 11
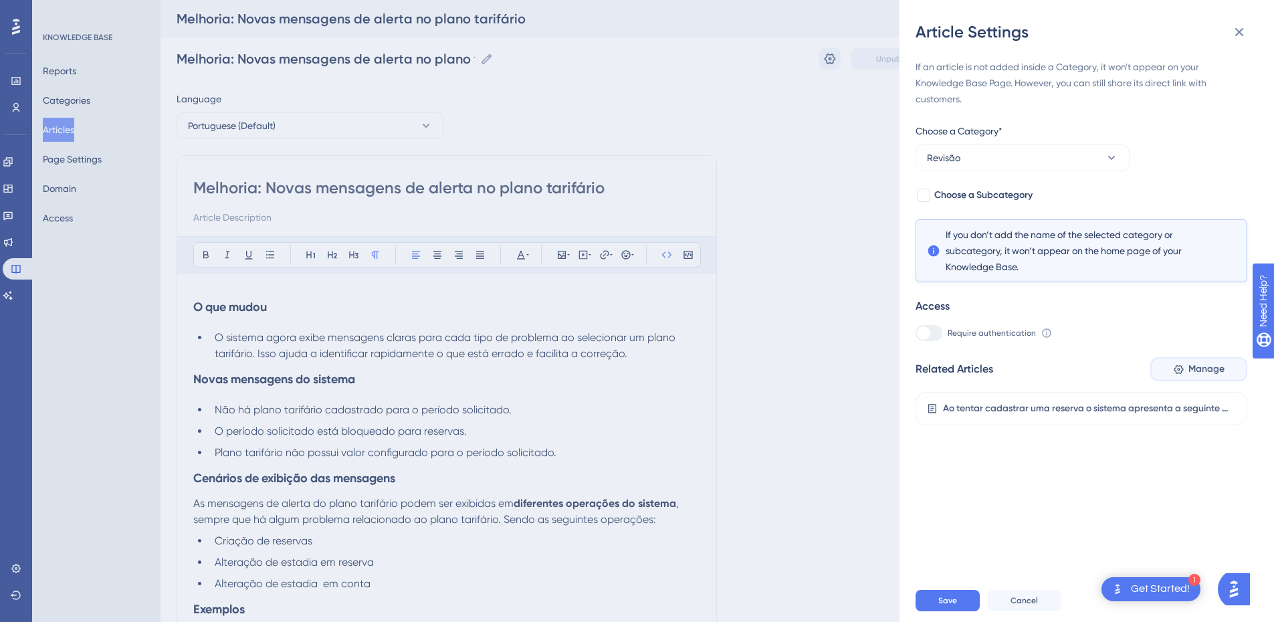
click at [913, 365] on span "Manage" at bounding box center [1207, 369] width 36 height 16
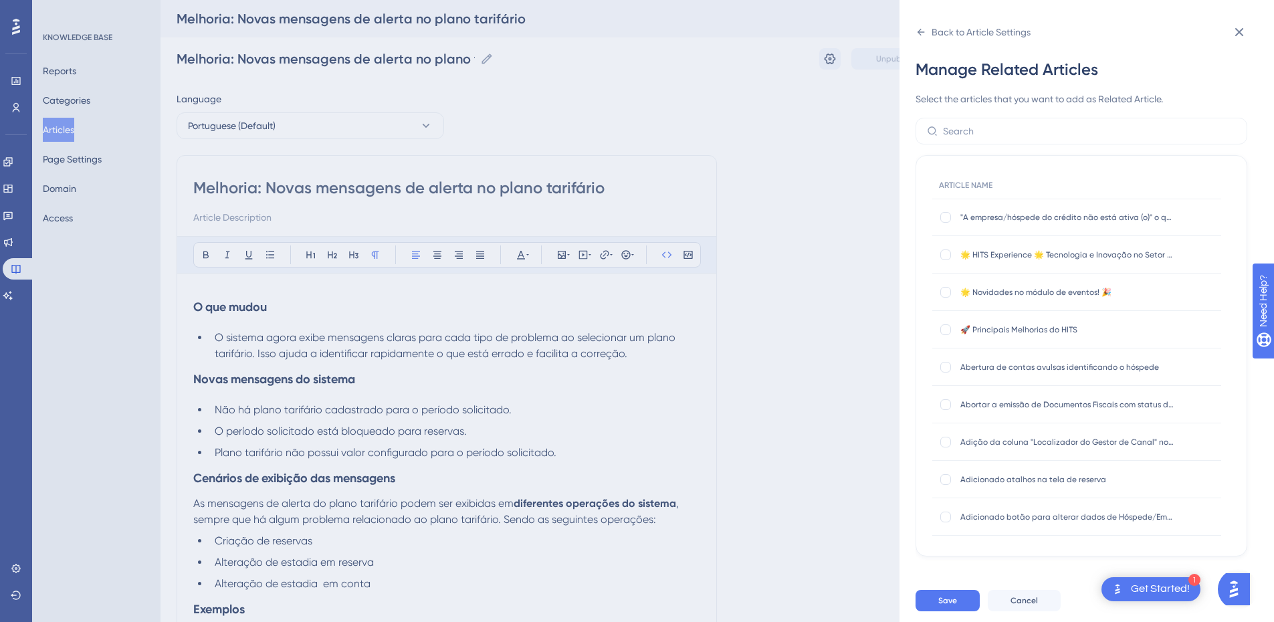
click at [913, 122] on label at bounding box center [1082, 131] width 332 height 27
click at [913, 124] on input "text" at bounding box center [1089, 131] width 293 height 15
click at [913, 126] on input "text" at bounding box center [1089, 131] width 293 height 15
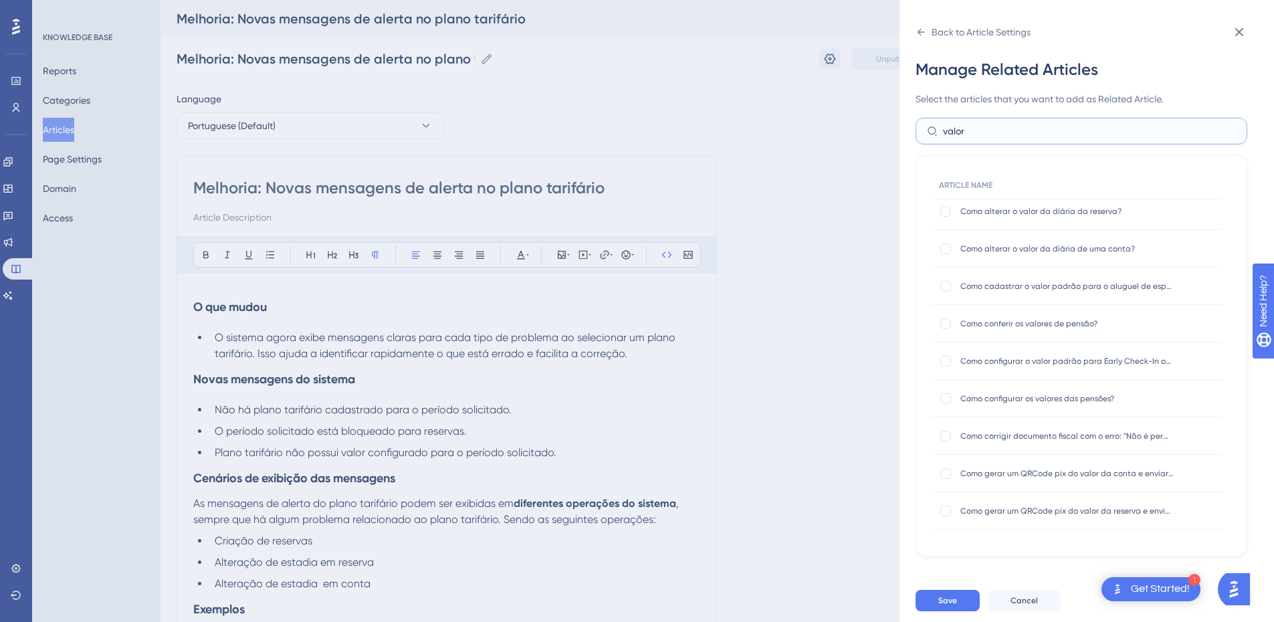
scroll to position [312, 0]
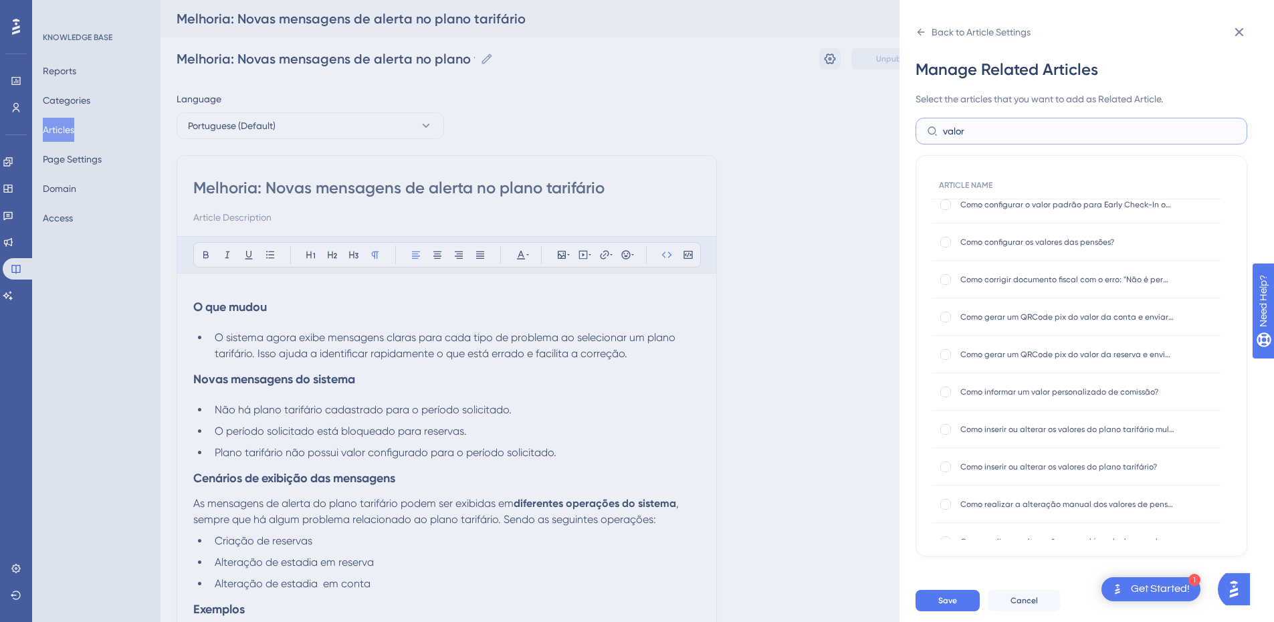
type input "valor"
click at [913, 423] on div "Como inserir ou alterar os valores do plano tarifário multitarifa? Como inserir…" at bounding box center [1077, 429] width 289 height 37
click at [913, 423] on div at bounding box center [946, 429] width 11 height 11
checkbox input "true"
click at [913, 423] on div "Como inserir ou alterar os valores do plano tarifário? Como inserir ou alterar …" at bounding box center [1077, 466] width 289 height 37
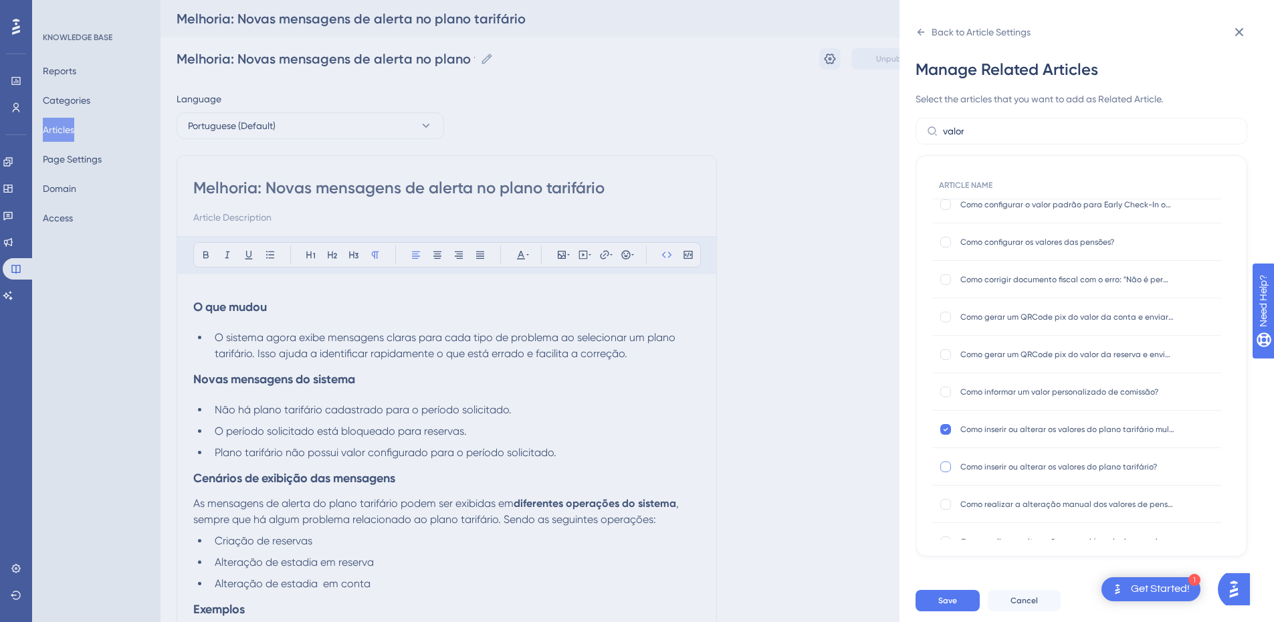
click at [913, 423] on div at bounding box center [946, 467] width 11 height 11
checkbox input "true"
click at [913, 423] on span "Save" at bounding box center [948, 600] width 19 height 11
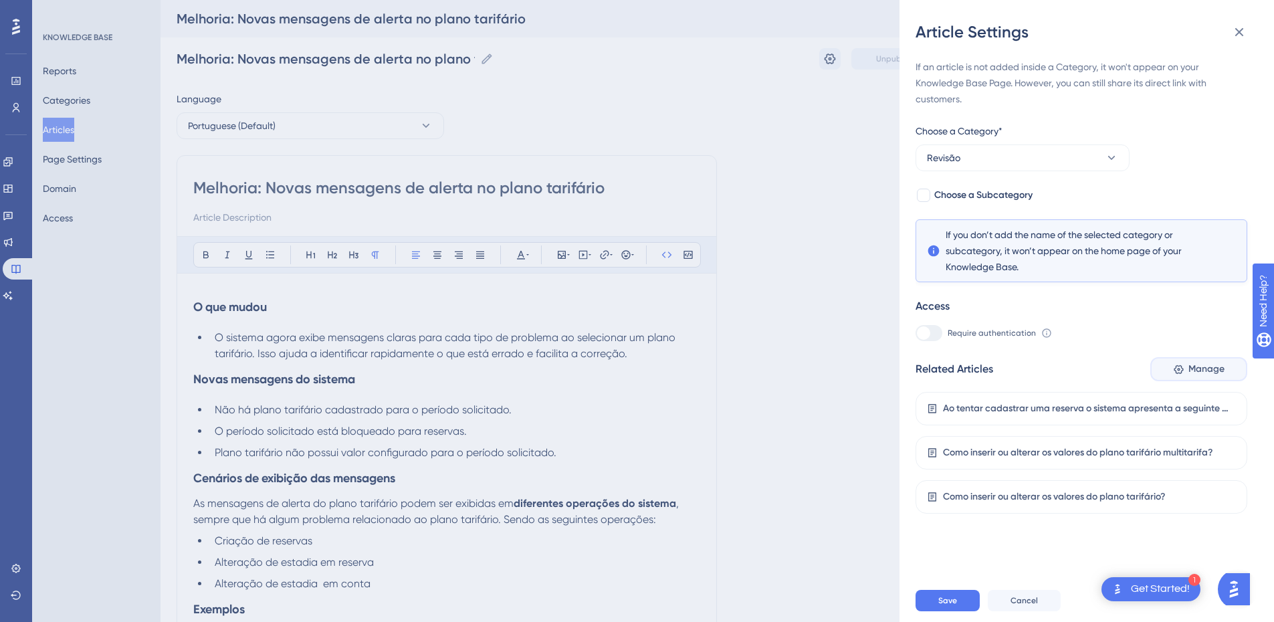
click at [913, 371] on span "Manage" at bounding box center [1207, 369] width 36 height 16
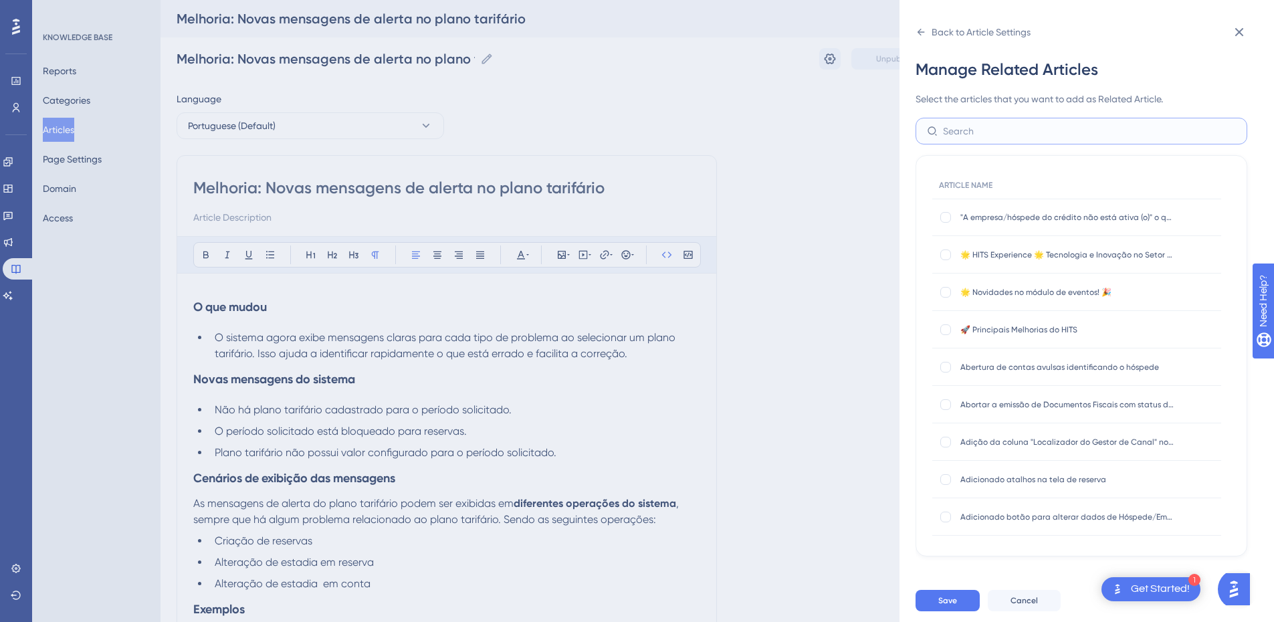
click at [913, 130] on input "text" at bounding box center [1089, 131] width 293 height 15
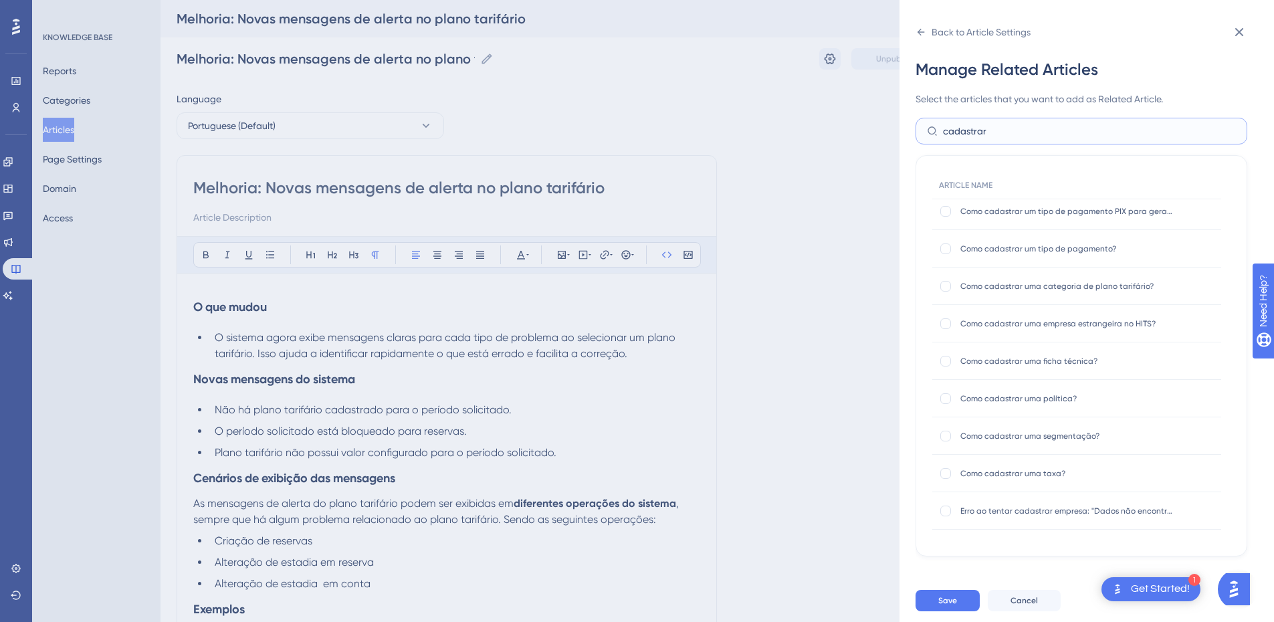
scroll to position [937, 0]
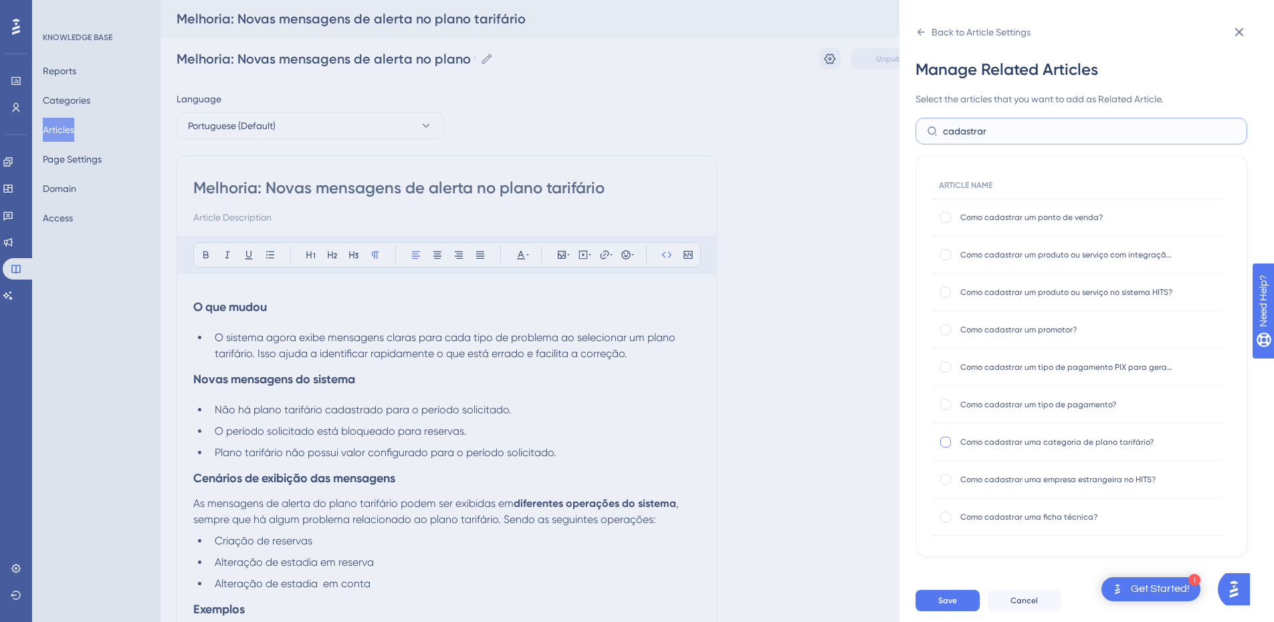
type input "cadastrar"
click at [913, 423] on div at bounding box center [946, 442] width 11 height 11
click at [913, 423] on div at bounding box center [945, 442] width 13 height 13
checkbox input "false"
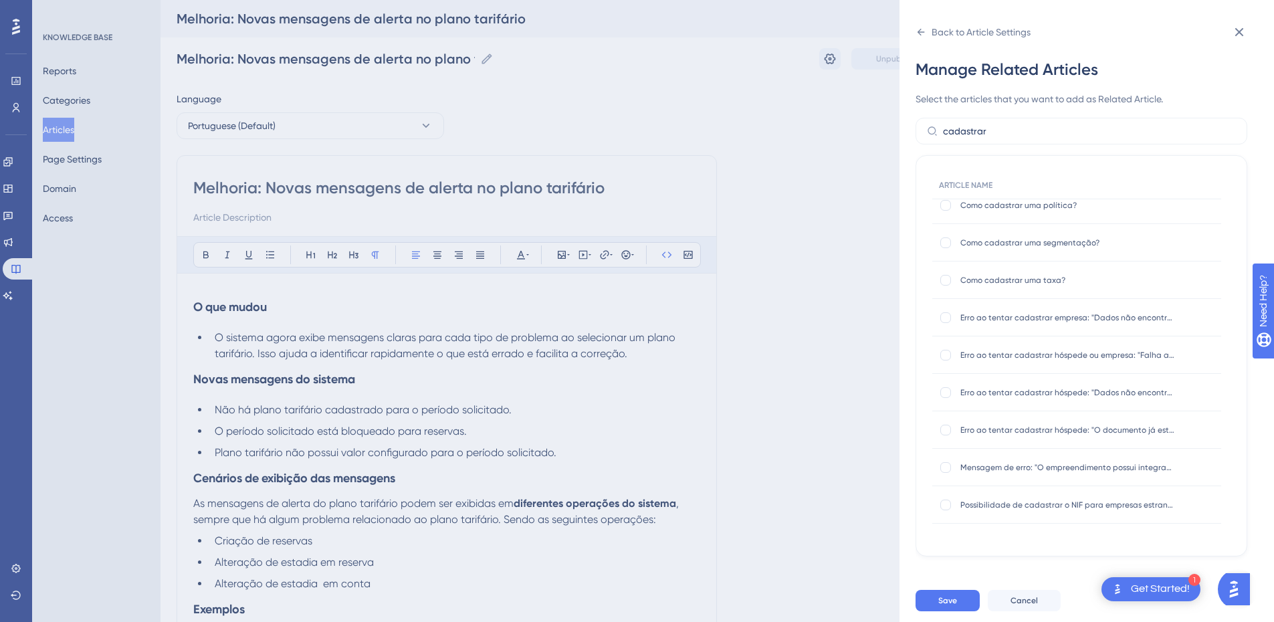
scroll to position [349, 0]
click at [913, 130] on input "cadastrar" at bounding box center [1089, 131] width 293 height 15
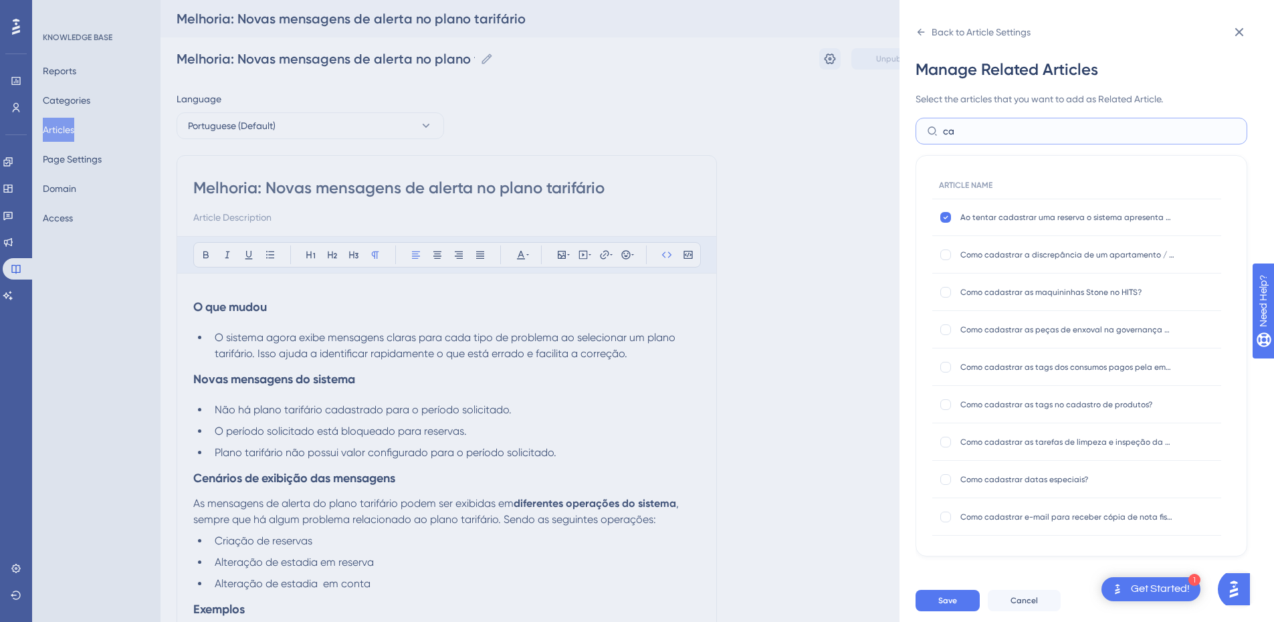
type input "c"
click at [913, 128] on input "text" at bounding box center [1089, 131] width 293 height 15
type input "plano"
click at [913, 395] on div "Como cadastrar um plano tarifário? Como cadastrar um plano tarifário?" at bounding box center [1077, 404] width 289 height 37
click at [913, 403] on label at bounding box center [947, 404] width 16 height 13
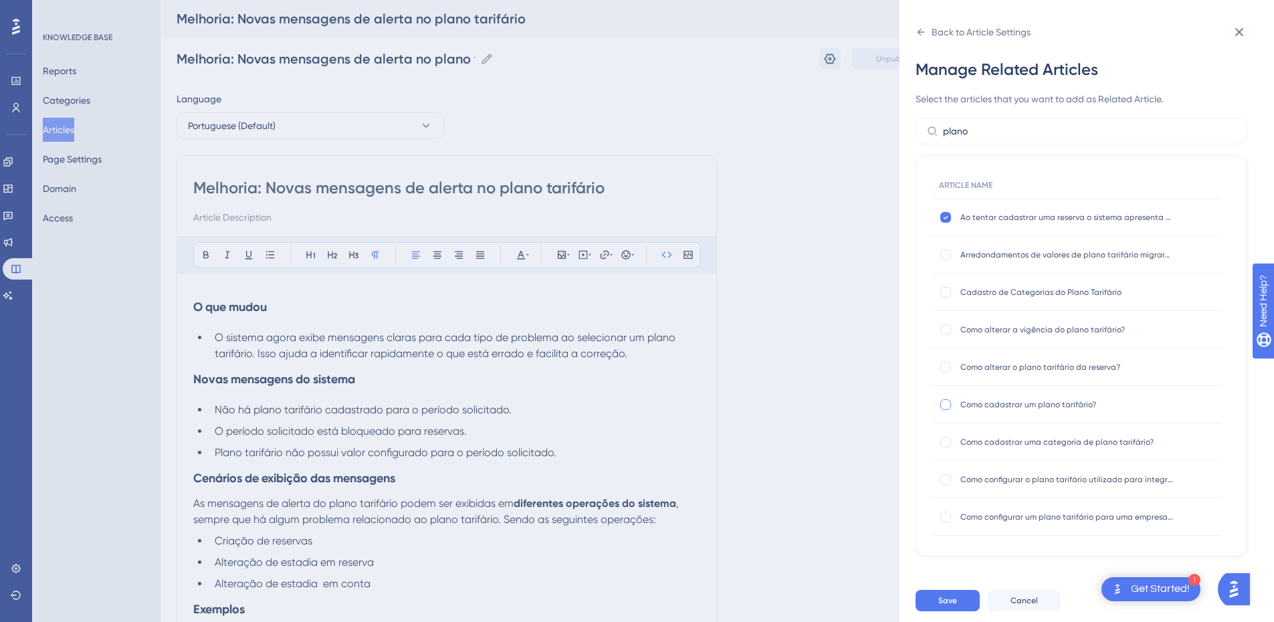
checkbox input "true"
click at [913, 332] on div at bounding box center [945, 329] width 13 height 13
checkbox input "true"
click at [913, 375] on div "Como alterar o plano tarifário da reserva? Como alterar o plano tarifário da re…" at bounding box center [1077, 367] width 289 height 37
click at [913, 367] on div at bounding box center [946, 367] width 11 height 11
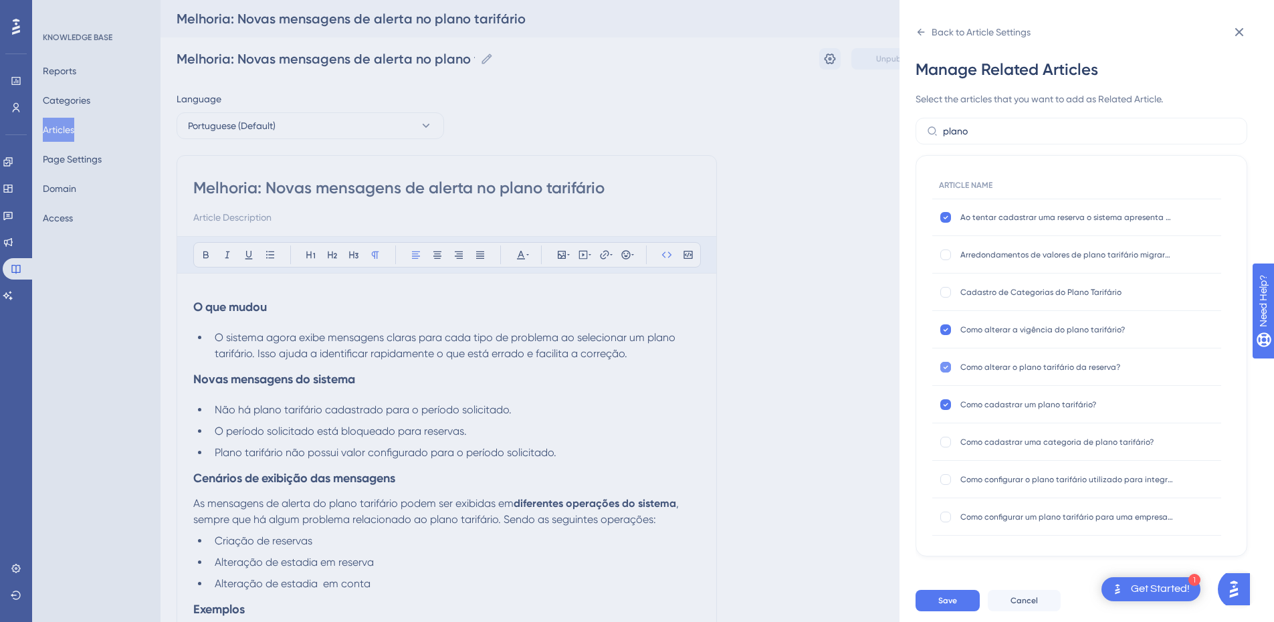
click at [913, 367] on div at bounding box center [946, 367] width 11 height 11
checkbox input "false"
click at [913, 423] on button "Save" at bounding box center [948, 600] width 64 height 21
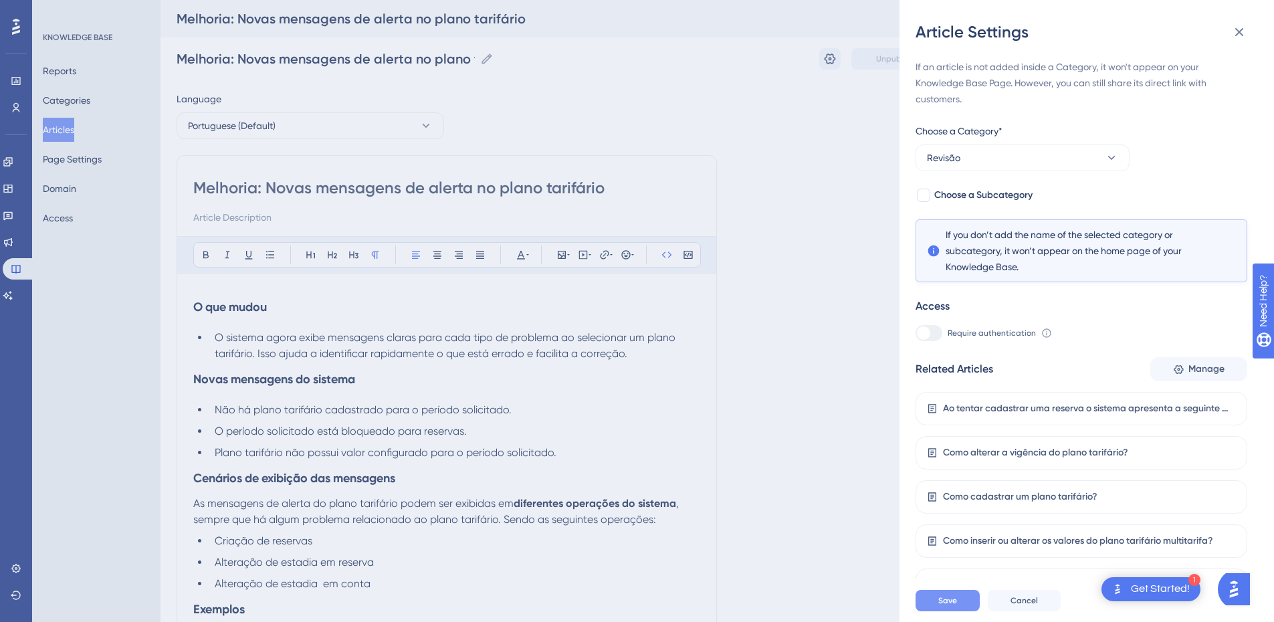
click at [913, 423] on span "Save" at bounding box center [948, 600] width 19 height 11
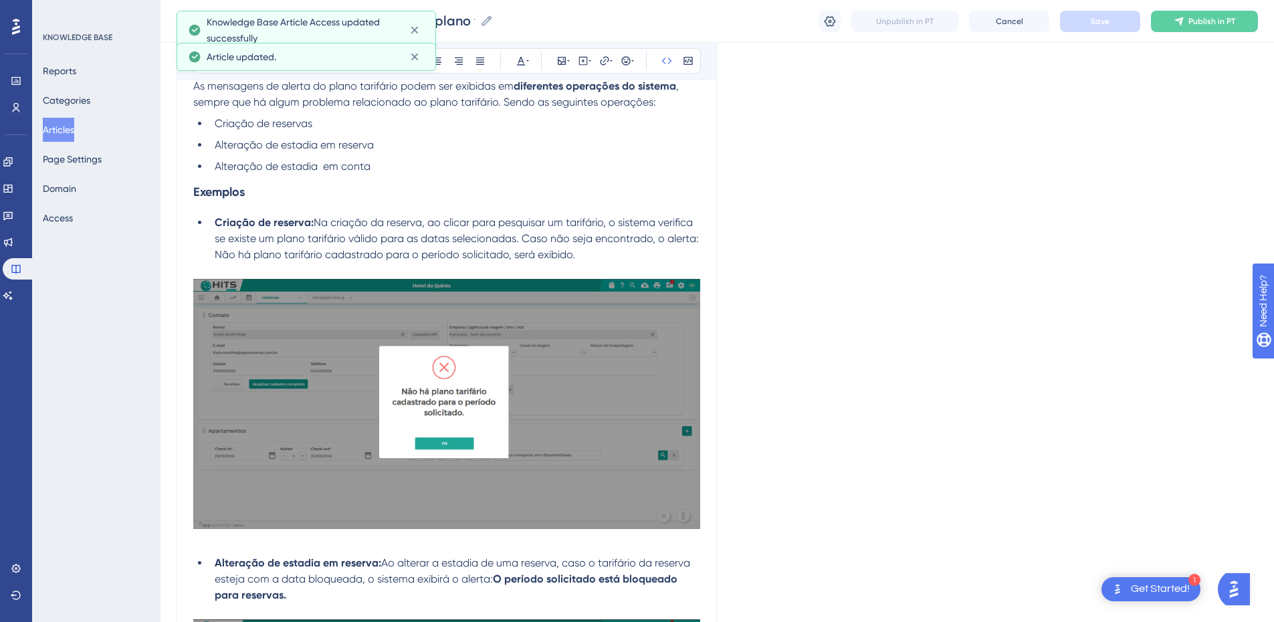
scroll to position [0, 0]
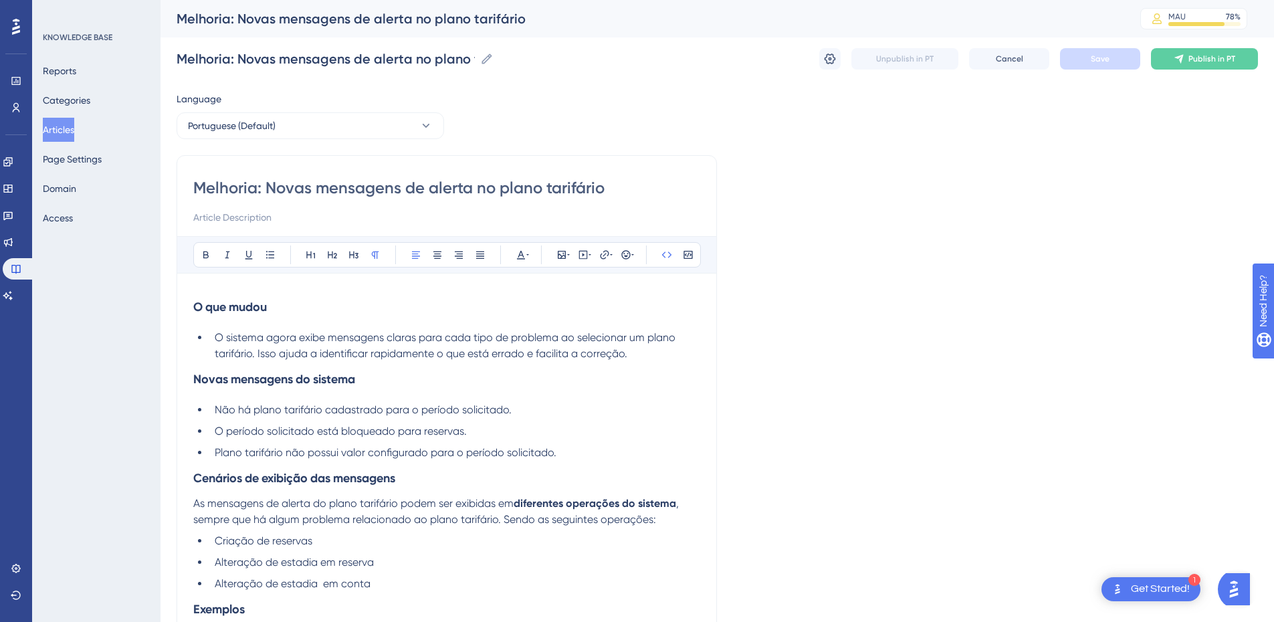
click at [65, 128] on button "Articles" at bounding box center [58, 130] width 31 height 24
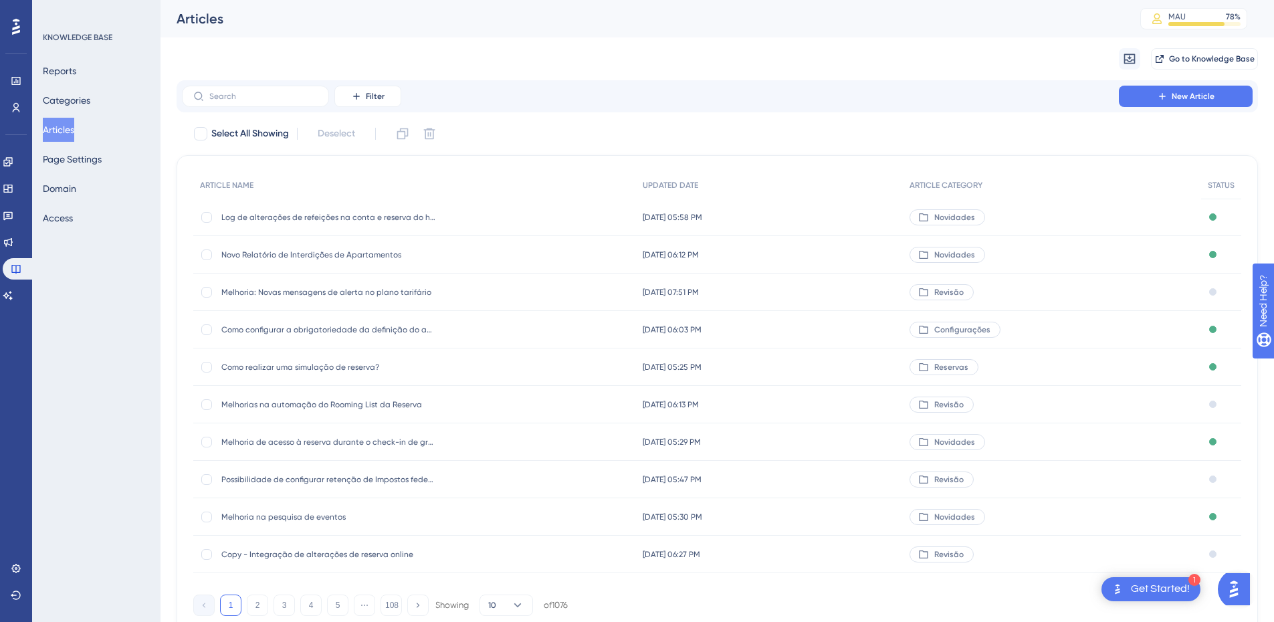
click at [337, 292] on span "Melhoria: Novas mensagens de alerta no plano tarifário" at bounding box center [328, 292] width 214 height 11
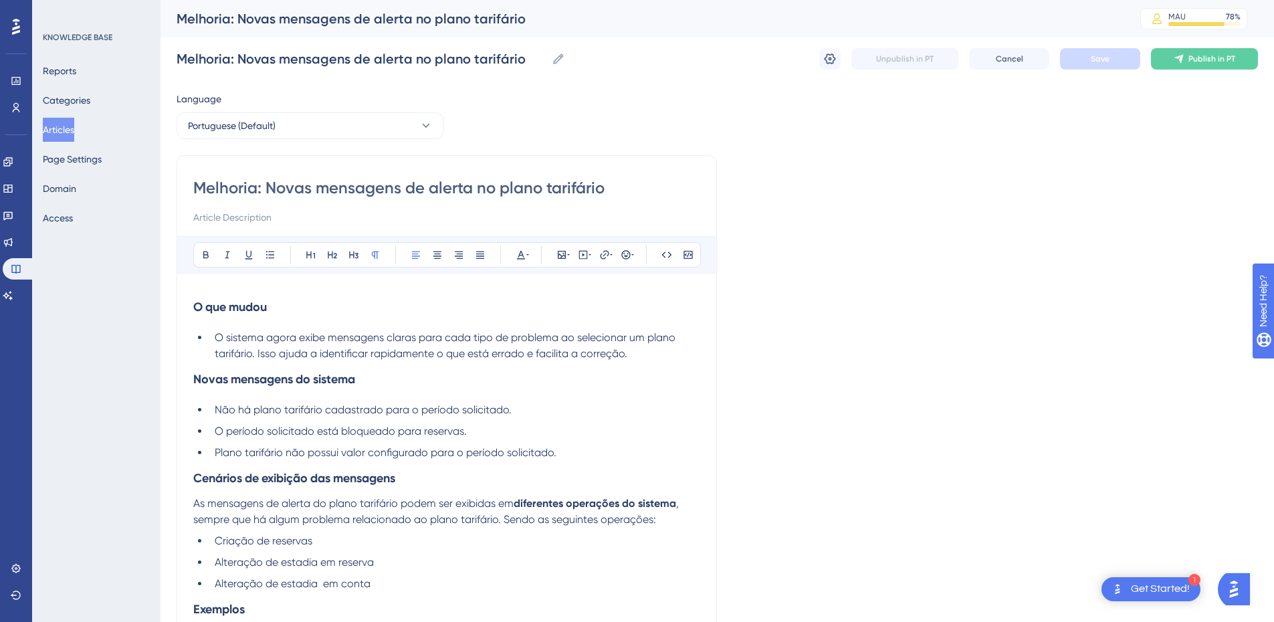
click at [324, 181] on input "Melhoria: Novas mensagens de alerta no plano tarifário" at bounding box center [446, 187] width 507 height 21
click at [314, 187] on input "Melhoria: Novas mensagens de alerta no plano tarifário" at bounding box center [446, 187] width 507 height 21
click at [74, 129] on button "Articles" at bounding box center [58, 130] width 31 height 24
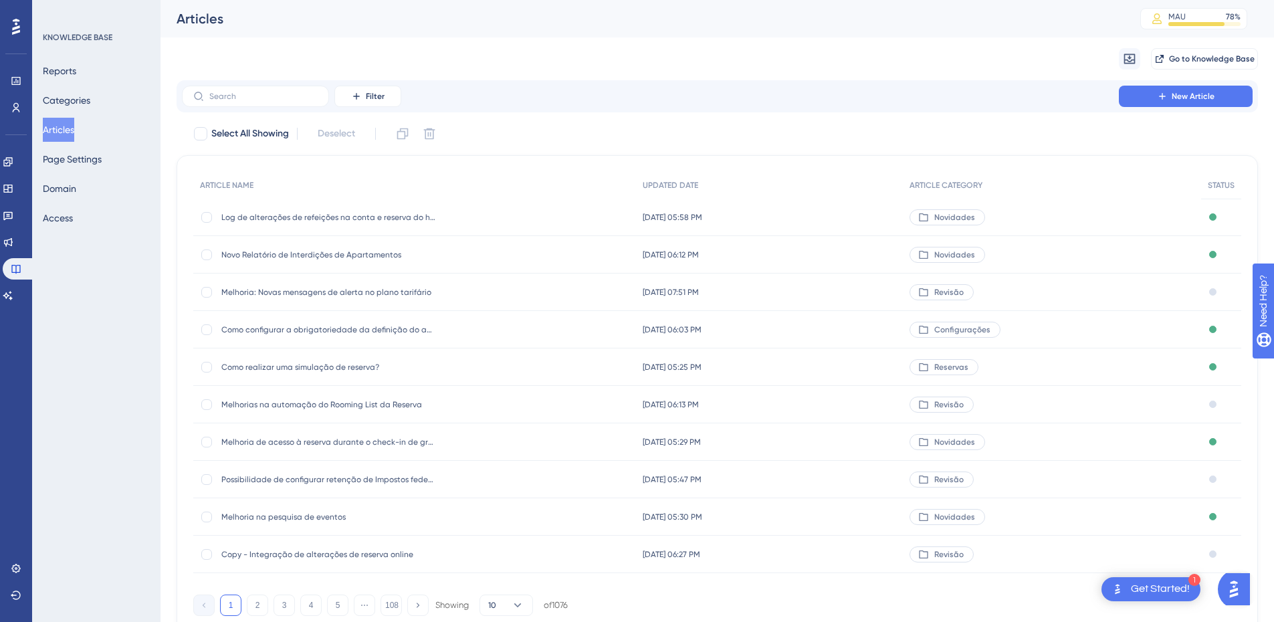
click at [268, 262] on div "Novo Relatório de Interdições de Apartamentos [GEOGRAPHIC_DATA] de Apartamentos" at bounding box center [328, 254] width 214 height 37
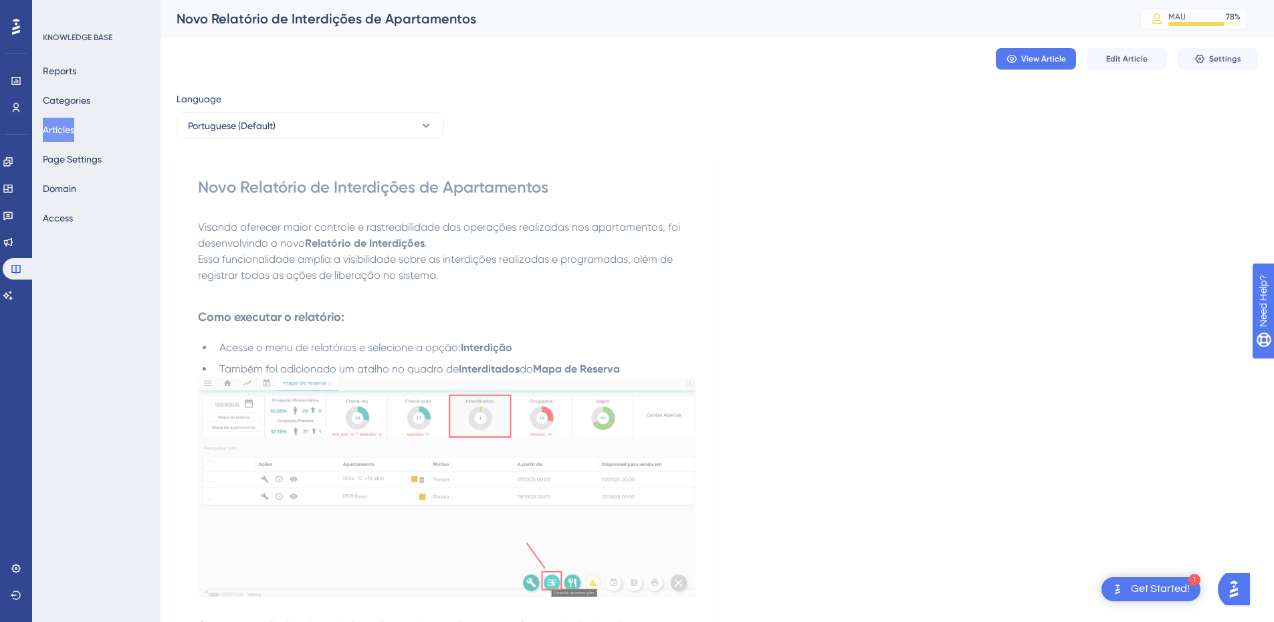
click at [58, 133] on button "Articles" at bounding box center [58, 130] width 31 height 24
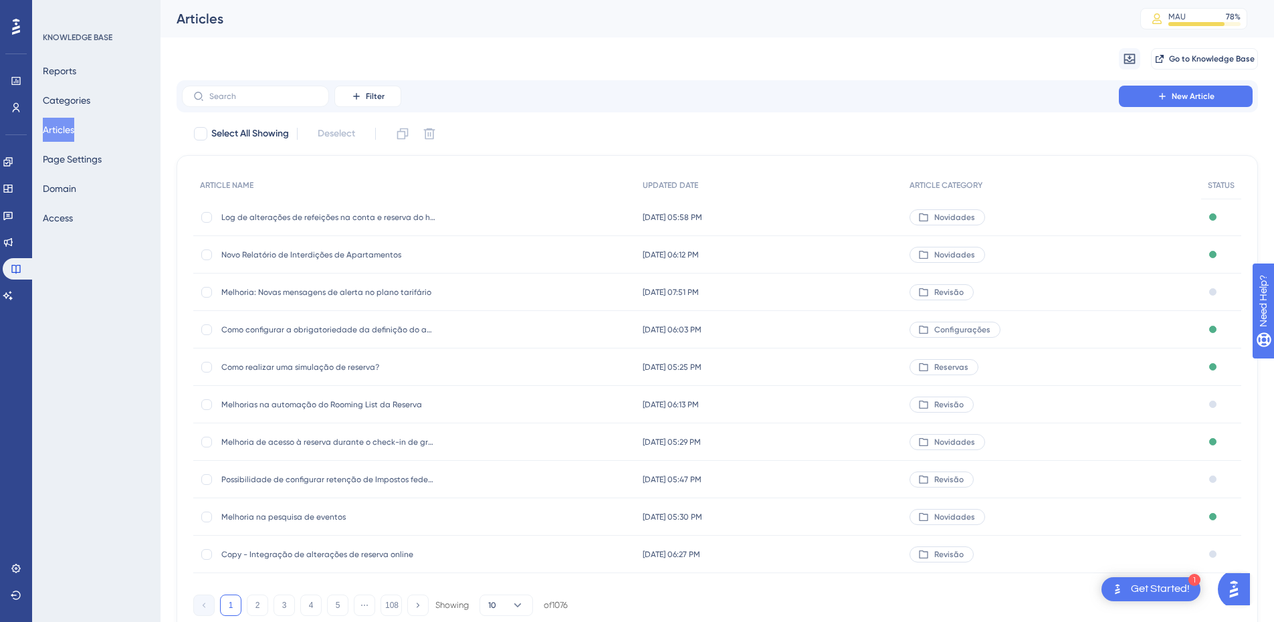
click at [319, 292] on span "Melhoria: Novas mensagens de alerta no plano tarifário" at bounding box center [328, 292] width 214 height 11
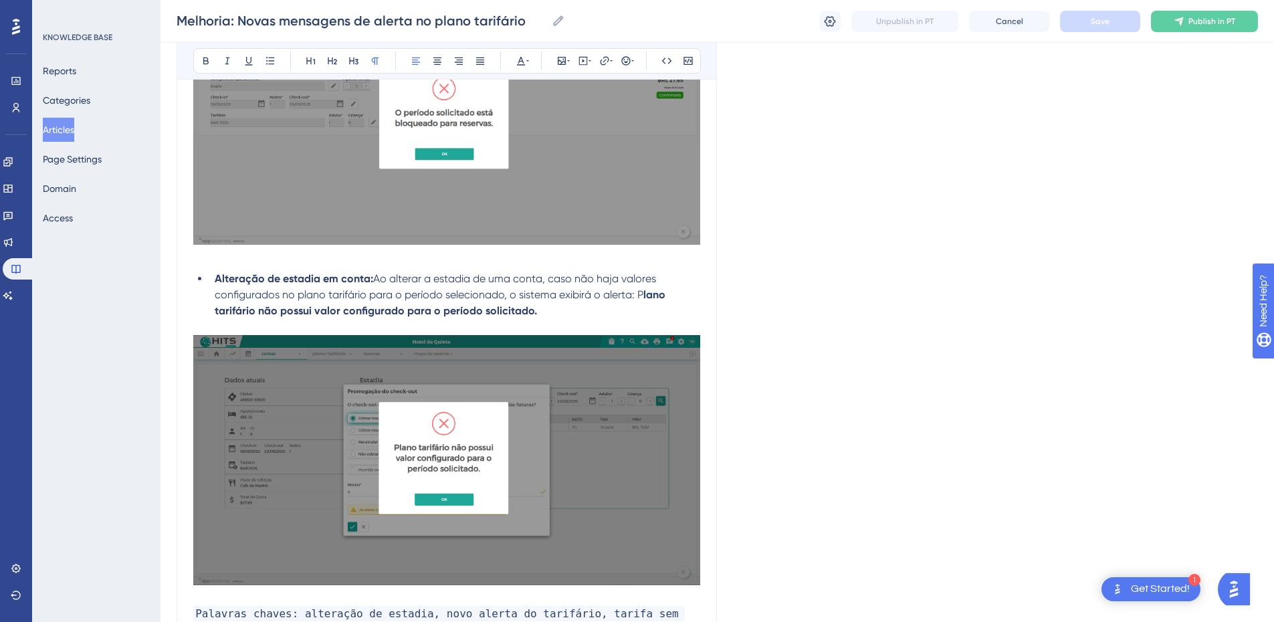
scroll to position [1193, 0]
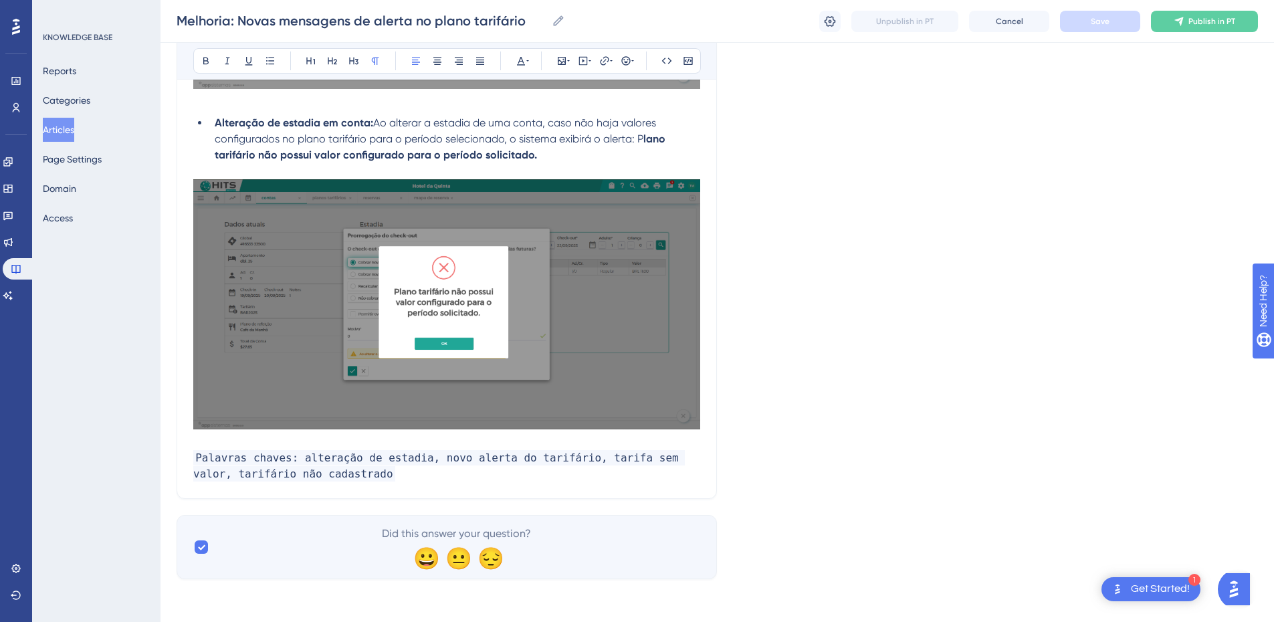
click at [211, 423] on p at bounding box center [446, 442] width 507 height 16
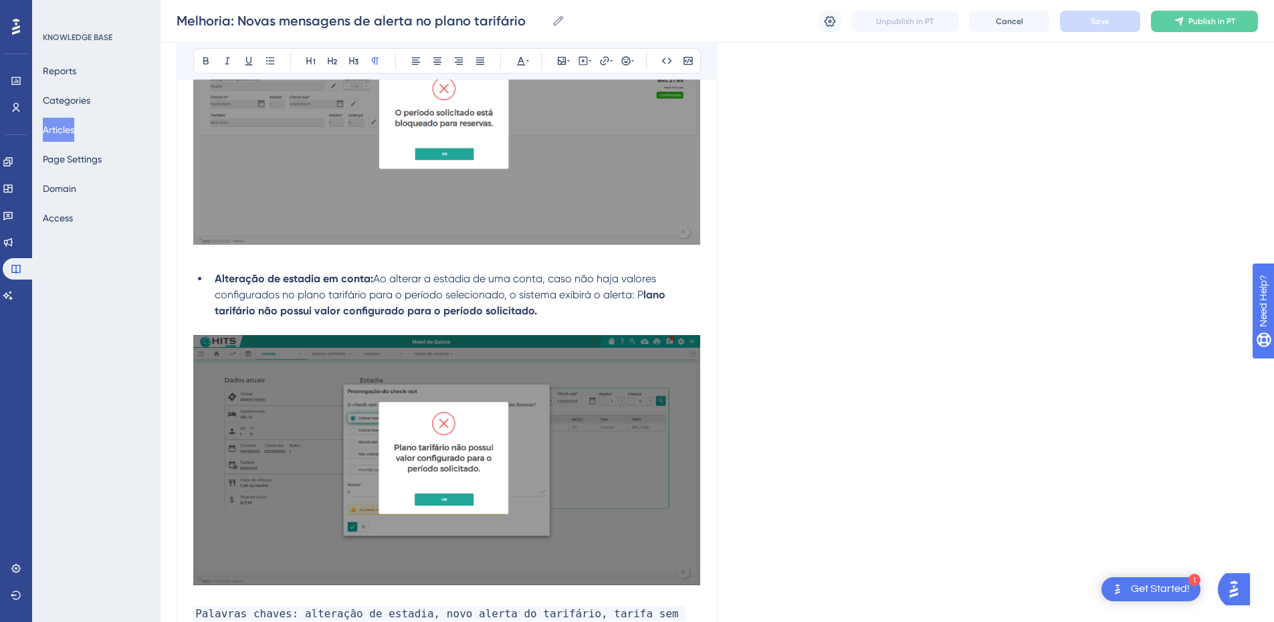
scroll to position [880, 0]
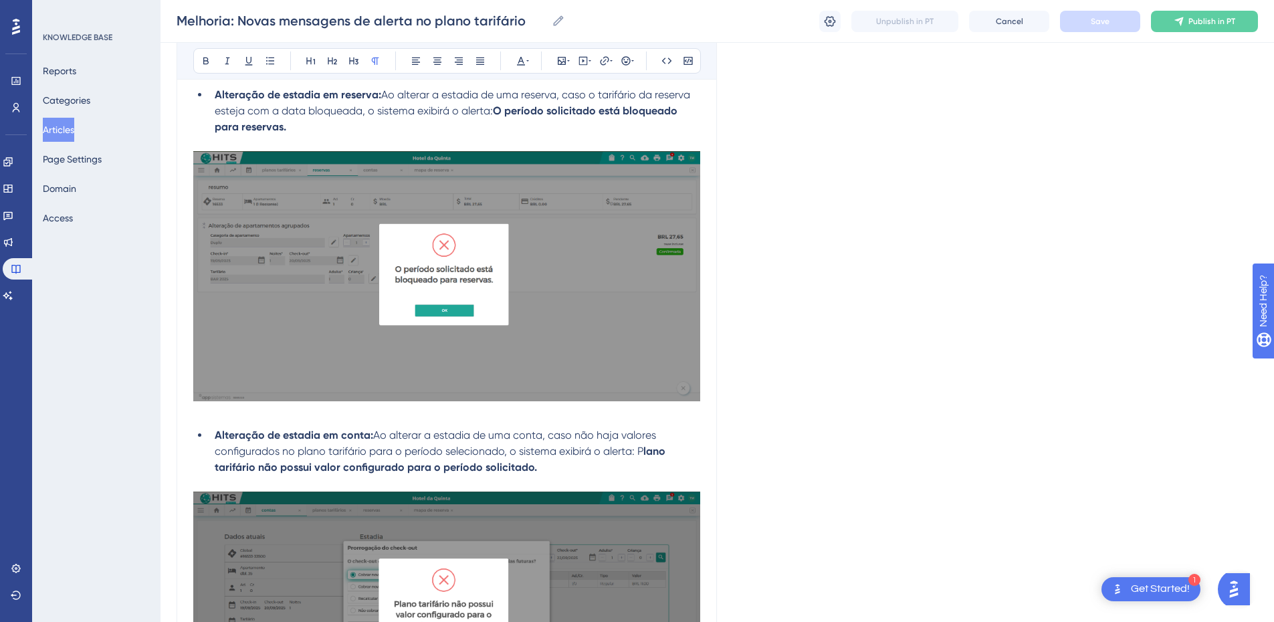
click at [561, 423] on li "Alteração de estadia em conta: Ao alterar a estadia de uma conta, caso não haja…" at bounding box center [454, 451] width 491 height 48
click at [586, 423] on p at bounding box center [446, 484] width 507 height 16
click at [582, 423] on li "Alteração de estadia em conta: Ao alterar a estadia de uma conta, caso não haja…" at bounding box center [454, 451] width 491 height 48
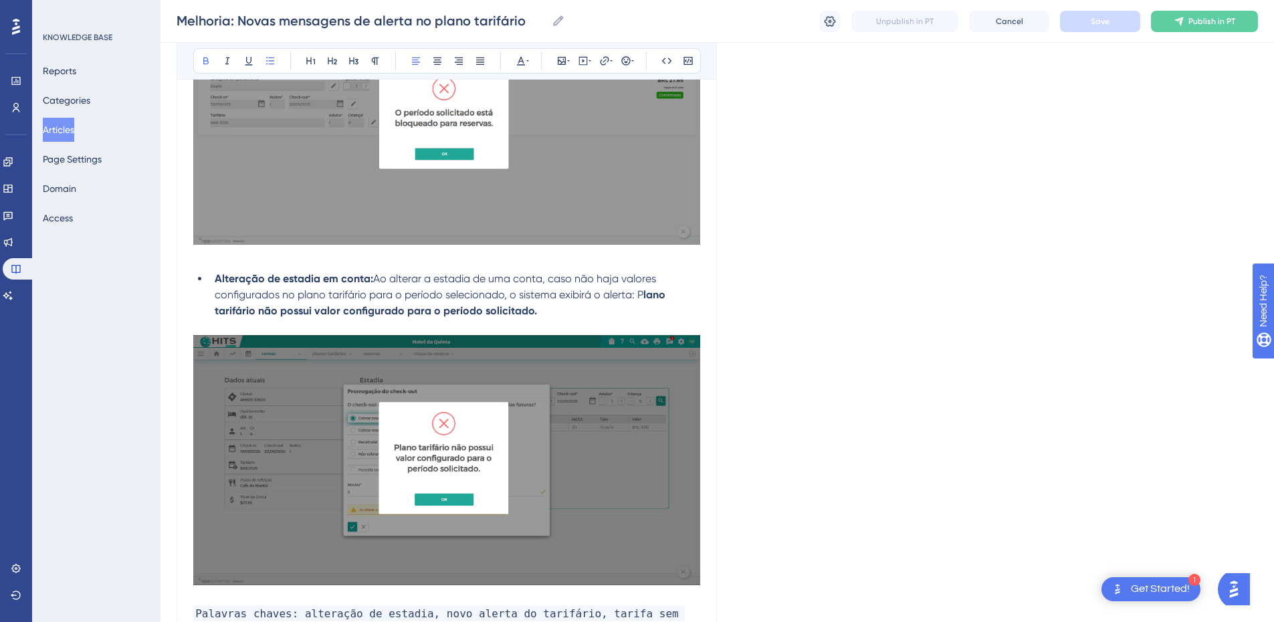
scroll to position [1193, 0]
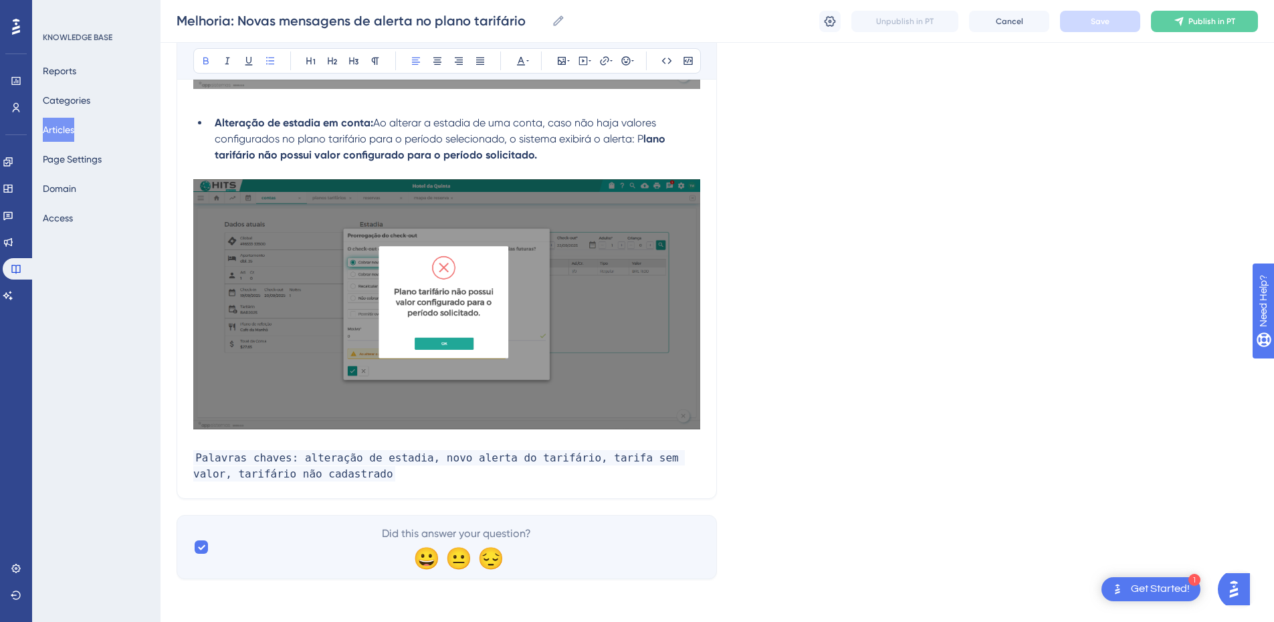
click at [227, 423] on p at bounding box center [446, 442] width 507 height 16
click at [380, 423] on p "Palavras chaves: alteração de estadia, novo alerta do tarifário, tarifa sem val…" at bounding box center [446, 466] width 507 height 32
drag, startPoint x: 638, startPoint y: 139, endPoint x: 646, endPoint y: 138, distance: 7.4
click at [646, 138] on li "Alteração de estadia em conta: Ao alterar a estadia de uma conta, caso não haja…" at bounding box center [454, 139] width 491 height 48
click at [195, 58] on div "Bold Italic Underline Bullet Point Heading 1 Heading 2 Heading 3 Normal Align L…" at bounding box center [447, 60] width 508 height 25
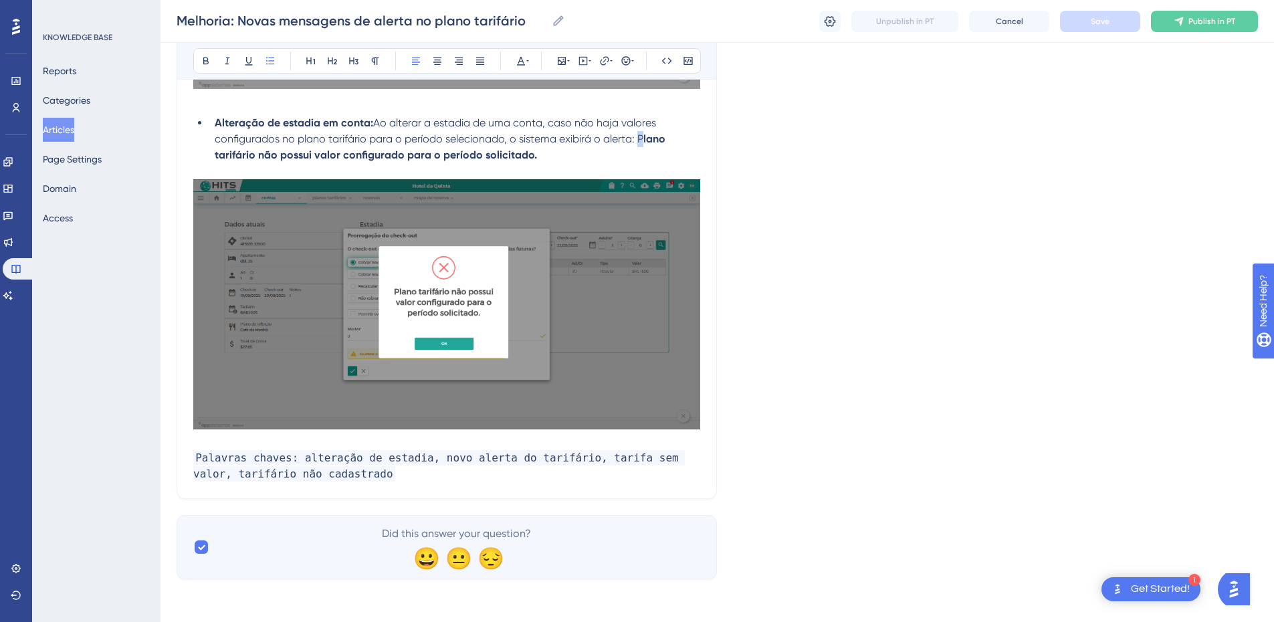
click at [638, 138] on li "Alteração de estadia em conta: Ao alterar a estadia de uma conta, caso não haja…" at bounding box center [454, 139] width 491 height 48
click at [200, 57] on button at bounding box center [206, 61] width 19 height 19
click at [660, 157] on li "Alteração de estadia em conta: Ao alterar a estadia de uma conta, caso não haja…" at bounding box center [454, 139] width 491 height 48
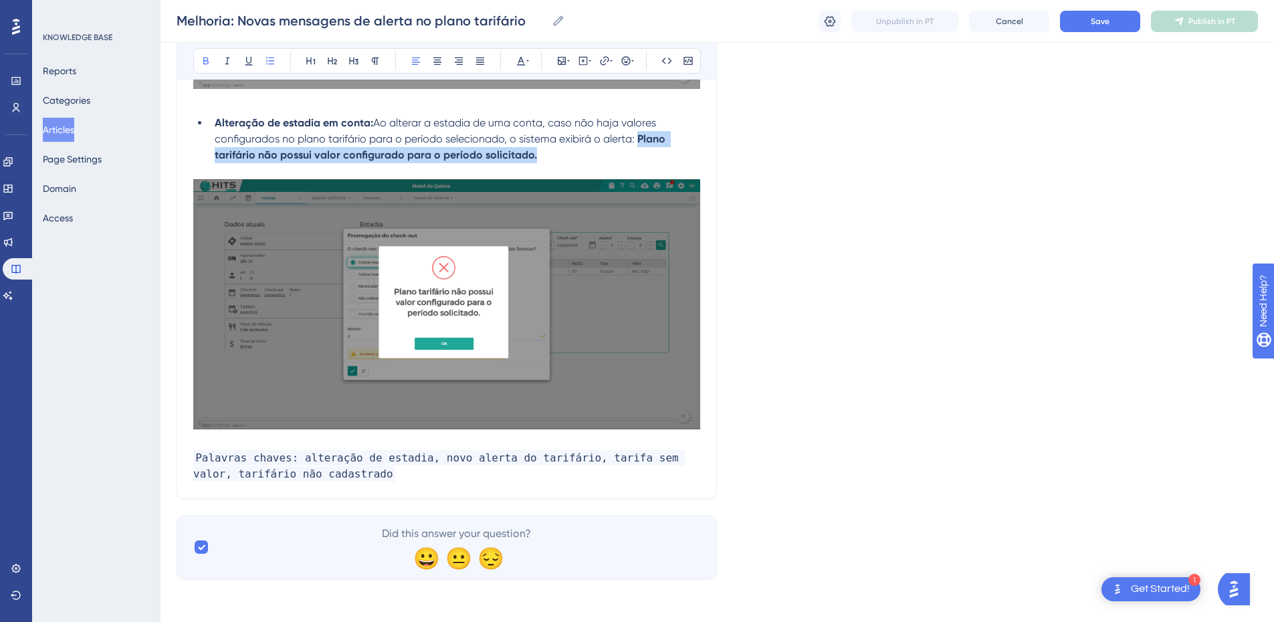
drag, startPoint x: 639, startPoint y: 140, endPoint x: 641, endPoint y: 151, distance: 10.9
click at [641, 151] on li "Alteração de estadia em conta: Ao alterar a estadia de uma conta, caso não haja…" at bounding box center [454, 139] width 491 height 48
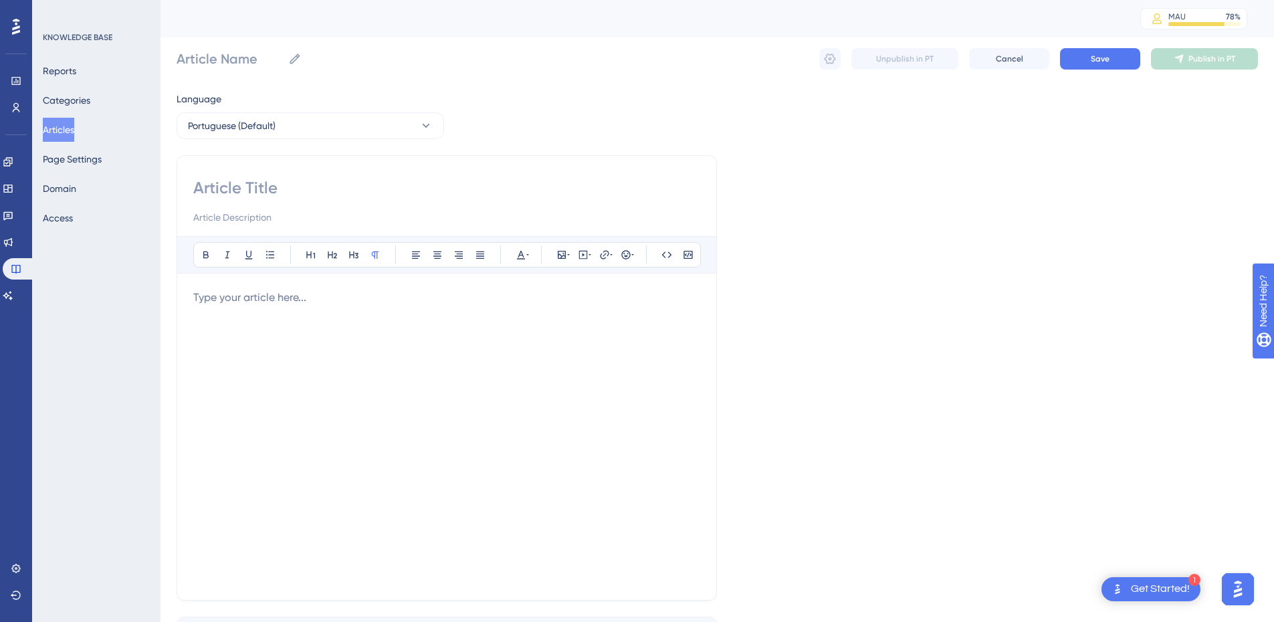
click at [60, 123] on button "Articles" at bounding box center [58, 130] width 31 height 24
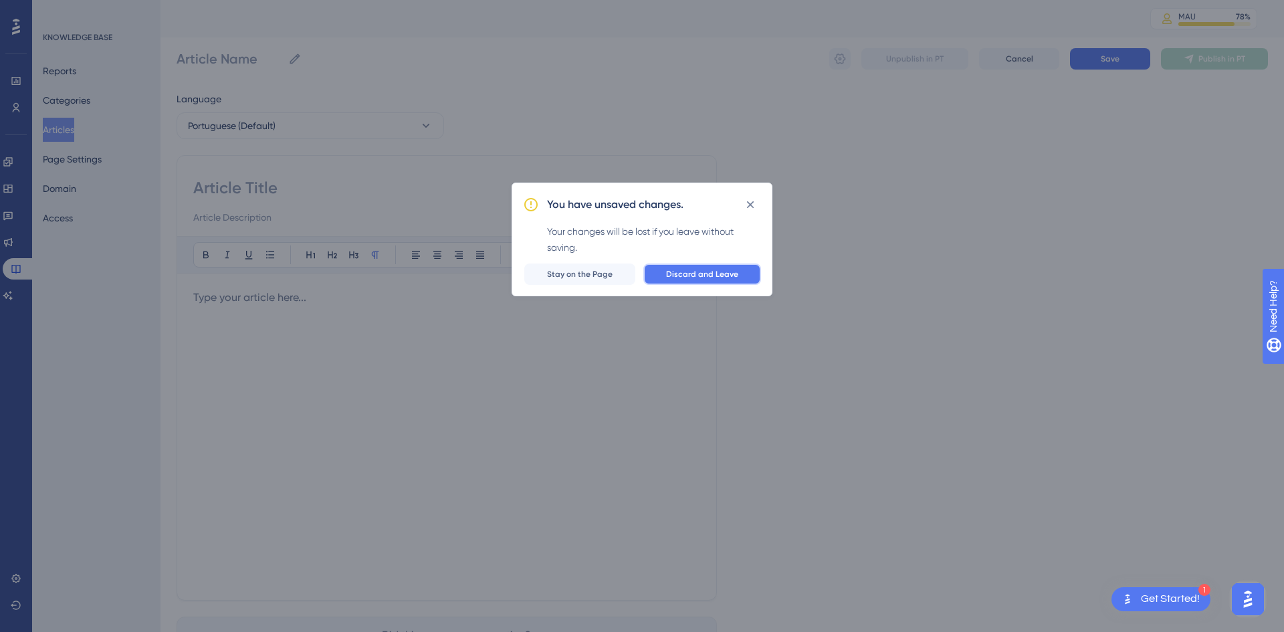
click at [672, 278] on span "Discard and Leave" at bounding box center [702, 274] width 72 height 11
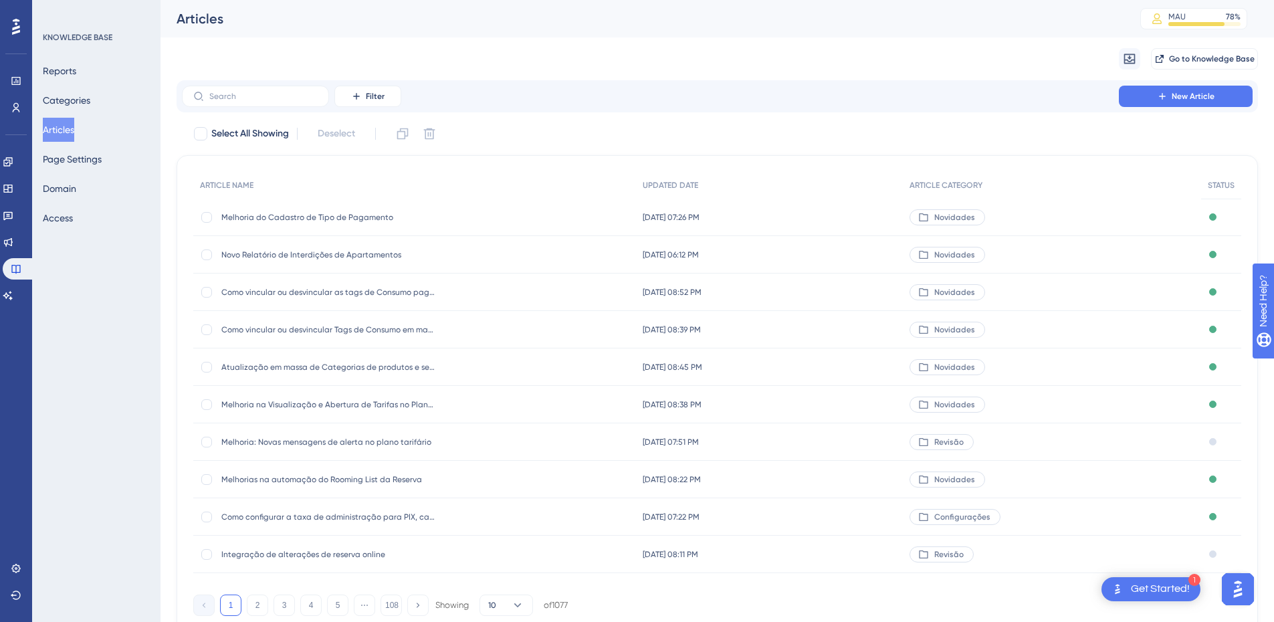
click at [384, 437] on span "Melhoria: Novas mensagens de alerta no plano tarifário" at bounding box center [328, 442] width 214 height 11
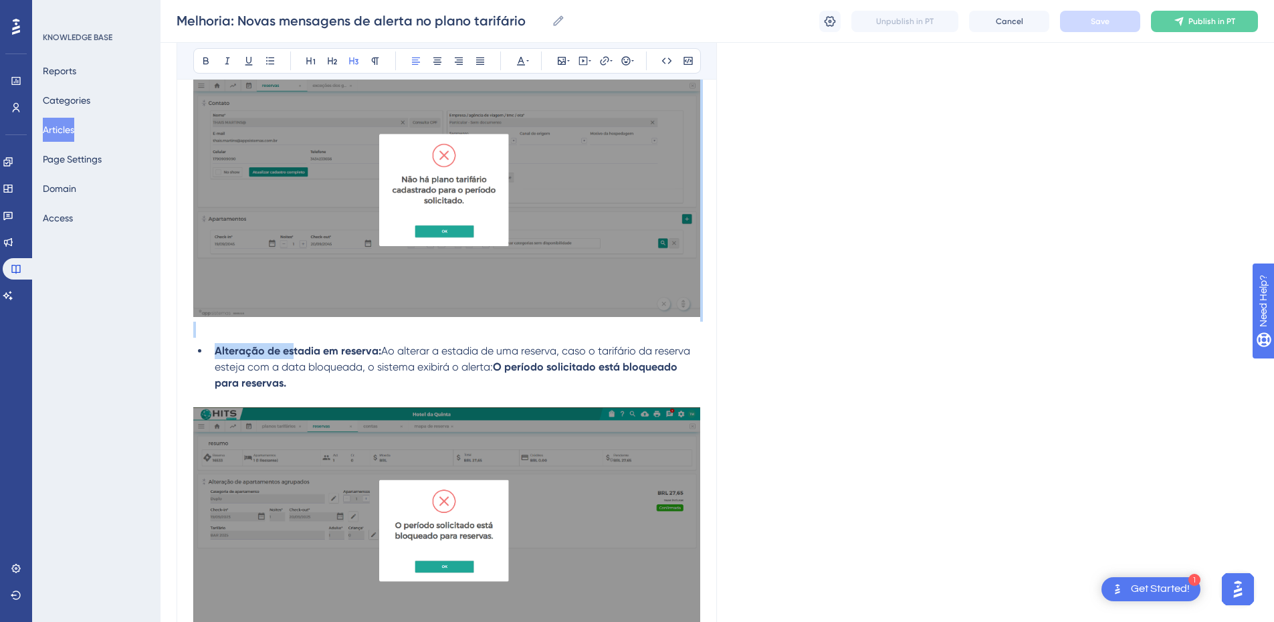
scroll to position [1193, 0]
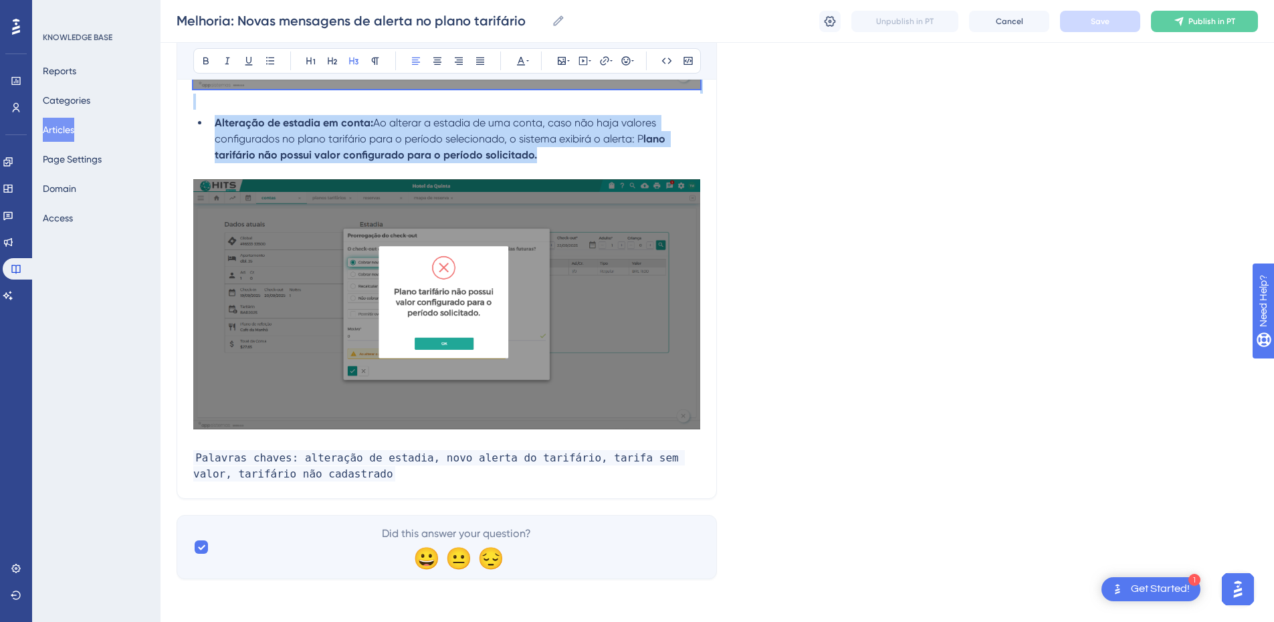
drag, startPoint x: 195, startPoint y: 146, endPoint x: 568, endPoint y: 152, distance: 372.7
copy div "O que mudou O sistema agora exibe mensagens claras para cada tipo de problema a…"
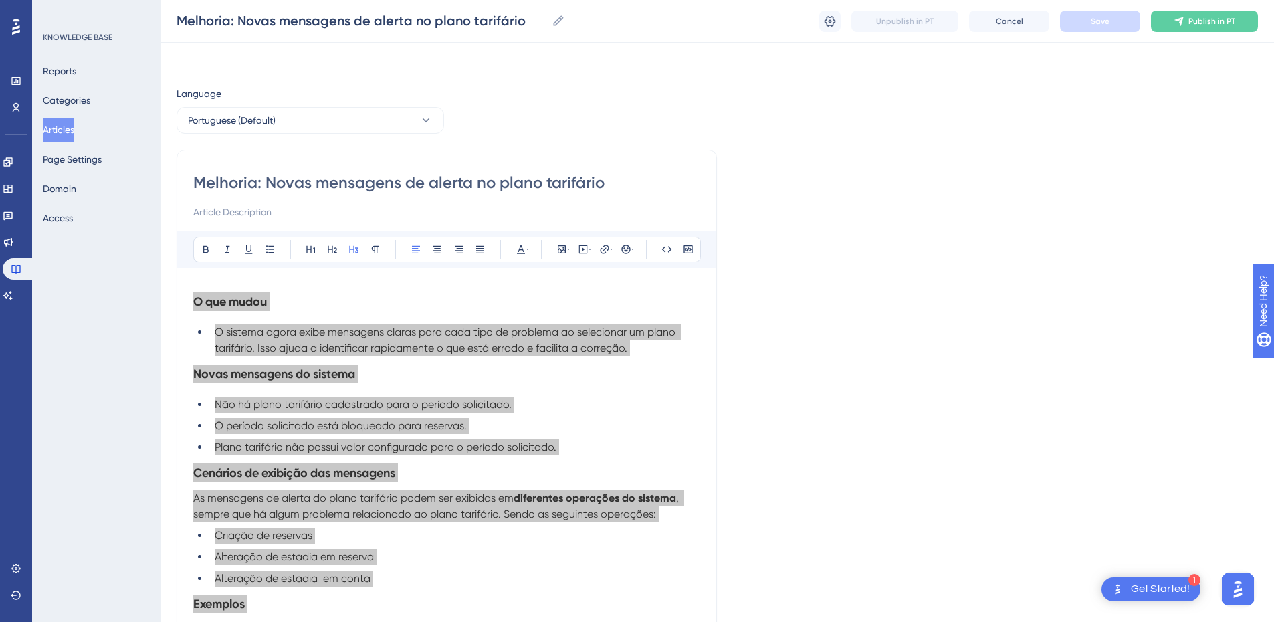
scroll to position [312, 0]
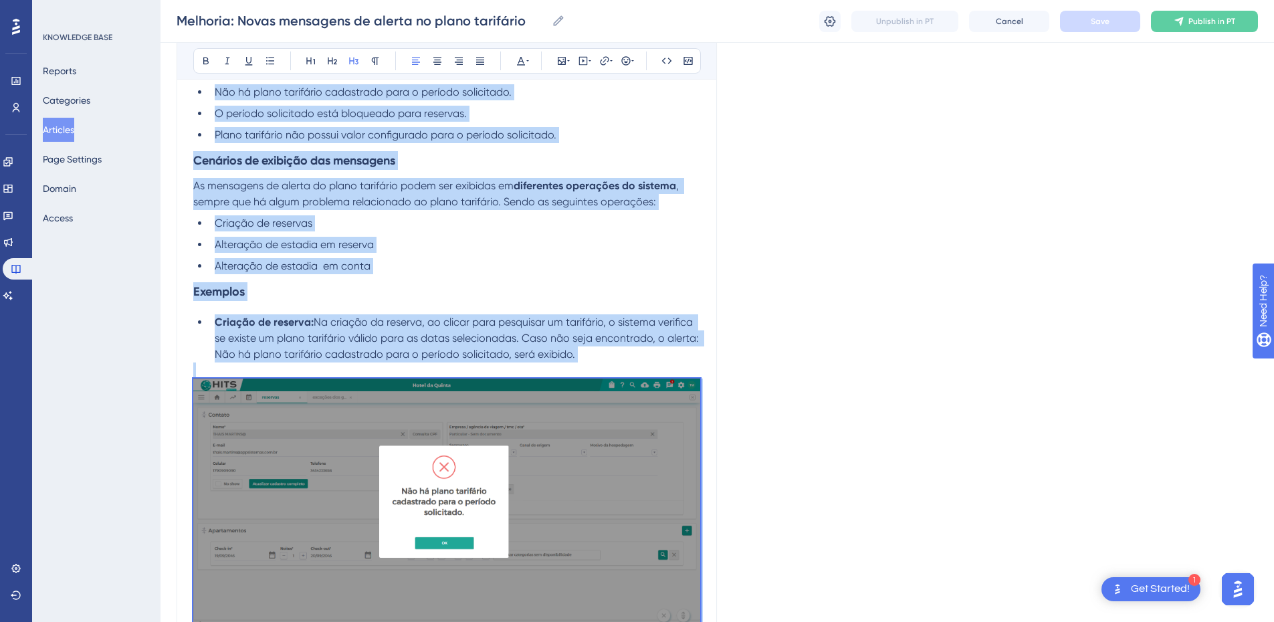
click at [393, 293] on h3 "Exemplos" at bounding box center [446, 291] width 507 height 35
click at [391, 271] on li "Alteração de estadia em conta" at bounding box center [454, 266] width 491 height 16
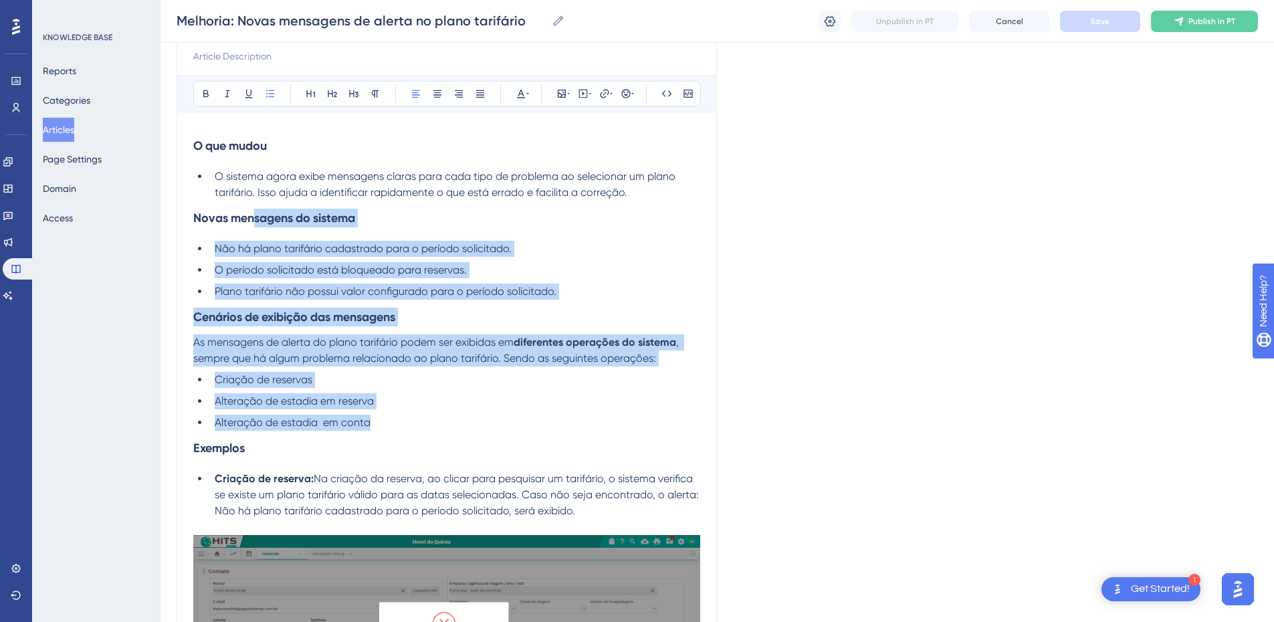
scroll to position [0, 0]
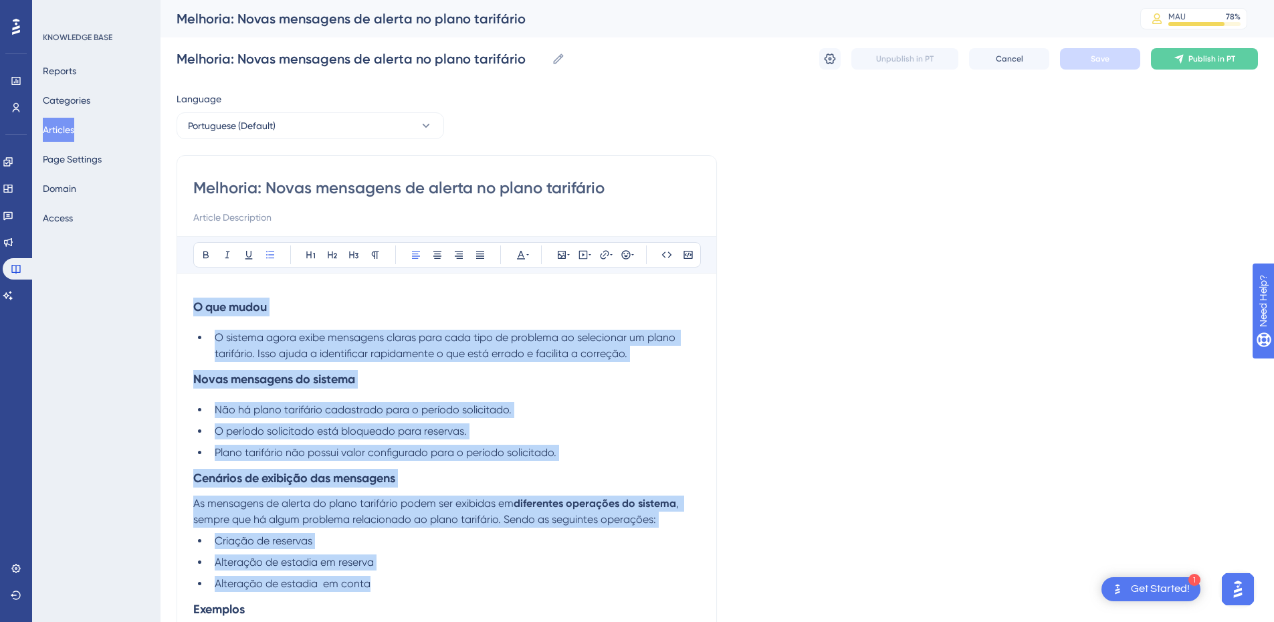
drag, startPoint x: 391, startPoint y: 271, endPoint x: 161, endPoint y: 246, distance: 231.5
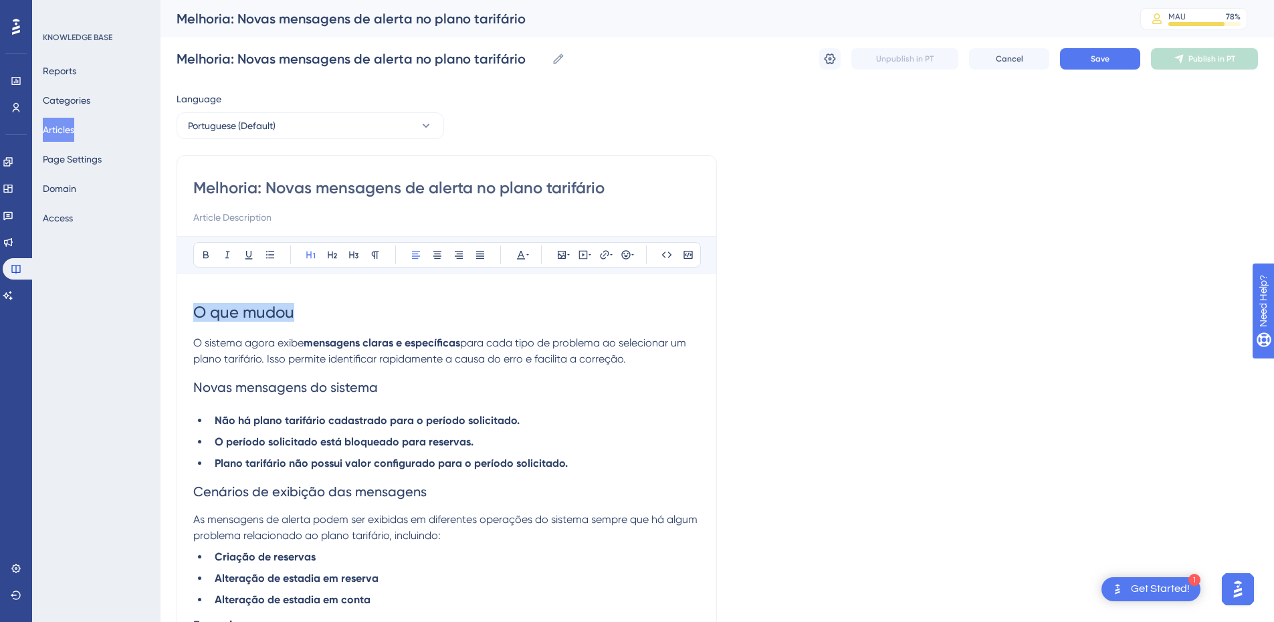
drag, startPoint x: 329, startPoint y: 315, endPoint x: 132, endPoint y: 319, distance: 196.7
click at [350, 260] on icon at bounding box center [354, 255] width 11 height 11
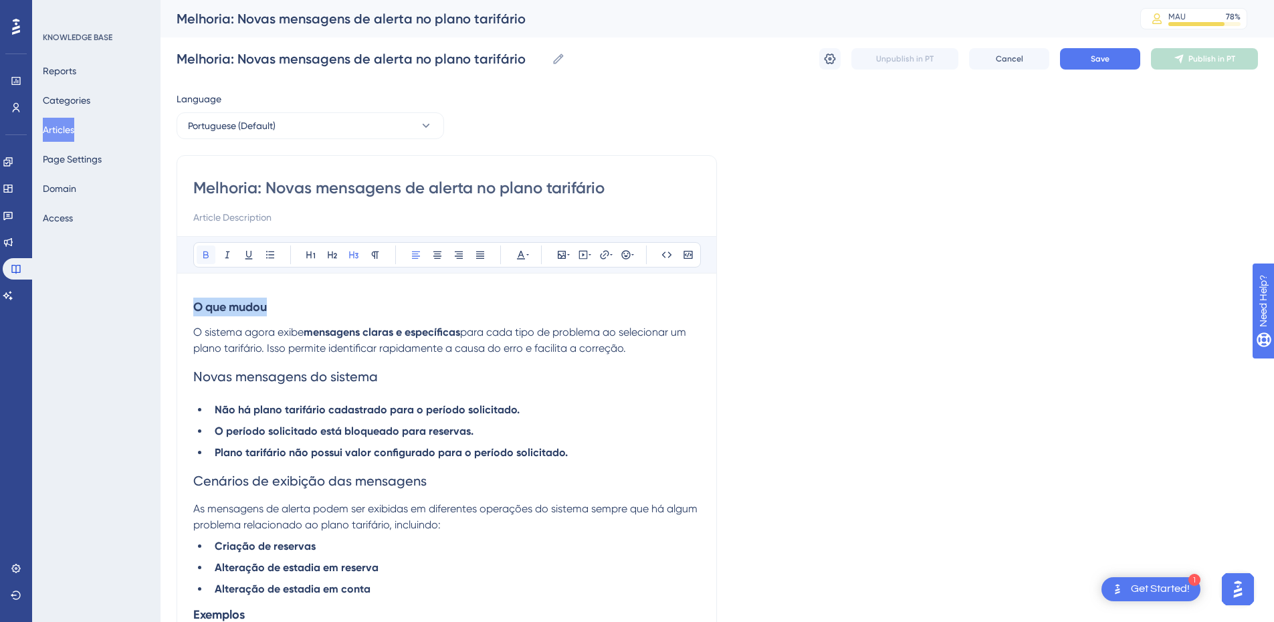
click at [204, 253] on icon at bounding box center [205, 255] width 5 height 7
click at [290, 383] on span "Novas mensagens do sistema" at bounding box center [285, 377] width 185 height 16
click at [296, 383] on span "Novas mensagens do sistema" at bounding box center [285, 377] width 185 height 16
drag, startPoint x: 383, startPoint y: 379, endPoint x: 181, endPoint y: 366, distance: 201.8
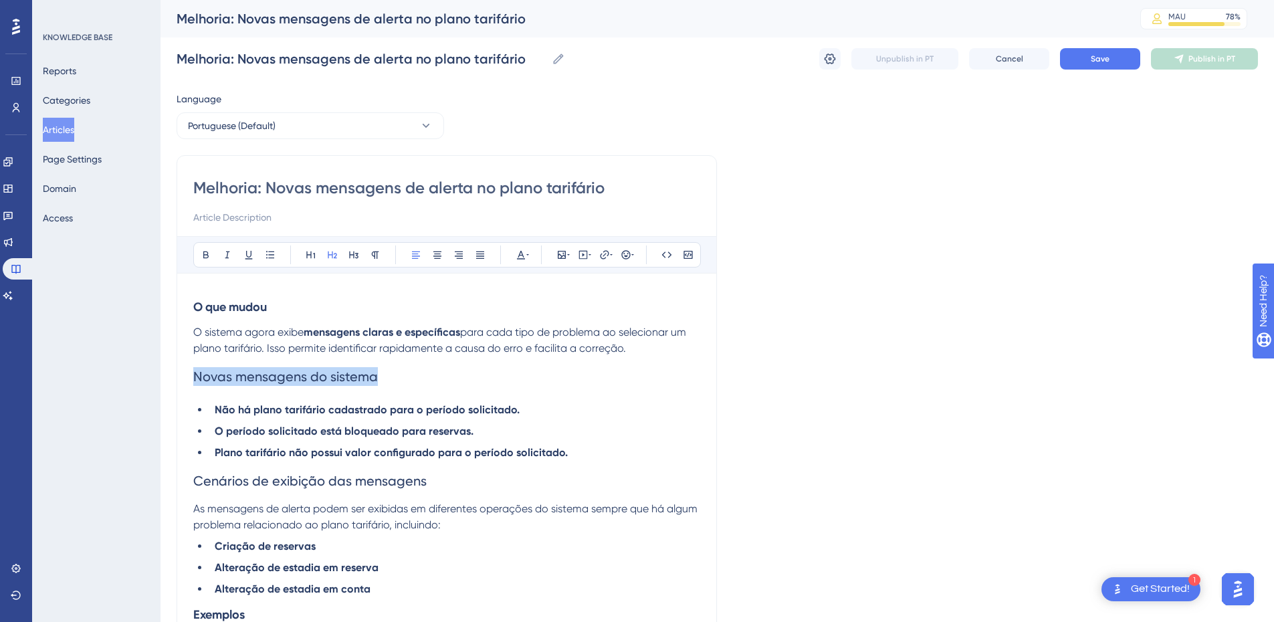
click at [355, 252] on icon at bounding box center [354, 255] width 11 height 11
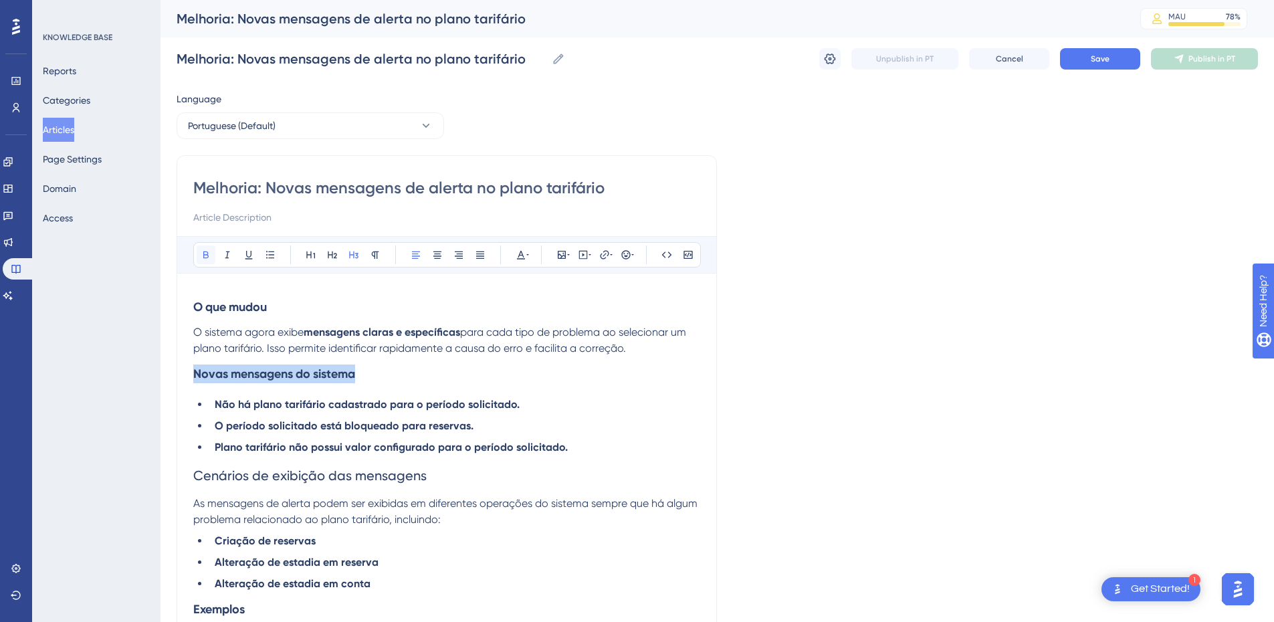
click at [199, 254] on button at bounding box center [206, 255] width 19 height 19
click at [342, 373] on strong "Novas mensagens do sistema" at bounding box center [274, 374] width 162 height 15
click at [323, 474] on span "Cenários de exibição das mensagens" at bounding box center [309, 476] width 233 height 16
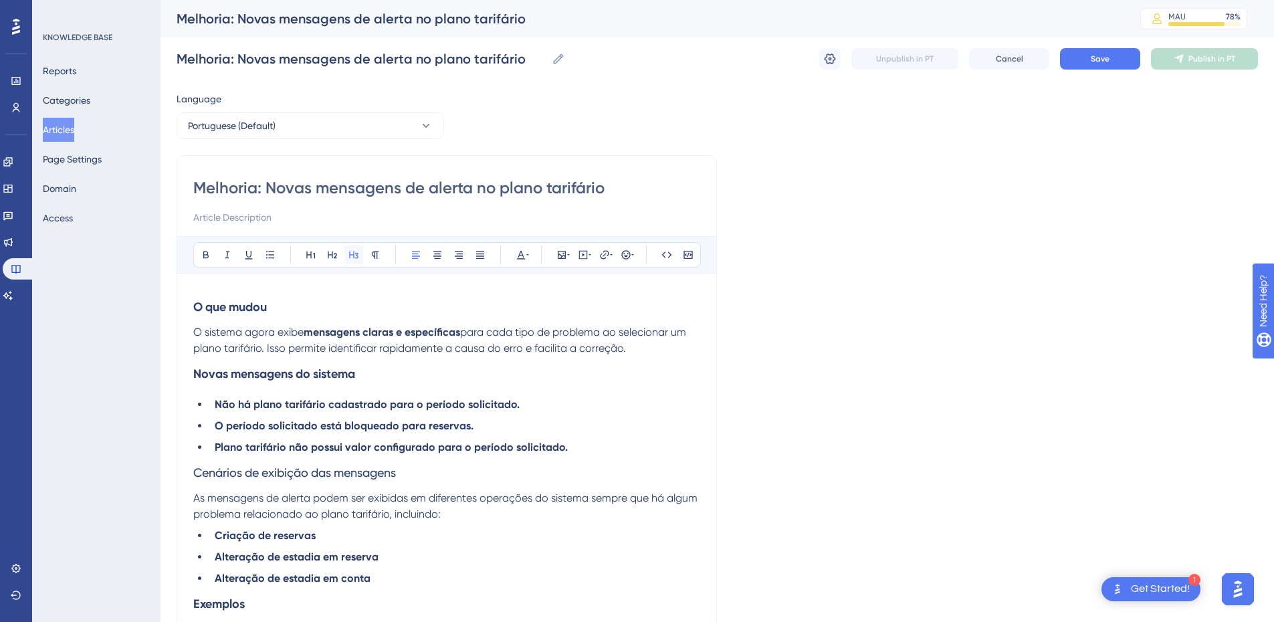
click at [353, 251] on icon at bounding box center [354, 255] width 11 height 11
click at [208, 257] on icon at bounding box center [205, 255] width 5 height 7
click at [234, 484] on h3 "Cenários de exibição das mensagens" at bounding box center [446, 473] width 507 height 35
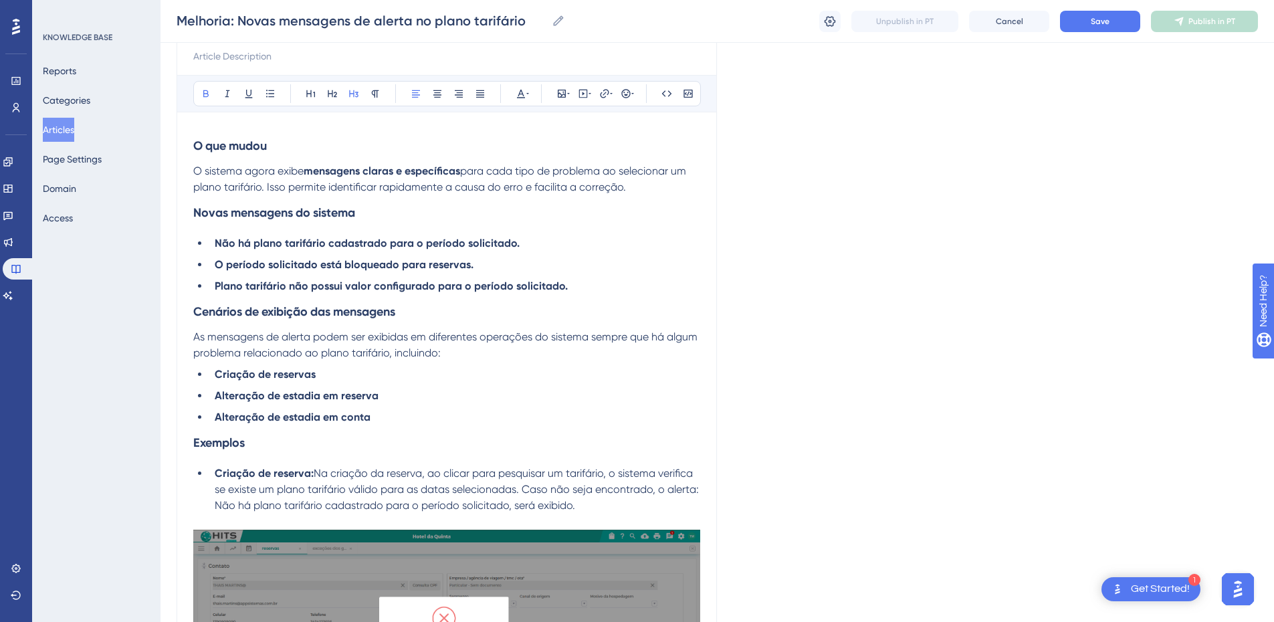
click at [484, 353] on p "As mensagens de alerta podem ser exibidas em diferentes operações do sistema se…" at bounding box center [446, 345] width 507 height 32
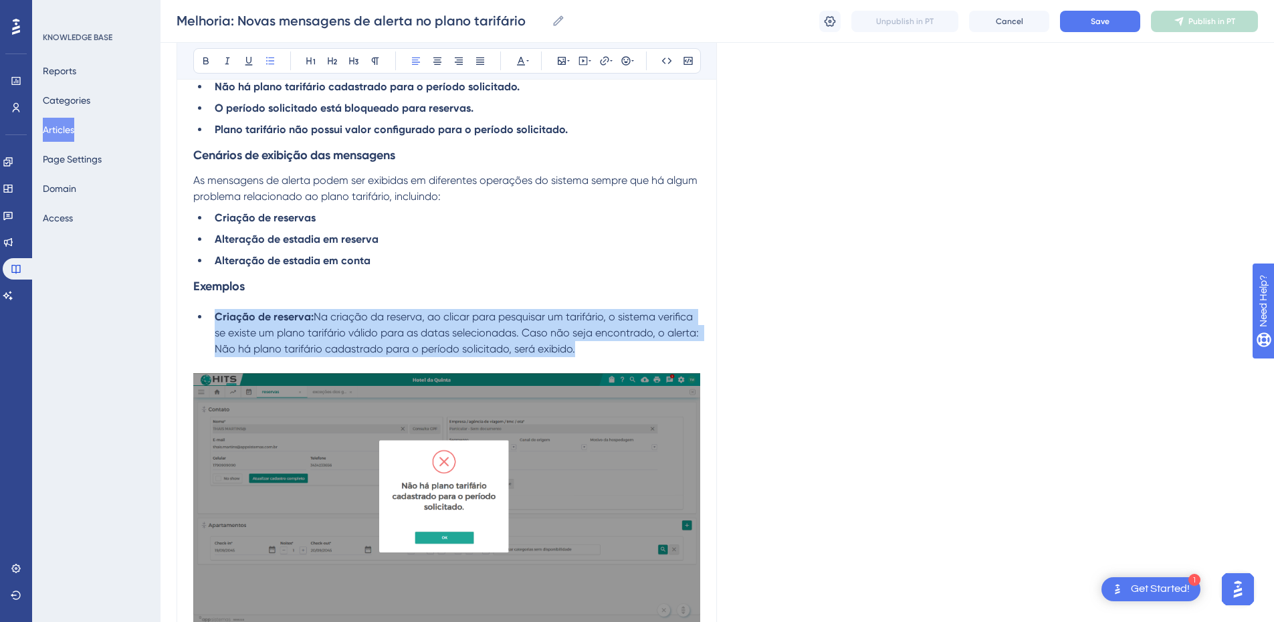
drag, startPoint x: 597, startPoint y: 354, endPoint x: 212, endPoint y: 322, distance: 385.9
click at [212, 322] on li "Criação de reserva: Na criação da reserva, ao clicar para pesquisar um tarifári…" at bounding box center [454, 333] width 491 height 48
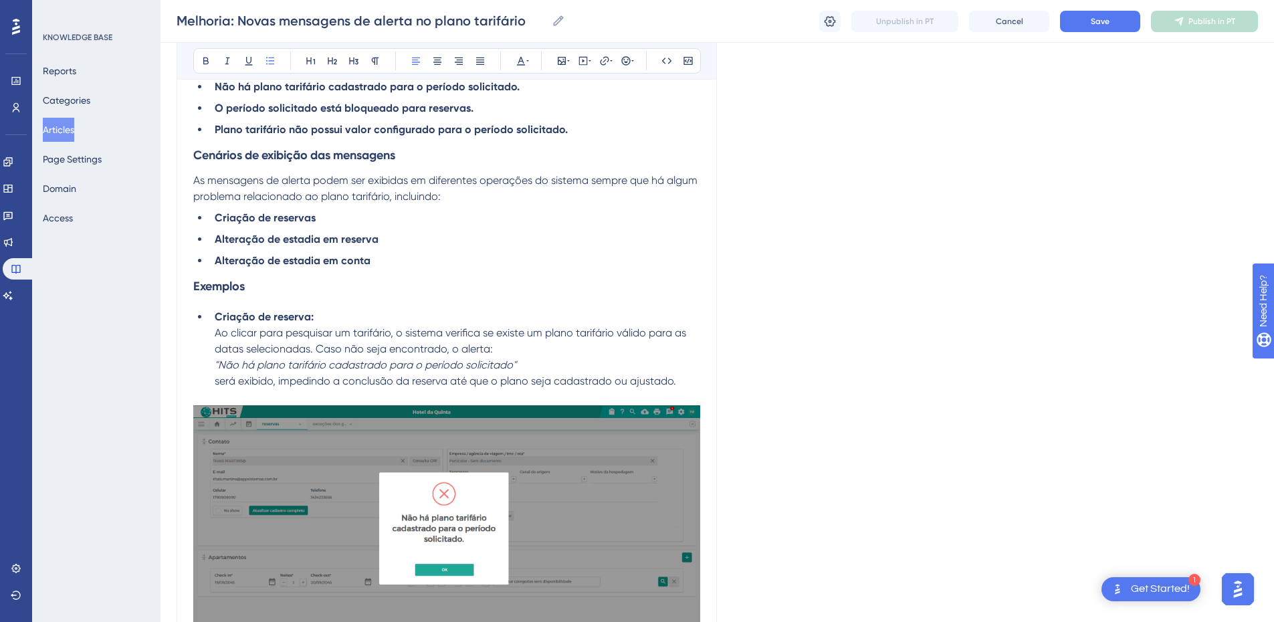
click at [213, 334] on li "Criação de reserva: Ao clicar para pesquisar um tarifário, o sistema verifica s…" at bounding box center [454, 349] width 491 height 80
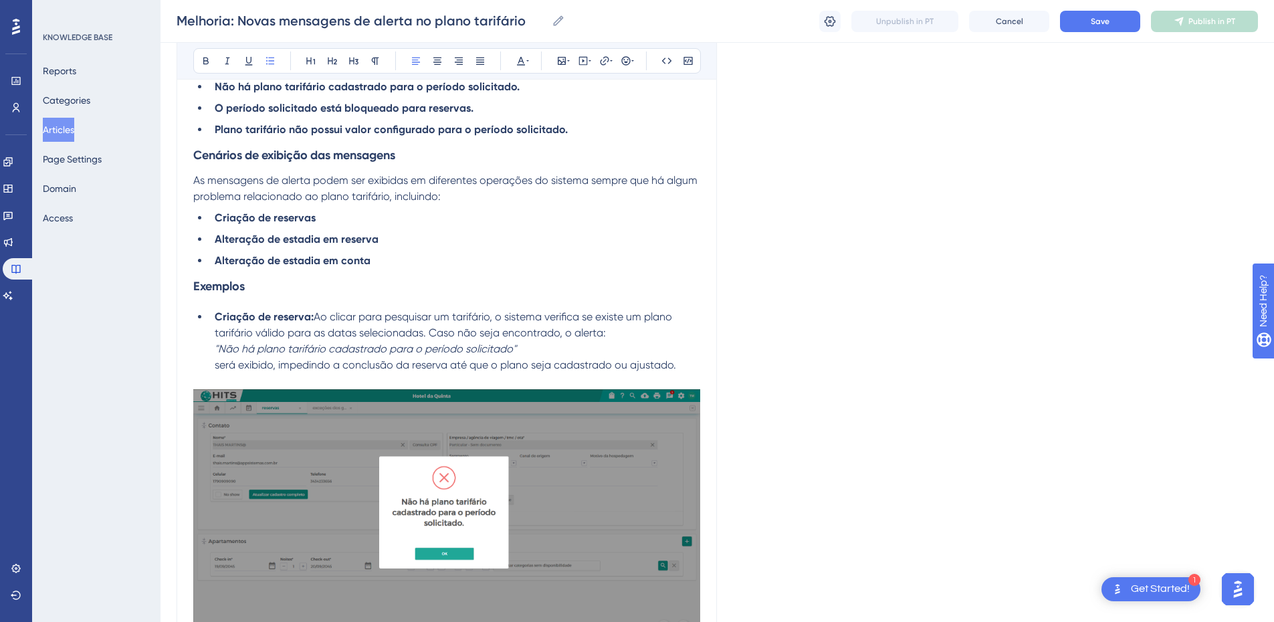
click at [212, 347] on li "Criação de reserva: Ao clicar para pesquisar um tarifário, o sistema verifica s…" at bounding box center [454, 341] width 491 height 64
click at [214, 363] on li "Criação de reserva: Ao clicar para pesquisar um tarifário, o sistema verifica s…" at bounding box center [454, 341] width 491 height 64
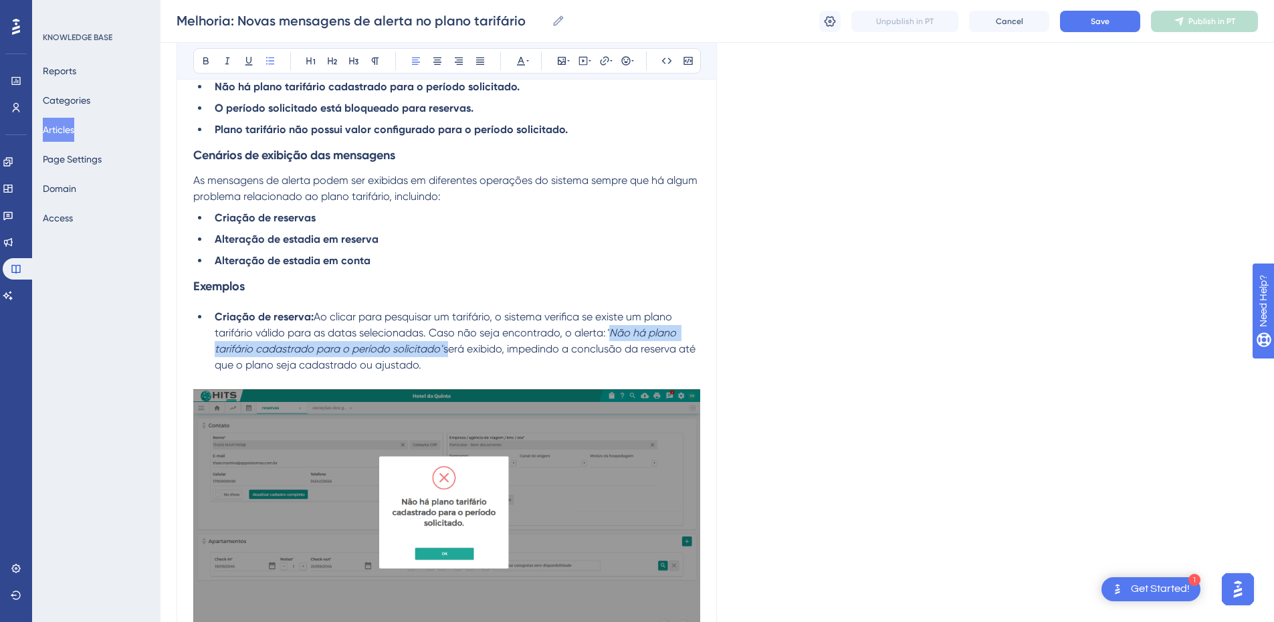
drag, startPoint x: 610, startPoint y: 330, endPoint x: 445, endPoint y: 348, distance: 166.2
click at [445, 348] on li "Criação de reserva: Ao clicar para pesquisar um tarifário, o sistema verifica s…" at bounding box center [454, 341] width 491 height 64
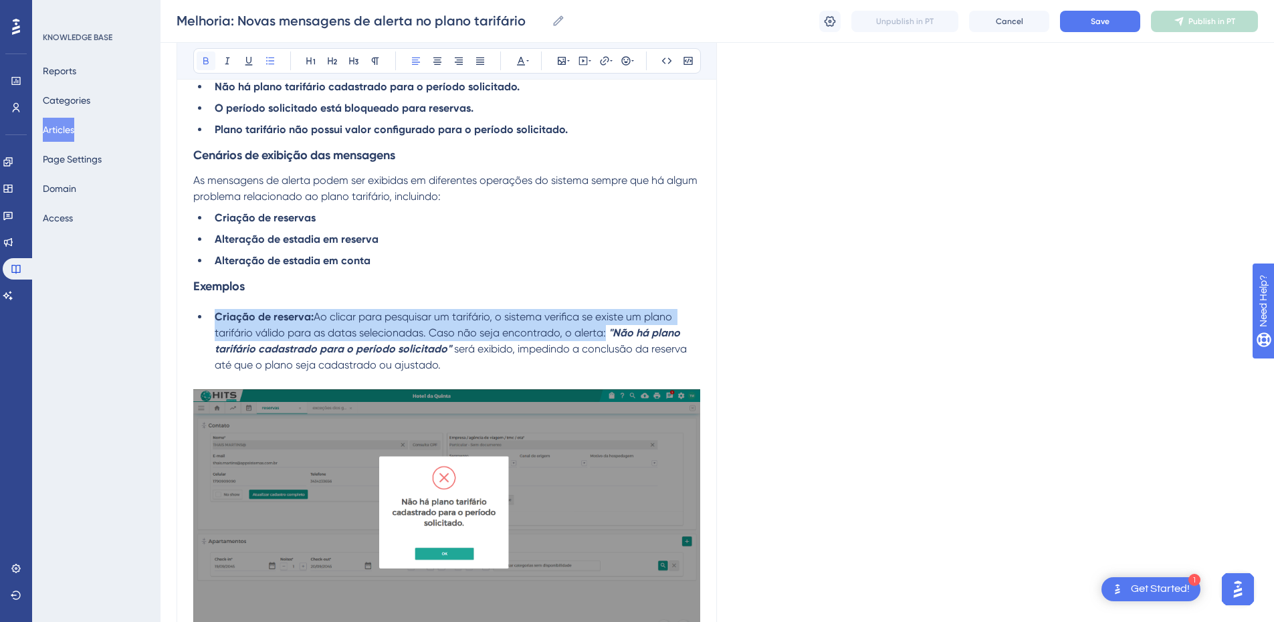
click at [201, 63] on icon at bounding box center [206, 61] width 11 height 11
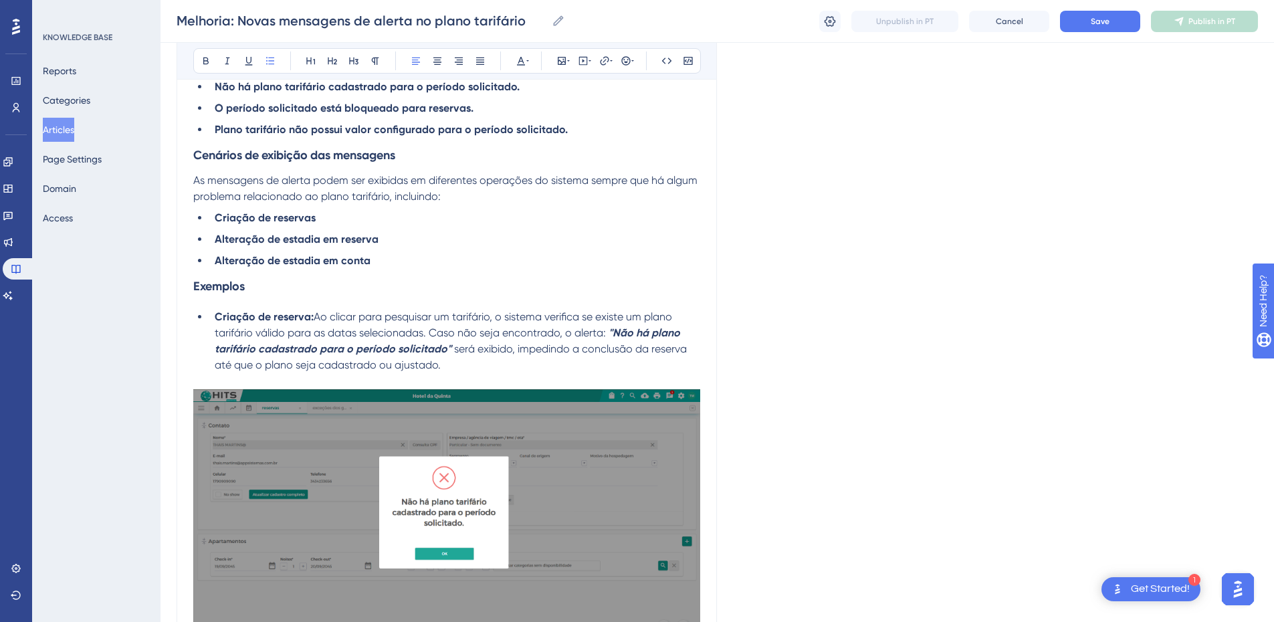
click at [461, 365] on li "Criação de reserva: Ao clicar para pesquisar um tarifário, o sistema verifica s…" at bounding box center [454, 341] width 491 height 64
drag, startPoint x: 611, startPoint y: 333, endPoint x: 450, endPoint y: 347, distance: 161.2
click at [450, 347] on li "Criação de reserva: Ao clicar para pesquisar um tarifário, o sistema verifica s…" at bounding box center [454, 341] width 491 height 64
click at [229, 65] on icon at bounding box center [227, 61] width 11 height 11
click at [529, 367] on li "Criação de reserva: Ao clicar para pesquisar um tarifário, o sistema verifica s…" at bounding box center [454, 341] width 491 height 64
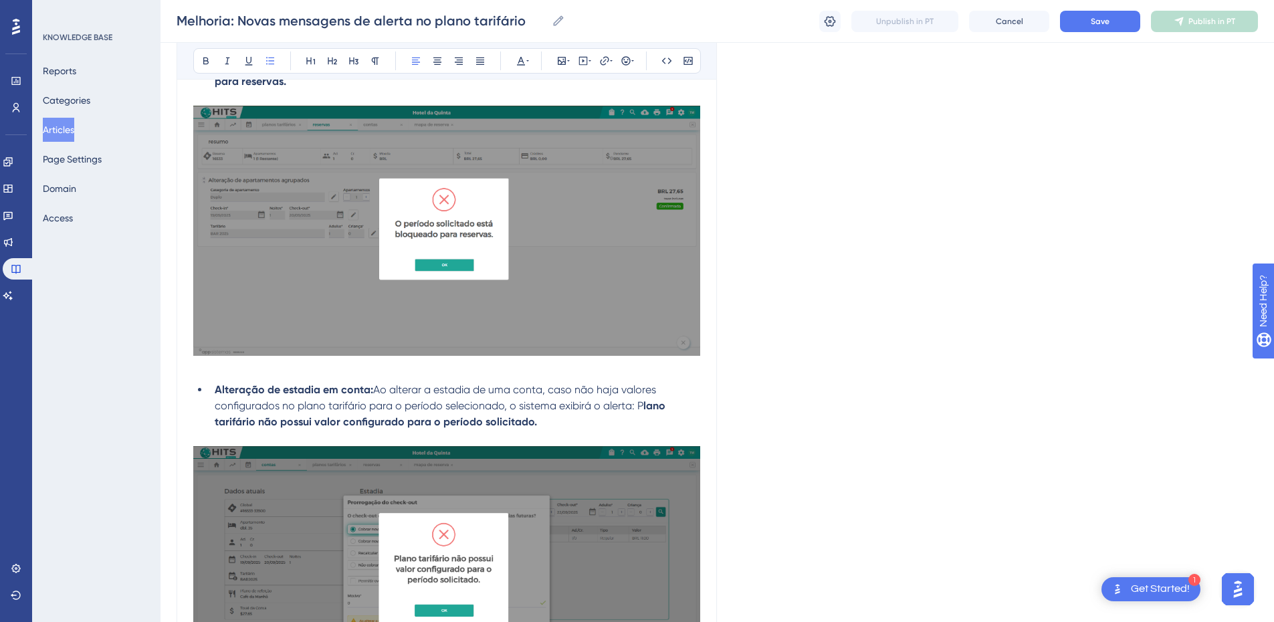
scroll to position [781, 0]
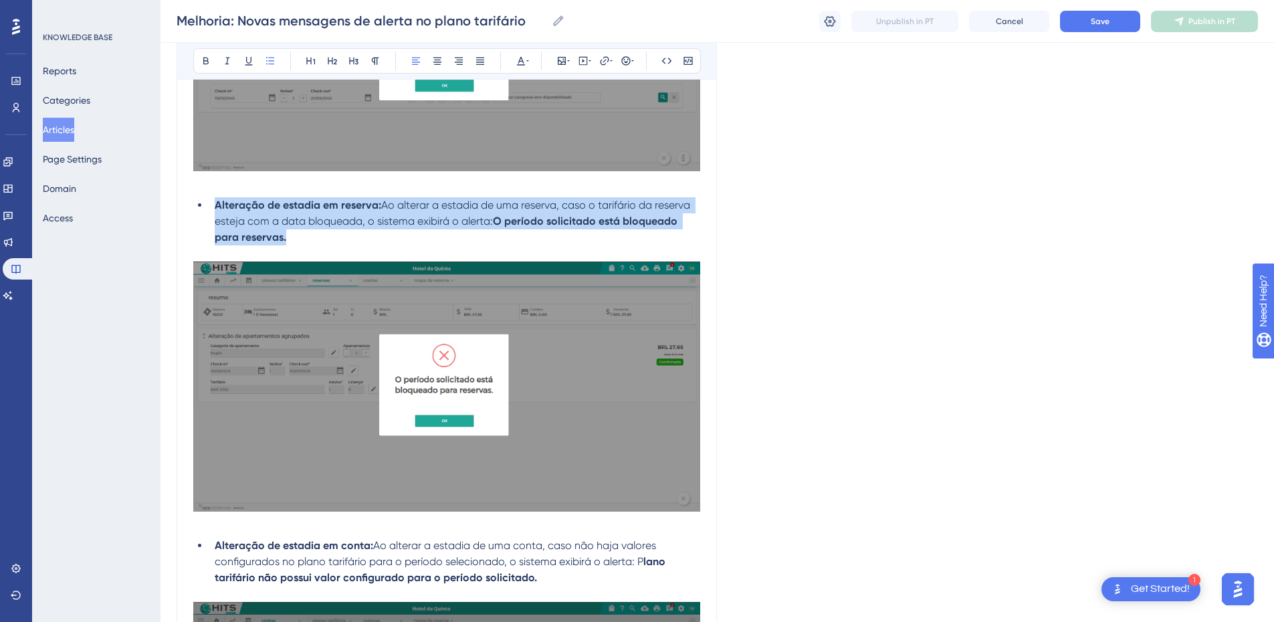
drag, startPoint x: 296, startPoint y: 237, endPoint x: 211, endPoint y: 209, distance: 89.7
click at [211, 209] on li "Alteração de estadia em reserva: Ao alterar a estadia de uma reserva, caso o ta…" at bounding box center [454, 221] width 491 height 48
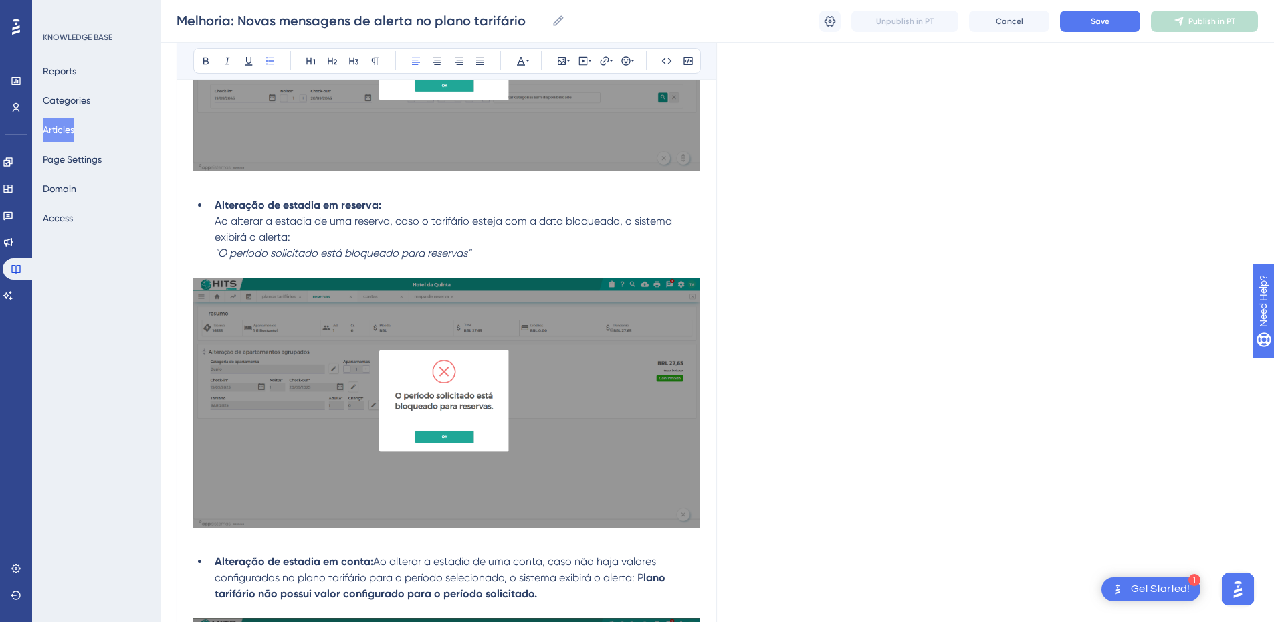
click at [211, 223] on li "Alteração de estadia em reserva: Ao alterar a estadia de uma reserva, caso o ta…" at bounding box center [454, 229] width 491 height 64
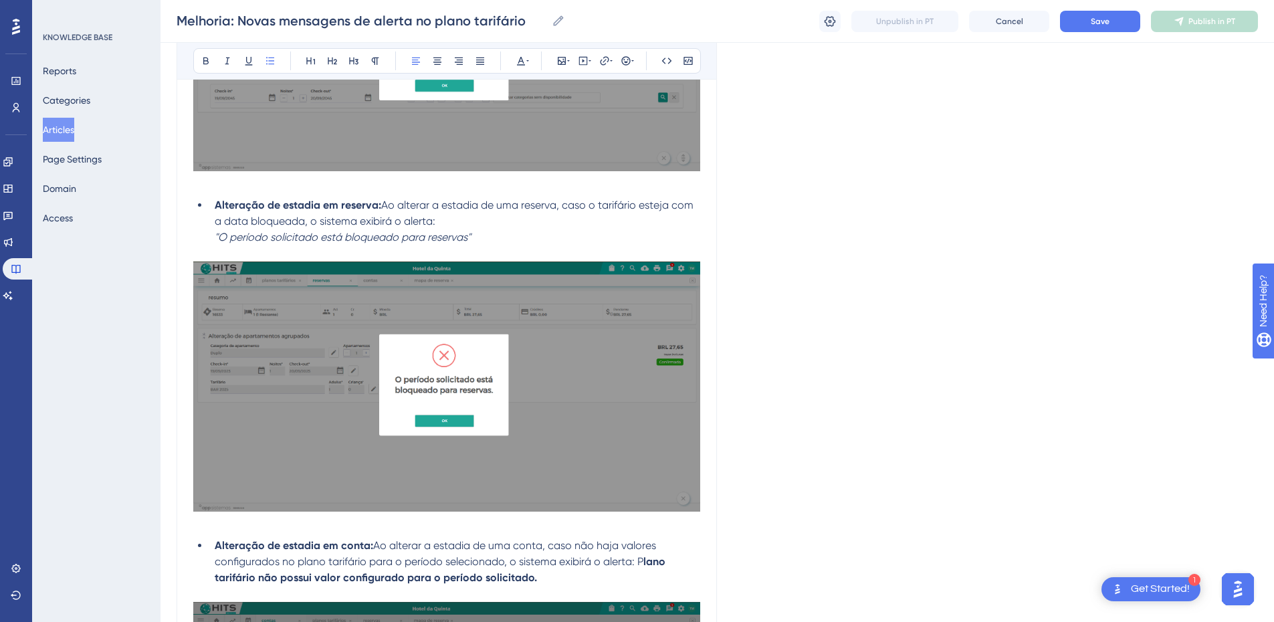
click at [213, 233] on li "Alteração de estadia em reserva: Ao alterar a estadia de uma reserva, caso o ta…" at bounding box center [454, 221] width 491 height 48
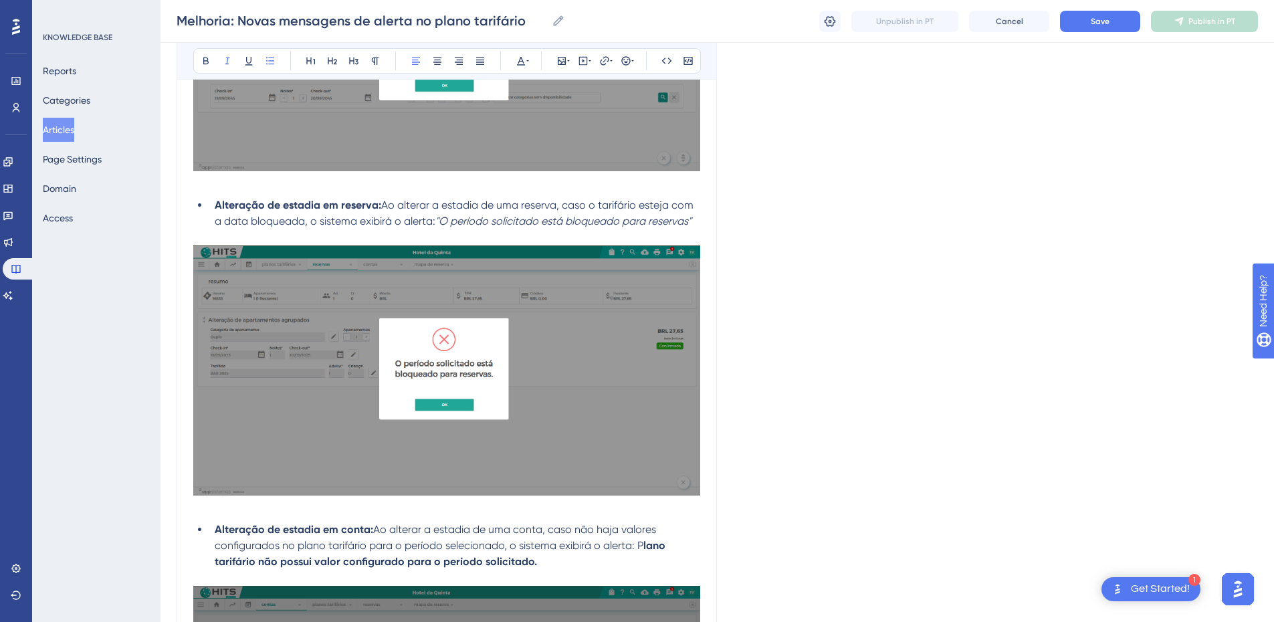
drag, startPoint x: 444, startPoint y: 221, endPoint x: 702, endPoint y: 222, distance: 258.2
click at [696, 214] on li "Alteração de estadia em reserva: Ao alterar a estadia de uma reserva, caso o ta…" at bounding box center [454, 213] width 491 height 32
click at [702, 222] on div "Melhoria: Novas mensagens de alerta no plano tarifário Bold Italic Underline Bu…" at bounding box center [447, 137] width 541 height 1537
drag, startPoint x: 697, startPoint y: 222, endPoint x: 444, endPoint y: 222, distance: 253.5
click at [444, 222] on li "Alteração de estadia em reserva: Ao alterar a estadia de uma reserva, caso o ta…" at bounding box center [454, 213] width 491 height 32
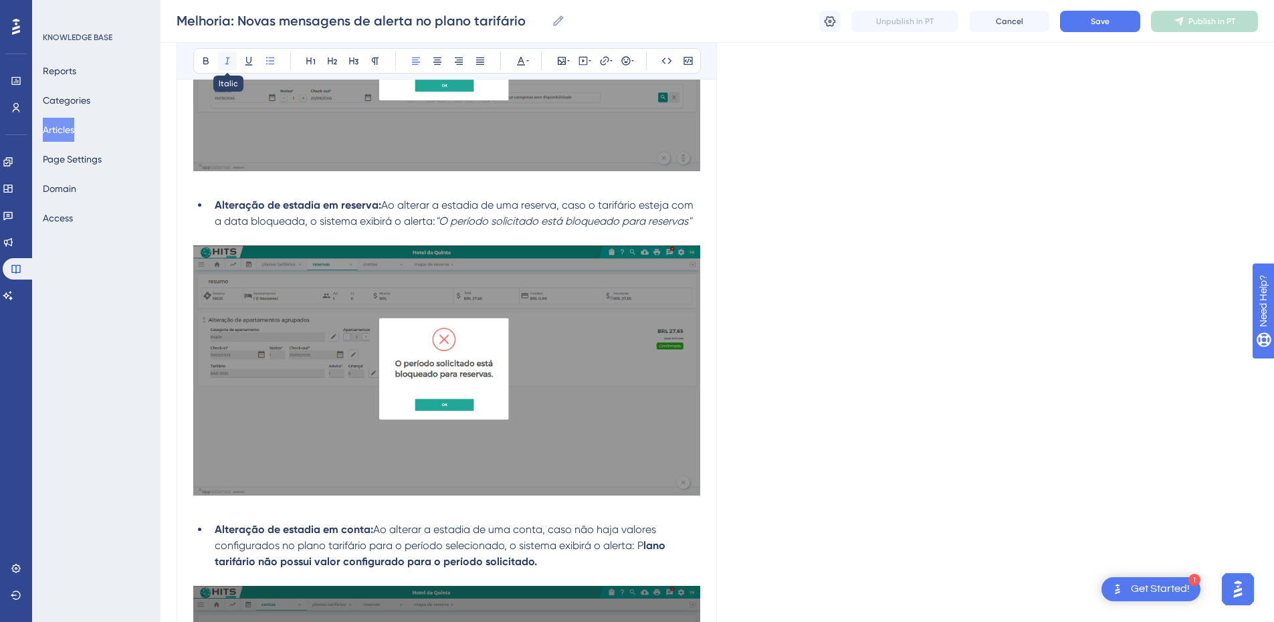
click at [225, 62] on icon at bounding box center [227, 61] width 11 height 11
click at [206, 61] on icon at bounding box center [205, 61] width 5 height 7
click at [451, 222] on strong "O período solicitado está bloqueado para reservas"" at bounding box center [569, 221] width 260 height 13
drag, startPoint x: 451, startPoint y: 222, endPoint x: 442, endPoint y: 219, distance: 9.7
click at [442, 219] on li "Alteração de estadia em reserva: Ao alterar a estadia de uma reserva, caso o ta…" at bounding box center [454, 213] width 491 height 32
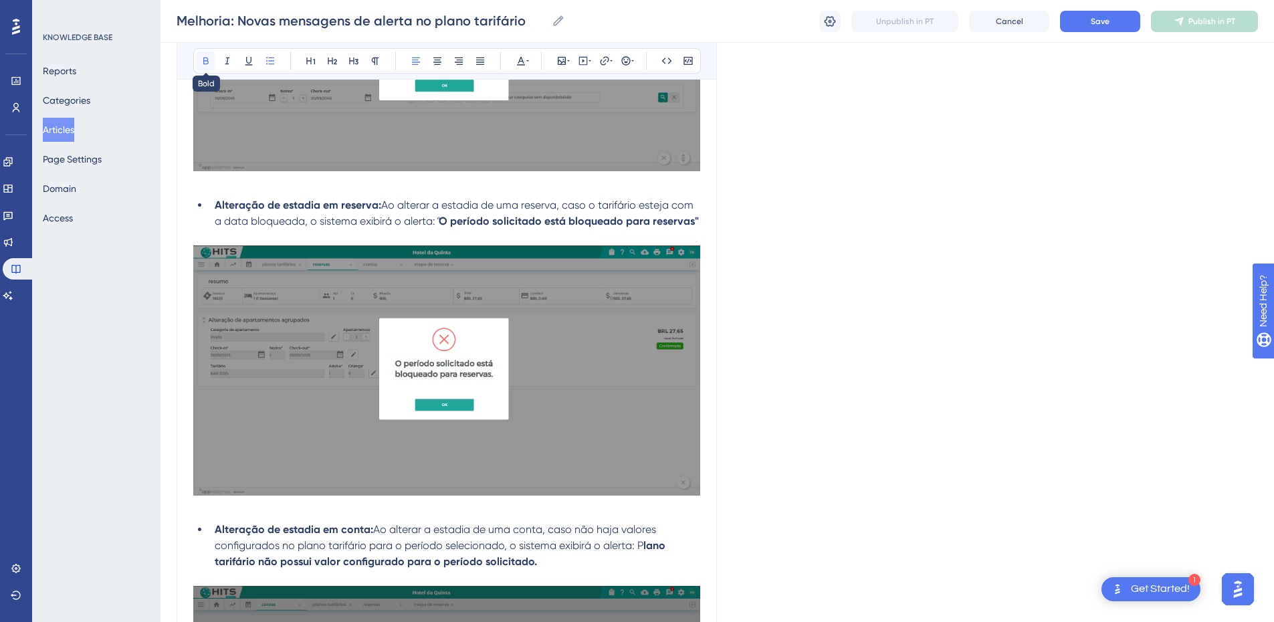
click at [201, 62] on icon at bounding box center [206, 61] width 11 height 11
click at [278, 223] on span "Ao alterar a estadia de uma reserva, caso o tarifário esteja com a data bloquea…" at bounding box center [456, 213] width 482 height 29
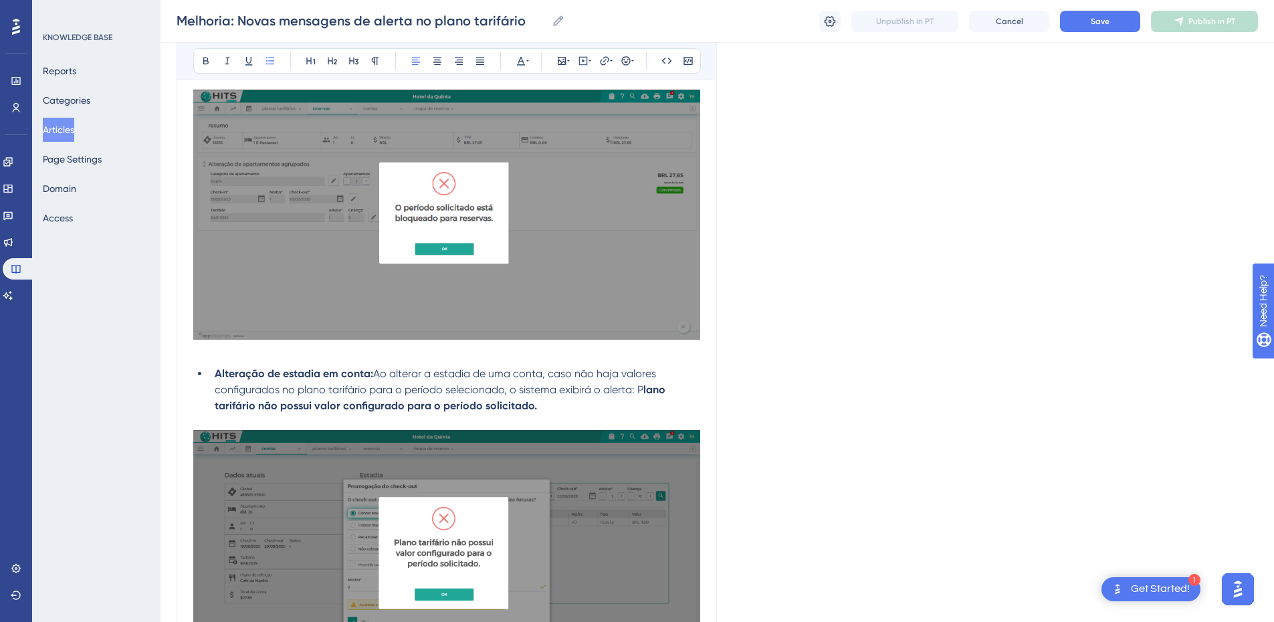
scroll to position [1092, 0]
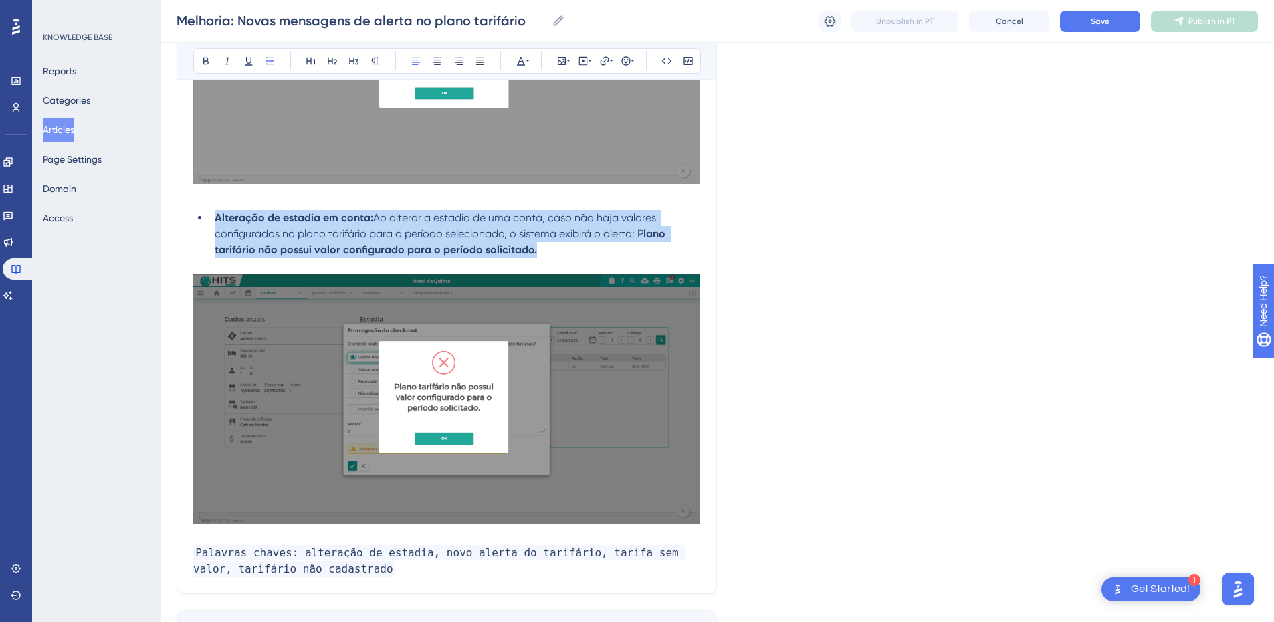
drag, startPoint x: 266, startPoint y: 249, endPoint x: 209, endPoint y: 219, distance: 64.6
click at [209, 219] on ul "Alteração de estadia em conta: Ao alterar a estadia de uma conta, caso não haja…" at bounding box center [446, 234] width 507 height 48
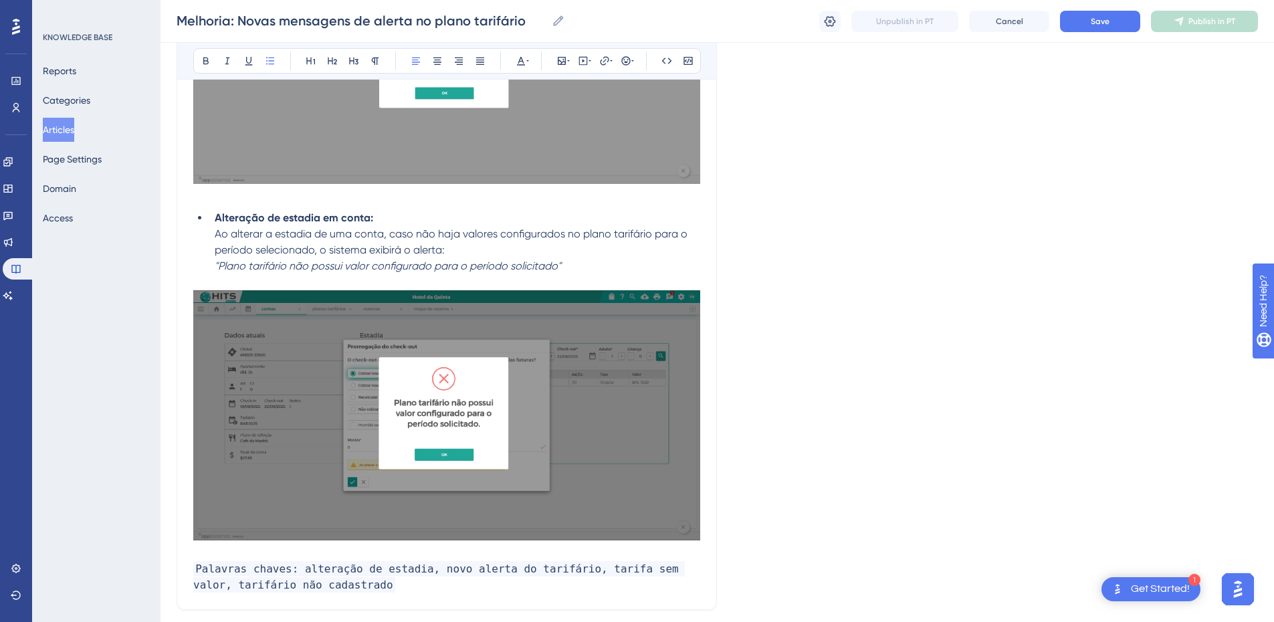
click at [211, 229] on li "Alteração de estadia em conta: Ao alterar a estadia de uma conta, caso não haja…" at bounding box center [454, 242] width 491 height 64
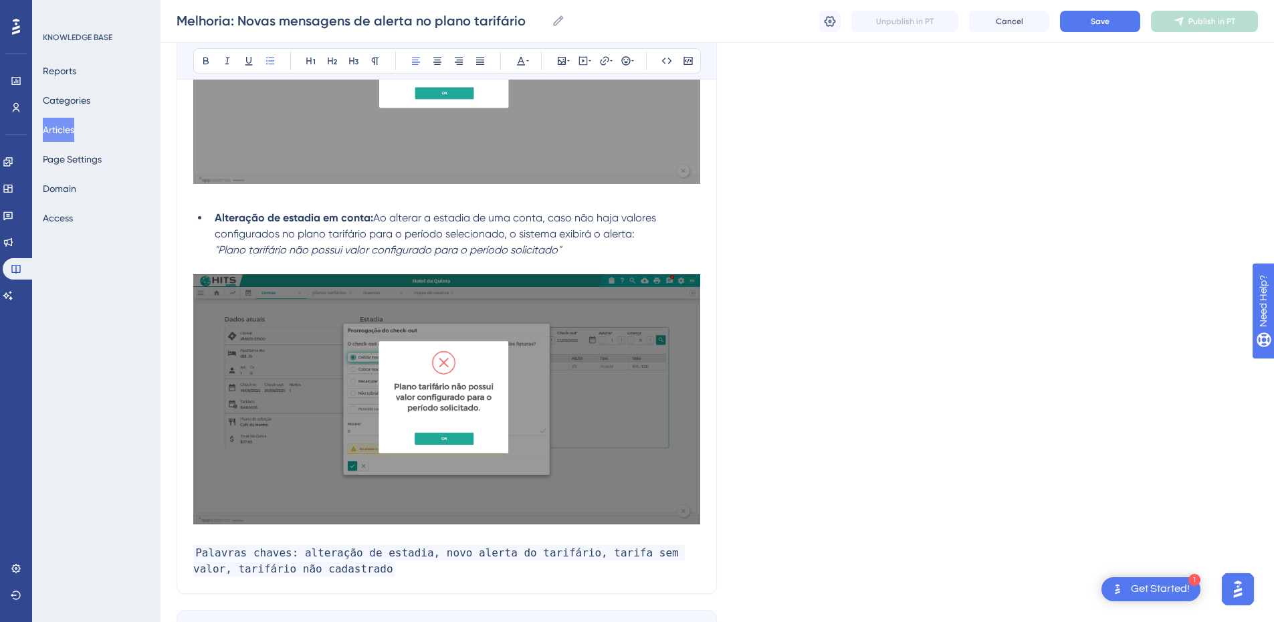
click at [211, 248] on li "Alteração de estadia em conta: Ao alterar a estadia de uma conta, caso não haja…" at bounding box center [454, 234] width 491 height 48
drag, startPoint x: 619, startPoint y: 244, endPoint x: 639, endPoint y: 233, distance: 22.2
click at [639, 233] on li "Alteração de estadia em conta: Ao alterar a estadia de uma conta, caso não haja…" at bounding box center [454, 234] width 491 height 48
click at [207, 64] on icon at bounding box center [205, 61] width 5 height 7
click at [545, 248] on li "Alteração de estadia em conta: Ao alterar a estadia de uma conta, caso não haja…" at bounding box center [454, 234] width 491 height 48
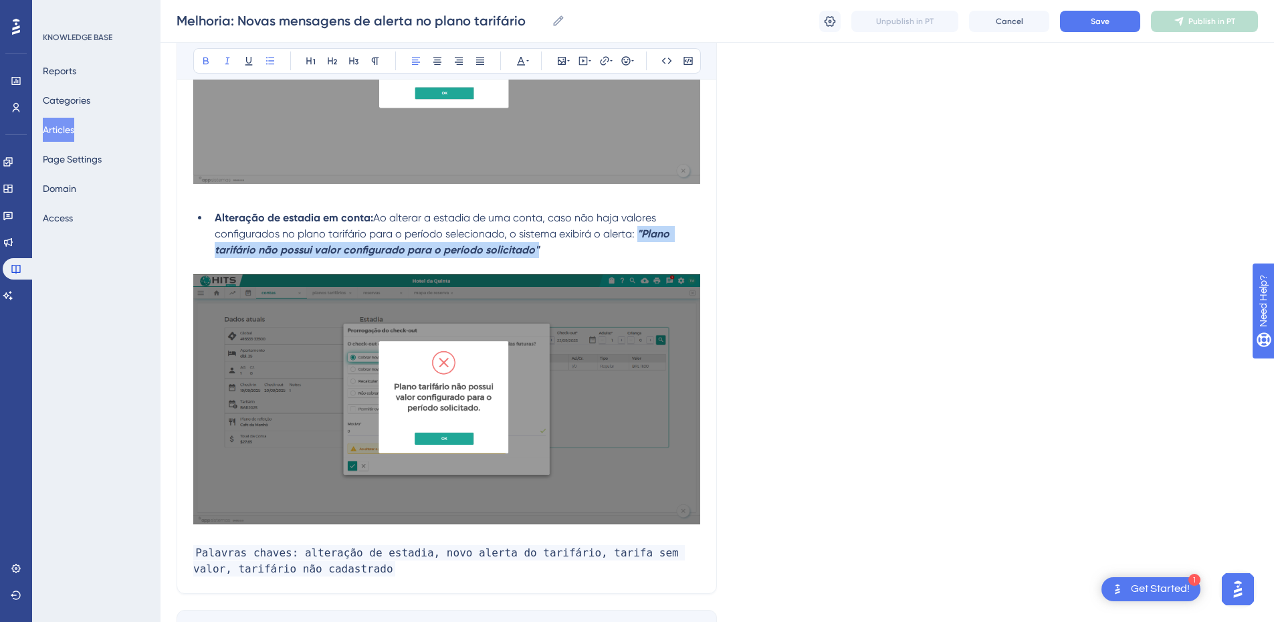
drag, startPoint x: 551, startPoint y: 246, endPoint x: 638, endPoint y: 231, distance: 88.9
click at [638, 231] on li "Alteração de estadia em conta: Ao alterar a estadia de uma conta, caso não haja…" at bounding box center [454, 234] width 491 height 48
click at [229, 62] on icon at bounding box center [227, 61] width 11 height 11
click at [607, 254] on li "Alteração de estadia em conta: Ao alterar a estadia de uma conta, caso não haja…" at bounding box center [454, 234] width 491 height 48
click at [373, 219] on span "Ao alterar a estadia de uma conta, caso não haja valores configurados no plano …" at bounding box center [437, 225] width 444 height 29
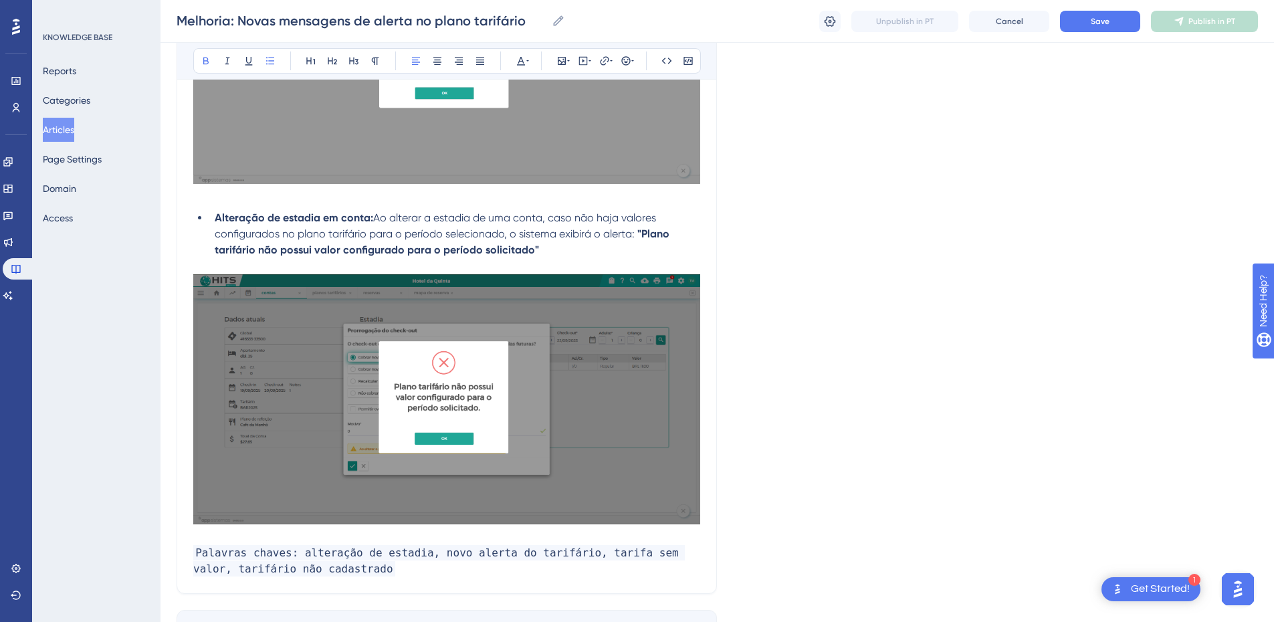
click at [571, 250] on li "Alteração de estadia em conta: Ao alterar a estadia de uma conta, caso não haja…" at bounding box center [454, 234] width 491 height 48
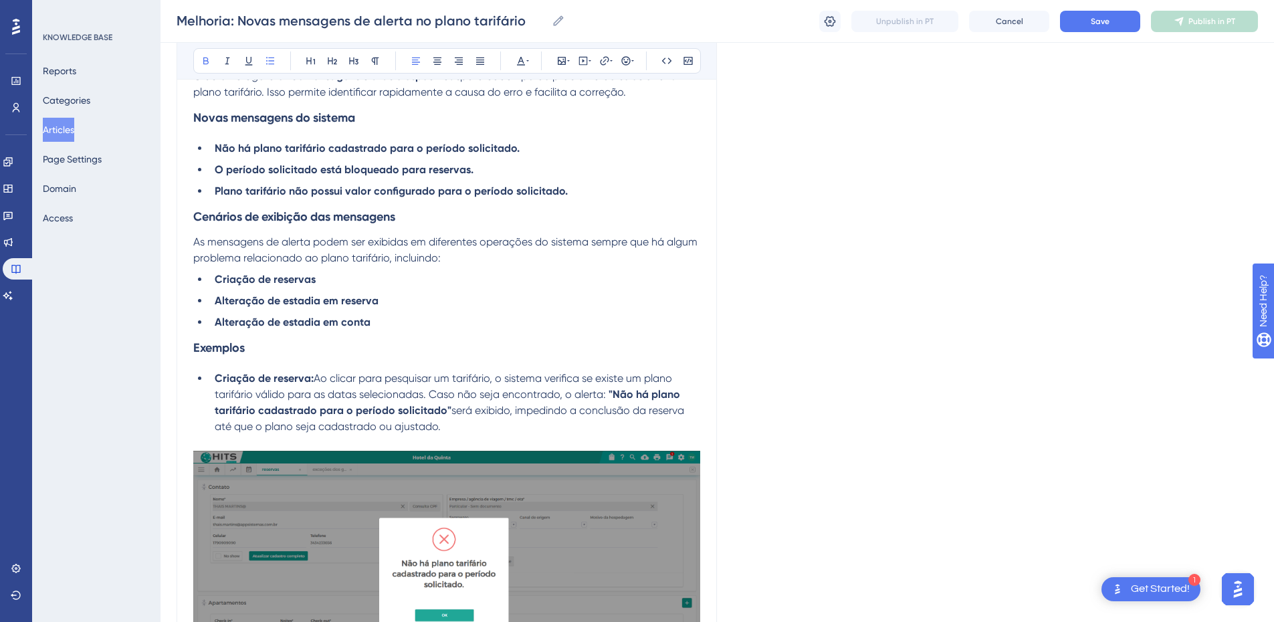
scroll to position [0, 0]
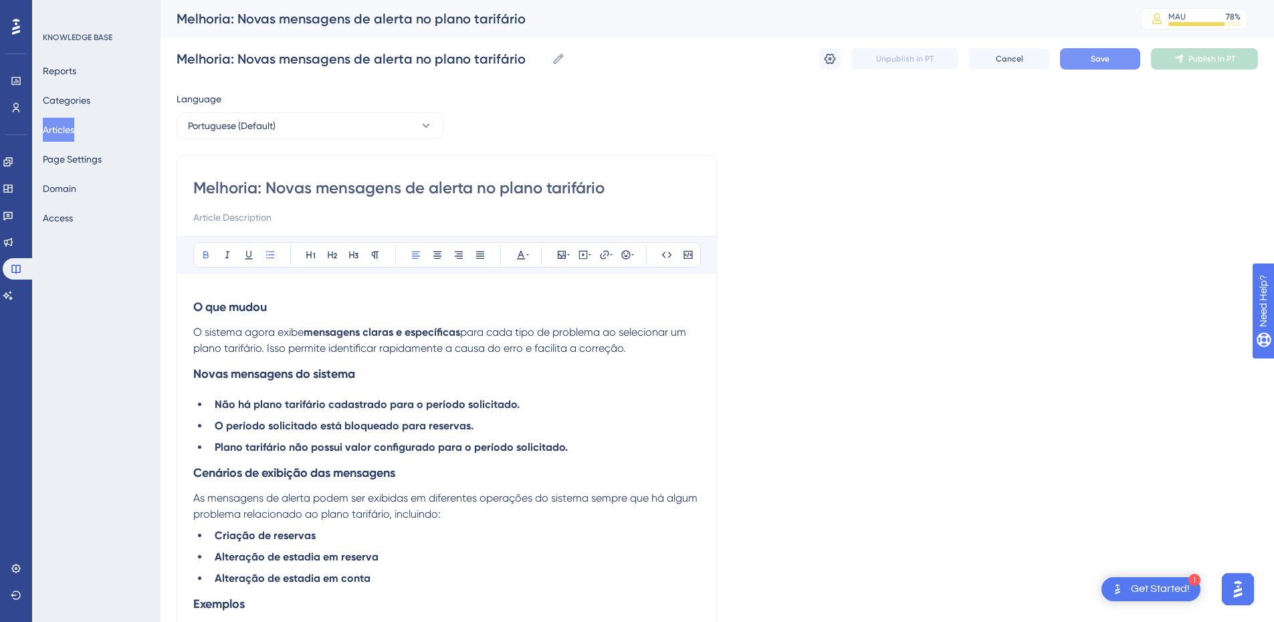
click at [1096, 60] on span "Save" at bounding box center [1100, 59] width 19 height 11
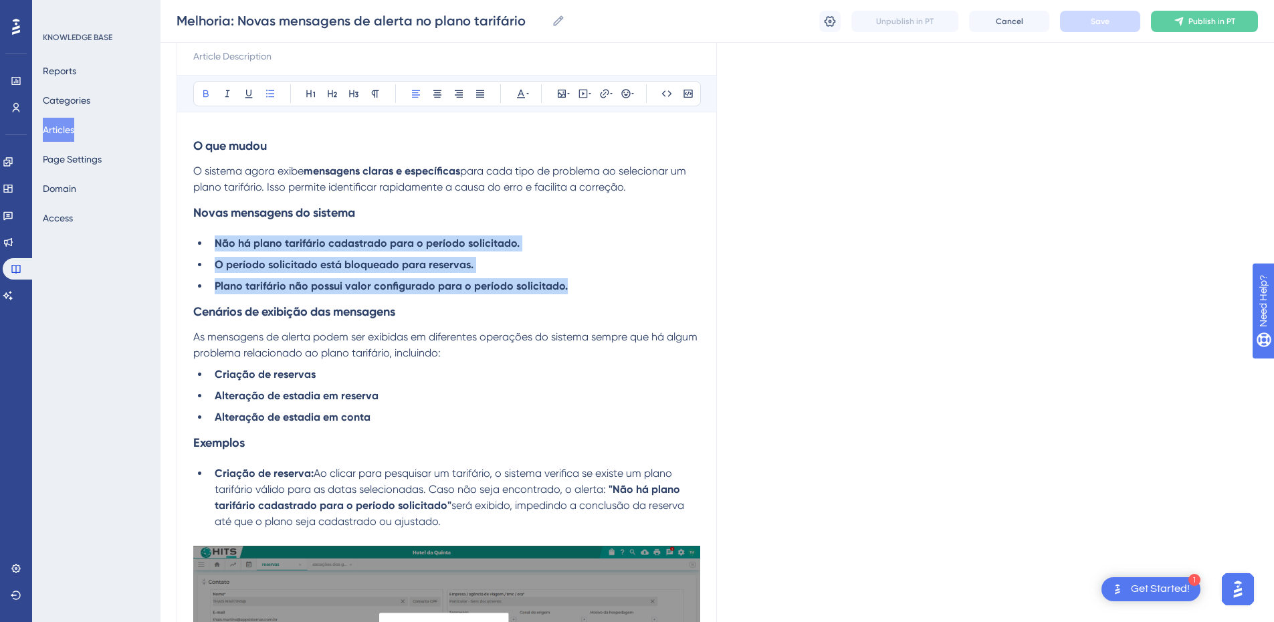
drag, startPoint x: 589, startPoint y: 290, endPoint x: 218, endPoint y: 239, distance: 374.7
click at [218, 239] on ul "Não há plano tarifário cadastrado para o período solicitado. O período solicita…" at bounding box center [446, 264] width 507 height 59
copy ul "Não há plano tarifário cadastrado para o período solicitado. O período solicita…"
click at [74, 130] on button "Articles" at bounding box center [58, 130] width 31 height 24
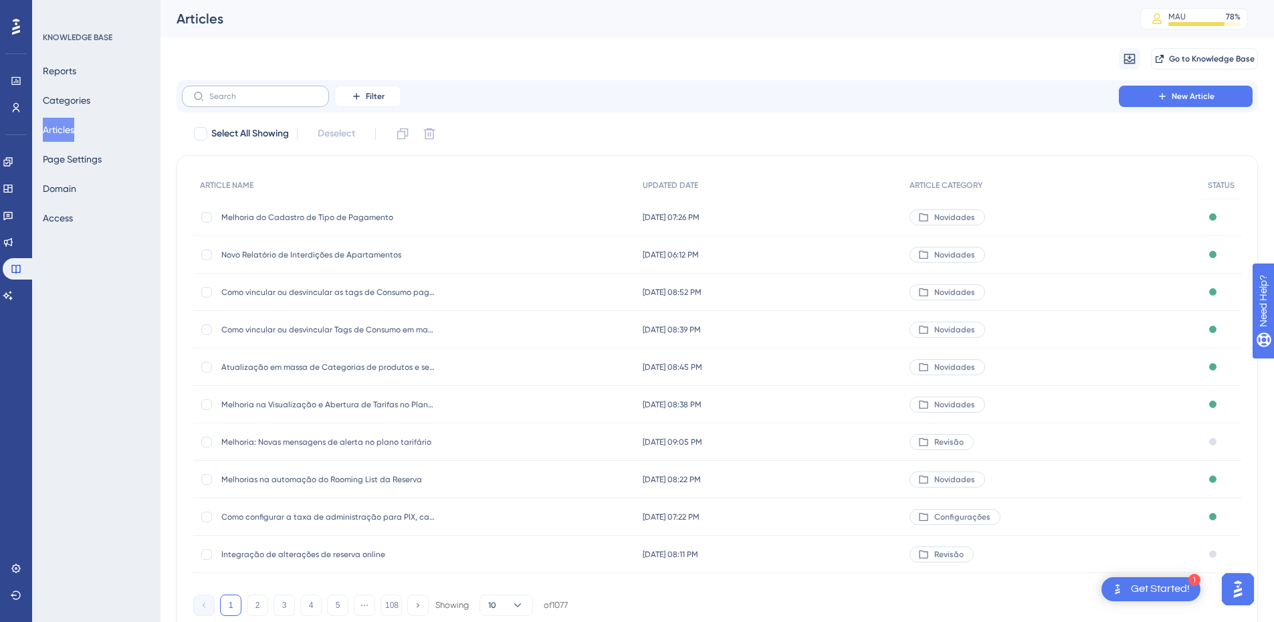
click at [254, 102] on label at bounding box center [255, 96] width 147 height 21
click at [254, 101] on input "text" at bounding box center [263, 96] width 108 height 9
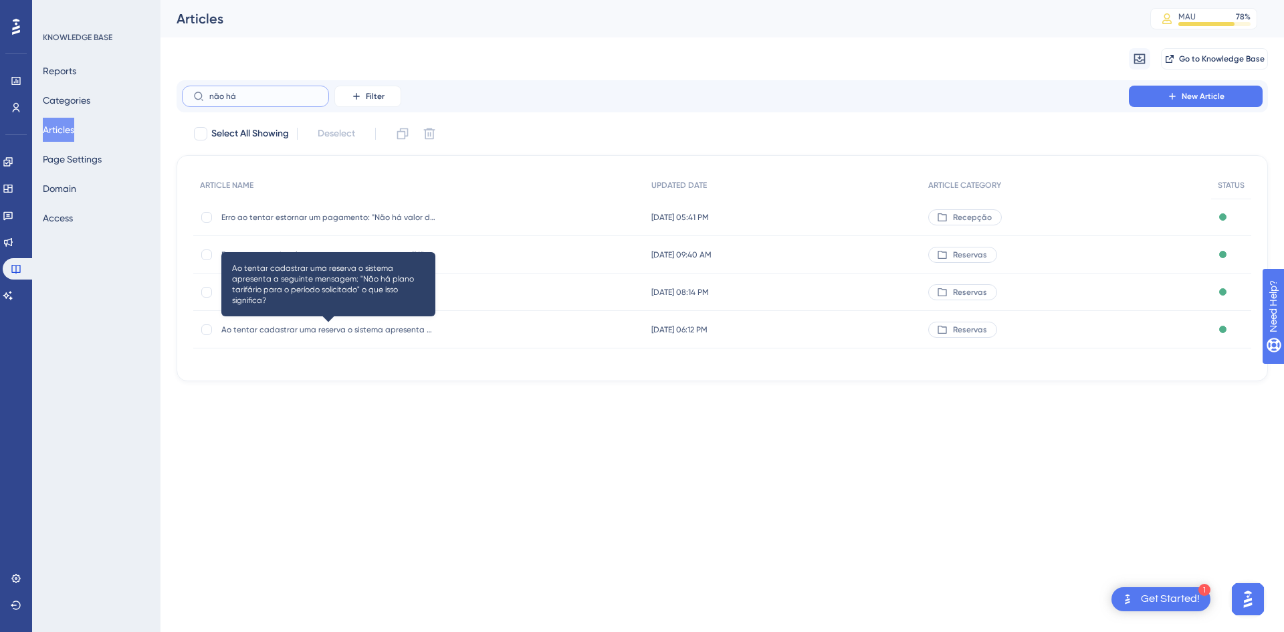
type input "não há"
click at [371, 325] on span "Ao tentar cadastrar uma reserva o sistema apresenta a seguinte mensagem: "Não h…" at bounding box center [328, 329] width 214 height 11
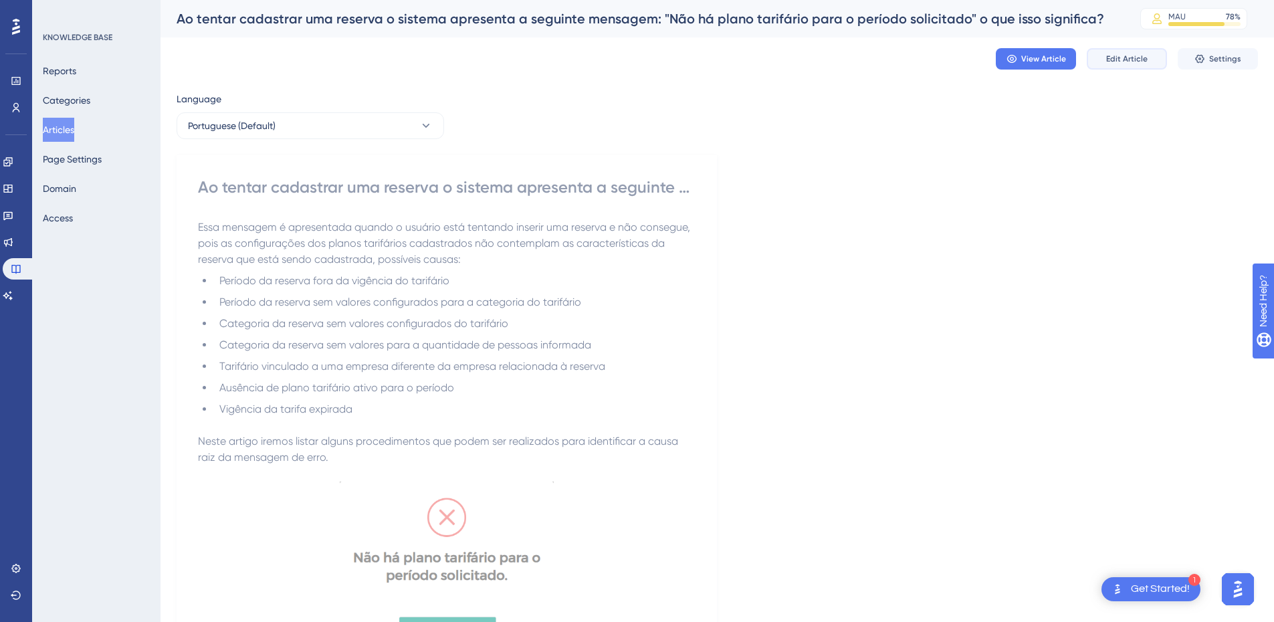
click at [1122, 60] on span "Edit Article" at bounding box center [1127, 59] width 41 height 11
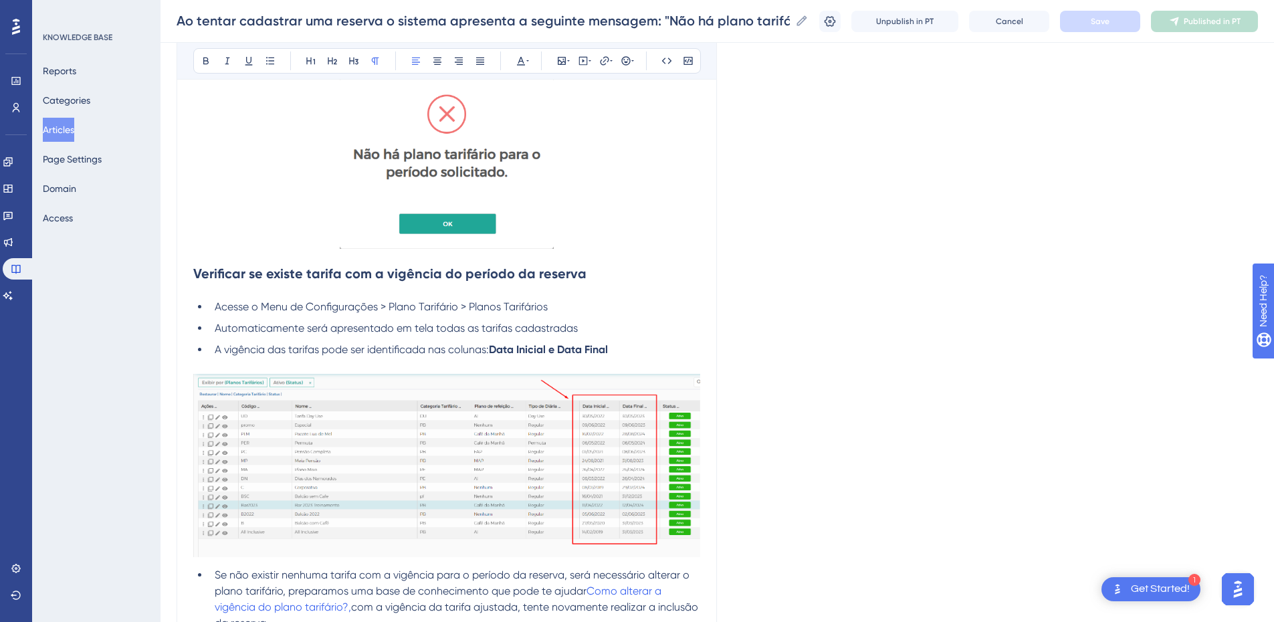
scroll to position [156, 0]
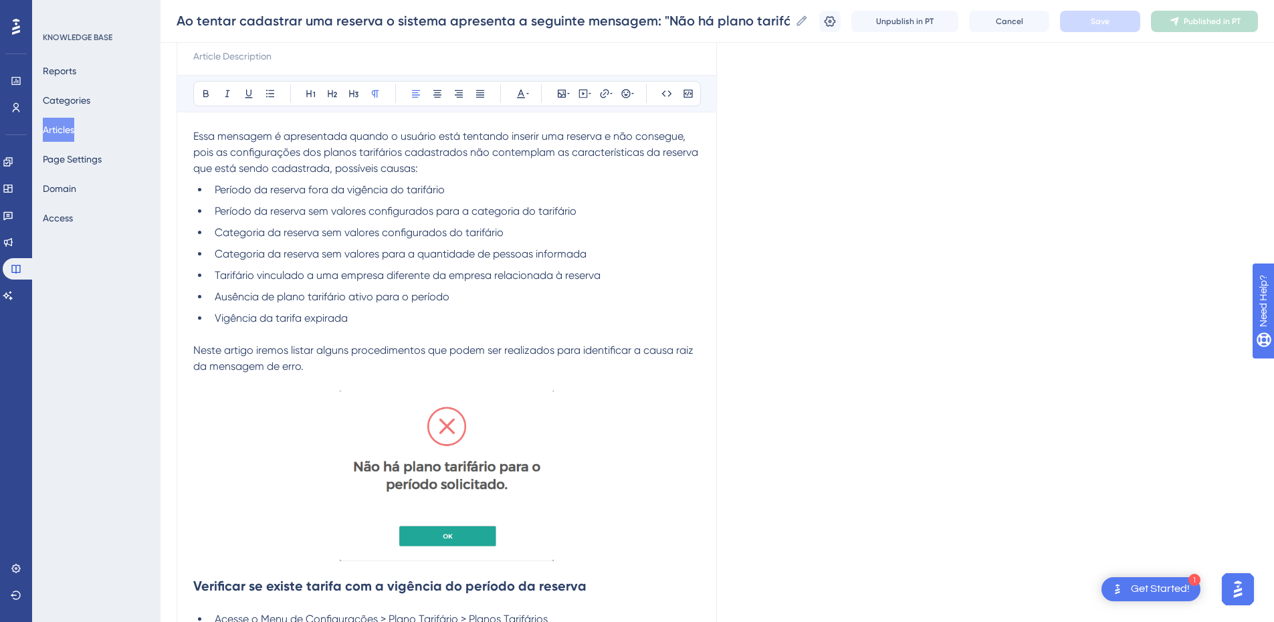
click at [195, 134] on span "Essa mensagem é apresentada quando o usuário está tentando inserir uma reserva …" at bounding box center [447, 152] width 508 height 45
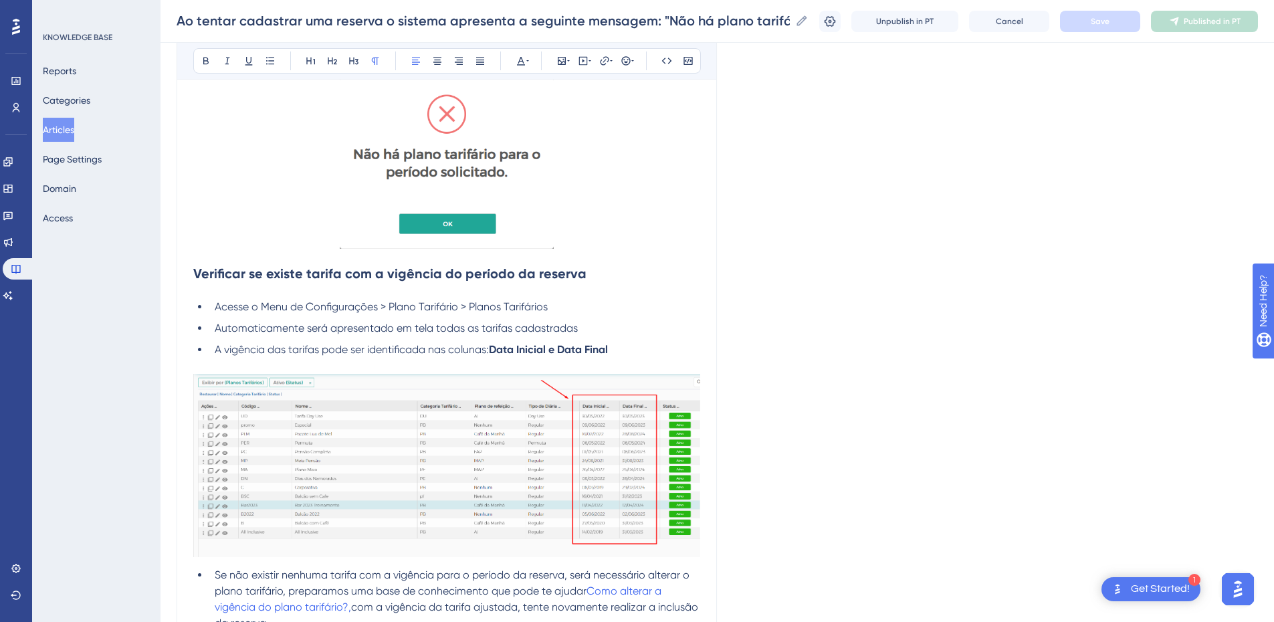
scroll to position [312, 0]
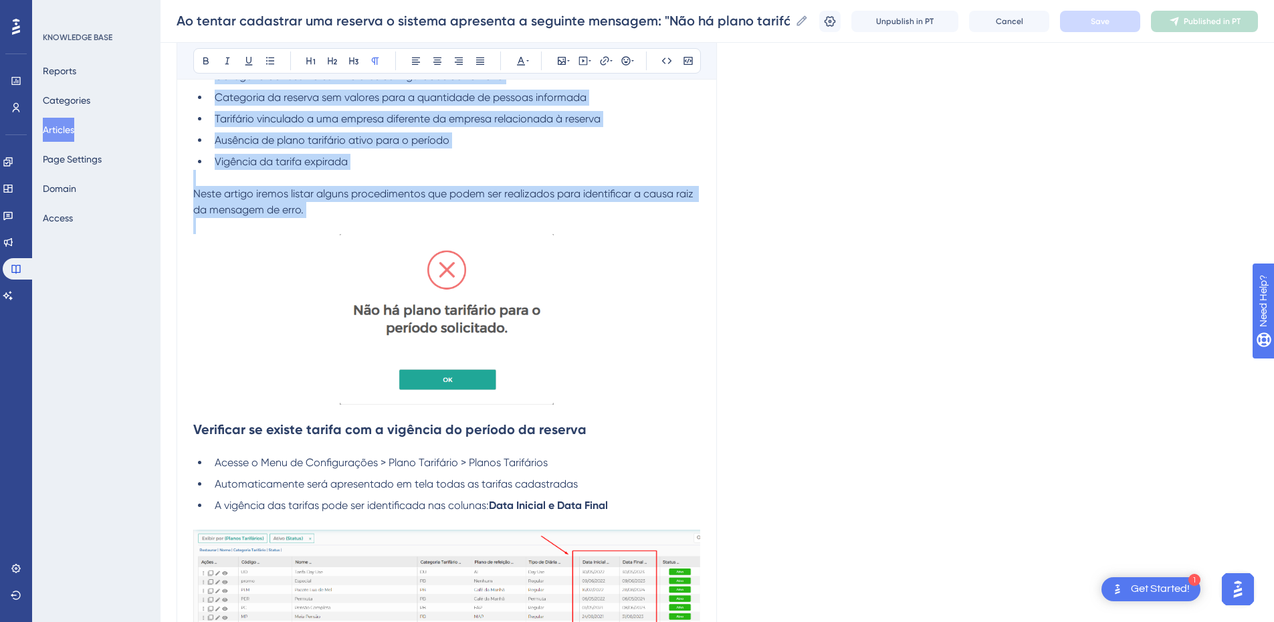
drag, startPoint x: 195, startPoint y: 134, endPoint x: 353, endPoint y: 210, distance: 175.0
copy div "Essa mensagem é apresentada quando o usuário está tentando inserir uma reserva …"
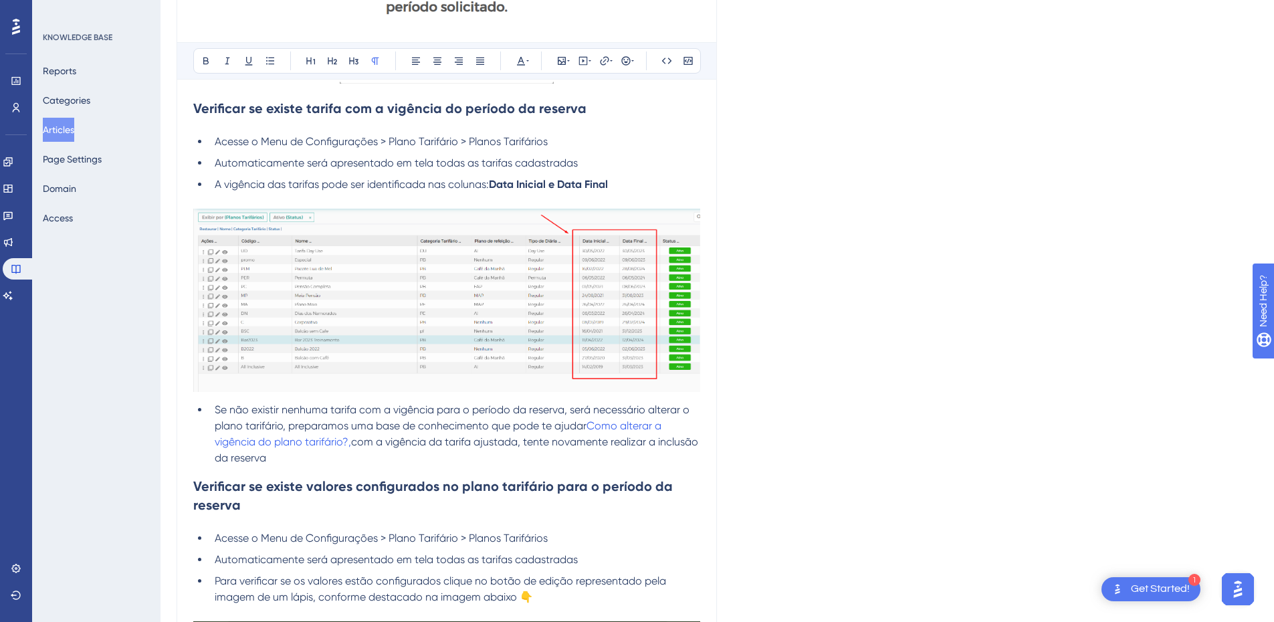
scroll to position [0, 0]
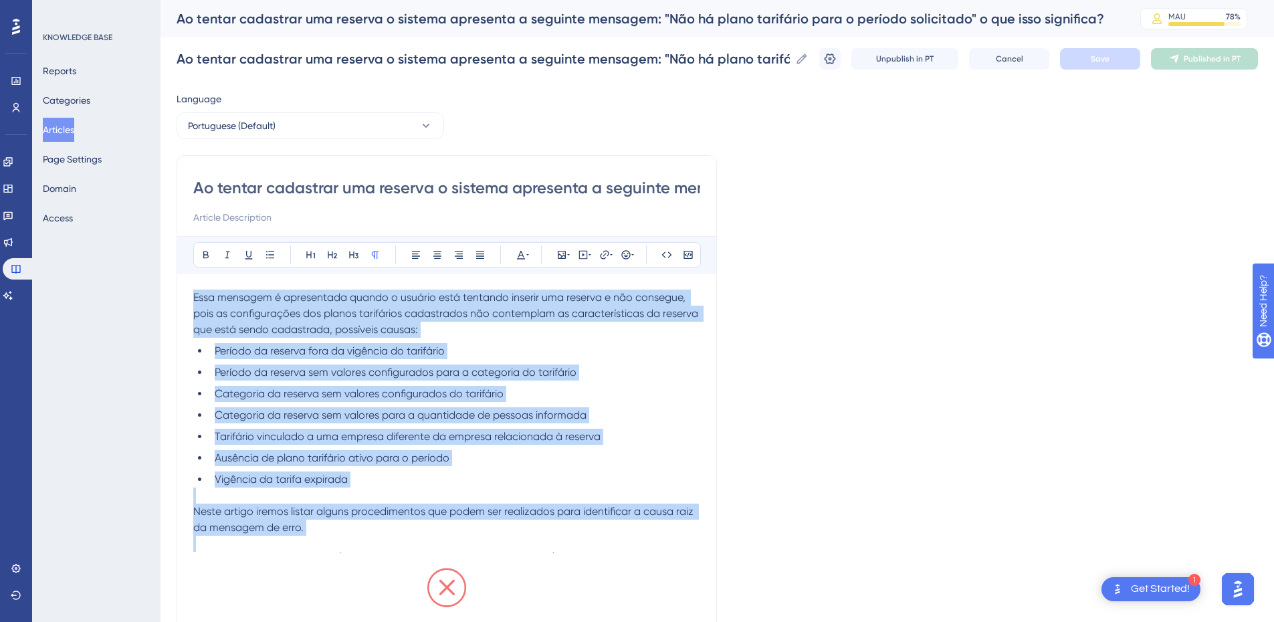
click at [492, 441] on span "Tarifário vinculado a uma empresa diferente da empresa relacionada à reserva" at bounding box center [408, 436] width 386 height 13
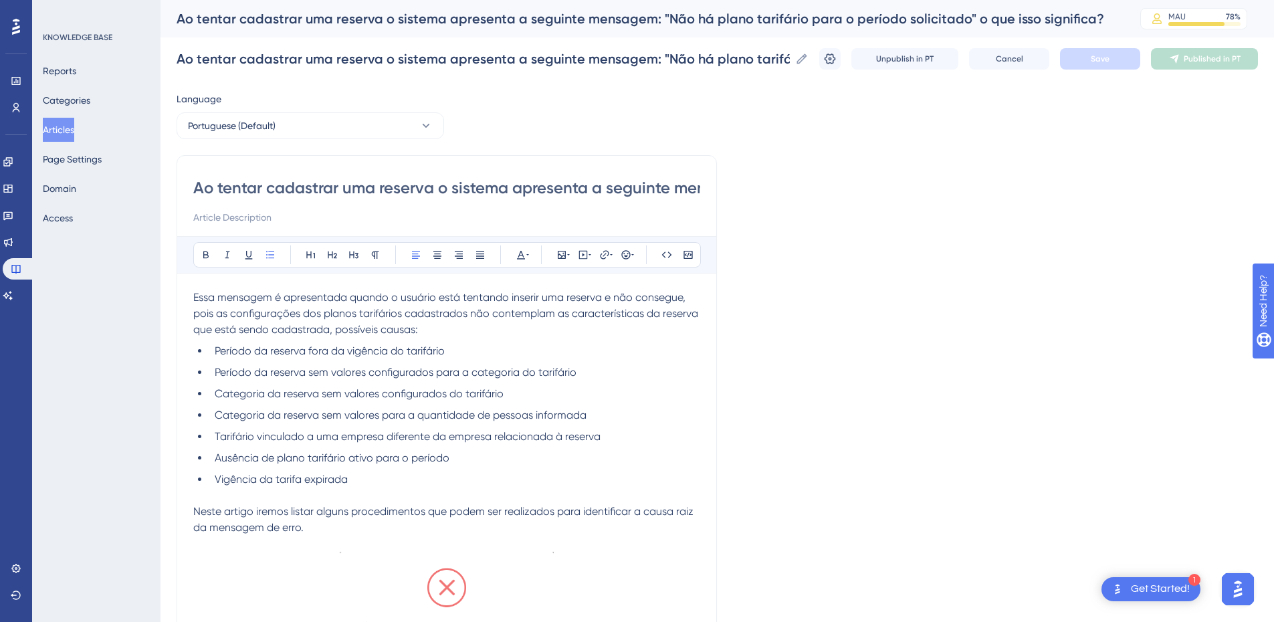
click at [399, 477] on li "Vigência da tarifa expirada" at bounding box center [454, 480] width 491 height 16
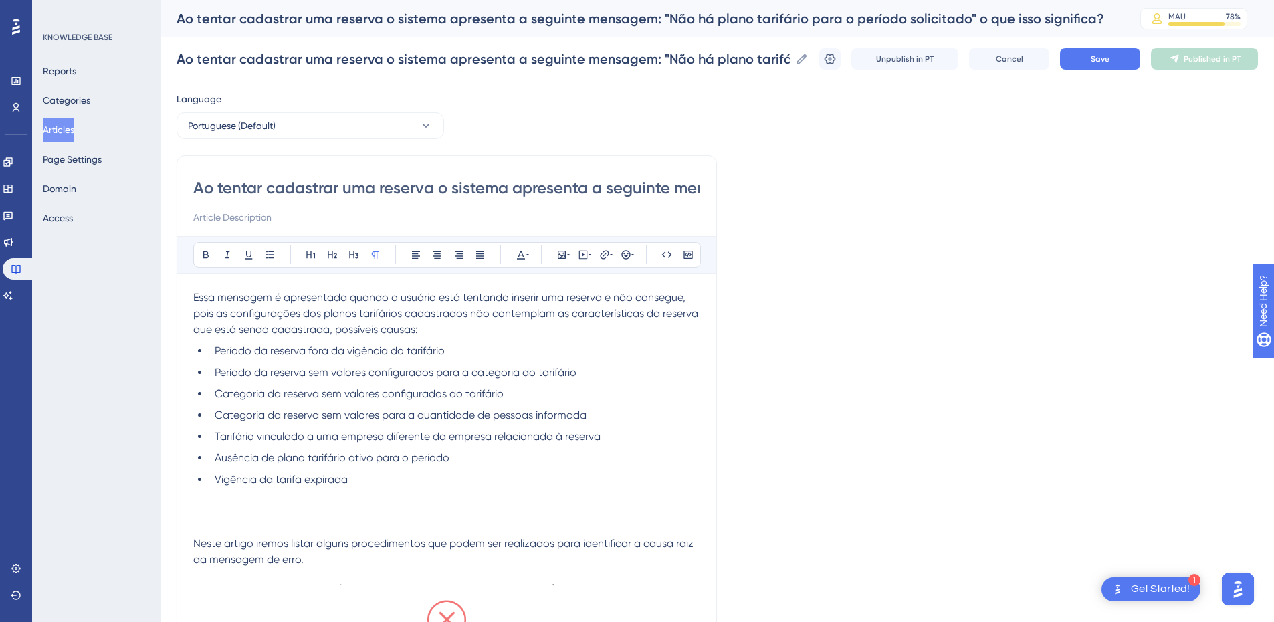
scroll to position [78, 0]
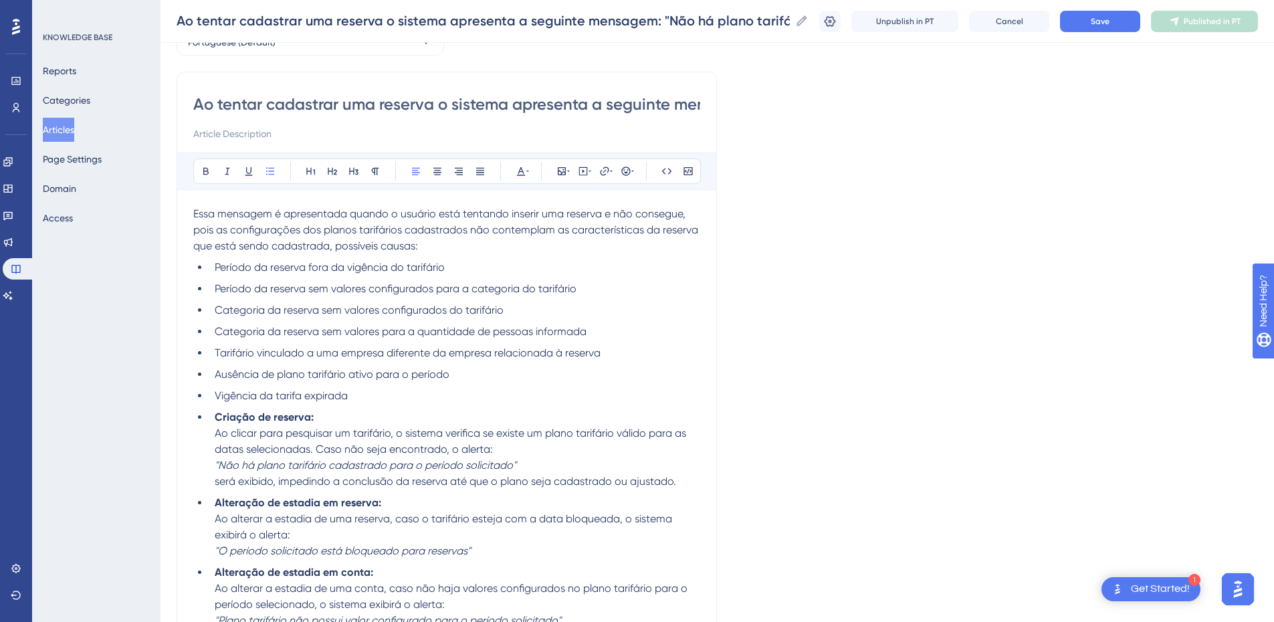
click at [395, 395] on li "Vigência da tarifa expirada" at bounding box center [454, 396] width 491 height 16
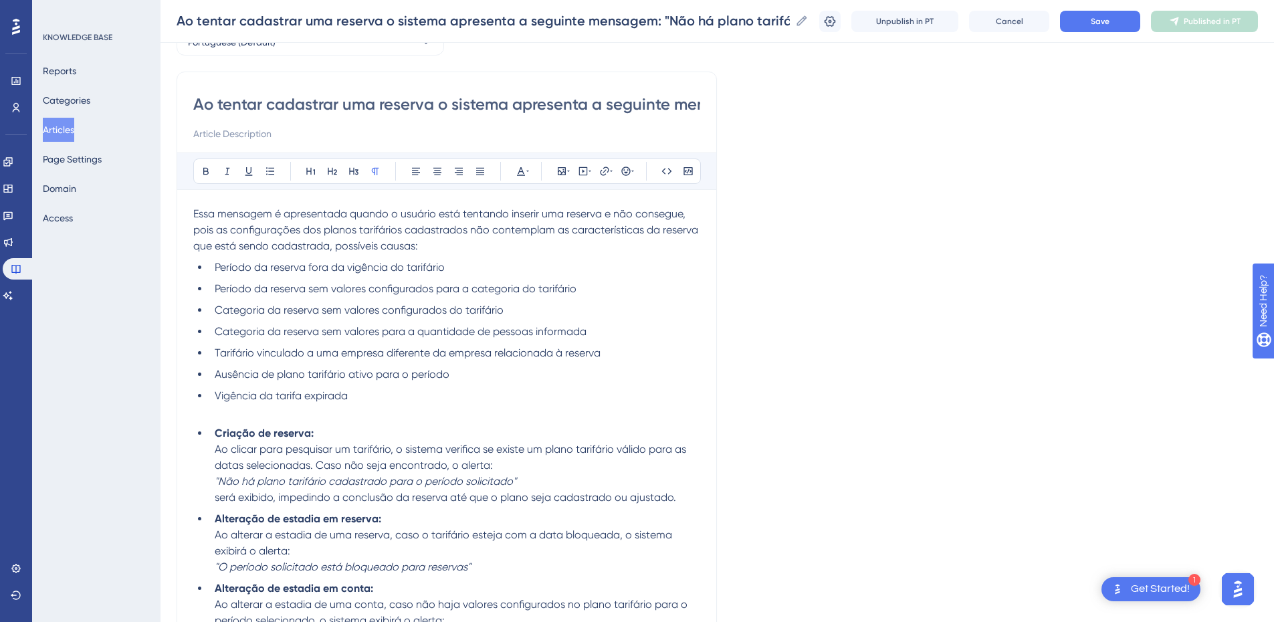
click at [405, 103] on input "Ao tentar cadastrar uma reserva o sistema apresenta a seguinte mensagem: "Não h…" at bounding box center [446, 104] width 507 height 21
drag, startPoint x: 427, startPoint y: 349, endPoint x: 419, endPoint y: 352, distance: 8.5
click at [426, 350] on span "Tarifário vinculado a uma empresa diferente da empresa relacionada à reserva" at bounding box center [408, 353] width 386 height 13
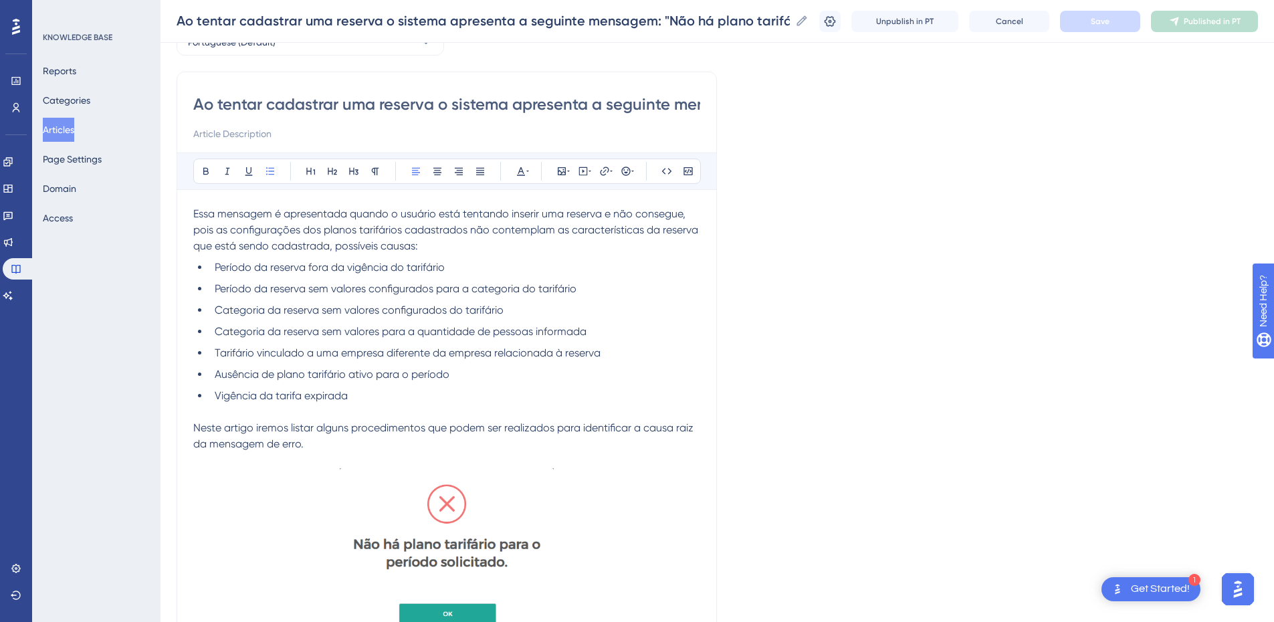
click at [63, 127] on button "Articles" at bounding box center [58, 130] width 31 height 24
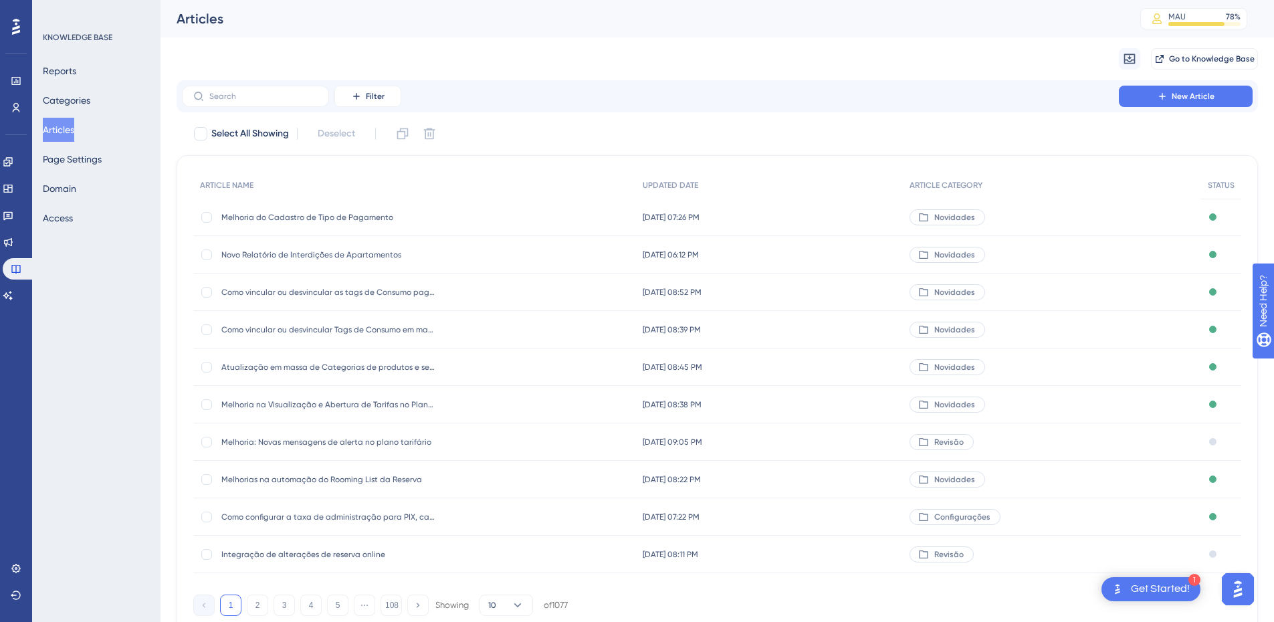
click at [321, 439] on span "Melhoria: Novas mensagens de alerta no plano tarifário" at bounding box center [328, 442] width 214 height 11
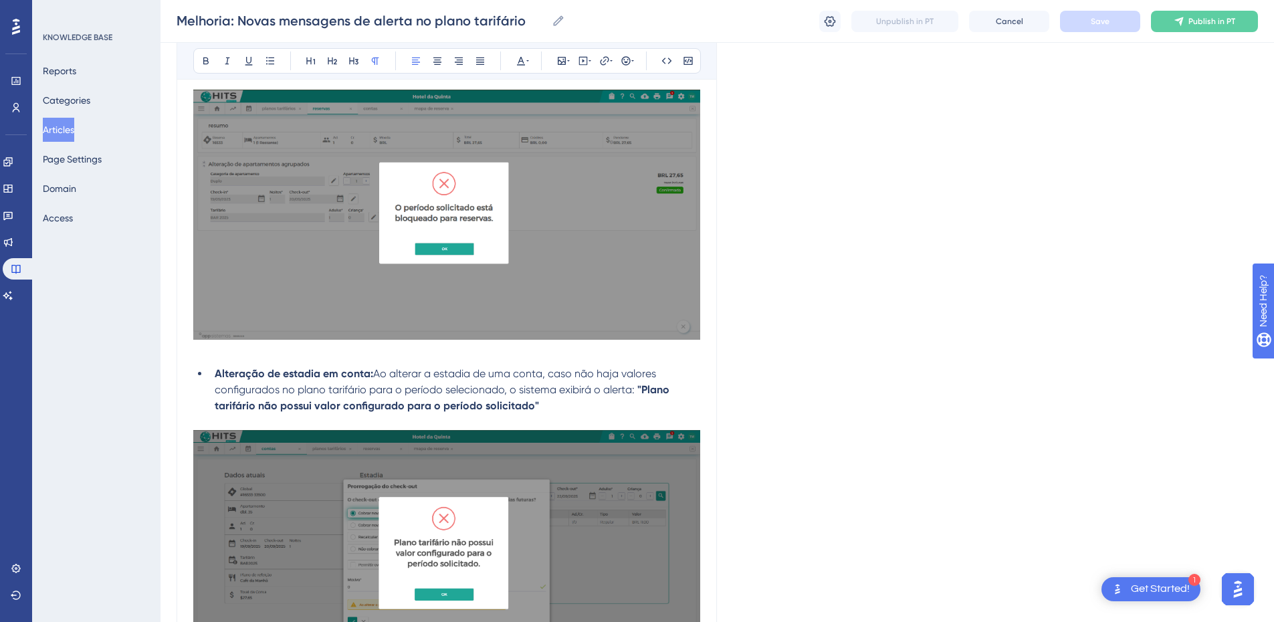
scroll to position [1187, 0]
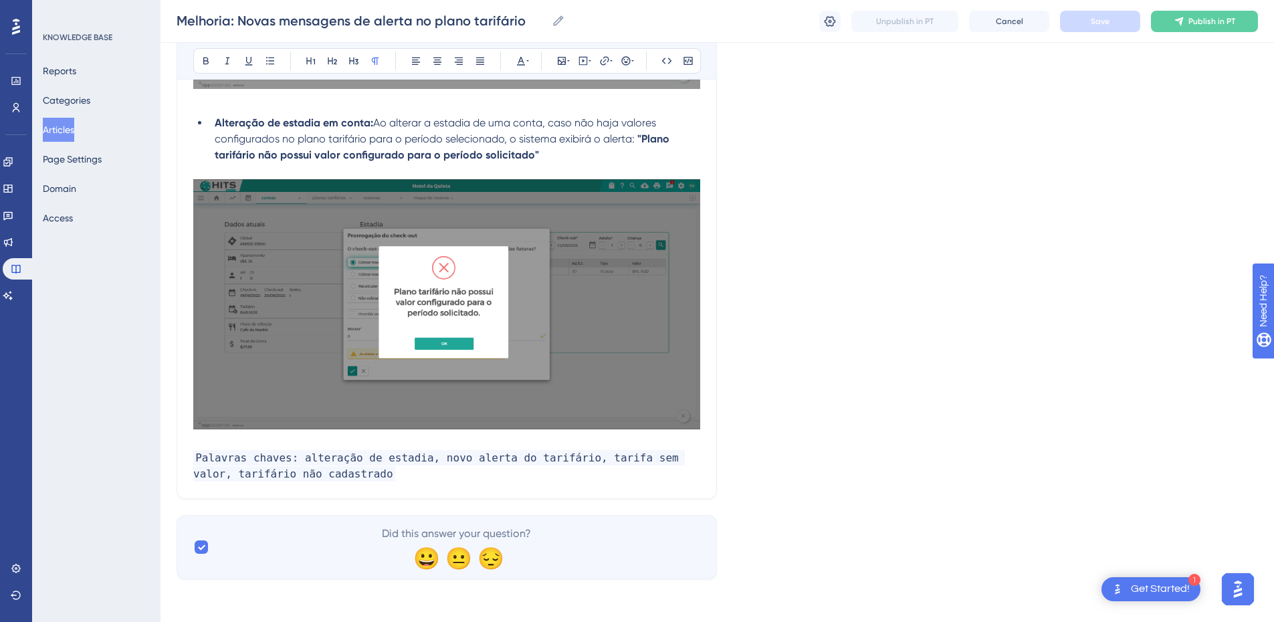
click at [204, 434] on p at bounding box center [446, 442] width 507 height 16
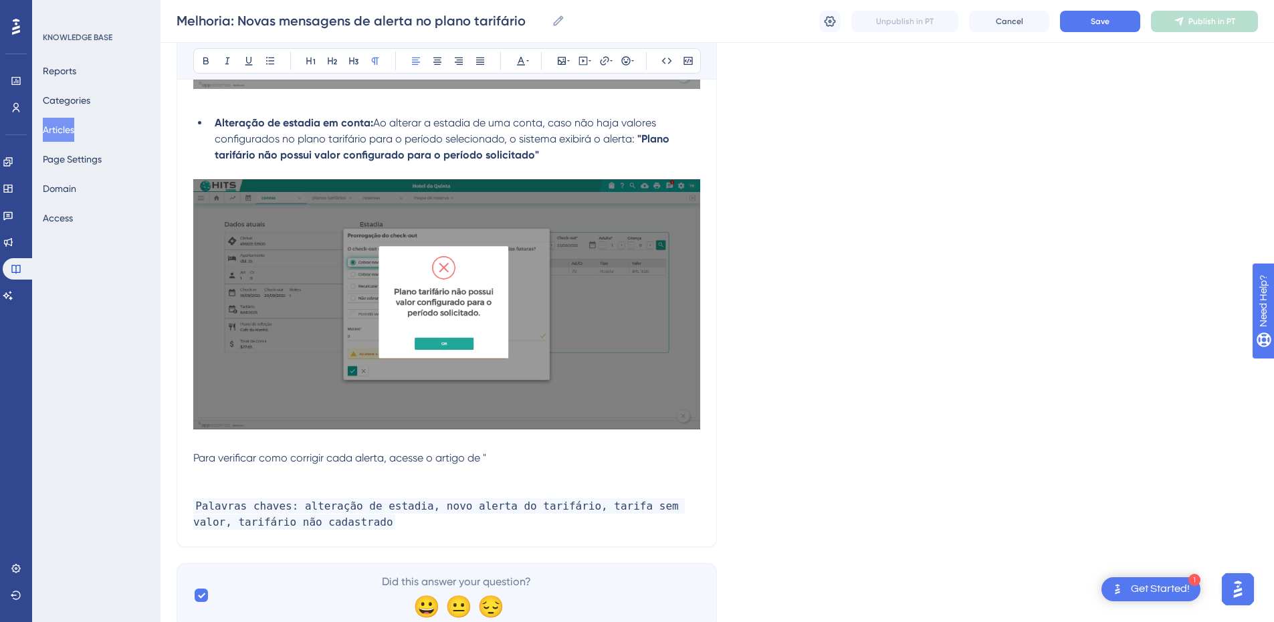
click at [518, 458] on p "Para verificar como corrigir cada alerta, acesse o artigo de "" at bounding box center [446, 458] width 507 height 16
click at [521, 454] on p "Para verificar como corrigir cada alerta, acesse o artigo de "" at bounding box center [446, 458] width 507 height 16
drag, startPoint x: 521, startPoint y: 460, endPoint x: 178, endPoint y: 460, distance: 343.2
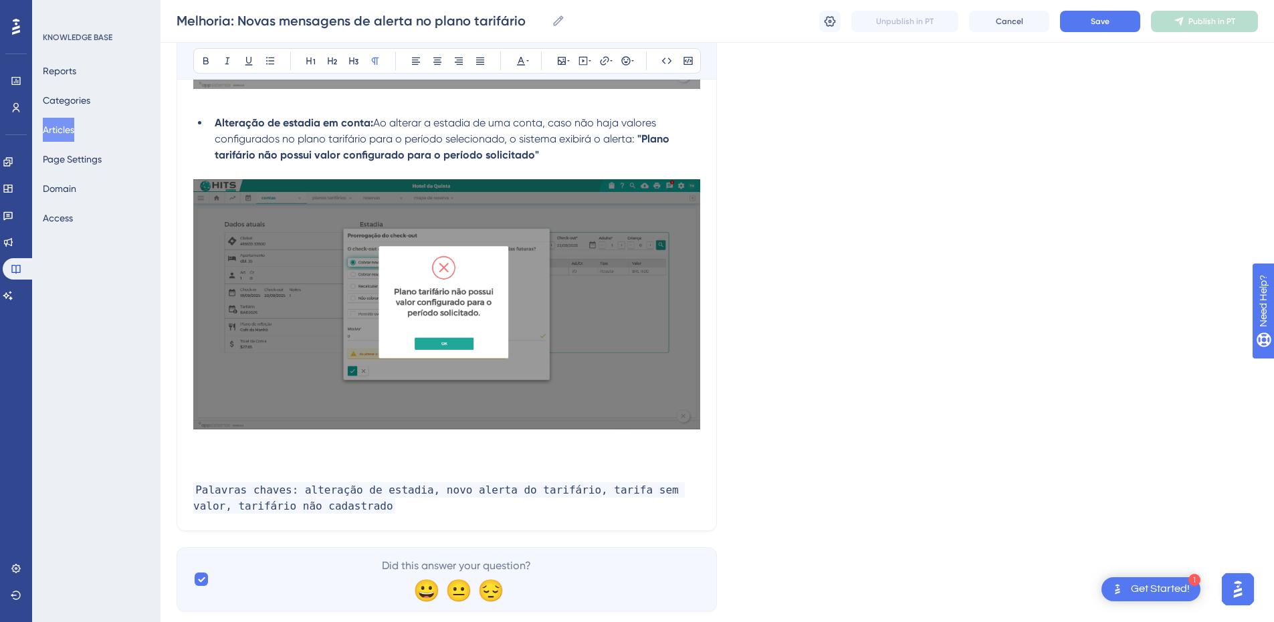
click at [243, 465] on p at bounding box center [446, 458] width 507 height 16
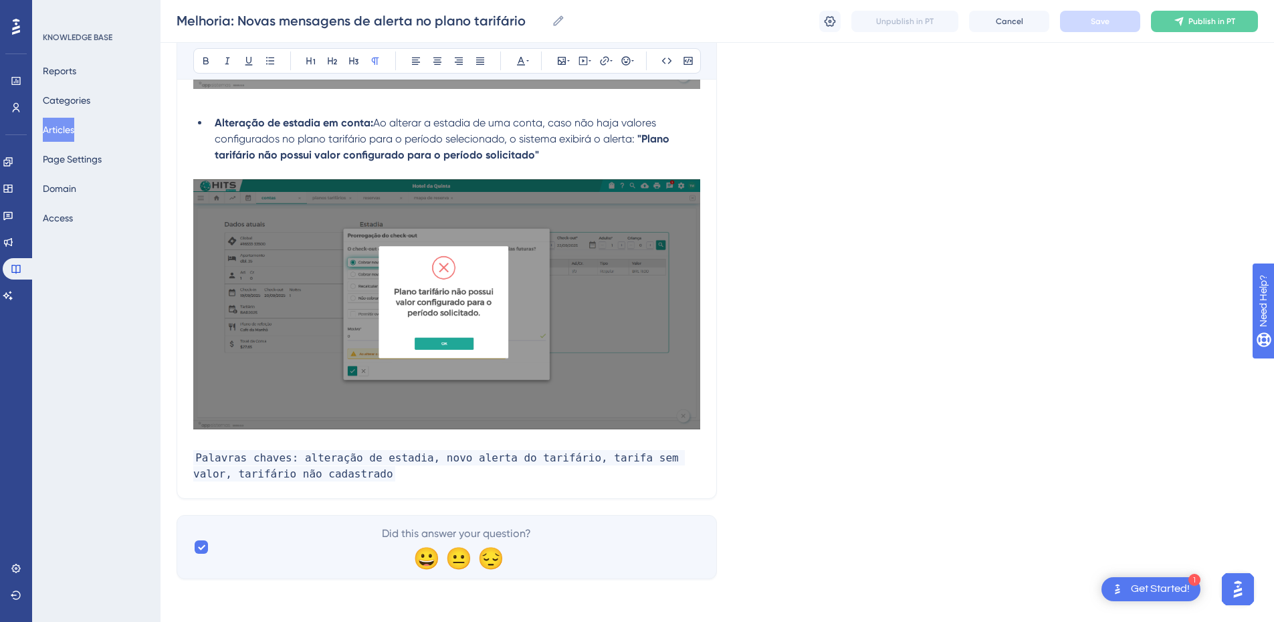
click at [74, 124] on button "Articles" at bounding box center [58, 130] width 31 height 24
